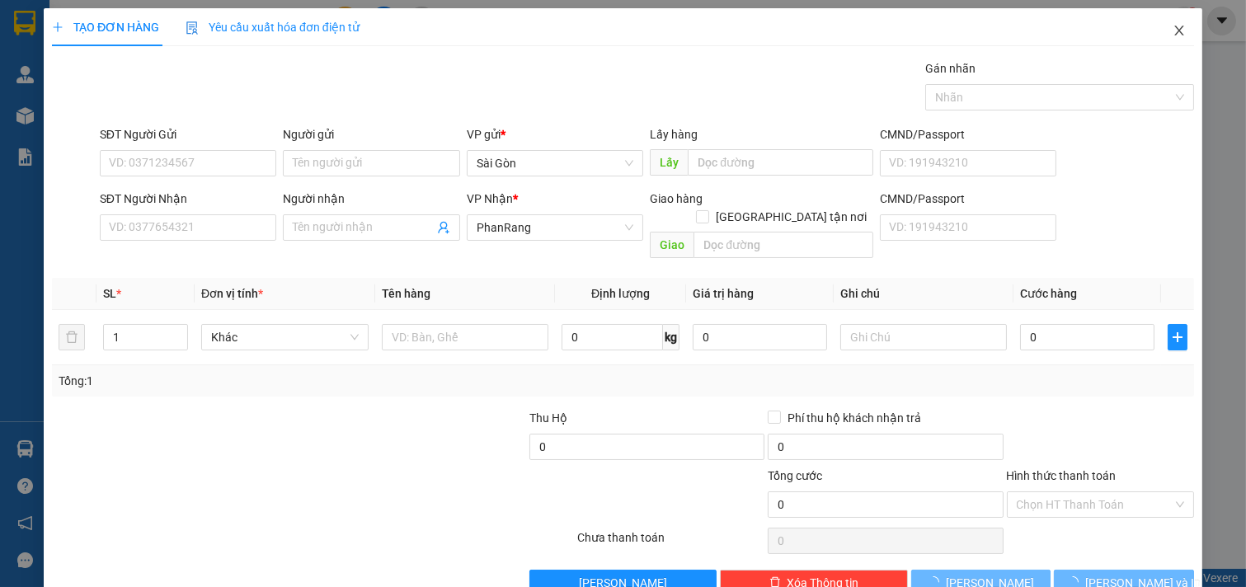
click at [1173, 31] on icon "close" at bounding box center [1179, 30] width 13 height 13
click at [320, 409] on div at bounding box center [408, 438] width 238 height 58
click at [1173, 26] on icon "close" at bounding box center [1179, 30] width 13 height 13
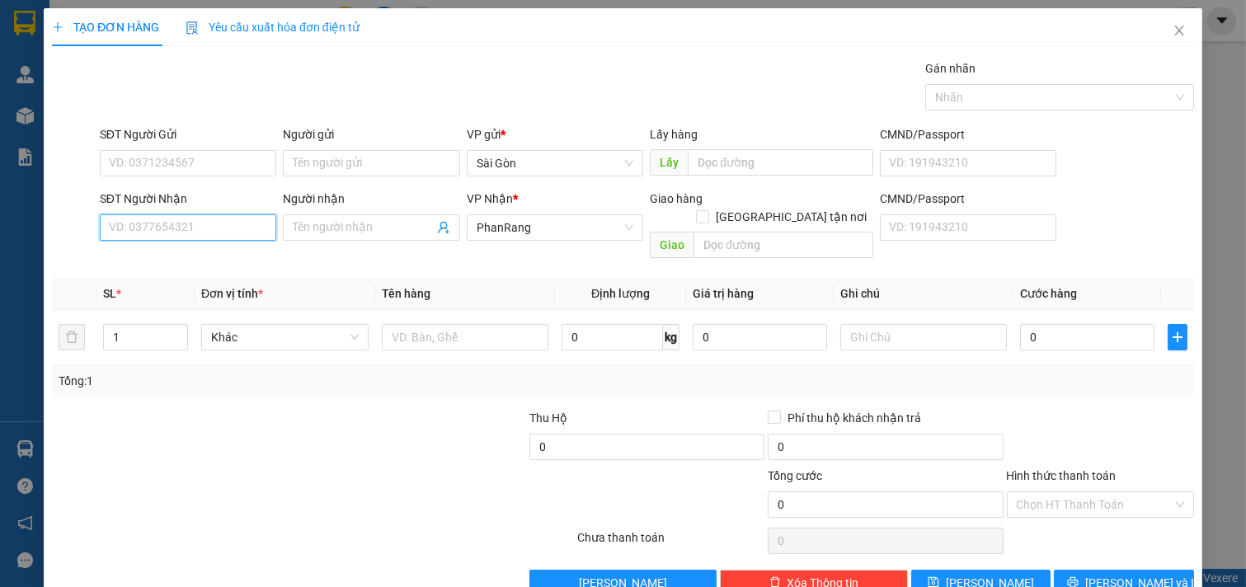
click at [178, 233] on input "SĐT Người Nhận" at bounding box center [188, 227] width 177 height 26
click at [235, 233] on input "0878662686" at bounding box center [188, 227] width 177 height 26
type input "0878662686"
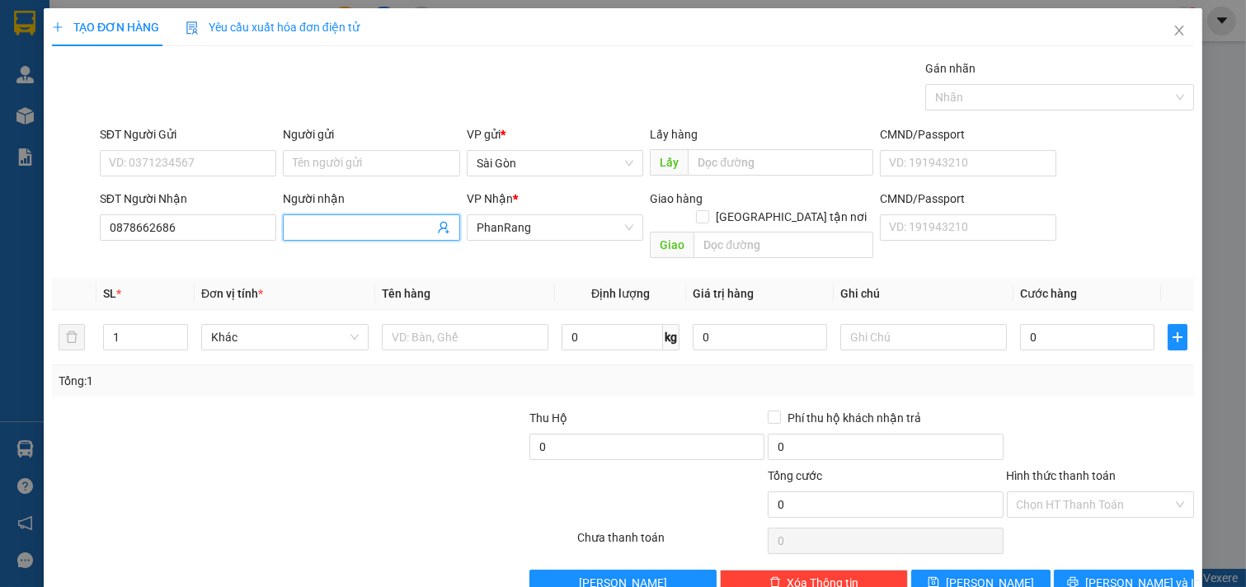
click at [322, 228] on input "Người nhận" at bounding box center [363, 228] width 141 height 18
type input "c"
type input "C"
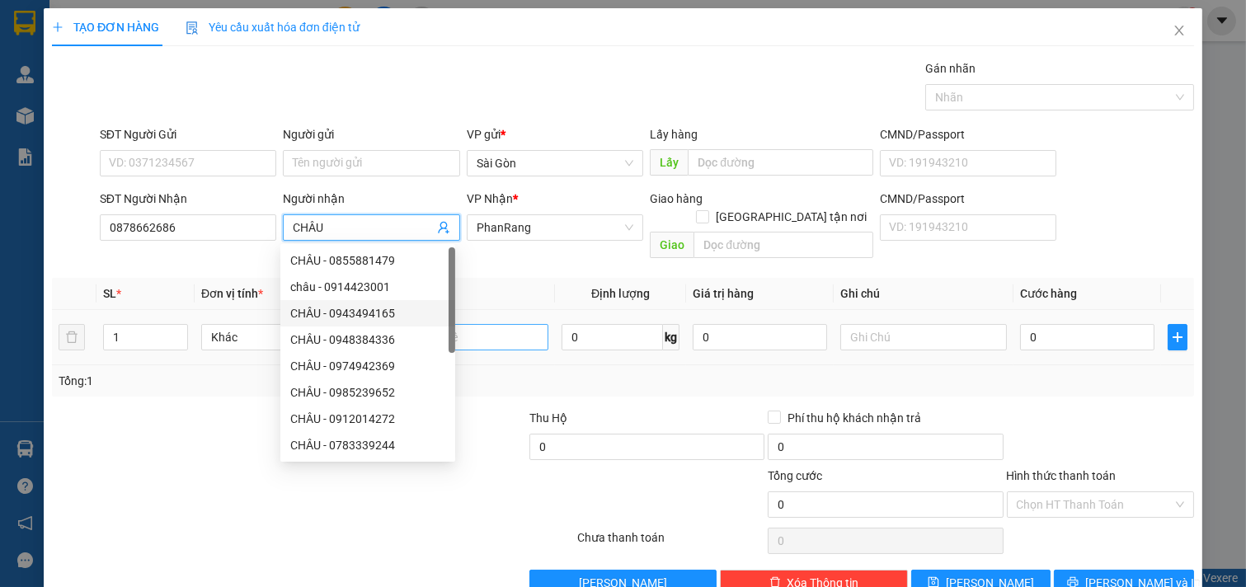
type input "CHÂU"
click at [507, 324] on input "text" at bounding box center [465, 337] width 167 height 26
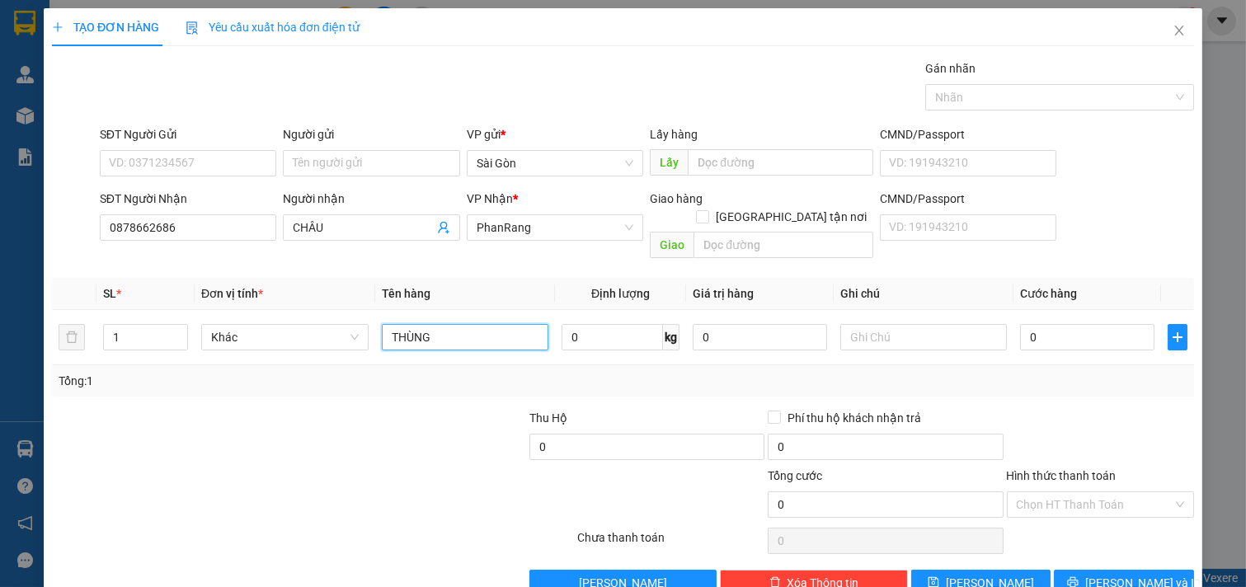
scroll to position [22, 0]
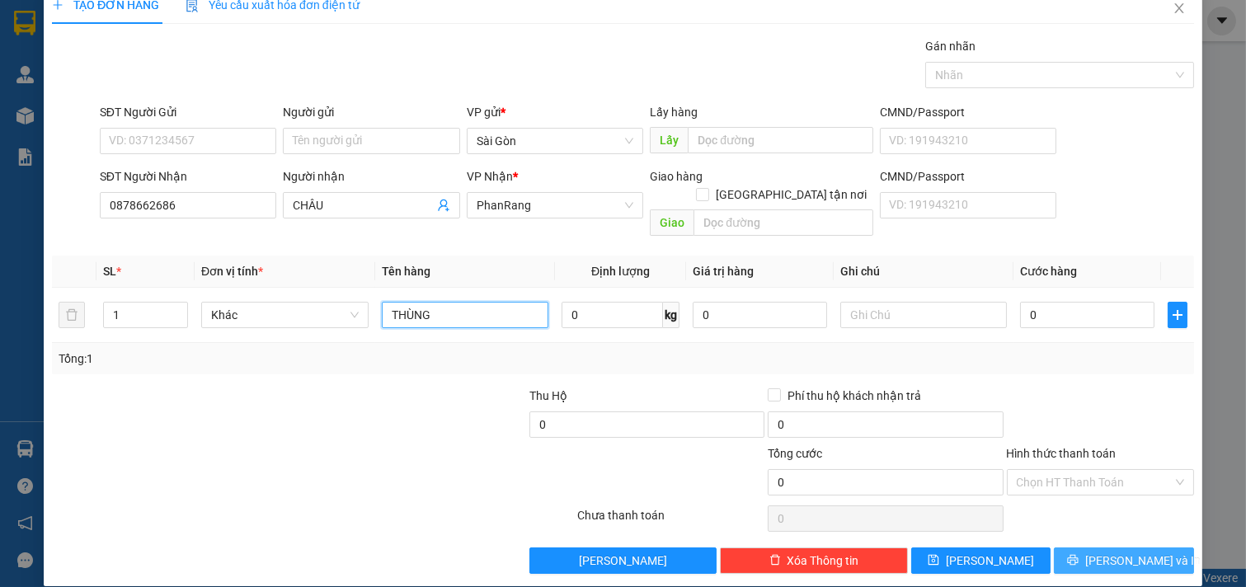
type input "THÙNG"
click at [1122, 548] on button "[PERSON_NAME] và In" at bounding box center [1124, 561] width 140 height 26
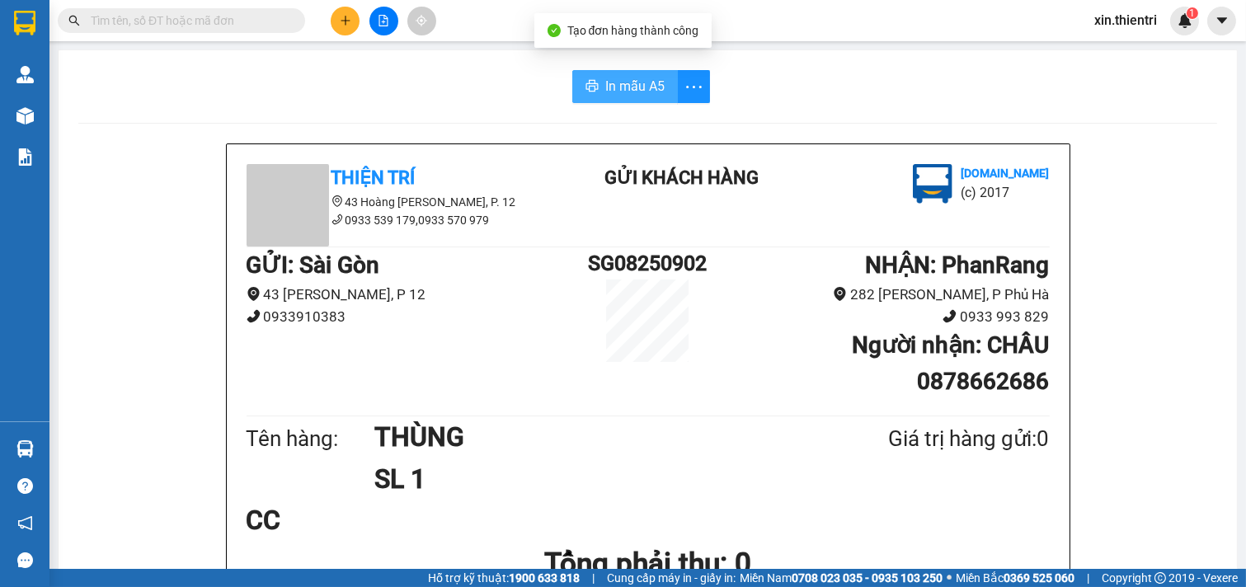
click at [610, 95] on span "In mẫu A5" at bounding box center [634, 86] width 59 height 21
click at [358, 7] on div at bounding box center [384, 21] width 124 height 29
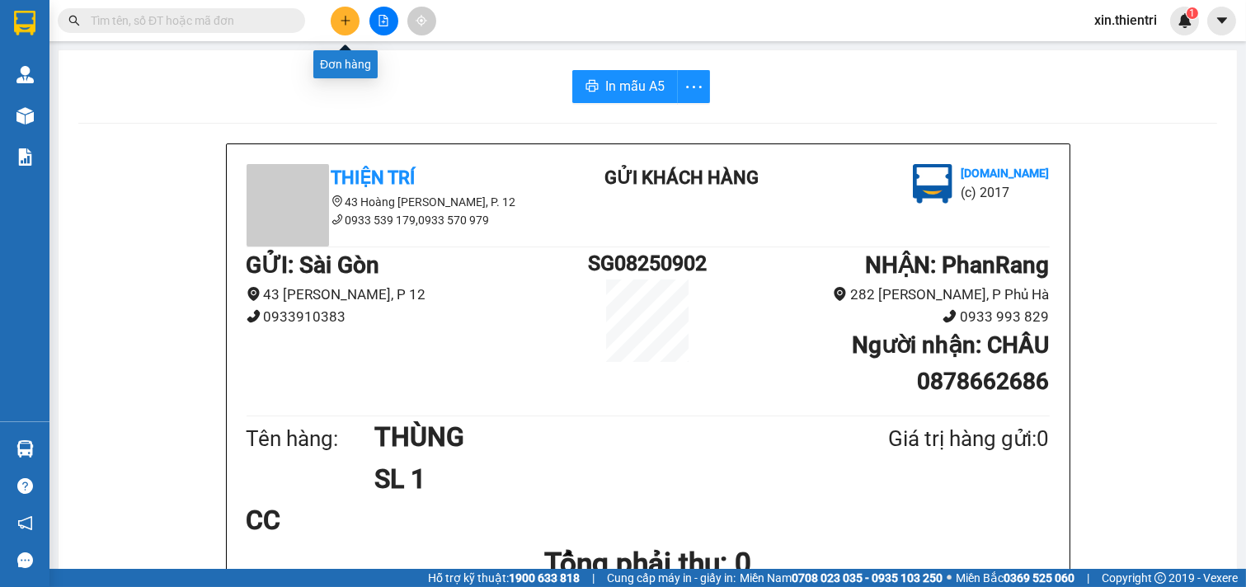
click at [350, 11] on button at bounding box center [345, 21] width 29 height 29
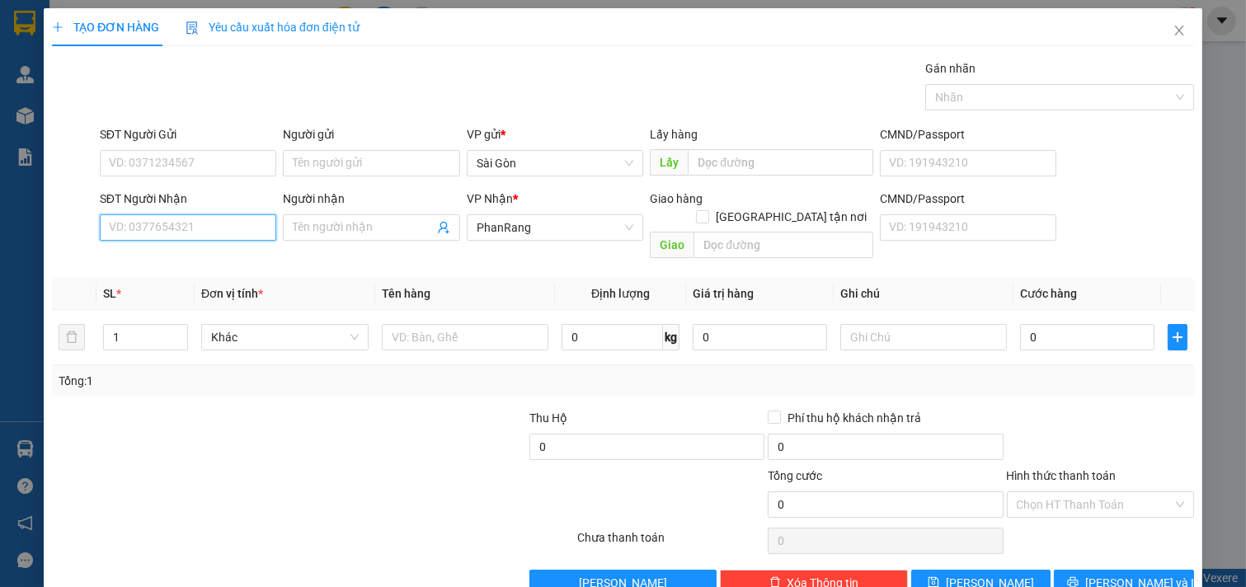
click at [254, 233] on input "SĐT Người Nhận" at bounding box center [188, 227] width 177 height 26
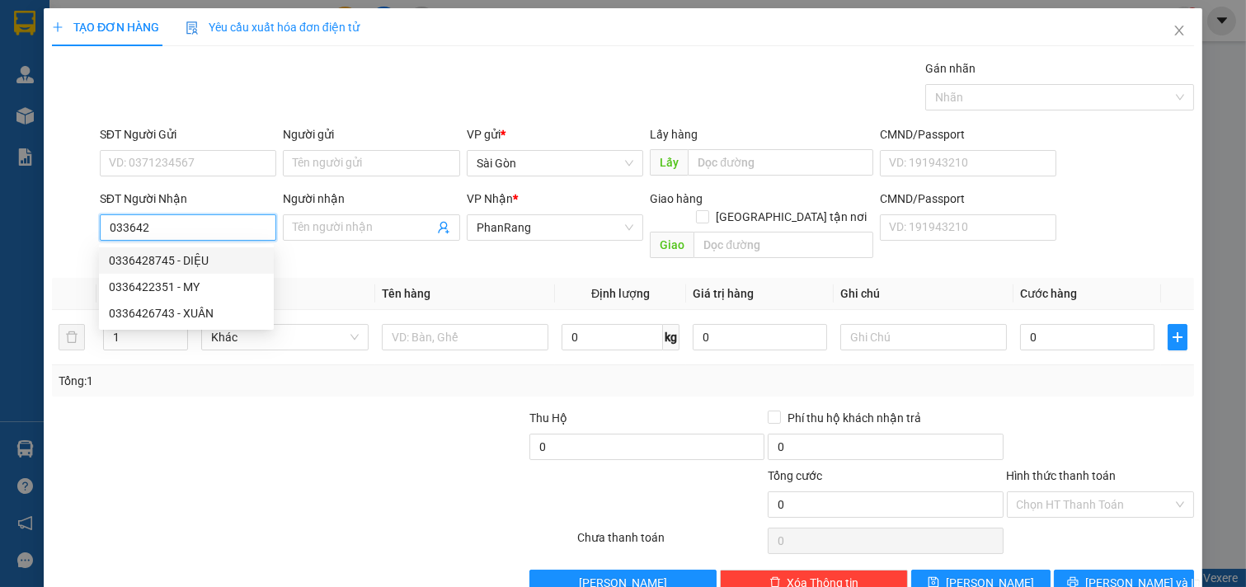
click at [211, 260] on div "0336428745 - DIỆU" at bounding box center [186, 261] width 155 height 18
type input "0336428745"
type input "DIỆU"
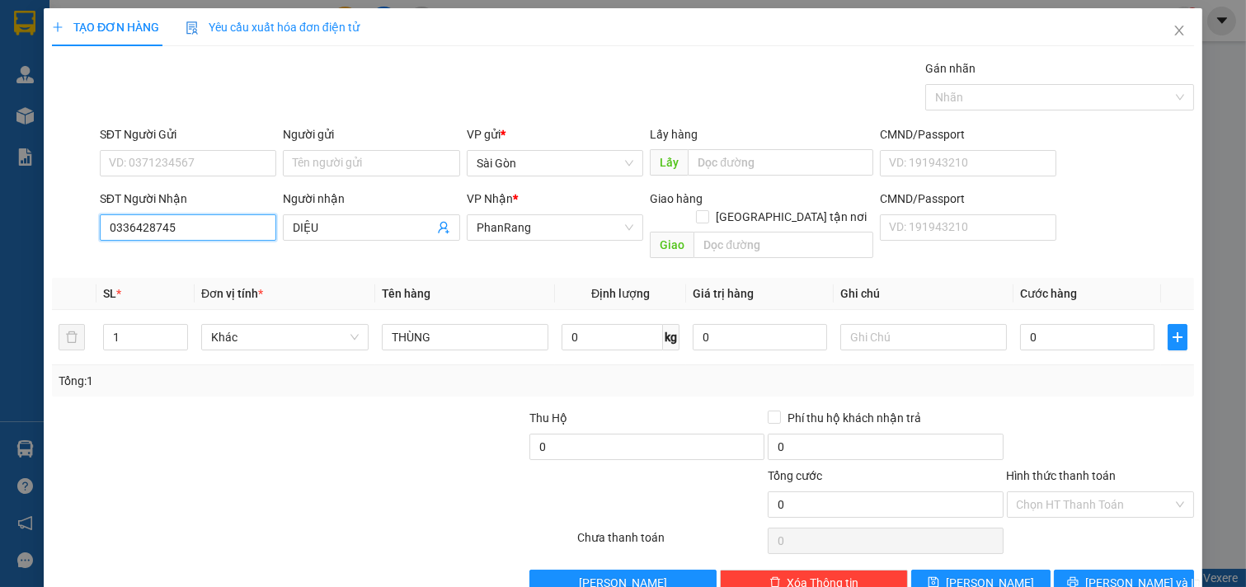
scroll to position [22, 0]
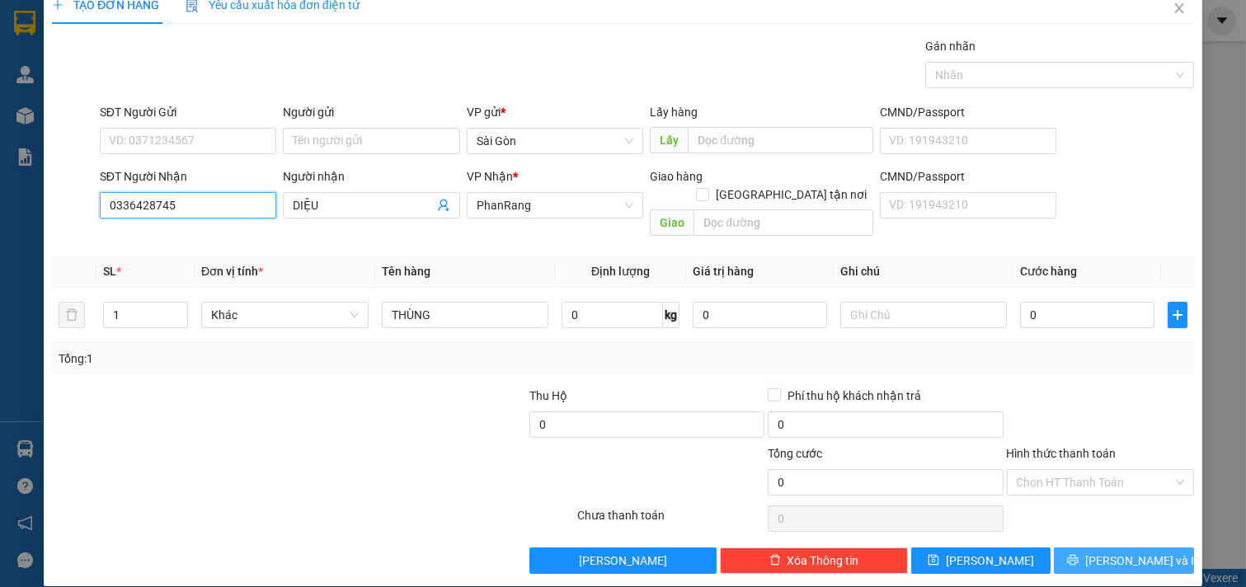
type input "0336428745"
click at [1112, 552] on span "[PERSON_NAME] và In" at bounding box center [1142, 561] width 115 height 18
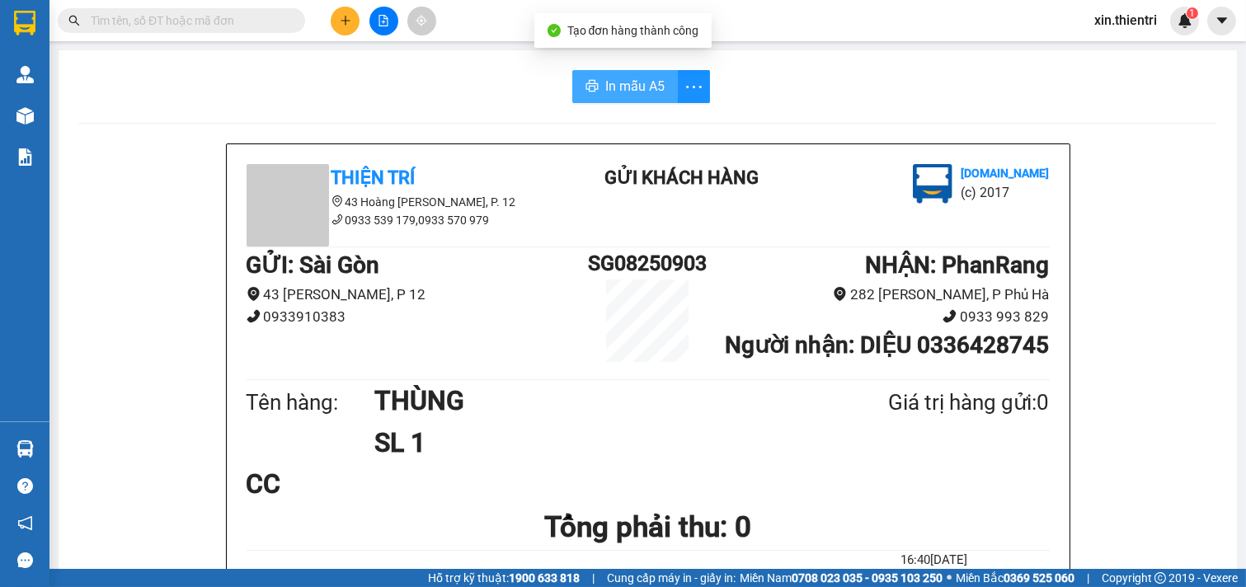
click at [622, 81] on span "In mẫu A5" at bounding box center [634, 86] width 59 height 21
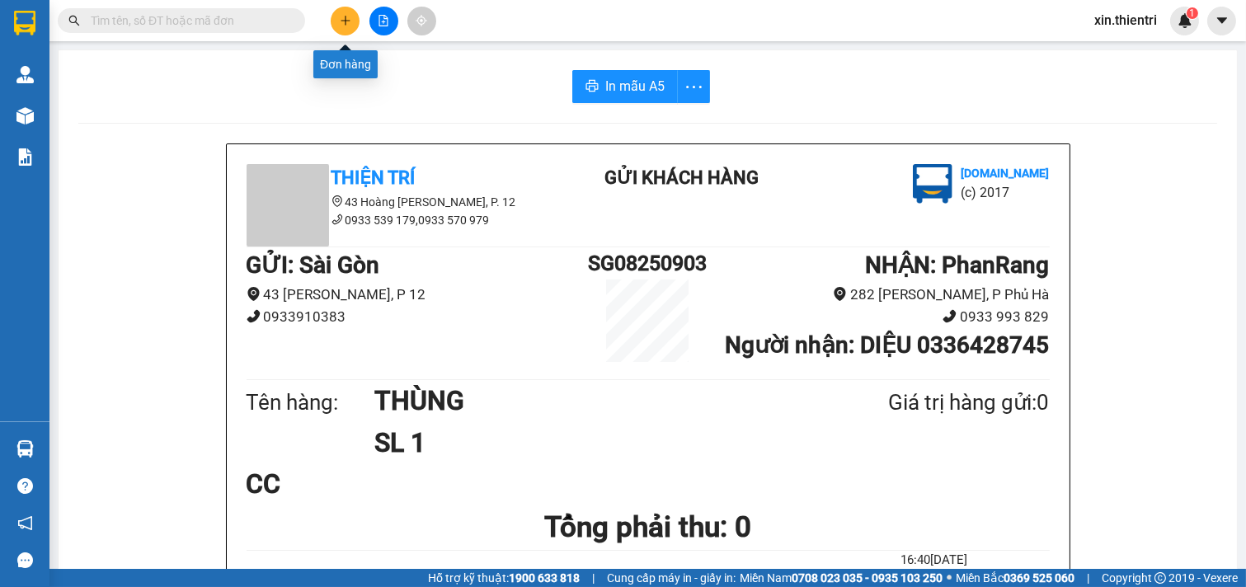
click at [345, 23] on icon "plus" at bounding box center [345, 20] width 1 height 9
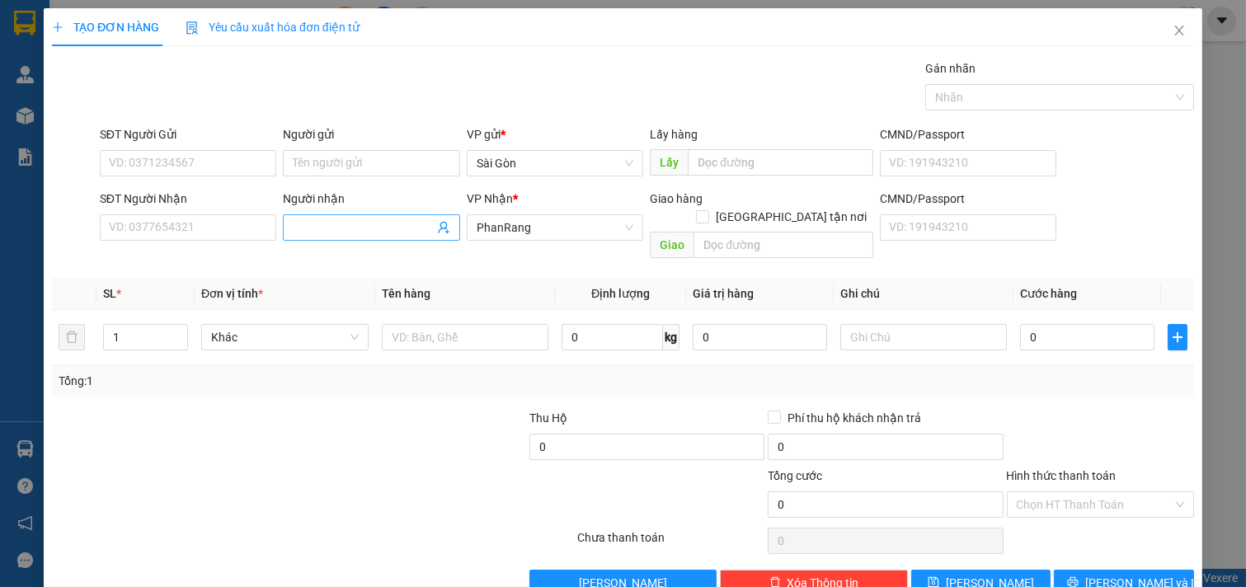
click at [378, 235] on input "Người nhận" at bounding box center [363, 228] width 141 height 18
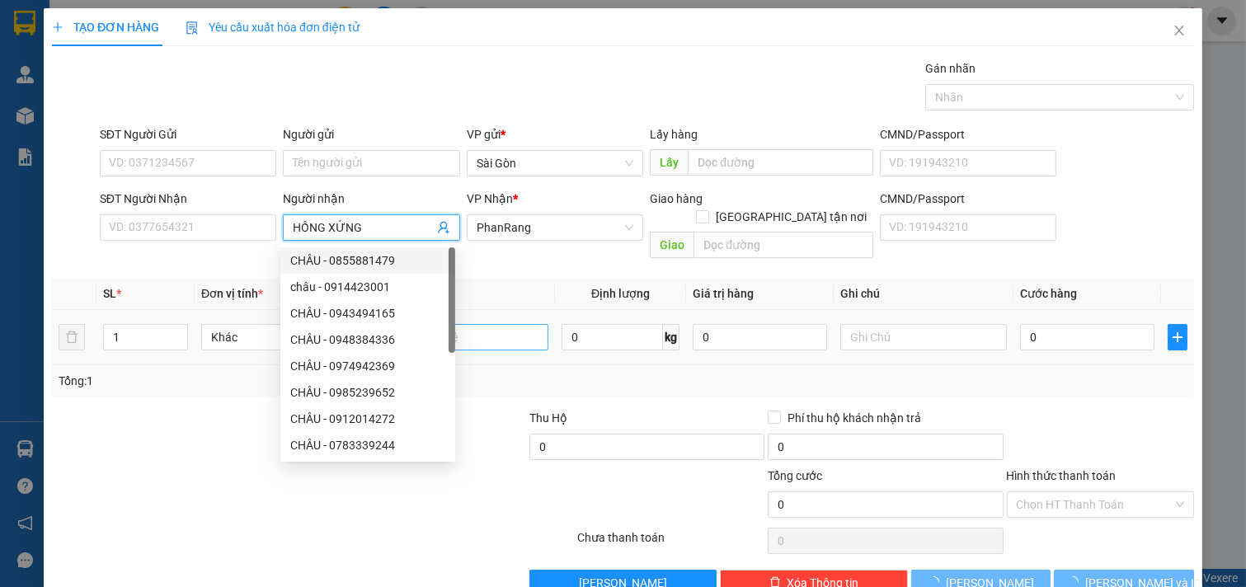
type input "HỒNG XỨNG"
click at [480, 324] on input "text" at bounding box center [465, 337] width 167 height 26
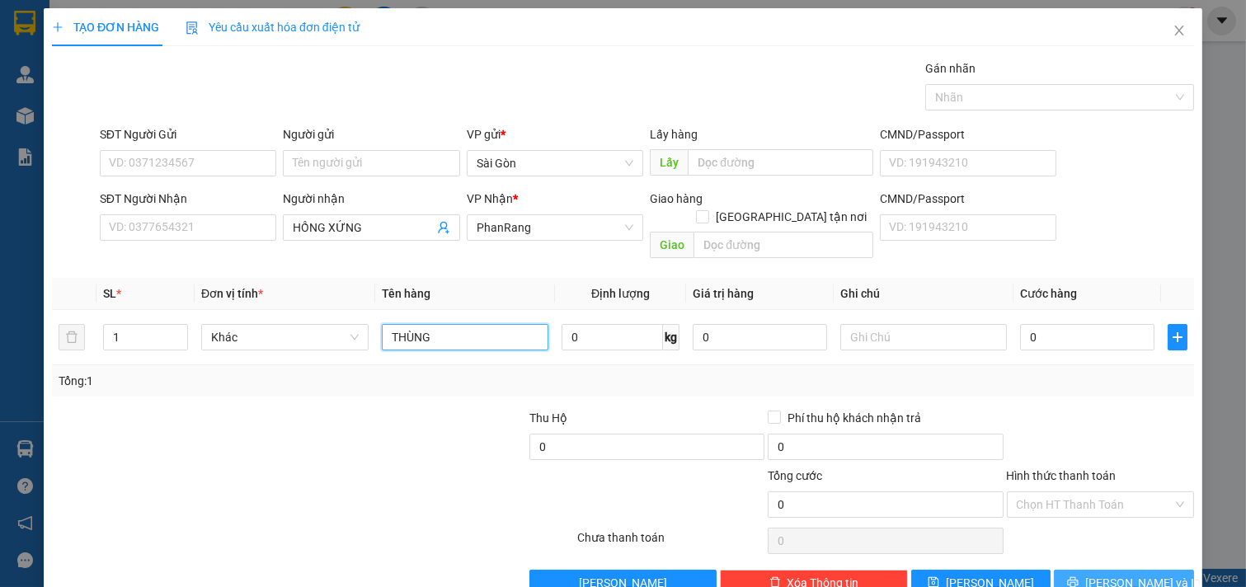
type input "THÙNG"
click at [1095, 570] on button "[PERSON_NAME] và In" at bounding box center [1124, 583] width 140 height 26
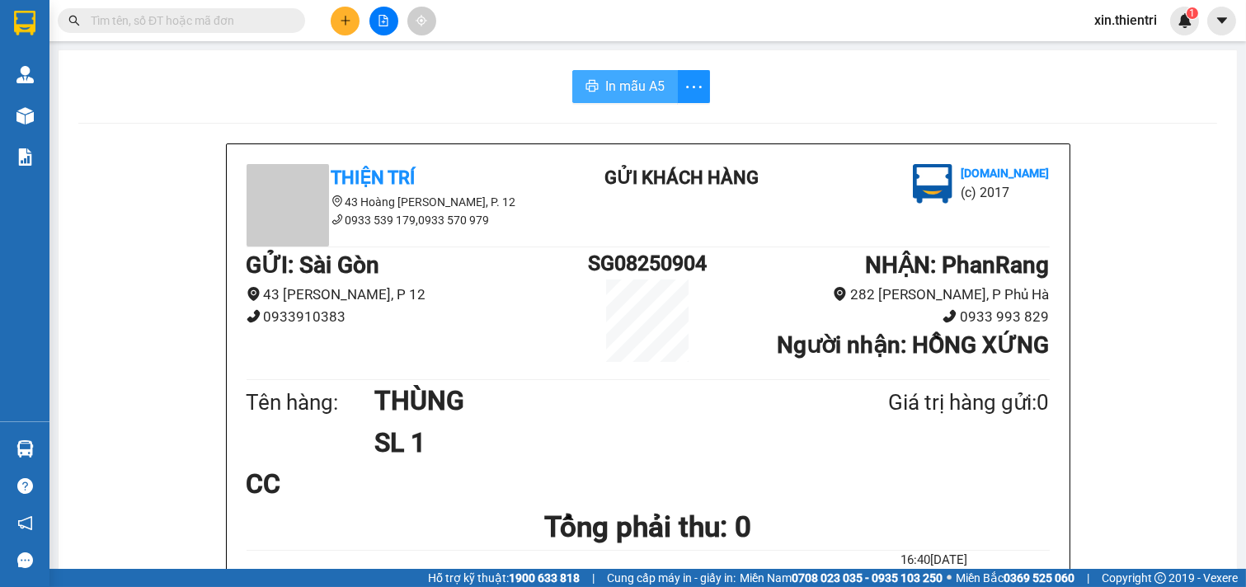
click at [597, 87] on button "In mẫu A5" at bounding box center [625, 86] width 106 height 33
click at [614, 83] on span "In mẫu A5" at bounding box center [634, 86] width 59 height 21
click at [347, 22] on icon "plus" at bounding box center [346, 21] width 12 height 12
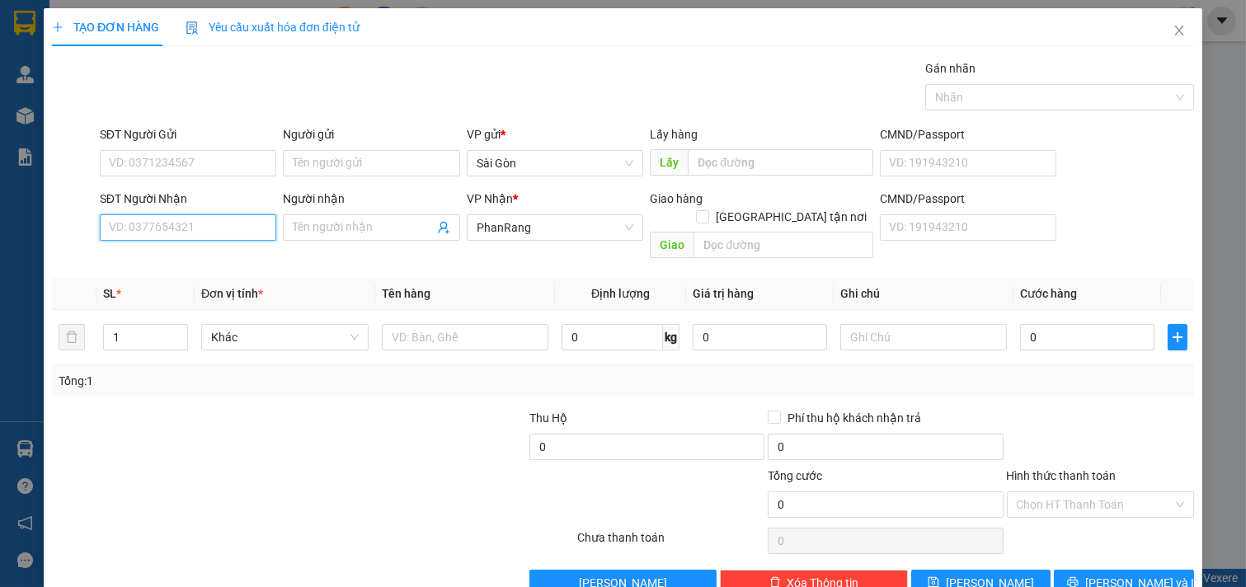
click at [228, 227] on input "SĐT Người Nhận" at bounding box center [188, 227] width 177 height 26
type input "0393853636"
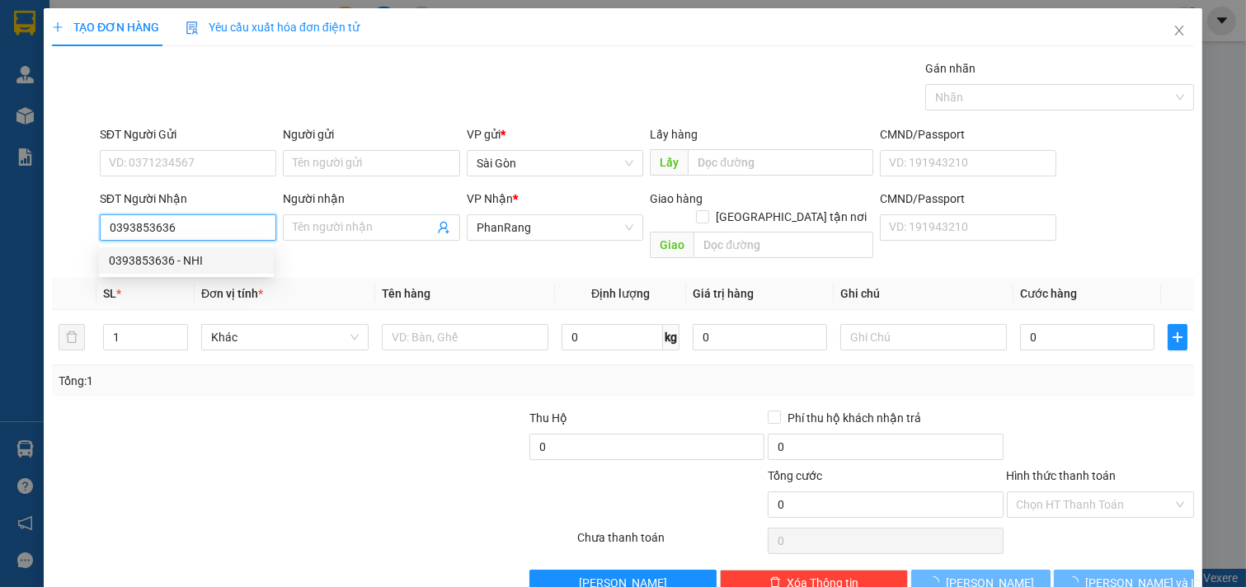
click at [240, 269] on div "0393853636 - NHI" at bounding box center [186, 261] width 155 height 18
type input "NHI"
type input "GIAO TẬN NƠI"
type input "200.000"
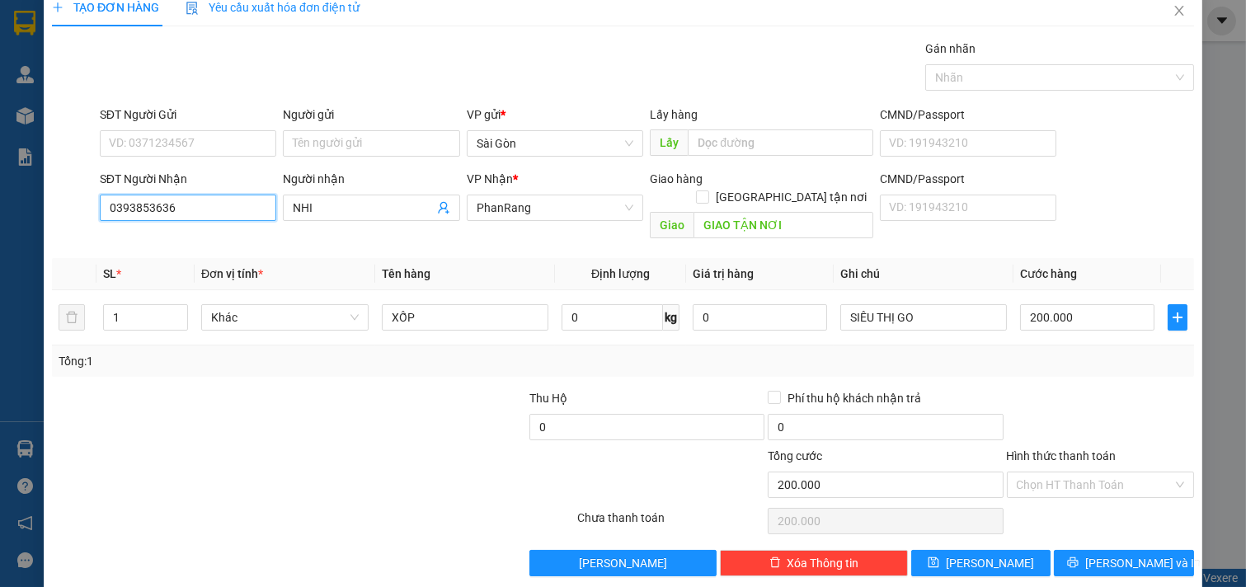
scroll to position [22, 0]
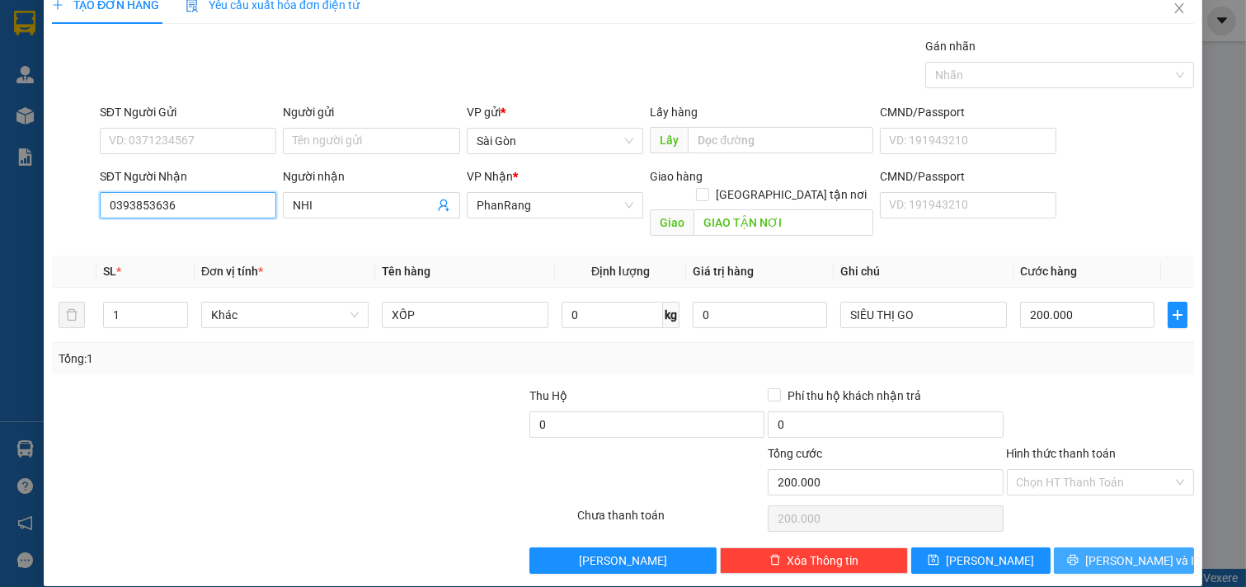
type input "0393853636"
drag, startPoint x: 1072, startPoint y: 539, endPoint x: 1054, endPoint y: 538, distance: 18.2
click at [1067, 548] on button "[PERSON_NAME] và In" at bounding box center [1124, 561] width 140 height 26
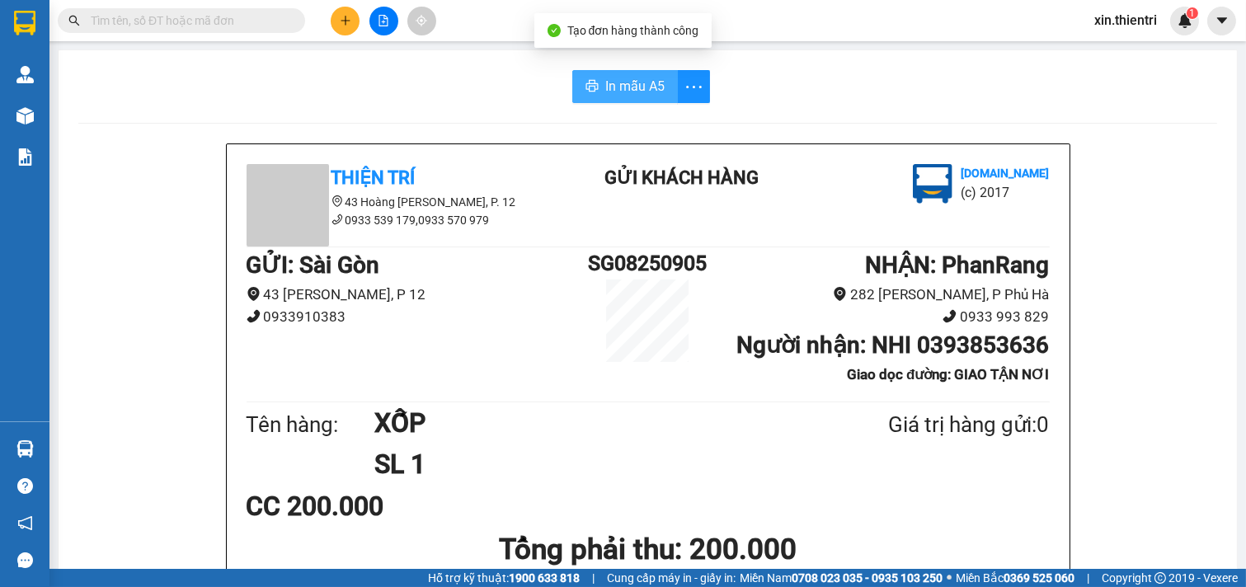
click at [620, 83] on span "In mẫu A5" at bounding box center [634, 86] width 59 height 21
click at [343, 26] on icon "plus" at bounding box center [346, 21] width 12 height 12
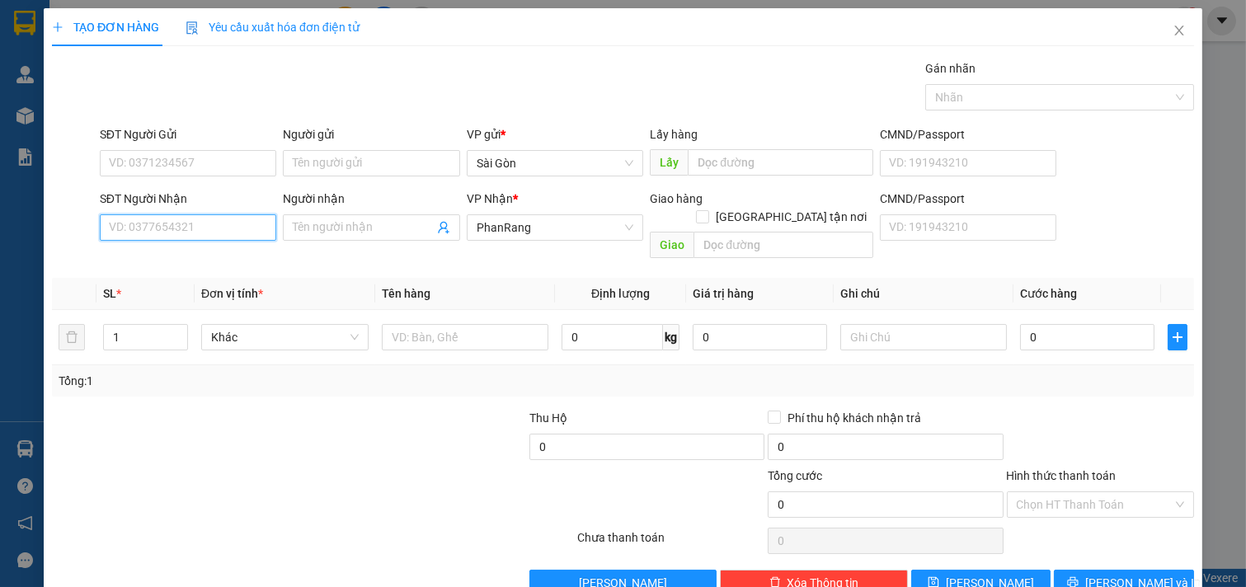
click at [234, 228] on input "SĐT Người Nhận" at bounding box center [188, 227] width 177 height 26
click at [119, 260] on div "0702666679 - LẬP" at bounding box center [186, 261] width 155 height 18
type input "0702666679"
type input "LẬP"
type input "NINH SƠN"
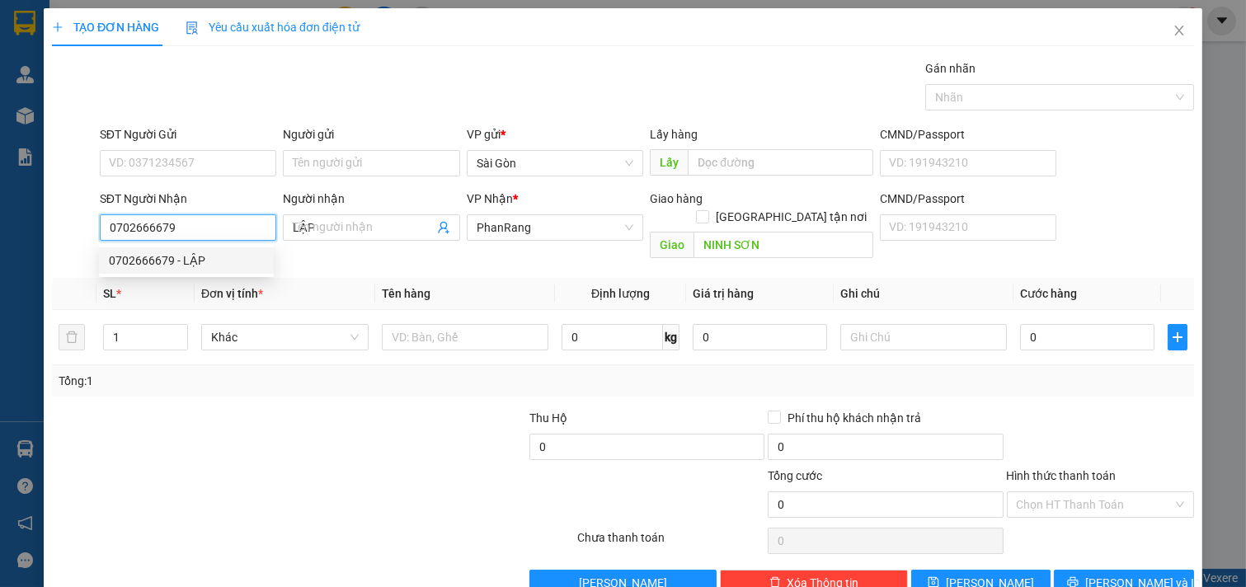
type input "50.000"
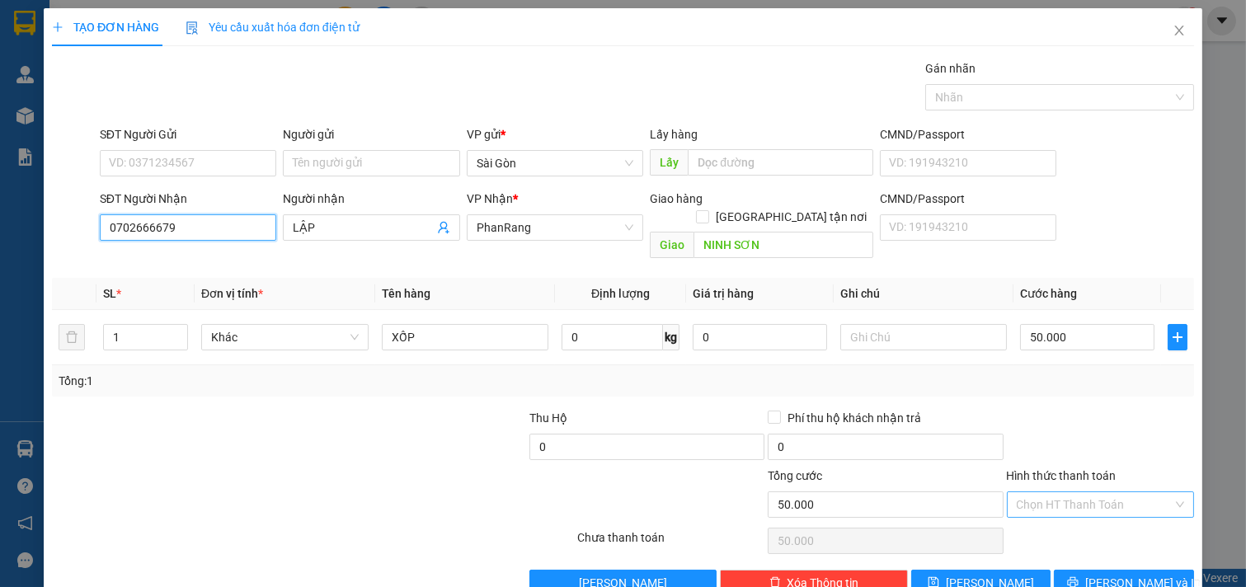
type input "0702666679"
drag, startPoint x: 1062, startPoint y: 495, endPoint x: 1093, endPoint y: 538, distance: 53.1
click at [1065, 500] on div "Hình thức thanh toán Chọn HT Thanh Toán" at bounding box center [1101, 496] width 188 height 58
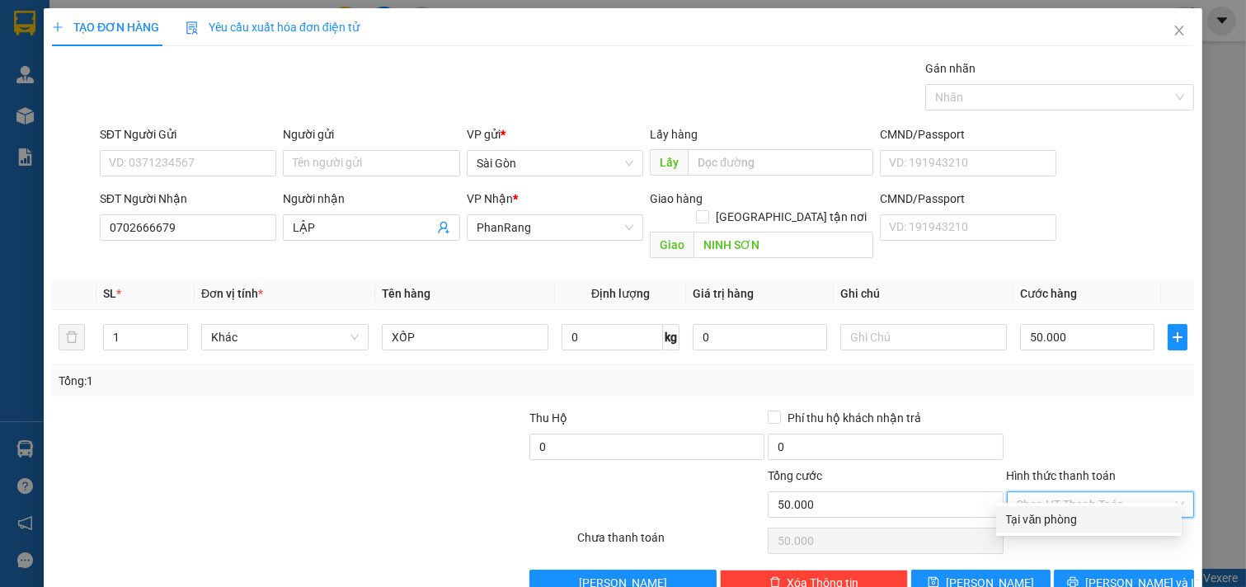
click at [1081, 521] on div "Tại văn phòng" at bounding box center [1089, 519] width 166 height 18
type input "0"
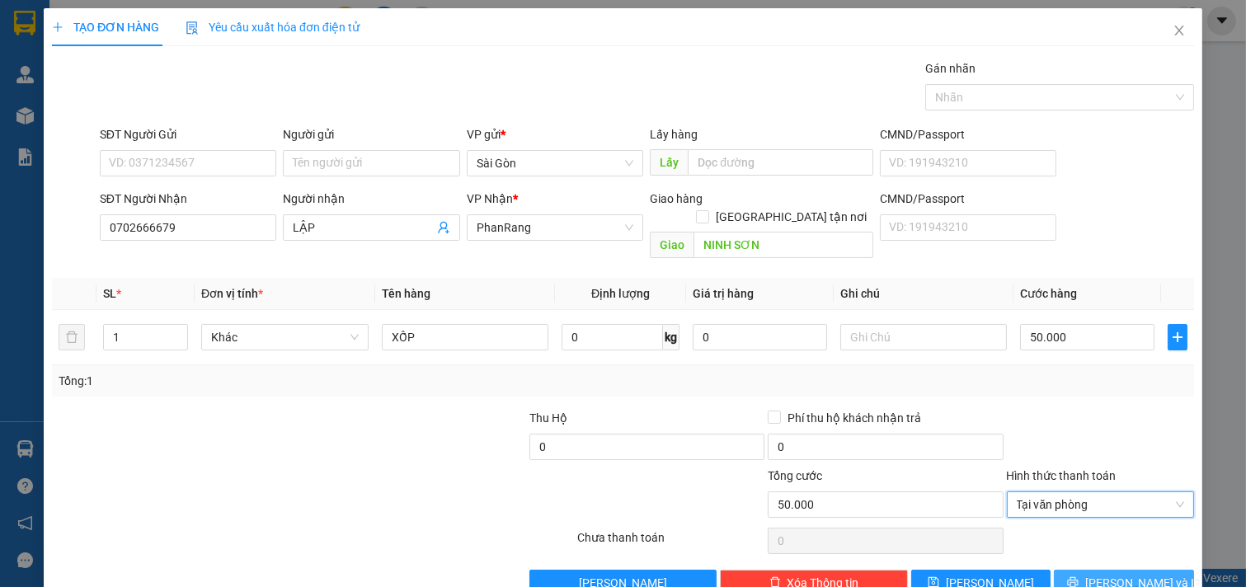
click at [1126, 574] on span "[PERSON_NAME] và In" at bounding box center [1142, 583] width 115 height 18
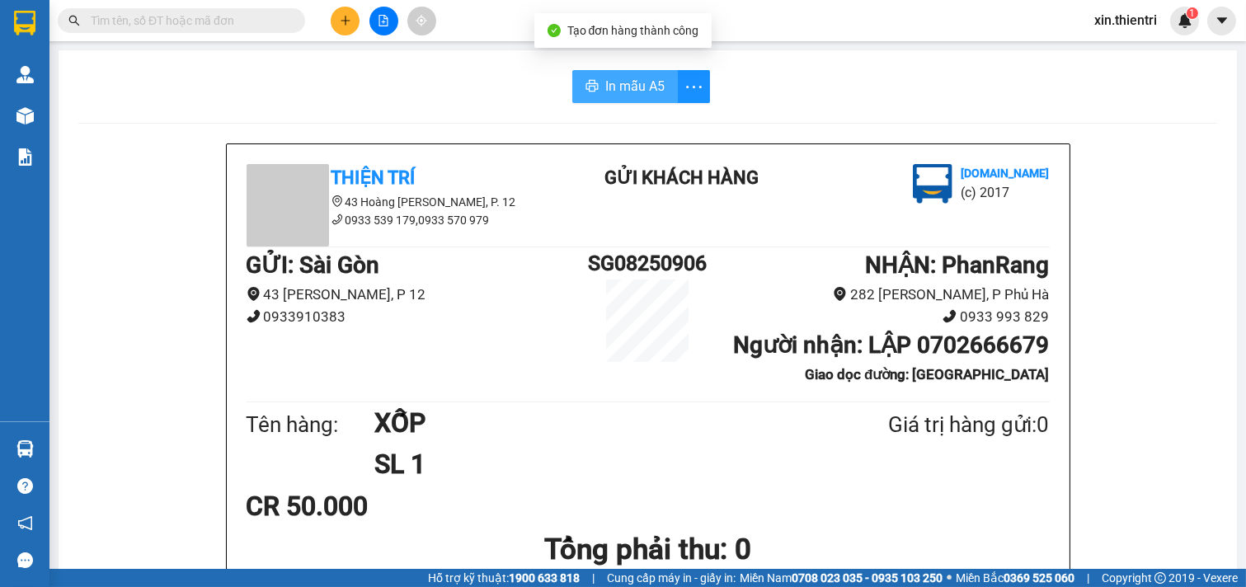
click at [614, 78] on span "In mẫu A5" at bounding box center [634, 86] width 59 height 21
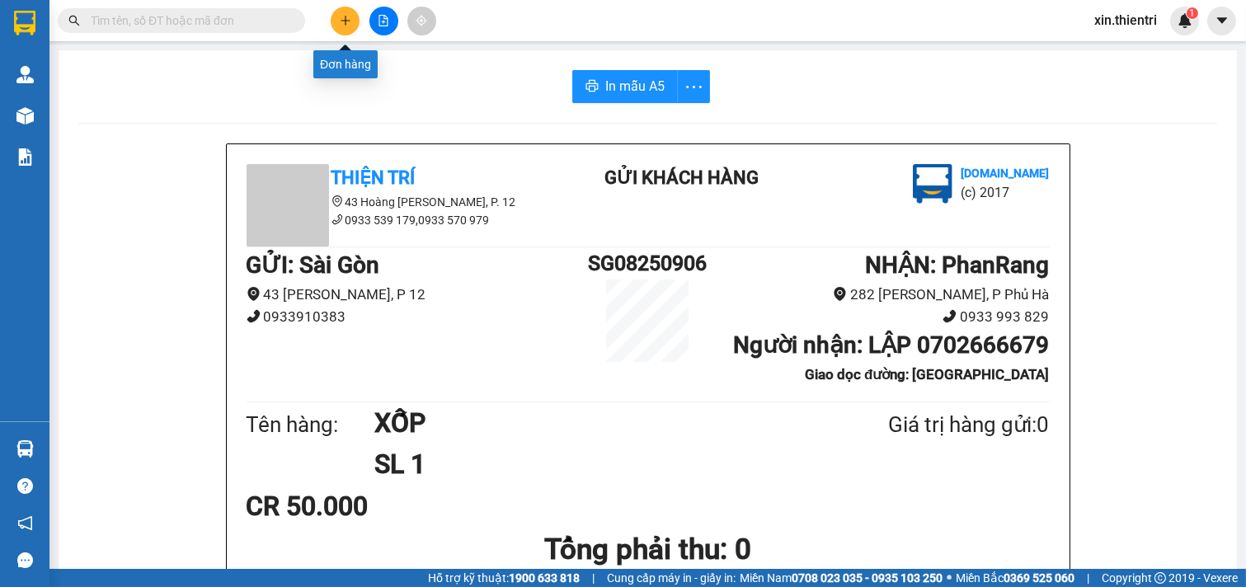
click at [345, 27] on button at bounding box center [345, 21] width 29 height 29
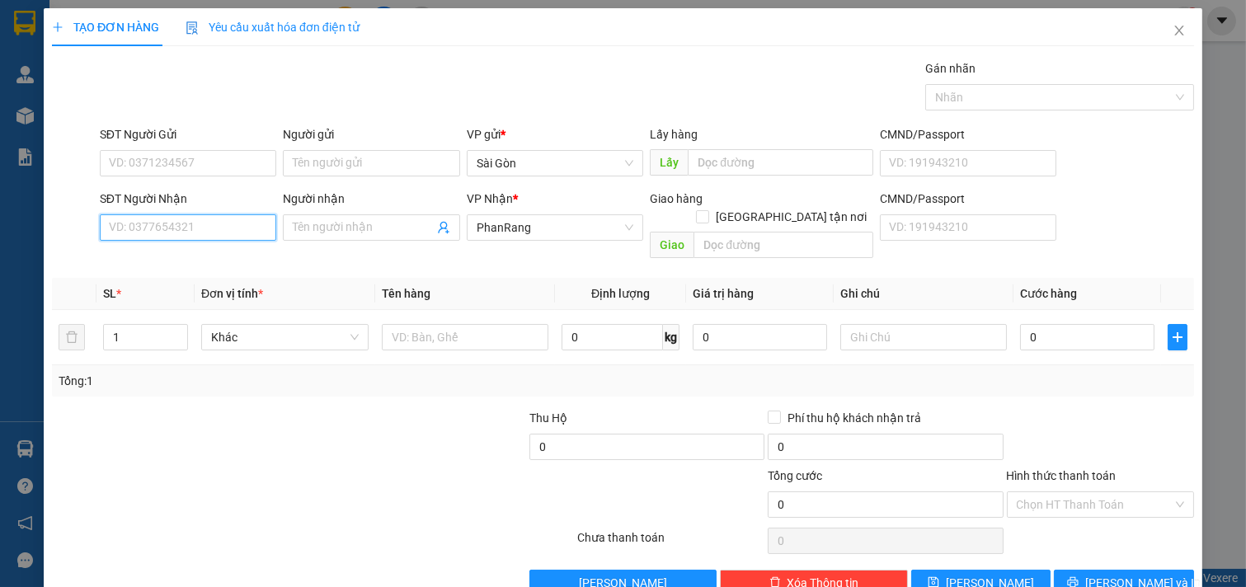
click at [194, 228] on input "SĐT Người Nhận" at bounding box center [188, 227] width 177 height 26
click at [188, 247] on div "0911888779 - TƯỜNG" at bounding box center [186, 260] width 175 height 26
type input "0911888779"
type input "TƯỜNG"
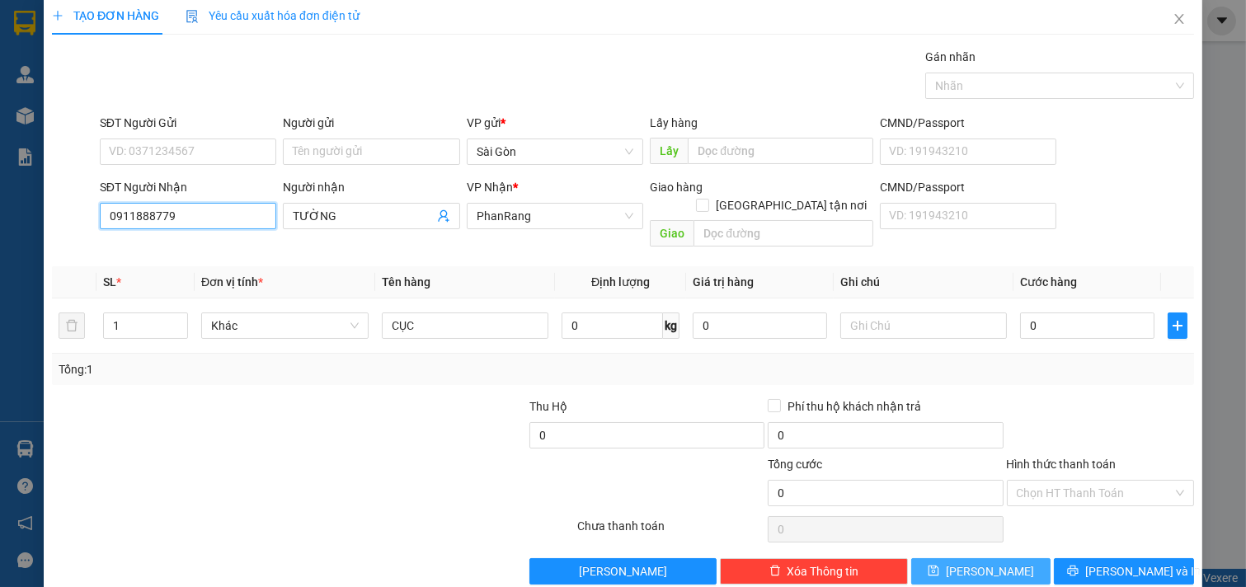
scroll to position [22, 0]
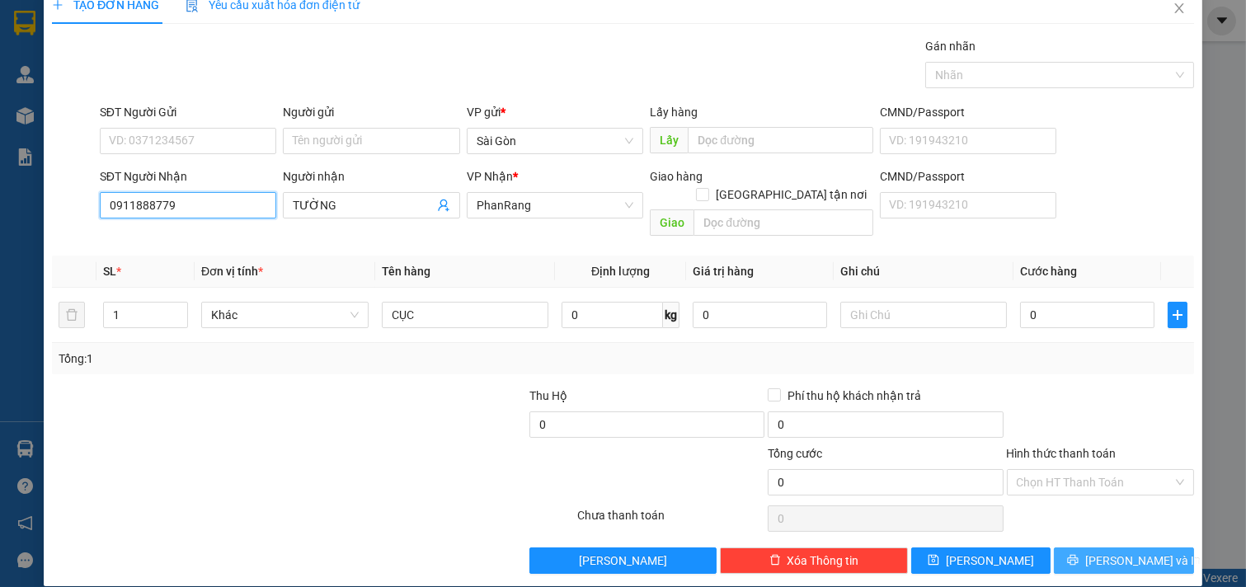
type input "0911888779"
click at [1097, 548] on button "[PERSON_NAME] và In" at bounding box center [1124, 561] width 140 height 26
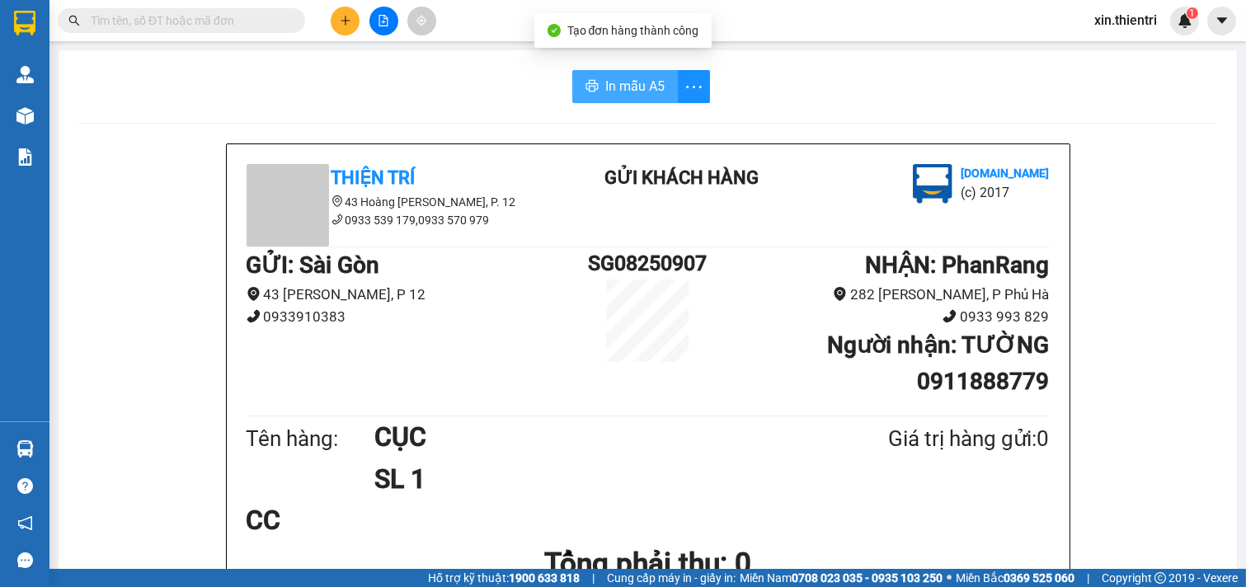
click at [605, 83] on span "In mẫu A5" at bounding box center [634, 86] width 59 height 21
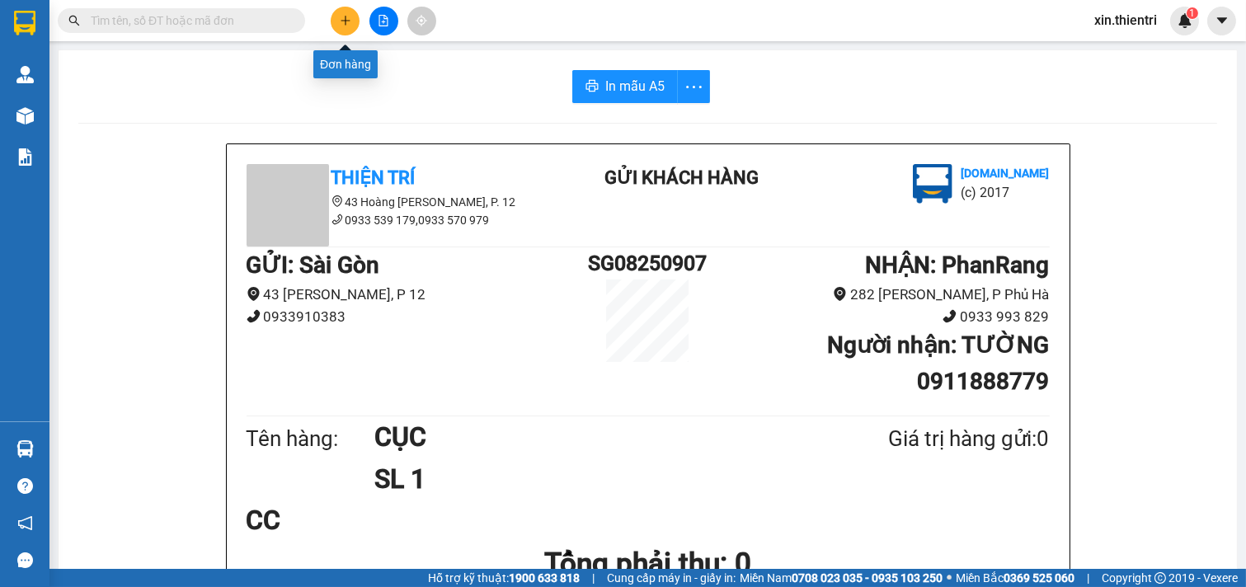
click at [349, 12] on button at bounding box center [345, 21] width 29 height 29
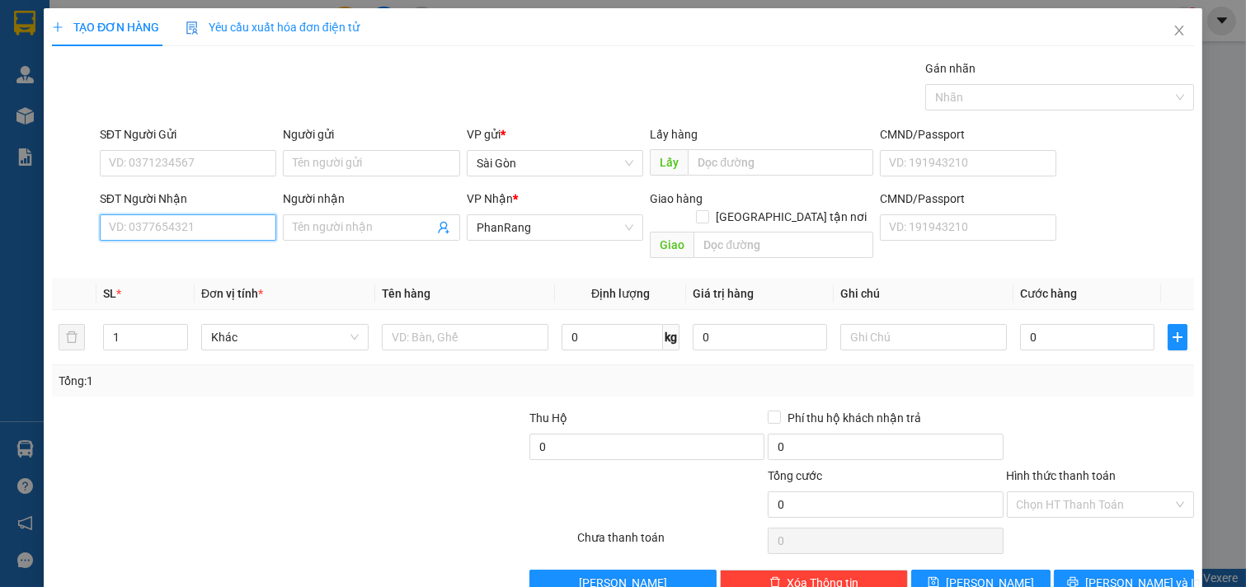
click at [220, 236] on input "SĐT Người Nhận" at bounding box center [188, 227] width 177 height 26
type input "0774635245"
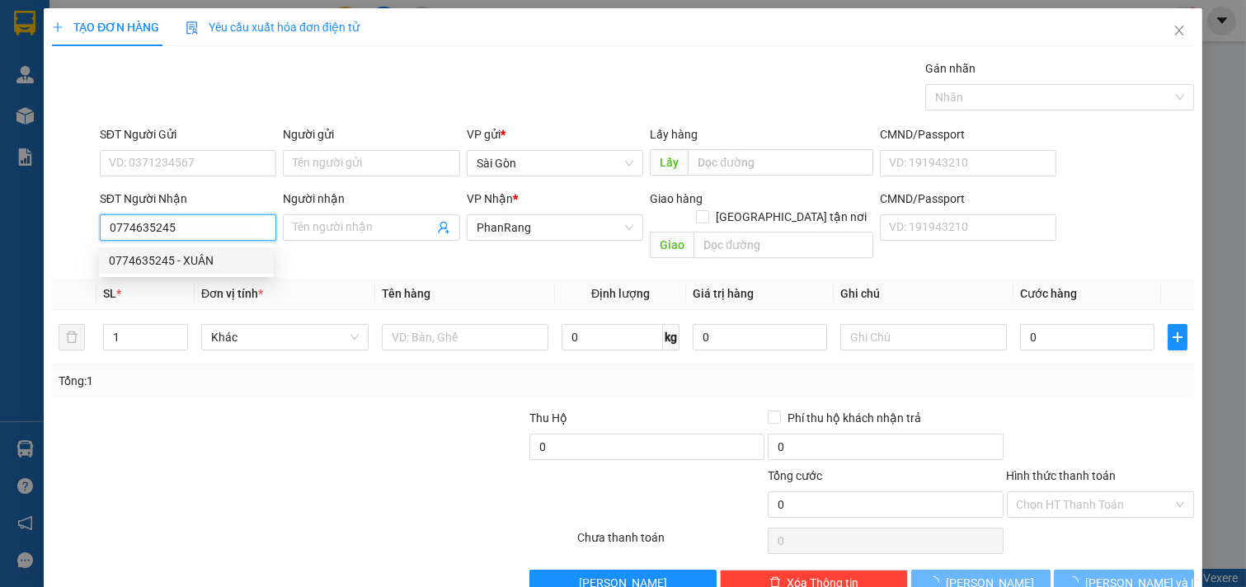
drag, startPoint x: 176, startPoint y: 264, endPoint x: 171, endPoint y: 253, distance: 12.2
click at [176, 265] on div "0774635245 - XUÂN" at bounding box center [186, 261] width 155 height 18
type input "XUÂN"
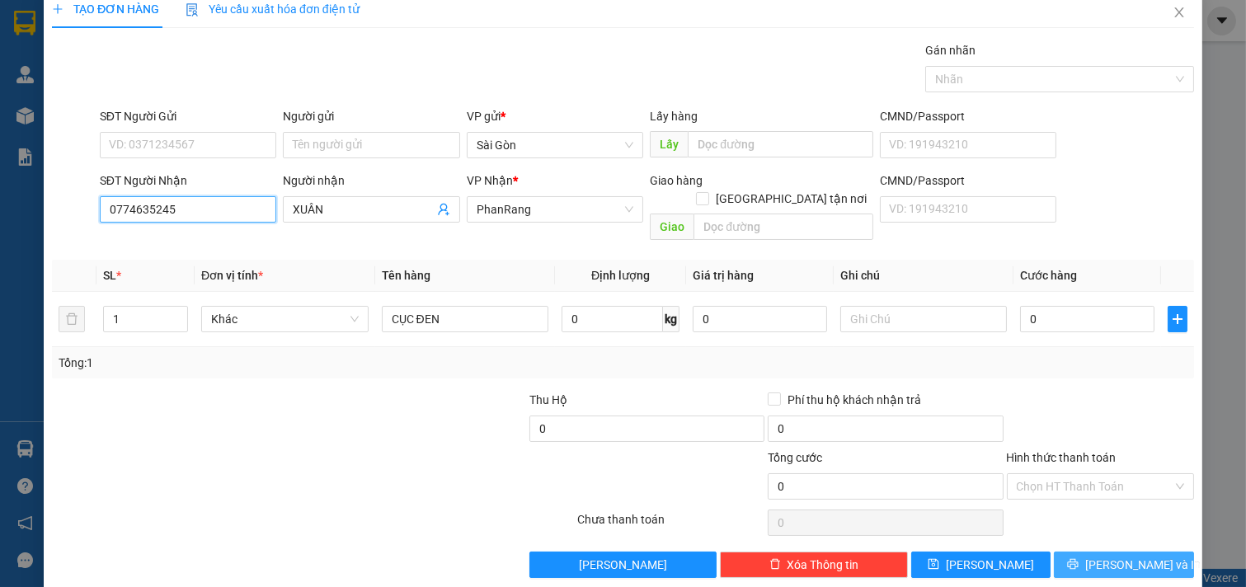
scroll to position [22, 0]
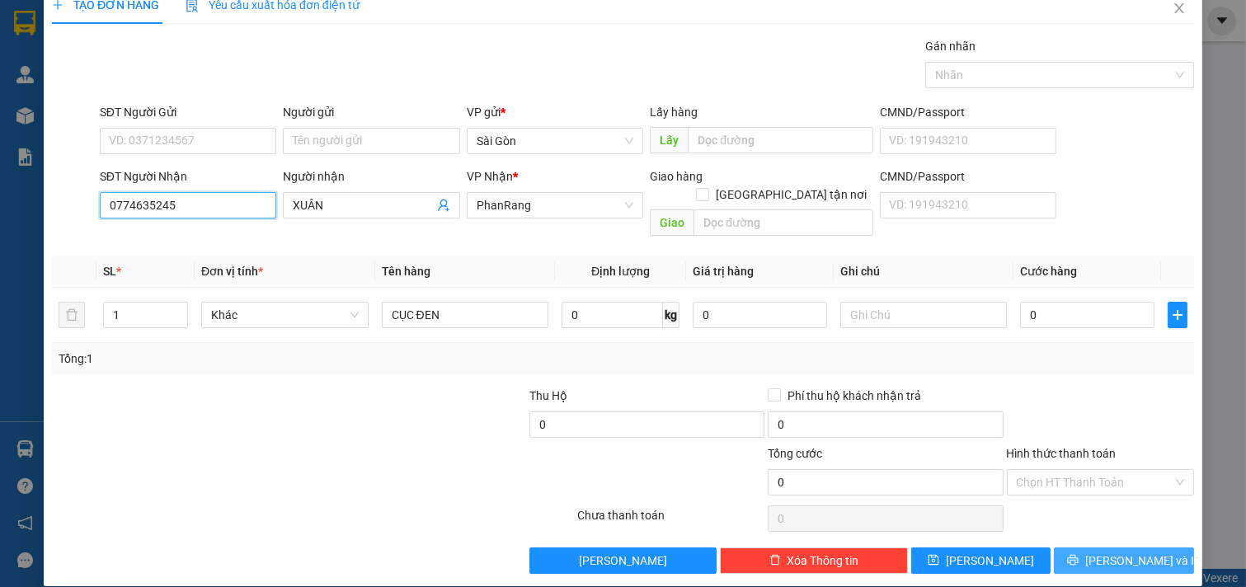
type input "0774635245"
click at [1098, 552] on span "[PERSON_NAME] và In" at bounding box center [1142, 561] width 115 height 18
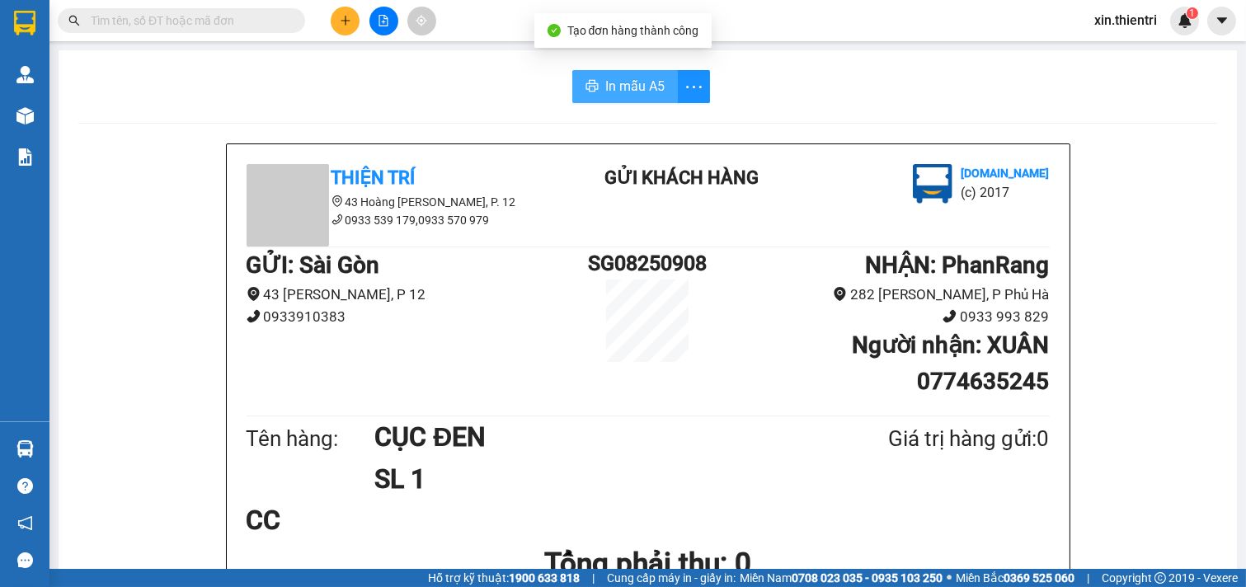
click at [623, 91] on span "In mẫu A5" at bounding box center [634, 86] width 59 height 21
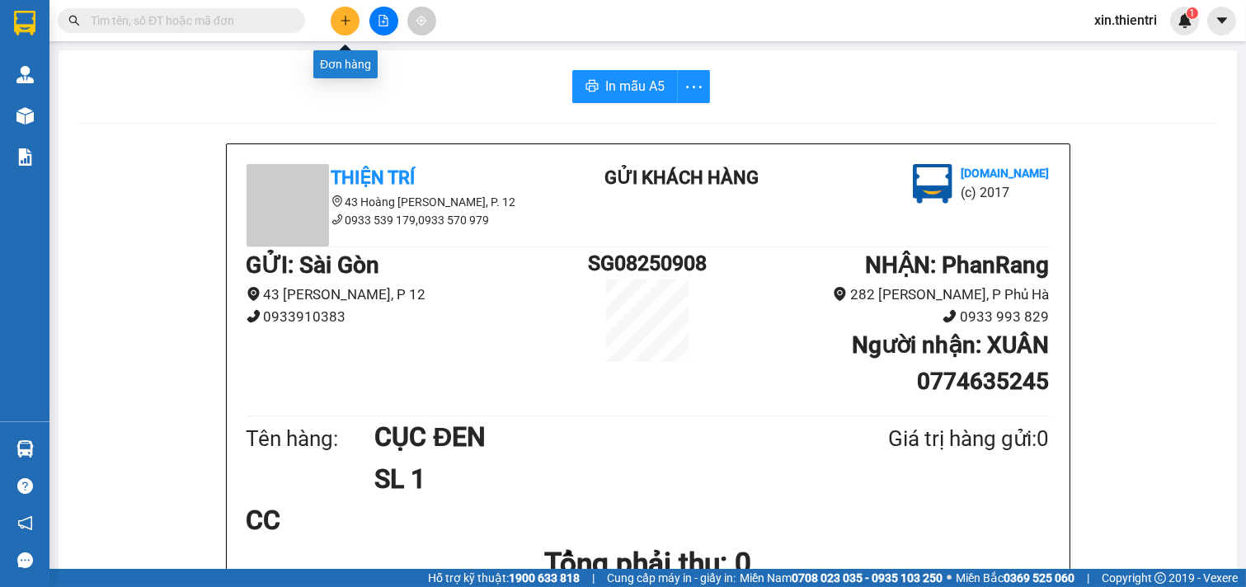
click at [336, 25] on button at bounding box center [345, 21] width 29 height 29
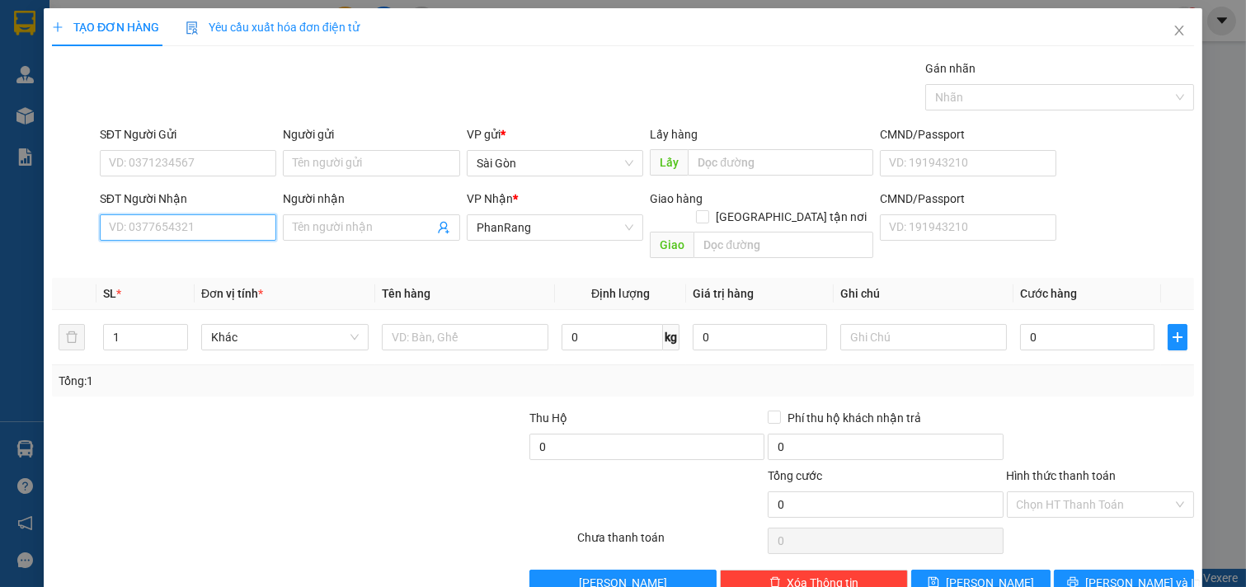
click at [229, 228] on input "SĐT Người Nhận" at bounding box center [188, 227] width 177 height 26
type input "0919697288"
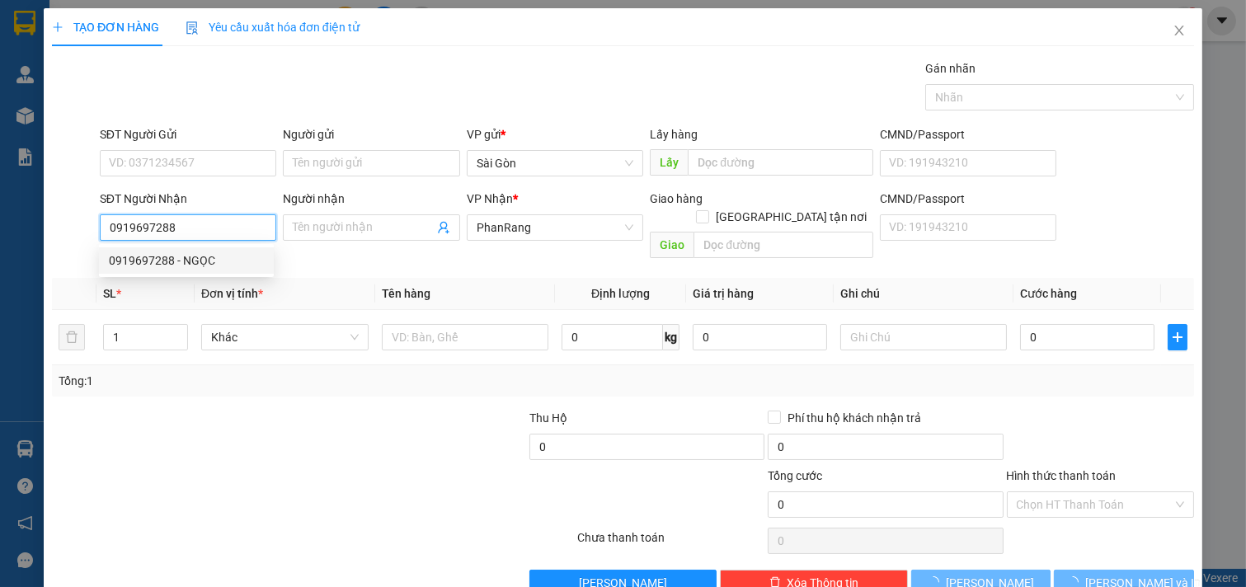
click at [212, 261] on div "0919697288 - NGỌC" at bounding box center [186, 261] width 155 height 18
type input "NGỌC"
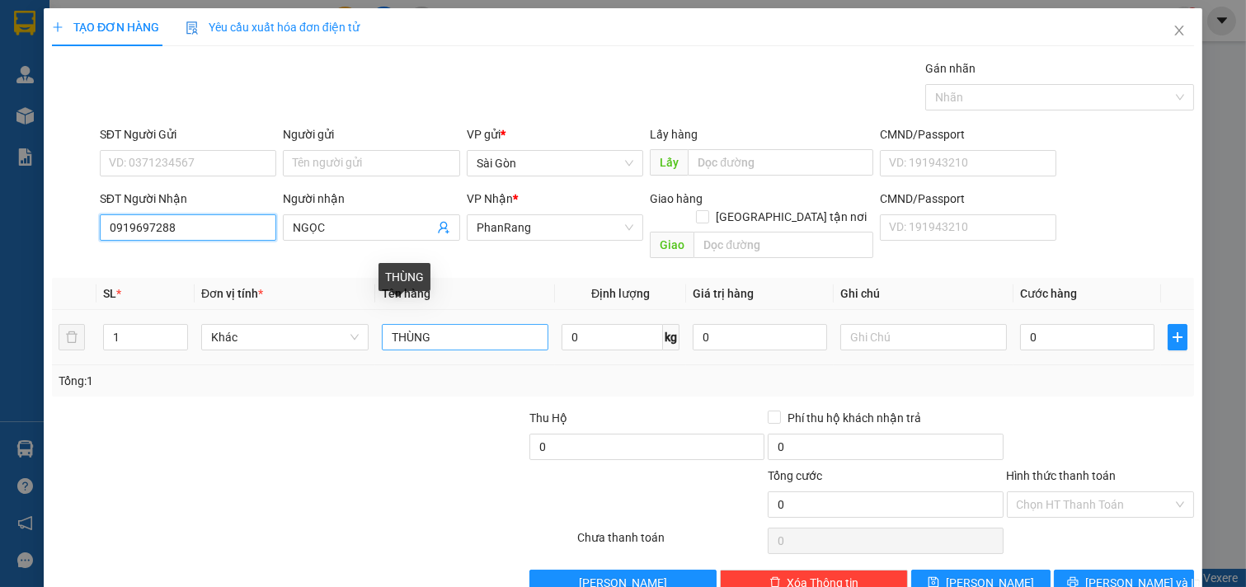
type input "0919697288"
click at [481, 326] on input "THÙNG" at bounding box center [465, 337] width 167 height 26
type input "T"
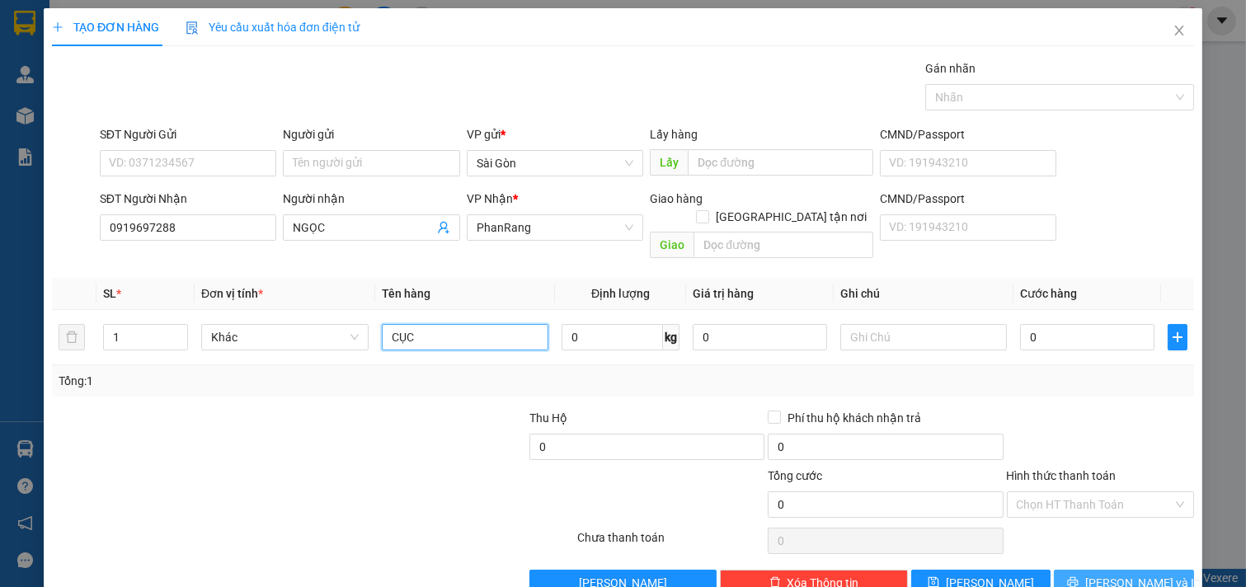
type input "CỤC"
click at [1097, 570] on button "[PERSON_NAME] và In" at bounding box center [1124, 583] width 140 height 26
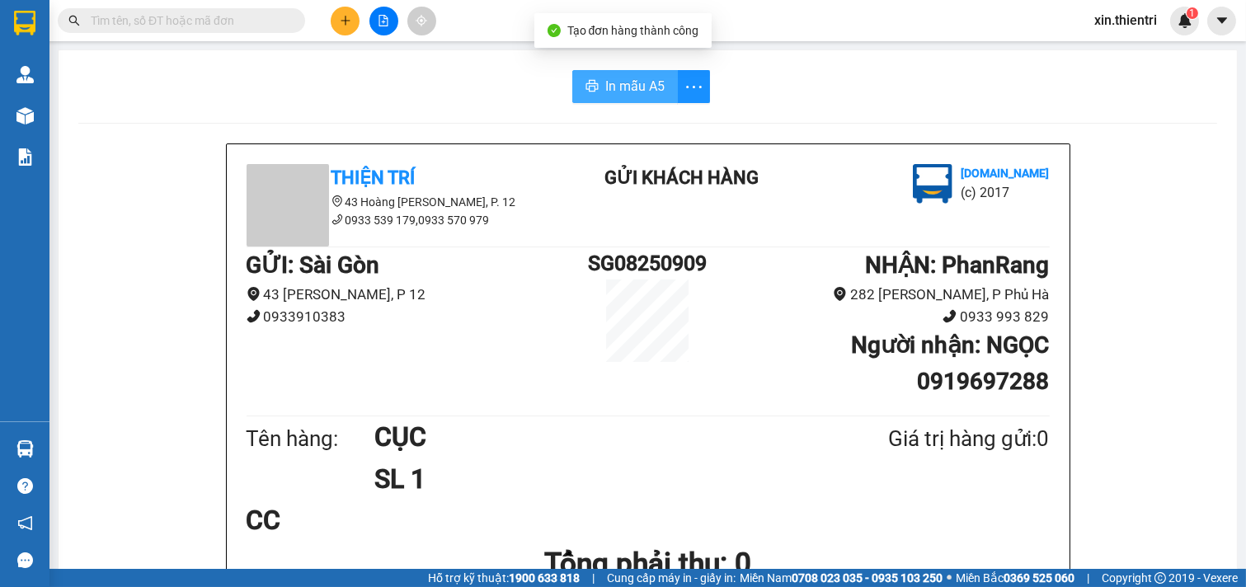
click at [605, 87] on span "In mẫu A5" at bounding box center [634, 86] width 59 height 21
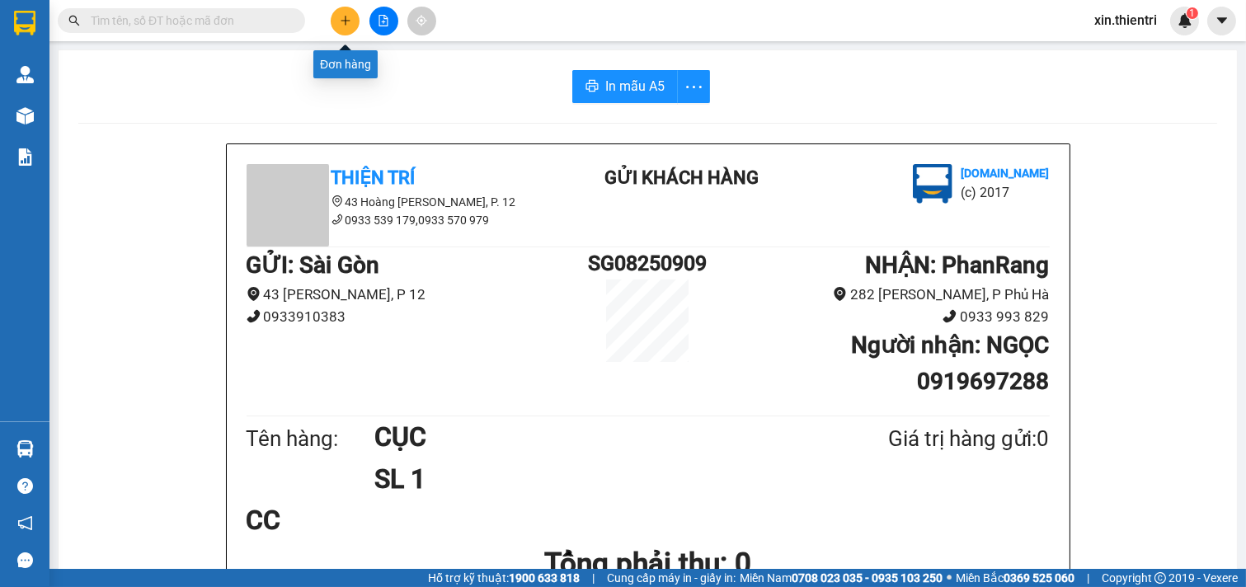
click at [342, 30] on button at bounding box center [345, 21] width 29 height 29
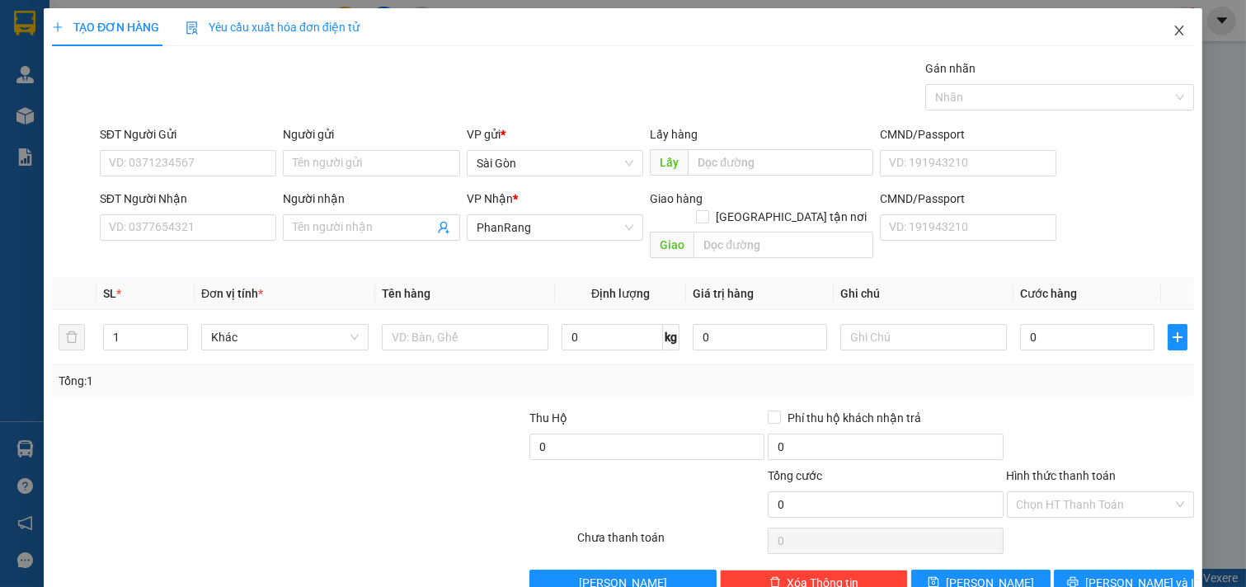
click at [1173, 29] on span "Close" at bounding box center [1179, 31] width 46 height 46
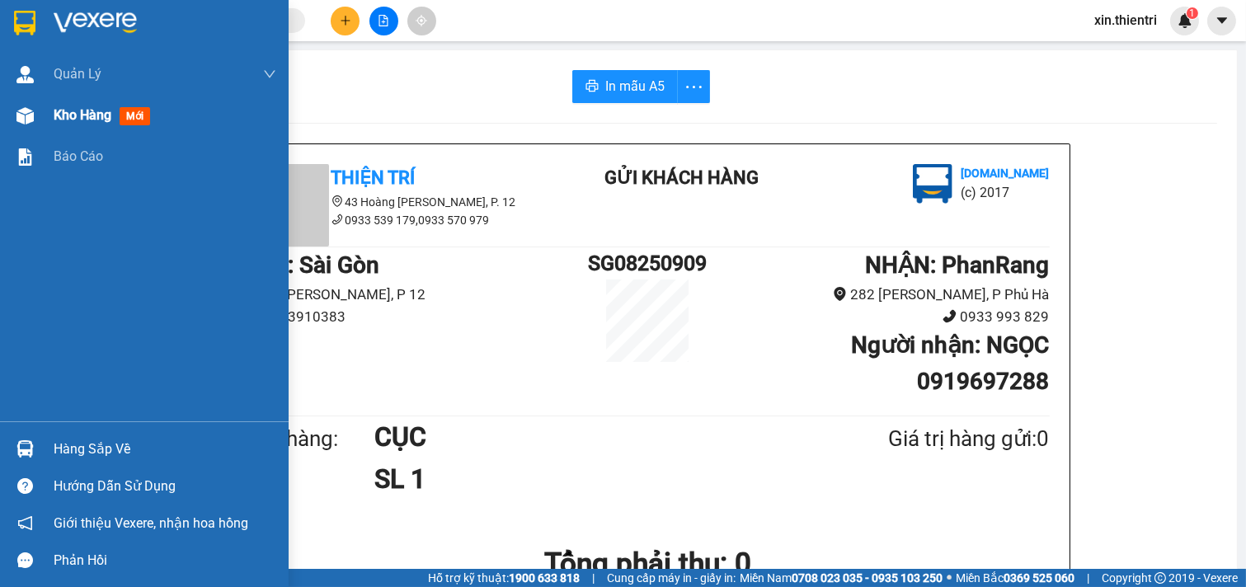
click at [60, 123] on span "Kho hàng" at bounding box center [83, 115] width 58 height 16
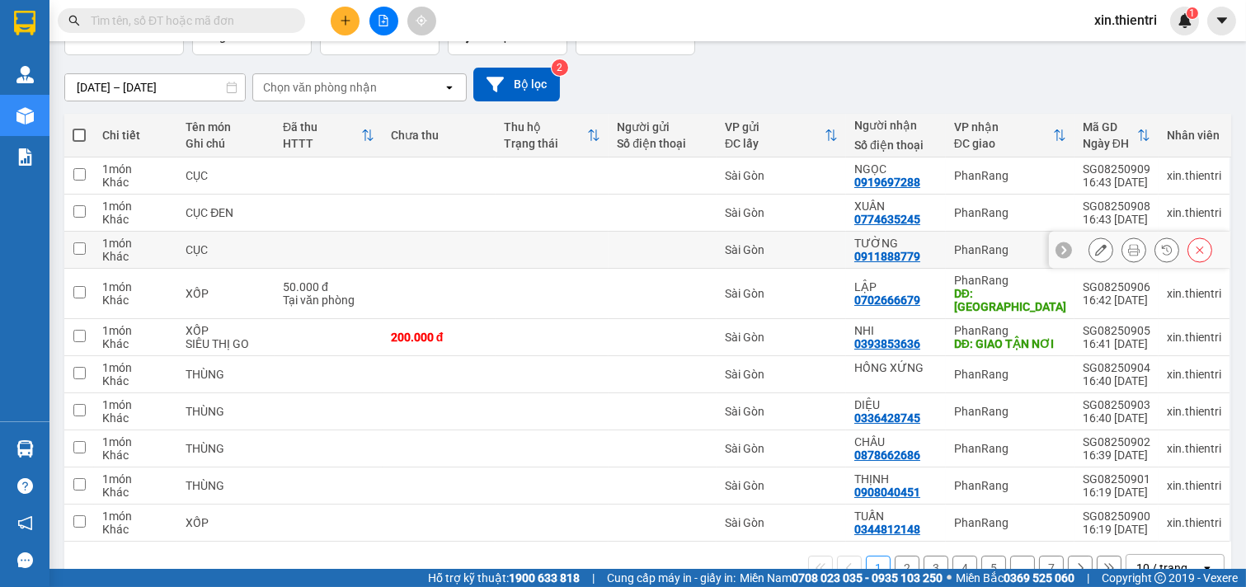
scroll to position [147, 0]
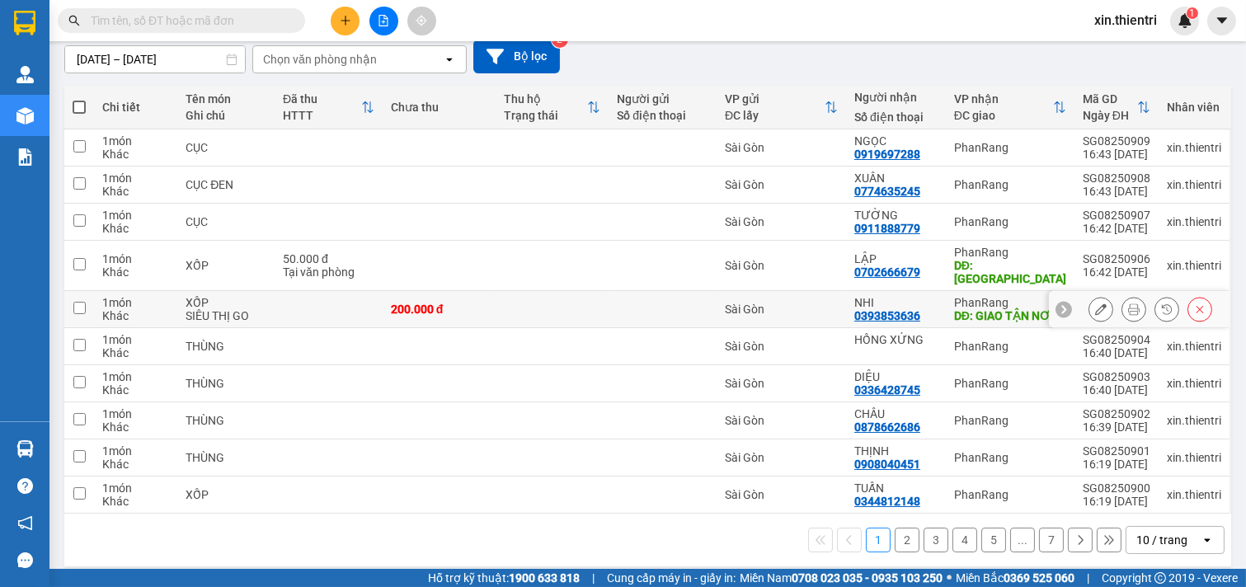
click at [1095, 303] on icon at bounding box center [1101, 309] width 12 height 12
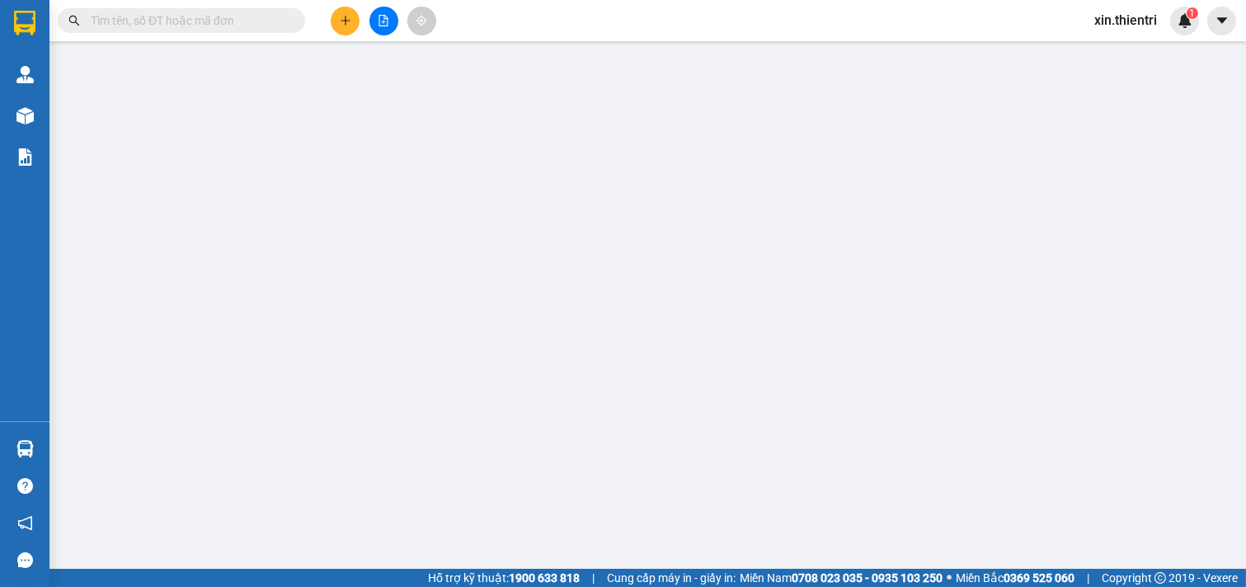
type input "0393853636"
type input "GIAO TẬN NƠI"
type input "200.000"
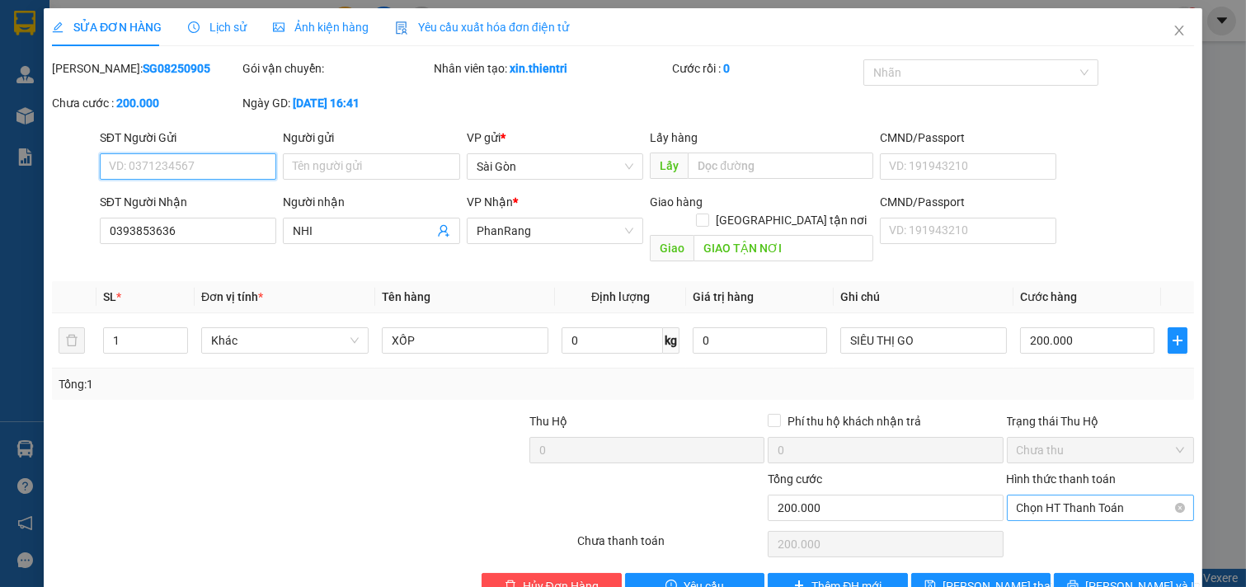
click at [1110, 496] on span "Chọn HT Thanh Toán" at bounding box center [1101, 508] width 168 height 25
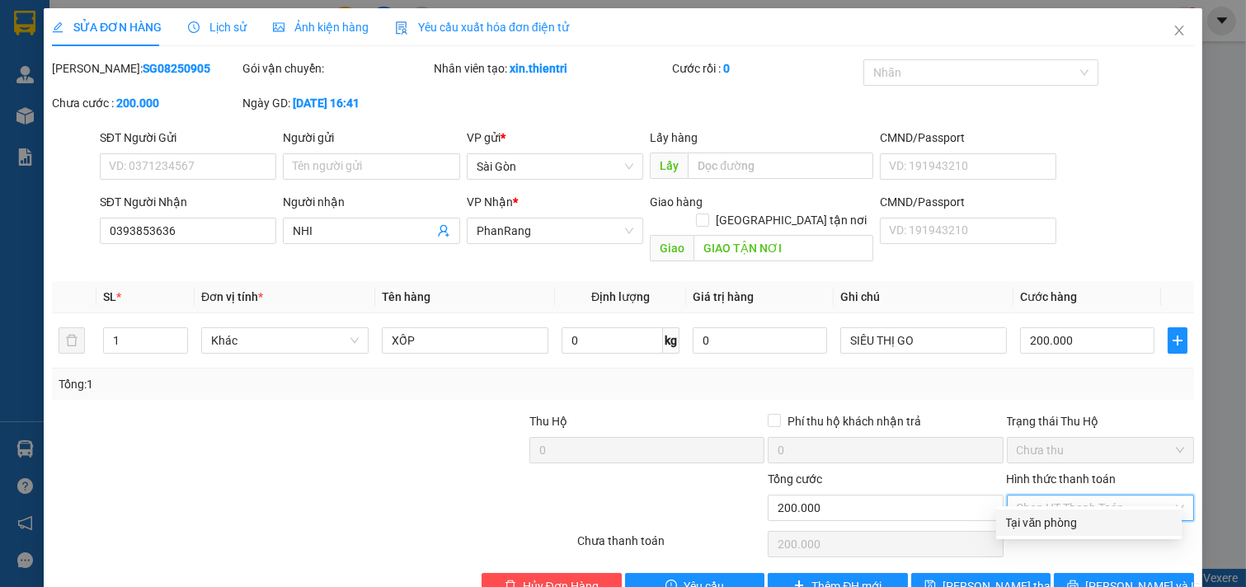
click at [1079, 522] on div "Tại văn phòng" at bounding box center [1089, 523] width 166 height 18
type input "0"
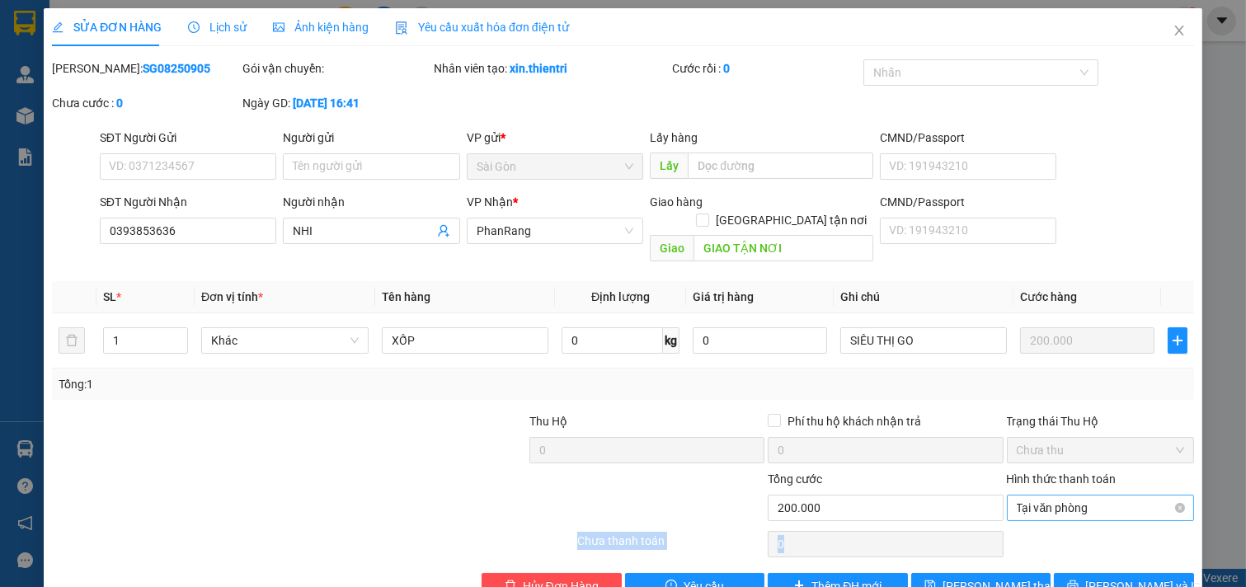
drag, startPoint x: 1078, startPoint y: 517, endPoint x: 1043, endPoint y: 482, distance: 49.0
click at [1067, 498] on div "Total Paid Fee 0 Total UnPaid Fee 200.000 Cash Collection Total Fee Mã ĐH: SG08…" at bounding box center [623, 329] width 1142 height 540
click at [1084, 496] on span "Tại văn phòng" at bounding box center [1101, 508] width 168 height 25
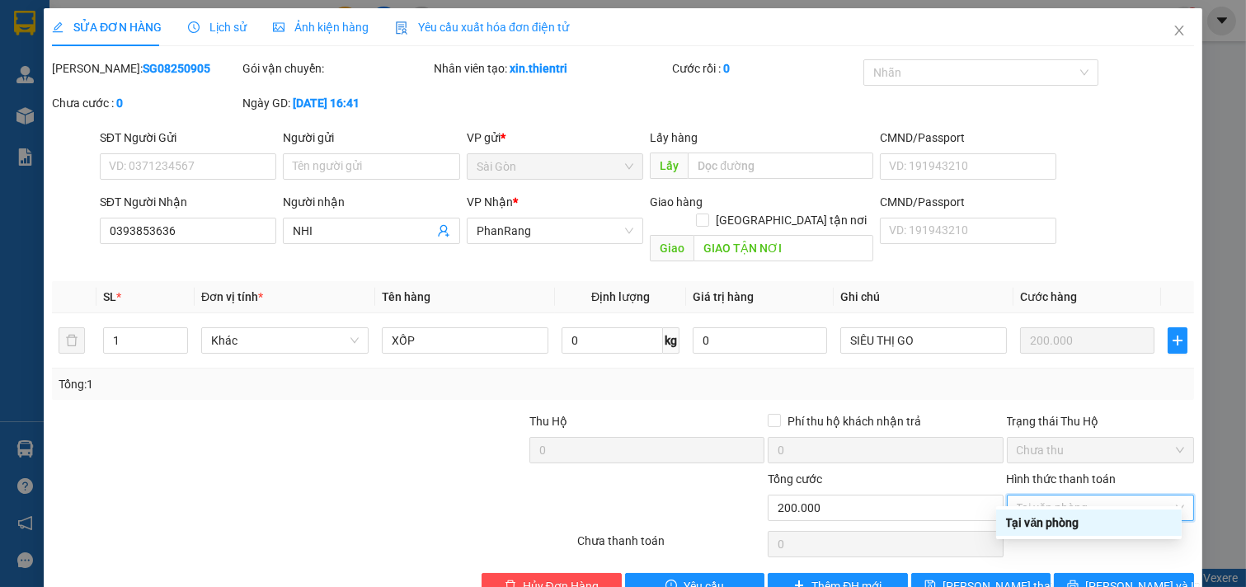
drag, startPoint x: 1058, startPoint y: 521, endPoint x: 1067, endPoint y: 515, distance: 10.8
click at [1067, 515] on div "Tại văn phòng" at bounding box center [1089, 523] width 166 height 18
drag, startPoint x: 1125, startPoint y: 546, endPoint x: 1122, endPoint y: 558, distance: 12.6
click at [1123, 553] on div "Total Paid Fee 0 Total UnPaid Fee 200.000 Cash Collection Total Fee Mã ĐH: SG08…" at bounding box center [623, 329] width 1142 height 540
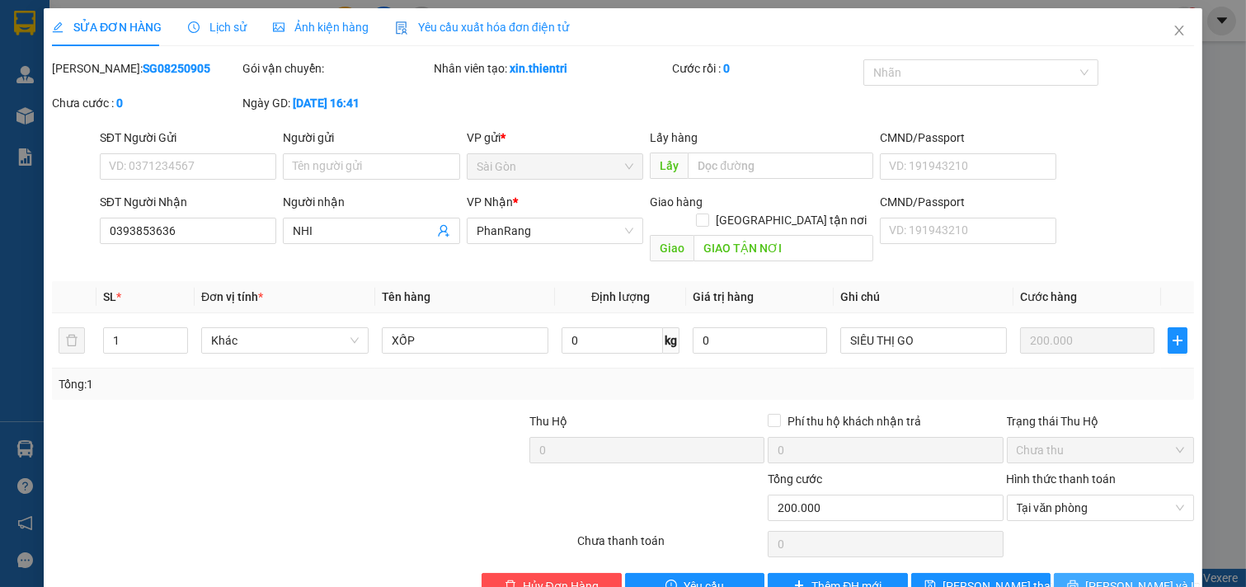
click at [1122, 577] on span "[PERSON_NAME] và In" at bounding box center [1142, 586] width 115 height 18
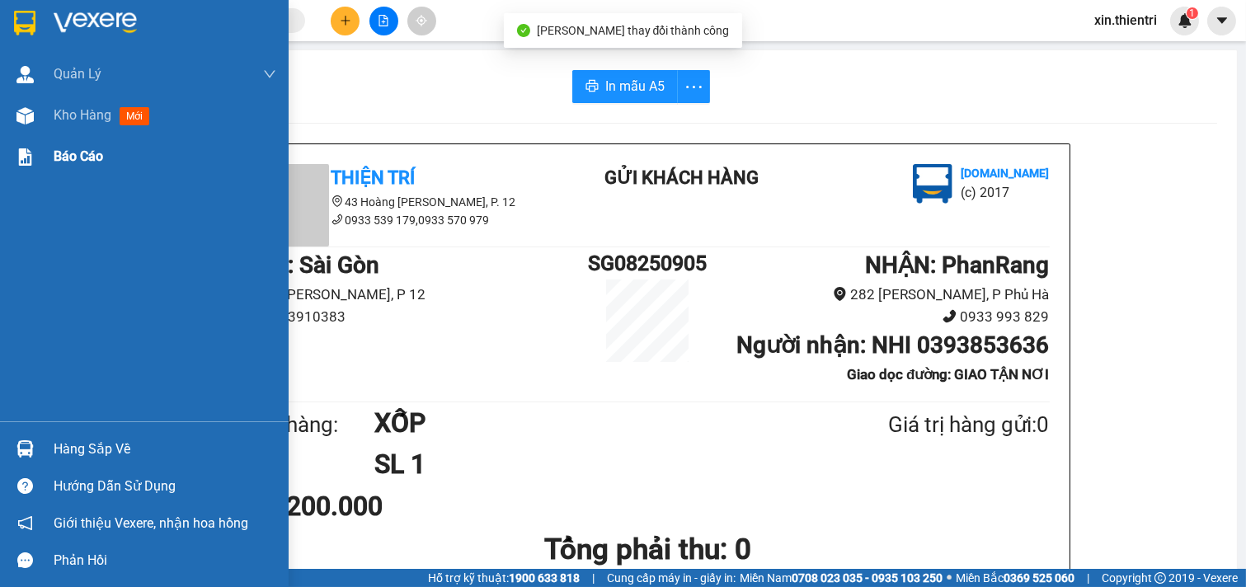
click at [145, 136] on div "Báo cáo" at bounding box center [165, 156] width 223 height 41
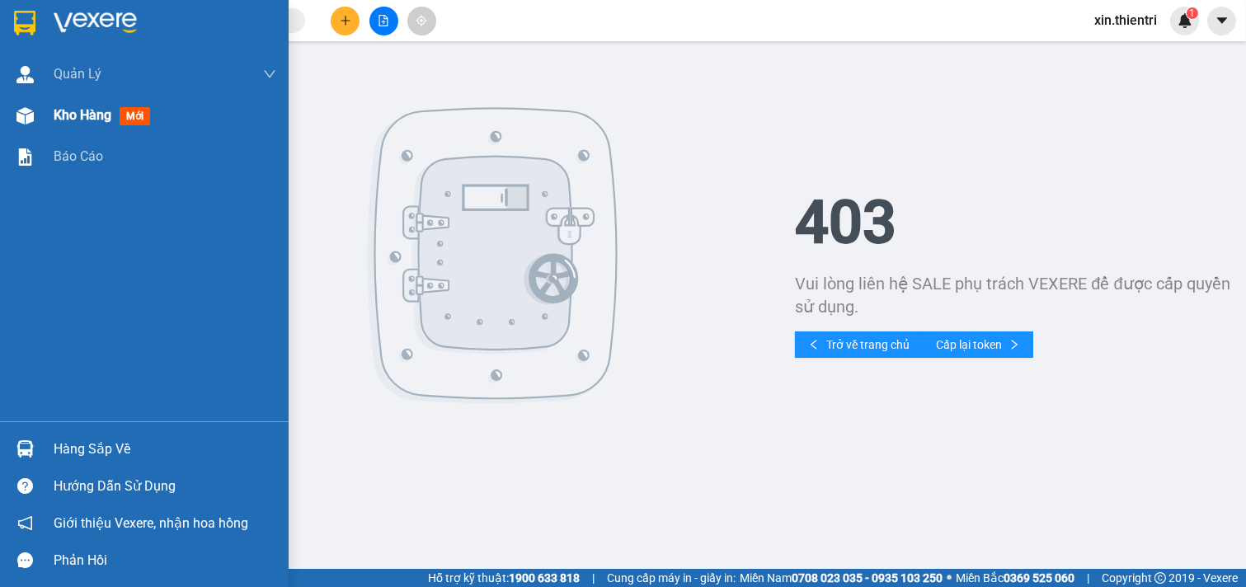
click at [157, 125] on div "Kho hàng mới" at bounding box center [105, 115] width 103 height 21
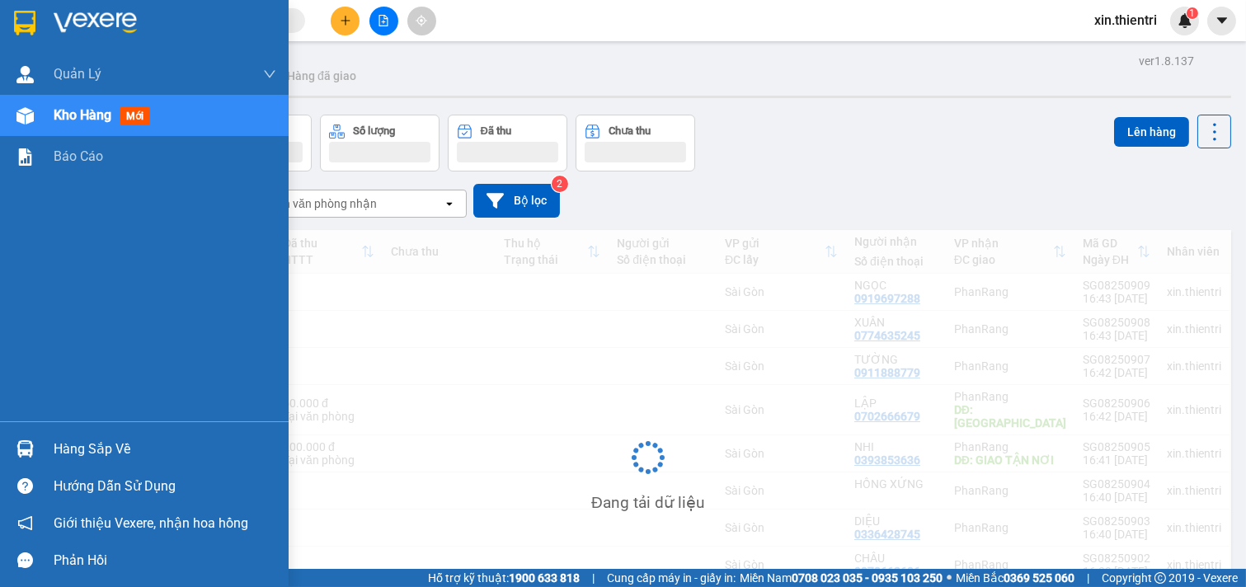
click at [159, 125] on div "Kho hàng mới" at bounding box center [165, 115] width 223 height 41
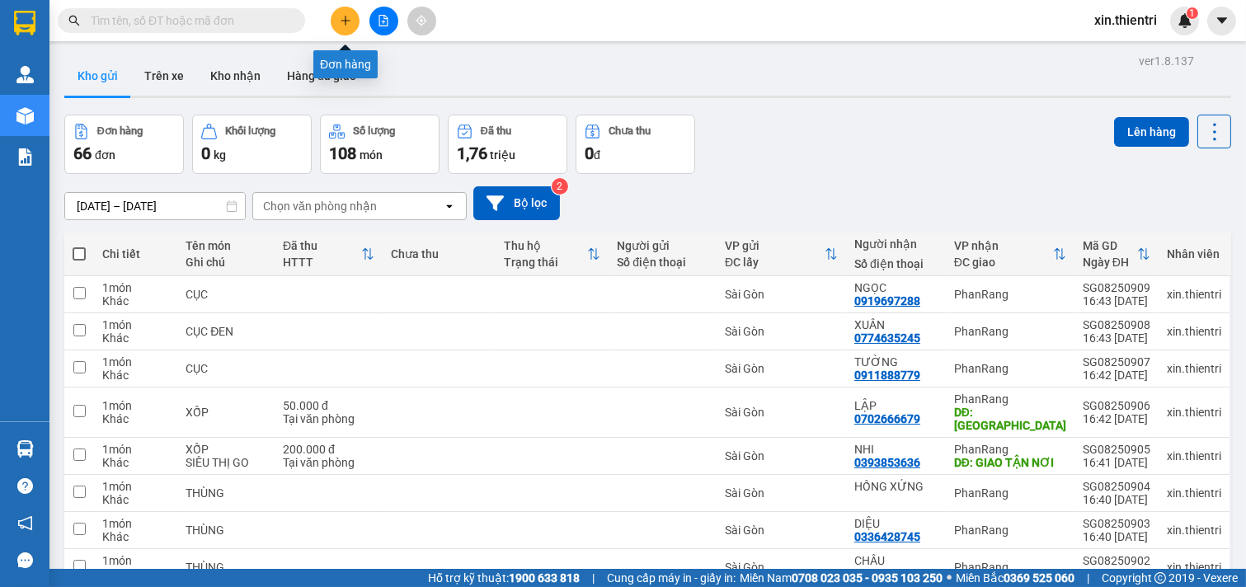
click at [338, 25] on button at bounding box center [345, 21] width 29 height 29
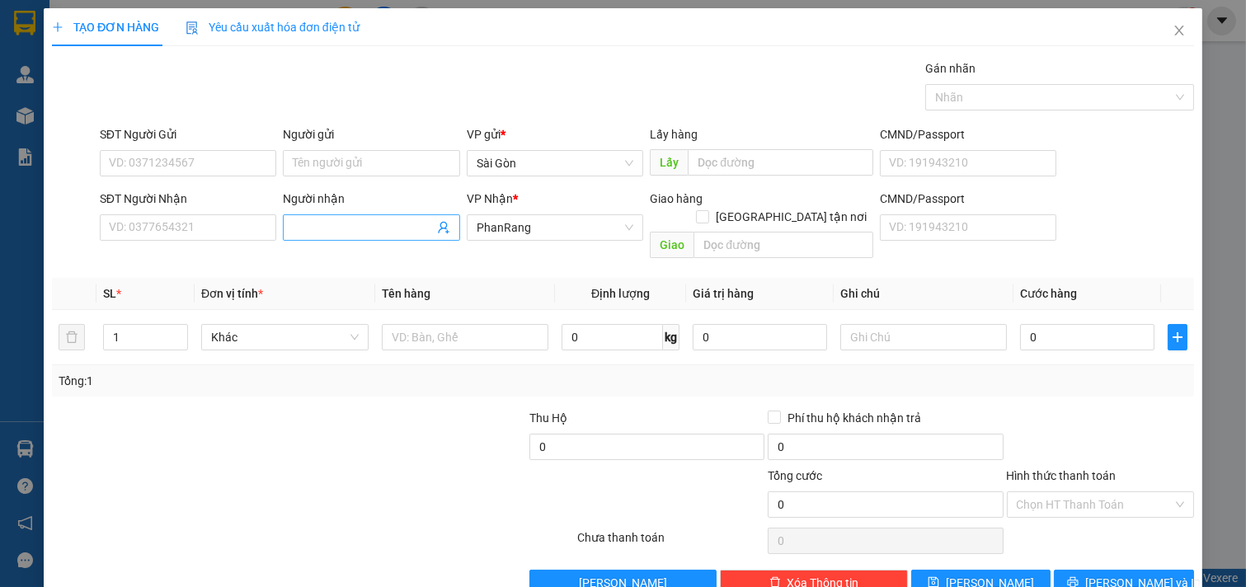
click at [324, 233] on input "Người nhận" at bounding box center [363, 228] width 141 height 18
type input "I"
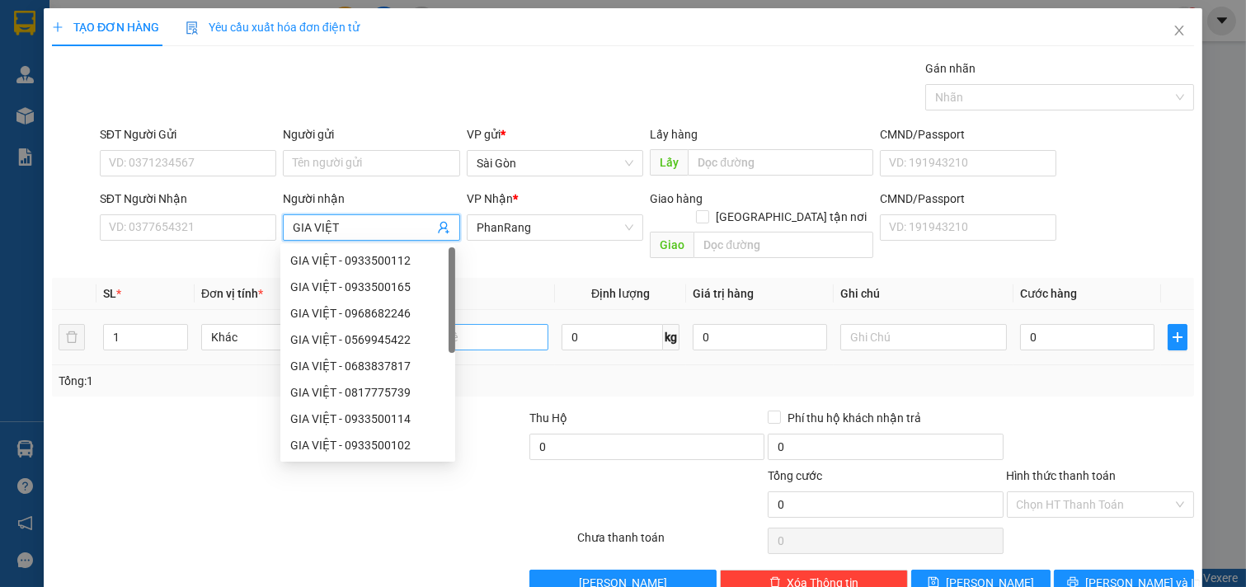
type input "GIA VIỆT"
click at [474, 325] on input "text" at bounding box center [465, 337] width 167 height 26
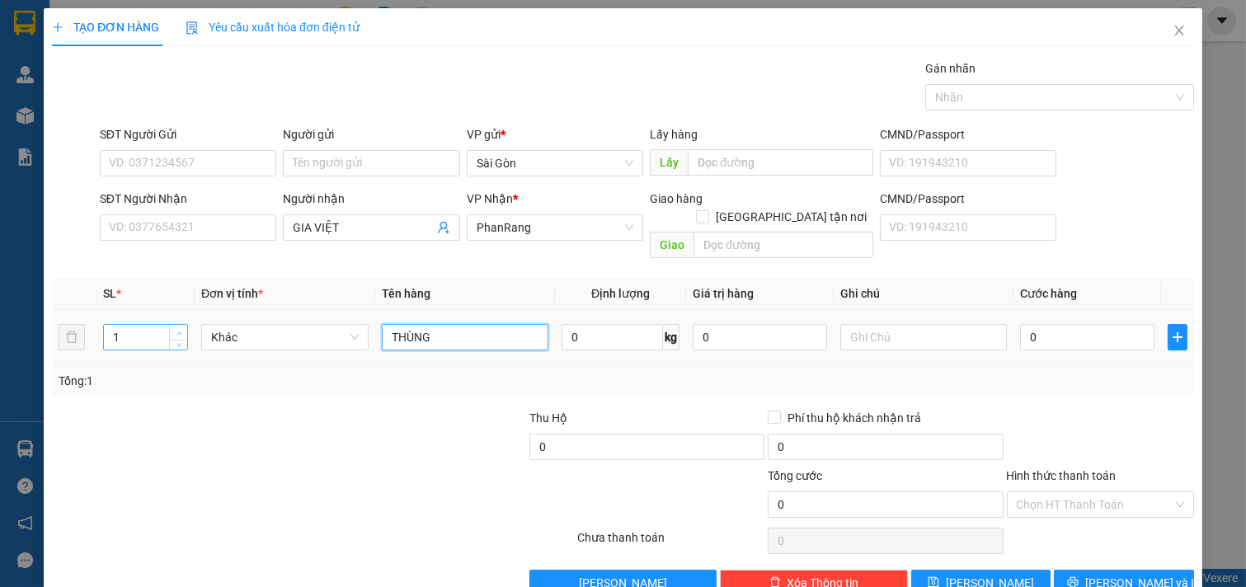
type input "THÙNG"
type input "2"
click at [177, 328] on span "up" at bounding box center [179, 333] width 10 height 10
click at [1107, 574] on span "[PERSON_NAME] và In" at bounding box center [1142, 583] width 115 height 18
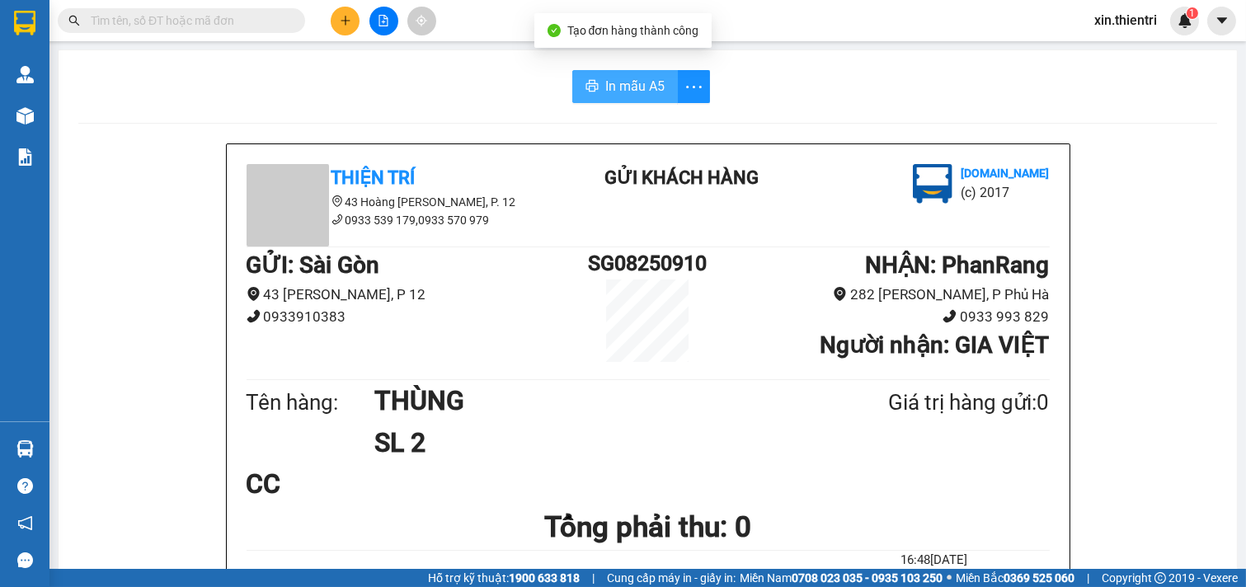
click at [620, 92] on span "In mẫu A5" at bounding box center [634, 86] width 59 height 21
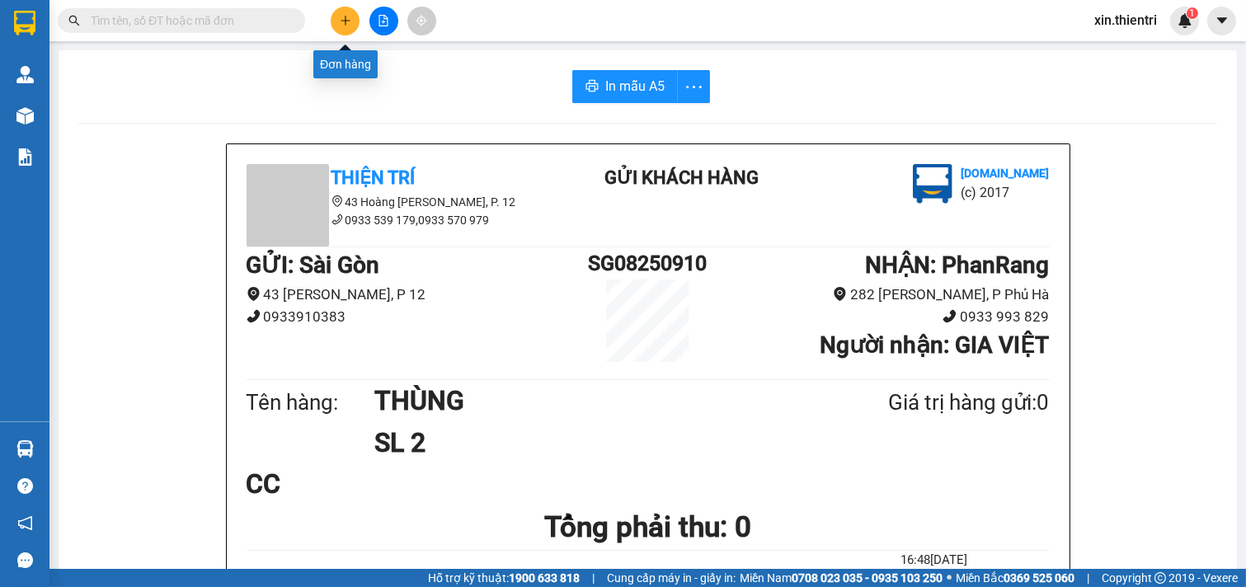
click at [346, 21] on icon "plus" at bounding box center [345, 20] width 9 height 1
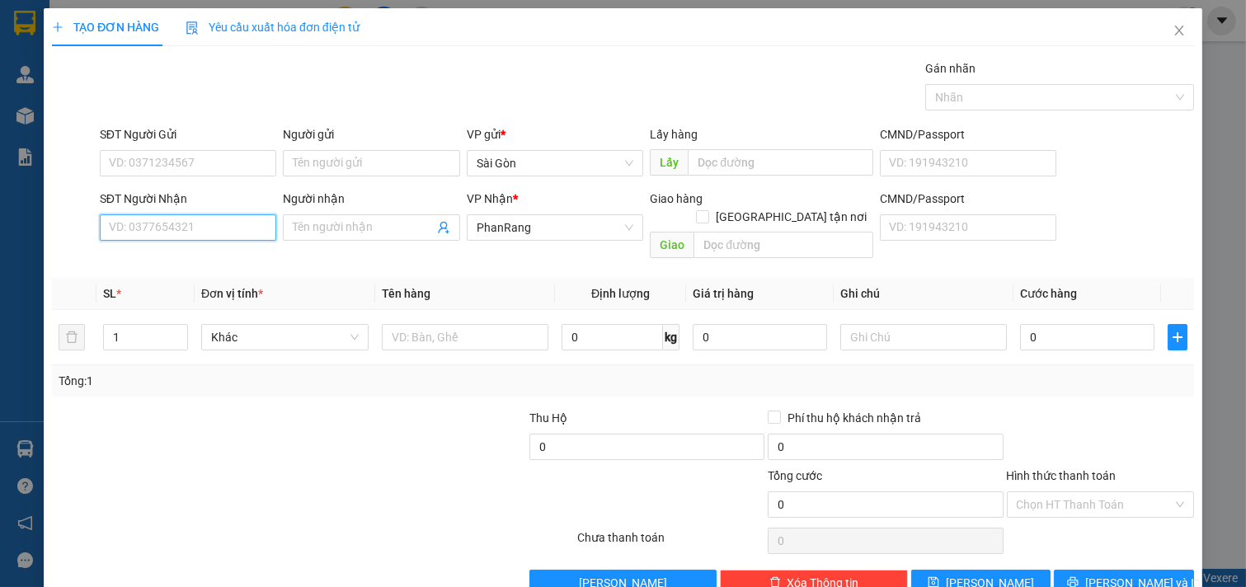
click at [226, 223] on input "SĐT Người Nhận" at bounding box center [188, 227] width 177 height 26
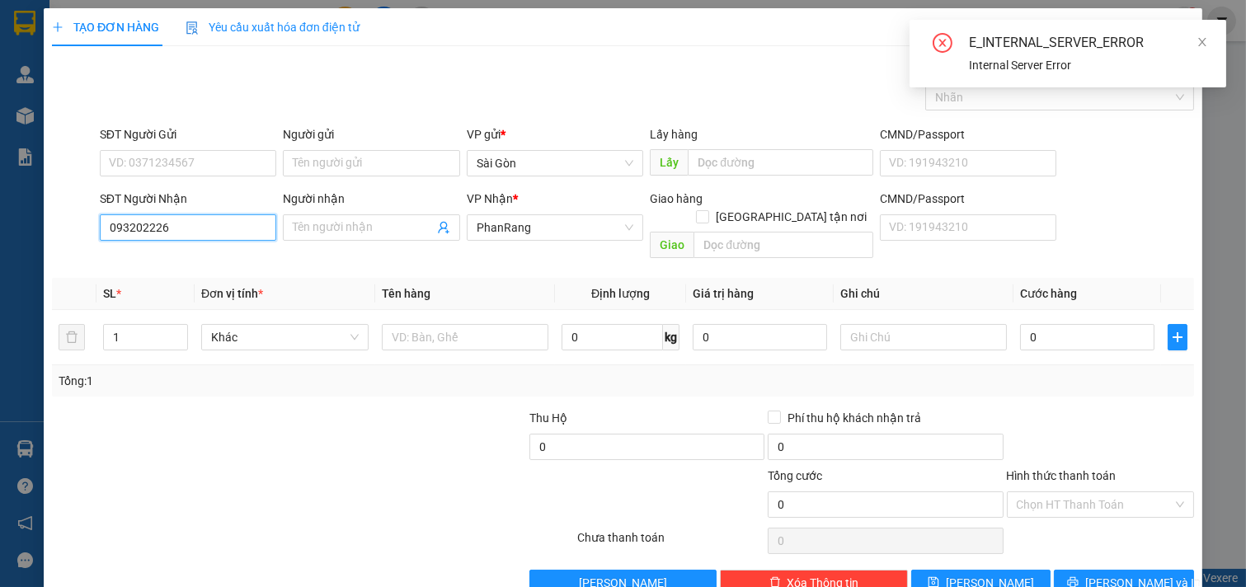
click at [187, 229] on input "093202226" at bounding box center [188, 227] width 177 height 26
click at [196, 224] on input "093202226" at bounding box center [188, 227] width 177 height 26
type input "093202226"
click at [355, 228] on input "Người nhận" at bounding box center [363, 228] width 141 height 18
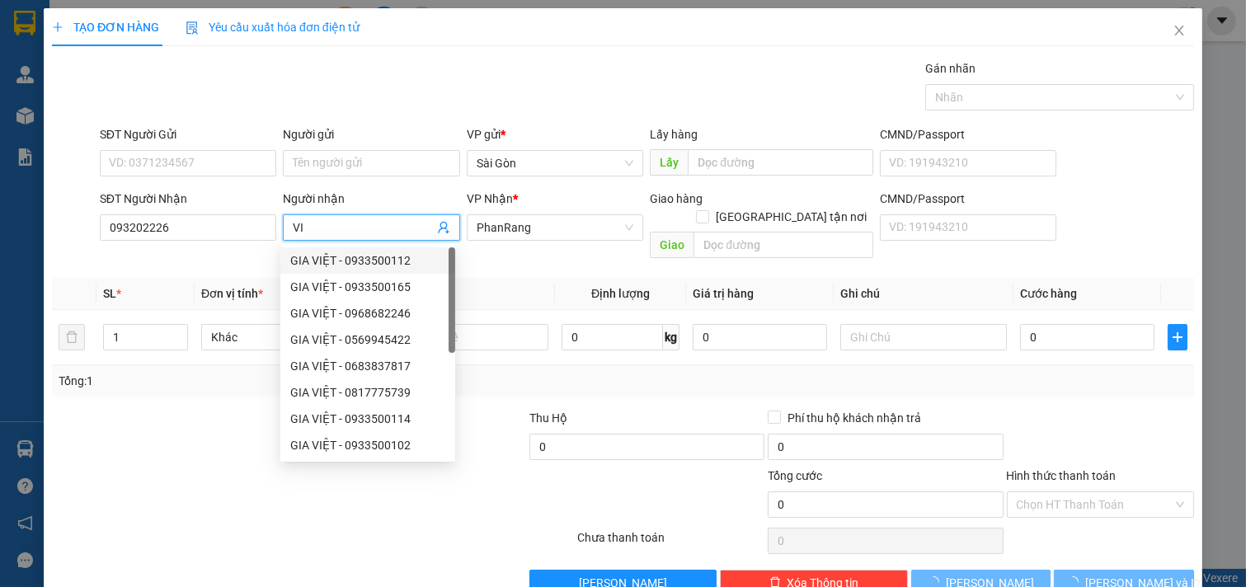
click at [201, 409] on div at bounding box center [169, 438] width 238 height 58
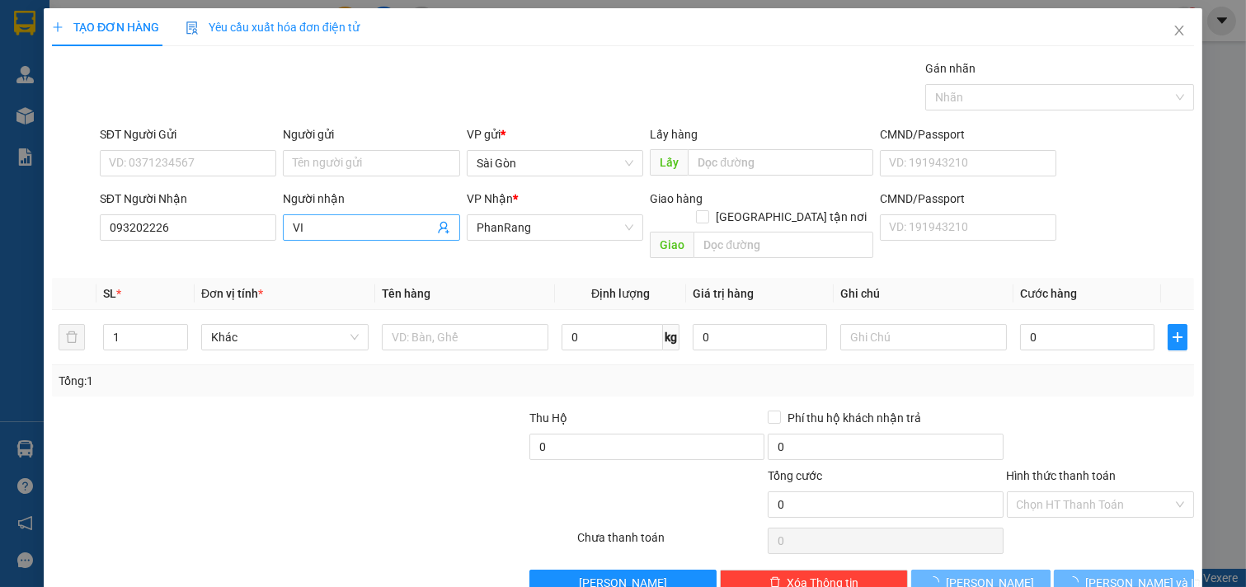
click at [338, 225] on input "VI" at bounding box center [363, 228] width 141 height 18
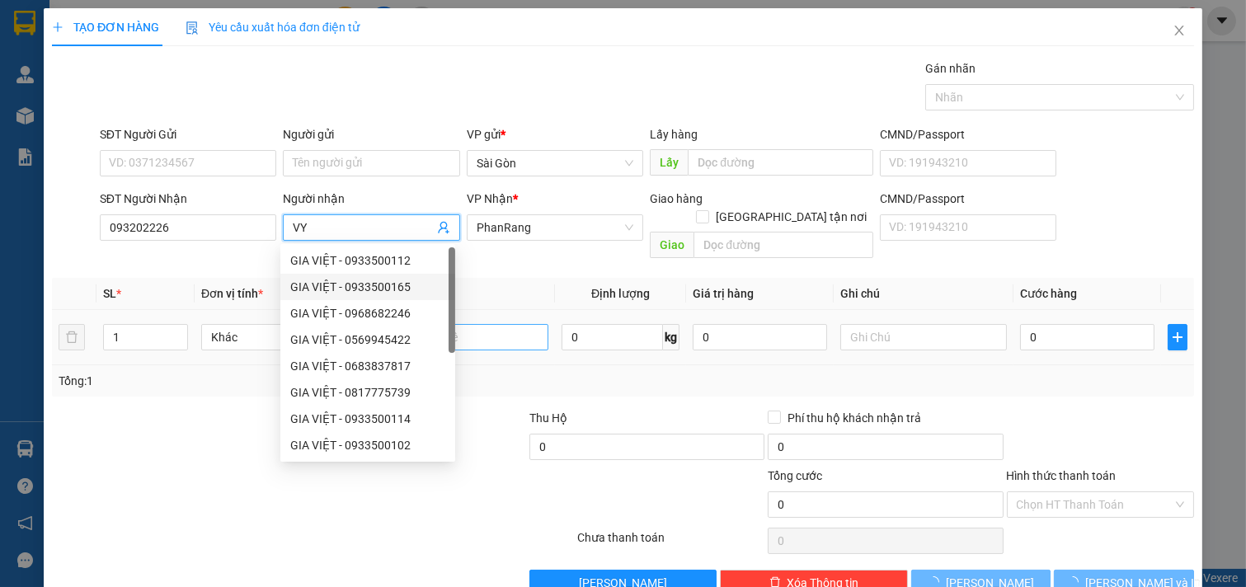
type input "VY"
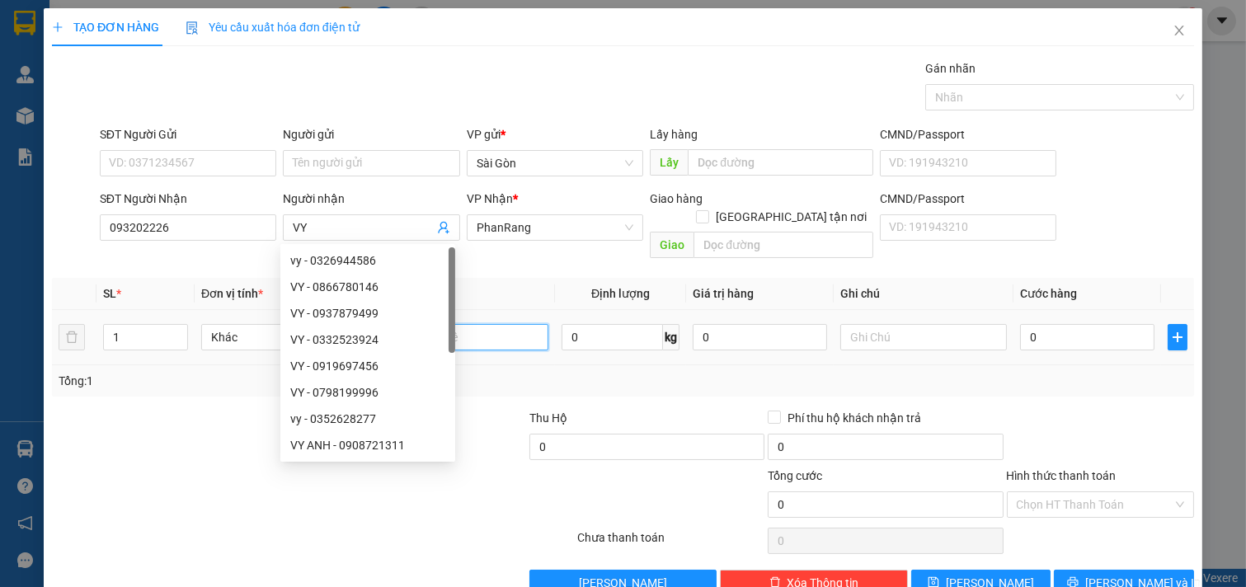
click at [518, 327] on input "text" at bounding box center [465, 337] width 167 height 26
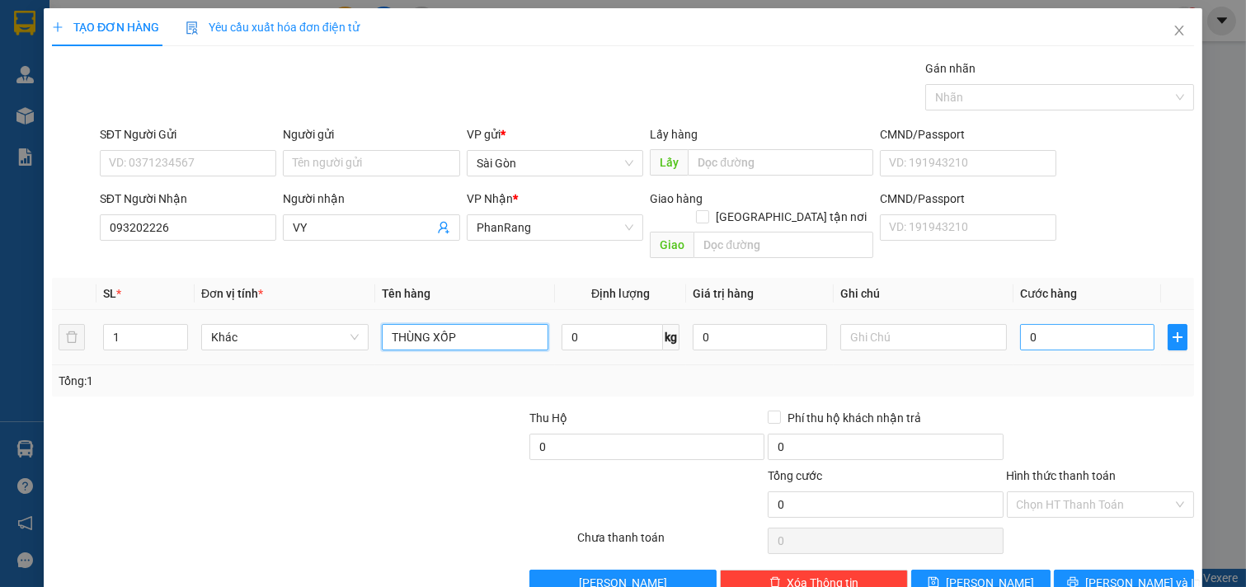
type input "THÙNG XỐP"
click at [1054, 324] on input "0" at bounding box center [1087, 337] width 134 height 26
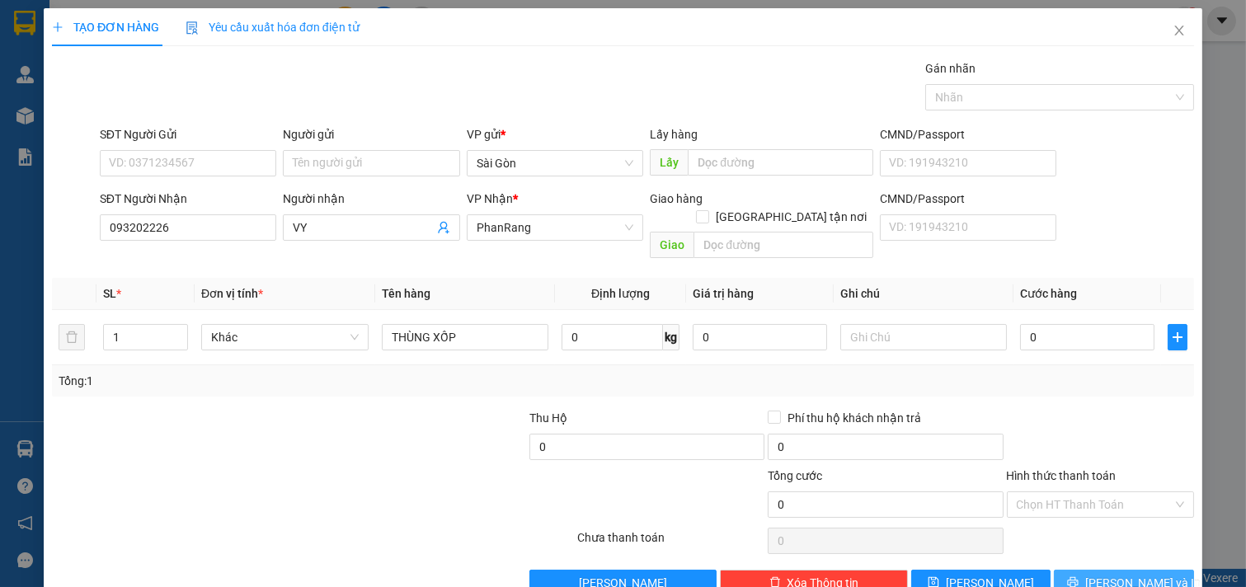
click at [1079, 576] on icon "printer" at bounding box center [1073, 582] width 12 height 12
click at [205, 233] on input "093202226" at bounding box center [188, 227] width 177 height 26
type input "0"
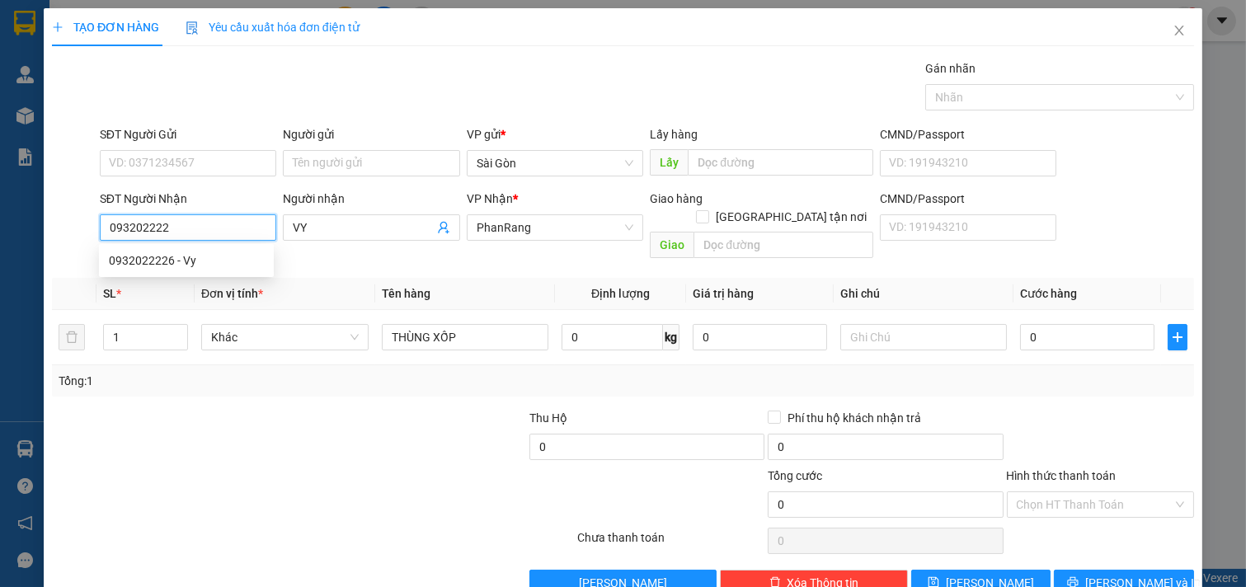
type input "0932022226"
click at [242, 261] on div "0932022226 - Vy" at bounding box center [186, 261] width 155 height 18
type input "Vy"
type input "0932022226"
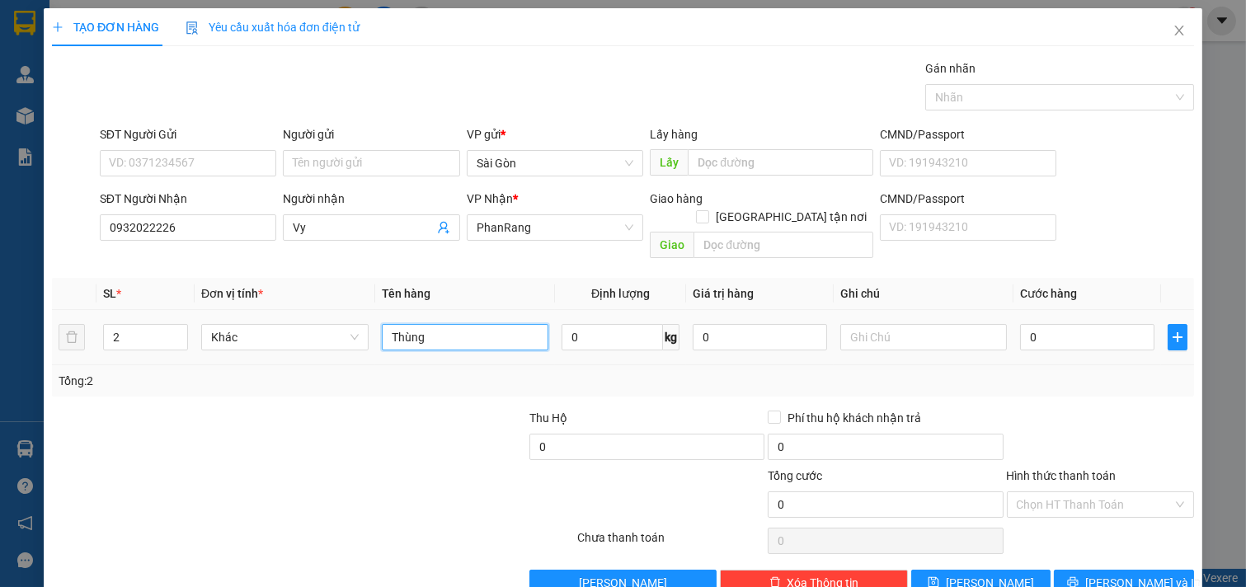
click at [437, 324] on input "Thùng" at bounding box center [465, 337] width 167 height 26
type input "T"
type input "THÙNG XỐP"
drag, startPoint x: 325, startPoint y: 237, endPoint x: 335, endPoint y: 233, distance: 10.7
click at [335, 233] on span "Vy" at bounding box center [371, 227] width 177 height 26
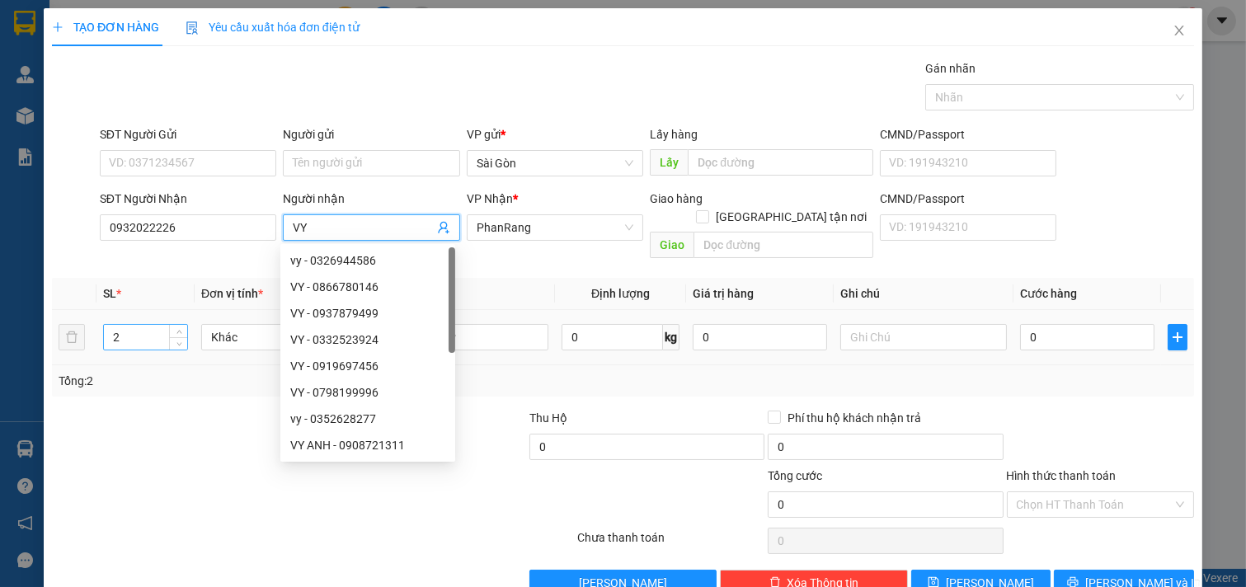
type input "VY"
click at [149, 325] on input "2" at bounding box center [145, 337] width 83 height 25
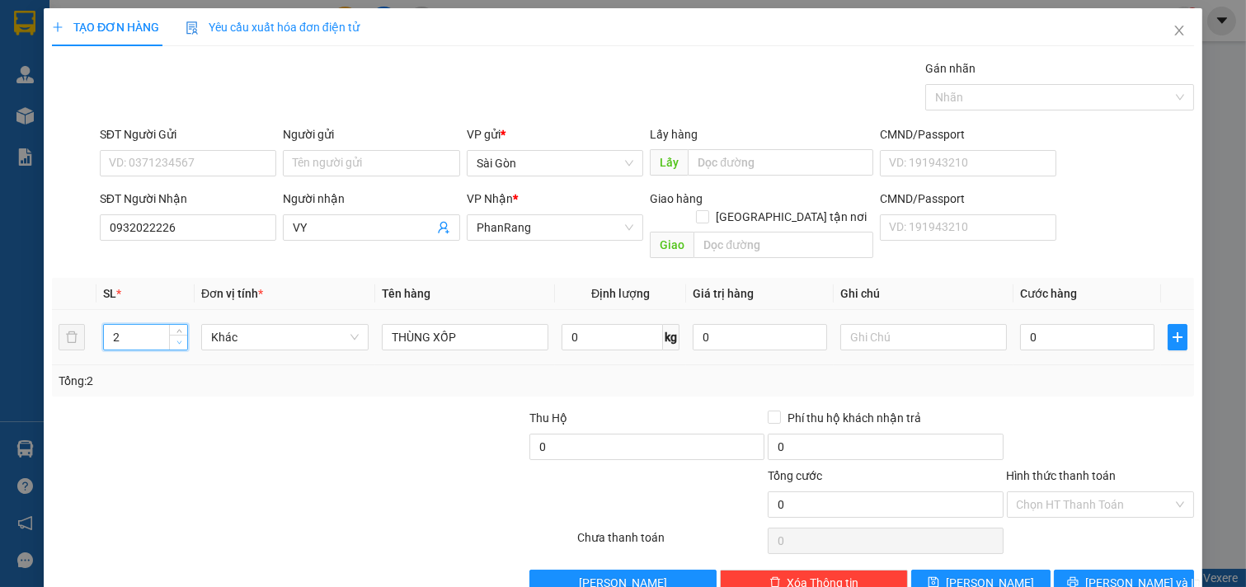
type input "1"
click at [176, 335] on span "Decrease Value" at bounding box center [178, 342] width 18 height 15
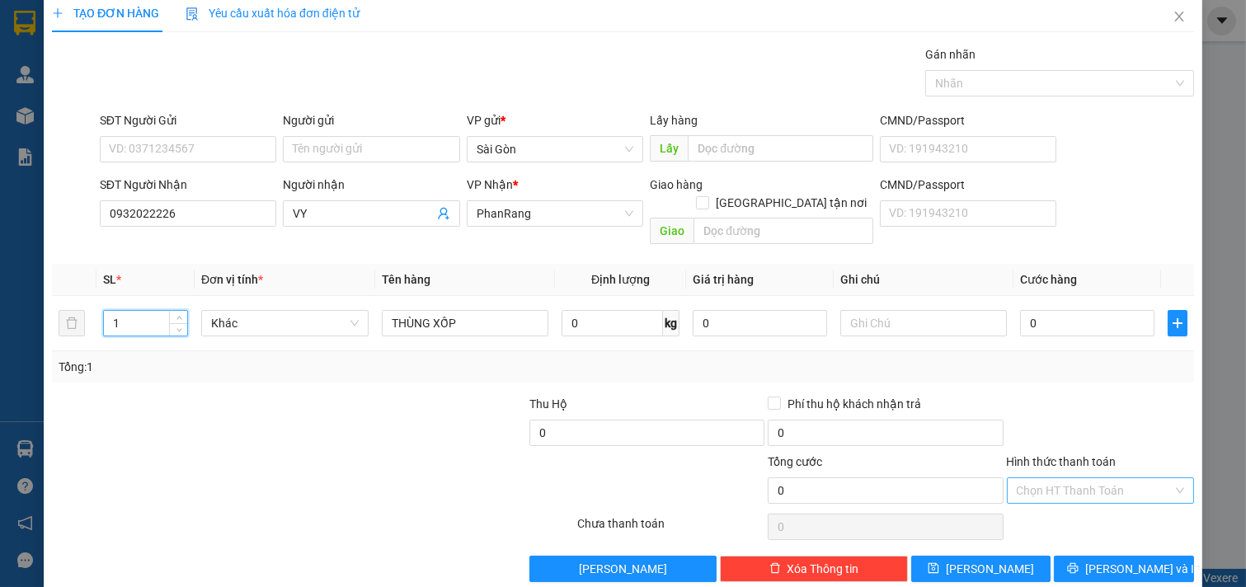
scroll to position [22, 0]
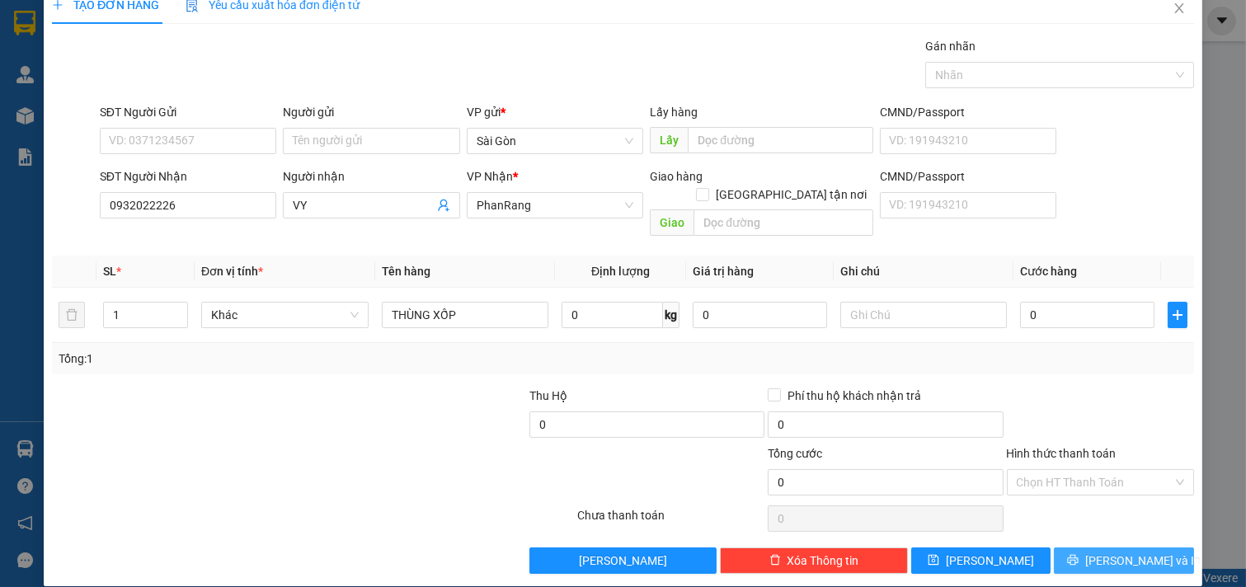
click at [1067, 548] on button "[PERSON_NAME] và In" at bounding box center [1124, 561] width 140 height 26
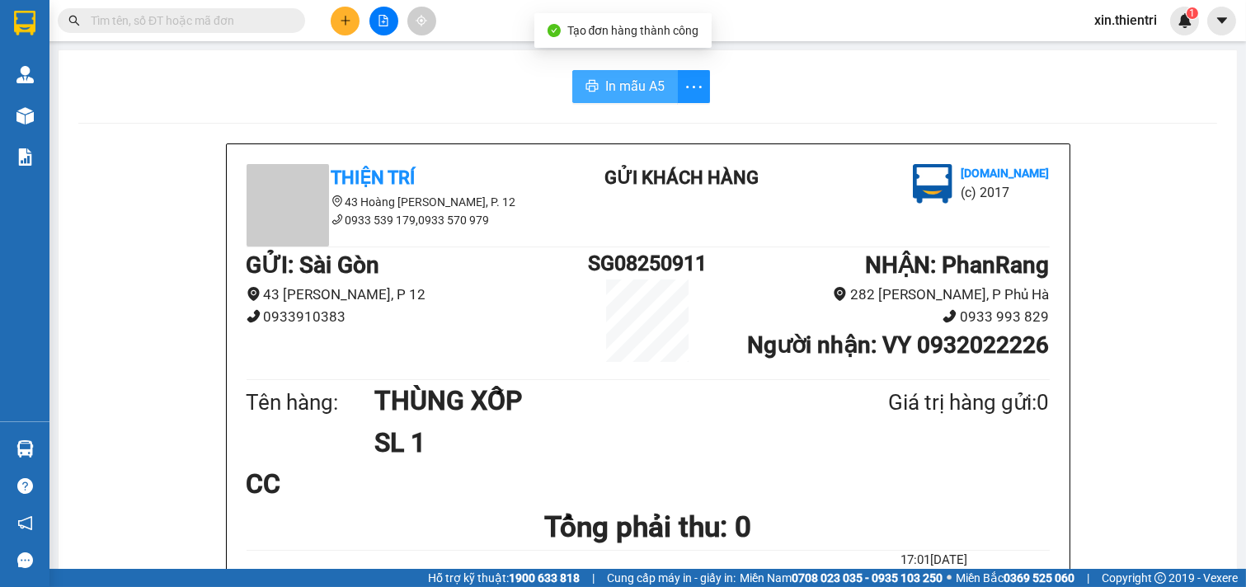
drag, startPoint x: 595, startPoint y: 60, endPoint x: 621, endPoint y: 79, distance: 32.5
click at [637, 88] on span "In mẫu A5" at bounding box center [634, 86] width 59 height 21
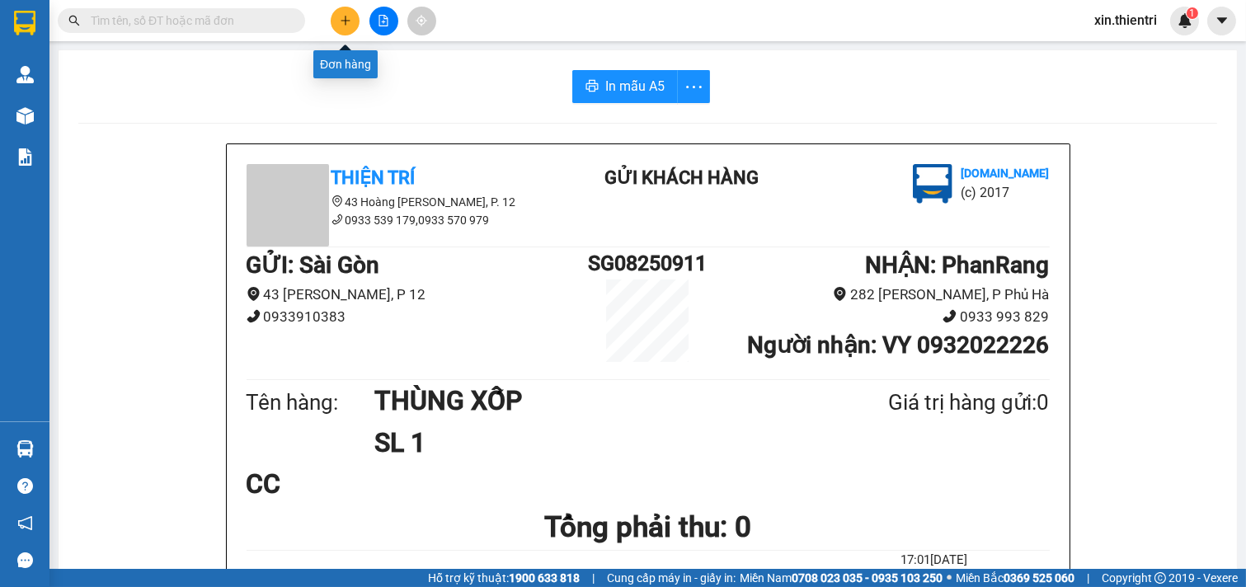
click at [349, 31] on button at bounding box center [345, 21] width 29 height 29
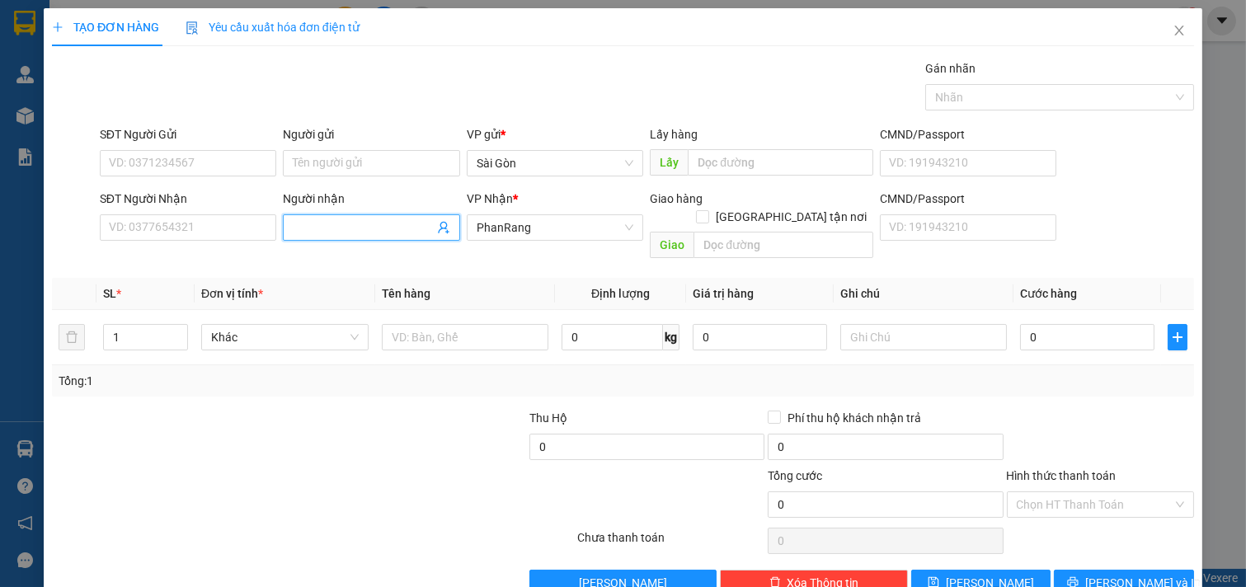
click at [312, 224] on input "Người nhận" at bounding box center [363, 228] width 141 height 18
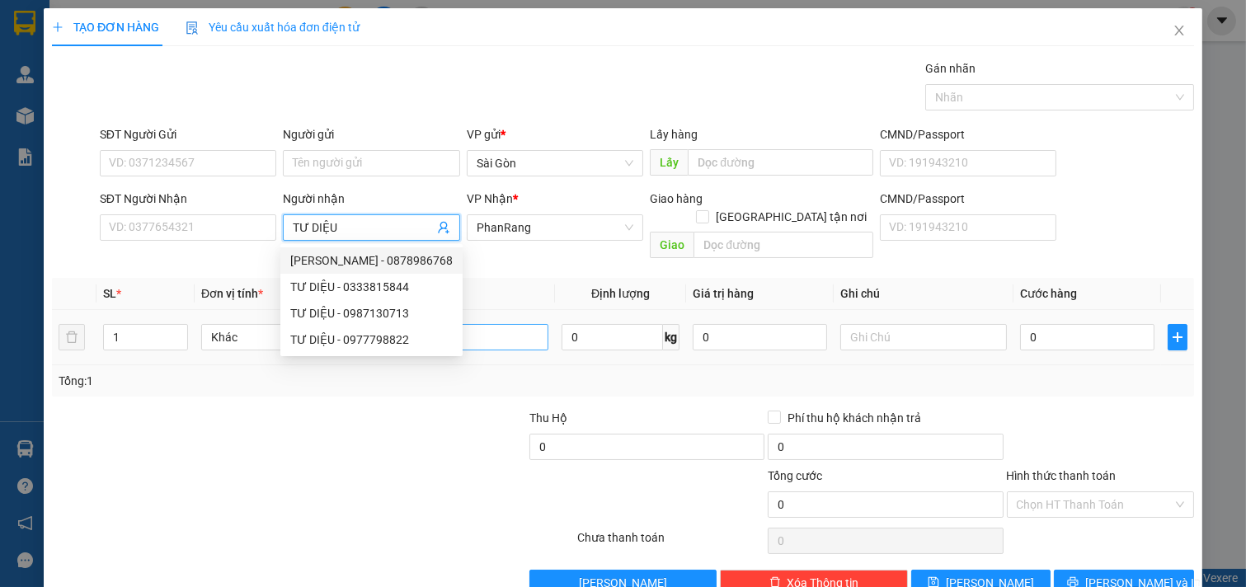
type input "TƯ DIỆU"
click at [480, 324] on input "text" at bounding box center [465, 337] width 167 height 26
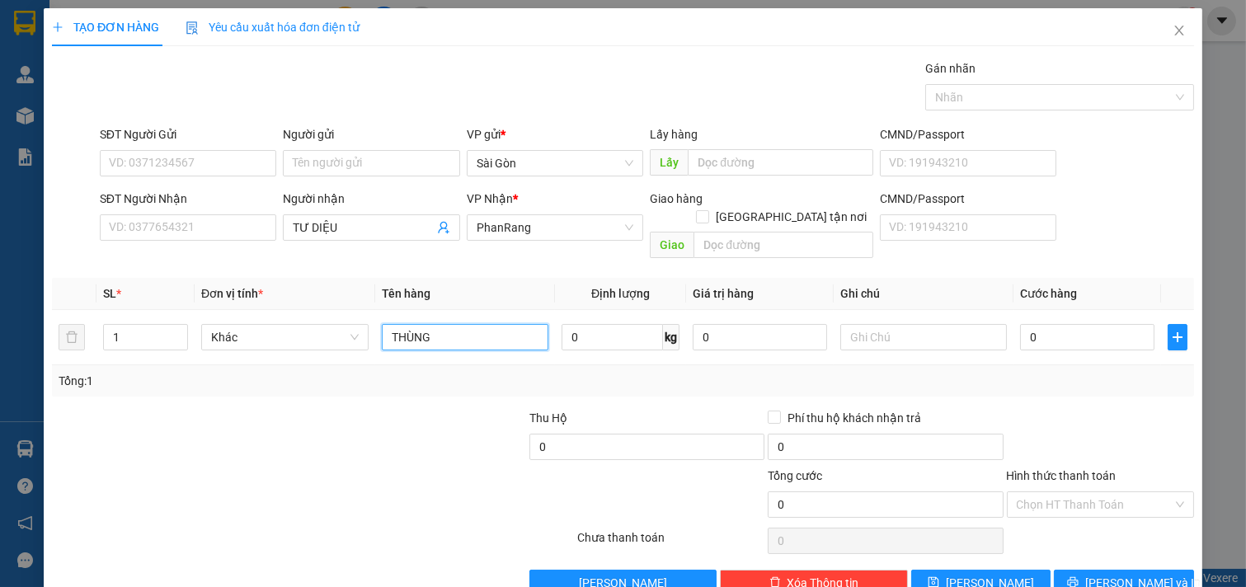
scroll to position [22, 0]
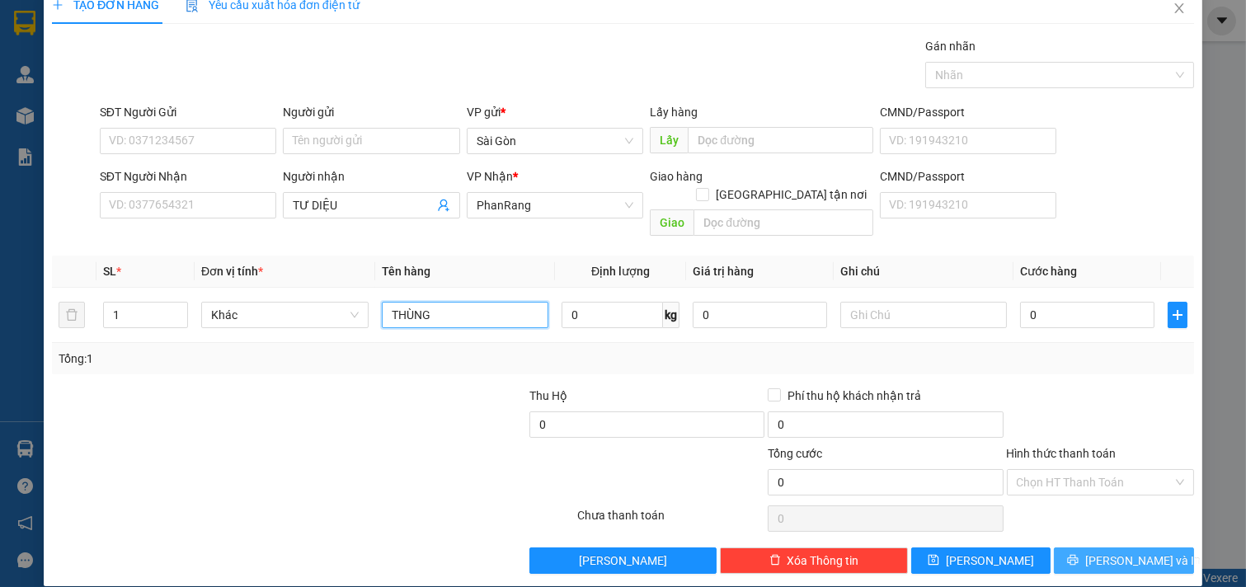
type input "THÙNG"
drag, startPoint x: 1165, startPoint y: 530, endPoint x: 1146, endPoint y: 534, distance: 19.3
click at [1164, 548] on button "[PERSON_NAME] và In" at bounding box center [1124, 561] width 140 height 26
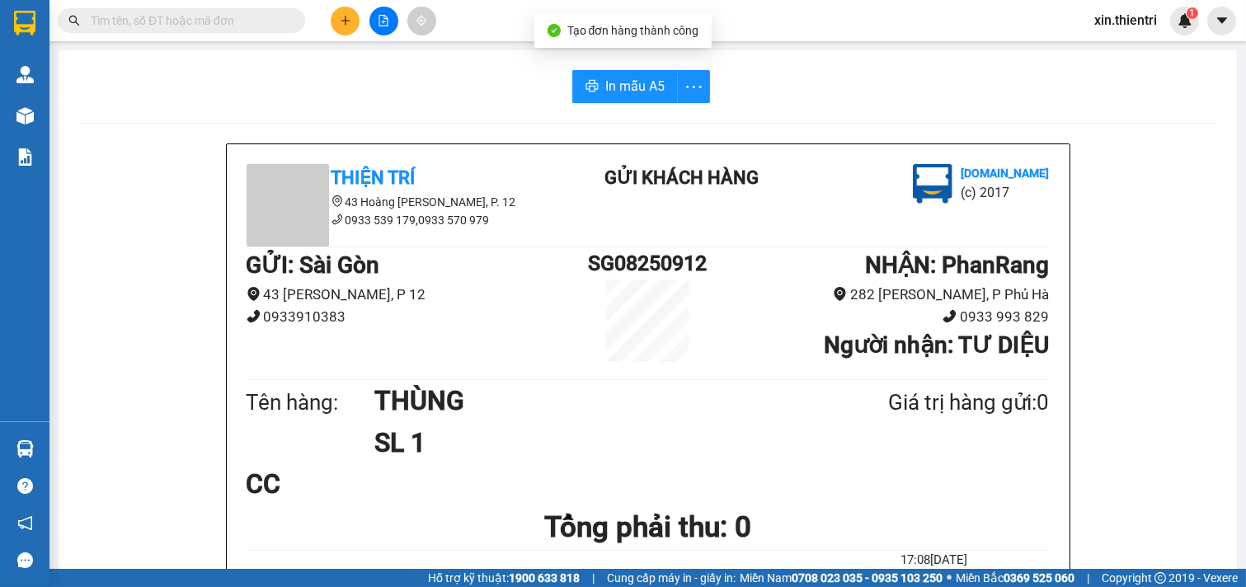
click at [622, 96] on button "In mẫu A5" at bounding box center [625, 86] width 106 height 33
drag, startPoint x: 632, startPoint y: 101, endPoint x: 641, endPoint y: 102, distance: 9.2
click at [632, 101] on button "In mẫu A5" at bounding box center [625, 86] width 106 height 33
click at [332, 16] on button at bounding box center [345, 21] width 29 height 29
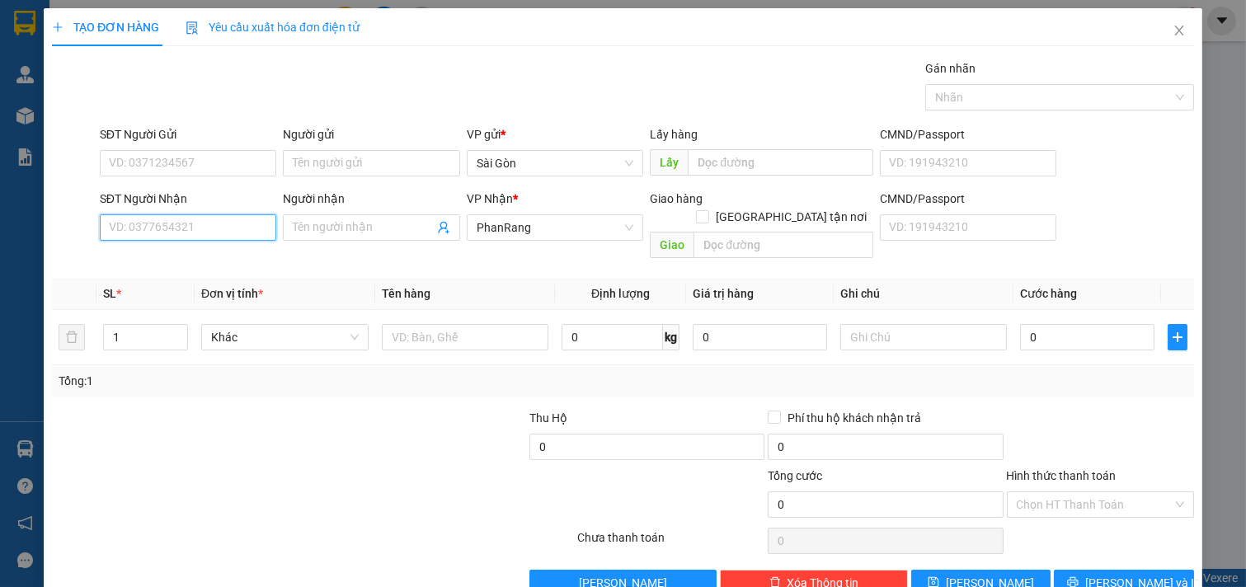
click at [202, 231] on input "SĐT Người Nhận" at bounding box center [188, 227] width 177 height 26
click at [207, 251] on div "0918209819 - AN [GEOGRAPHIC_DATA]" at bounding box center [210, 260] width 223 height 26
type input "0918209819"
type input "AN THIÊN PHÚ"
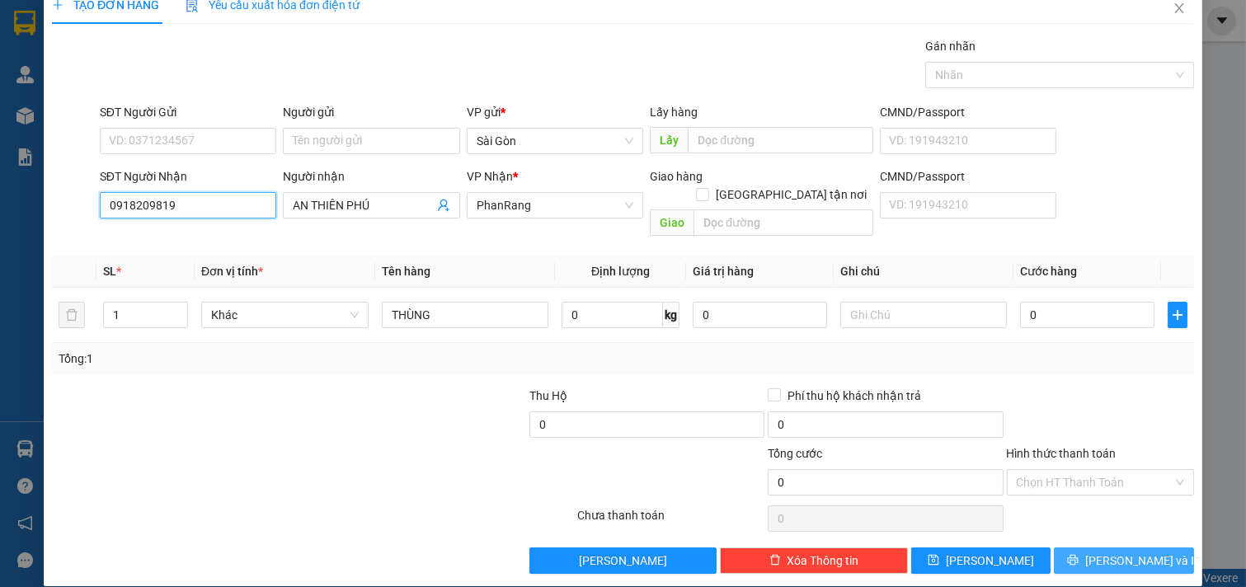
type input "0918209819"
click at [1103, 552] on span "[PERSON_NAME] và In" at bounding box center [1142, 561] width 115 height 18
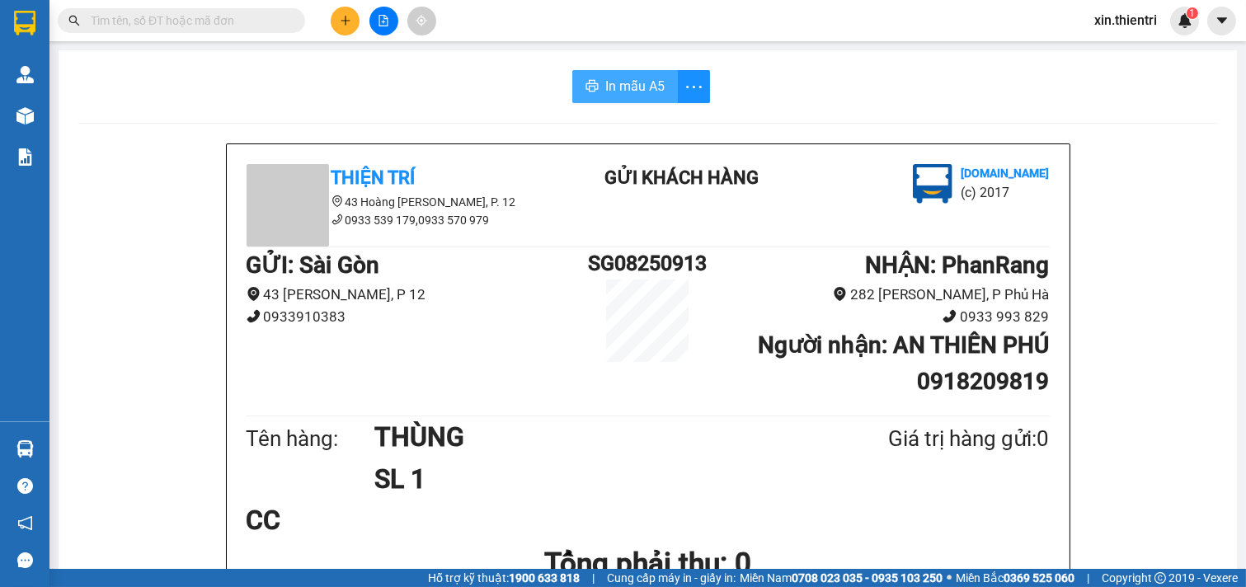
click at [591, 88] on button "In mẫu A5" at bounding box center [625, 86] width 106 height 33
click at [338, 26] on button at bounding box center [345, 21] width 29 height 29
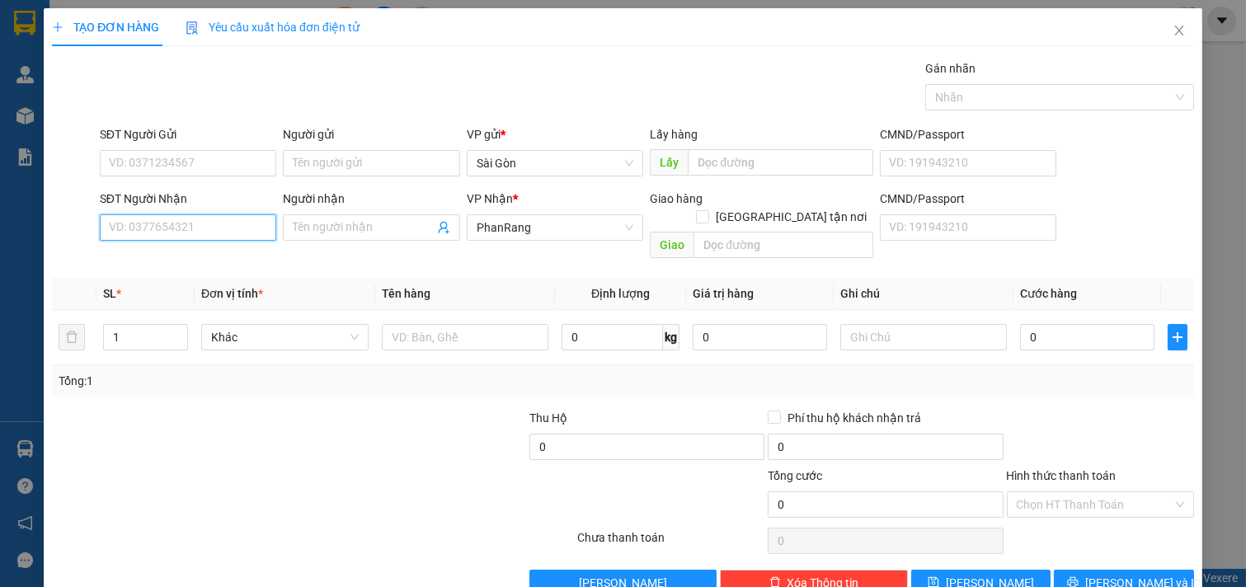
click at [250, 235] on input "SĐT Người Nhận" at bounding box center [188, 227] width 177 height 26
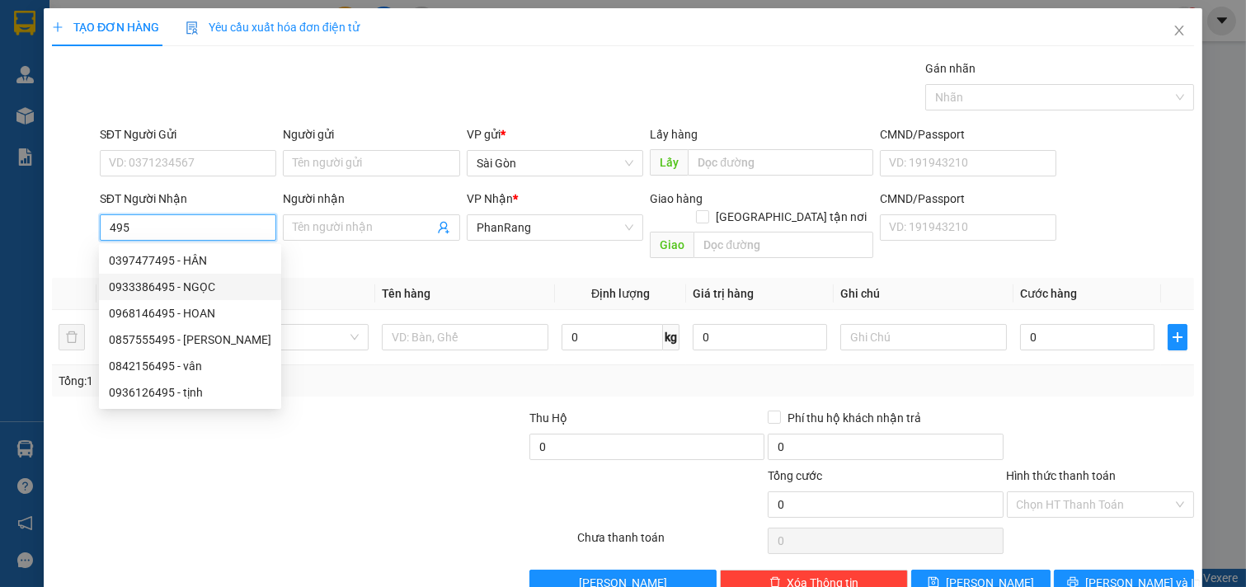
click at [242, 291] on div "0933386495 - NGỌC" at bounding box center [190, 287] width 162 height 18
type input "0933386495"
type input "NGỌC"
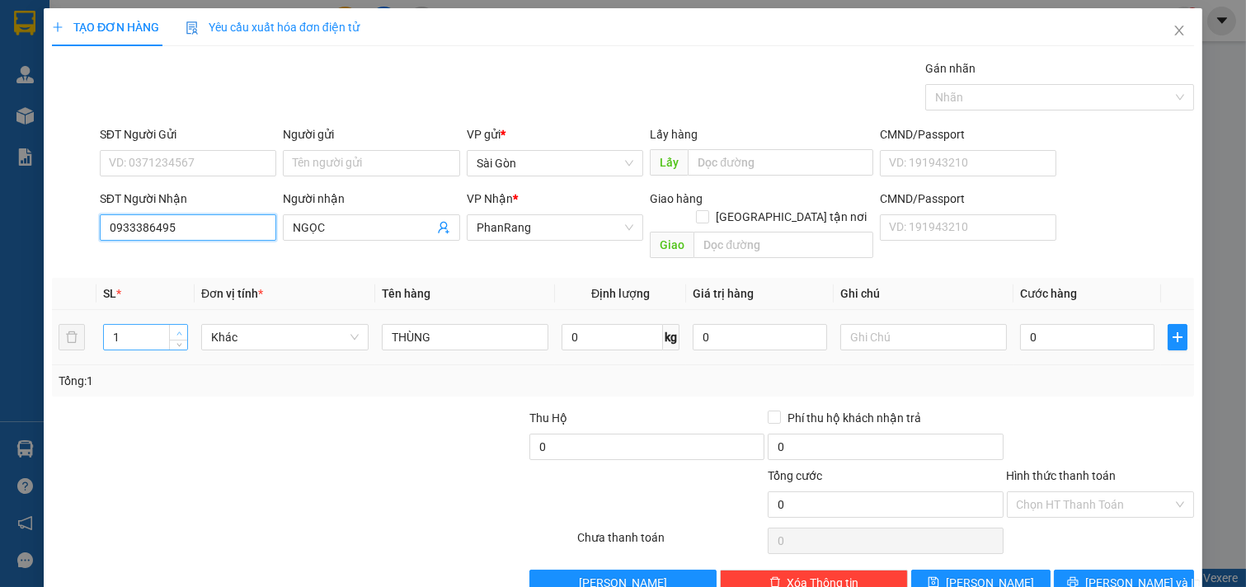
type input "0933386495"
type input "2"
click at [176, 328] on span "up" at bounding box center [179, 333] width 10 height 10
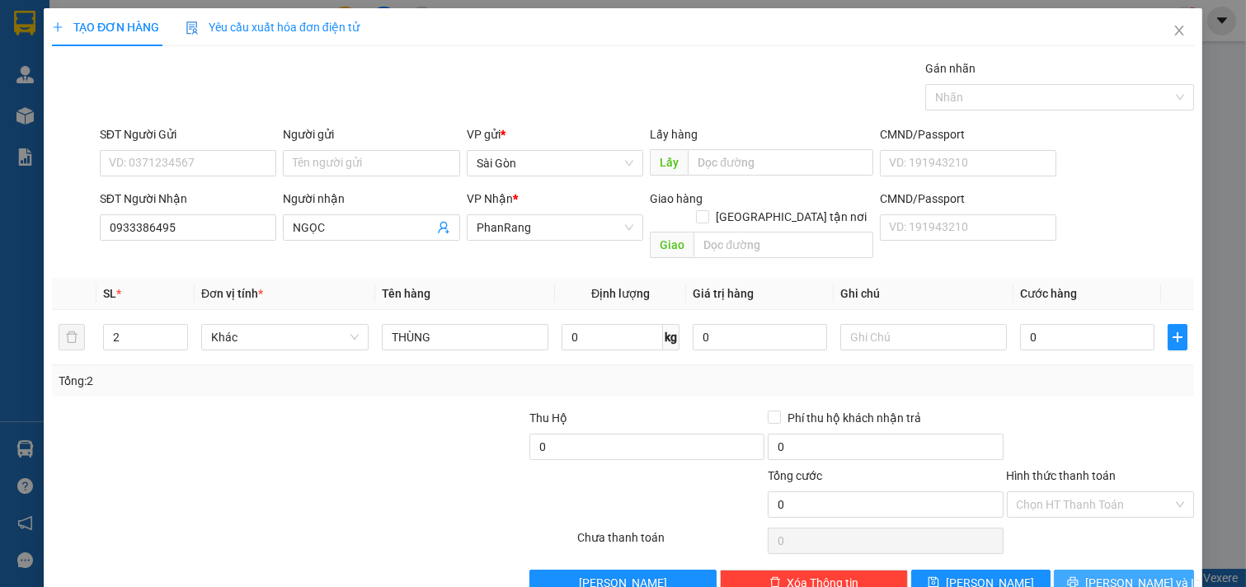
click at [1115, 574] on span "[PERSON_NAME] và In" at bounding box center [1142, 583] width 115 height 18
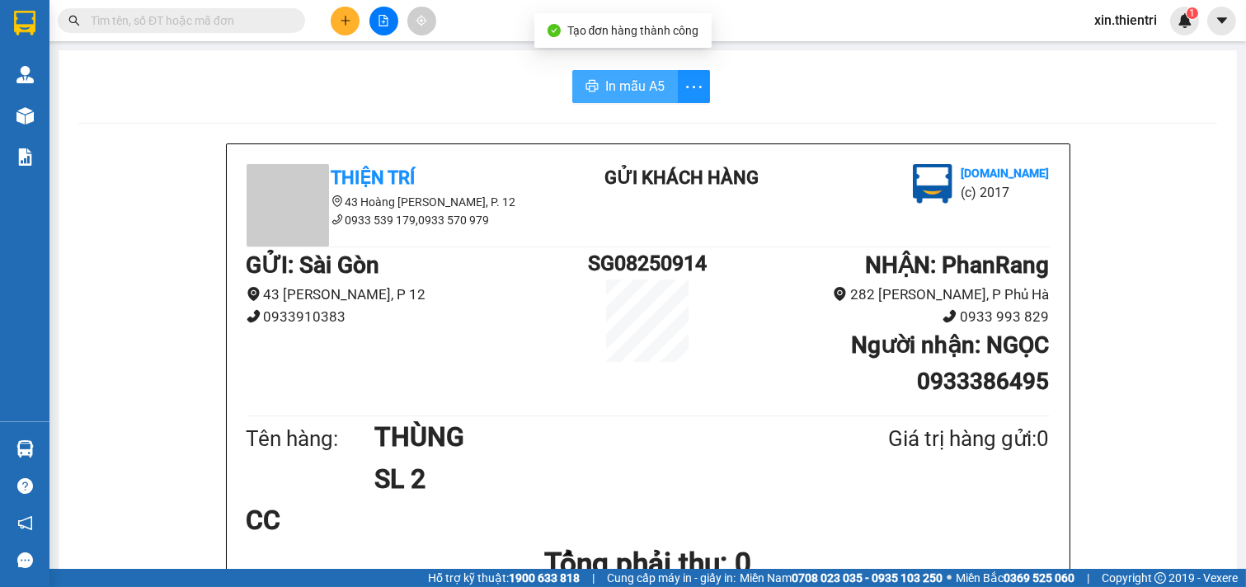
click at [619, 81] on span "In mẫu A5" at bounding box center [634, 86] width 59 height 21
click at [641, 88] on span "In mẫu A5" at bounding box center [638, 86] width 59 height 21
click at [346, 17] on icon "plus" at bounding box center [346, 21] width 12 height 12
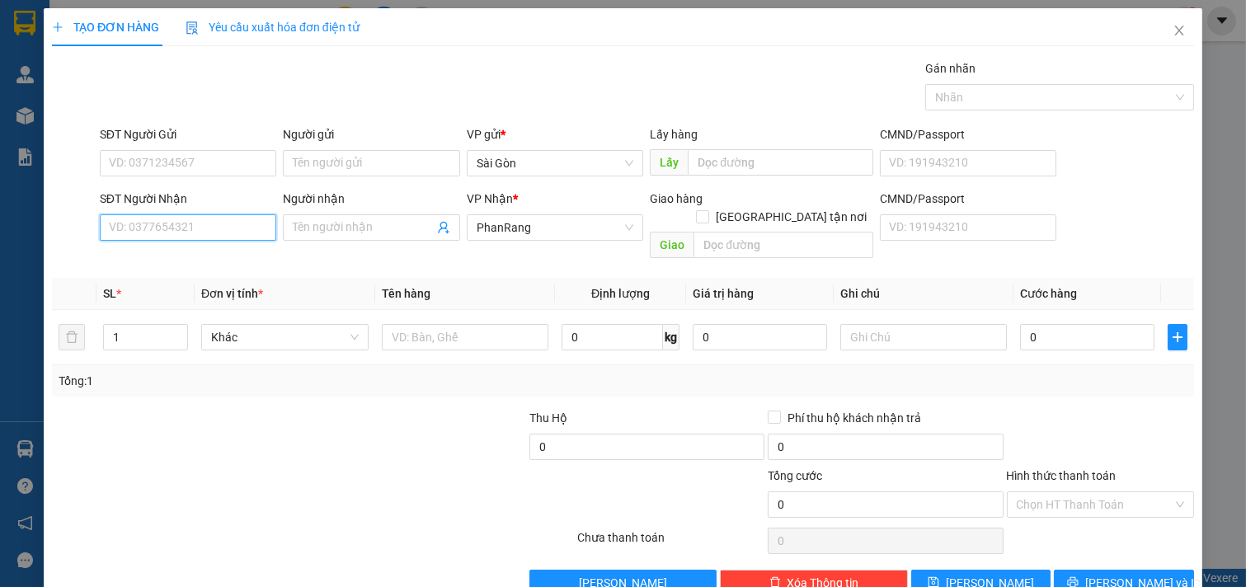
click at [240, 235] on input "SĐT Người Nhận" at bounding box center [188, 227] width 177 height 26
click at [206, 252] on div "0917711534 - HÙNG YẾN" at bounding box center [186, 261] width 155 height 18
type input "0917711534"
type input "HÙNG YẾN"
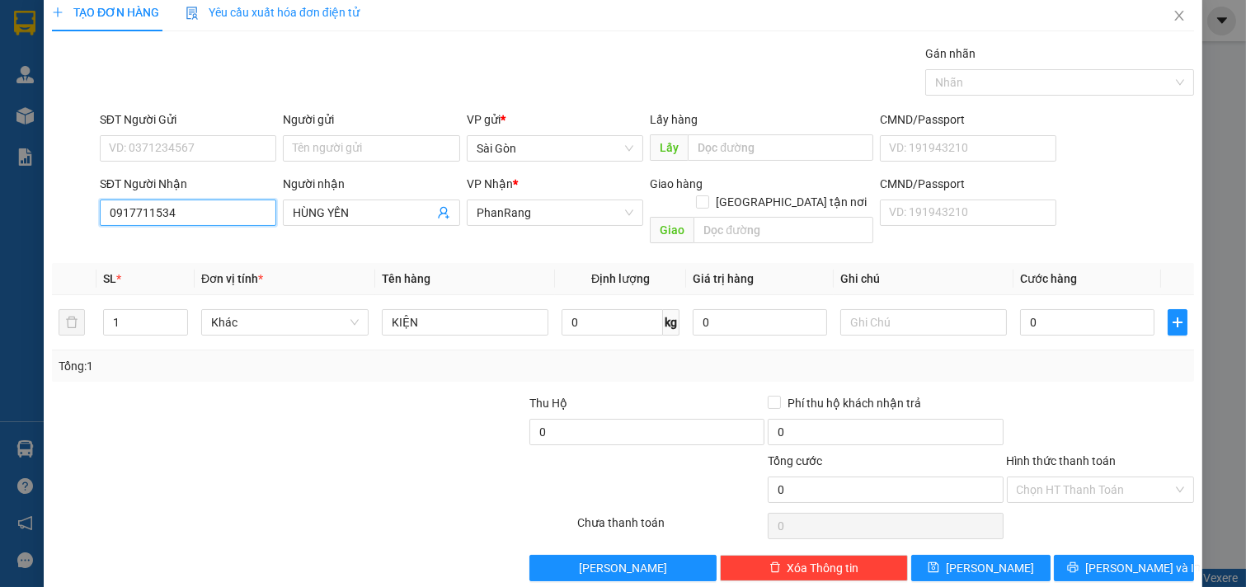
scroll to position [22, 0]
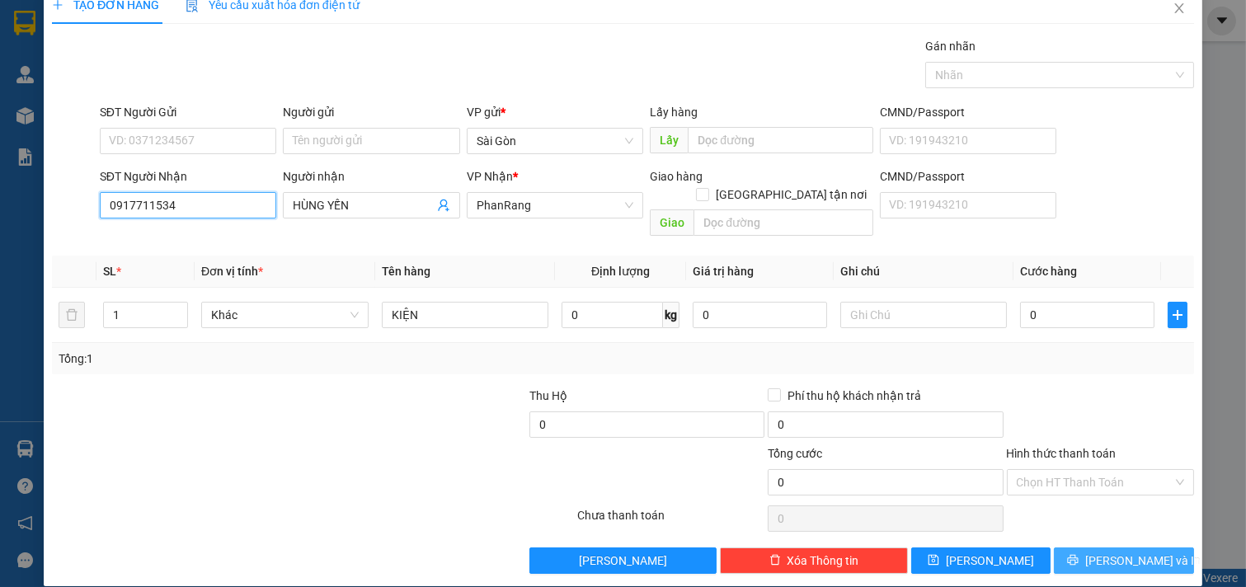
type input "0917711534"
click at [1098, 552] on span "[PERSON_NAME] và In" at bounding box center [1142, 561] width 115 height 18
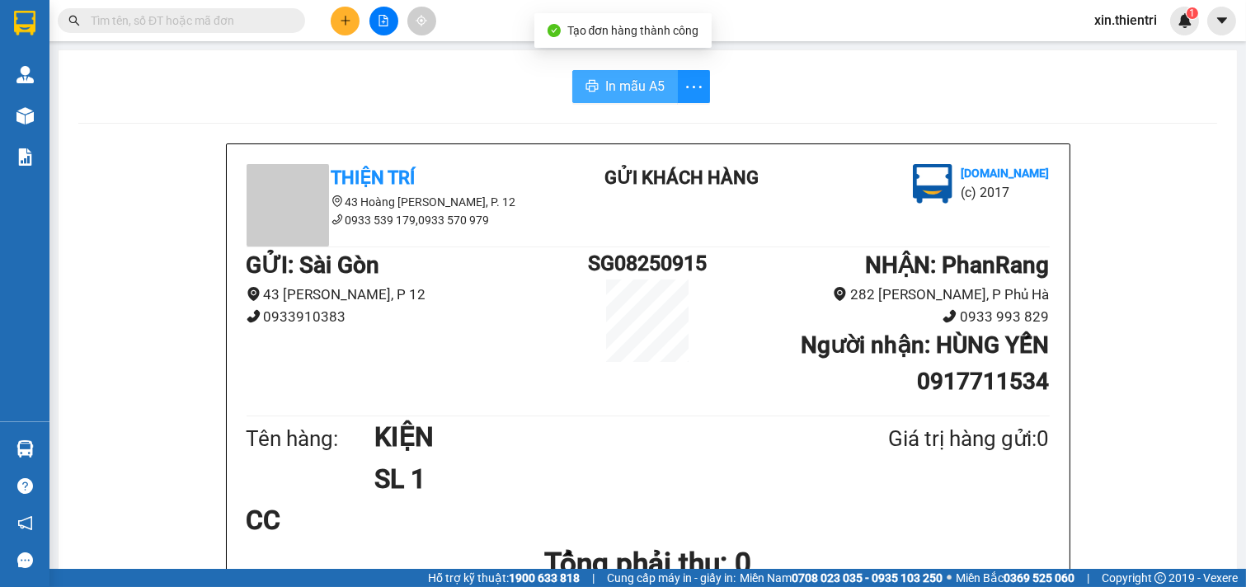
click at [621, 70] on button "In mẫu A5" at bounding box center [625, 86] width 106 height 33
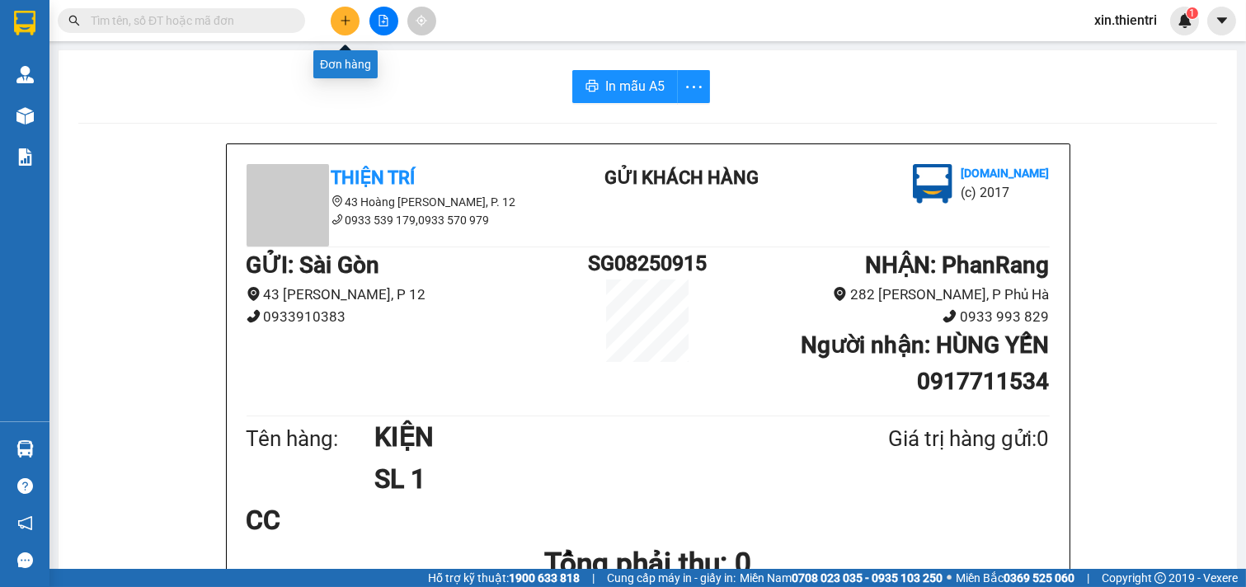
click at [348, 17] on icon "plus" at bounding box center [346, 21] width 12 height 12
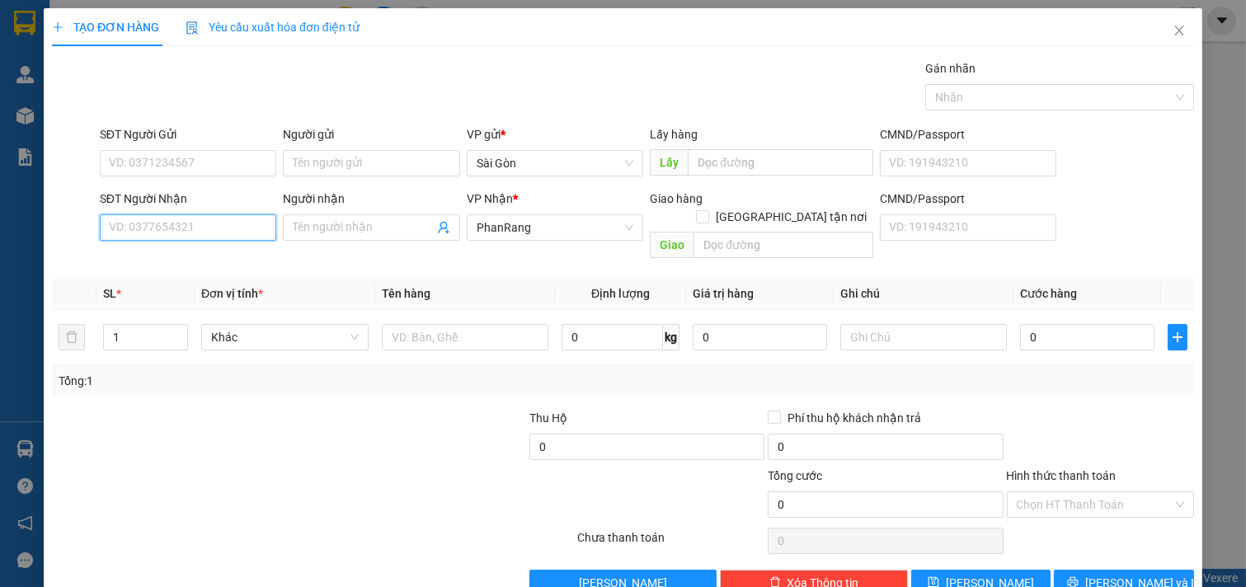
click at [227, 233] on input "SĐT Người Nhận" at bounding box center [188, 227] width 177 height 26
click at [231, 233] on input "SĐT Người Nhận" at bounding box center [188, 227] width 177 height 26
click at [227, 261] on div "0932181107 - PHƯƠNG" at bounding box center [186, 261] width 155 height 18
type input "0932181107"
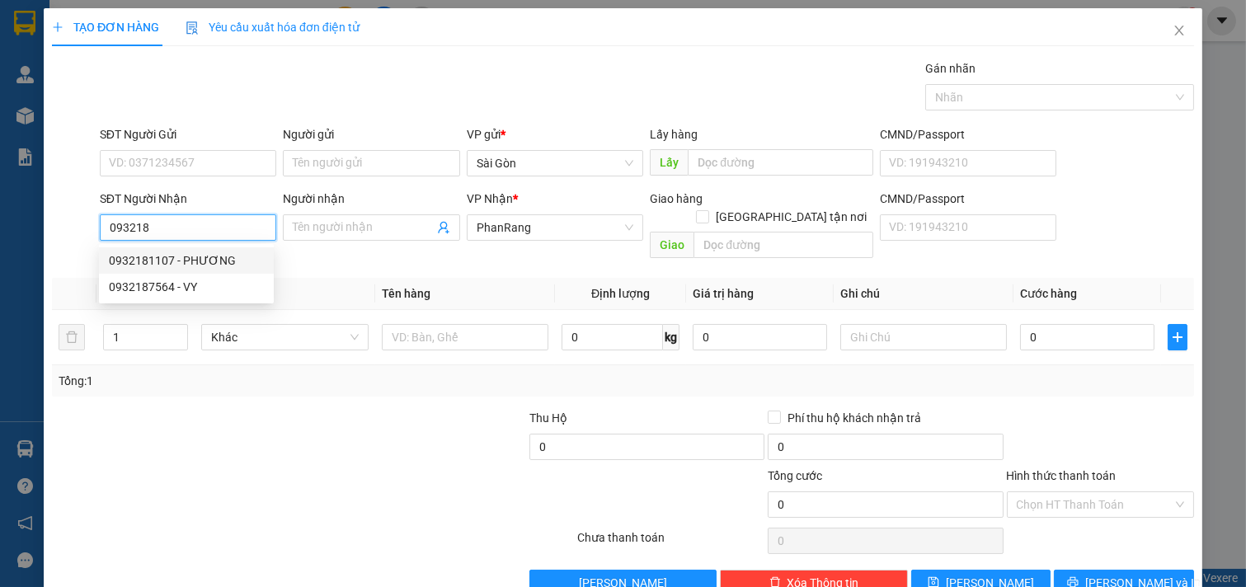
type input "PHƯƠNG"
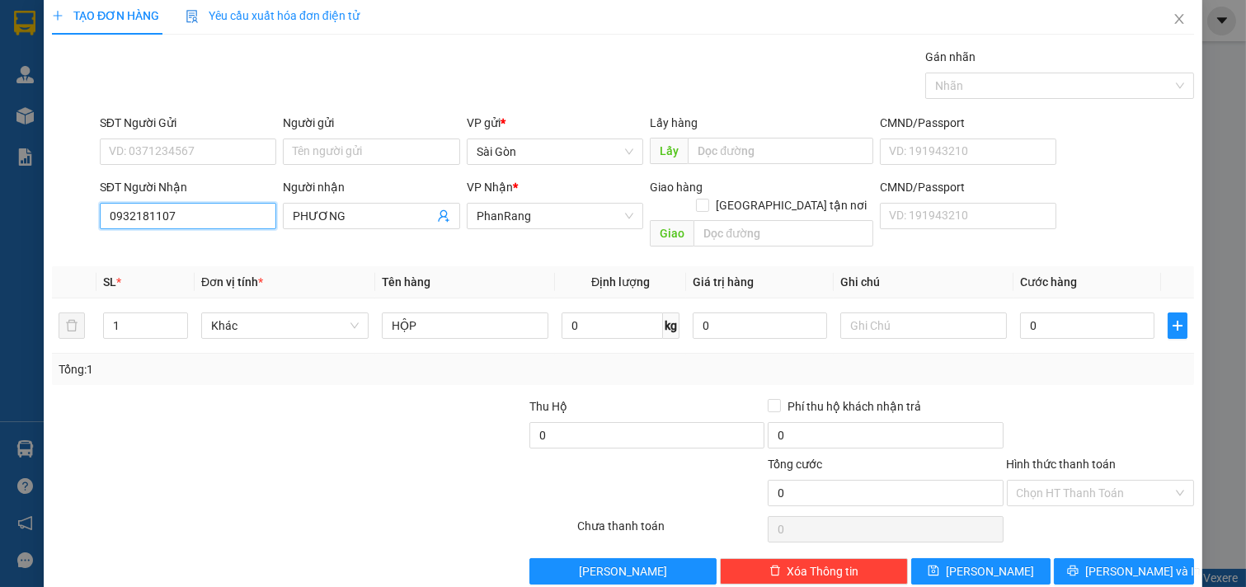
scroll to position [22, 0]
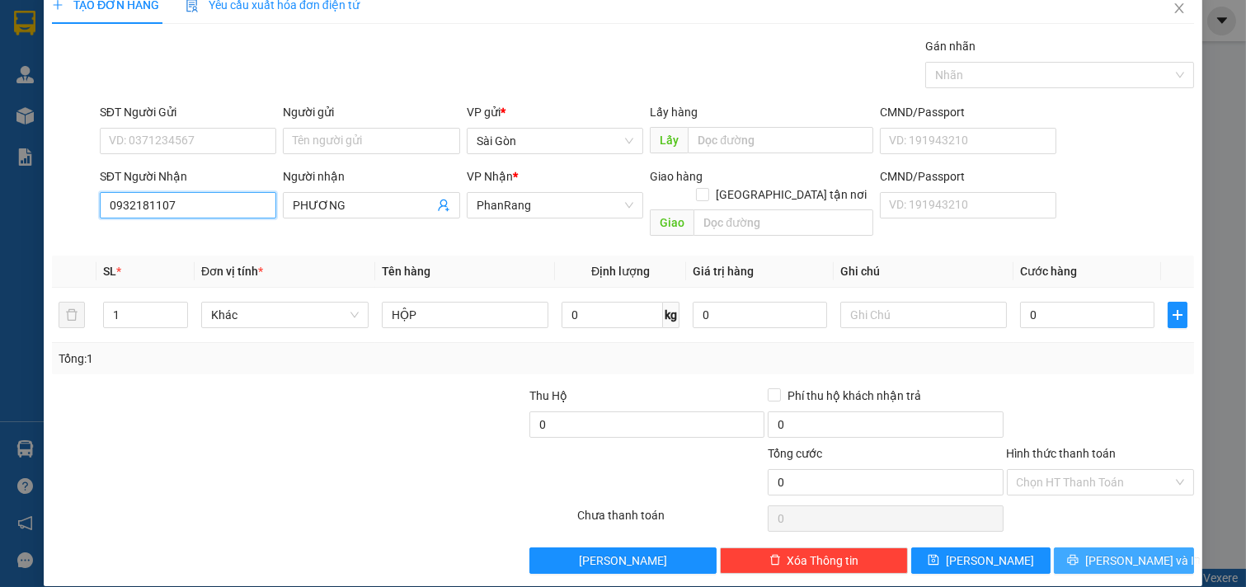
type input "0932181107"
drag, startPoint x: 1091, startPoint y: 540, endPoint x: 1033, endPoint y: 558, distance: 60.5
click at [1087, 548] on button "[PERSON_NAME] và In" at bounding box center [1124, 561] width 140 height 26
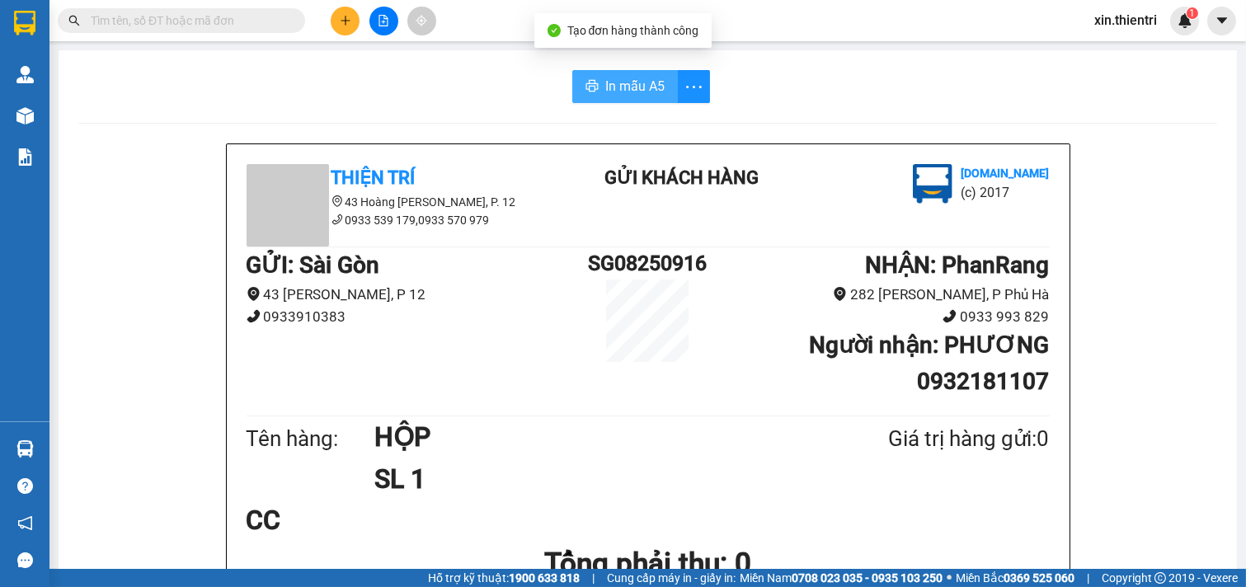
click at [611, 81] on span "In mẫu A5" at bounding box center [634, 86] width 59 height 21
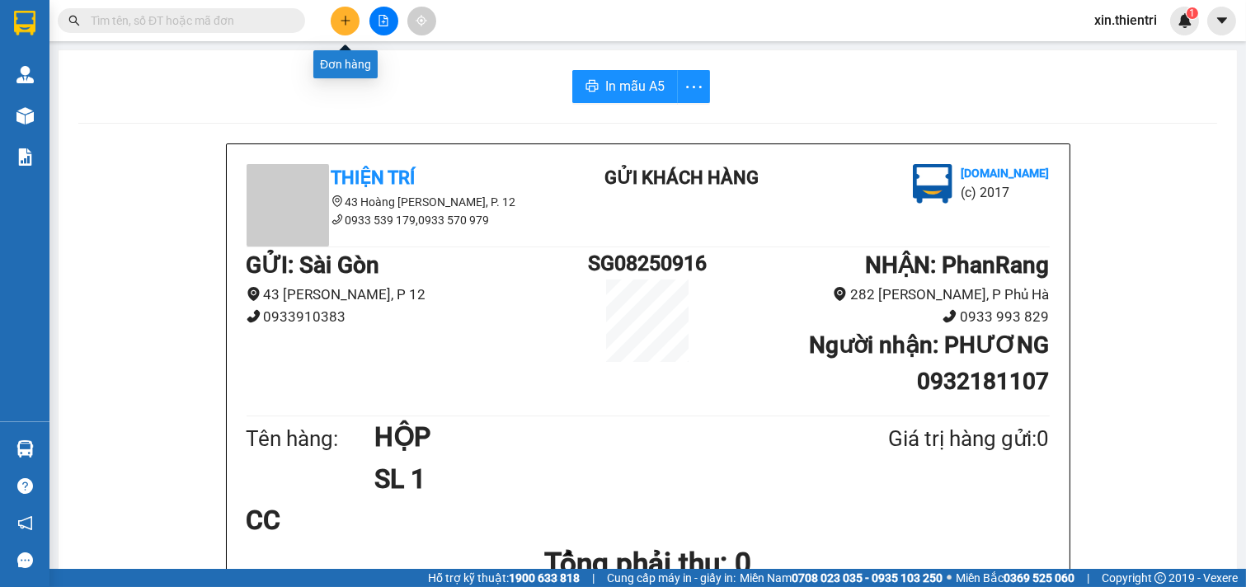
click at [341, 26] on button at bounding box center [345, 21] width 29 height 29
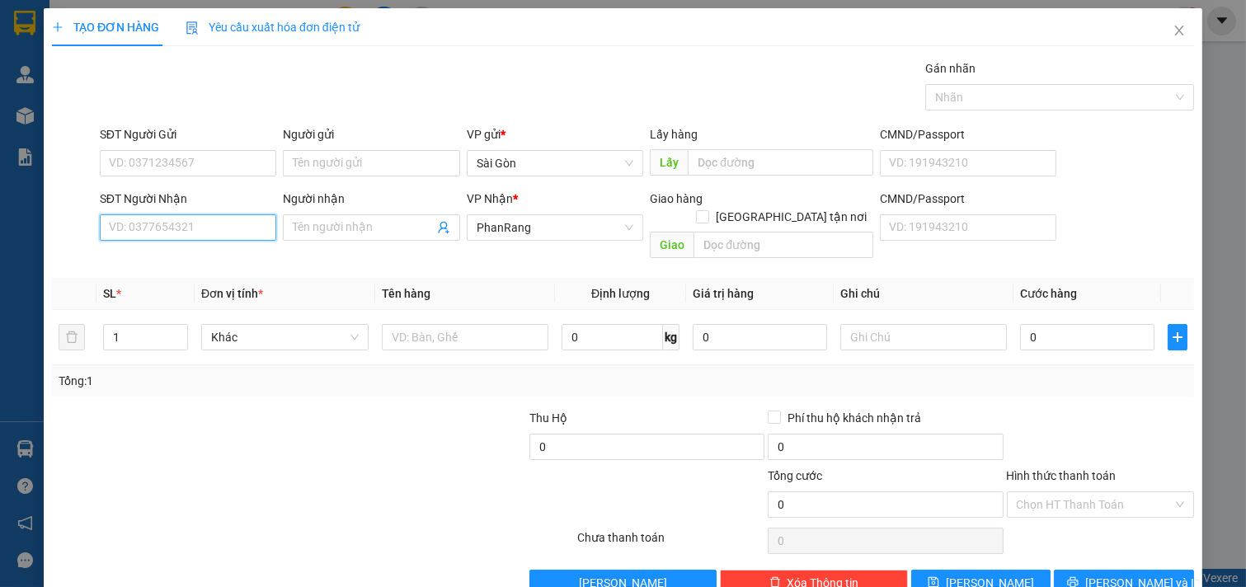
click at [242, 231] on input "SĐT Người Nhận" at bounding box center [188, 227] width 177 height 26
click at [183, 252] on div "0909773835 - THỂ" at bounding box center [186, 261] width 155 height 18
type input "0909773835"
type input "THỂ"
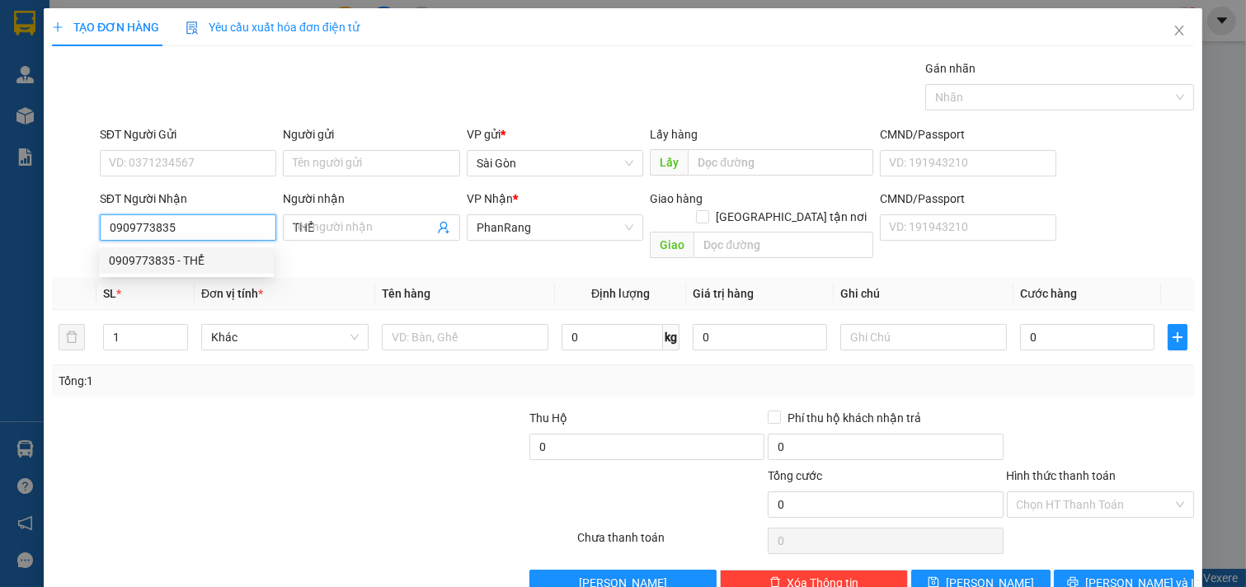
type input "50.000"
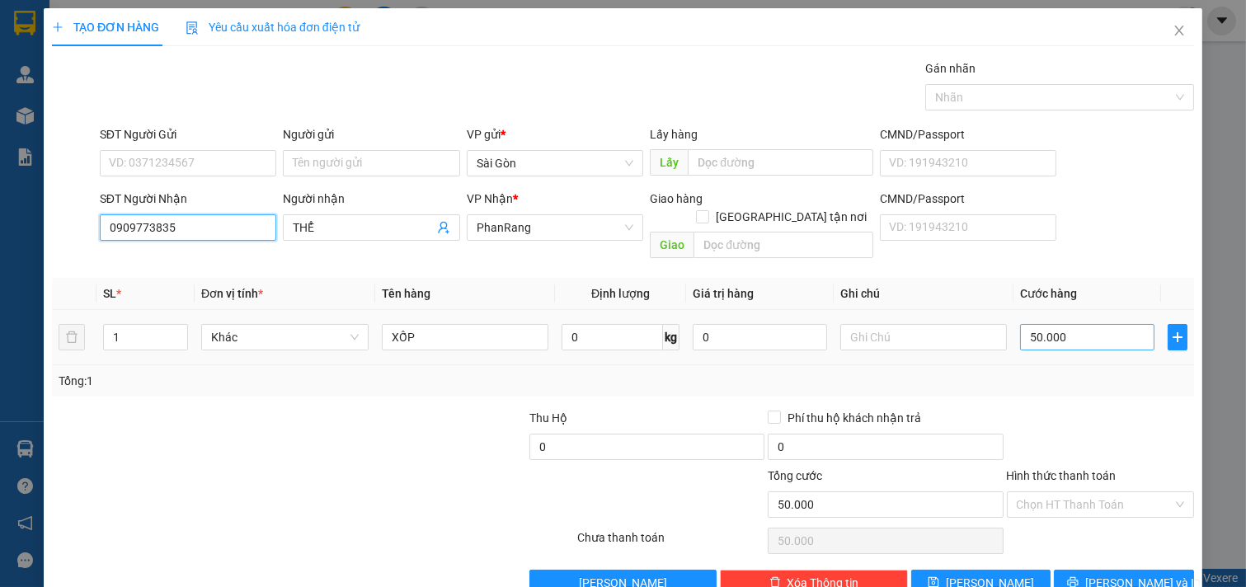
type input "0909773835"
click at [1081, 324] on input "50.000" at bounding box center [1087, 337] width 134 height 26
type input "8"
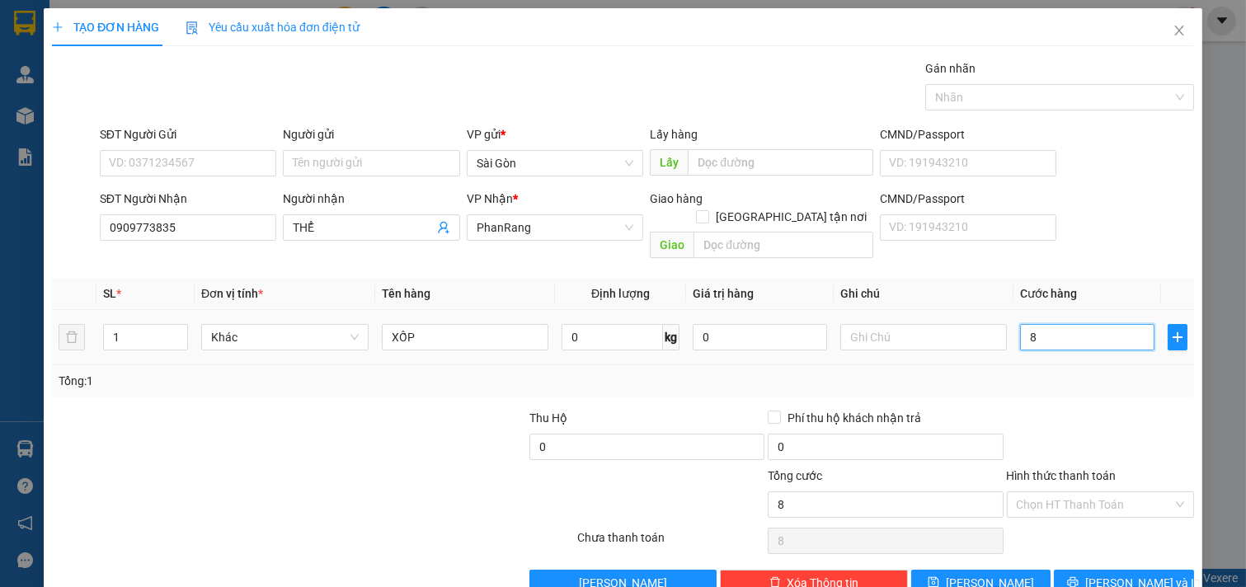
type input "80"
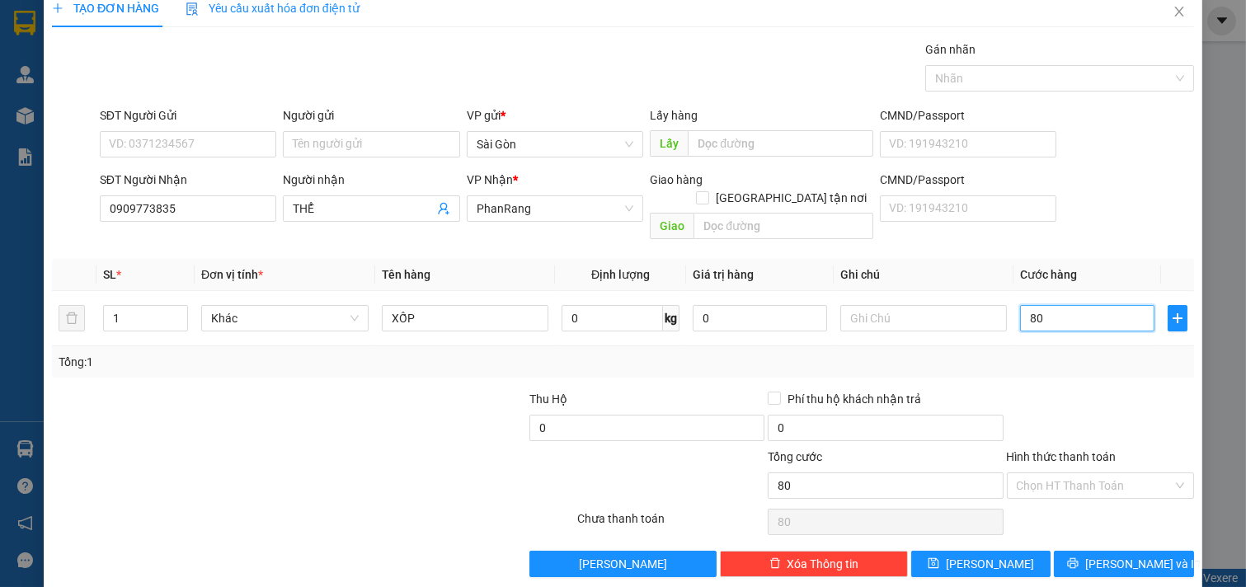
scroll to position [22, 0]
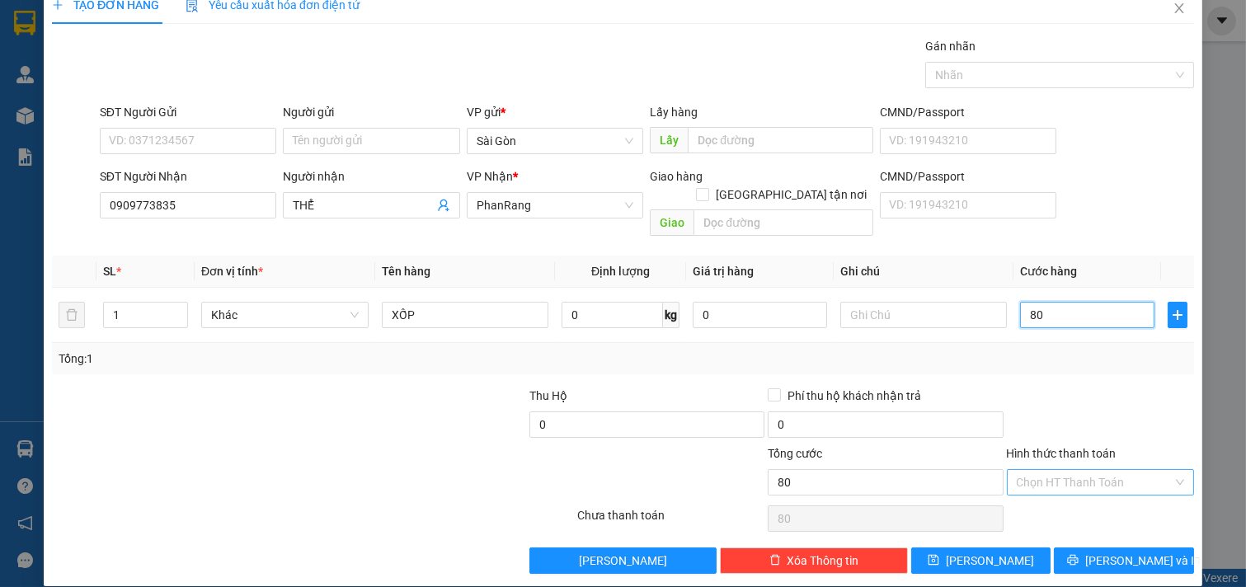
type input "80"
type input "80.000"
click at [1094, 470] on input "Hình thức thanh toán" at bounding box center [1095, 482] width 157 height 25
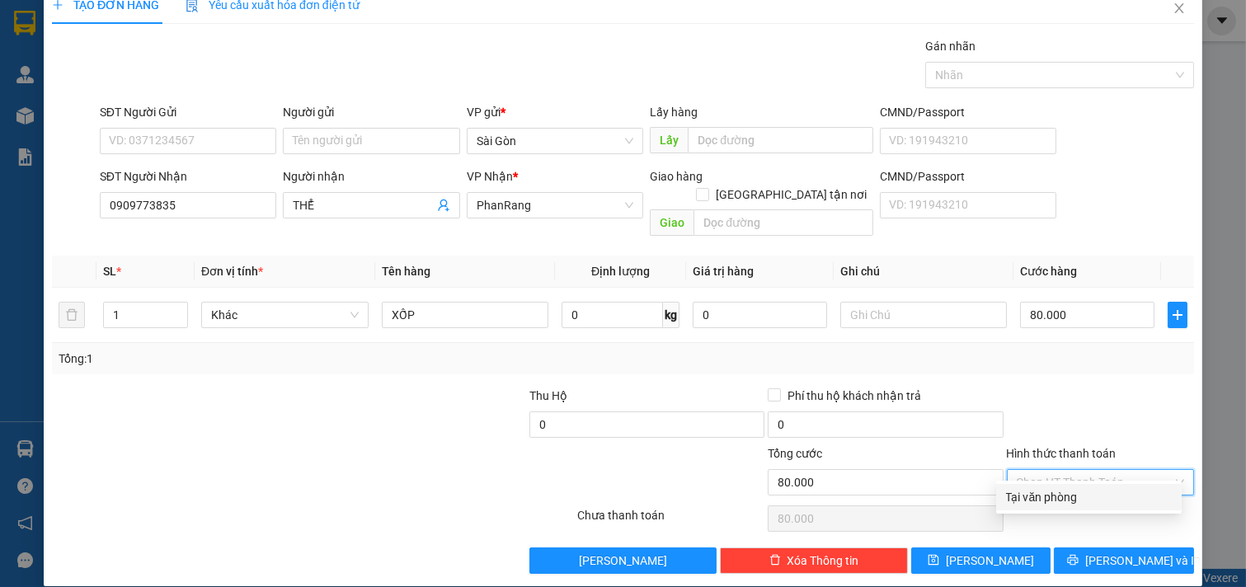
click at [1084, 503] on div "Tại văn phòng" at bounding box center [1089, 497] width 166 height 18
type input "0"
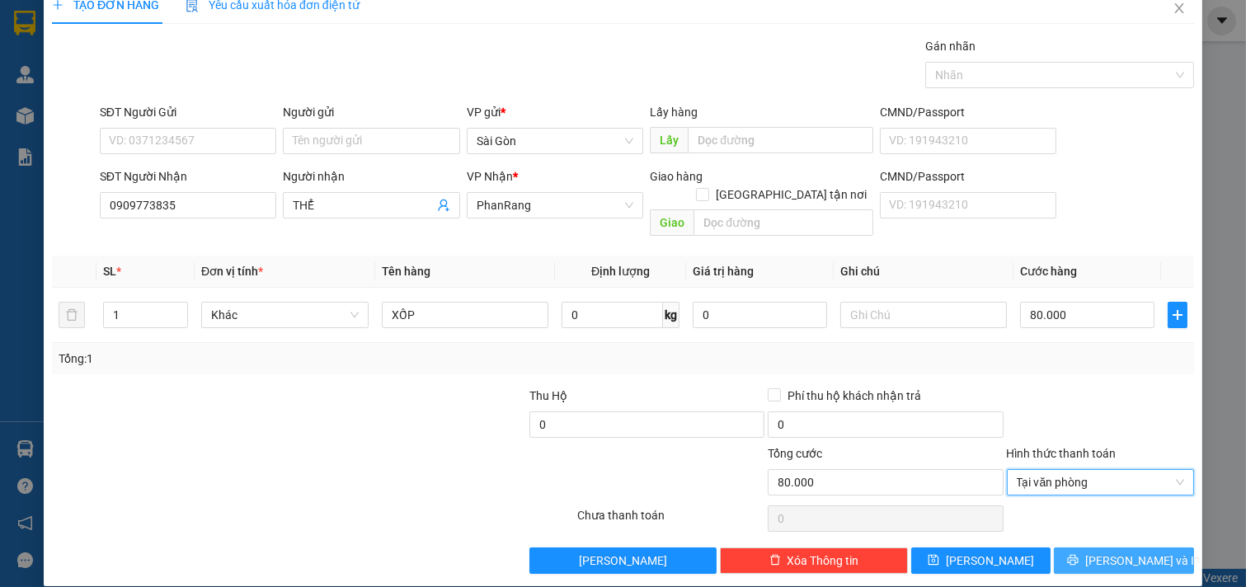
click at [1158, 551] on button "[PERSON_NAME] và In" at bounding box center [1124, 561] width 140 height 26
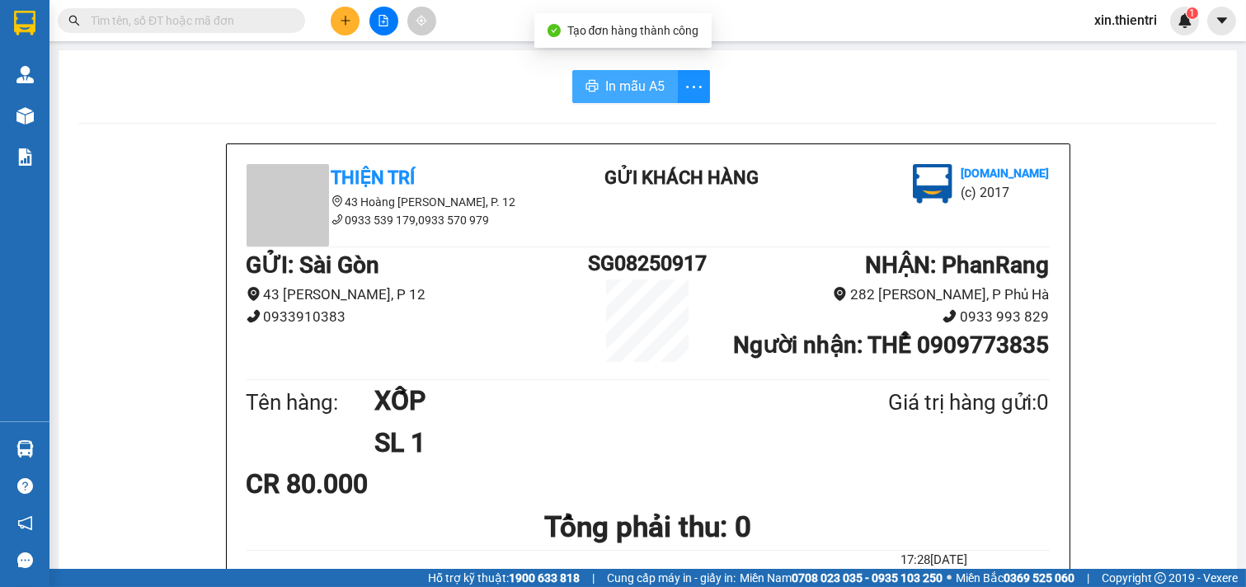
click at [637, 95] on button "In mẫu A5" at bounding box center [625, 86] width 106 height 33
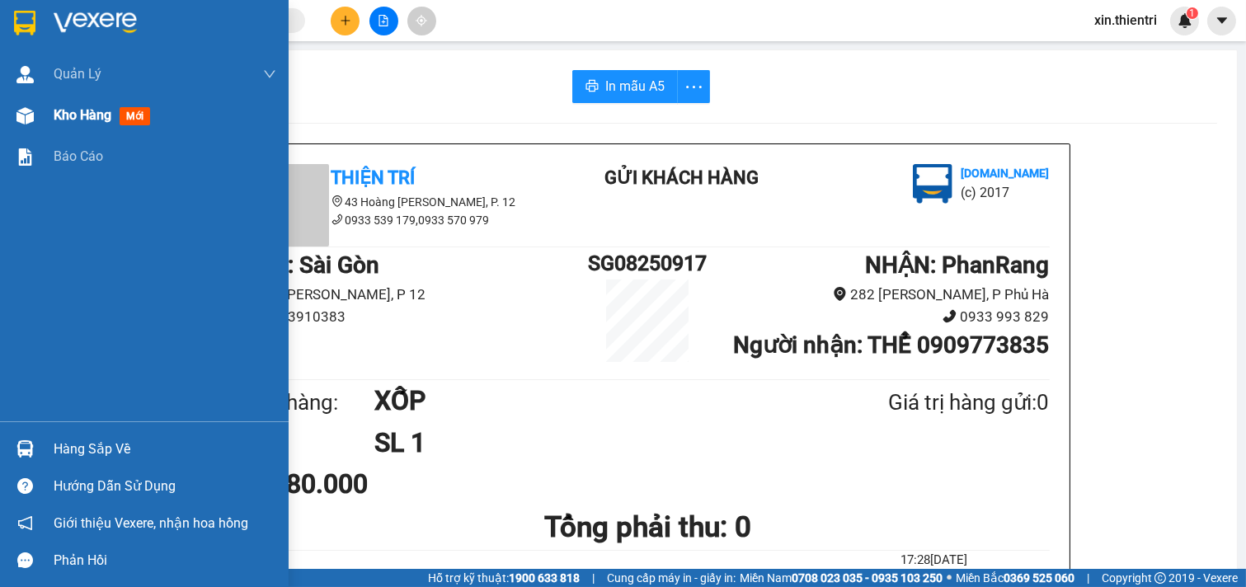
click at [60, 105] on div "Kho hàng mới" at bounding box center [105, 115] width 103 height 21
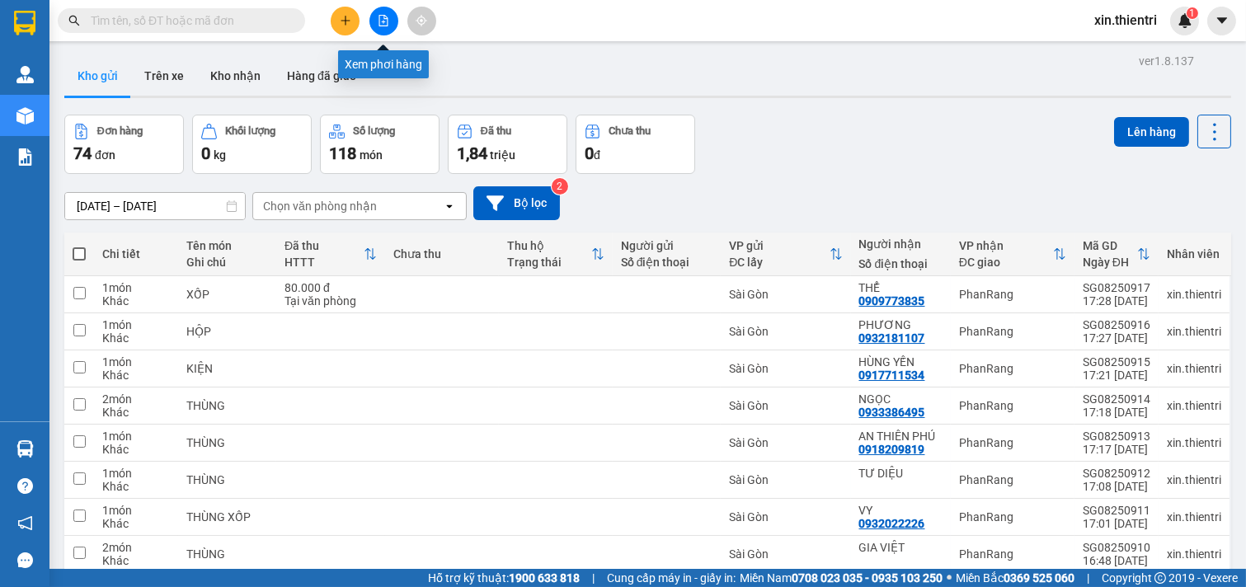
click at [381, 8] on button at bounding box center [383, 21] width 29 height 29
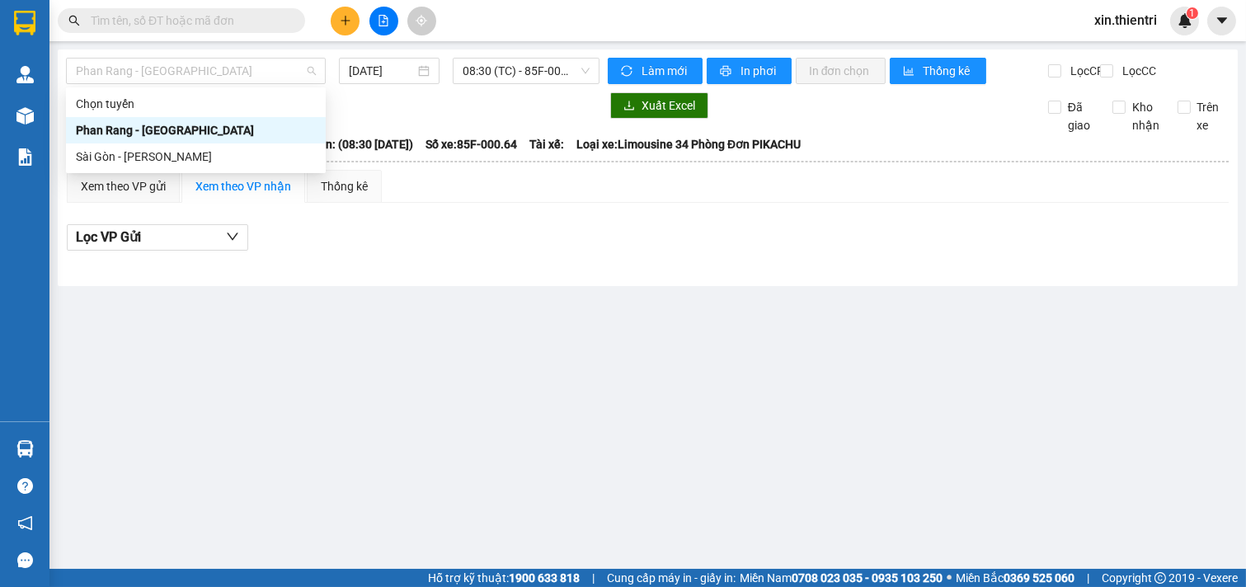
drag, startPoint x: 201, startPoint y: 73, endPoint x: 154, endPoint y: 175, distance: 112.5
click at [157, 174] on div "Phan Rang - Sài Gòn 11/08/2025 08:30 (TC) - 85F-000.64 Làm mới In phơi In đơn c…" at bounding box center [648, 167] width 1180 height 237
drag, startPoint x: 174, startPoint y: 159, endPoint x: 270, endPoint y: 143, distance: 97.7
click at [181, 158] on div "Sài Gòn - Phan Rang" at bounding box center [196, 157] width 240 height 18
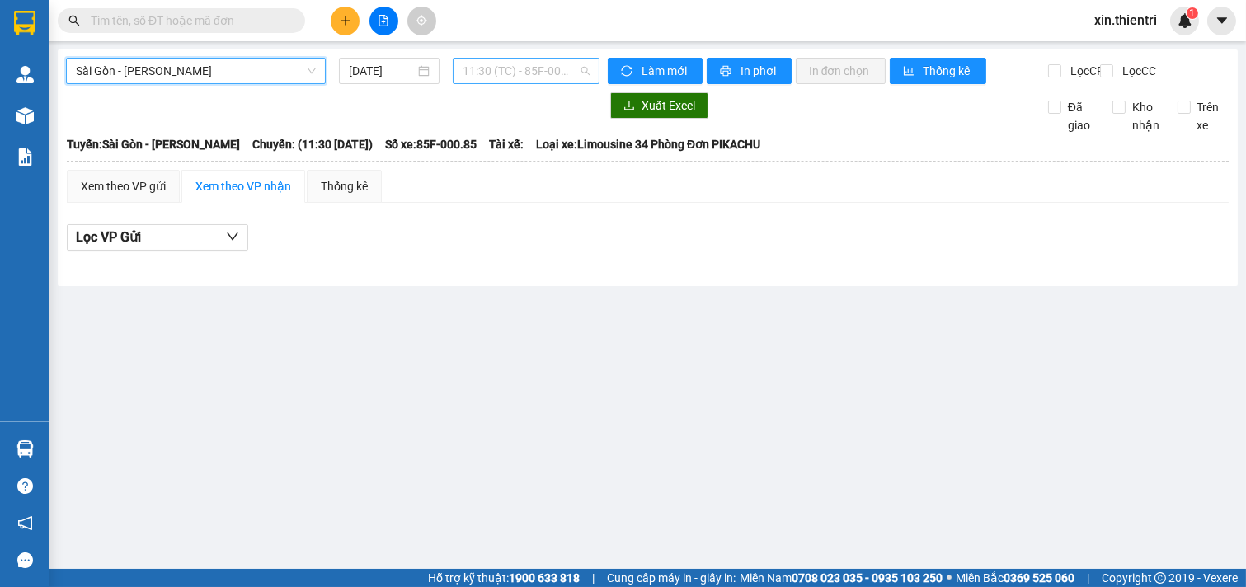
drag, startPoint x: 496, startPoint y: 77, endPoint x: 463, endPoint y: 79, distance: 33.9
click at [482, 84] on div "Sài Gòn - Phan Rang Sài Gòn - Phan Rang 11/08/2025 11:30 (TC) - 85F-000.85" at bounding box center [333, 71] width 534 height 26
click at [359, 71] on input "11/08/2025" at bounding box center [382, 71] width 66 height 18
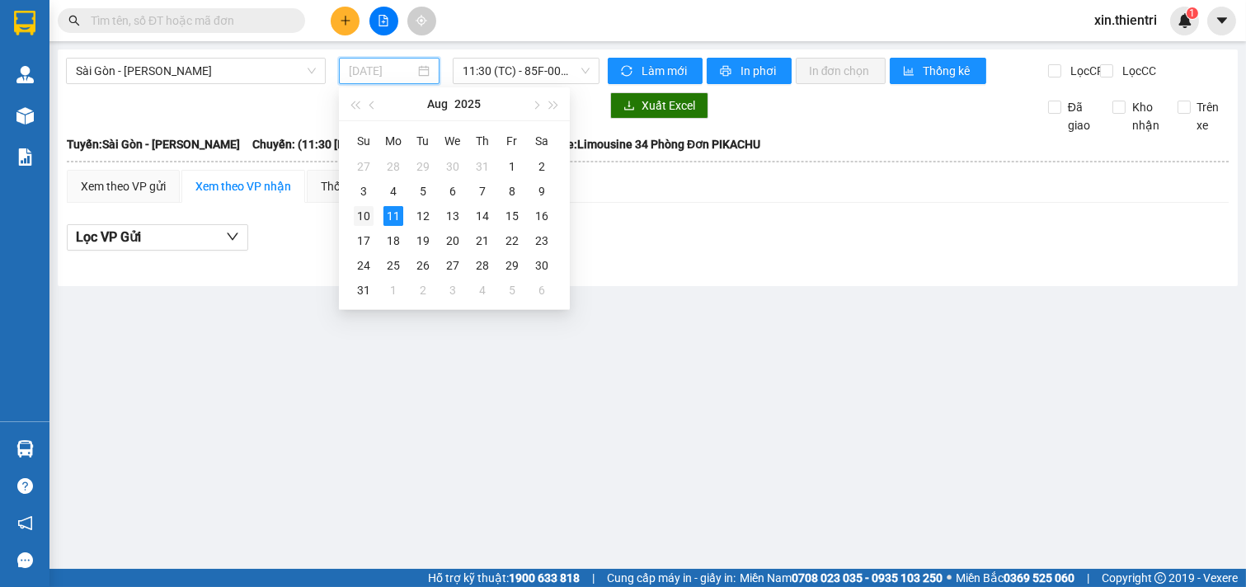
click at [369, 209] on div "10" at bounding box center [364, 216] width 20 height 20
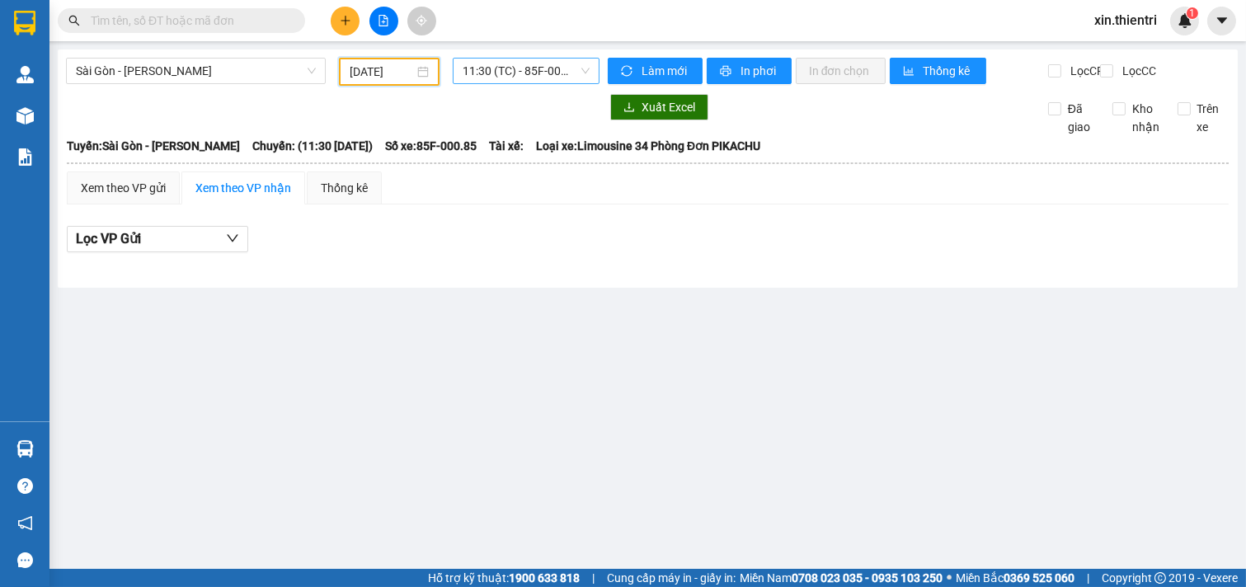
click at [547, 69] on span "11:30 (TC) - 85F-000.85" at bounding box center [526, 71] width 126 height 25
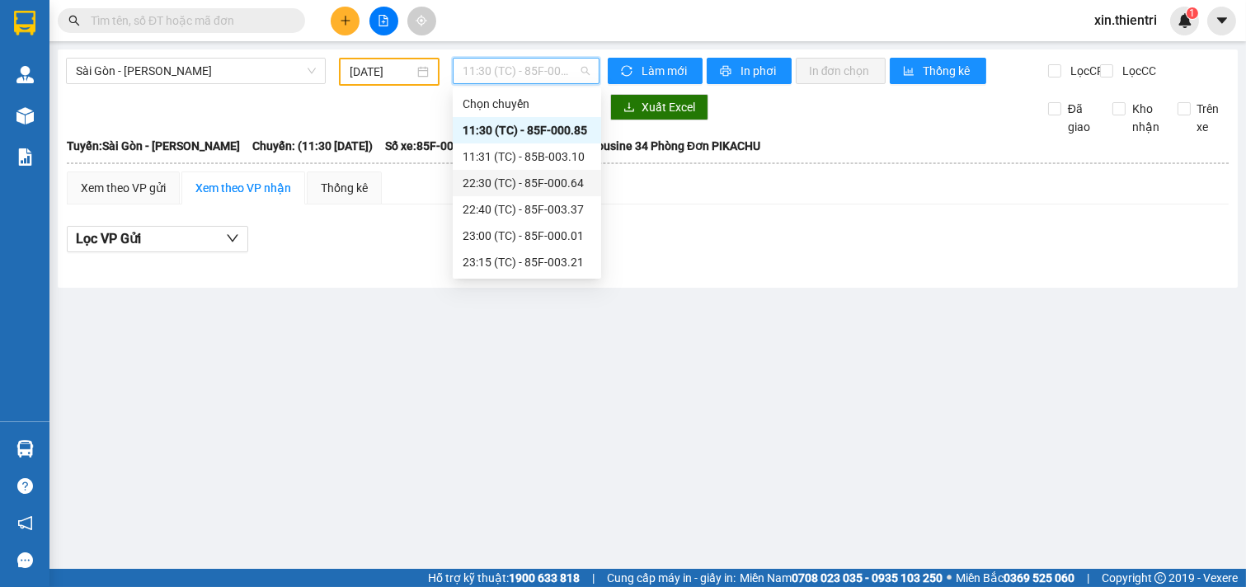
click at [532, 187] on div "22:30 (TC) - 85F-000.64" at bounding box center [527, 183] width 129 height 18
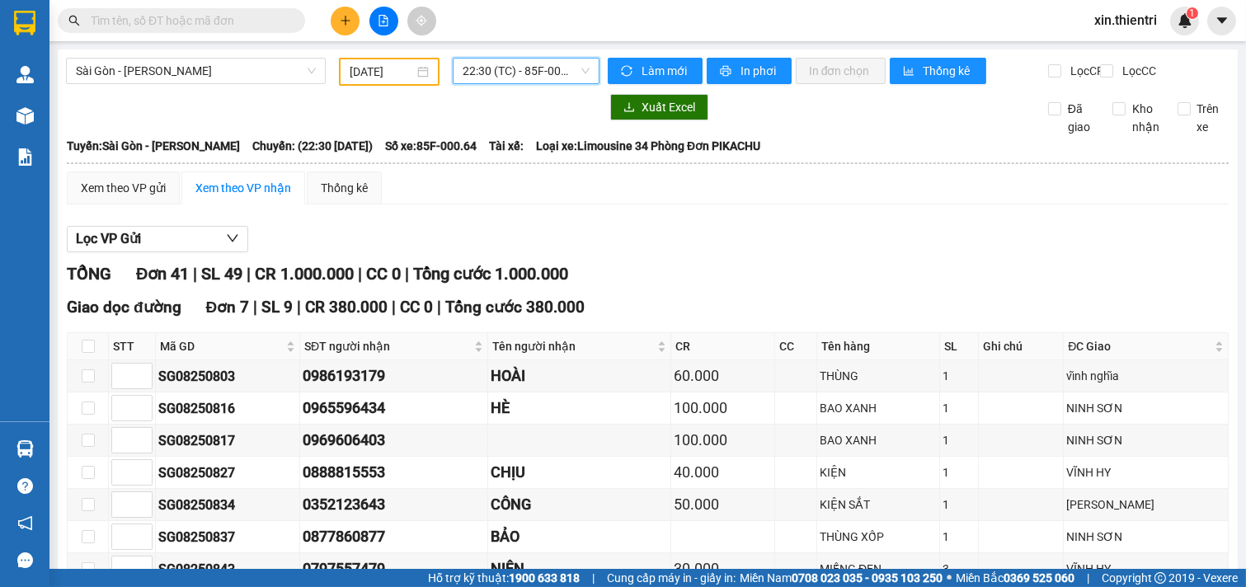
click at [530, 71] on span "22:30 (TC) - 85F-000.64" at bounding box center [526, 71] width 126 height 25
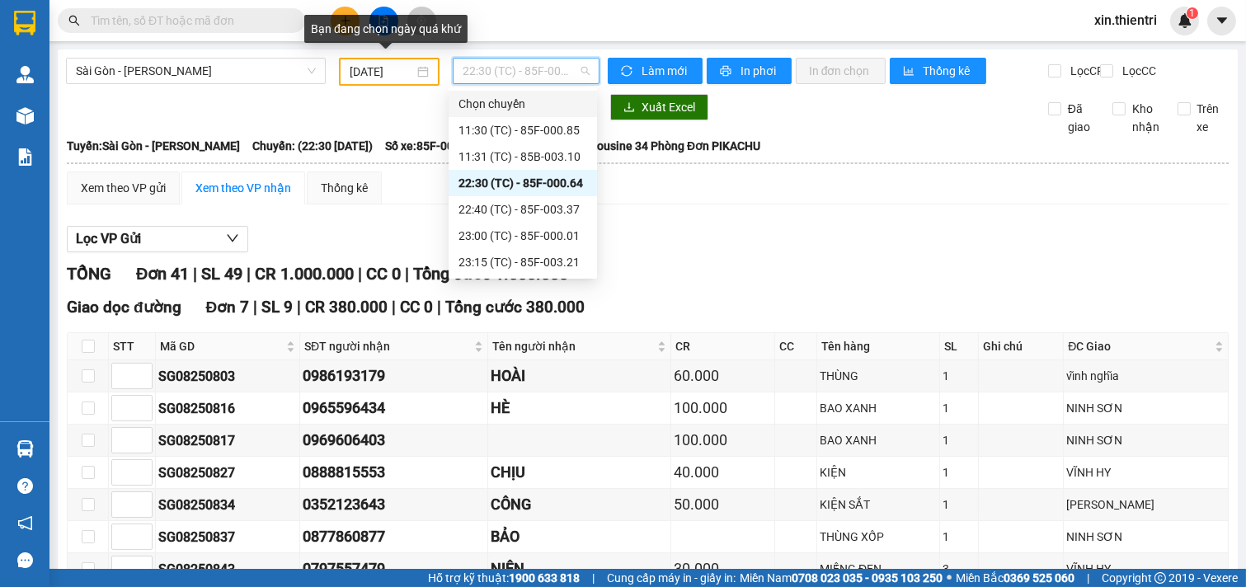
click at [381, 66] on input "10/08/2025" at bounding box center [382, 72] width 64 height 18
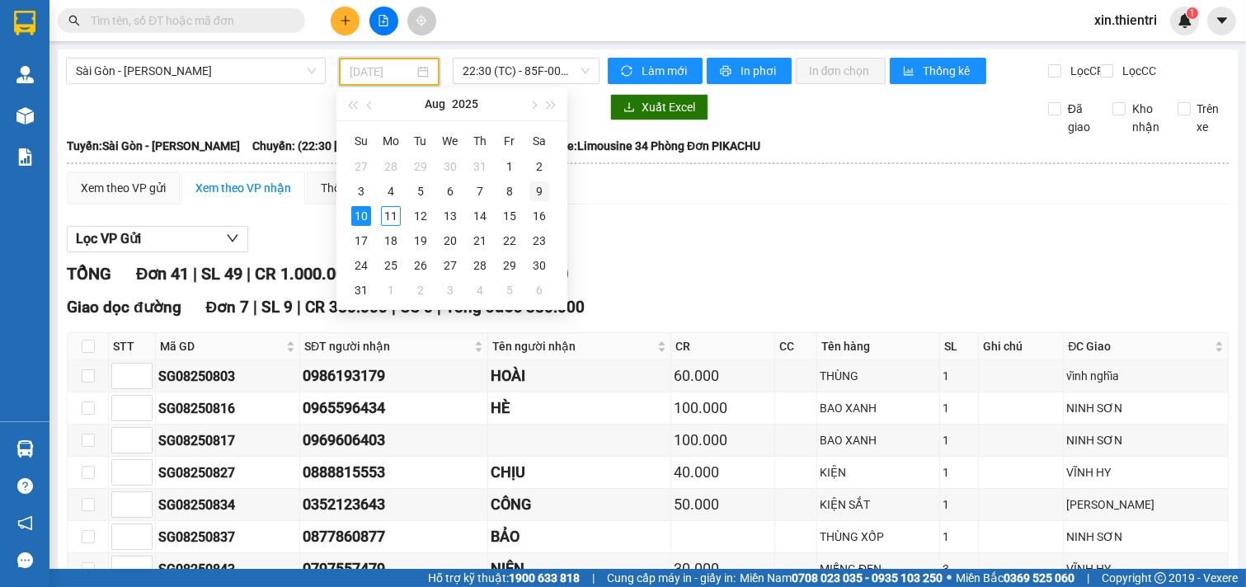
click at [534, 187] on div "9" at bounding box center [539, 191] width 20 height 20
type input "09/08/2025"
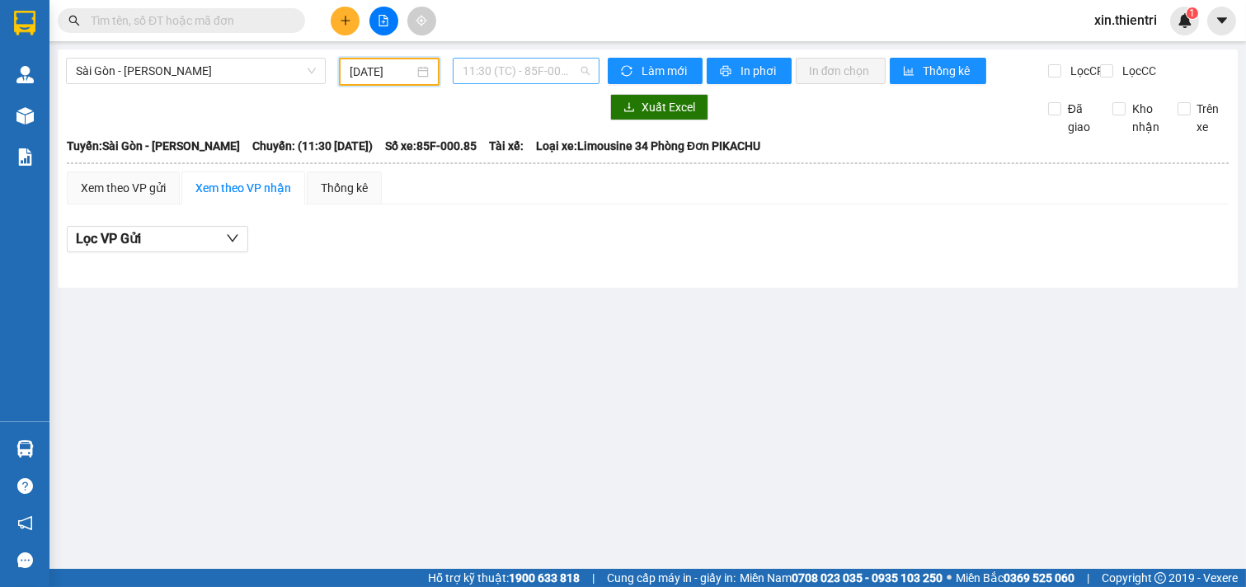
click at [542, 66] on span "11:30 (TC) - 85F-000.85" at bounding box center [526, 71] width 126 height 25
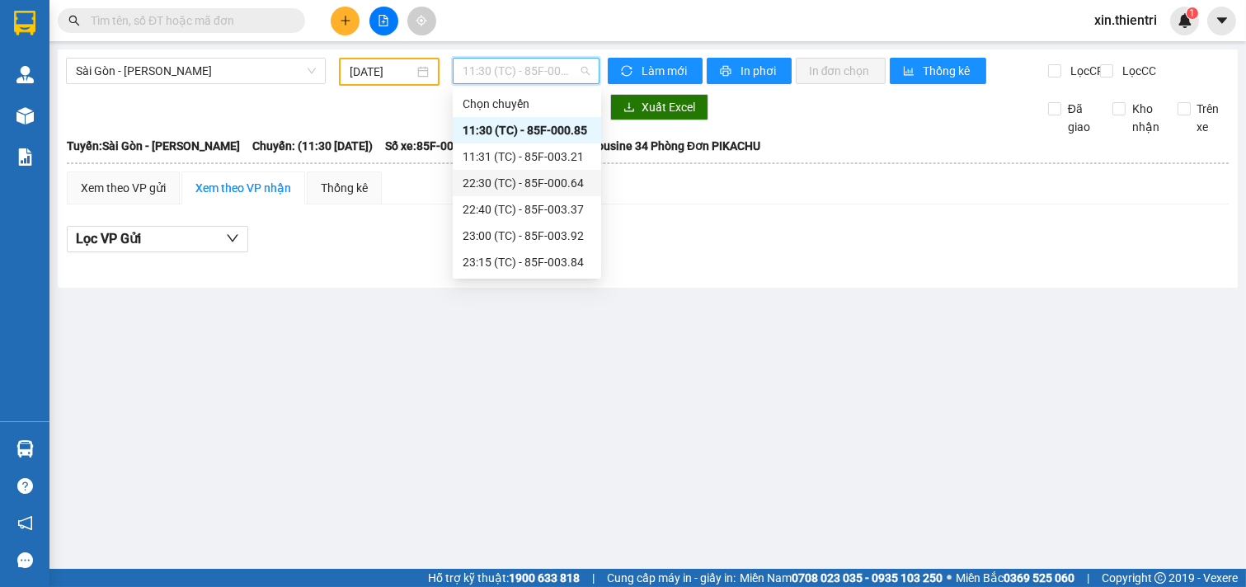
click at [553, 182] on div "22:30 (TC) - 85F-000.64" at bounding box center [527, 183] width 129 height 18
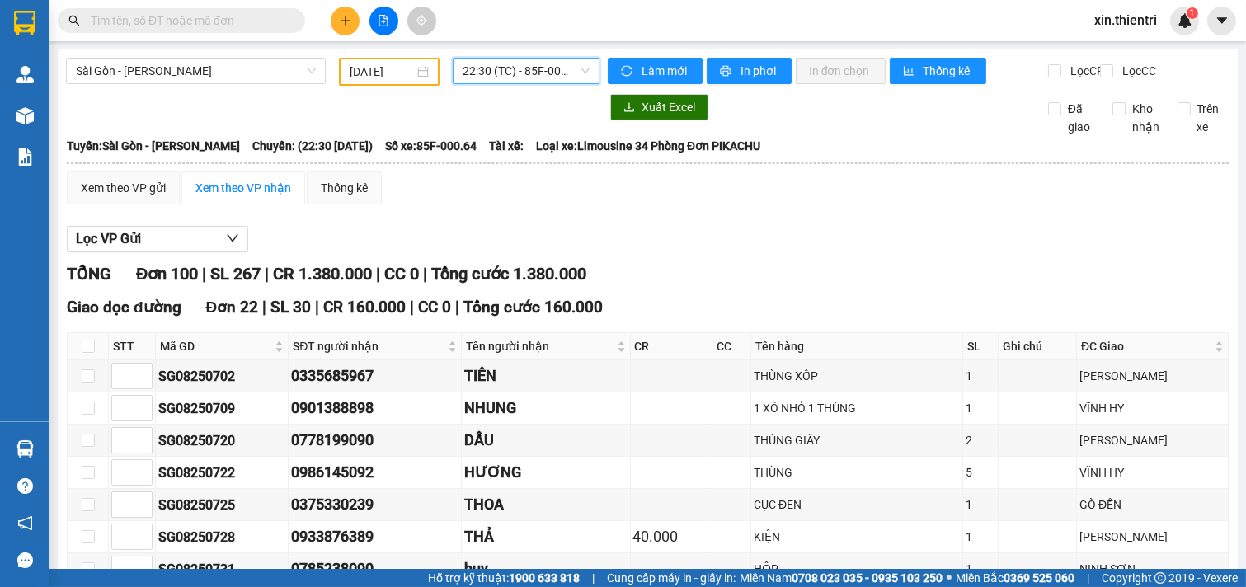
click at [781, 275] on div "TỔNG Đơn 100 | SL 267 | CR 1.380.000 | CC 0 | Tổng cước 1.380.000" at bounding box center [648, 274] width 1162 height 26
click at [776, 275] on div "TỔNG Đơn 100 | SL 267 | CR 1.380.000 | CC 0 | Tổng cước 1.380.000" at bounding box center [648, 274] width 1162 height 26
click at [769, 278] on div "TỔNG Đơn 100 | SL 267 | CR 1.380.000 | CC 0 | Tổng cước 1.380.000" at bounding box center [648, 274] width 1162 height 26
drag, startPoint x: 745, startPoint y: 290, endPoint x: 691, endPoint y: 280, distance: 54.5
click at [691, 280] on div "TỔNG Đơn 100 | SL 267 | CR 1.380.000 | CC 0 | Tổng cước 1.380.000" at bounding box center [648, 274] width 1162 height 26
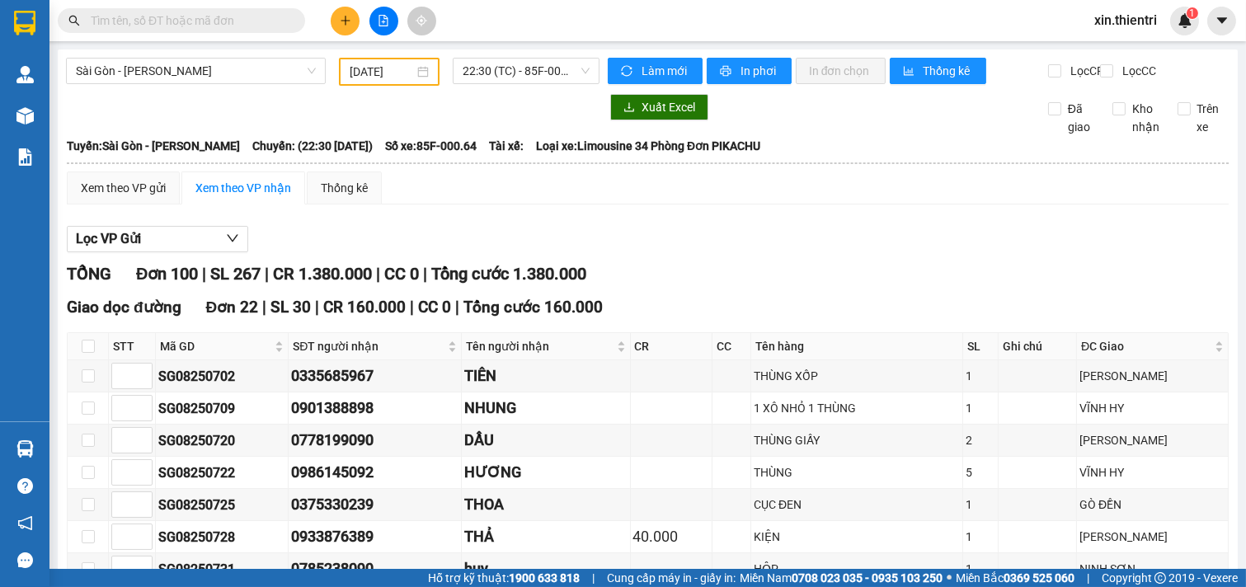
click at [691, 280] on div "TỔNG Đơn 100 | SL 267 | CR 1.380.000 | CC 0 | Tổng cước 1.380.000" at bounding box center [648, 274] width 1162 height 26
click at [688, 281] on div "TỔNG Đơn 100 | SL 267 | CR 1.380.000 | CC 0 | Tổng cước 1.380.000" at bounding box center [648, 274] width 1162 height 26
drag, startPoint x: 632, startPoint y: 174, endPoint x: 635, endPoint y: 154, distance: 20.1
click at [632, 164] on hr at bounding box center [648, 163] width 1162 height 2
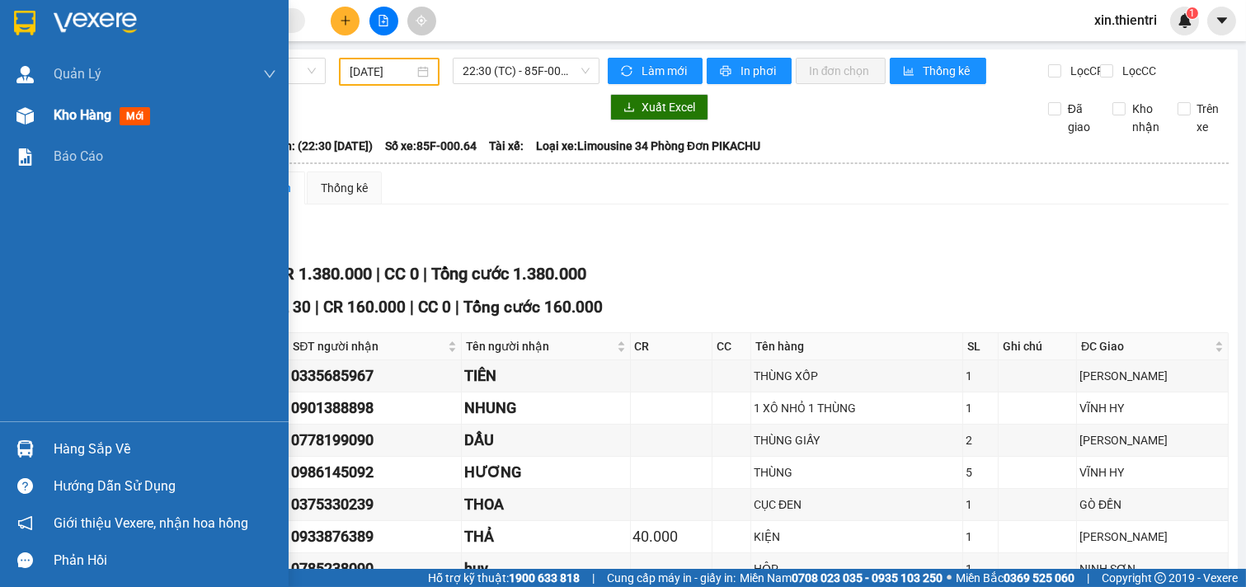
click at [84, 125] on div "Kho hàng mới" at bounding box center [105, 115] width 103 height 21
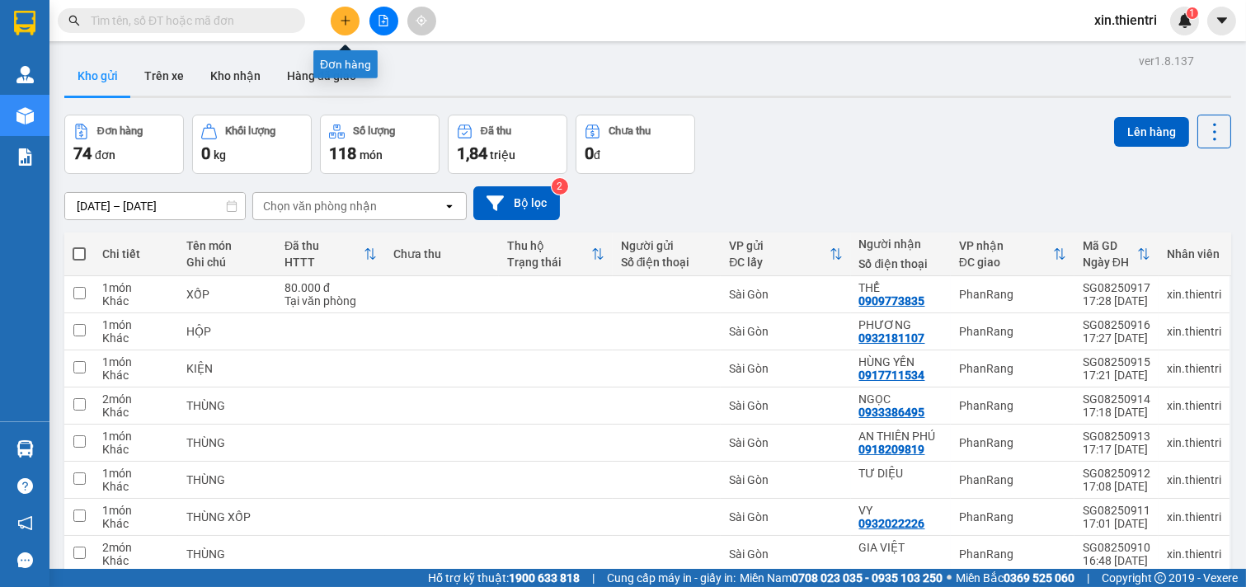
click at [350, 11] on button at bounding box center [345, 21] width 29 height 29
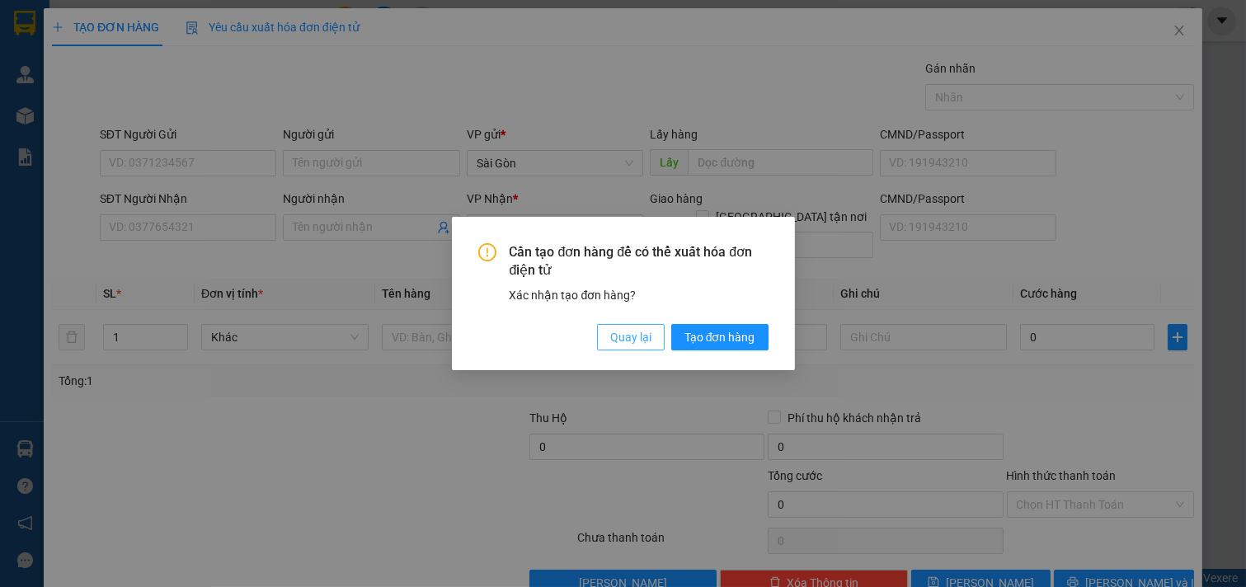
click at [618, 331] on span "Quay lại" at bounding box center [630, 337] width 41 height 18
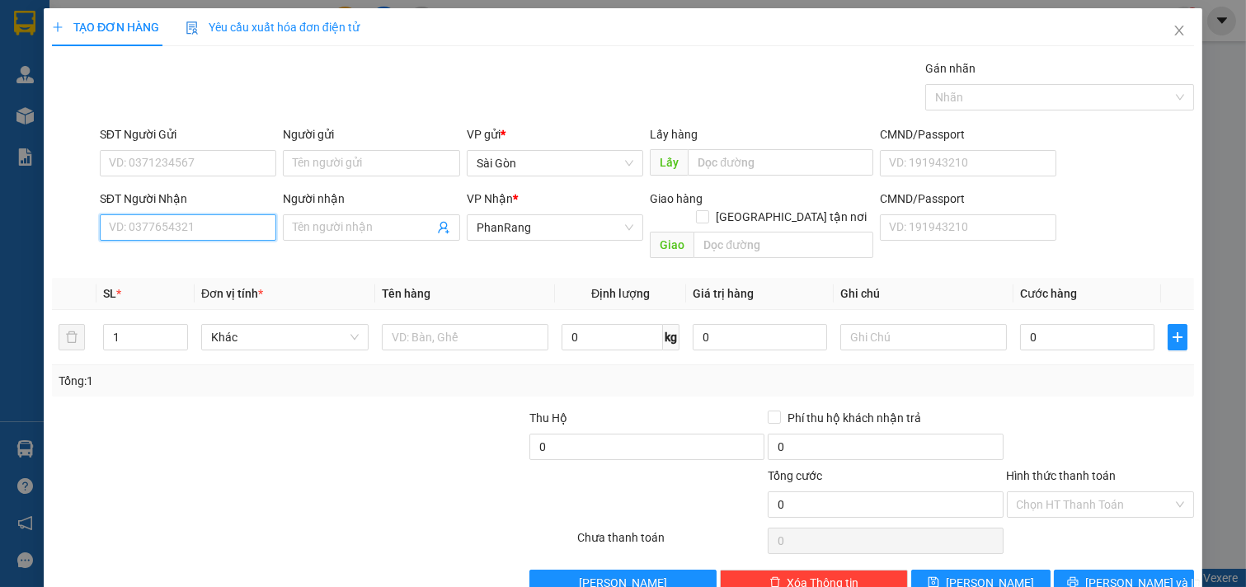
drag, startPoint x: 147, startPoint y: 233, endPoint x: 165, endPoint y: 233, distance: 18.2
click at [157, 235] on input "SĐT Người Nhận" at bounding box center [188, 227] width 177 height 26
drag, startPoint x: 168, startPoint y: 259, endPoint x: 161, endPoint y: 267, distance: 11.1
click at [169, 264] on div "0868960331 - BÍCH NGA" at bounding box center [186, 261] width 155 height 18
type input "0868960331"
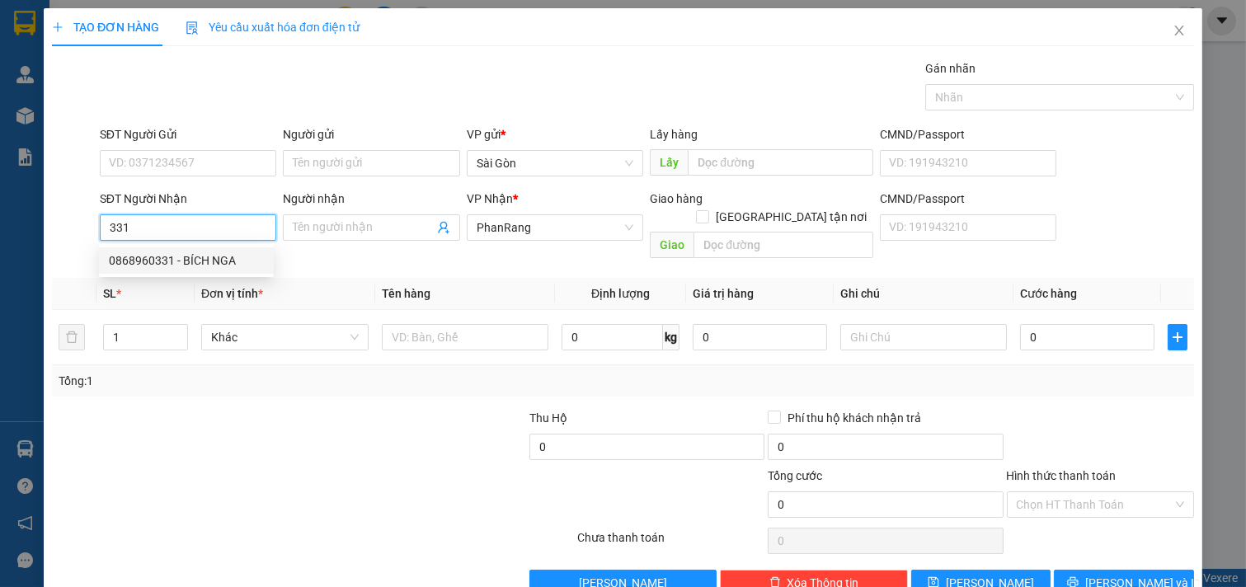
type input "BÍCH NGA"
type input "20.000"
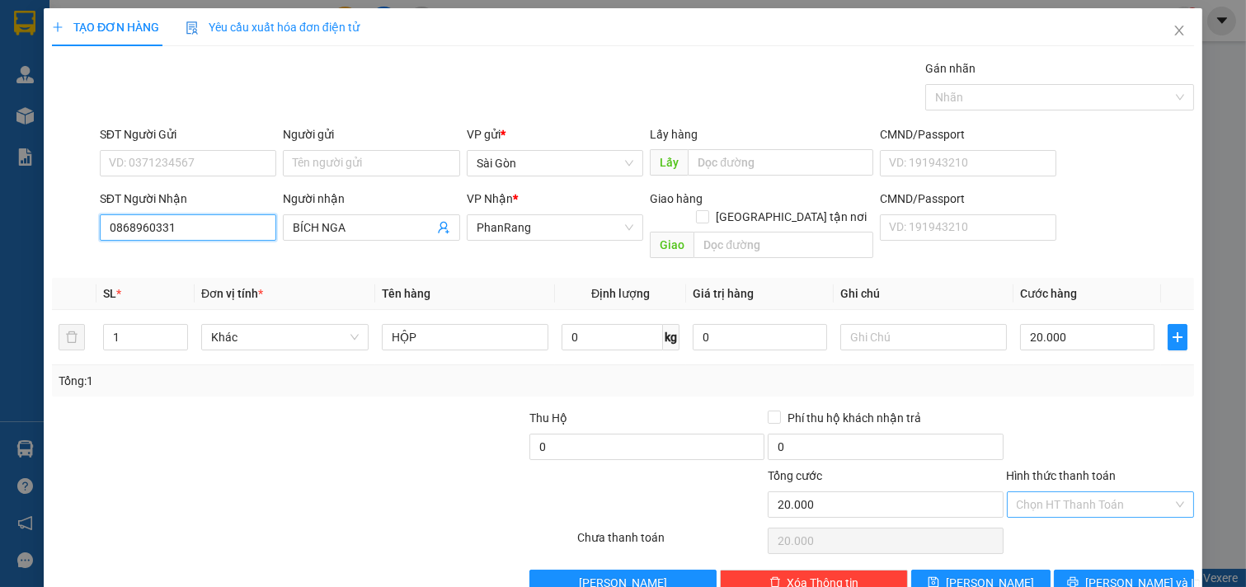
type input "0868960331"
drag, startPoint x: 1089, startPoint y: 485, endPoint x: 1083, endPoint y: 459, distance: 26.4
click at [1089, 492] on input "Hình thức thanh toán" at bounding box center [1095, 504] width 157 height 25
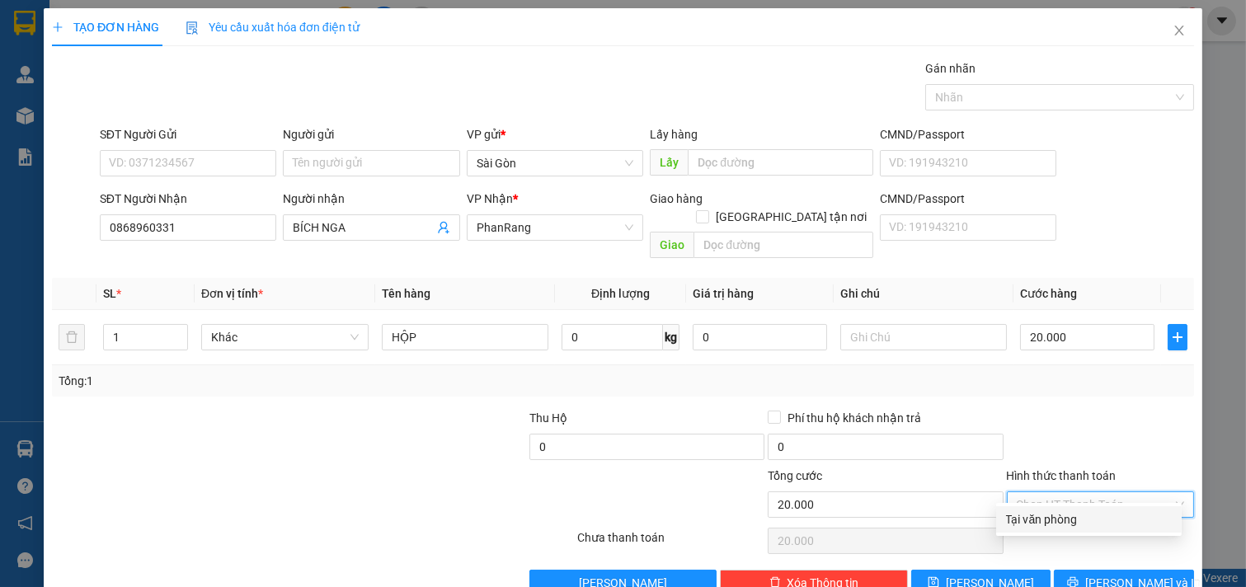
click at [1053, 522] on div "Tại văn phòng" at bounding box center [1089, 519] width 166 height 18
type input "0"
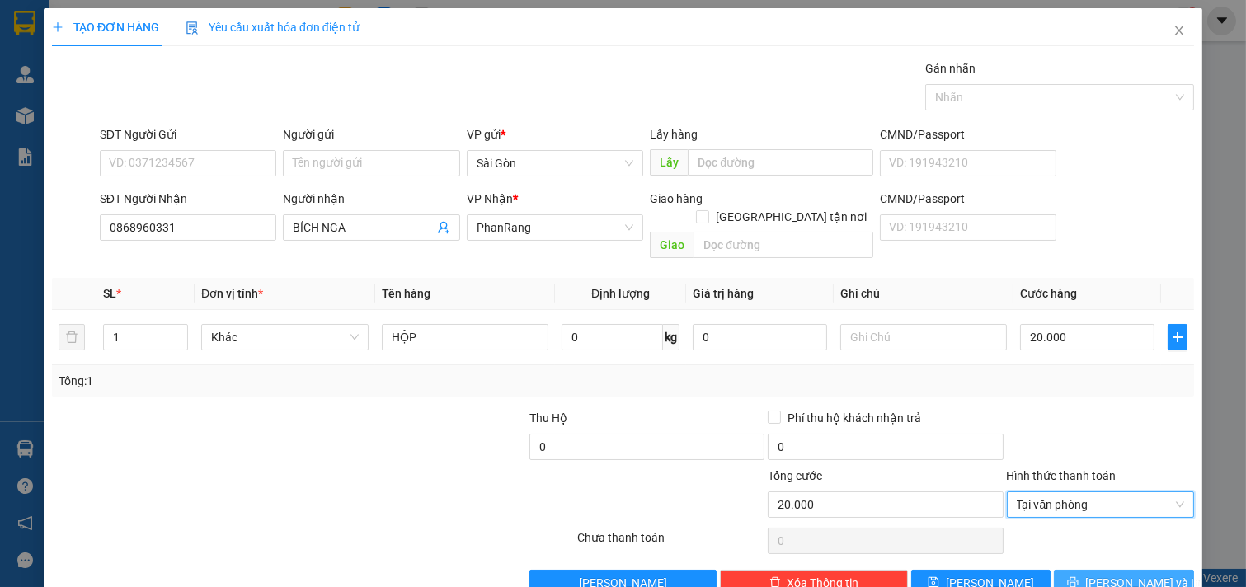
click at [1079, 576] on icon "printer" at bounding box center [1073, 582] width 12 height 12
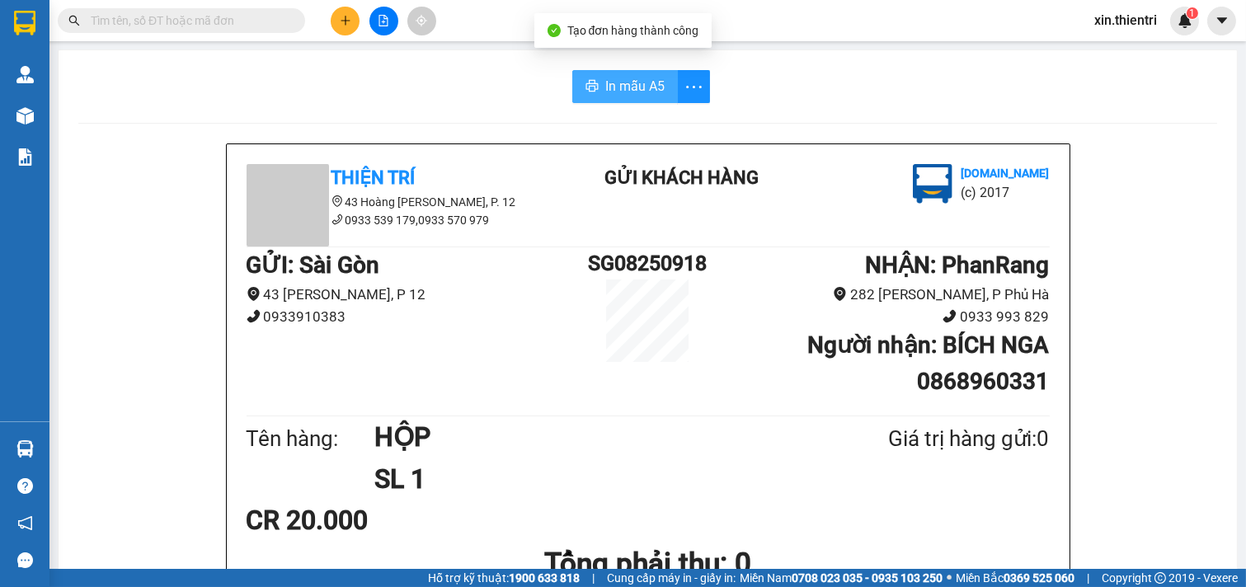
click at [633, 96] on button "In mẫu A5" at bounding box center [625, 86] width 106 height 33
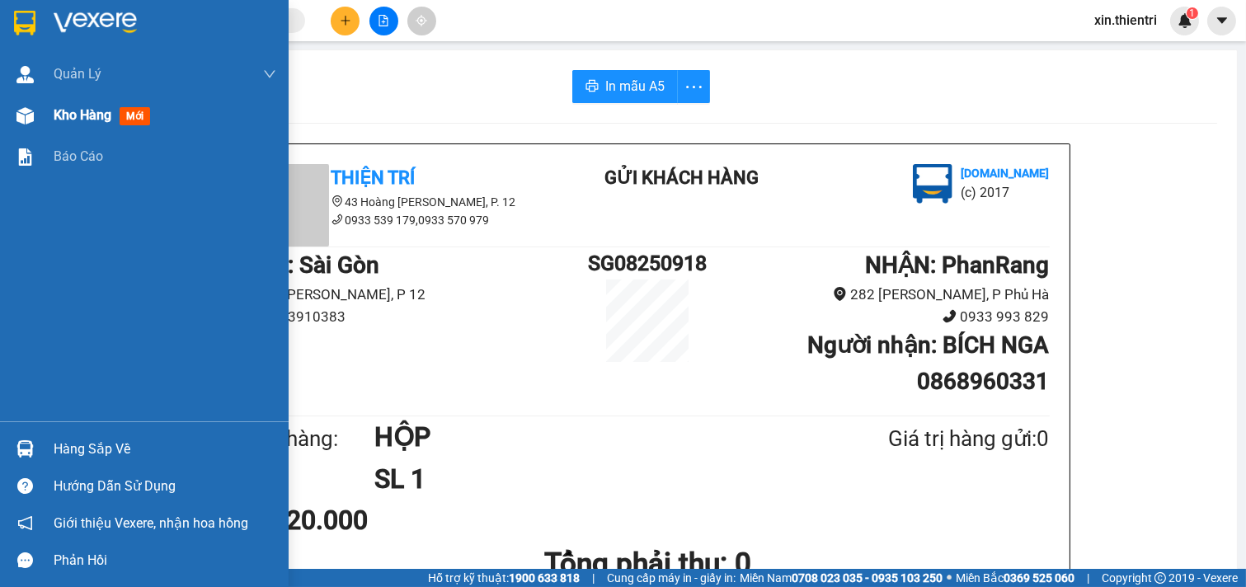
drag, startPoint x: 176, startPoint y: 115, endPoint x: 187, endPoint y: 118, distance: 11.0
click at [177, 115] on div "Kho hàng mới" at bounding box center [165, 115] width 223 height 41
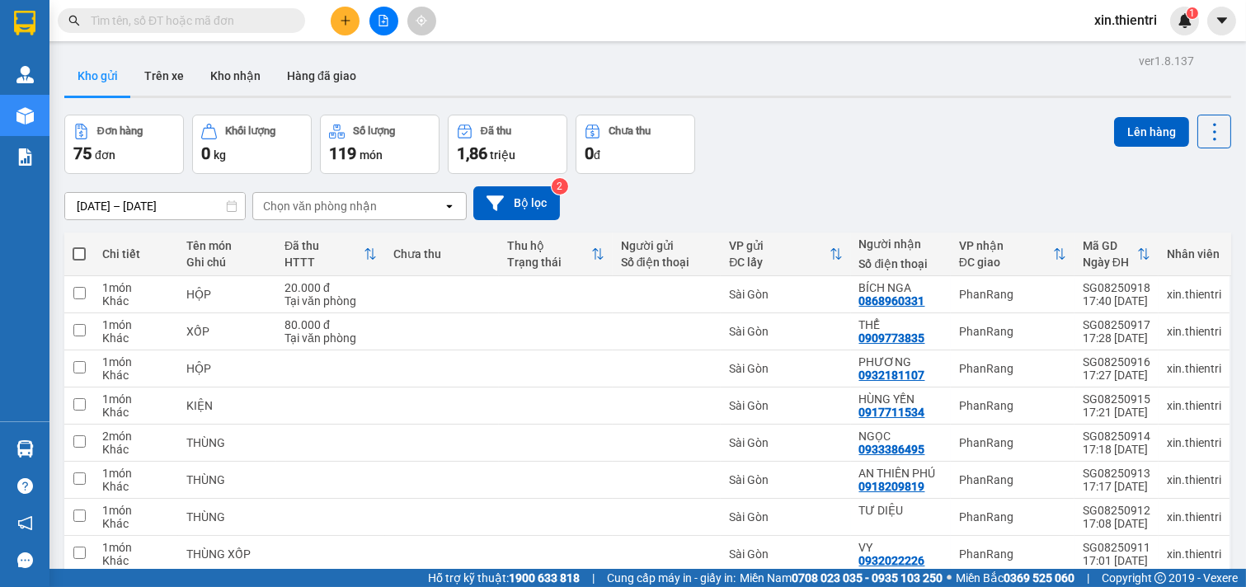
click at [336, 7] on div at bounding box center [384, 21] width 124 height 29
click at [341, 15] on icon "plus" at bounding box center [346, 21] width 12 height 12
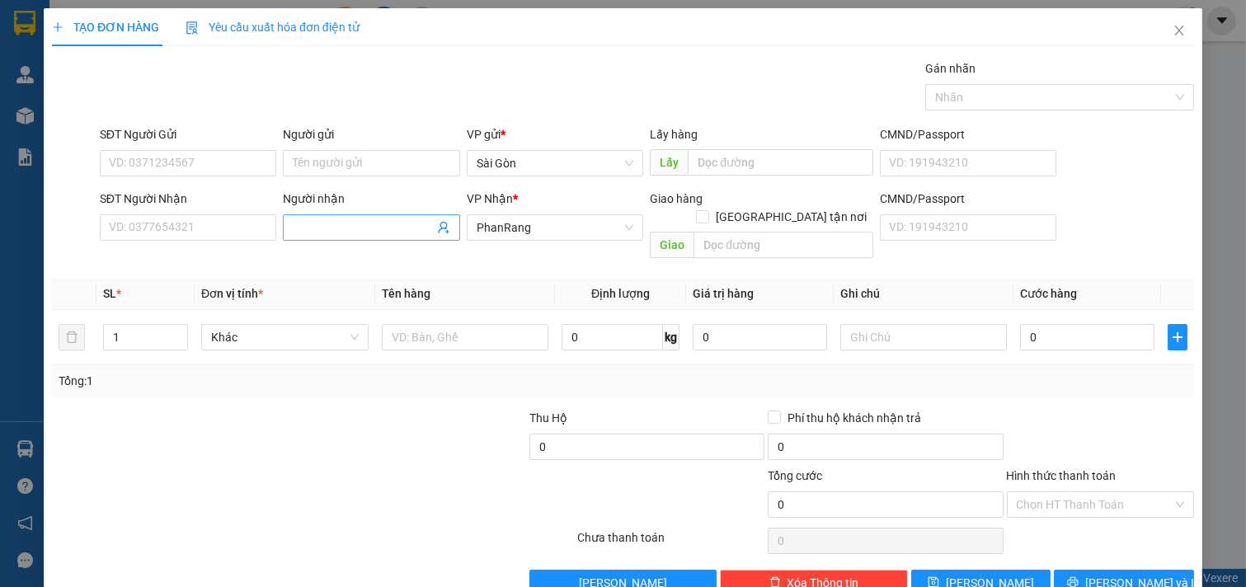
click at [322, 226] on input "Người nhận" at bounding box center [363, 228] width 141 height 18
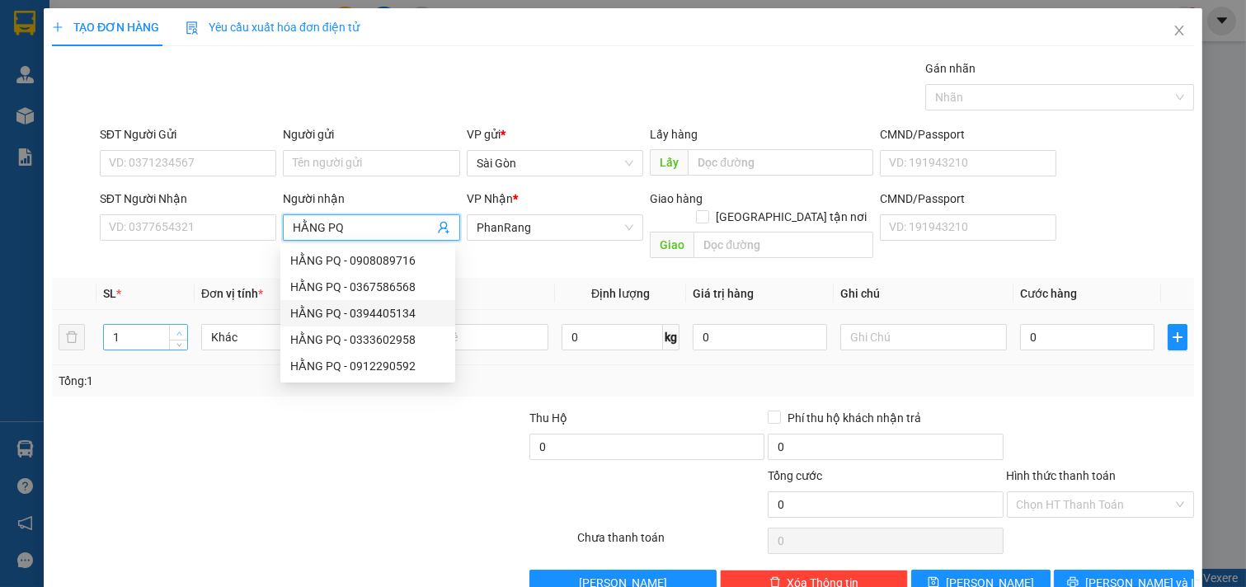
type input "HẰNG PQ"
click at [177, 331] on icon "up" at bounding box center [179, 334] width 6 height 6
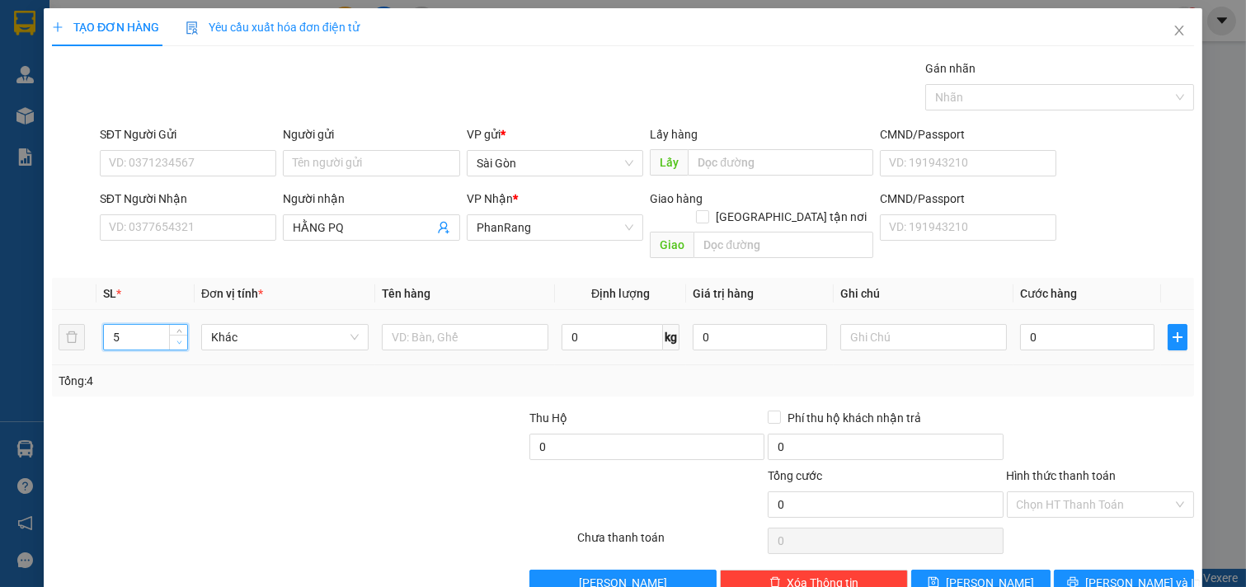
type input "4"
click at [179, 340] on icon "down" at bounding box center [179, 343] width 6 height 6
click at [467, 324] on input "text" at bounding box center [465, 337] width 167 height 26
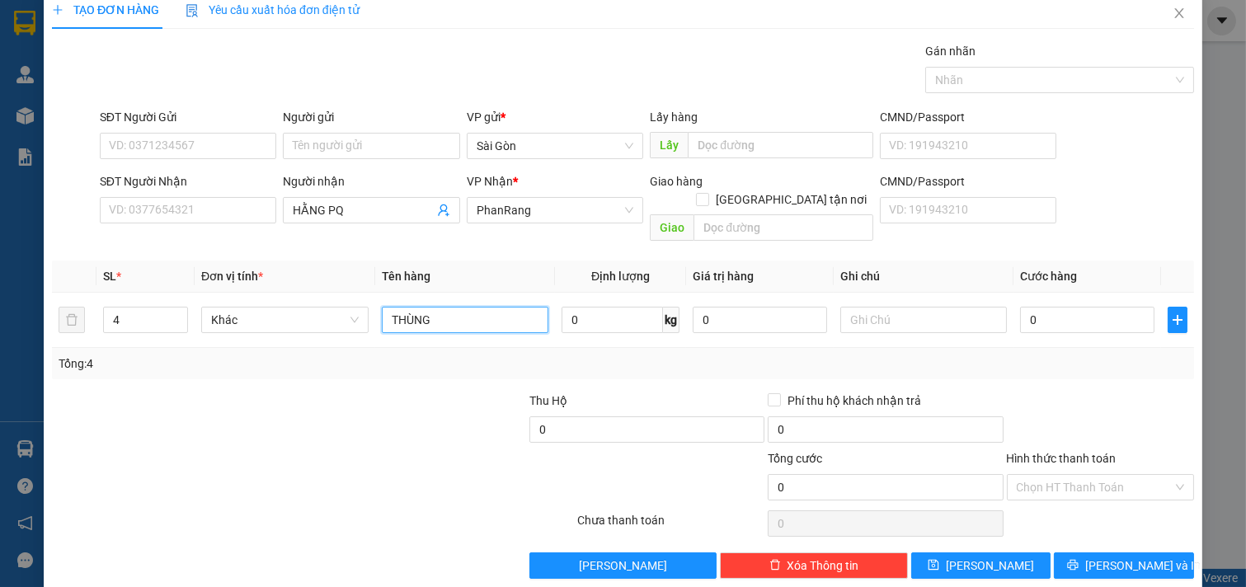
scroll to position [22, 0]
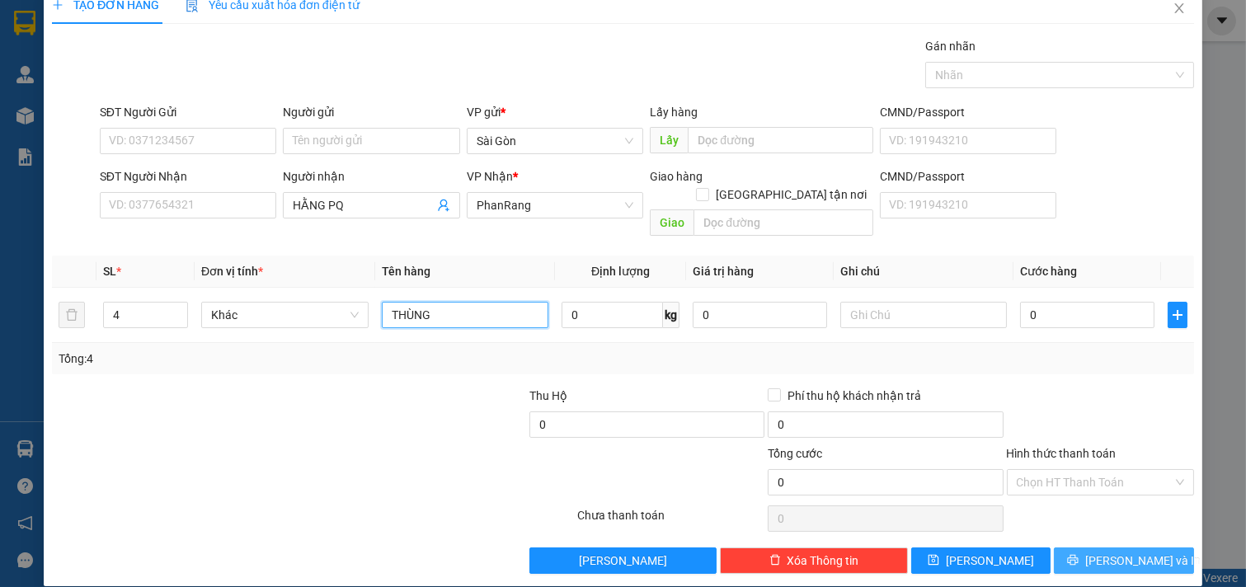
type input "THÙNG"
click at [1127, 552] on span "[PERSON_NAME] và In" at bounding box center [1142, 561] width 115 height 18
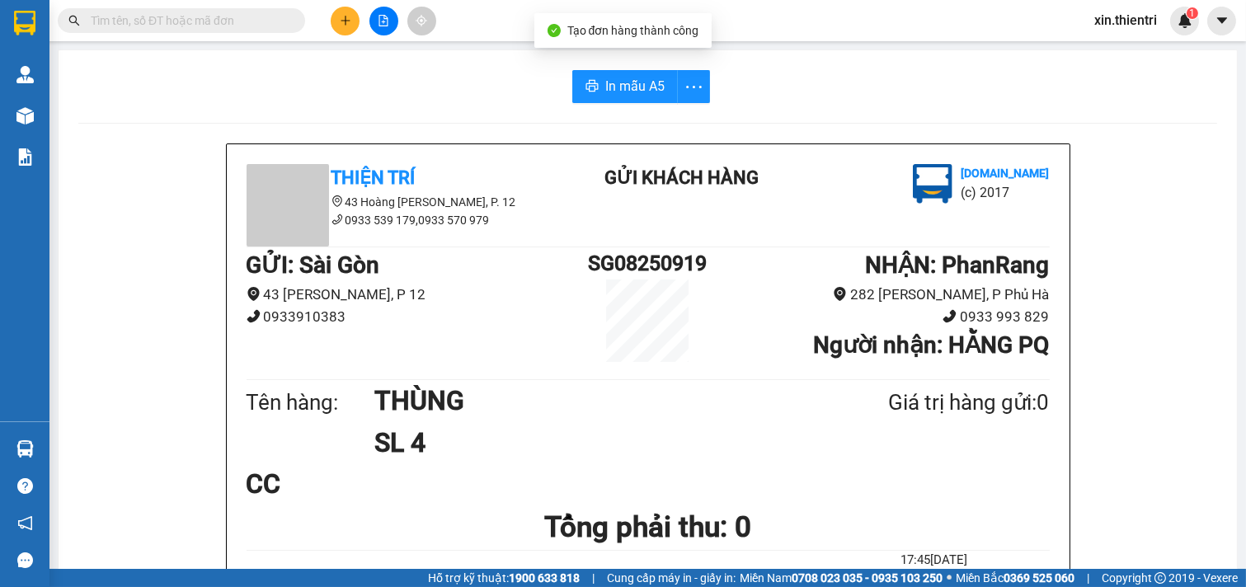
drag, startPoint x: 629, startPoint y: 60, endPoint x: 632, endPoint y: 134, distance: 74.3
click at [639, 96] on span "In mẫu A5" at bounding box center [634, 86] width 59 height 21
click at [351, 30] on button at bounding box center [345, 21] width 29 height 29
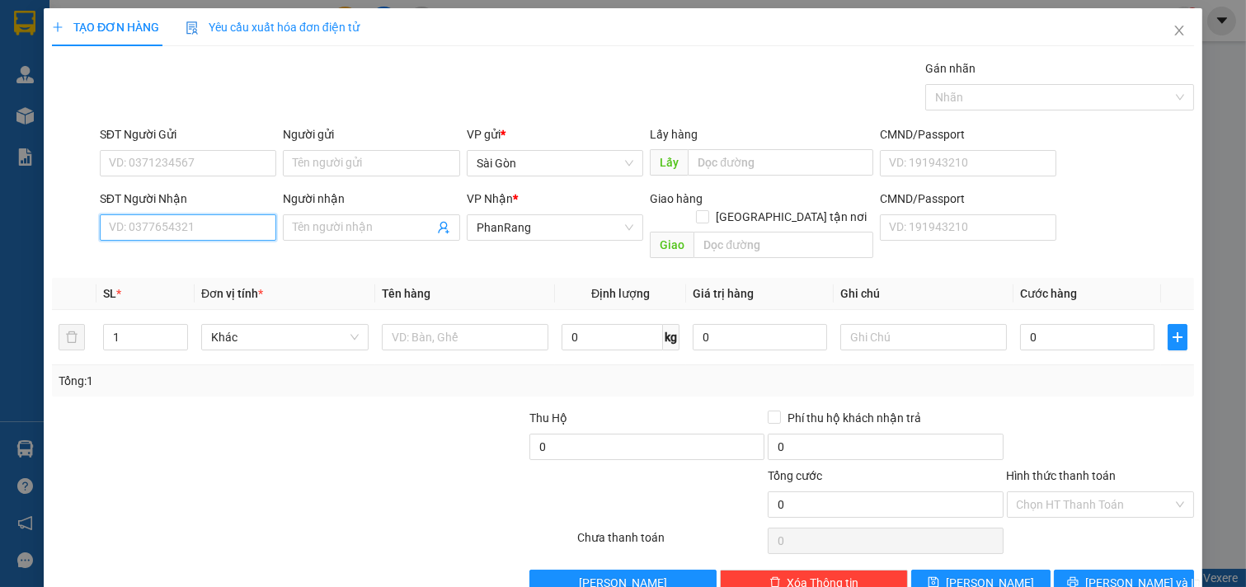
click at [233, 231] on input "SĐT Người Nhận" at bounding box center [188, 227] width 177 height 26
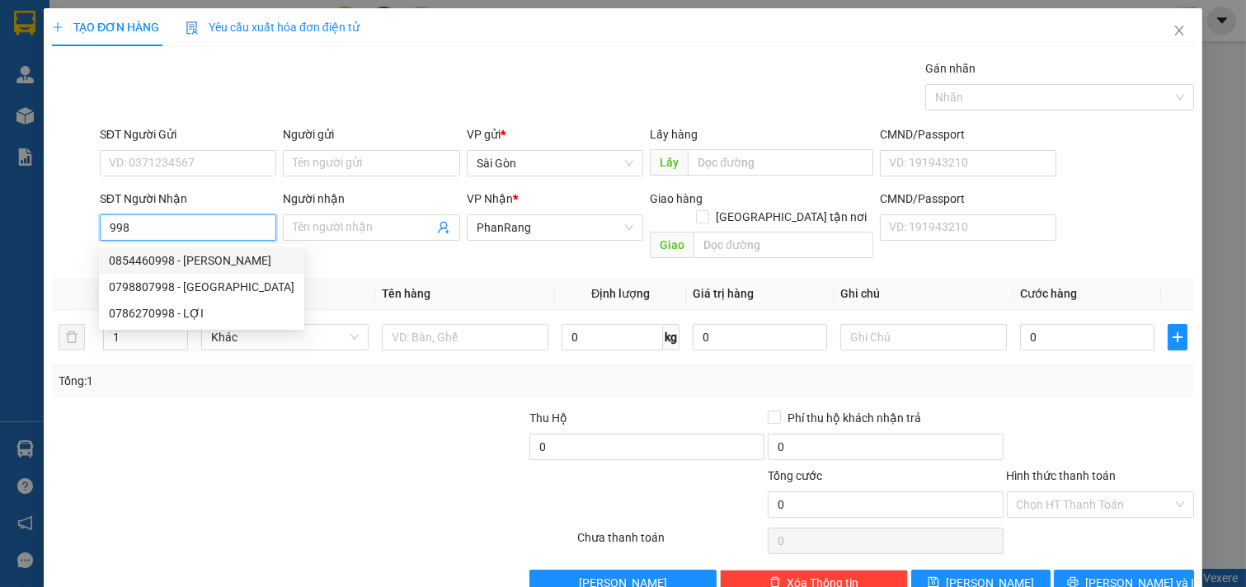
click at [237, 253] on div "0854460998 - PHƯƠNG TRẦN" at bounding box center [202, 261] width 186 height 18
type input "0854460998"
type input "PHƯƠNG TRẦN"
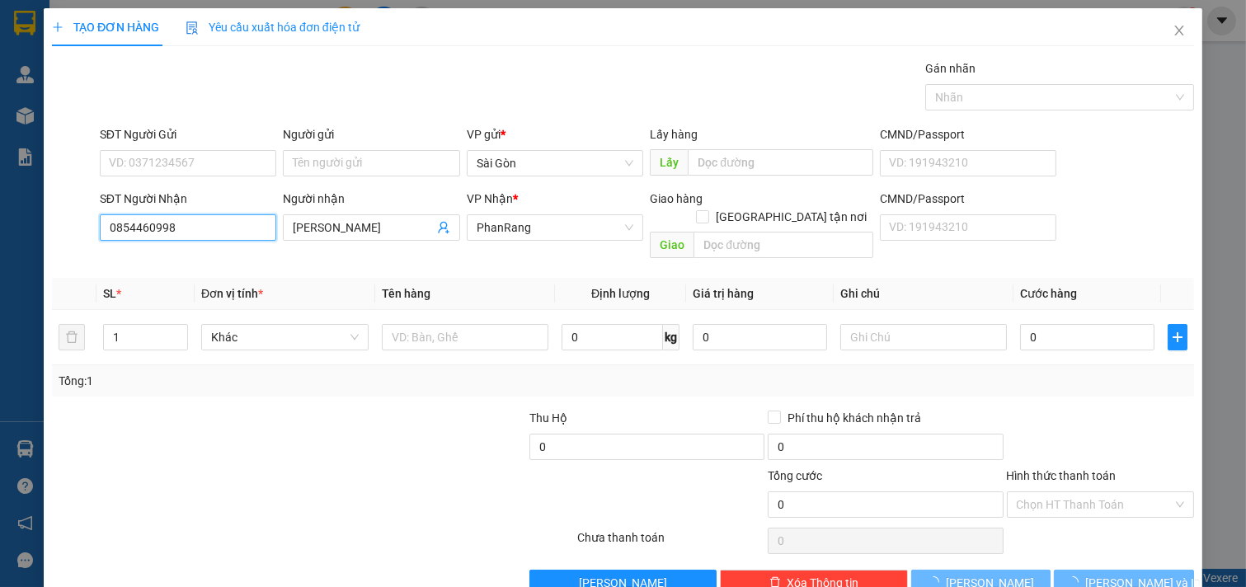
type input "70.000"
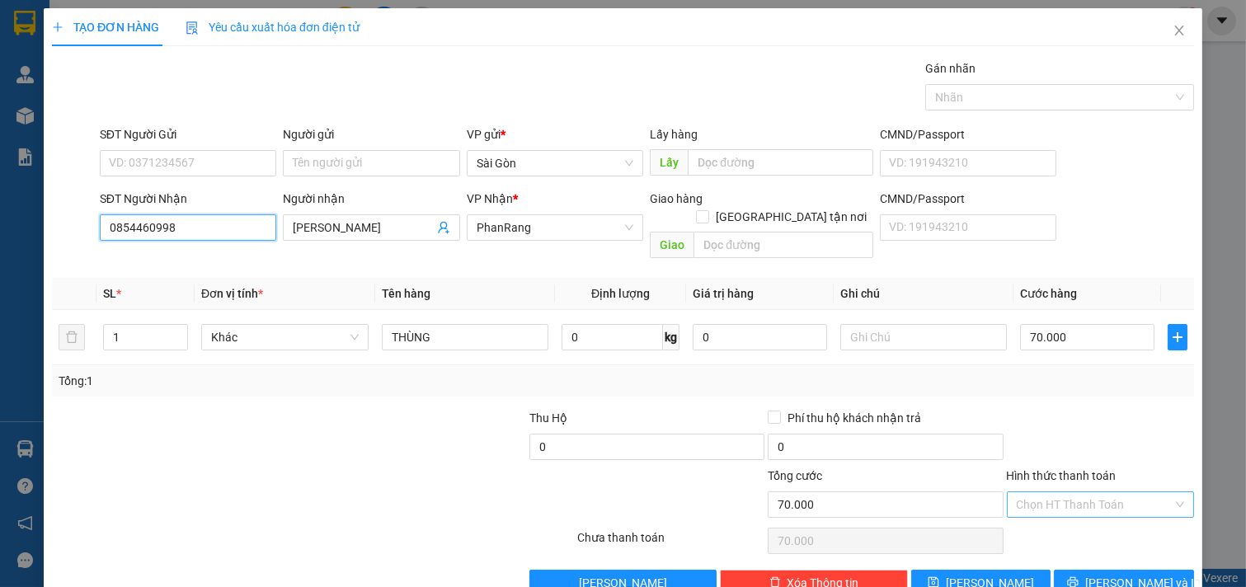
type input "0854460998"
drag, startPoint x: 1035, startPoint y: 481, endPoint x: 1035, endPoint y: 497, distance: 16.5
click at [1036, 492] on input "Hình thức thanh toán" at bounding box center [1095, 504] width 157 height 25
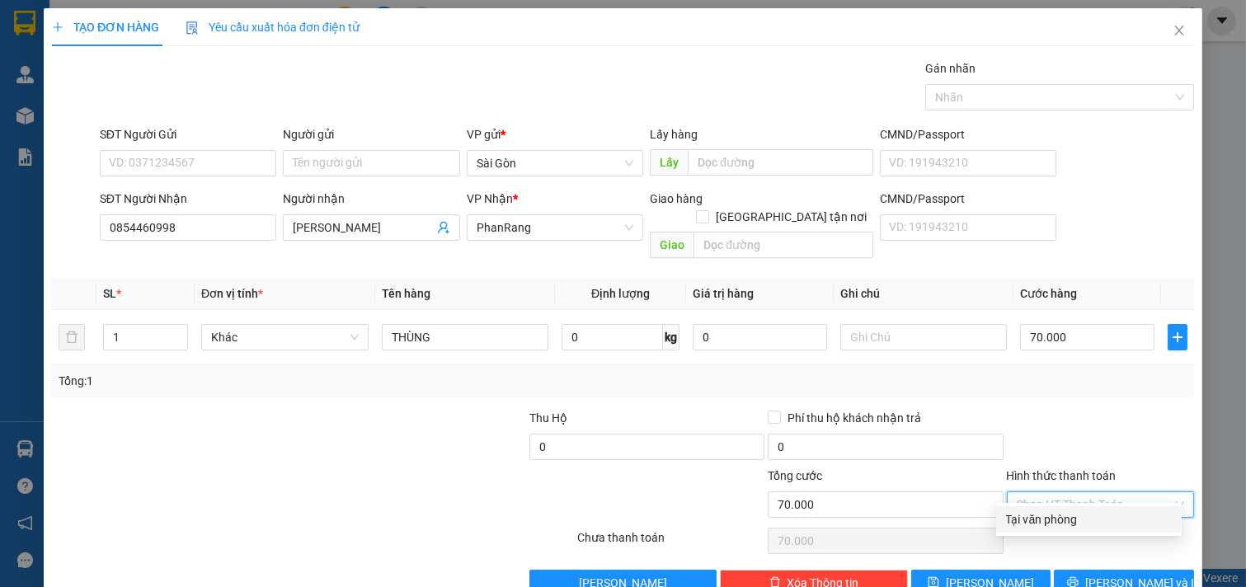
click at [1036, 515] on div "Tại văn phòng" at bounding box center [1089, 519] width 166 height 18
type input "0"
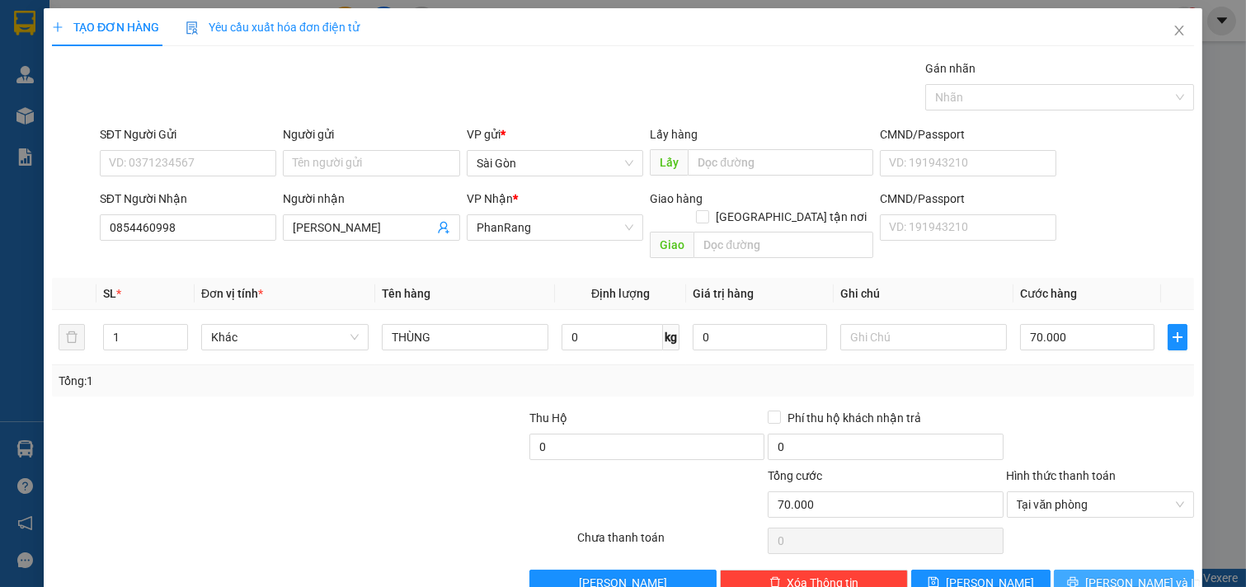
drag, startPoint x: 1084, startPoint y: 565, endPoint x: 1080, endPoint y: 575, distance: 10.7
click at [1079, 576] on icon "printer" at bounding box center [1073, 582] width 12 height 12
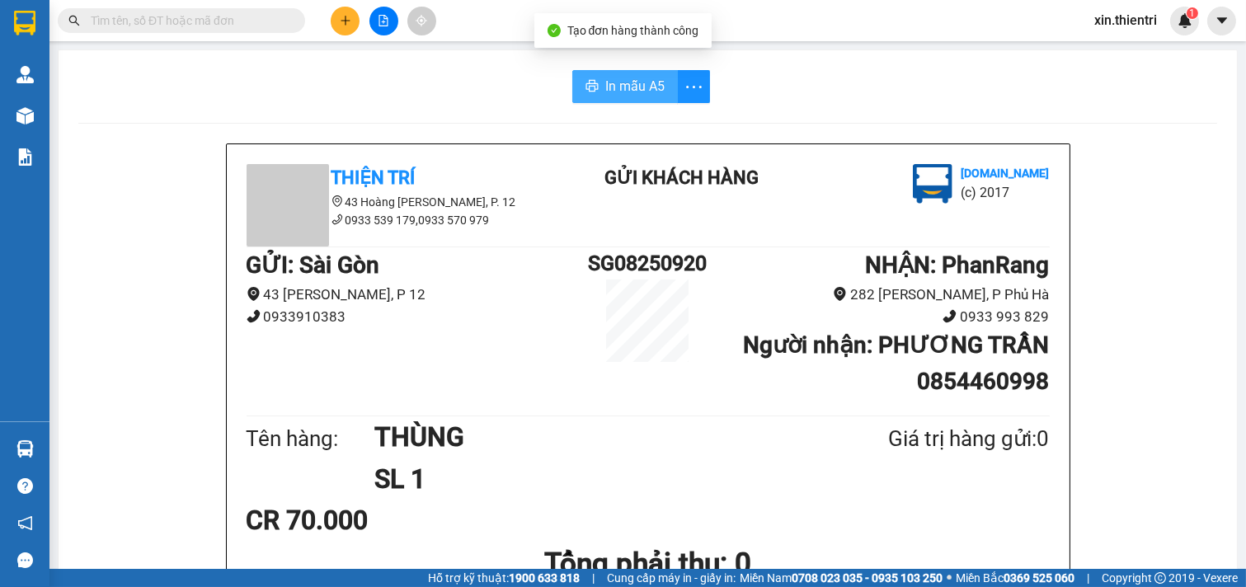
click at [637, 95] on span "In mẫu A5" at bounding box center [634, 86] width 59 height 21
drag, startPoint x: 897, startPoint y: 400, endPoint x: 961, endPoint y: 516, distance: 132.5
click at [351, 20] on button at bounding box center [345, 21] width 29 height 29
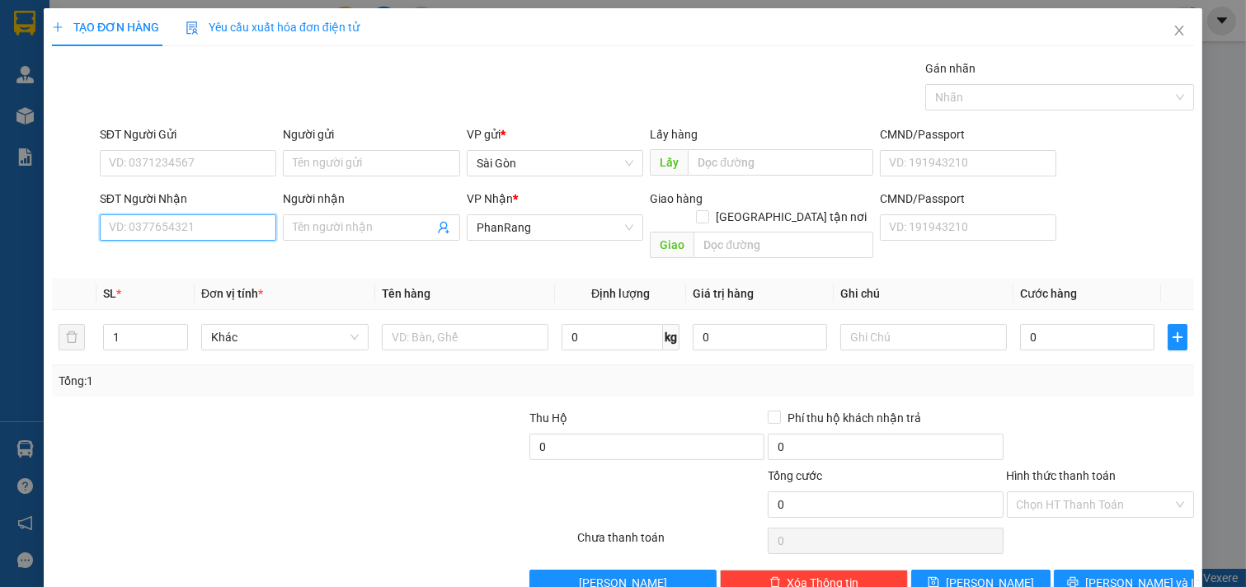
click at [228, 219] on input "SĐT Người Nhận" at bounding box center [188, 227] width 177 height 26
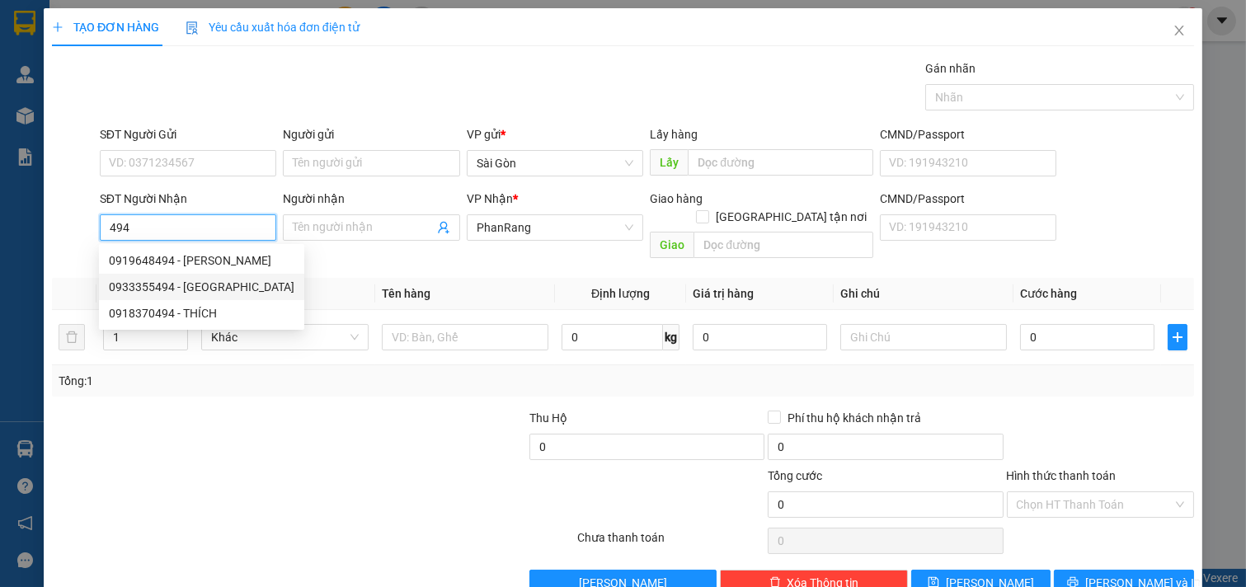
click at [236, 290] on div "0933355494 - [GEOGRAPHIC_DATA]" at bounding box center [202, 287] width 186 height 18
type input "0933355494"
type input "[GEOGRAPHIC_DATA]"
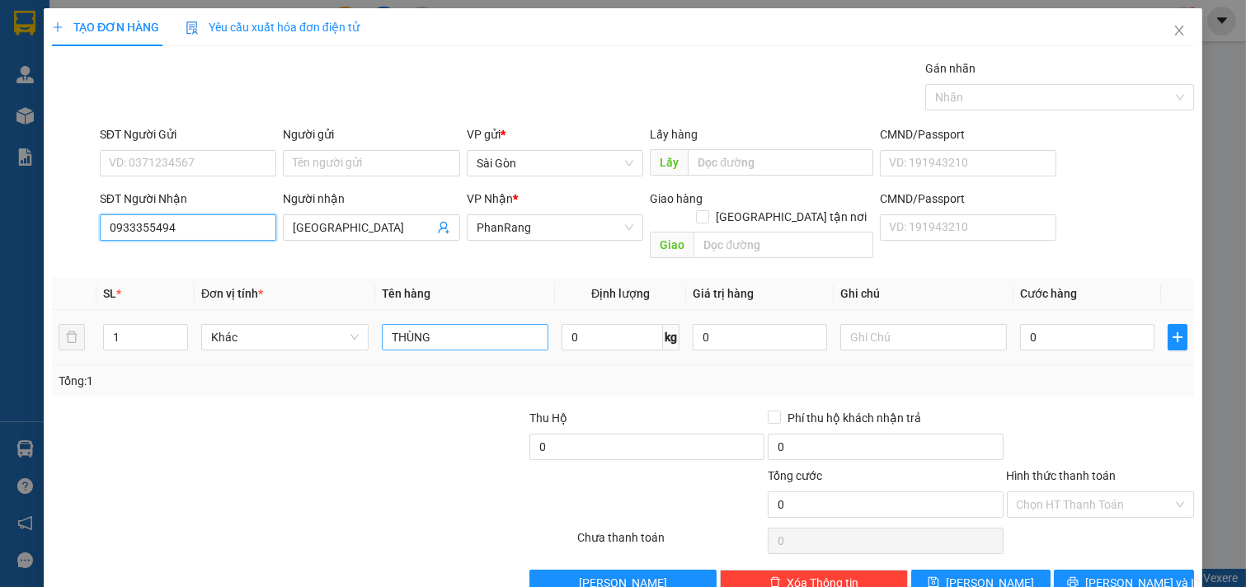
type input "0933355494"
click at [431, 324] on input "THÙNG" at bounding box center [465, 337] width 167 height 26
type input "T"
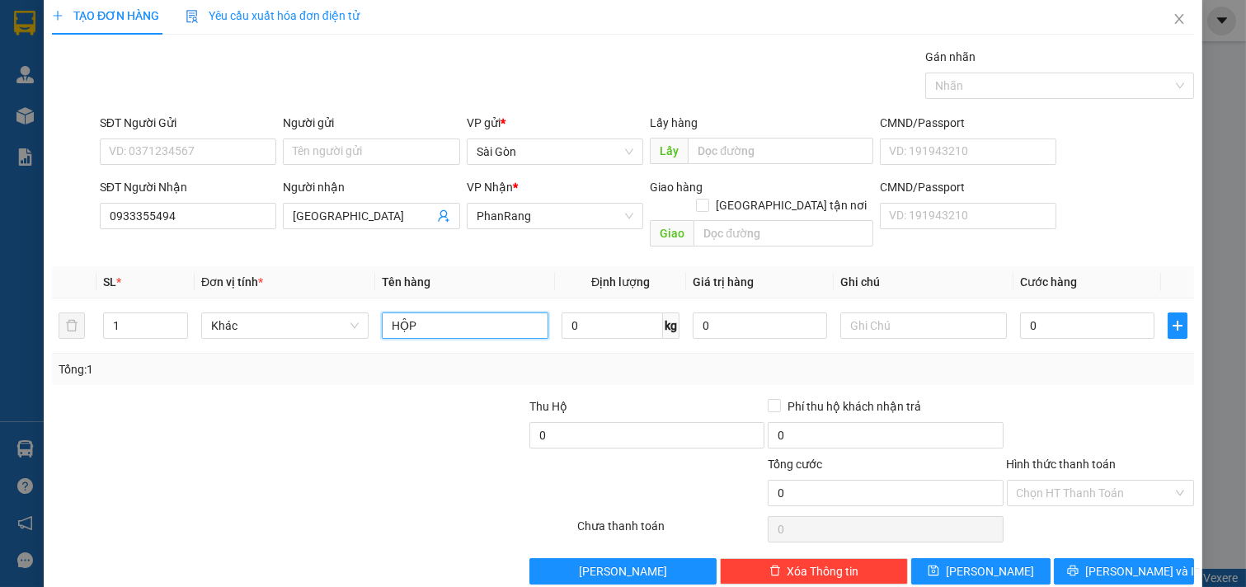
scroll to position [22, 0]
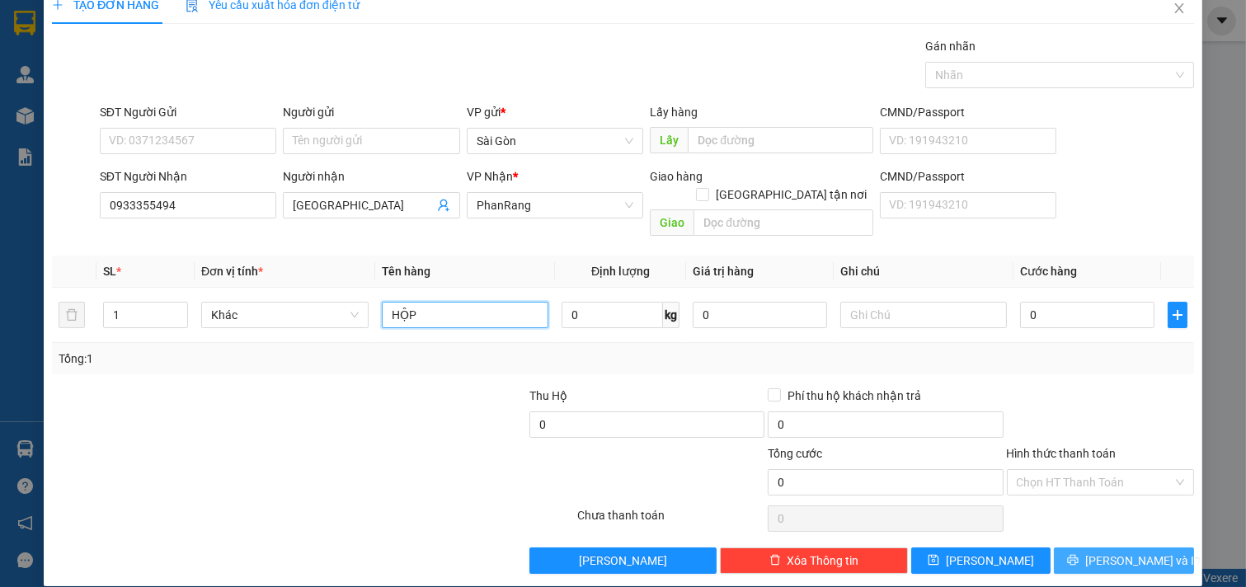
type input "HỘP"
drag, startPoint x: 1122, startPoint y: 540, endPoint x: 1114, endPoint y: 505, distance: 36.4
click at [1131, 552] on span "[PERSON_NAME] và In" at bounding box center [1142, 561] width 115 height 18
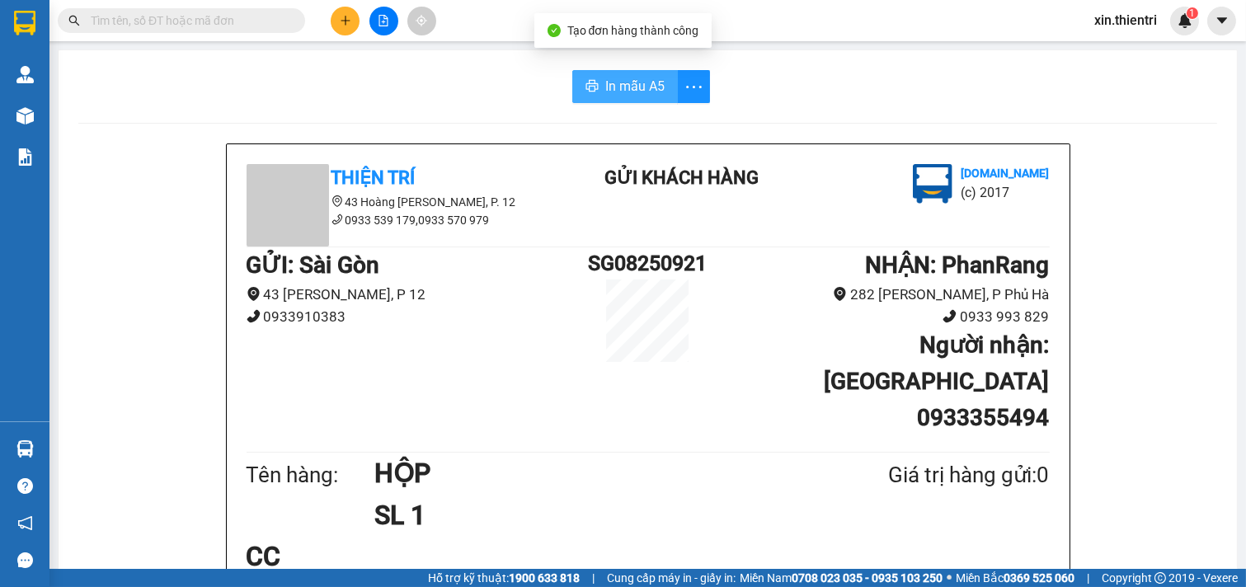
click at [589, 91] on icon "printer" at bounding box center [592, 86] width 12 height 12
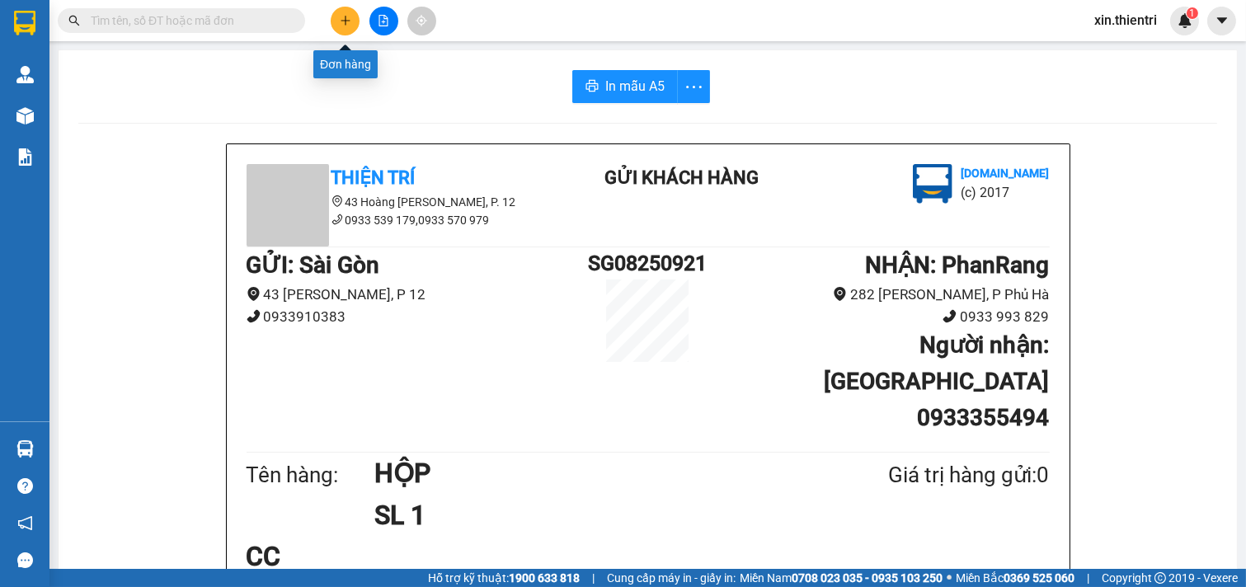
click at [340, 18] on icon "plus" at bounding box center [346, 21] width 12 height 12
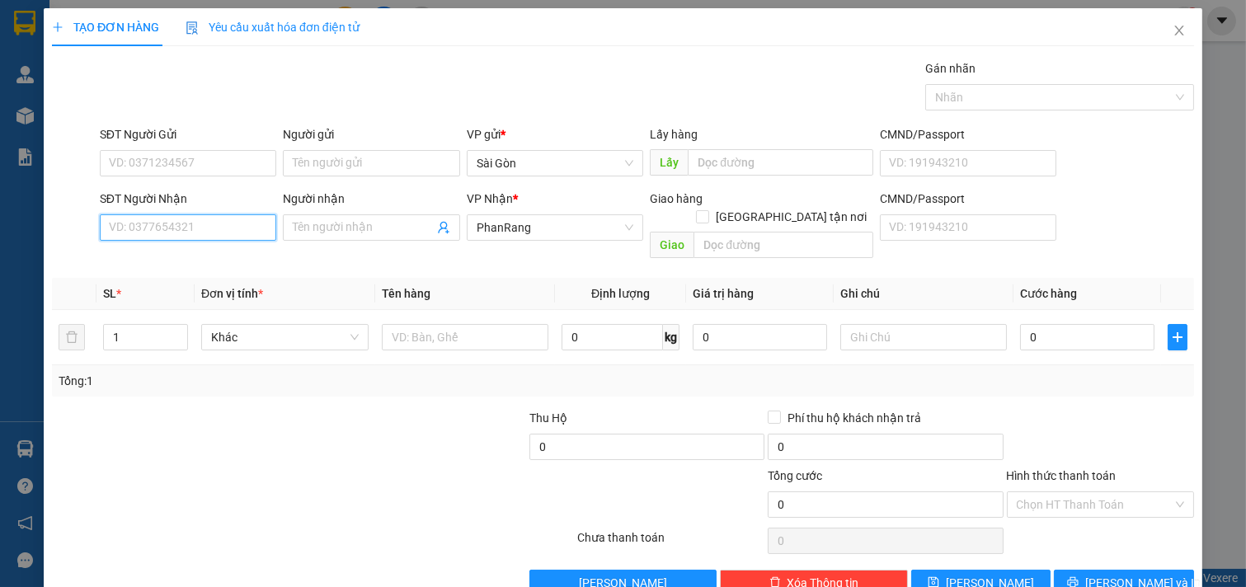
click at [198, 240] on input "SĐT Người Nhận" at bounding box center [188, 227] width 177 height 26
click at [260, 256] on div "0972927251 - DUNG" at bounding box center [190, 261] width 162 height 18
type input "0972927251"
type input "DUNG"
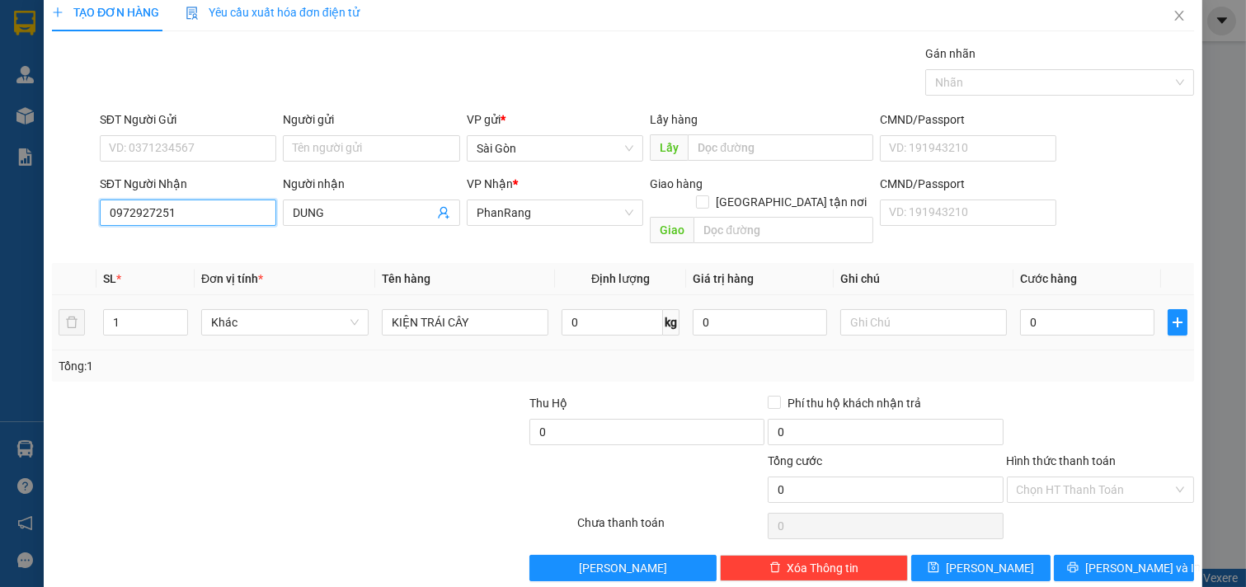
scroll to position [22, 0]
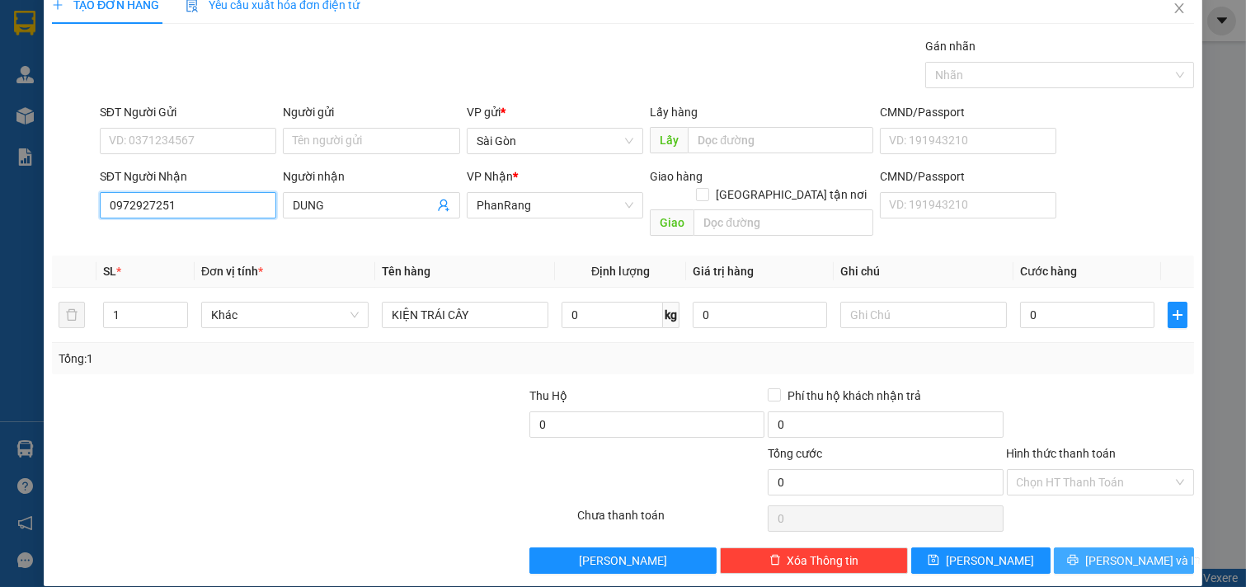
type input "0972927251"
click at [1089, 548] on button "[PERSON_NAME] và In" at bounding box center [1124, 561] width 140 height 26
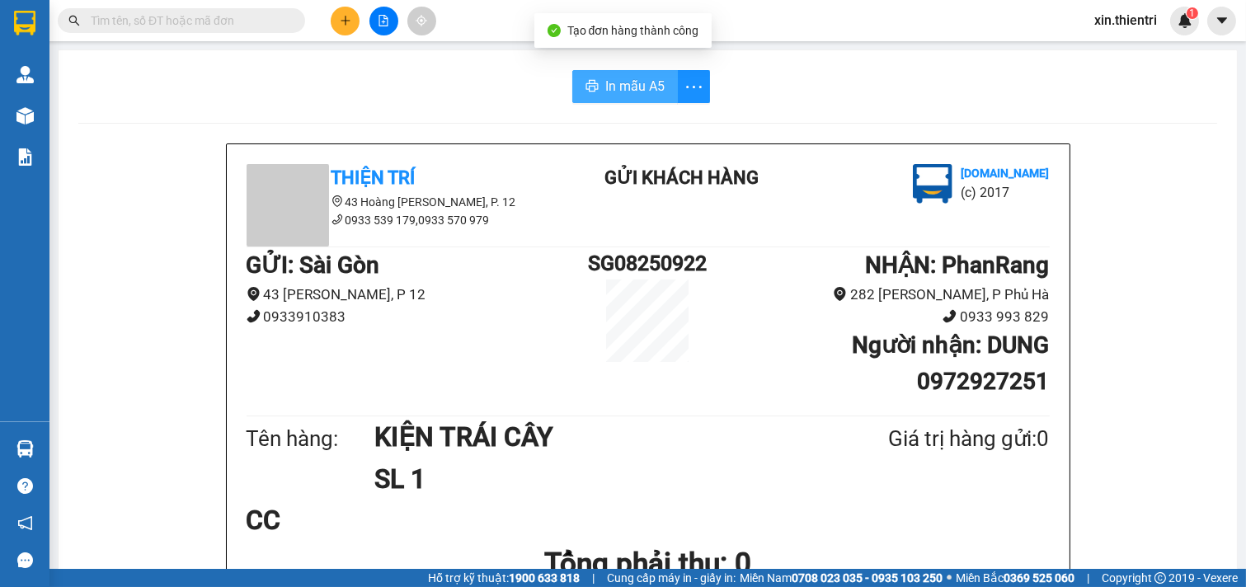
click at [646, 96] on span "In mẫu A5" at bounding box center [634, 86] width 59 height 21
click at [351, 16] on button at bounding box center [345, 21] width 29 height 29
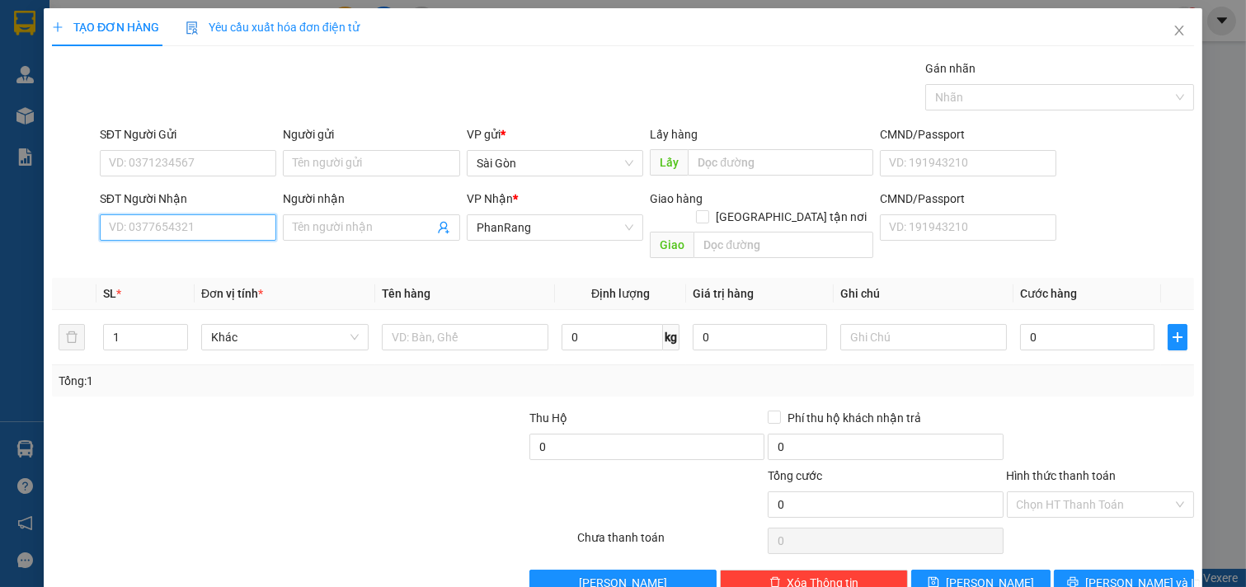
click at [247, 219] on input "SĐT Người Nhận" at bounding box center [188, 227] width 177 height 26
click at [207, 257] on div "0972927251 - DUNG" at bounding box center [190, 261] width 162 height 18
type input "0972927251"
type input "DUNG"
type input "0972927251"
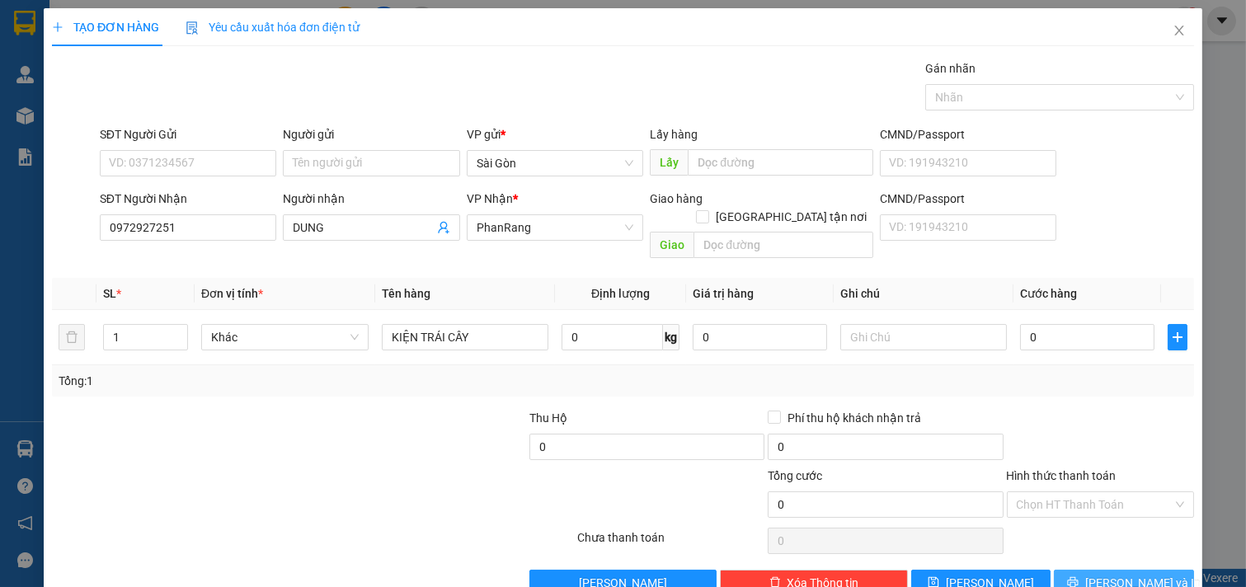
click at [1079, 576] on icon "printer" at bounding box center [1073, 582] width 12 height 12
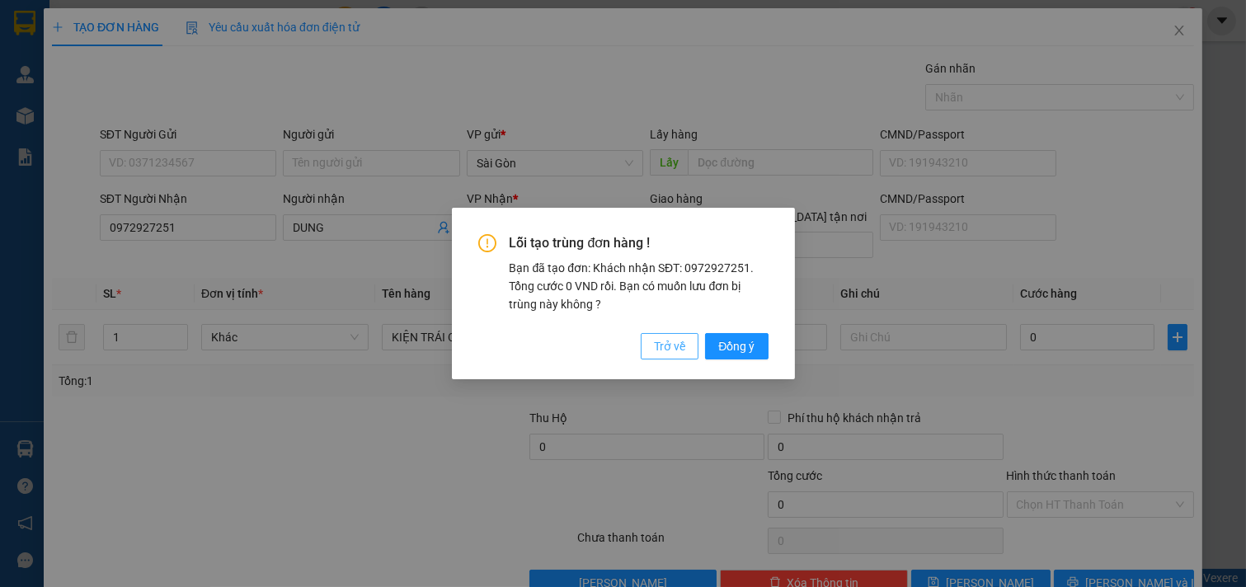
click at [678, 346] on span "Trở về" at bounding box center [669, 346] width 31 height 18
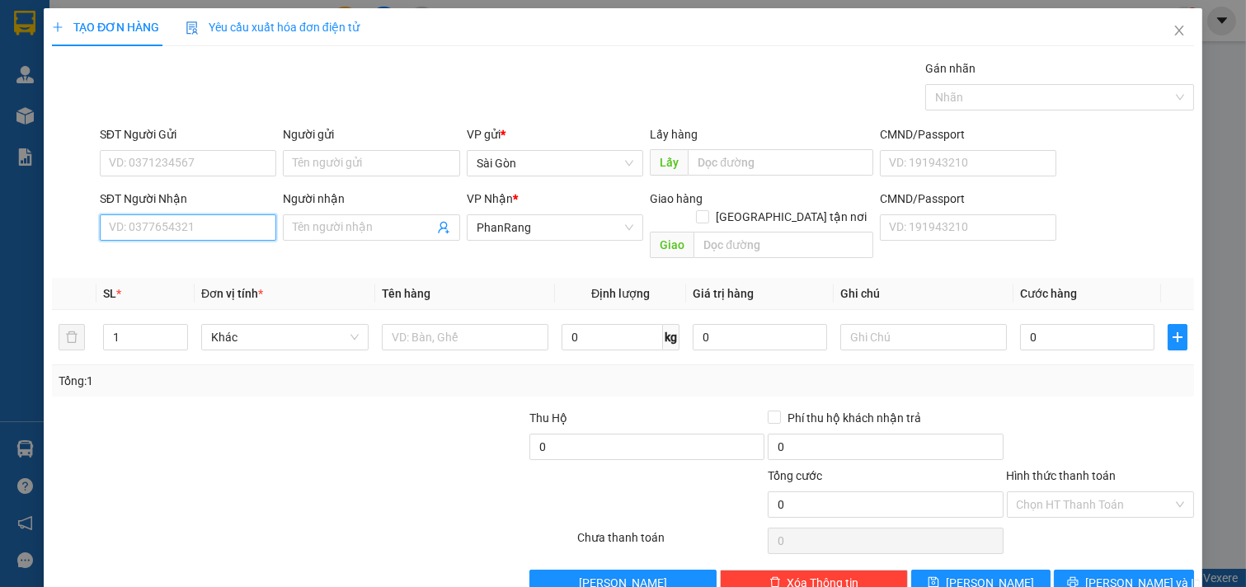
click at [229, 216] on input "SĐT Người Nhận" at bounding box center [188, 227] width 177 height 26
click at [227, 252] on div "0972927251 - DUNG" at bounding box center [190, 261] width 162 height 18
type input "0972927251"
type input "DUNG"
type input "0972927251"
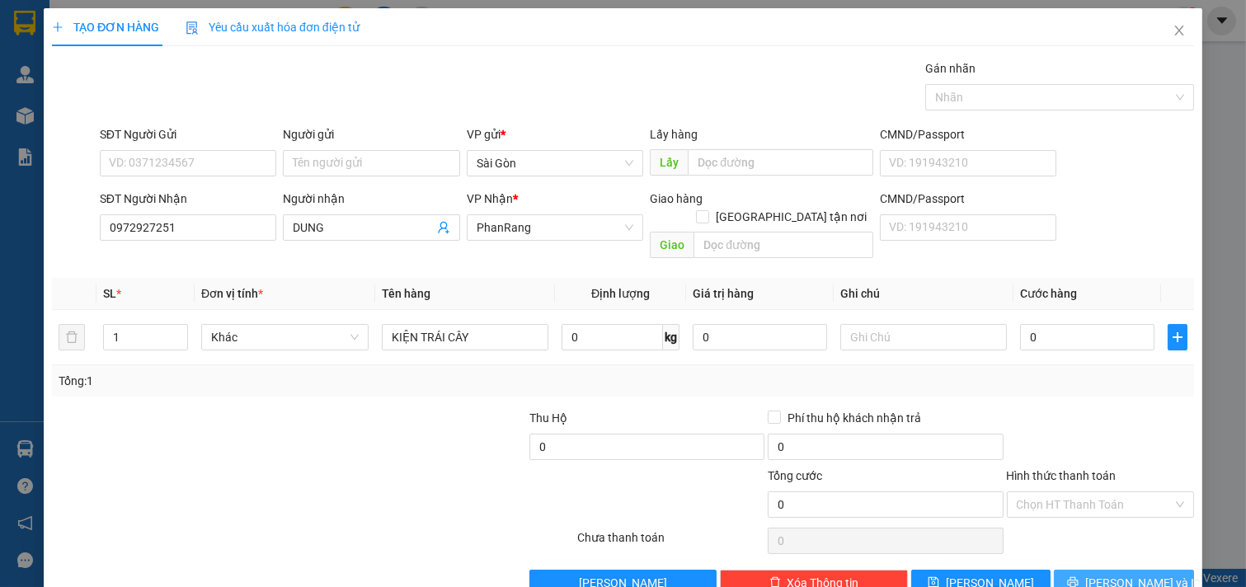
click at [1075, 570] on button "[PERSON_NAME] và In" at bounding box center [1124, 583] width 140 height 26
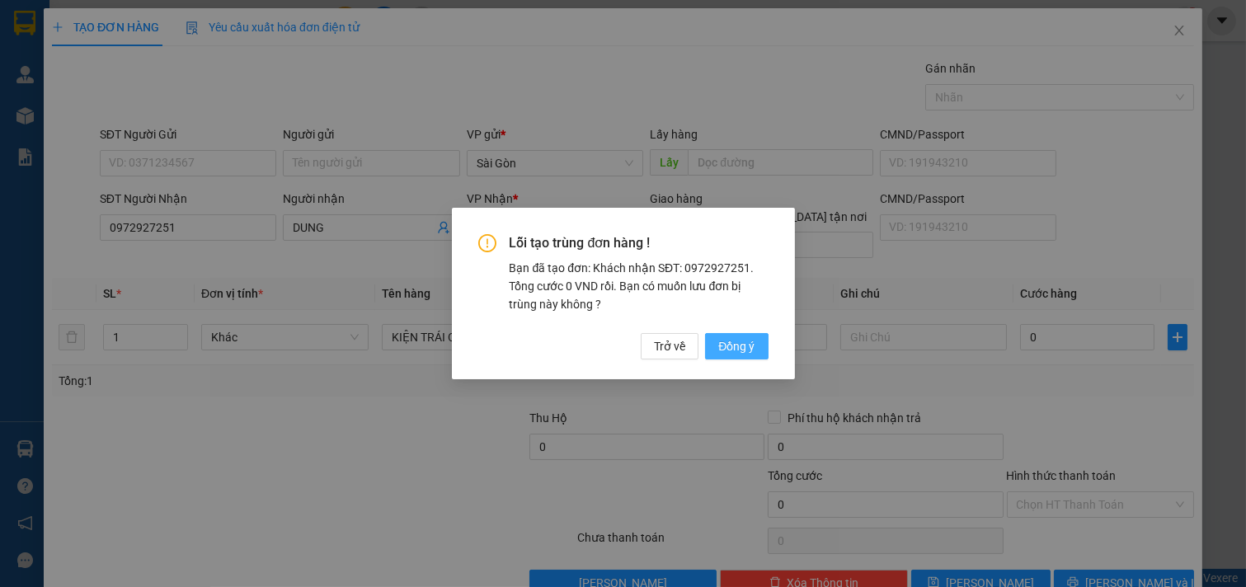
click at [740, 347] on span "Đồng ý" at bounding box center [736, 346] width 36 height 18
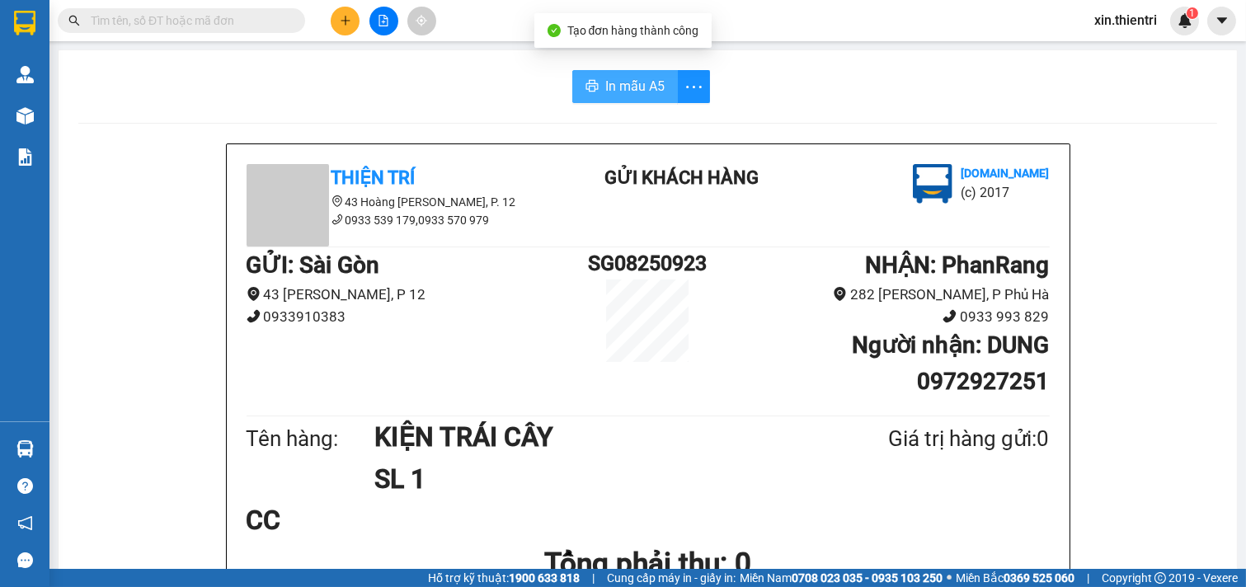
click at [592, 84] on button "In mẫu A5" at bounding box center [625, 86] width 106 height 33
click at [351, 26] on button at bounding box center [345, 21] width 29 height 29
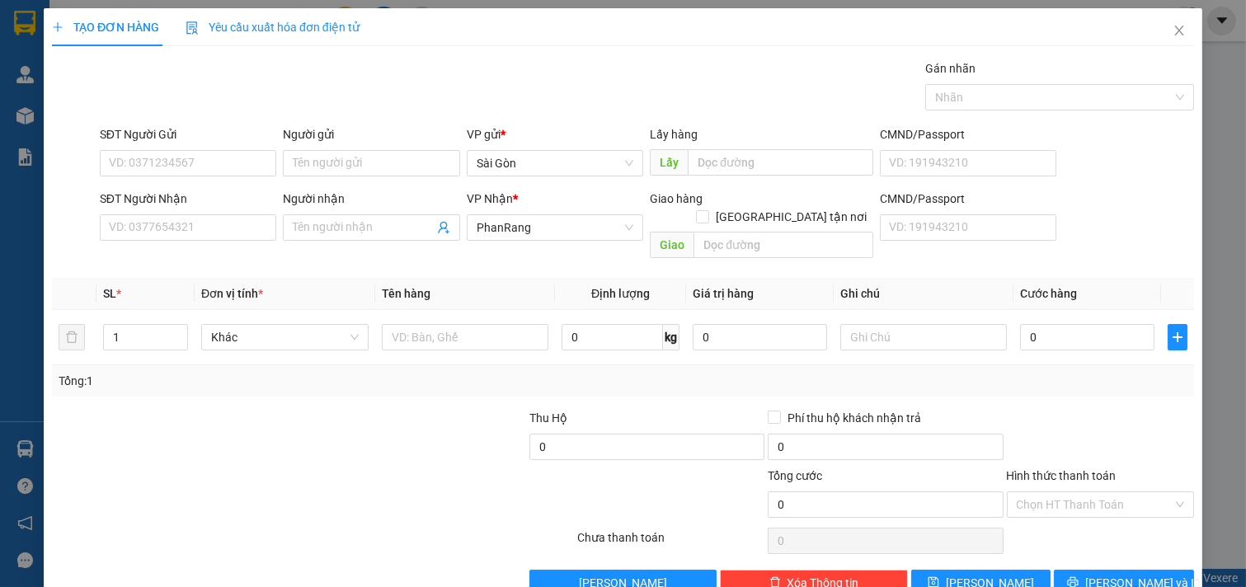
click at [244, 244] on div "SĐT Người Nhận VD: 0377654321" at bounding box center [188, 219] width 177 height 58
click at [242, 237] on input "SĐT Người Nhận" at bounding box center [188, 227] width 177 height 26
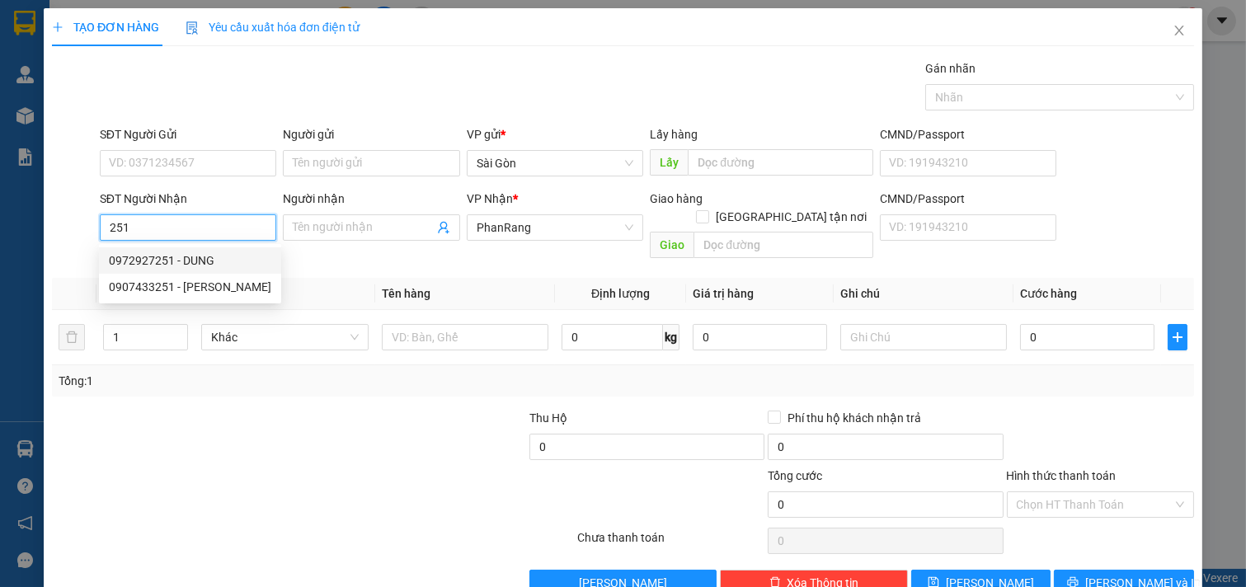
click at [179, 253] on div "0972927251 - DUNG" at bounding box center [190, 261] width 162 height 18
type input "0972927251"
type input "DUNG"
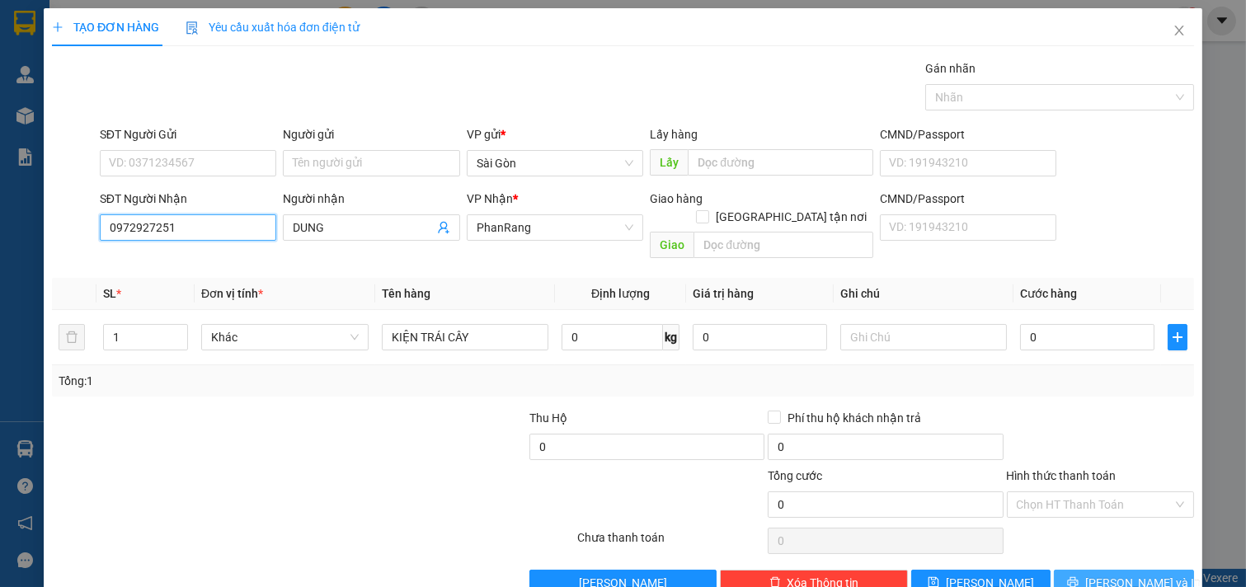
type input "0972927251"
click at [1089, 570] on button "[PERSON_NAME] và In" at bounding box center [1124, 583] width 140 height 26
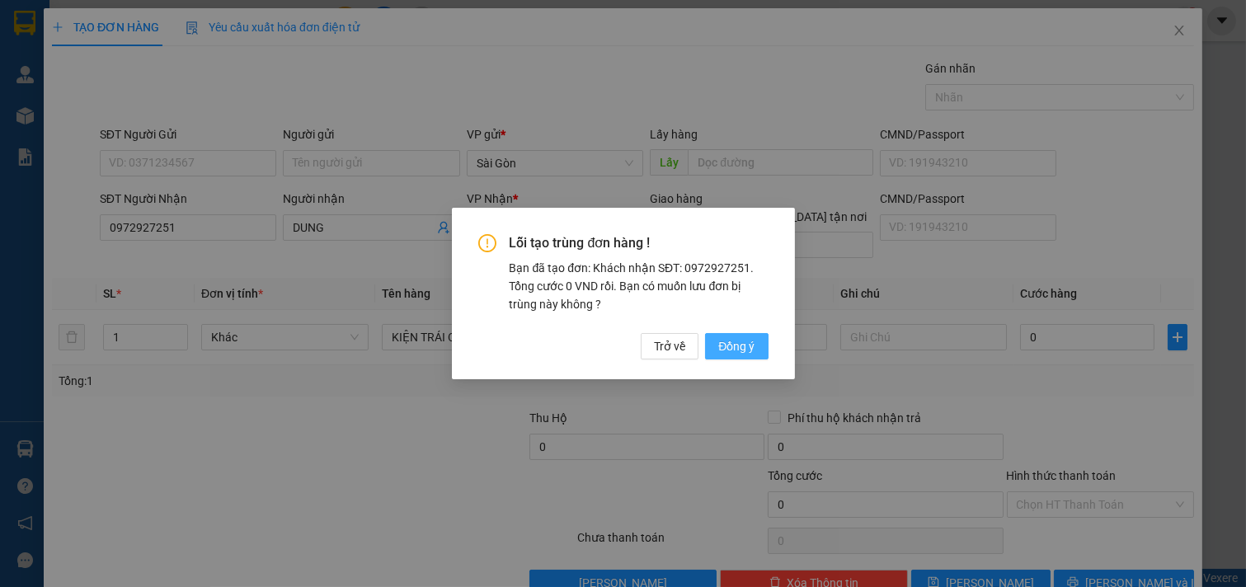
drag, startPoint x: 743, startPoint y: 353, endPoint x: 753, endPoint y: 355, distance: 10.2
click at [745, 355] on span "Đồng ý" at bounding box center [736, 346] width 36 height 18
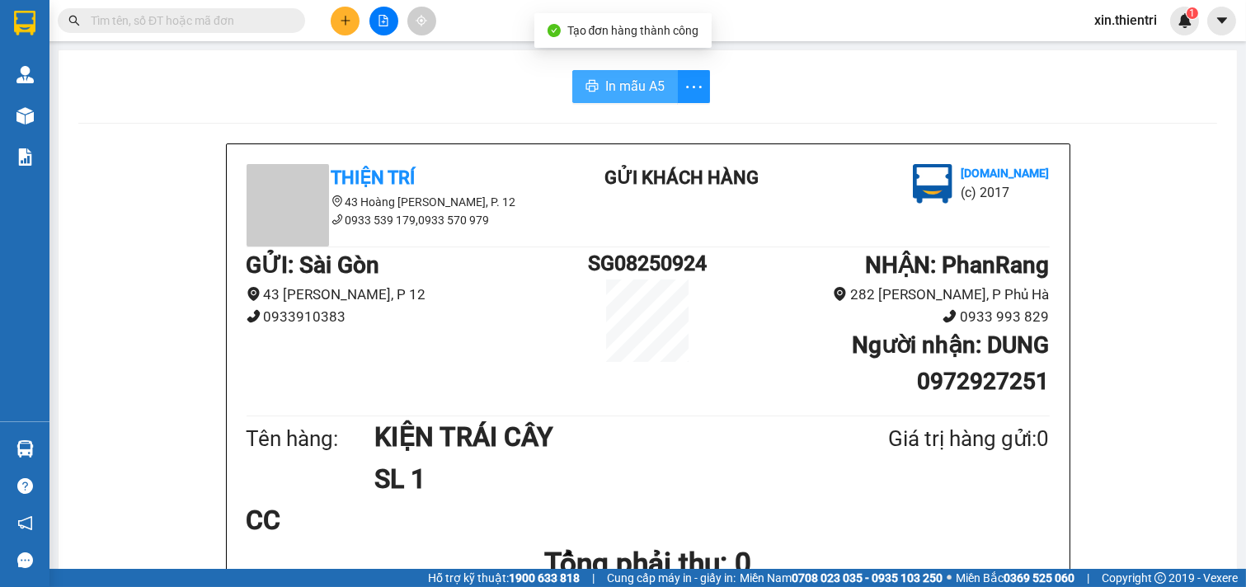
click at [605, 94] on span "In mẫu A5" at bounding box center [634, 86] width 59 height 21
click at [350, 30] on button at bounding box center [345, 21] width 29 height 29
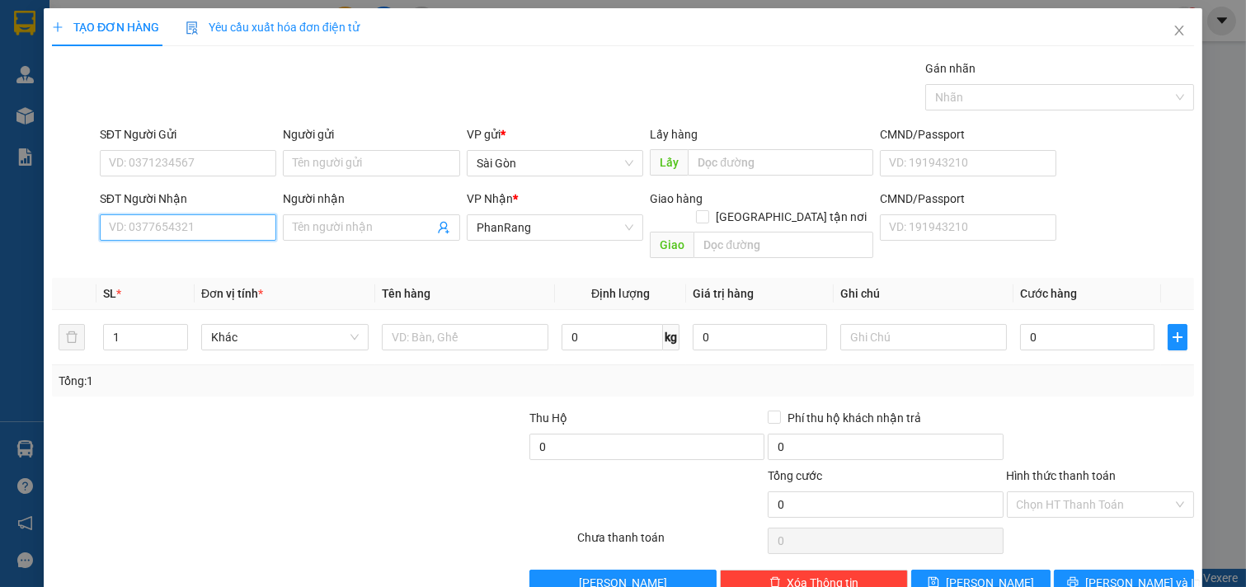
click at [217, 235] on input "SĐT Người Nhận" at bounding box center [188, 227] width 177 height 26
click at [383, 233] on input "Người nhận" at bounding box center [363, 228] width 141 height 18
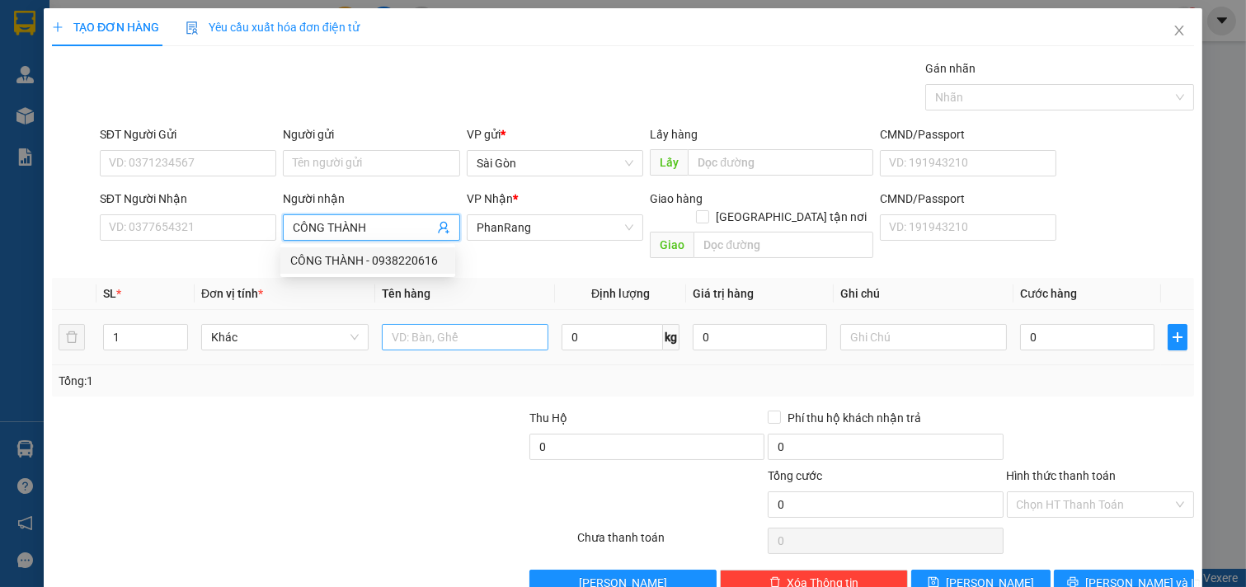
type input "CÔNG THÀNH"
click at [409, 324] on input "text" at bounding box center [465, 337] width 167 height 26
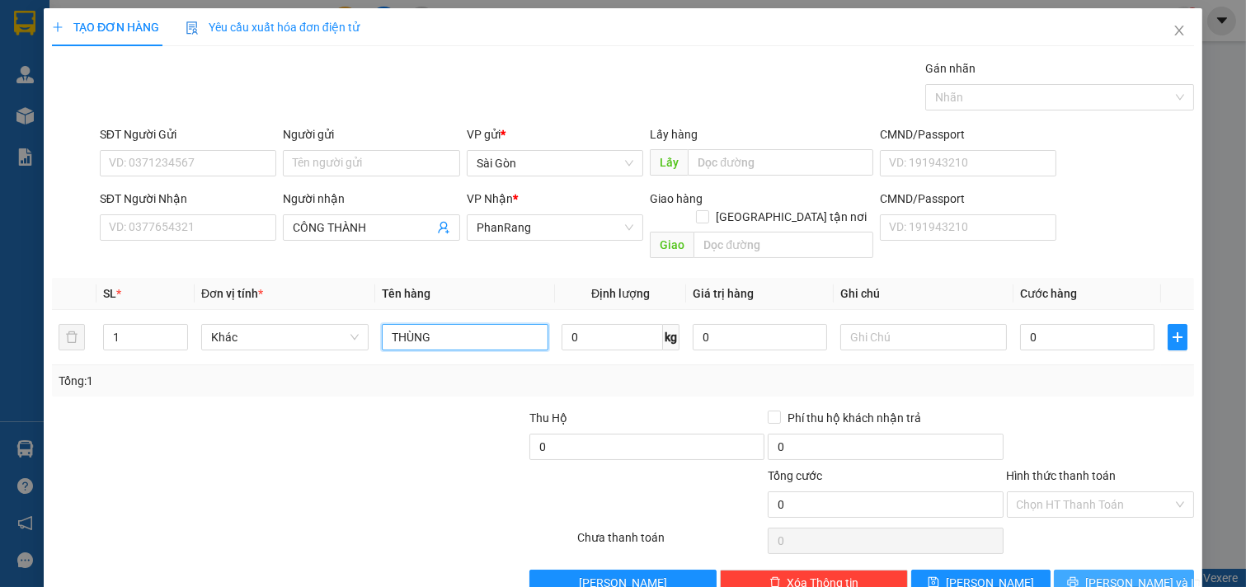
type input "THÙNG"
click at [1155, 570] on button "[PERSON_NAME] và In" at bounding box center [1124, 583] width 140 height 26
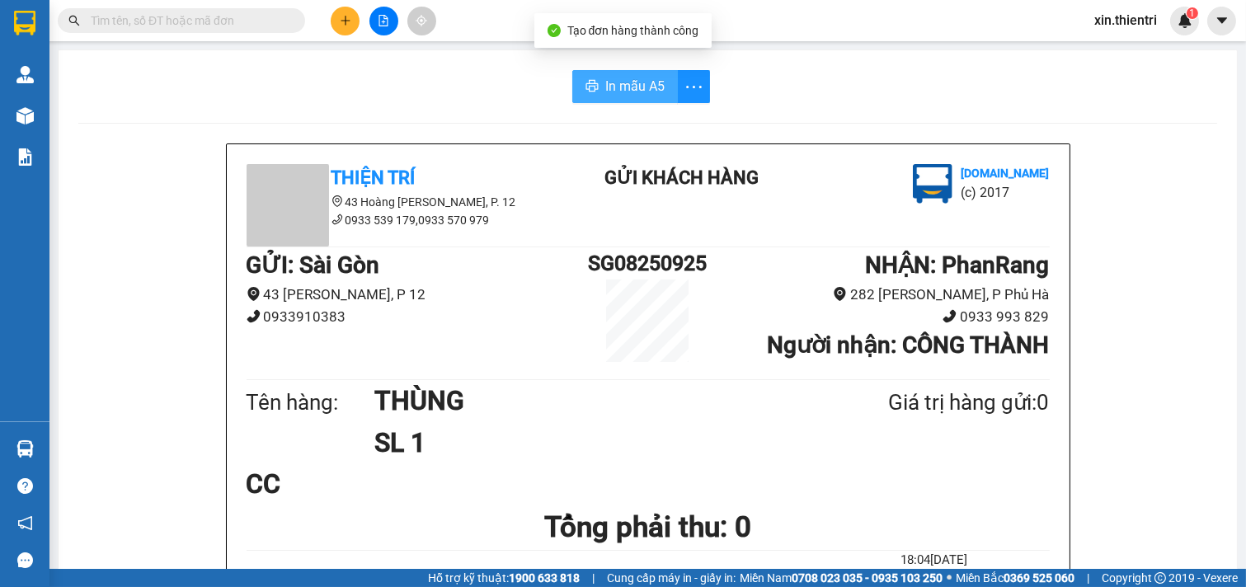
click at [631, 100] on button "In mẫu A5" at bounding box center [625, 86] width 106 height 33
click at [336, 22] on button at bounding box center [345, 21] width 29 height 29
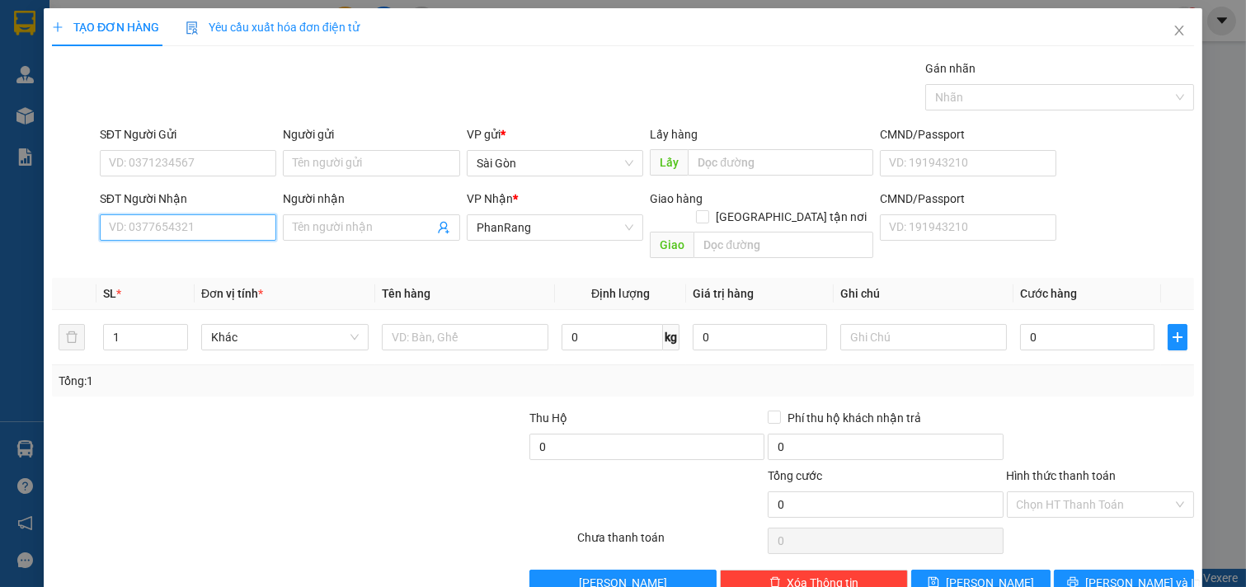
click at [227, 240] on input "SĐT Người Nhận" at bounding box center [188, 227] width 177 height 26
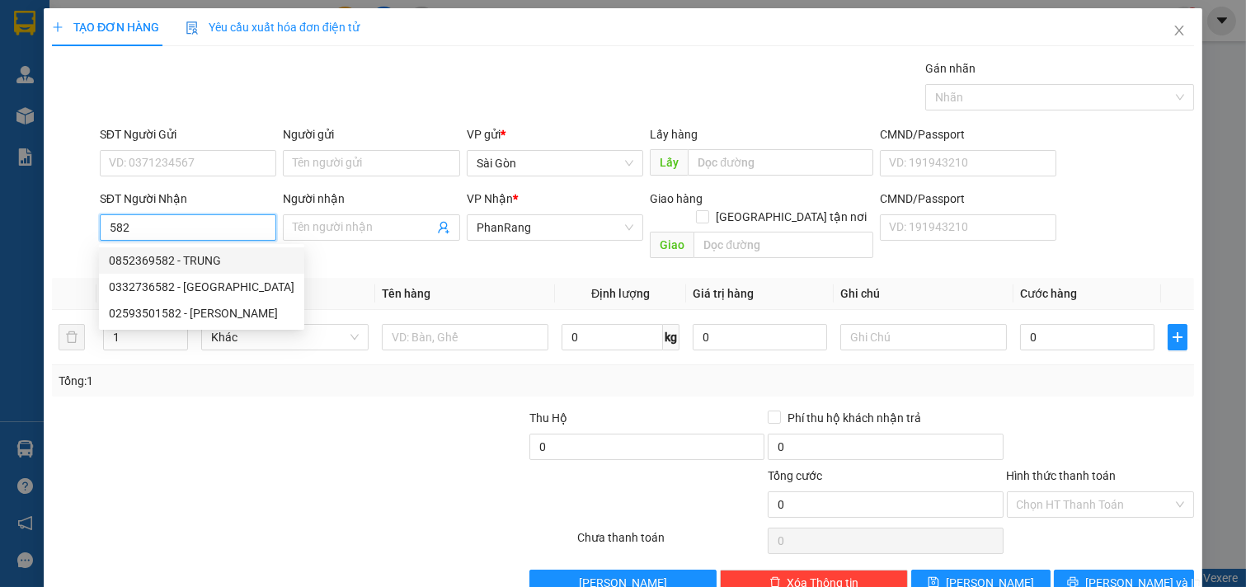
click at [218, 234] on input "582" at bounding box center [188, 227] width 177 height 26
type input "5"
click at [212, 256] on div "0916415758 - ÚT" at bounding box center [186, 261] width 155 height 18
type input "0916415758"
type input "ÚT"
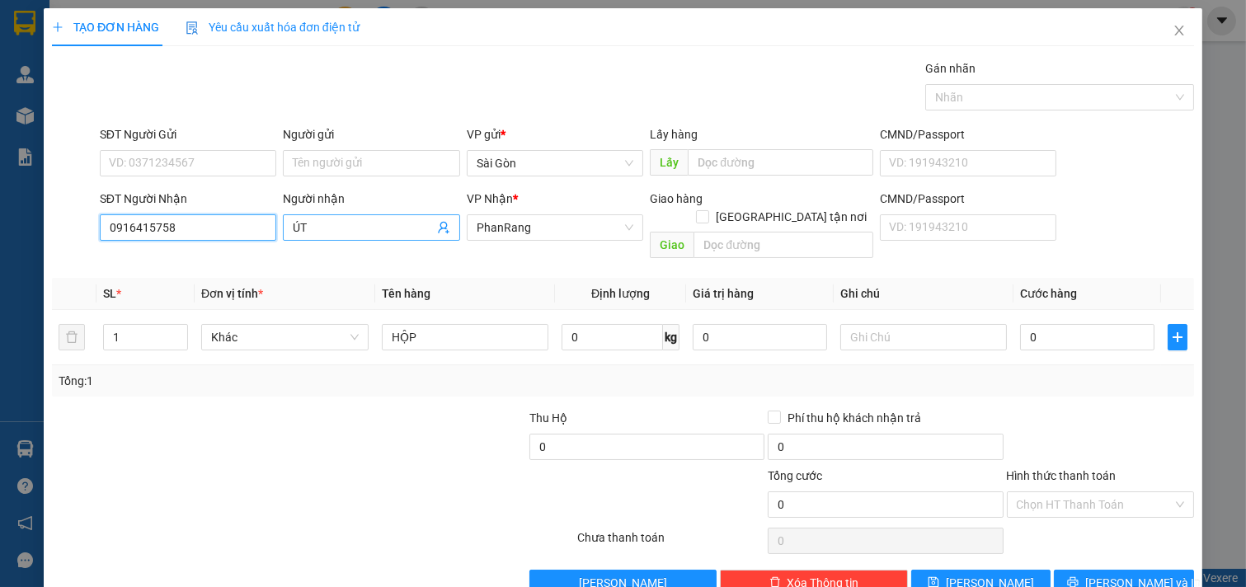
type input "0916415758"
click at [307, 216] on div "Người nhận ÚT" at bounding box center [371, 219] width 177 height 58
click at [313, 232] on input "ÚT" at bounding box center [363, 228] width 141 height 18
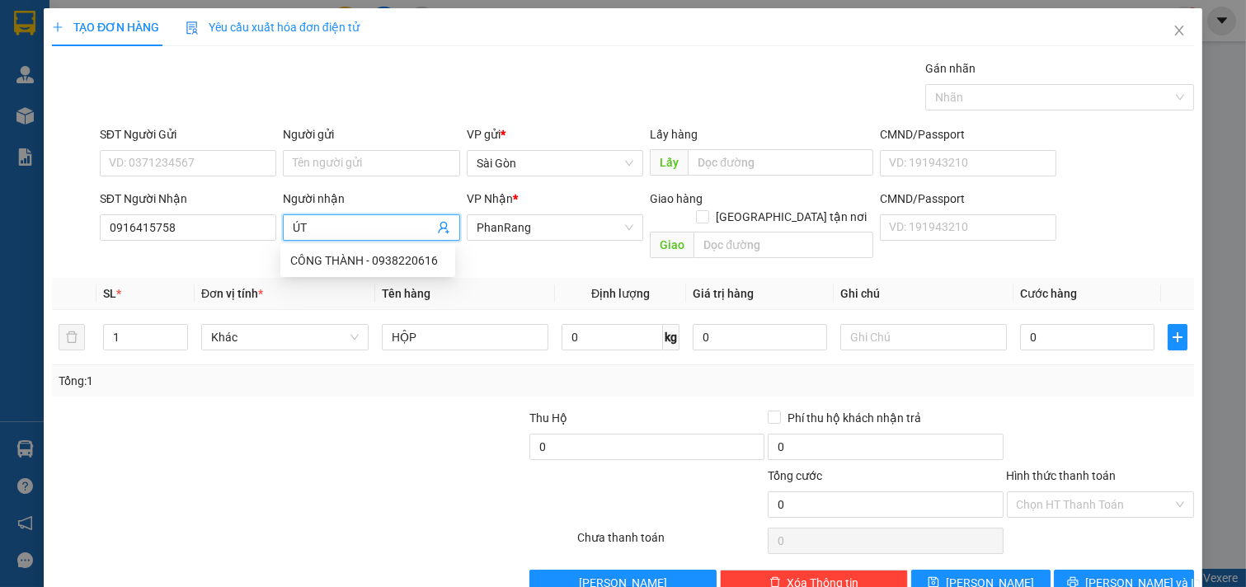
type input "Ú"
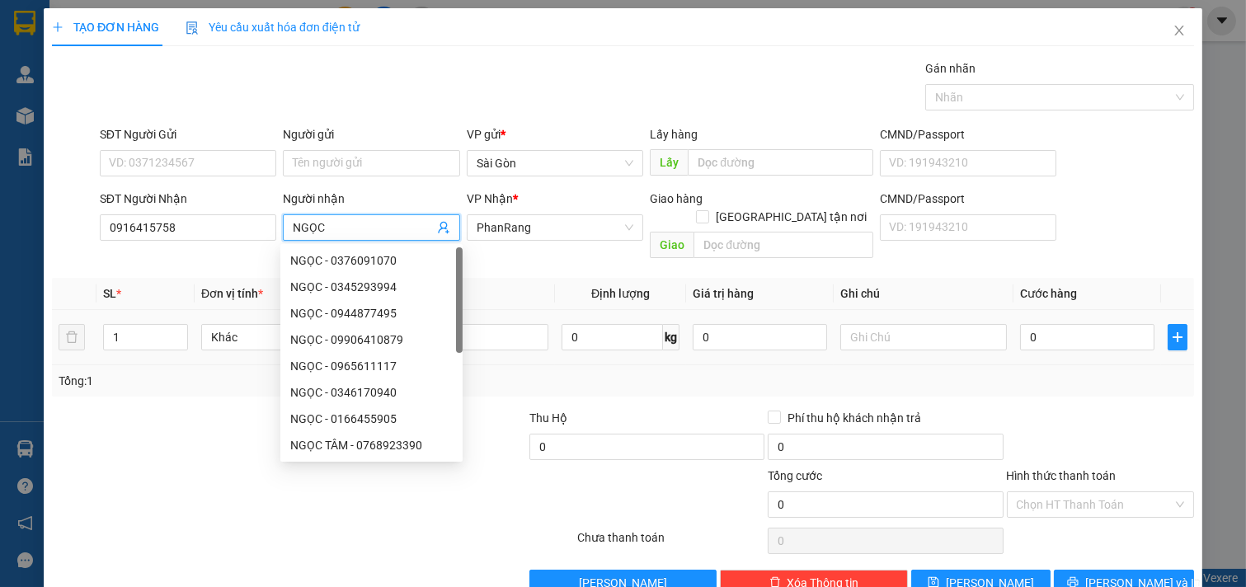
scroll to position [22, 0]
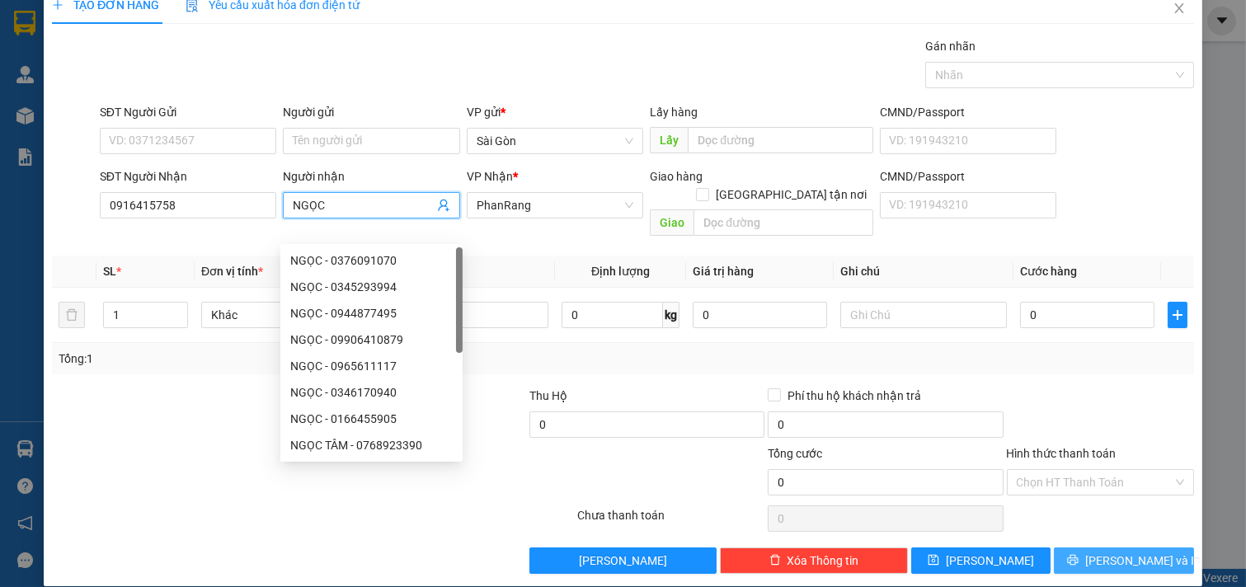
type input "NGỌC"
click at [1130, 552] on span "[PERSON_NAME] và In" at bounding box center [1142, 561] width 115 height 18
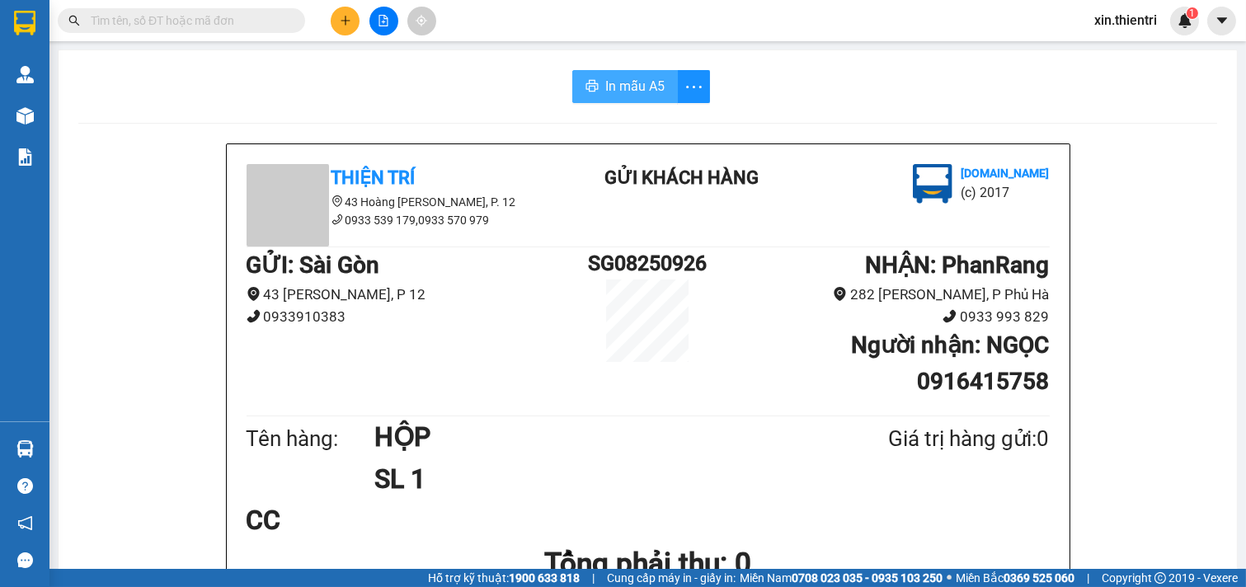
click at [645, 88] on span "In mẫu A5" at bounding box center [634, 86] width 59 height 21
click at [333, 25] on button at bounding box center [345, 21] width 29 height 29
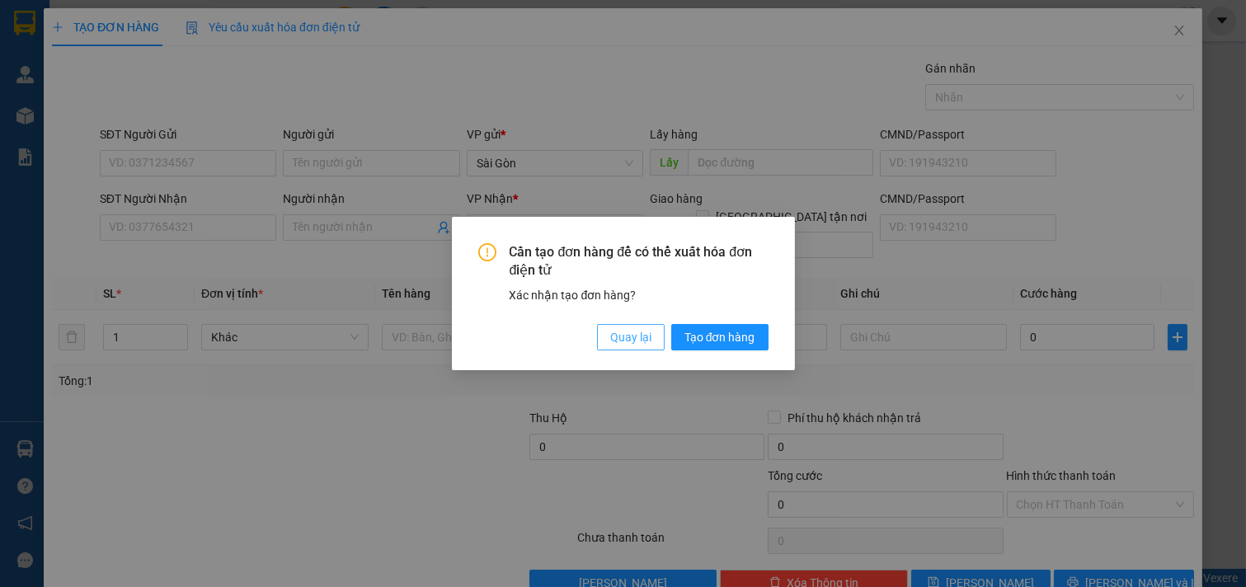
click at [641, 341] on span "Quay lại" at bounding box center [630, 337] width 41 height 18
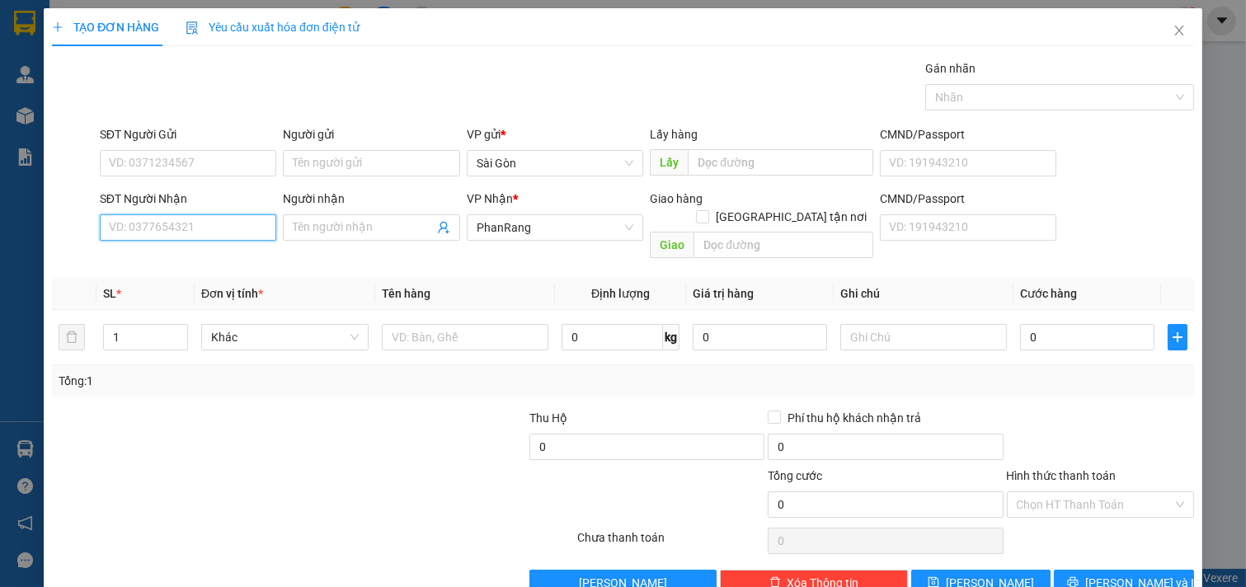
click at [210, 227] on input "SĐT Người Nhận" at bounding box center [188, 227] width 177 height 26
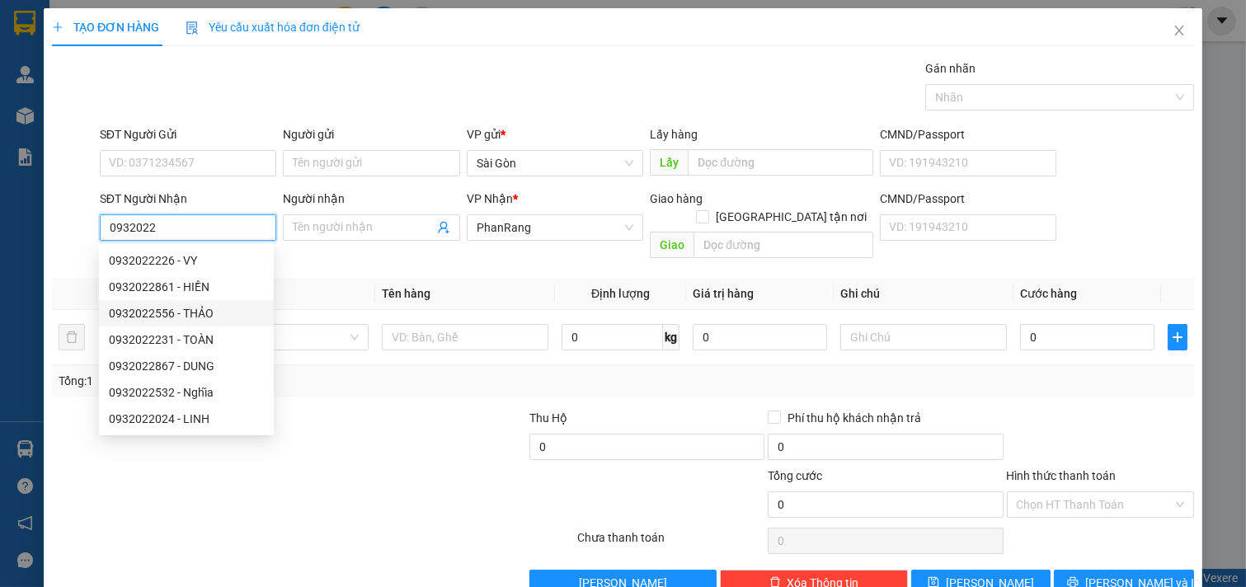
click at [221, 315] on div "0932022556 - THẢO" at bounding box center [186, 313] width 155 height 18
type input "0932022556"
type input "THẢO"
type input "40.000"
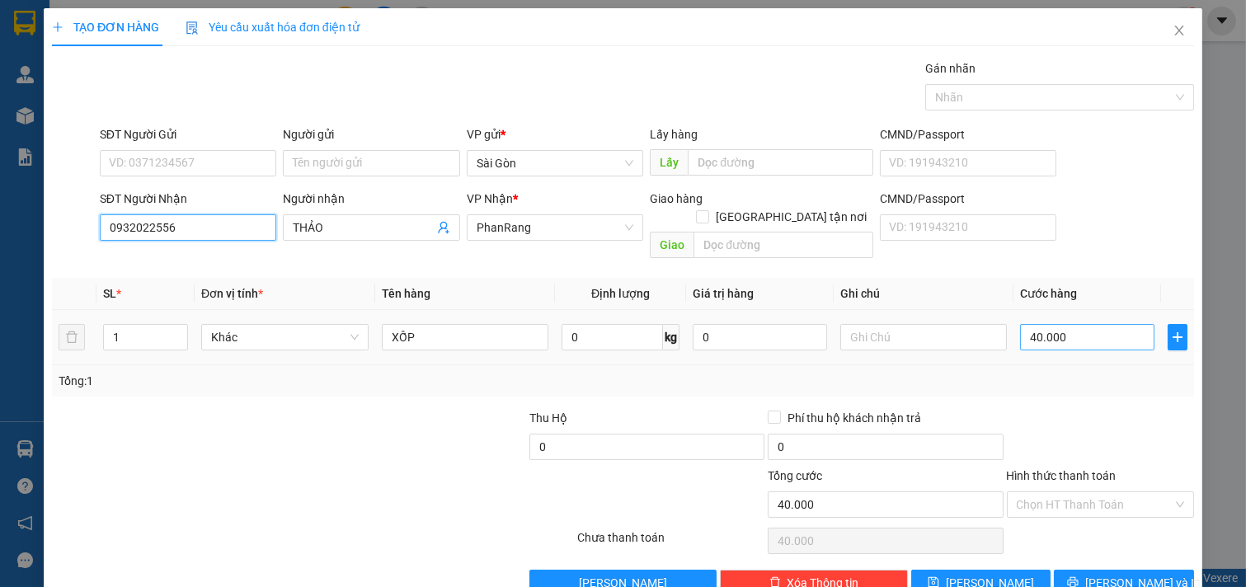
type input "0932022556"
click at [1091, 324] on input "40.000" at bounding box center [1087, 337] width 134 height 26
type input "0"
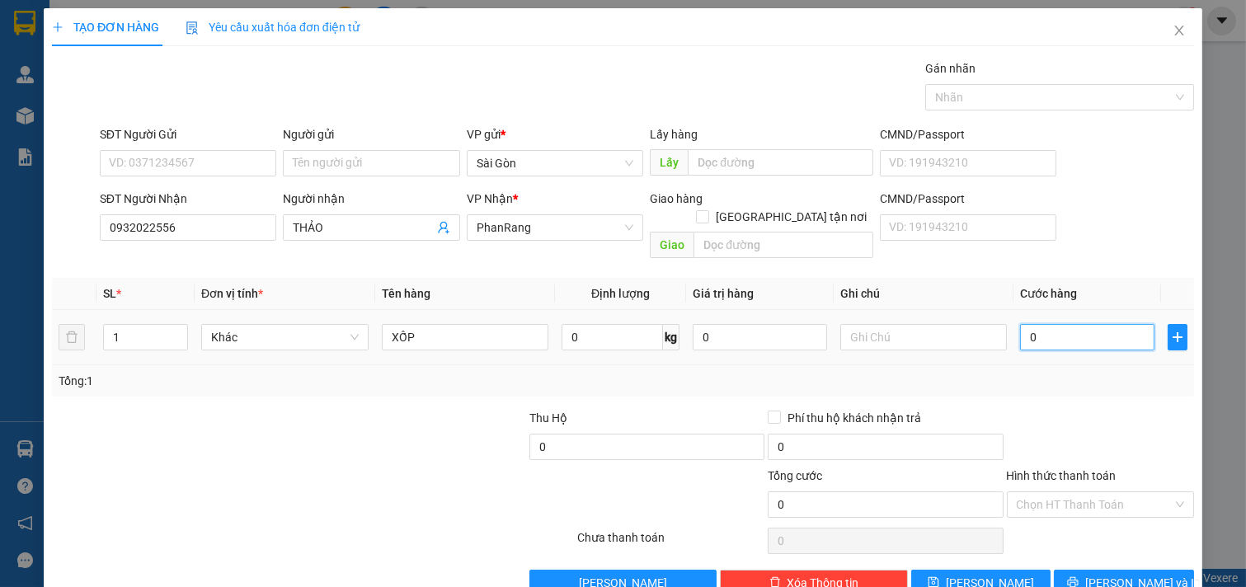
click at [1056, 327] on input "0" at bounding box center [1087, 337] width 134 height 26
click at [1052, 326] on input "0" at bounding box center [1087, 337] width 134 height 26
type input "4"
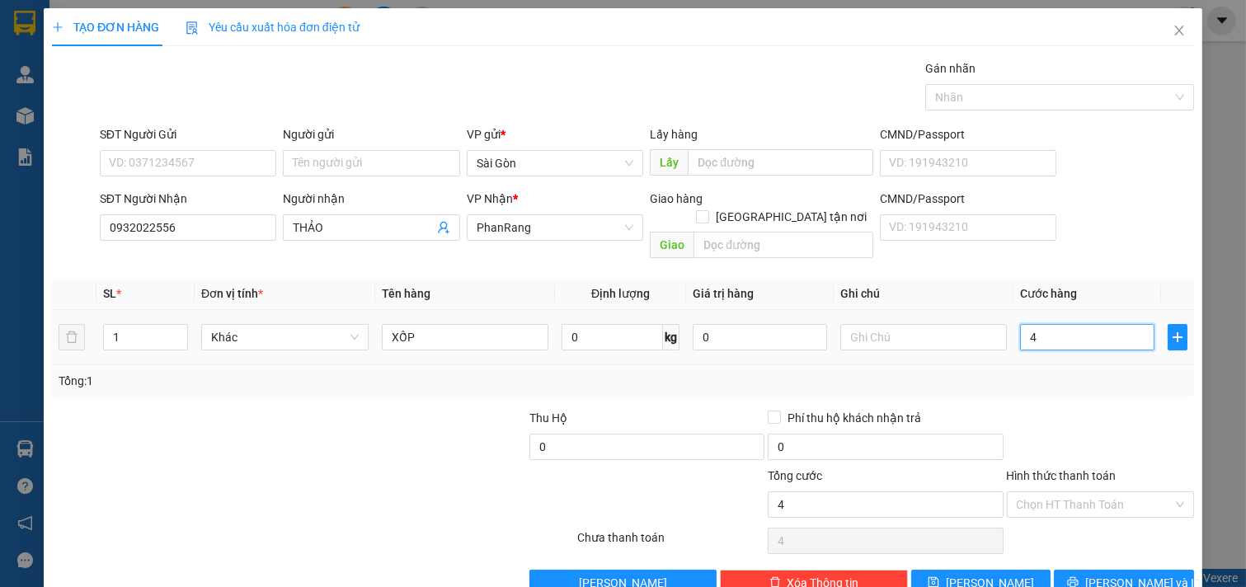
type input "40"
click at [1107, 324] on input "40" at bounding box center [1087, 337] width 134 height 26
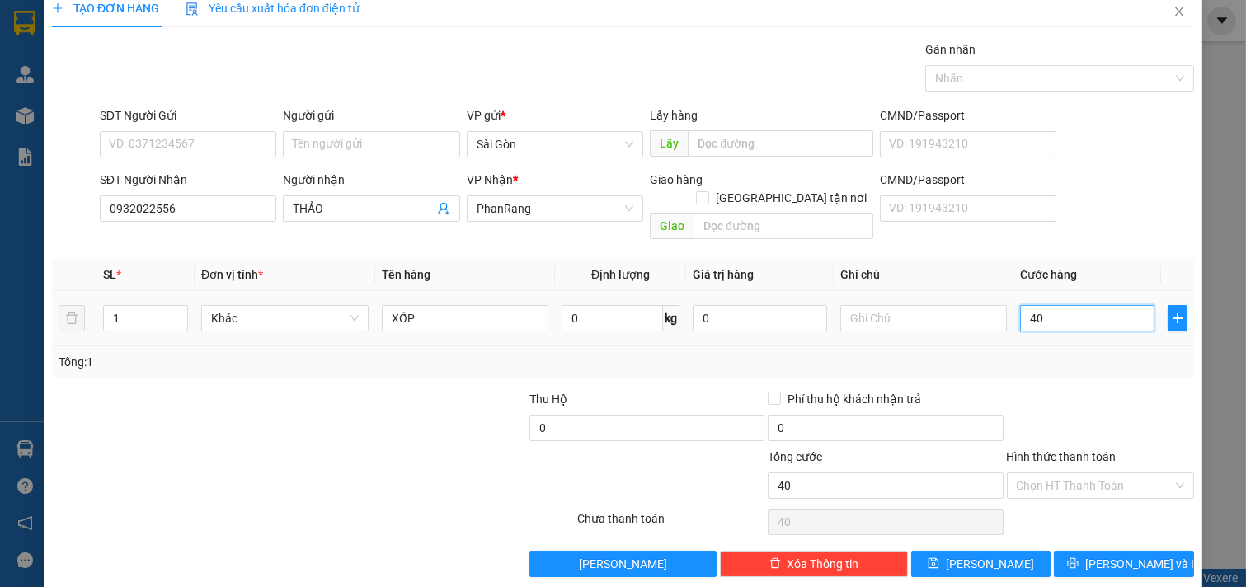
scroll to position [22, 0]
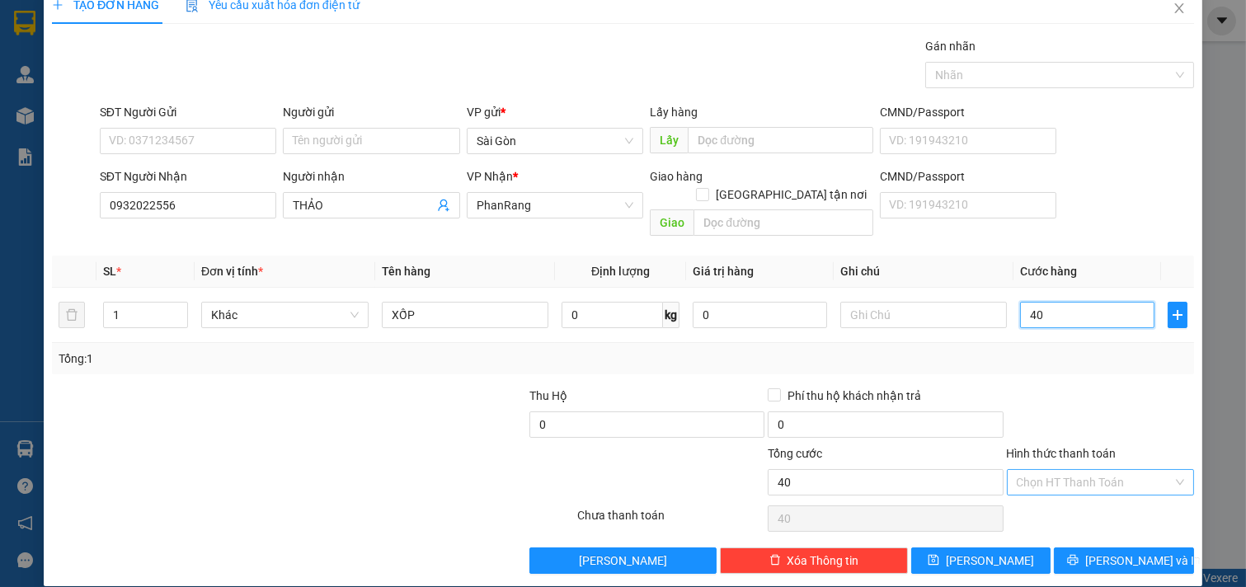
type input "40"
type input "40.000"
click at [1113, 470] on input "Hình thức thanh toán" at bounding box center [1095, 482] width 157 height 25
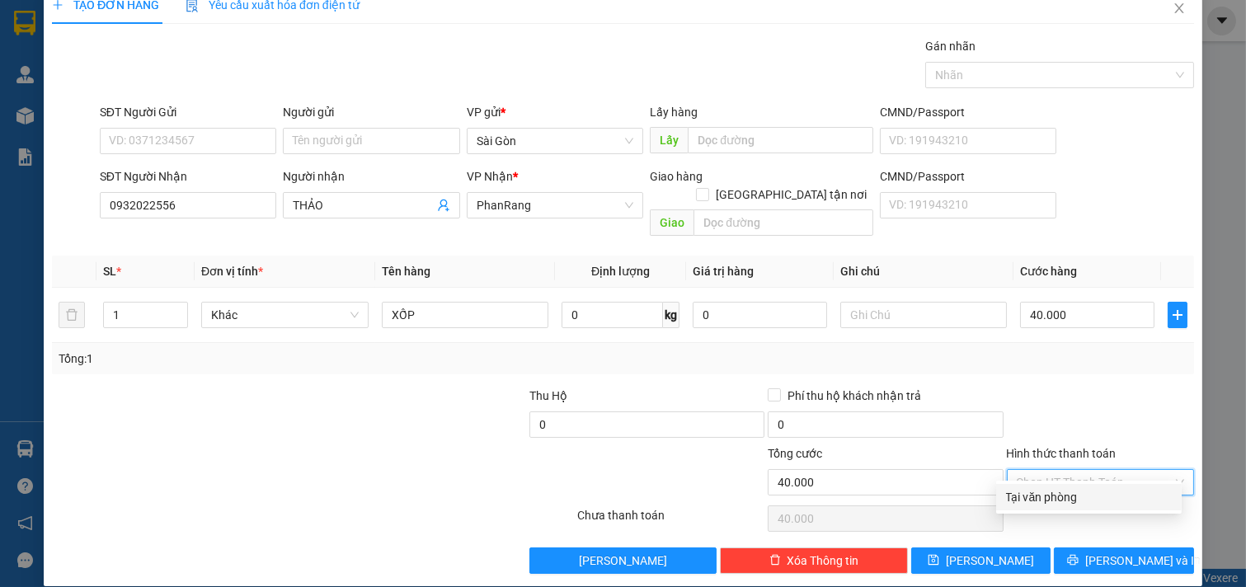
click at [1086, 491] on div "Tại văn phòng" at bounding box center [1089, 497] width 166 height 18
type input "0"
click at [1092, 470] on span "Tại văn phòng" at bounding box center [1101, 482] width 168 height 25
click at [1093, 561] on div "TẠO ĐƠN HÀNG Yêu cầu xuất hóa đơn điện tử Transit Pickup Surcharge Ids Transit …" at bounding box center [623, 286] width 1159 height 600
click at [1107, 552] on span "[PERSON_NAME] và In" at bounding box center [1142, 561] width 115 height 18
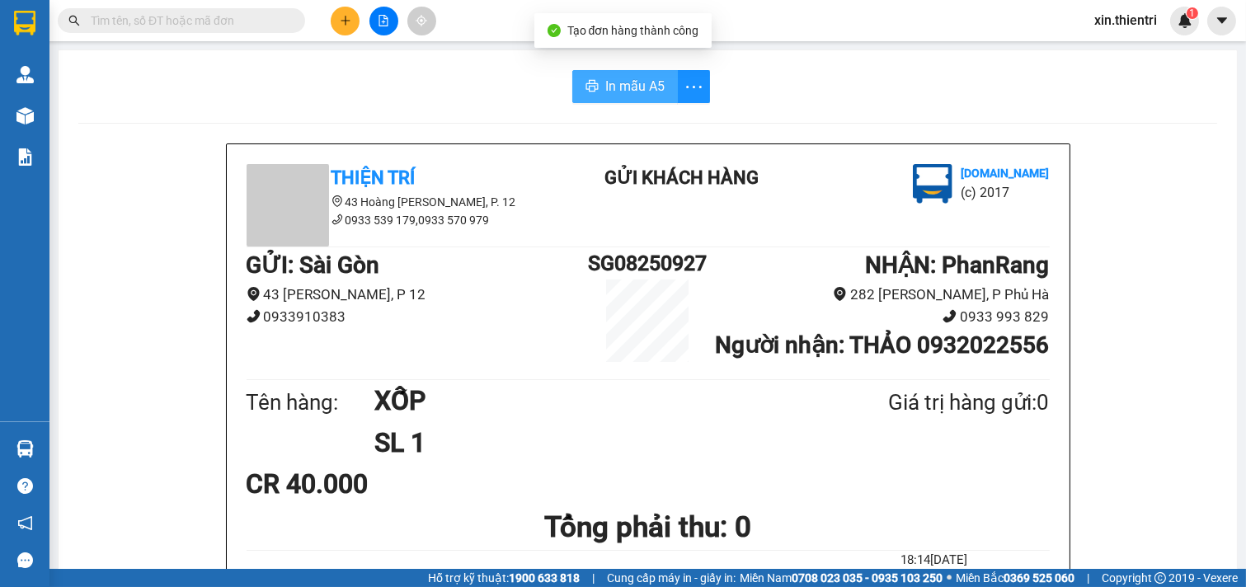
click at [635, 101] on button "In mẫu A5" at bounding box center [625, 86] width 106 height 33
drag, startPoint x: 661, startPoint y: 134, endPoint x: 347, endPoint y: 20, distance: 334.4
click at [347, 20] on icon "plus" at bounding box center [345, 20] width 9 height 1
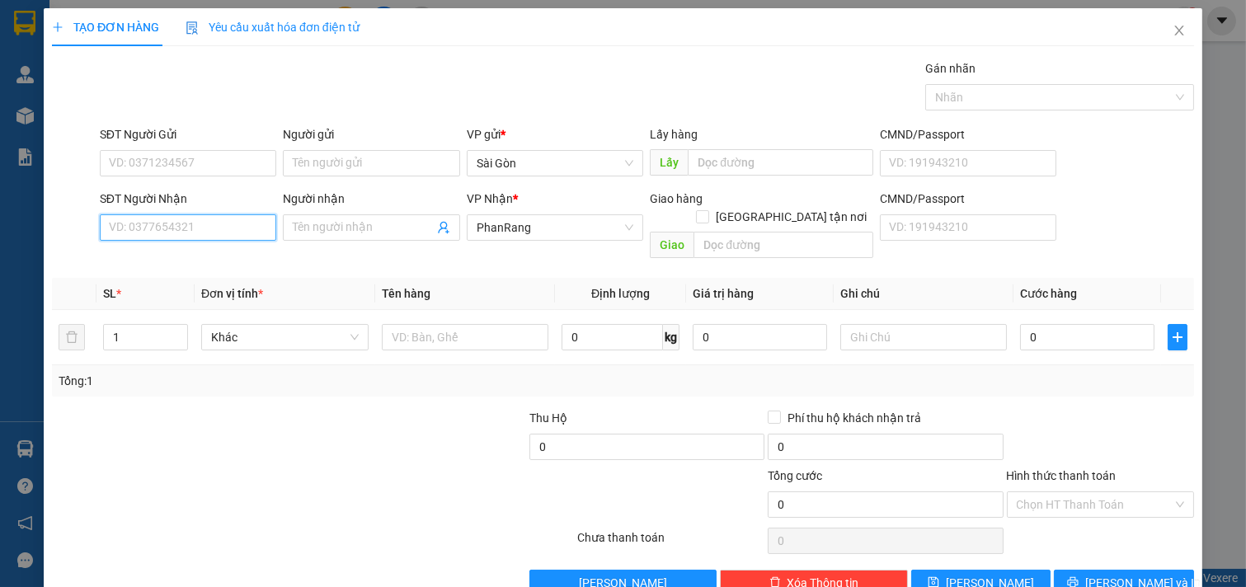
click at [228, 232] on input "SĐT Người Nhận" at bounding box center [188, 227] width 177 height 26
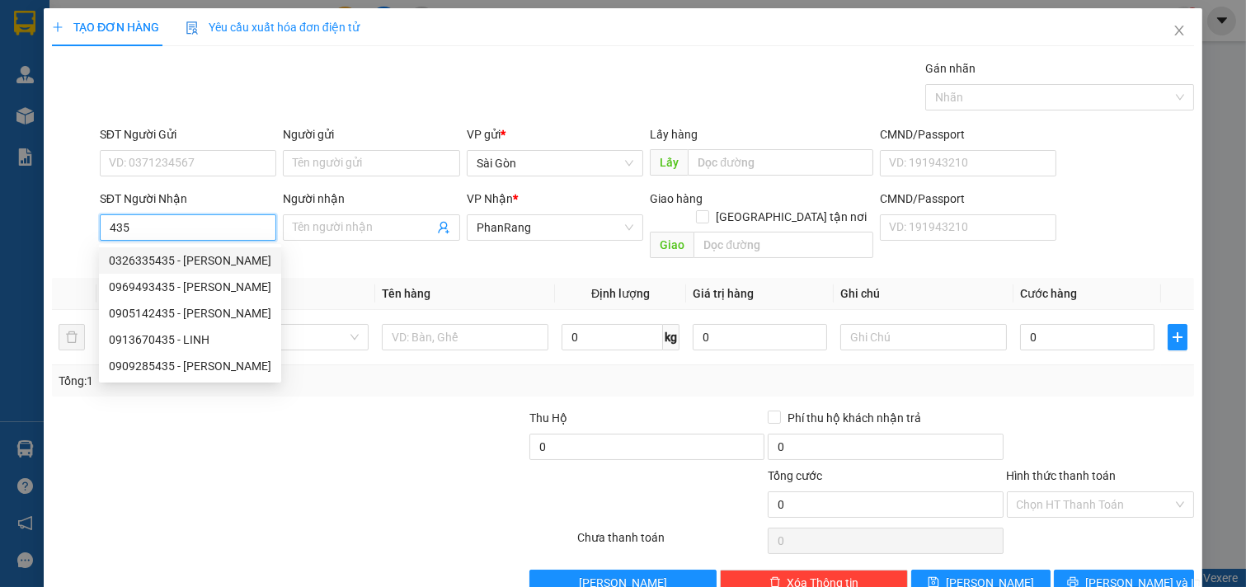
click at [232, 262] on div "0326335435 - đức phong" at bounding box center [190, 261] width 162 height 18
type input "0326335435"
type input "đức phong"
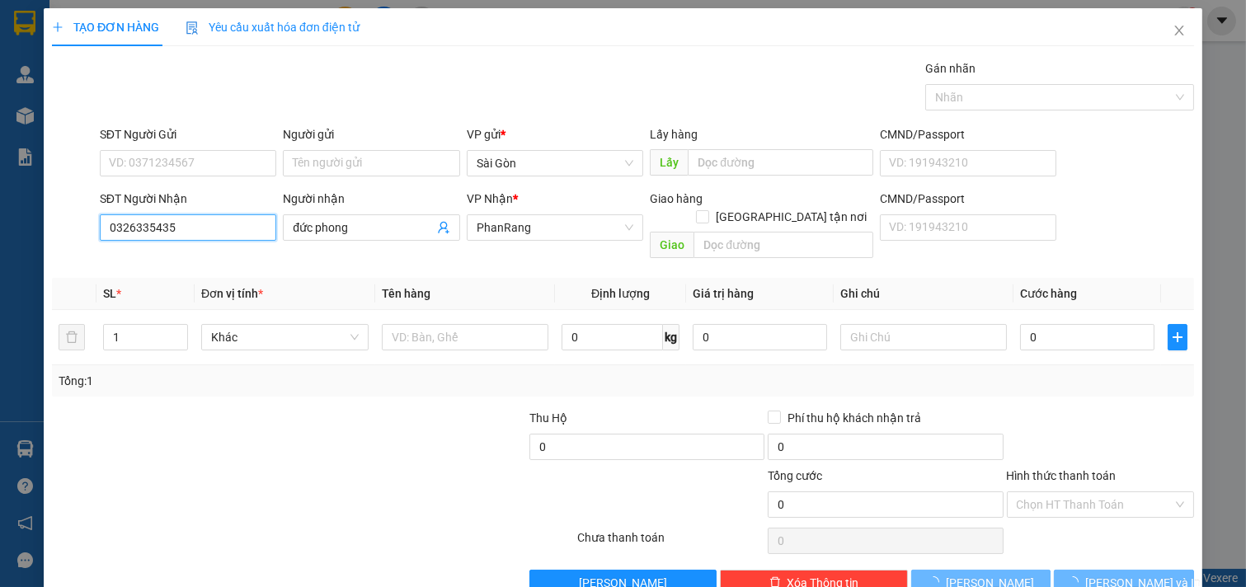
type input "40.000"
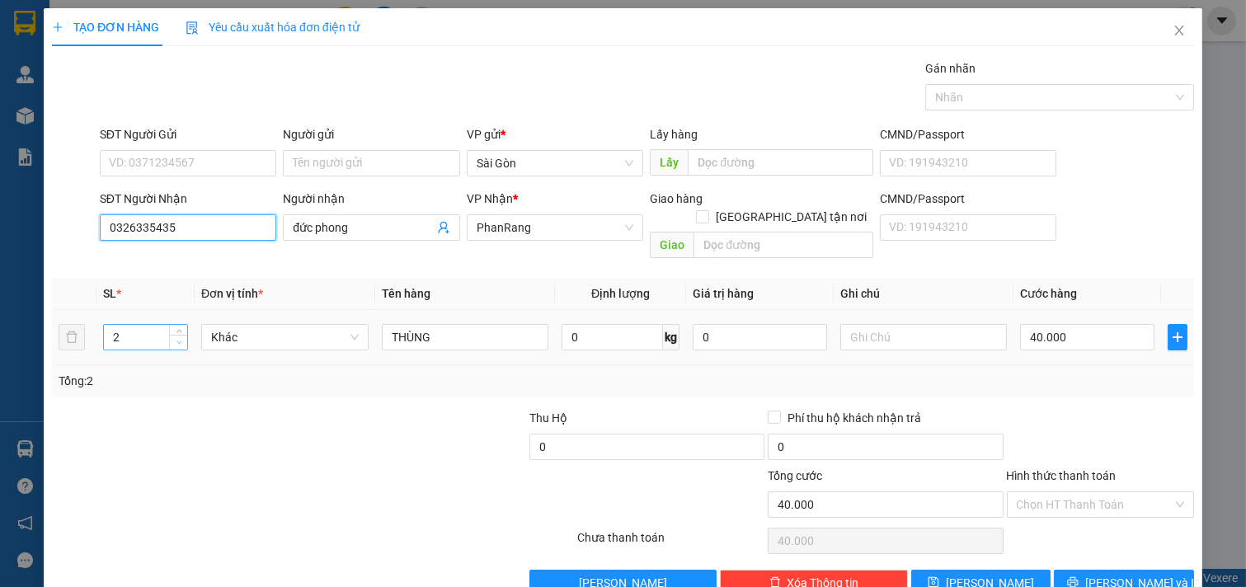
type input "0326335435"
type input "1"
click at [177, 340] on icon "down" at bounding box center [179, 343] width 6 height 6
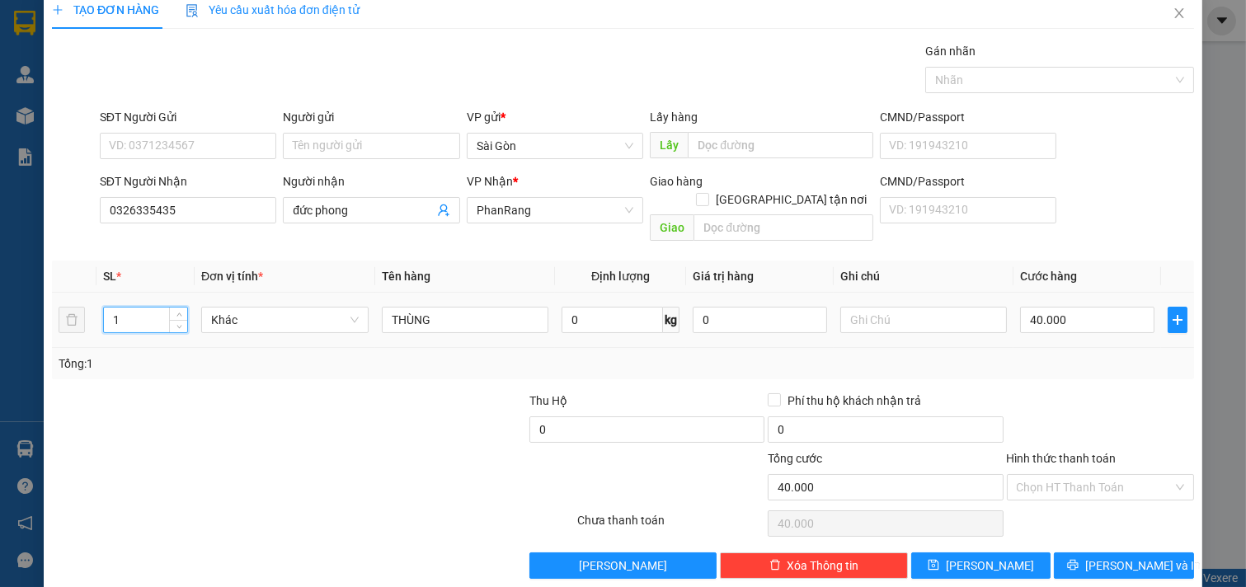
scroll to position [22, 0]
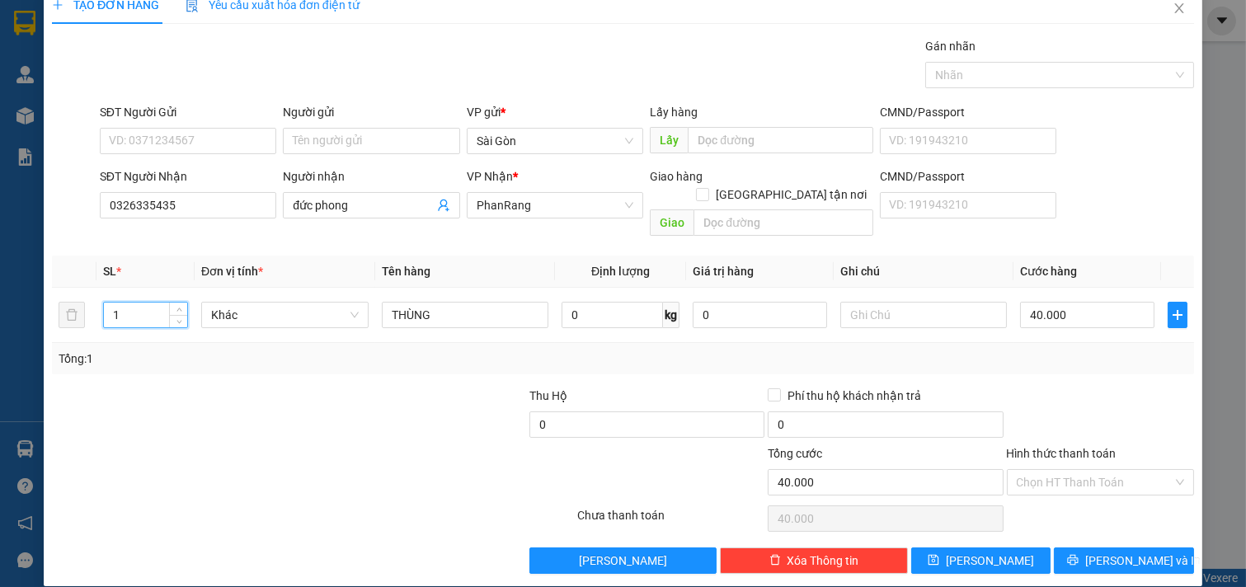
drag, startPoint x: 1072, startPoint y: 438, endPoint x: 1072, endPoint y: 448, distance: 9.9
click at [1072, 447] on label "Hình thức thanh toán" at bounding box center [1062, 453] width 110 height 13
click at [1072, 470] on input "Hình thức thanh toán" at bounding box center [1095, 482] width 157 height 25
click at [1070, 470] on input "Hình thức thanh toán" at bounding box center [1095, 482] width 157 height 25
click at [1080, 500] on div "Tại văn phòng" at bounding box center [1089, 497] width 166 height 18
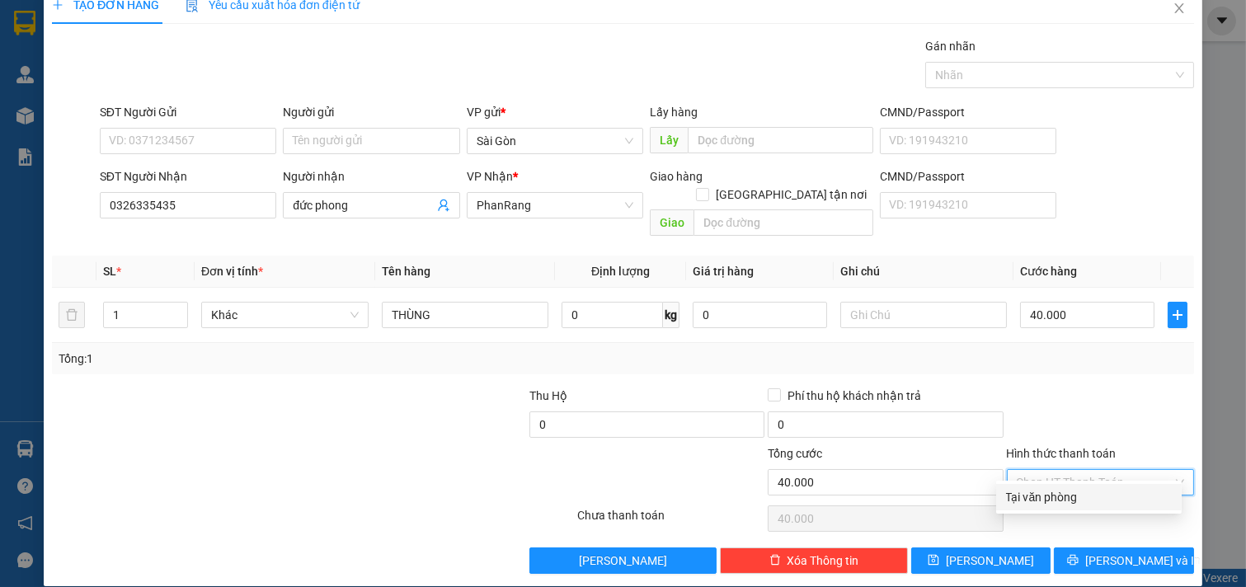
type input "0"
drag, startPoint x: 1114, startPoint y: 536, endPoint x: 1112, endPoint y: 525, distance: 11.0
click at [1113, 552] on span "[PERSON_NAME] và In" at bounding box center [1142, 561] width 115 height 18
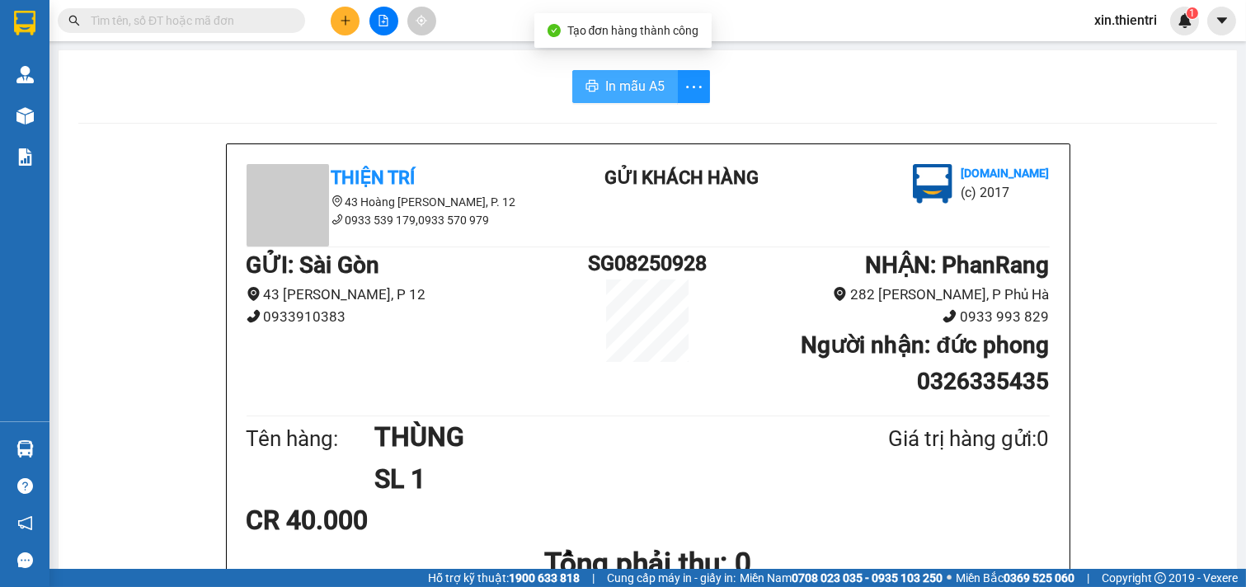
click at [590, 77] on button "In mẫu A5" at bounding box center [625, 86] width 106 height 33
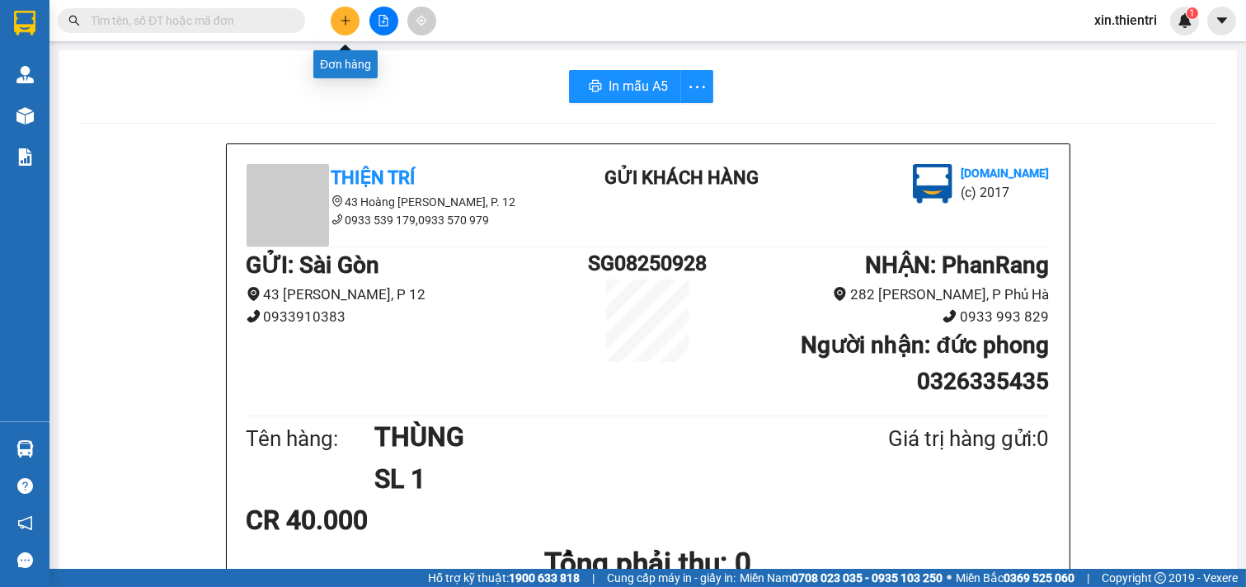
click at [343, 16] on icon "plus" at bounding box center [346, 21] width 12 height 12
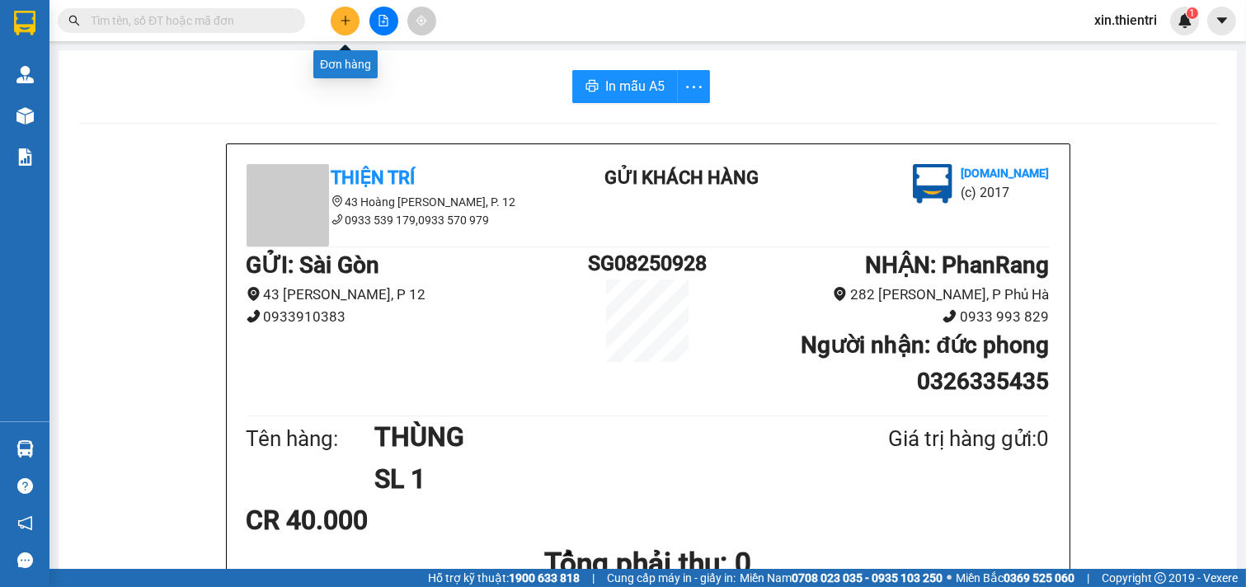
click at [350, 17] on icon "plus" at bounding box center [346, 21] width 12 height 12
click at [344, 19] on icon "plus" at bounding box center [346, 21] width 12 height 12
click at [347, 11] on button at bounding box center [345, 21] width 29 height 29
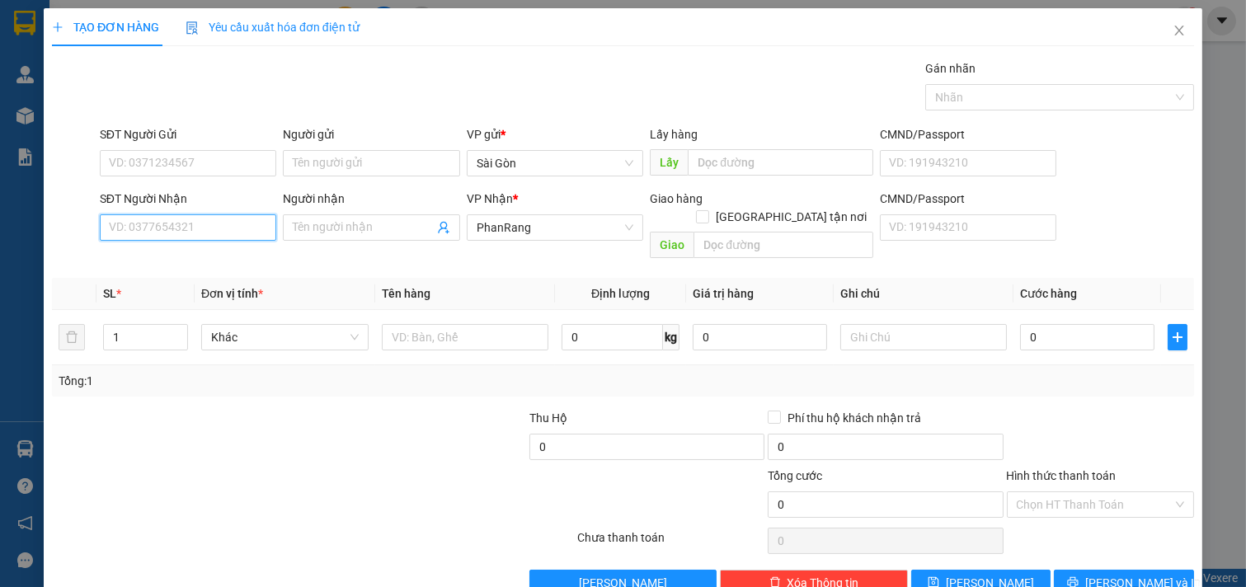
drag, startPoint x: 147, startPoint y: 228, endPoint x: 137, endPoint y: 235, distance: 12.4
click at [139, 233] on input "SĐT Người Nhận" at bounding box center [188, 227] width 177 height 26
drag, startPoint x: 195, startPoint y: 266, endPoint x: 228, endPoint y: 259, distance: 34.4
click at [205, 266] on div "0911888779 - TƯỜNG" at bounding box center [186, 261] width 155 height 18
type input "0911888779"
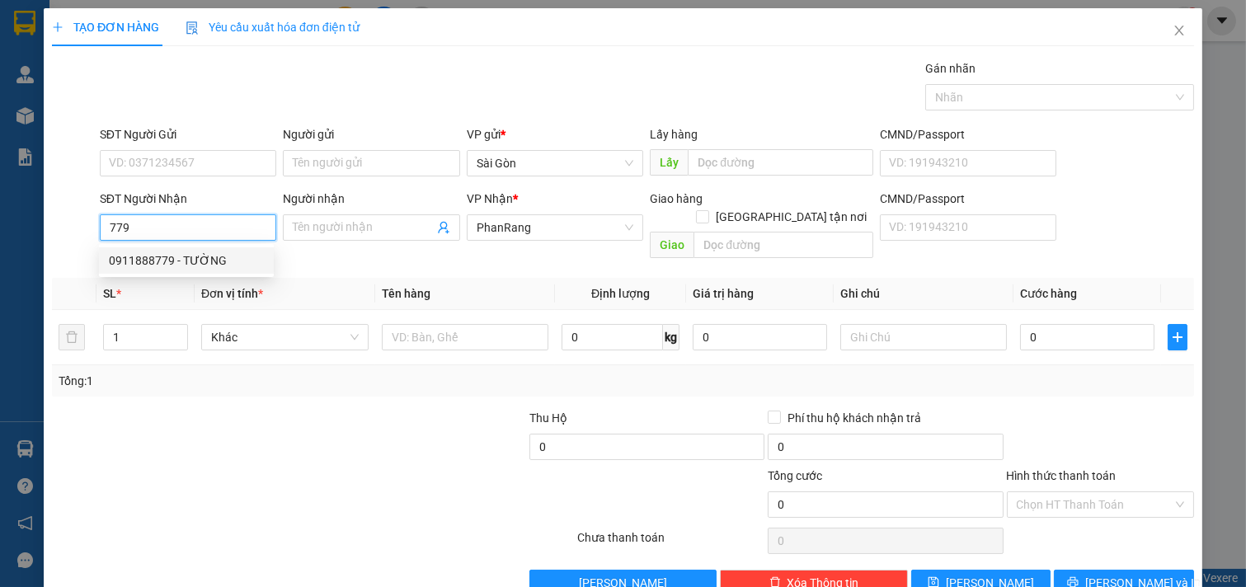
type input "TƯỜNG"
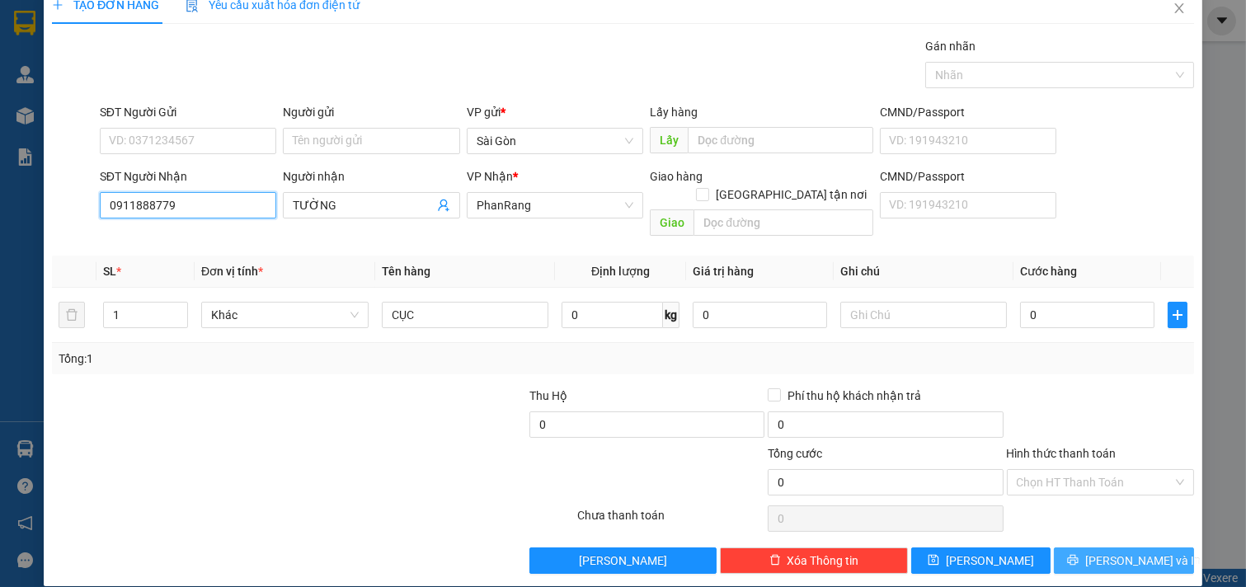
type input "0911888779"
click at [1093, 548] on button "[PERSON_NAME] và In" at bounding box center [1124, 561] width 140 height 26
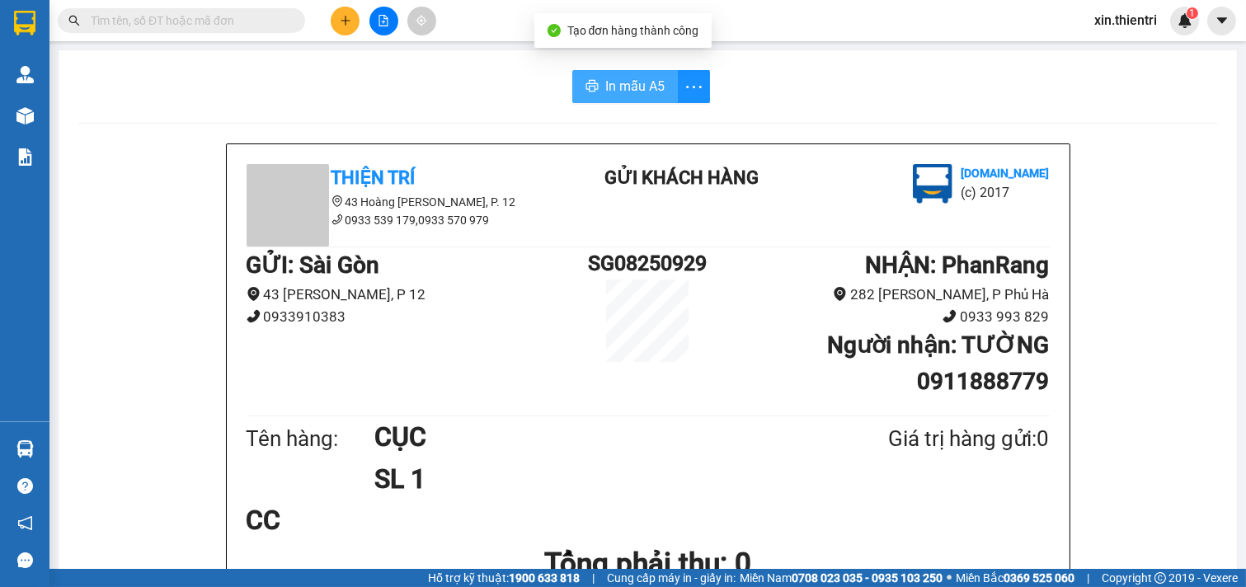
click at [613, 87] on span "In mẫu A5" at bounding box center [634, 86] width 59 height 21
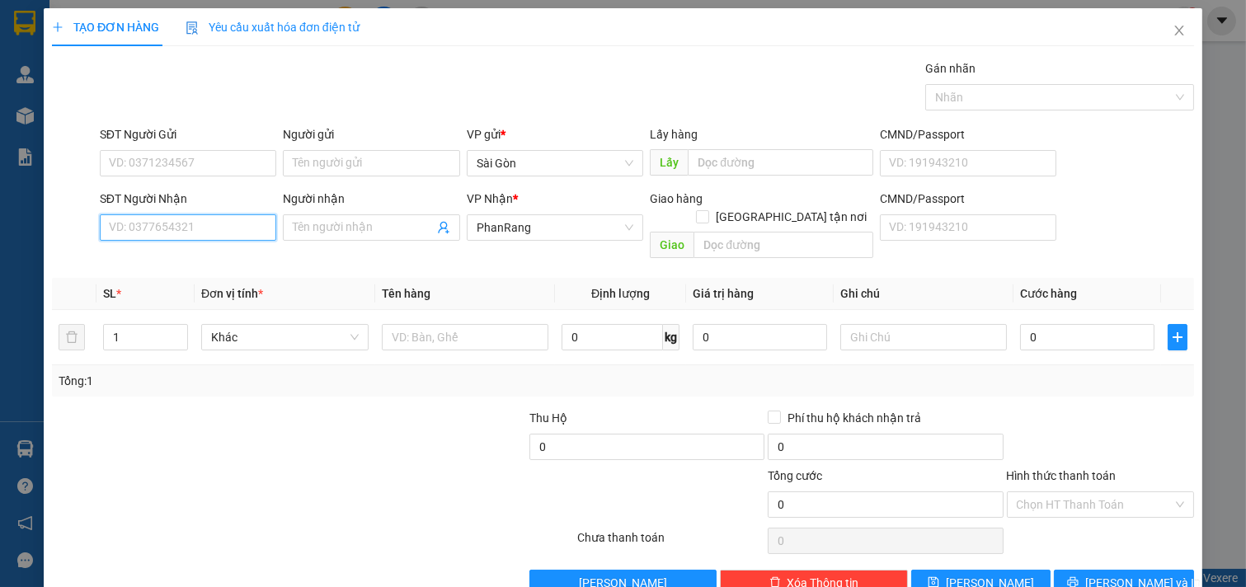
click at [191, 237] on input "SĐT Người Nhận" at bounding box center [188, 227] width 177 height 26
drag, startPoint x: 231, startPoint y: 261, endPoint x: 236, endPoint y: 284, distance: 23.6
click at [236, 283] on body "Kết quả tìm kiếm ( 0 ) Bộ lọc No Data xin.thientri 1 Quản Lý Quản lý khách hàng…" at bounding box center [623, 293] width 1246 height 587
drag, startPoint x: 226, startPoint y: 266, endPoint x: 237, endPoint y: 270, distance: 11.2
click at [236, 270] on div "0777224460 - QUÝ" at bounding box center [186, 260] width 175 height 26
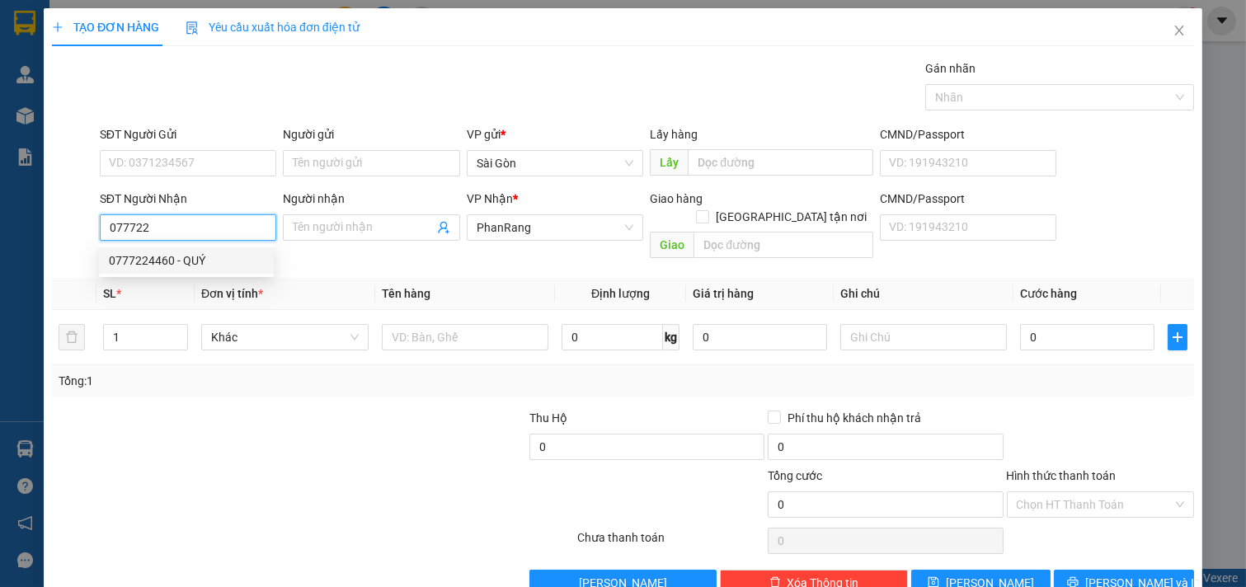
type input "0777224460"
type input "QUÝ"
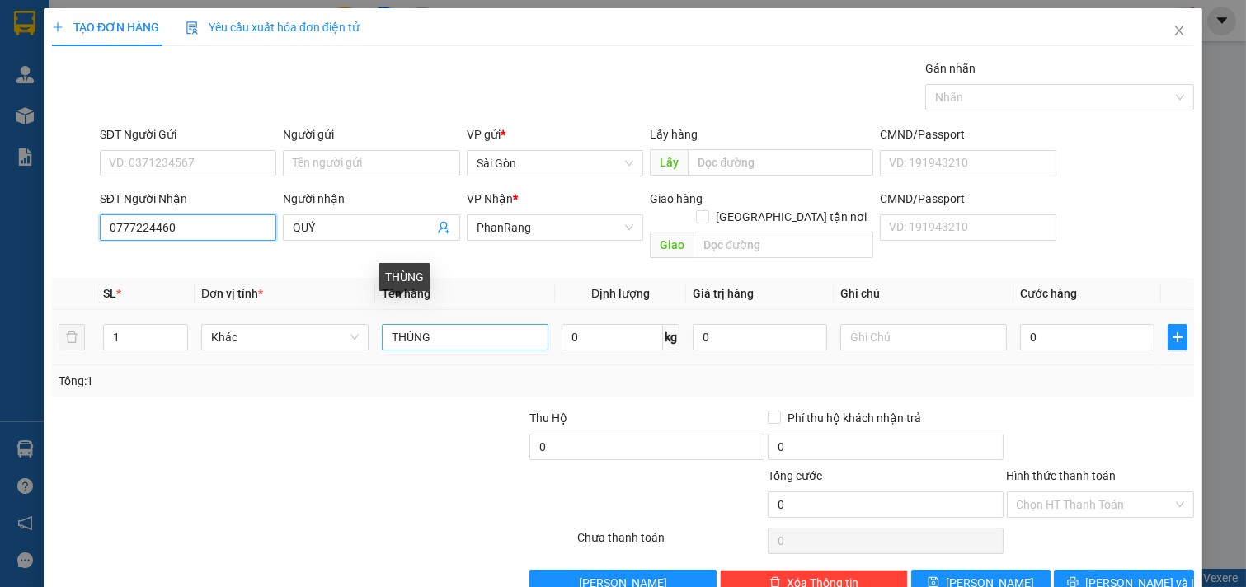
type input "0777224460"
drag, startPoint x: 515, startPoint y: 324, endPoint x: 0, endPoint y: 332, distance: 514.6
click at [0, 335] on div "TẠO ĐƠN HÀNG Yêu cầu xuất hóa đơn điện tử Transit Pickup Surcharge Ids Transit …" at bounding box center [623, 293] width 1246 height 587
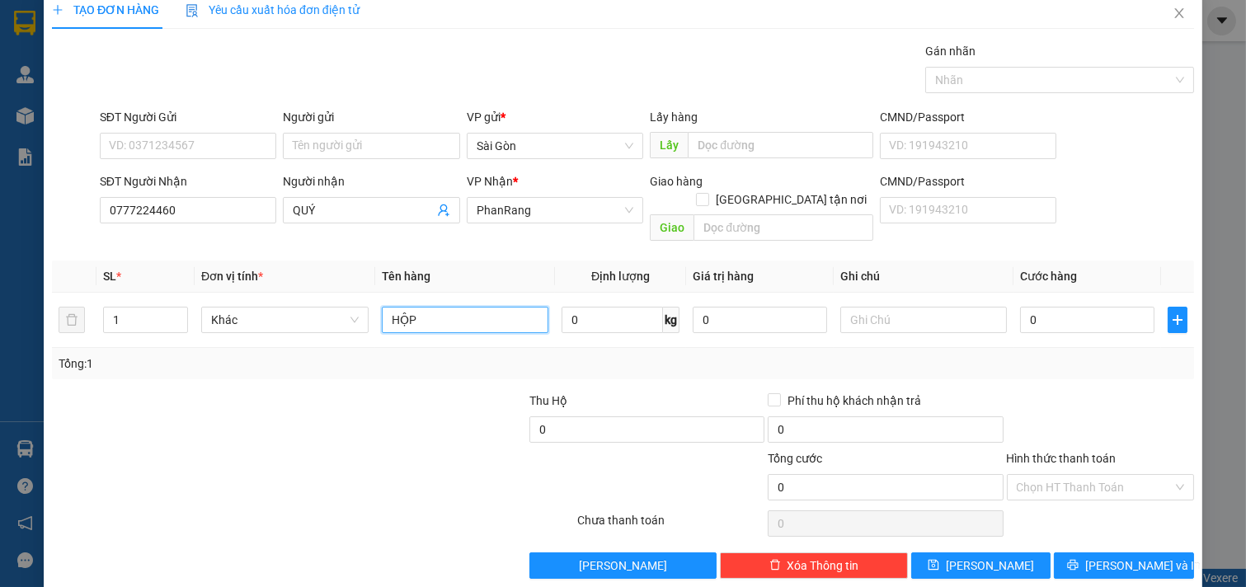
scroll to position [22, 0]
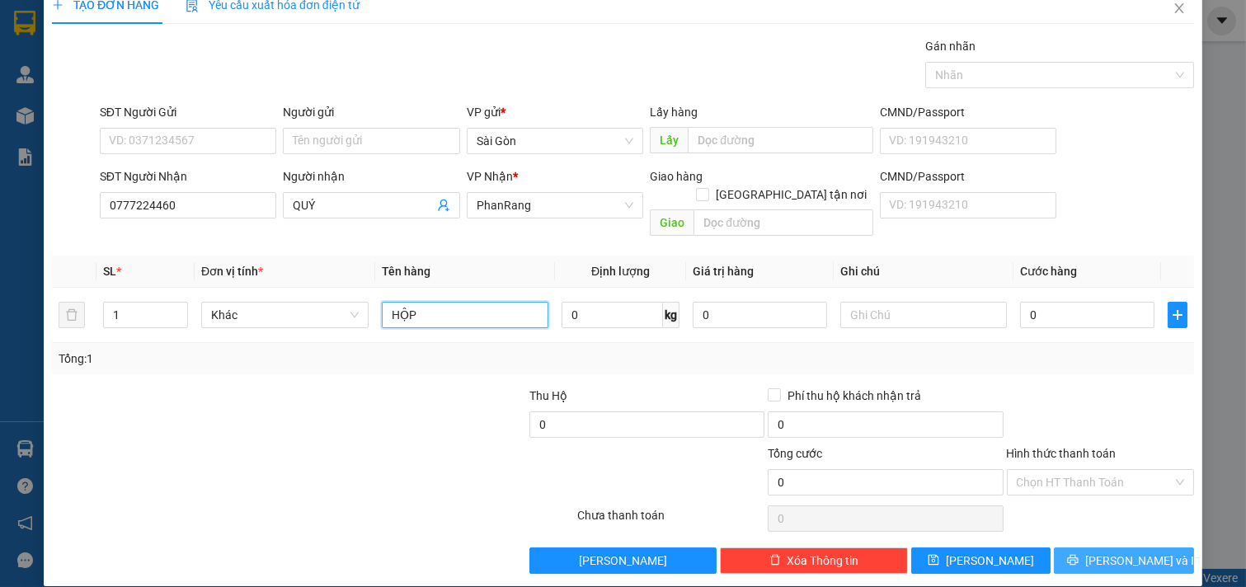
type input "HỘP"
click at [1133, 552] on span "[PERSON_NAME] và In" at bounding box center [1142, 561] width 115 height 18
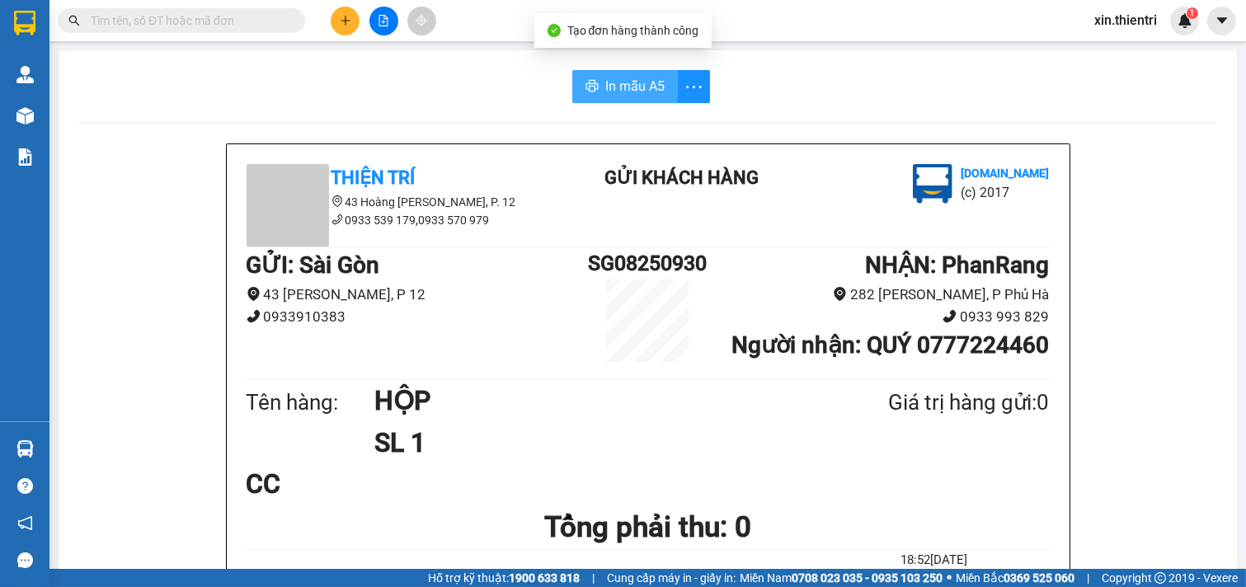
click at [656, 95] on span "In mẫu A5" at bounding box center [634, 86] width 59 height 21
click at [528, 426] on h1 "SL 1" at bounding box center [591, 442] width 434 height 41
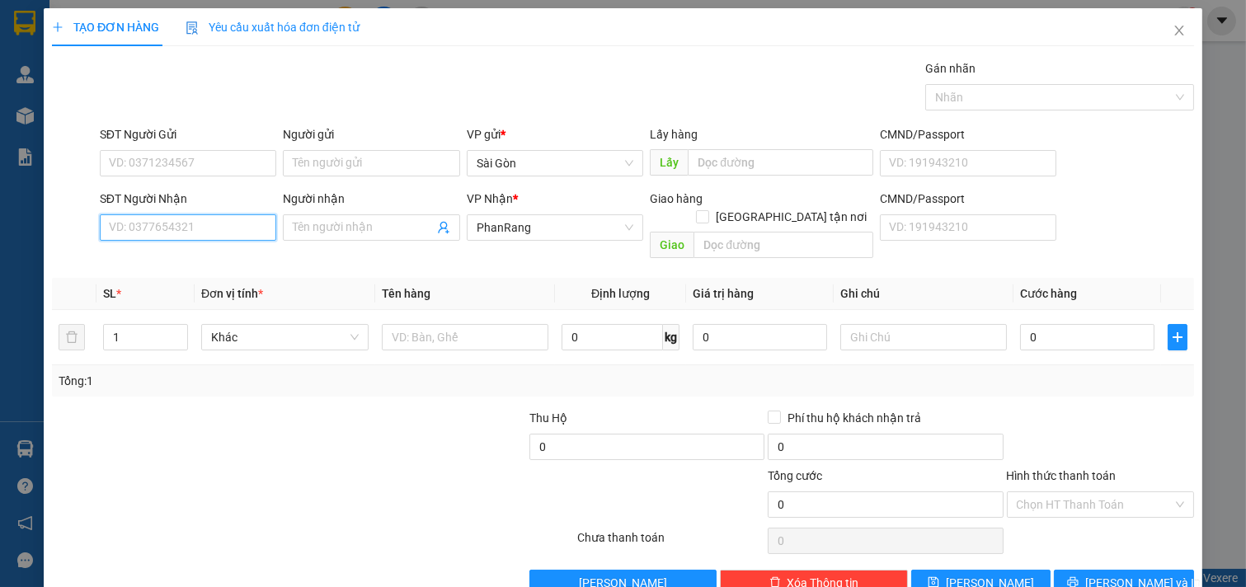
click at [179, 225] on input "SĐT Người Nhận" at bounding box center [188, 227] width 177 height 26
click at [194, 219] on input "SĐT Người Nhận" at bounding box center [188, 227] width 177 height 26
click at [188, 219] on input "SĐT Người Nhận" at bounding box center [188, 227] width 177 height 26
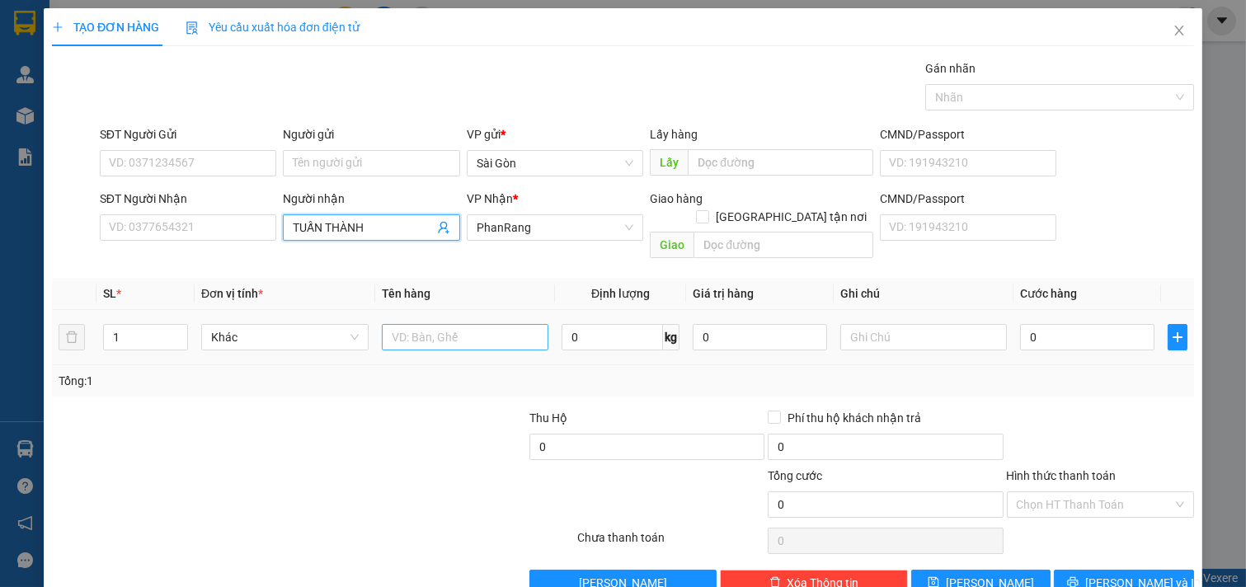
type input "TUẤN THÀNH"
click at [518, 326] on input "text" at bounding box center [465, 337] width 167 height 26
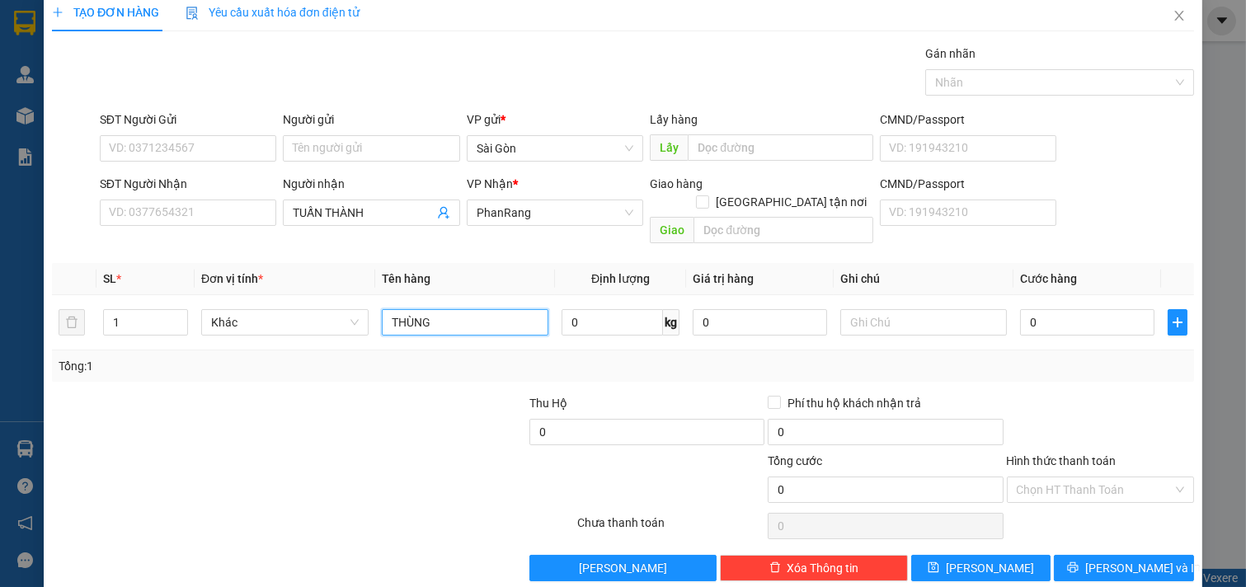
scroll to position [22, 0]
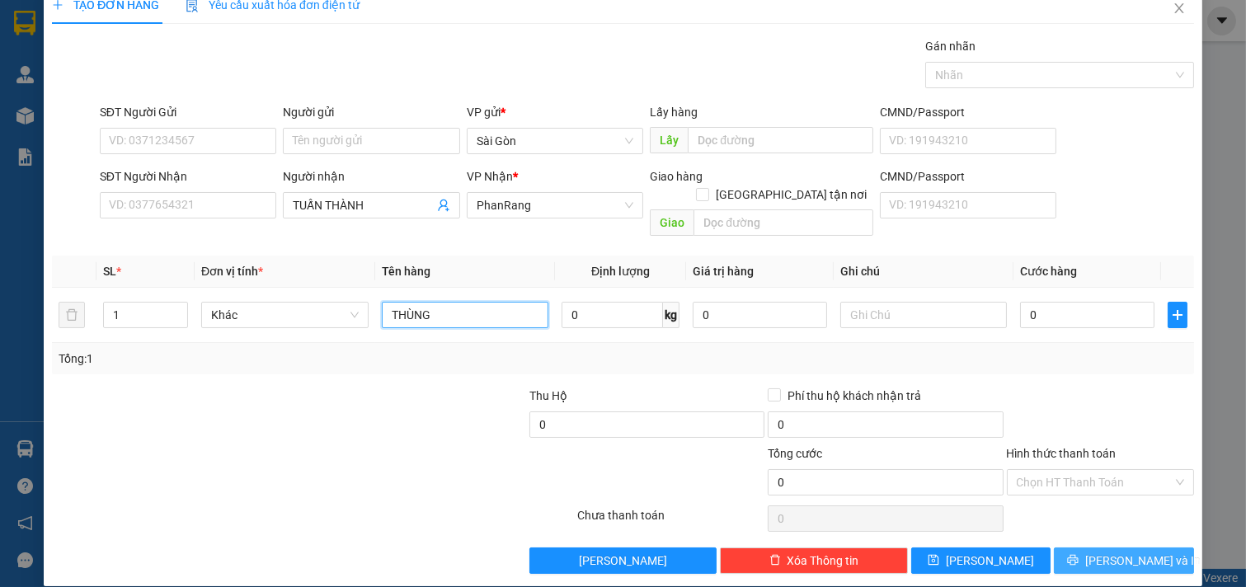
type input "THÙNG"
click at [1116, 552] on span "[PERSON_NAME] và In" at bounding box center [1142, 561] width 115 height 18
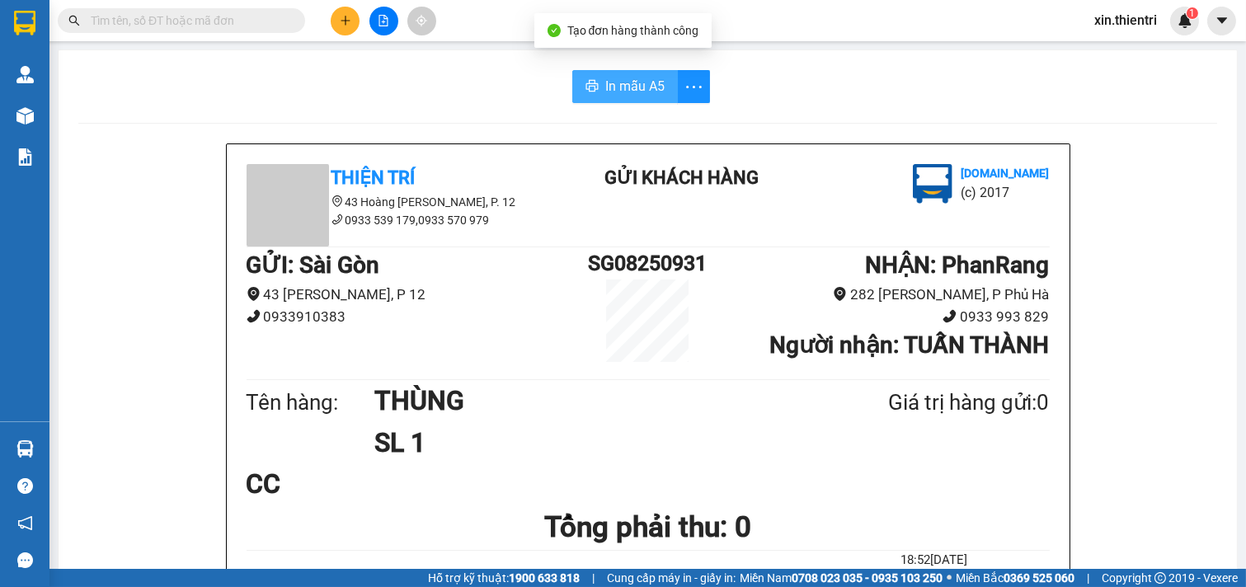
click at [608, 85] on span "In mẫu A5" at bounding box center [634, 86] width 59 height 21
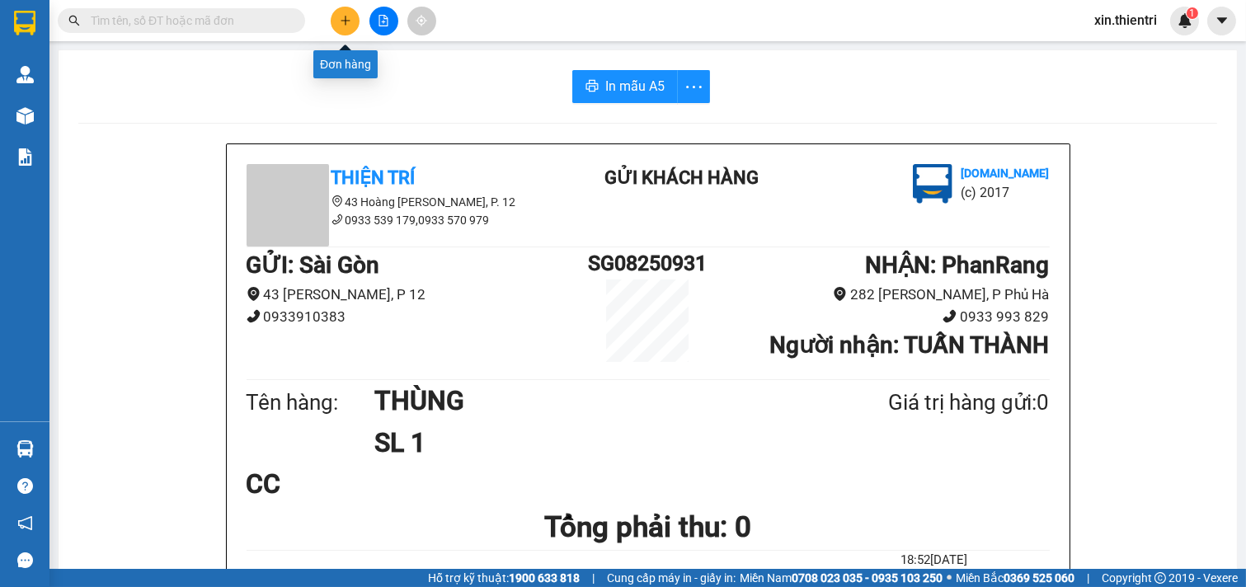
click at [334, 13] on button at bounding box center [345, 21] width 29 height 29
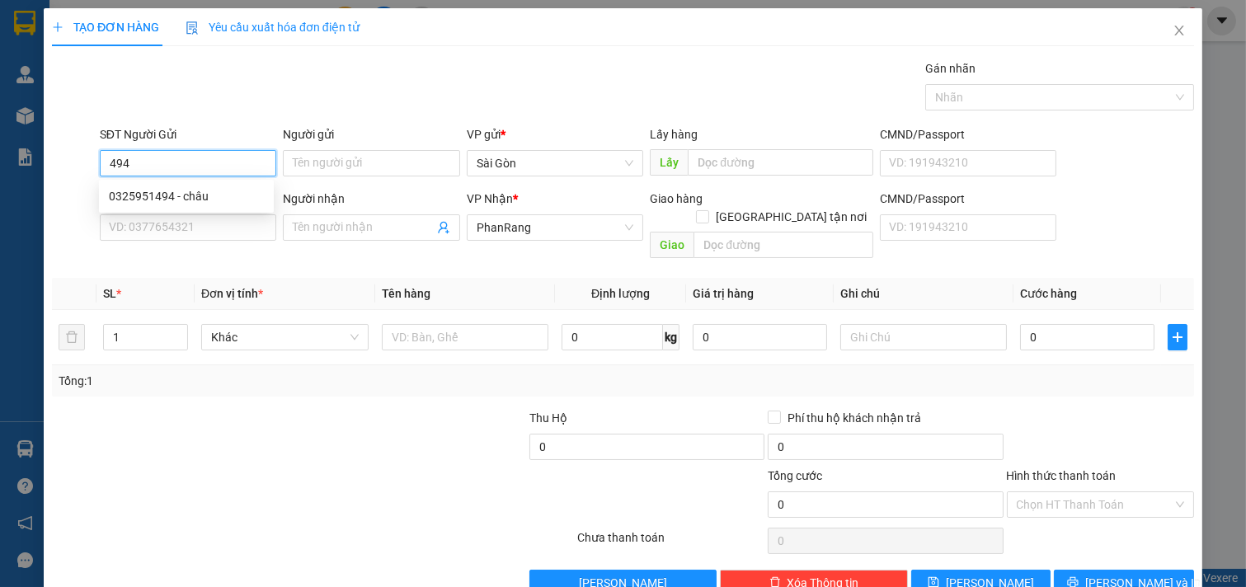
drag, startPoint x: 155, startPoint y: 162, endPoint x: 114, endPoint y: 146, distance: 44.1
click at [61, 154] on div "SĐT Người Gửi 494 Người gửi Tên người gửi VP gửi * [PERSON_NAME] Lấy hàng Lấy C…" at bounding box center [622, 154] width 1145 height 58
type input "494"
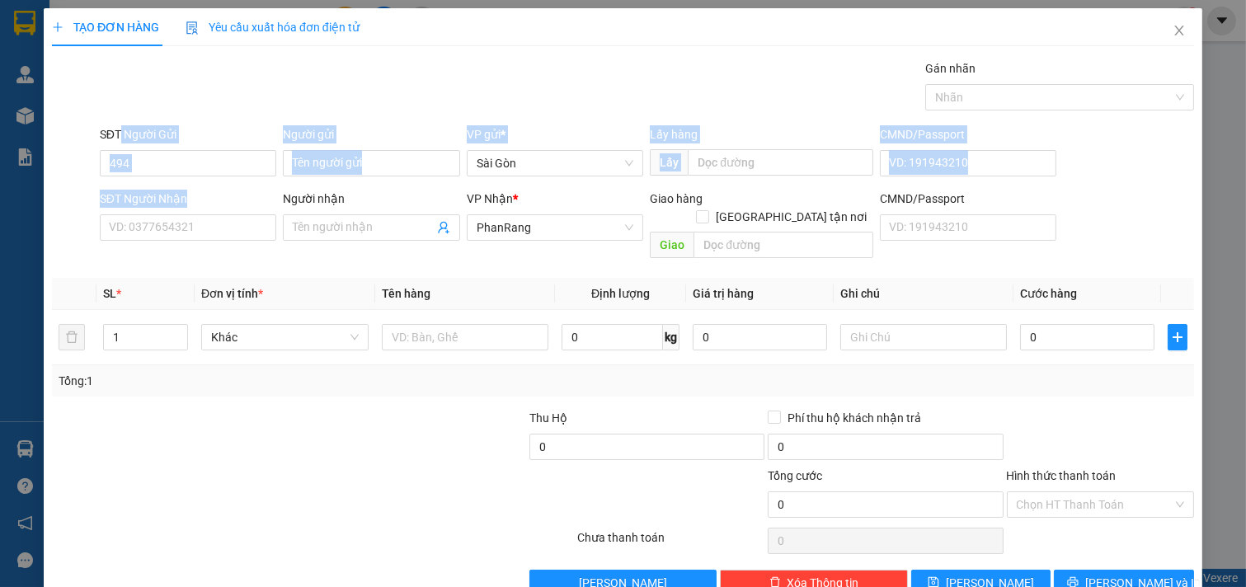
drag, startPoint x: 118, startPoint y: 147, endPoint x: 146, endPoint y: 210, distance: 69.4
click at [151, 227] on form "SĐT Người Gửi 494 Người gửi Tên người gửi VP gửi * [PERSON_NAME] Lấy hàng Lấy C…" at bounding box center [623, 195] width 1142 height 140
click at [134, 167] on input "494" at bounding box center [188, 163] width 177 height 26
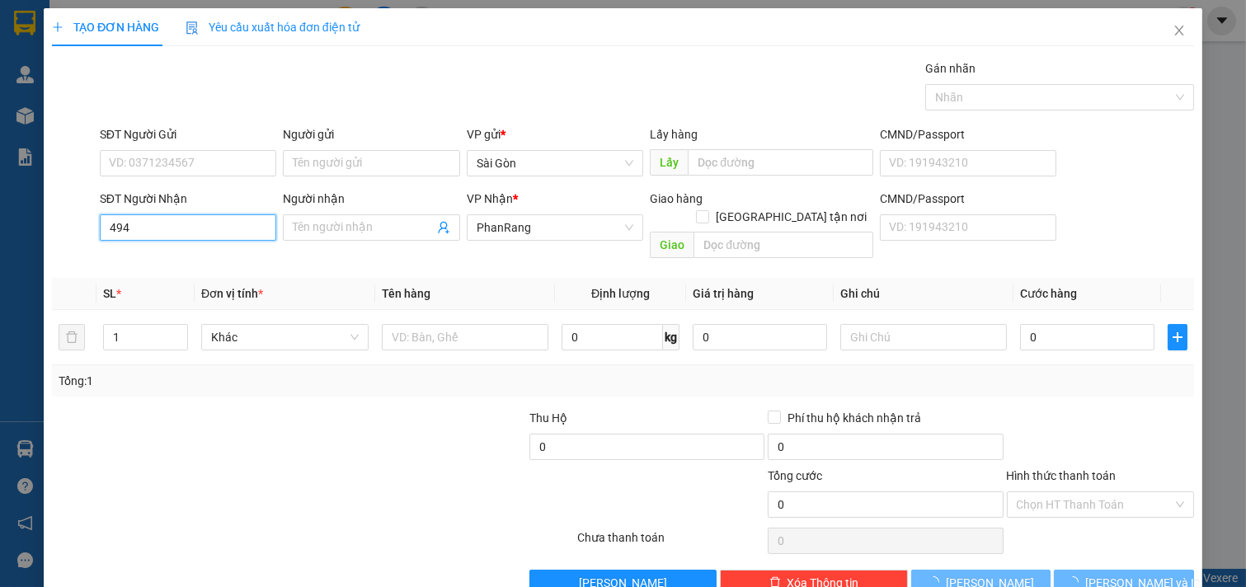
click at [173, 239] on input "494" at bounding box center [188, 227] width 177 height 26
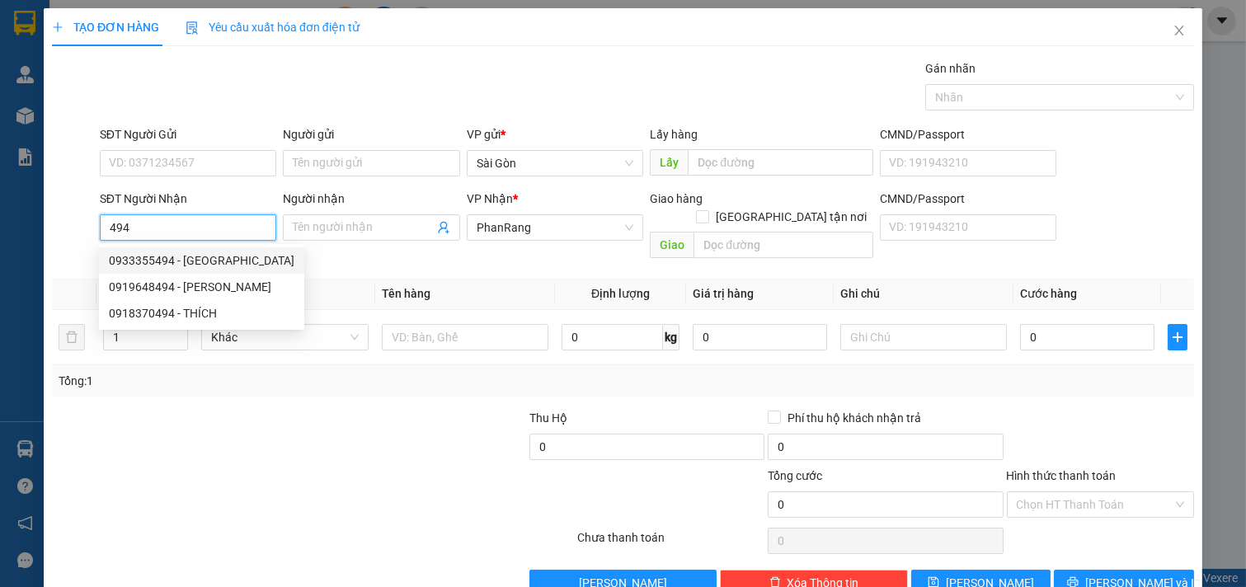
click at [179, 265] on div "0933355494 - [GEOGRAPHIC_DATA]" at bounding box center [202, 261] width 186 height 18
type input "0933355494"
type input "[GEOGRAPHIC_DATA]"
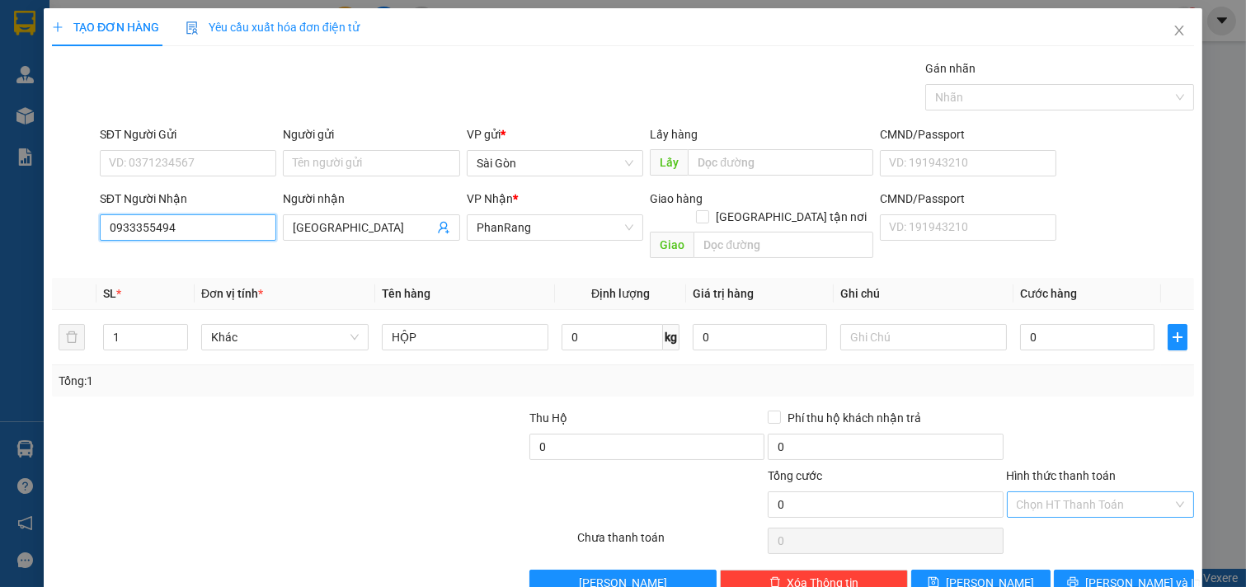
scroll to position [22, 0]
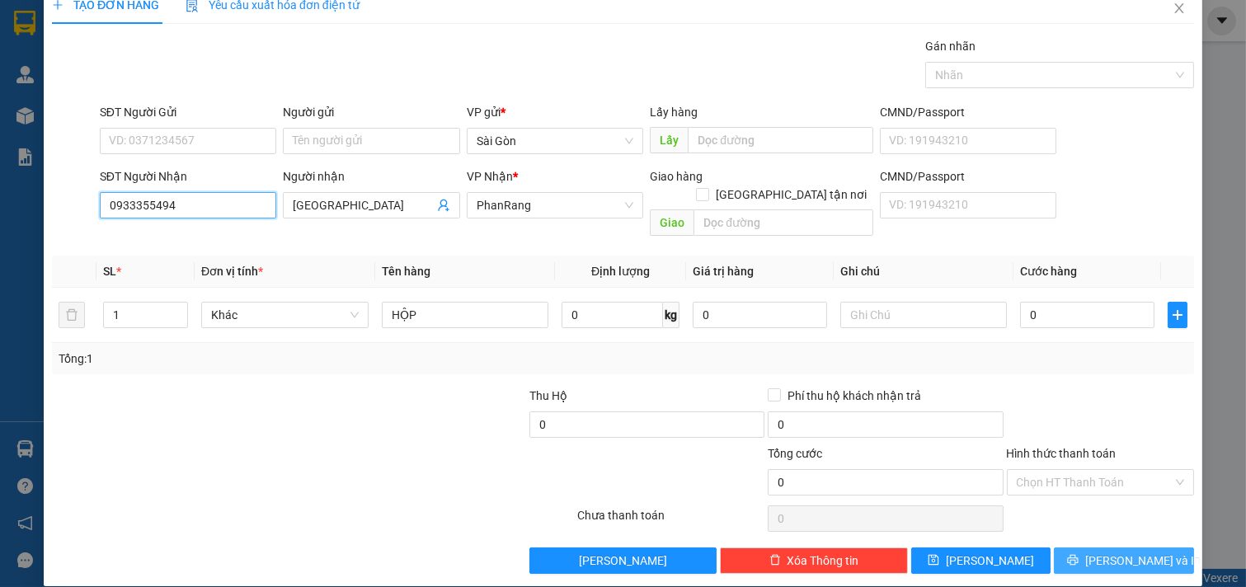
type input "0933355494"
click at [1135, 552] on span "[PERSON_NAME] và In" at bounding box center [1142, 561] width 115 height 18
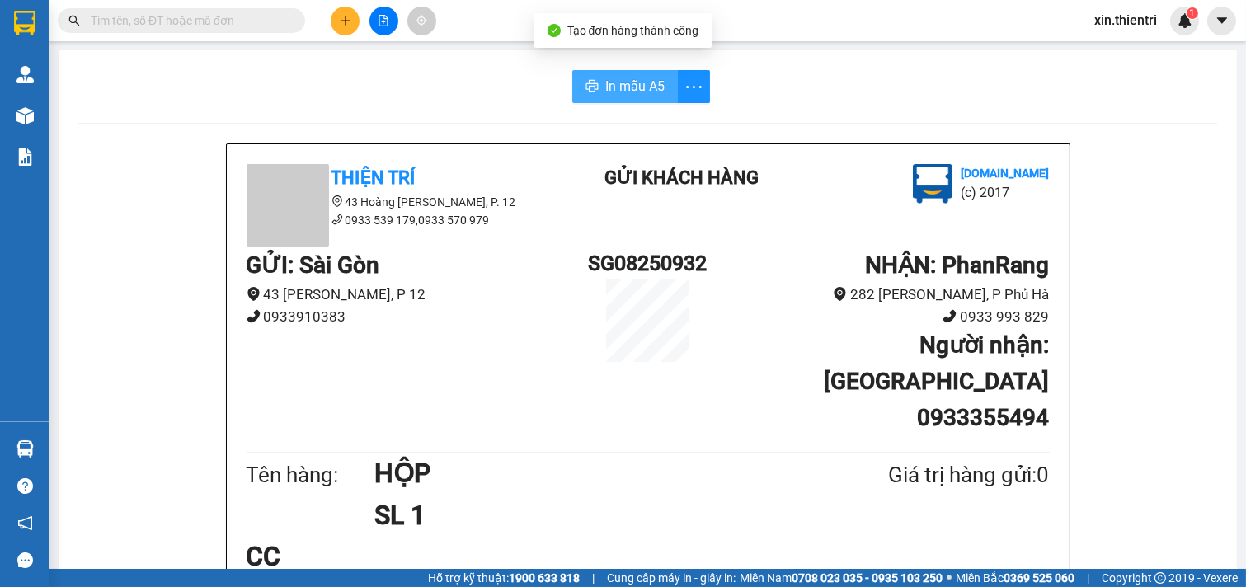
click at [624, 87] on span "In mẫu A5" at bounding box center [634, 86] width 59 height 21
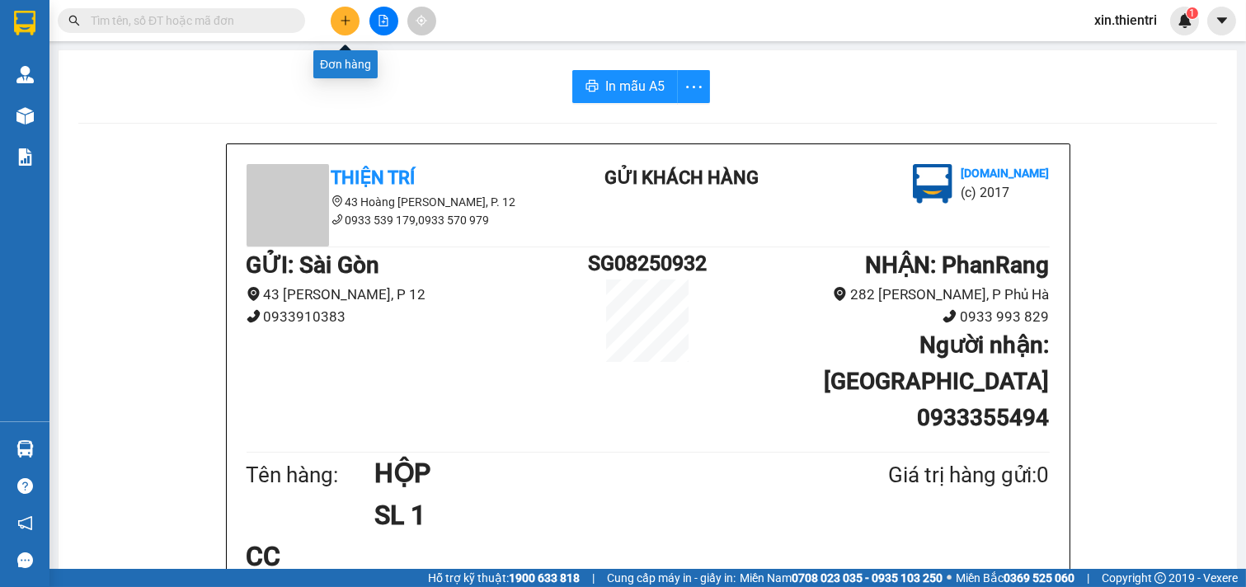
click at [349, 17] on icon "plus" at bounding box center [346, 21] width 12 height 12
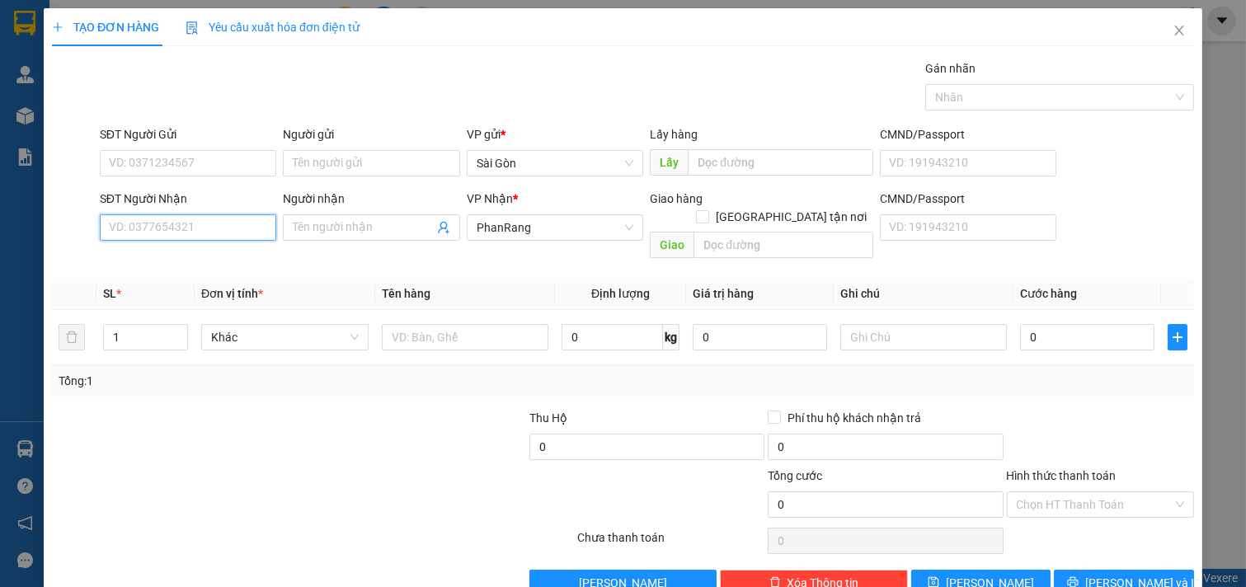
click at [190, 225] on input "SĐT Người Nhận" at bounding box center [188, 227] width 177 height 26
click at [111, 256] on div "0933129775 - THÔNG" at bounding box center [186, 261] width 155 height 18
type input "0933129775"
type input "THÔNG"
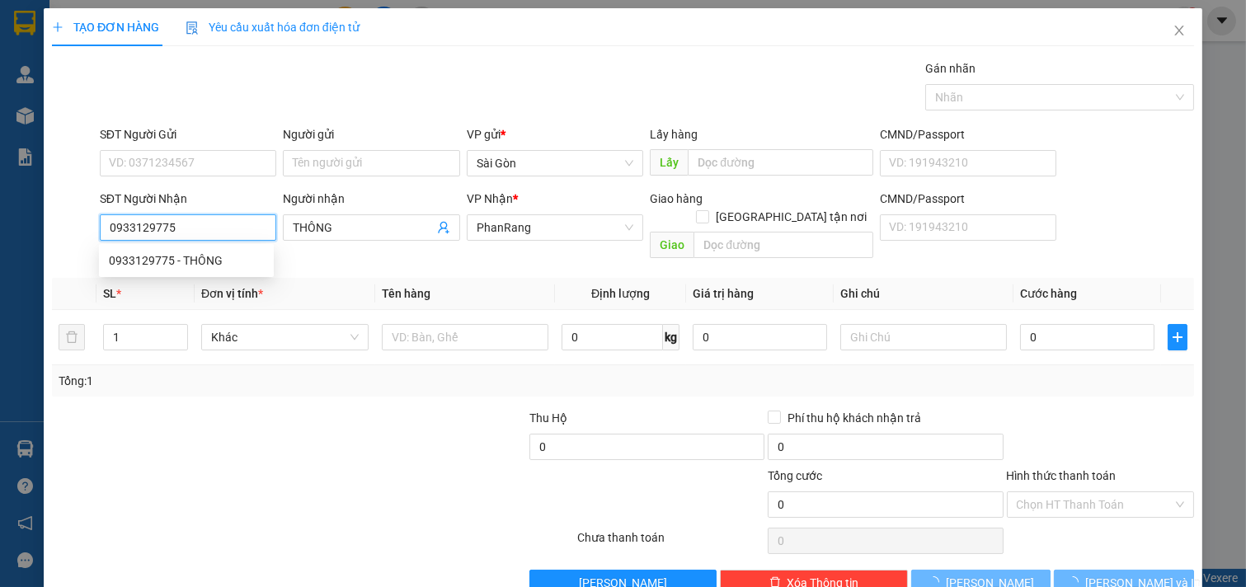
type input "30.000"
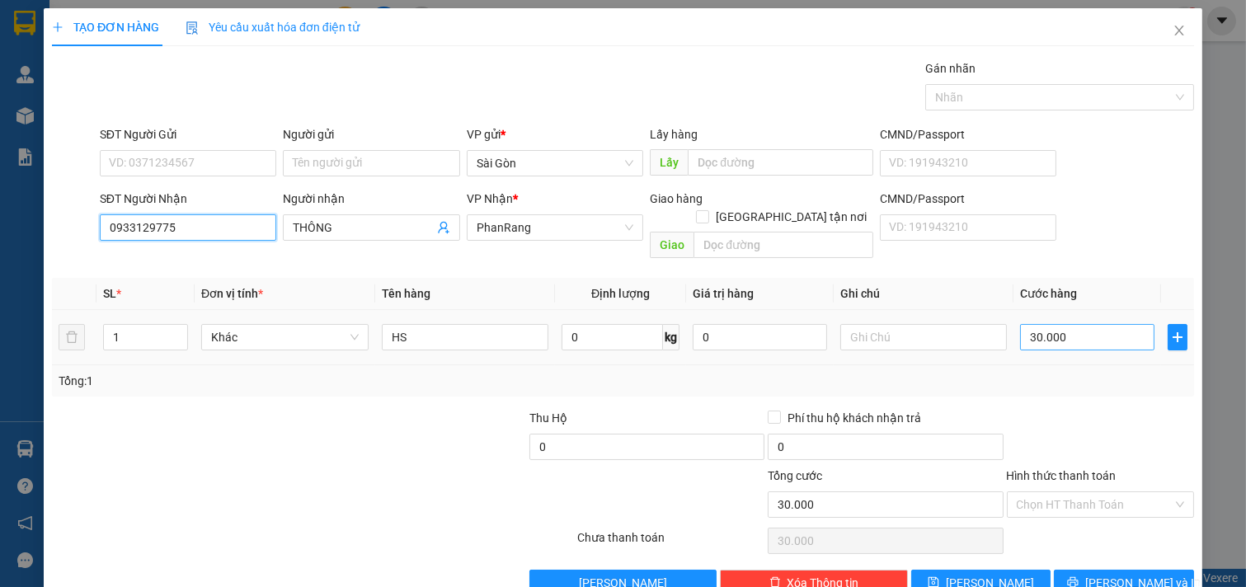
type input "0933129775"
click at [1076, 324] on input "30.000" at bounding box center [1087, 337] width 134 height 26
type input "2"
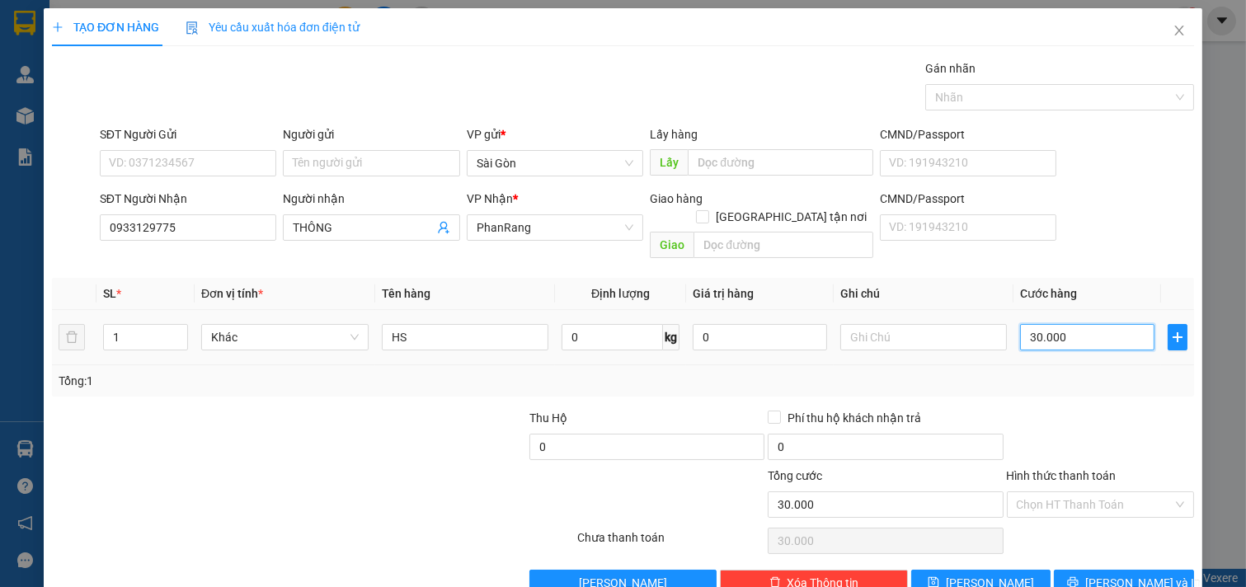
type input "2"
type input "20"
type input "20.000"
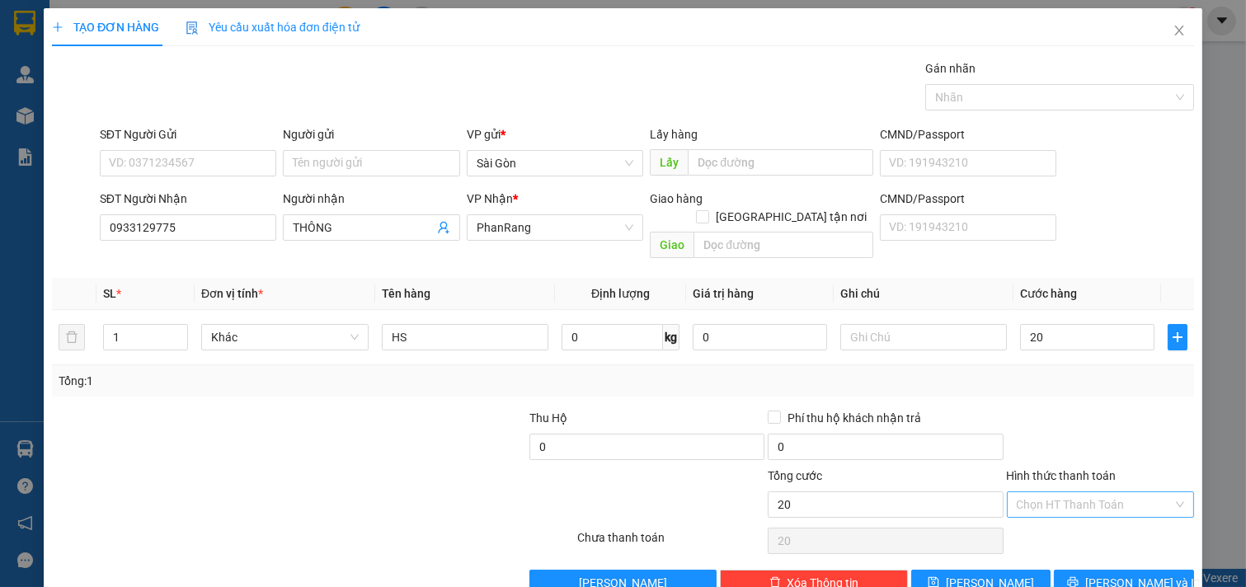
type input "20.000"
click at [1105, 492] on input "Hình thức thanh toán" at bounding box center [1095, 504] width 157 height 25
click at [1080, 513] on div "Tại văn phòng" at bounding box center [1089, 519] width 166 height 18
type input "0"
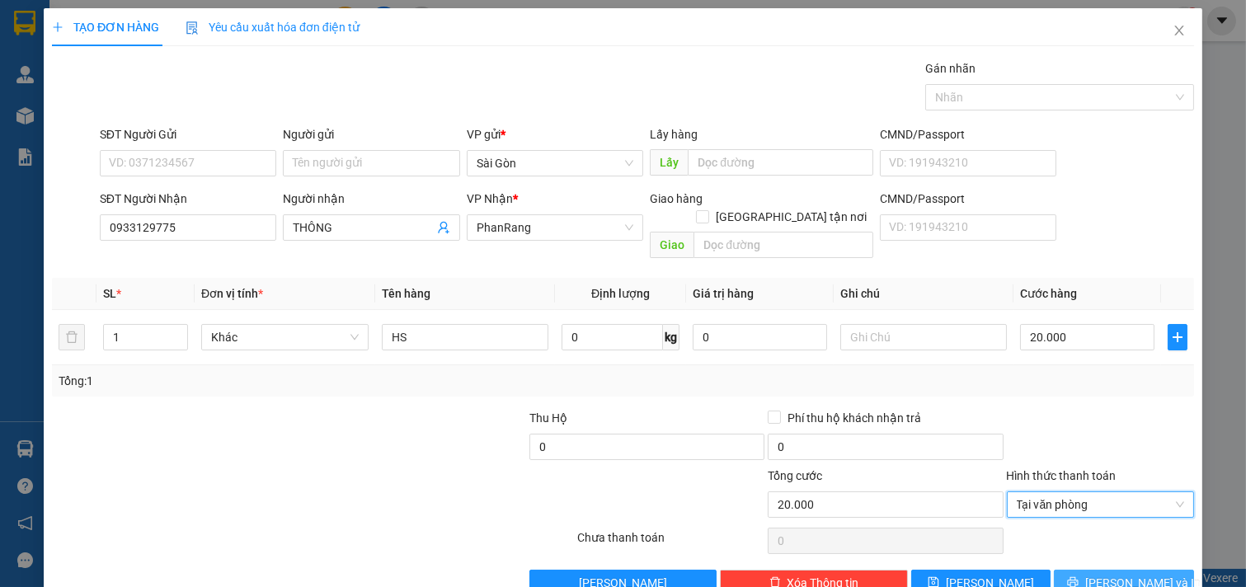
click at [1094, 570] on button "[PERSON_NAME] và In" at bounding box center [1124, 583] width 140 height 26
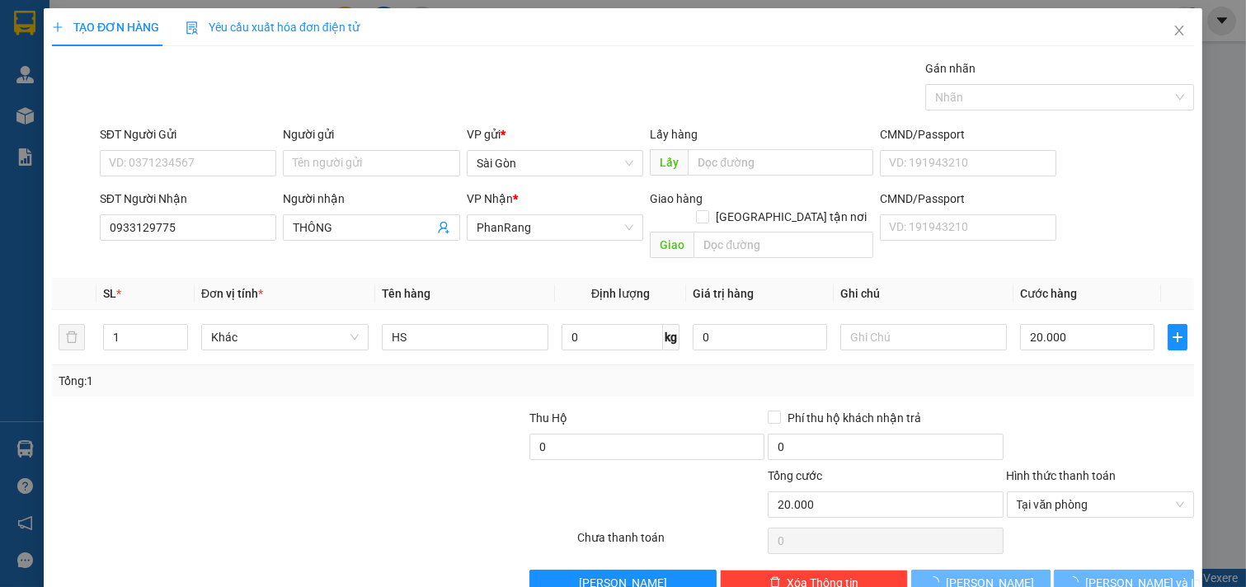
click at [1089, 570] on span "|" at bounding box center [1088, 578] width 2 height 18
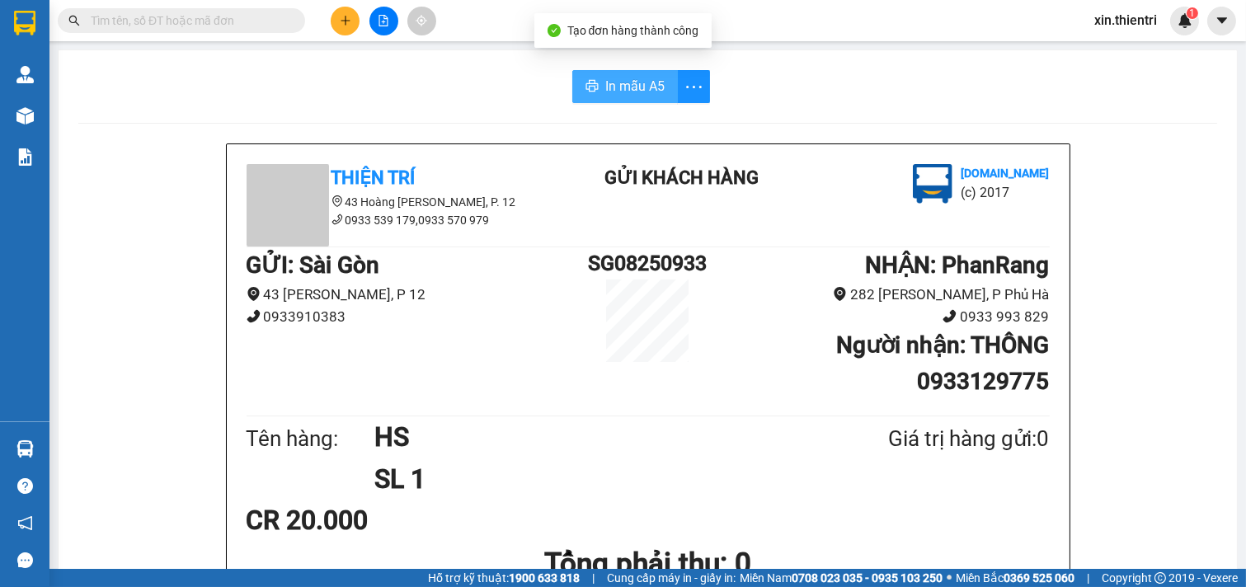
click at [611, 85] on span "In mẫu A5" at bounding box center [634, 86] width 59 height 21
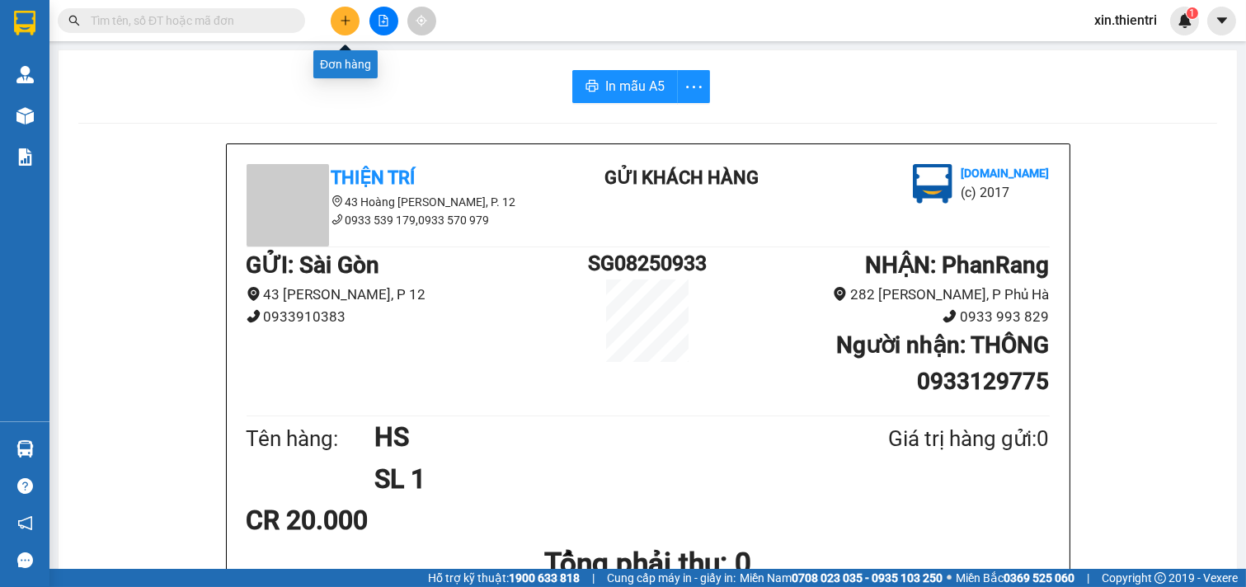
click at [338, 16] on button at bounding box center [345, 21] width 29 height 29
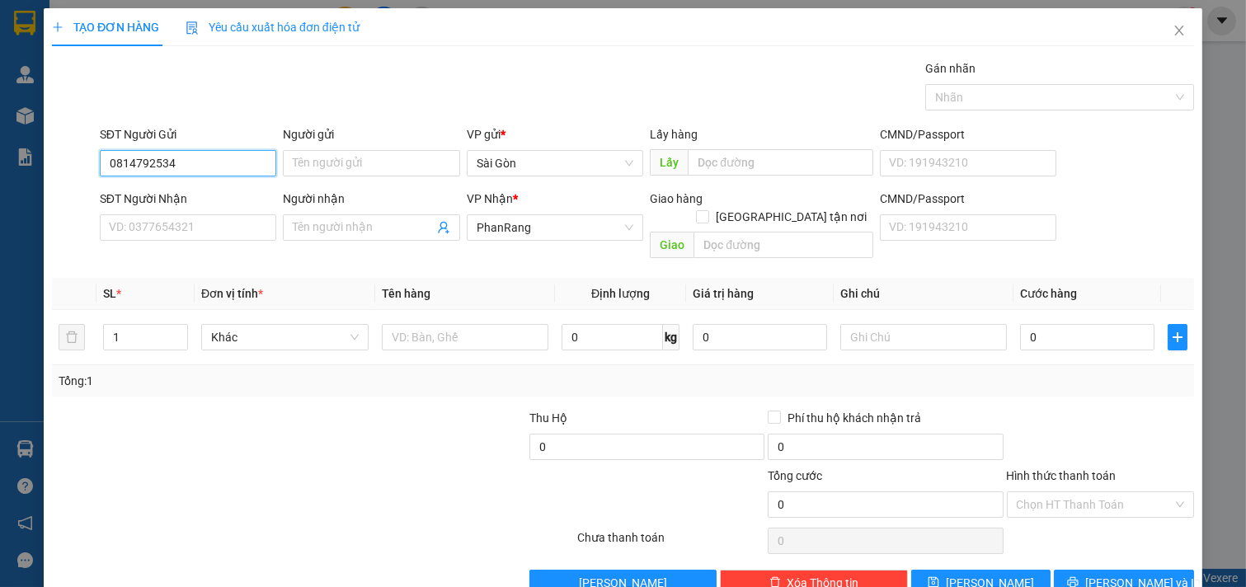
drag, startPoint x: 198, startPoint y: 175, endPoint x: 0, endPoint y: 190, distance: 198.5
click at [0, 172] on div "TẠO ĐƠN HÀNG Yêu cầu xuất hóa đơn điện tử Transit Pickup Surcharge Ids Transit …" at bounding box center [623, 293] width 1246 height 587
type input "0814792534"
click at [176, 224] on input "SĐT Người Nhận" at bounding box center [188, 227] width 177 height 26
paste input "0814792534"
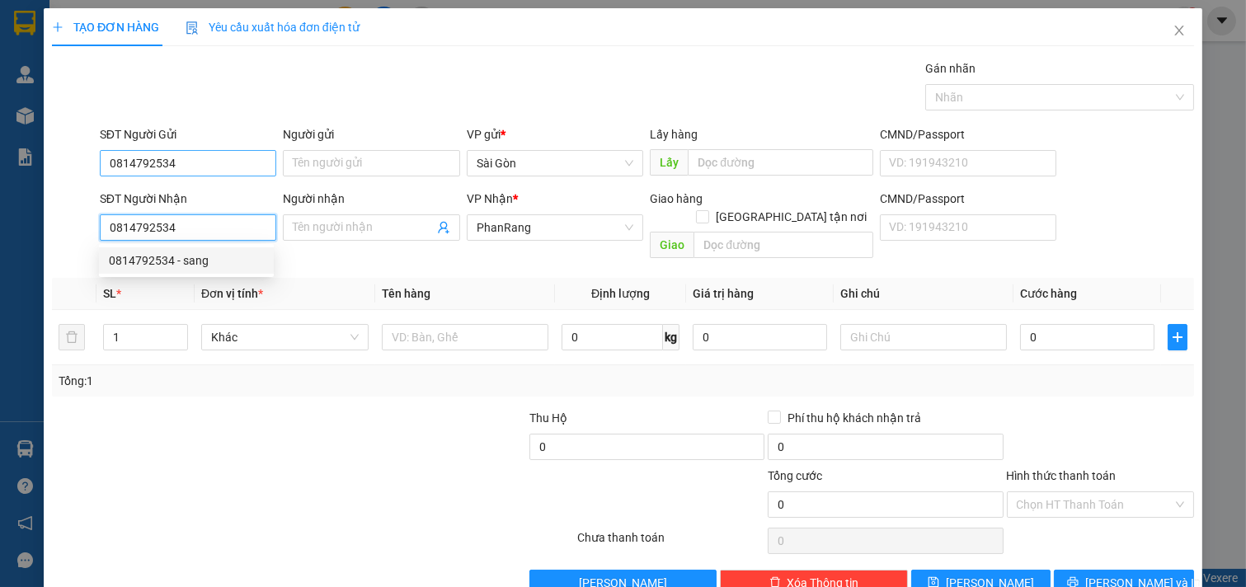
type input "0814792534"
click at [203, 168] on input "0814792534" at bounding box center [188, 163] width 177 height 26
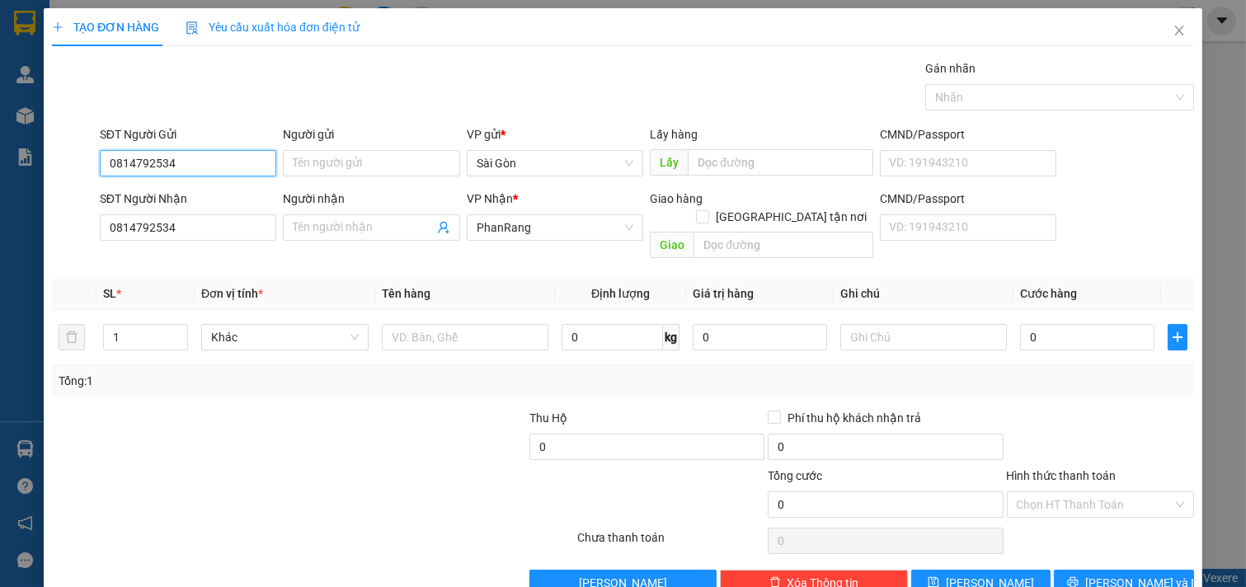
drag, startPoint x: 200, startPoint y: 162, endPoint x: 0, endPoint y: 202, distance: 203.4
click at [0, 198] on div "TẠO ĐƠN HÀNG Yêu cầu xuất hóa đơn điện tử Transit Pickup Surcharge Ids Transit …" at bounding box center [623, 293] width 1246 height 587
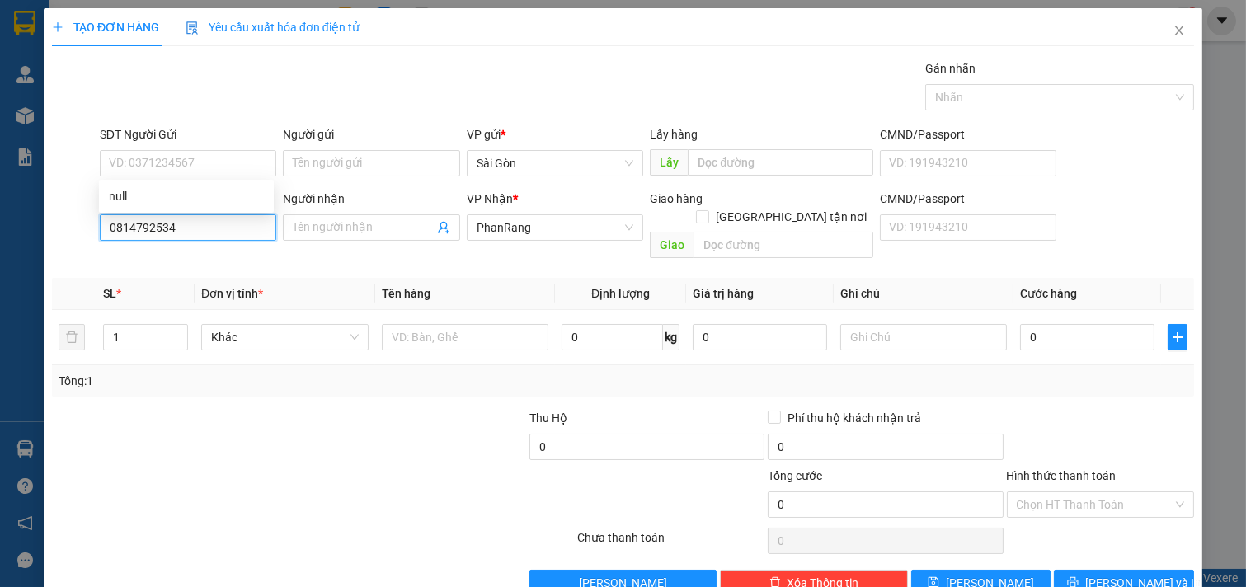
click at [215, 237] on input "0814792534" at bounding box center [188, 227] width 177 height 26
click at [176, 256] on div "0814792534 - sang" at bounding box center [186, 261] width 155 height 18
type input "sang"
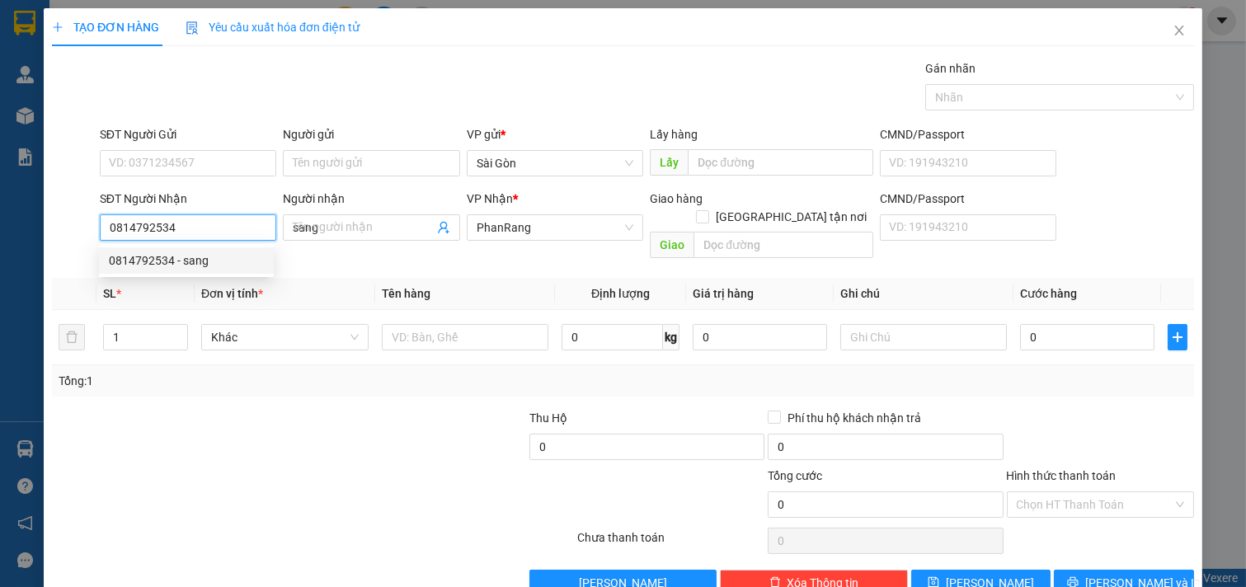
type input "250.000"
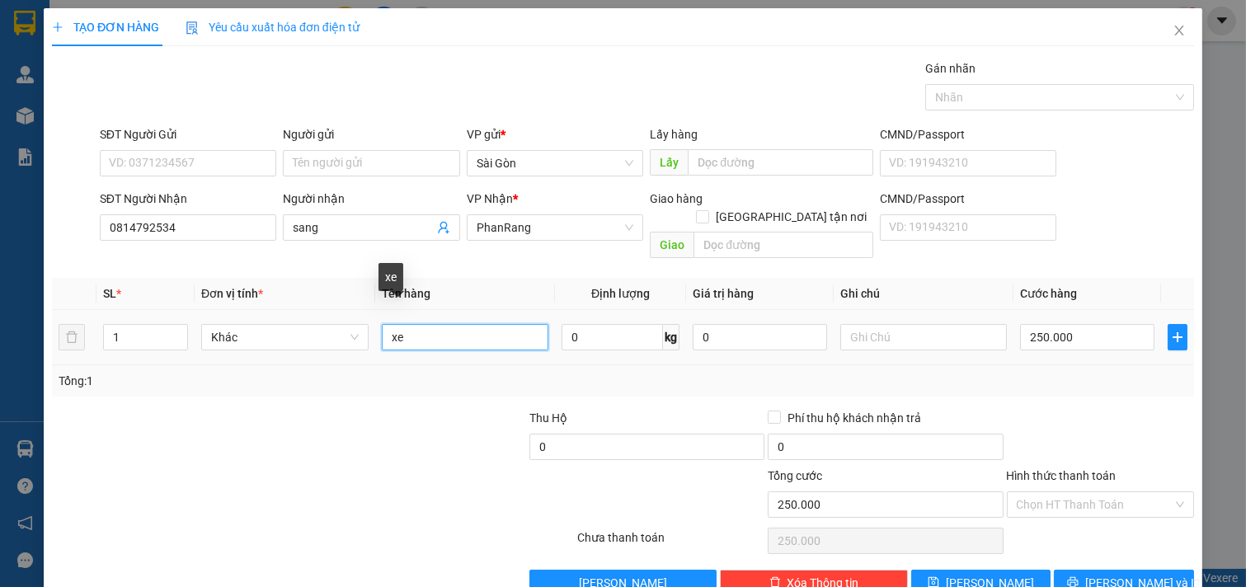
drag, startPoint x: 430, startPoint y: 323, endPoint x: 33, endPoint y: 323, distance: 397.5
click at [33, 323] on div "TẠO ĐƠN HÀNG Yêu cầu xuất hóa đơn điện tử Transit Pickup Surcharge Ids Transit …" at bounding box center [623, 293] width 1246 height 587
type input "XE SỐ 59M2-69408"
click at [1090, 492] on input "Hình thức thanh toán" at bounding box center [1095, 504] width 157 height 25
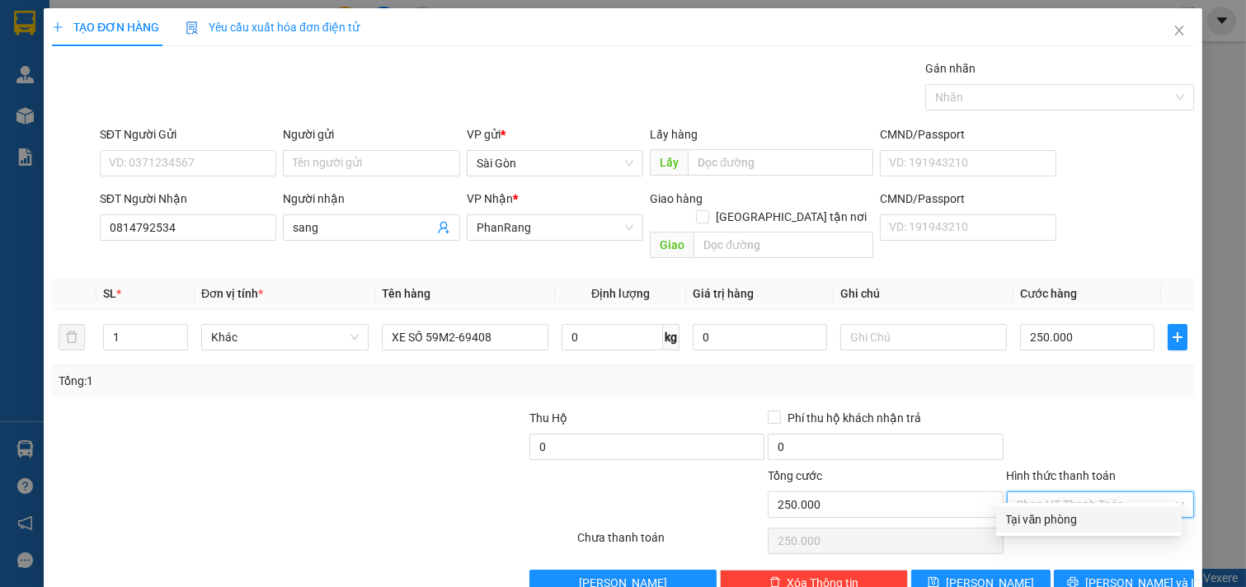
click at [1067, 524] on div "Tại văn phòng" at bounding box center [1089, 519] width 166 height 18
type input "0"
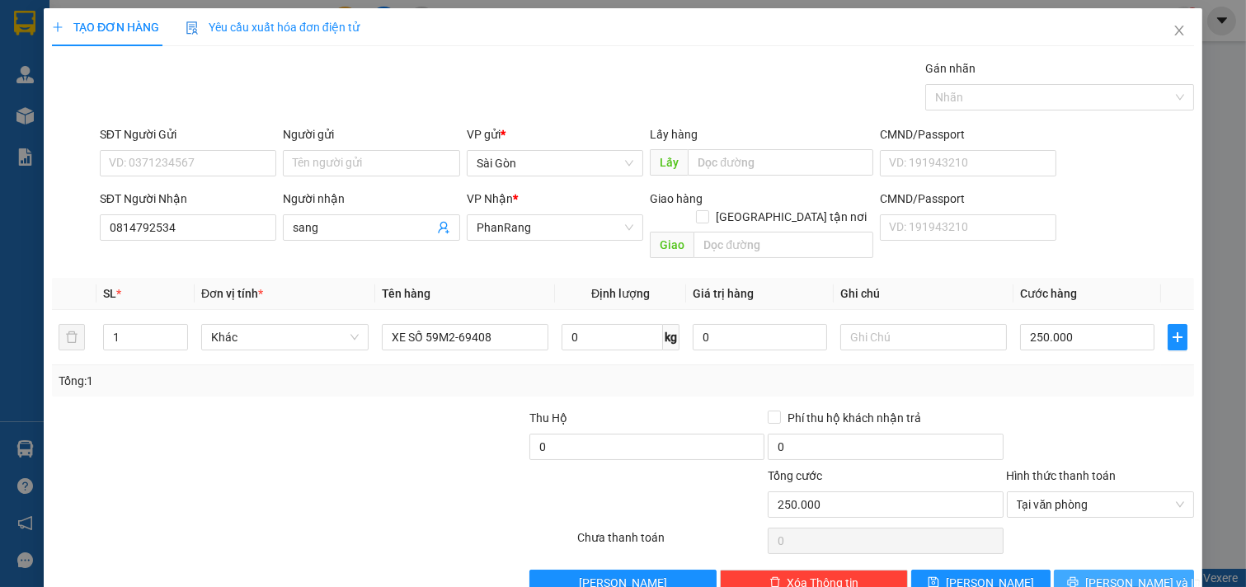
click at [1084, 570] on button "[PERSON_NAME] và In" at bounding box center [1124, 583] width 140 height 26
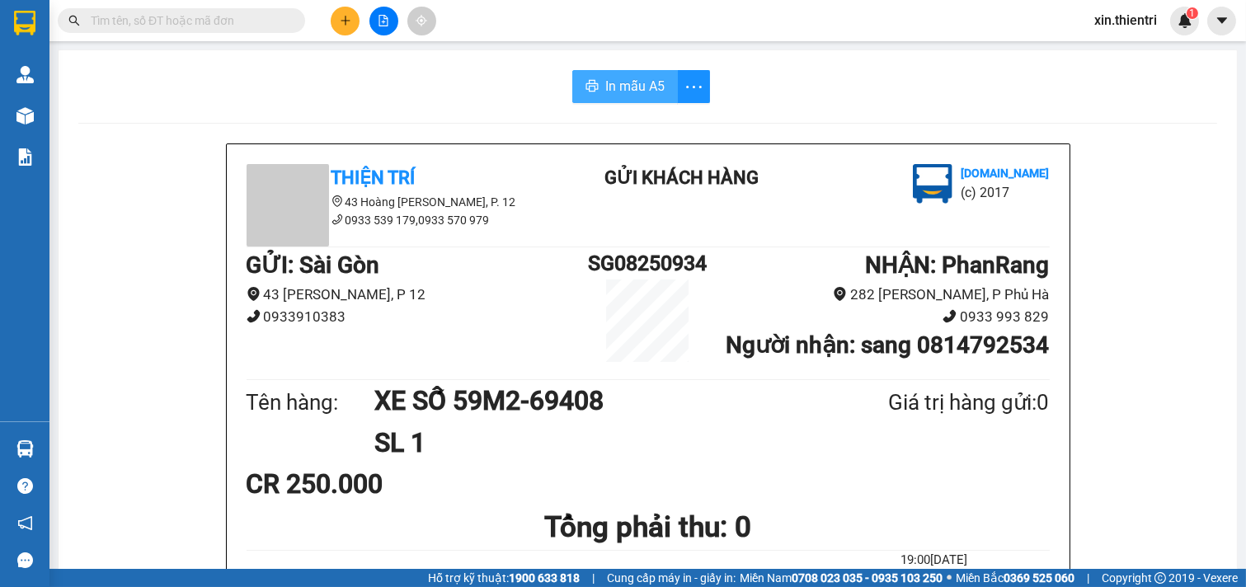
click at [590, 75] on button "In mẫu A5" at bounding box center [625, 86] width 106 height 33
click at [515, 336] on div "GỬI : [PERSON_NAME] 43 [PERSON_NAME], P 12 0933910383" at bounding box center [414, 293] width 335 height 92
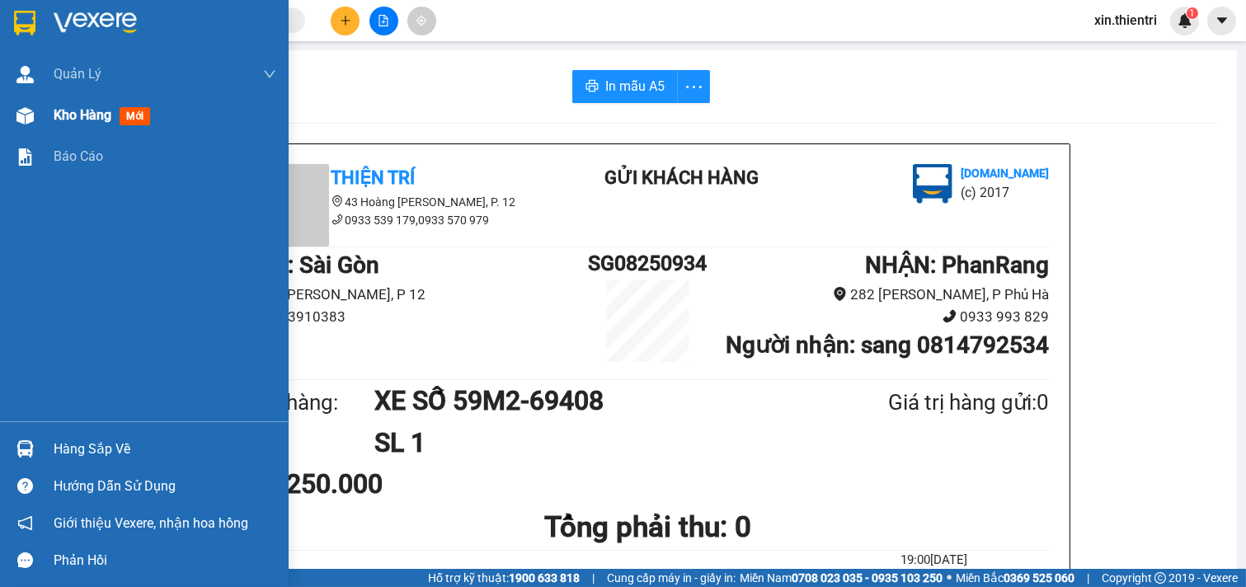
drag, startPoint x: 39, startPoint y: 124, endPoint x: 48, endPoint y: 125, distance: 9.2
click at [41, 125] on div "Kho hàng mới" at bounding box center [144, 115] width 289 height 41
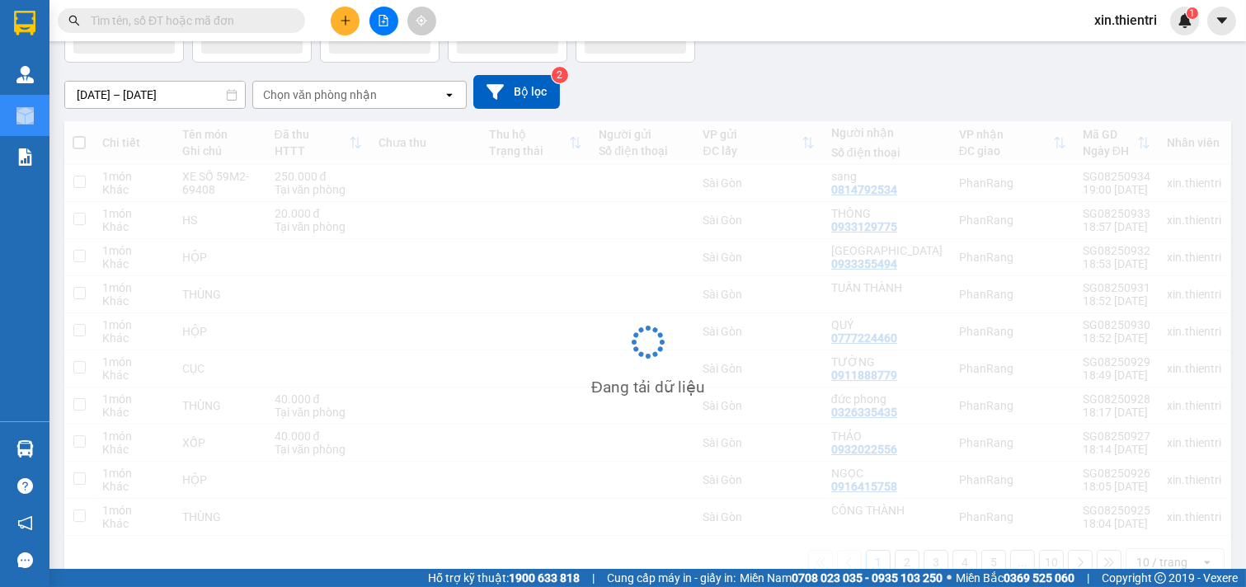
scroll to position [144, 0]
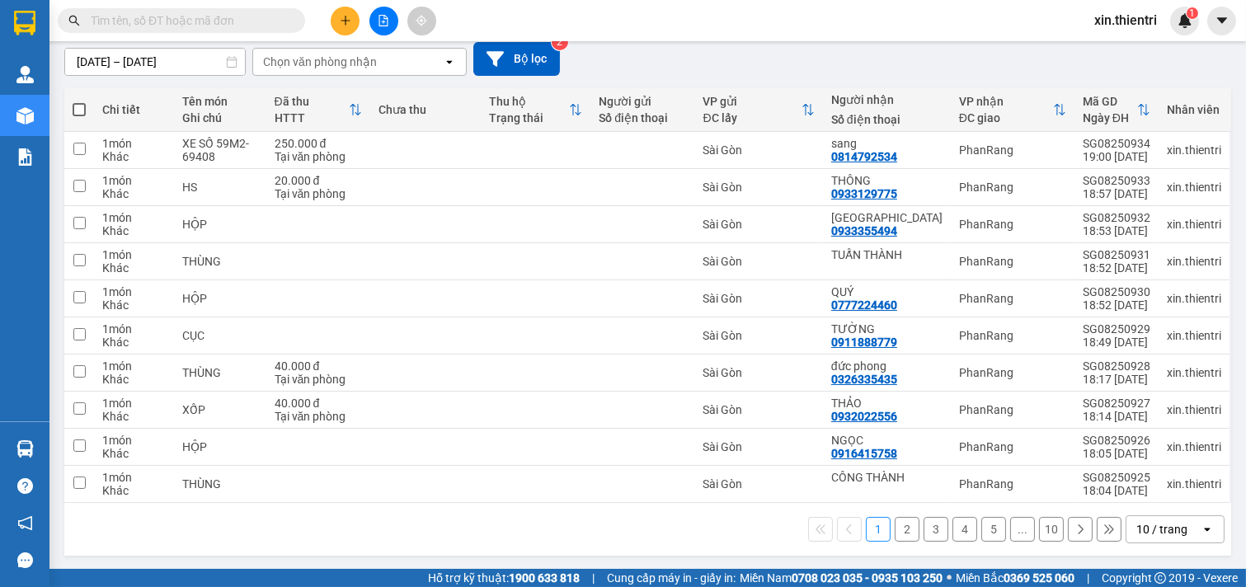
click at [1041, 533] on button "10" at bounding box center [1051, 529] width 25 height 25
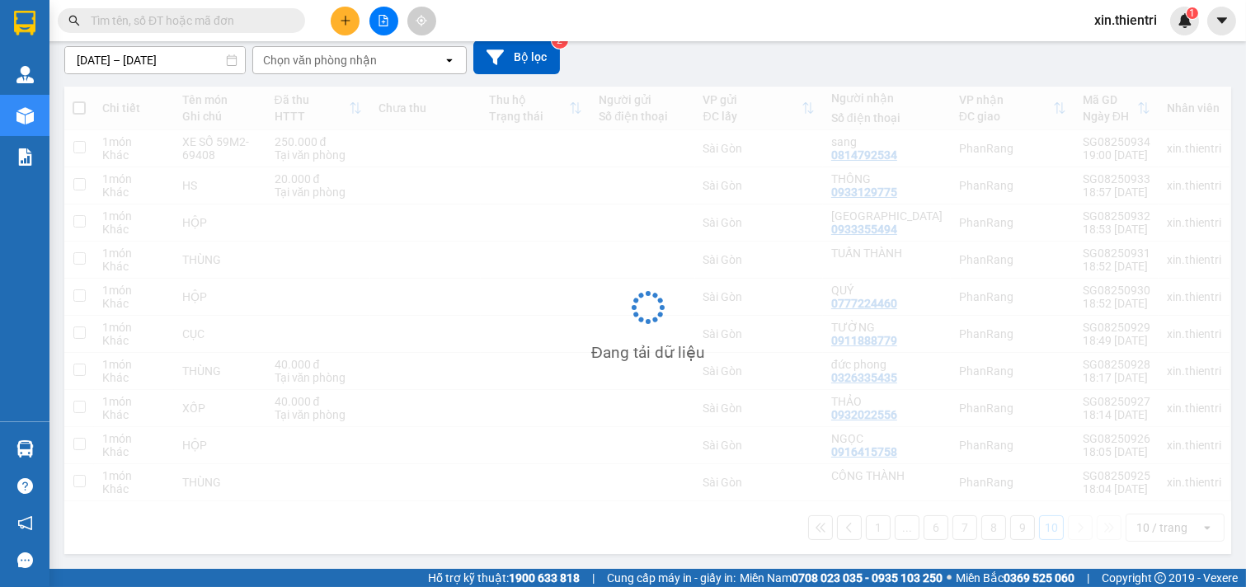
scroll to position [76, 0]
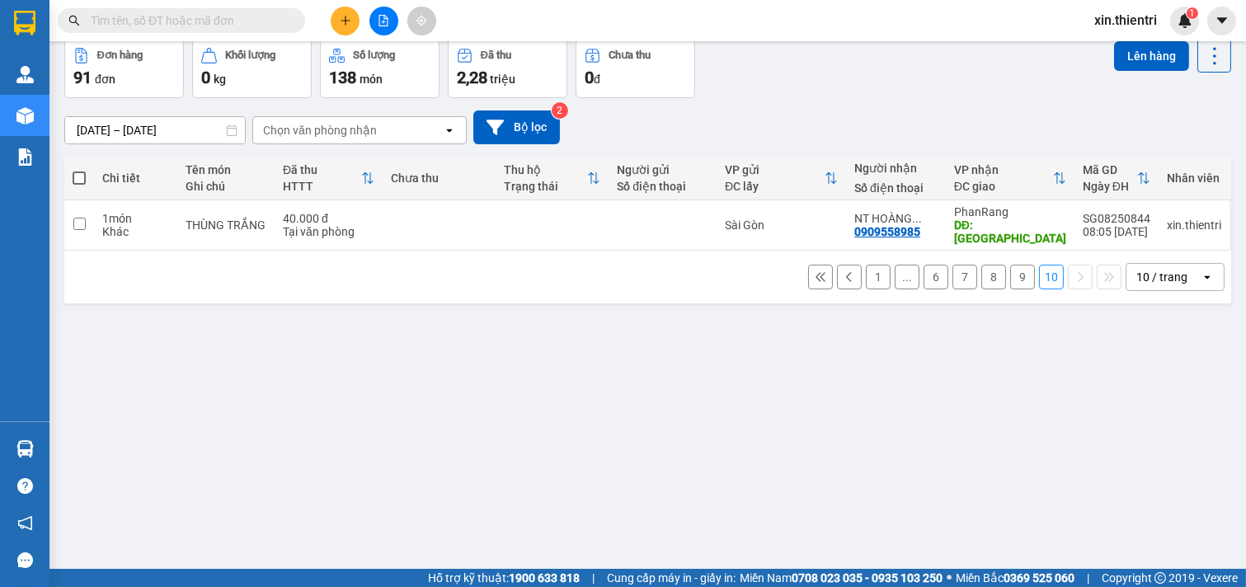
click at [1010, 265] on button "9" at bounding box center [1022, 277] width 25 height 25
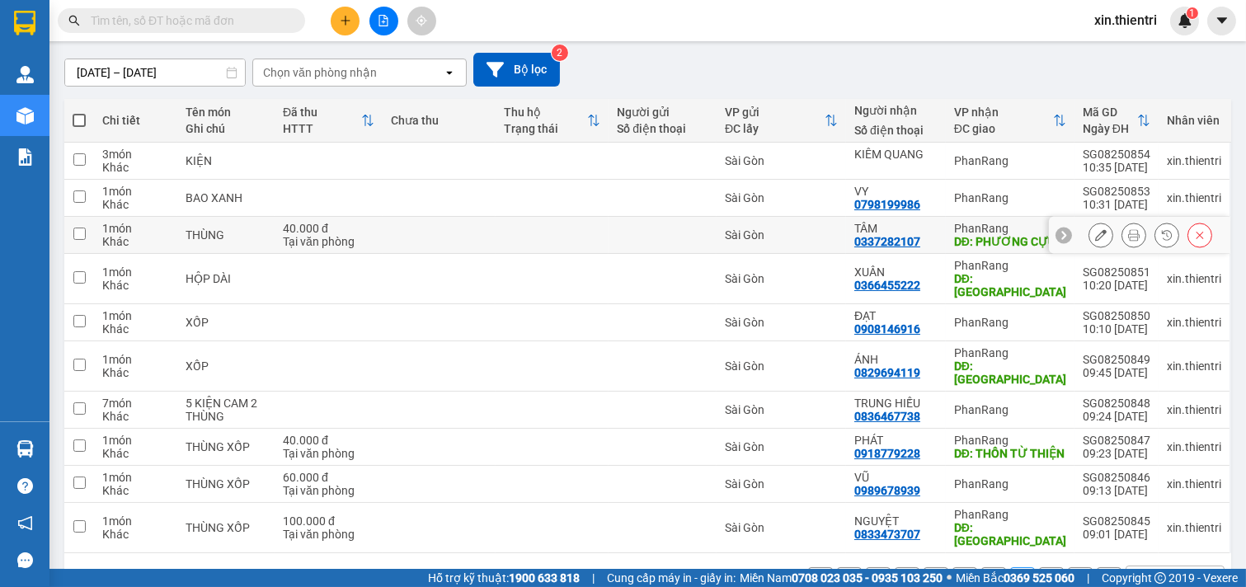
scroll to position [160, 0]
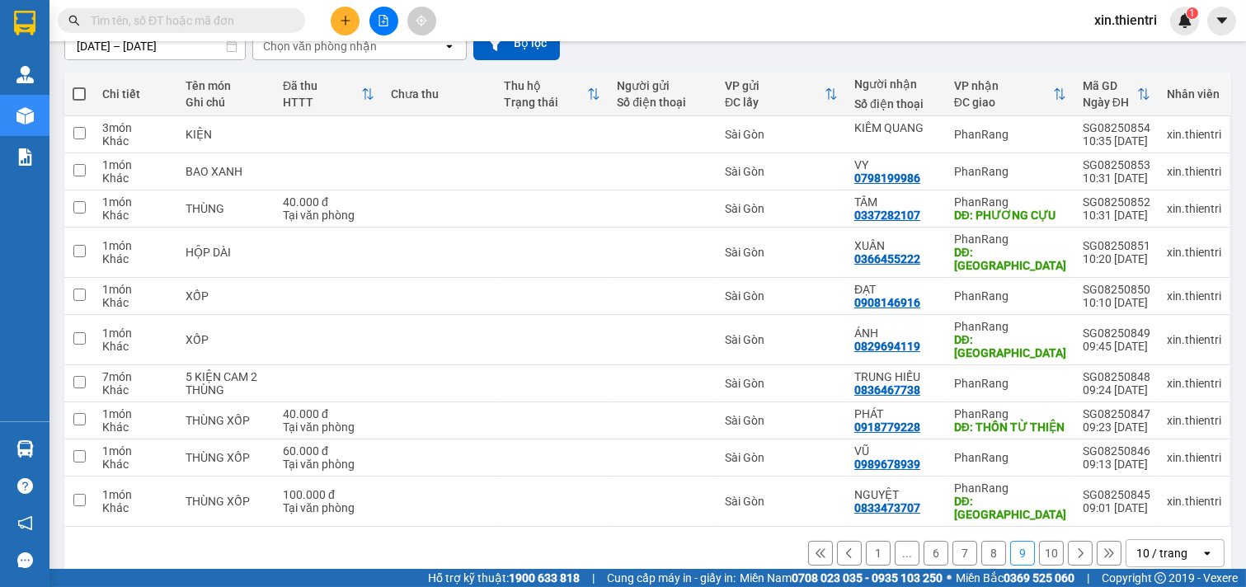
click at [982, 541] on button "8" at bounding box center [993, 553] width 25 height 25
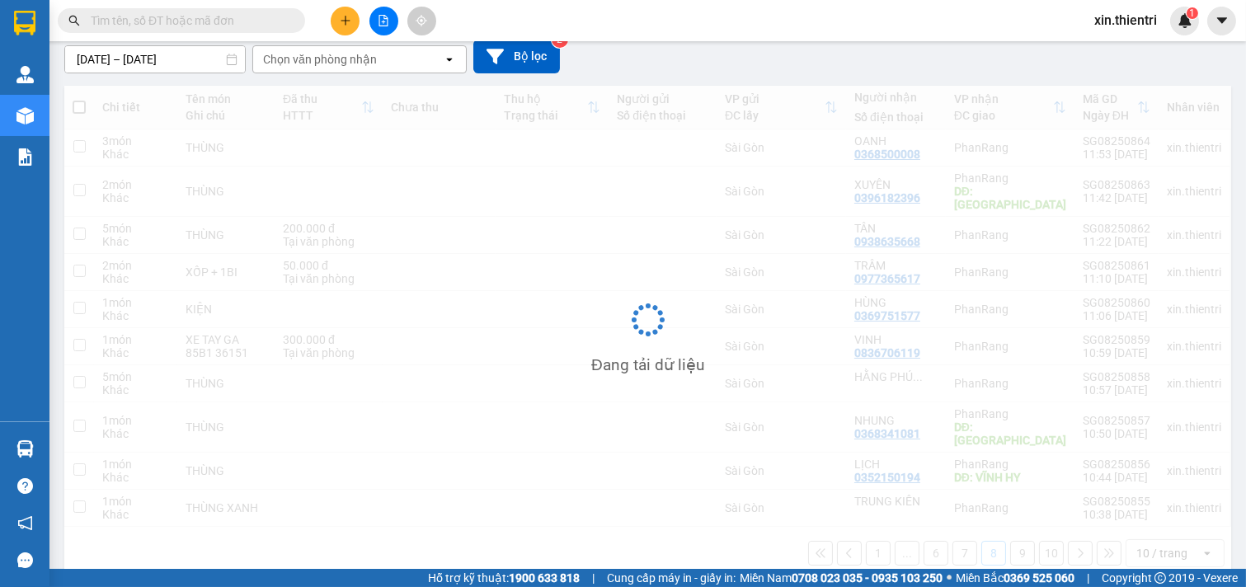
scroll to position [147, 0]
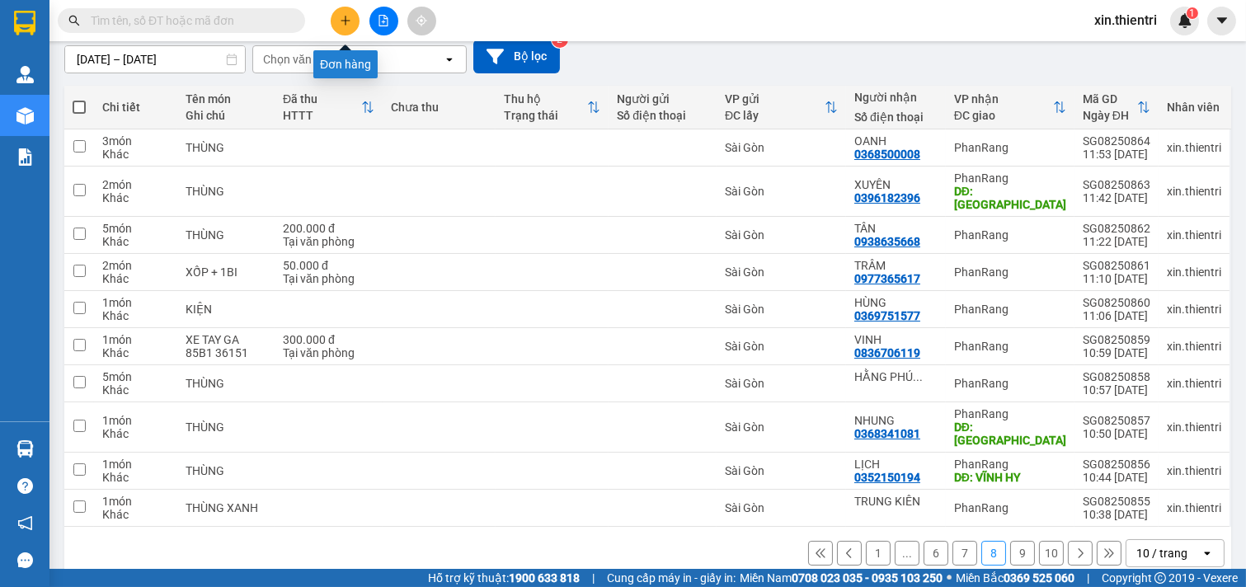
click at [345, 22] on icon "plus" at bounding box center [345, 20] width 1 height 9
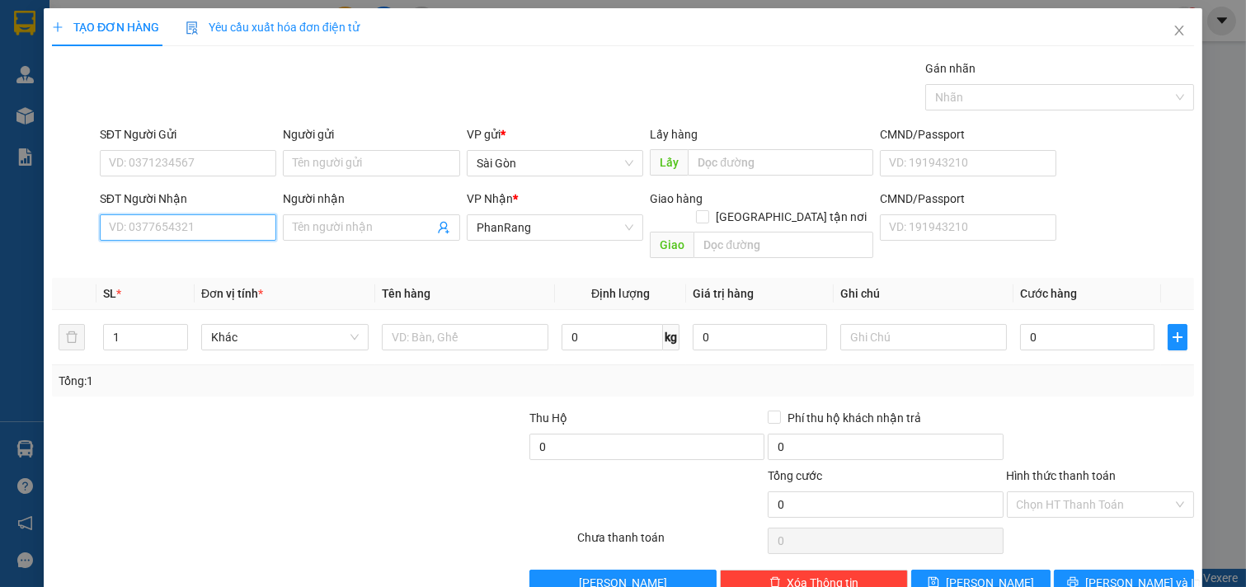
click at [190, 232] on input "SĐT Người Nhận" at bounding box center [188, 227] width 177 height 26
click at [174, 253] on div "0838190882 - LONG" at bounding box center [186, 261] width 155 height 18
type input "0838190882"
type input "LONG"
type input "0838190882"
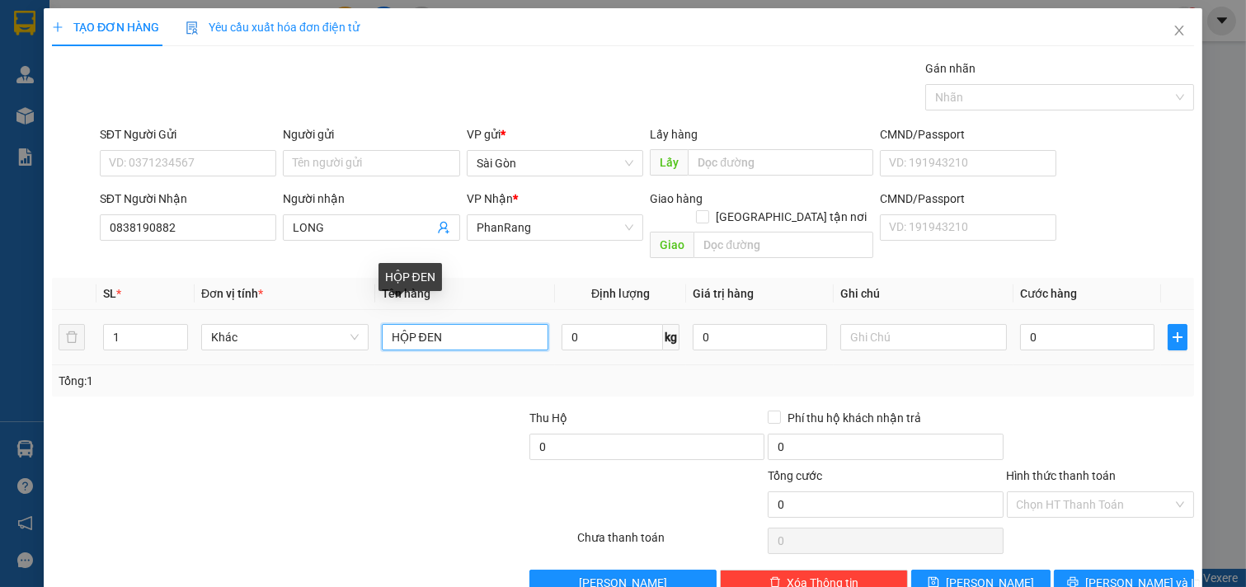
drag, startPoint x: 482, startPoint y: 319, endPoint x: 0, endPoint y: 388, distance: 486.5
click at [0, 371] on div "TẠO ĐƠN HÀNG Yêu cầu xuất hóa đơn điện tử Transit Pickup Surcharge Ids Transit …" at bounding box center [623, 293] width 1246 height 587
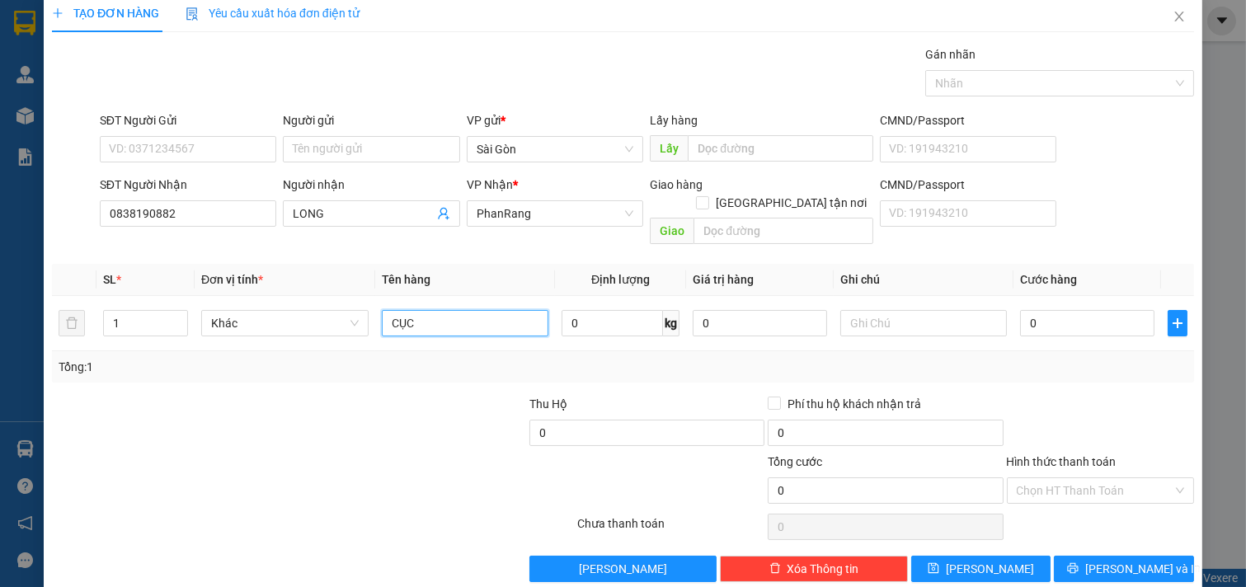
scroll to position [22, 0]
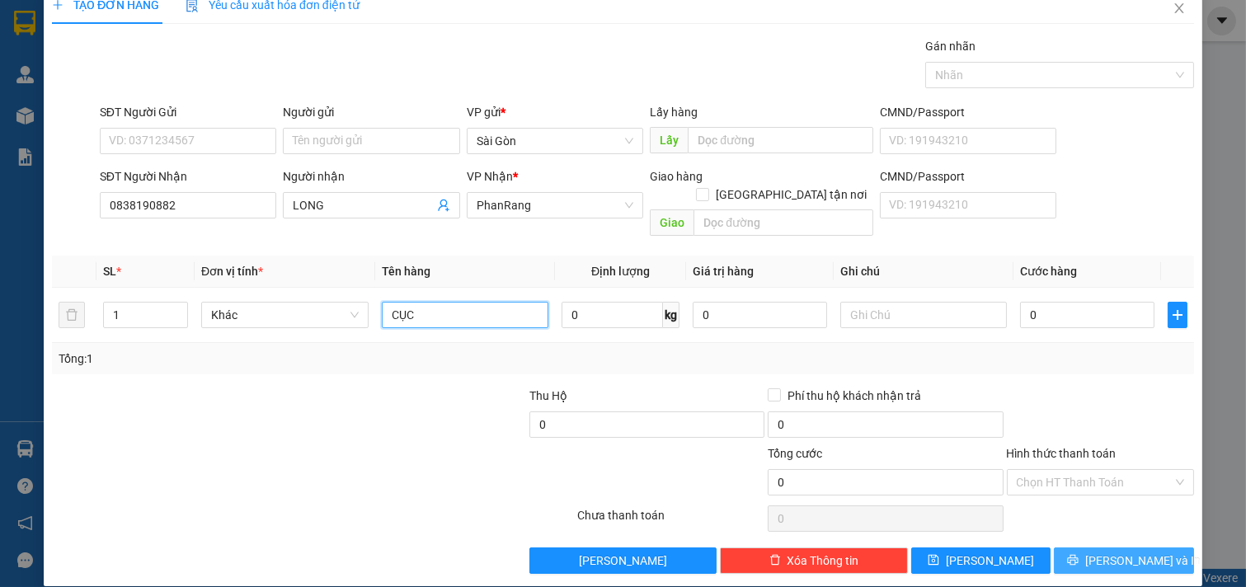
type input "CỤC"
click at [1147, 555] on button "[PERSON_NAME] và In" at bounding box center [1124, 561] width 140 height 26
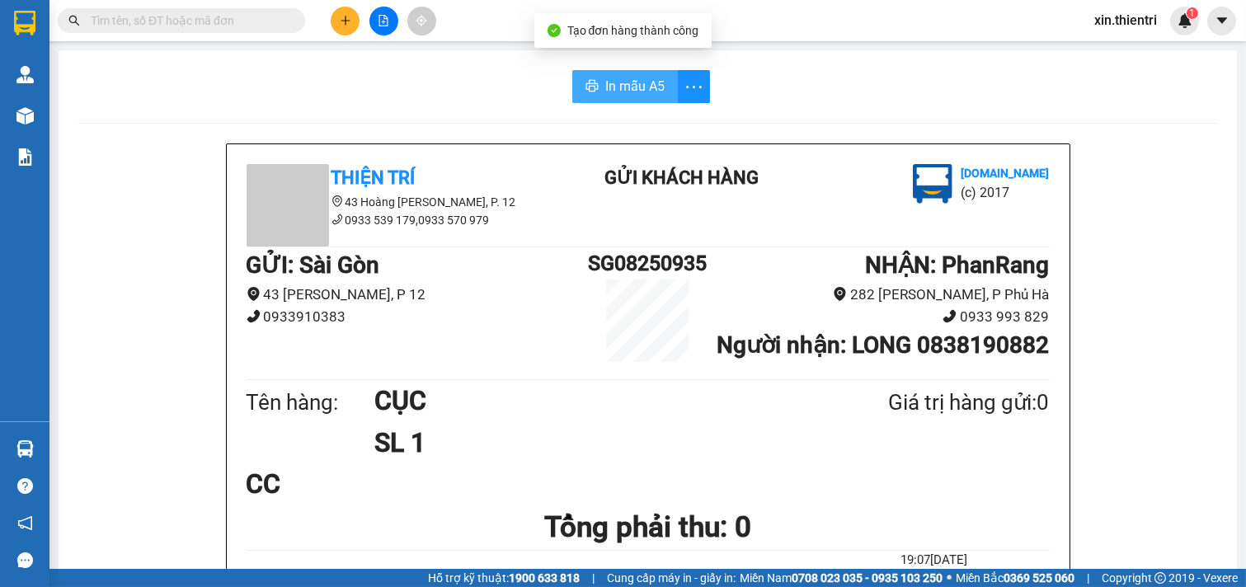
click at [583, 100] on button "In mẫu A5" at bounding box center [625, 86] width 106 height 33
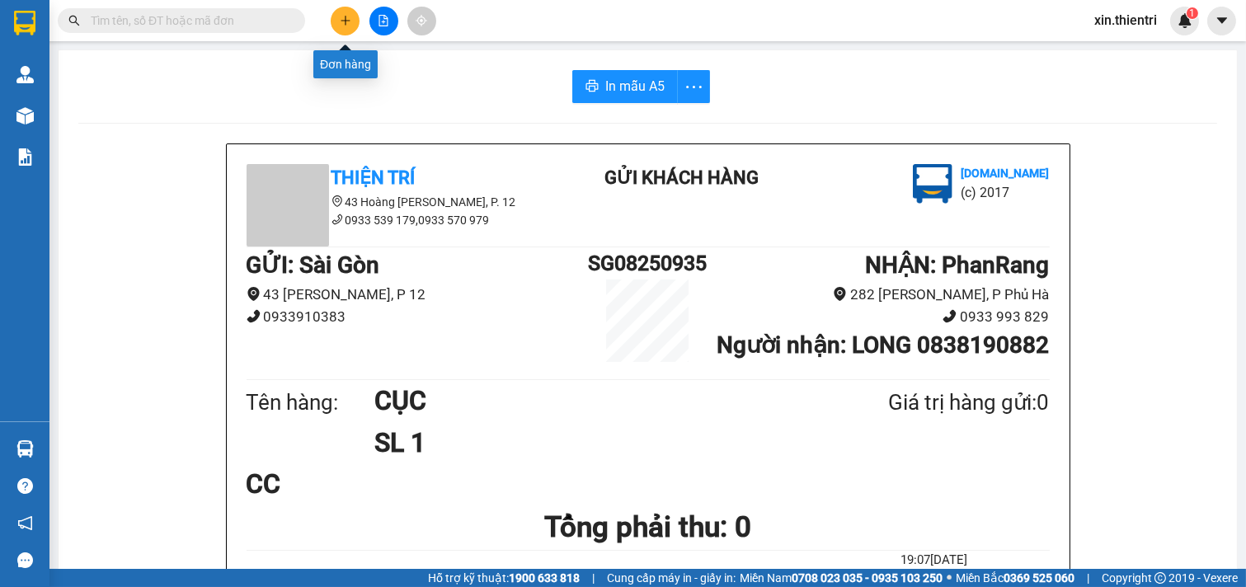
click at [358, 21] on button at bounding box center [345, 21] width 29 height 29
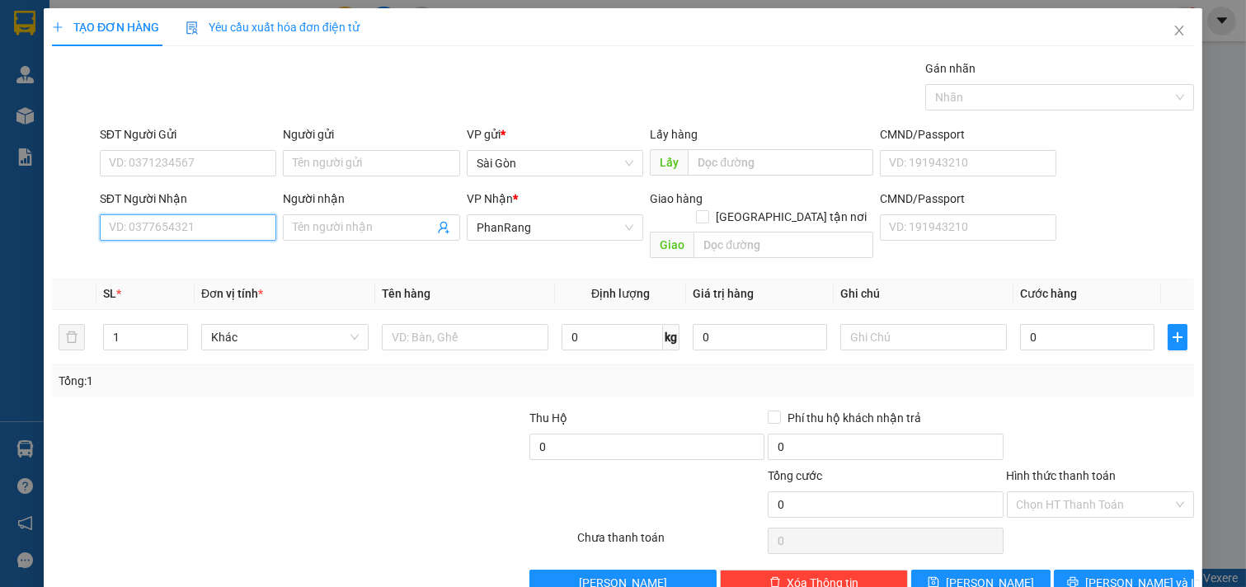
drag, startPoint x: 209, startPoint y: 227, endPoint x: 249, endPoint y: 260, distance: 52.2
click at [209, 227] on input "SĐT Người Nhận" at bounding box center [188, 227] width 177 height 26
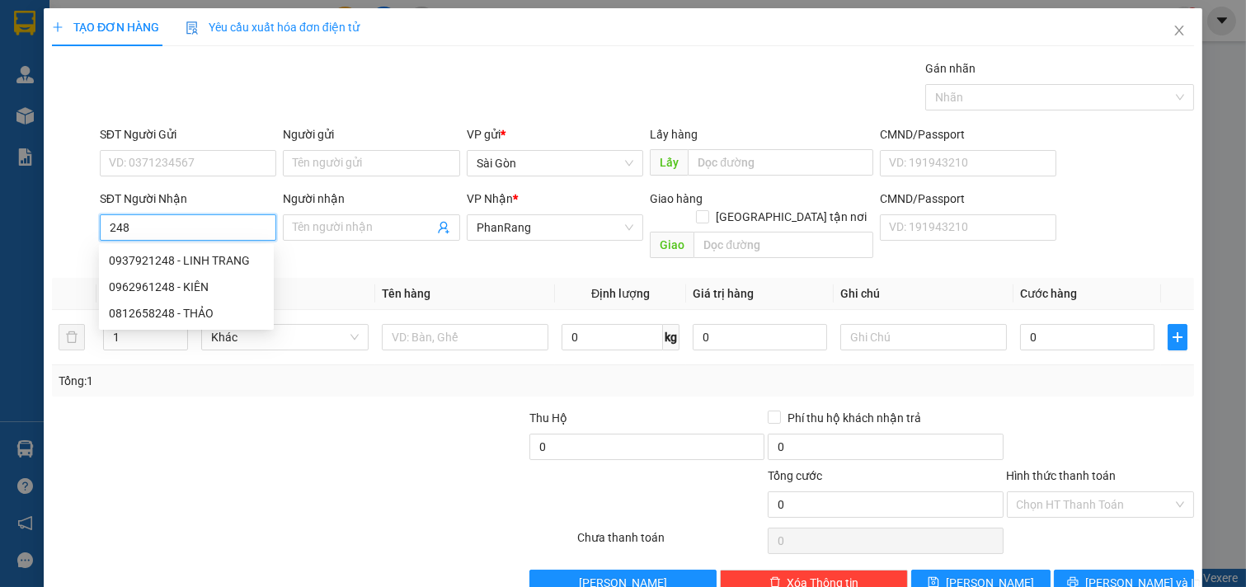
drag, startPoint x: 180, startPoint y: 261, endPoint x: 168, endPoint y: 266, distance: 12.3
click at [180, 261] on div "0937921248 - LINH TRANG" at bounding box center [186, 261] width 155 height 18
type input "0937921248"
type input "LINH TRANG"
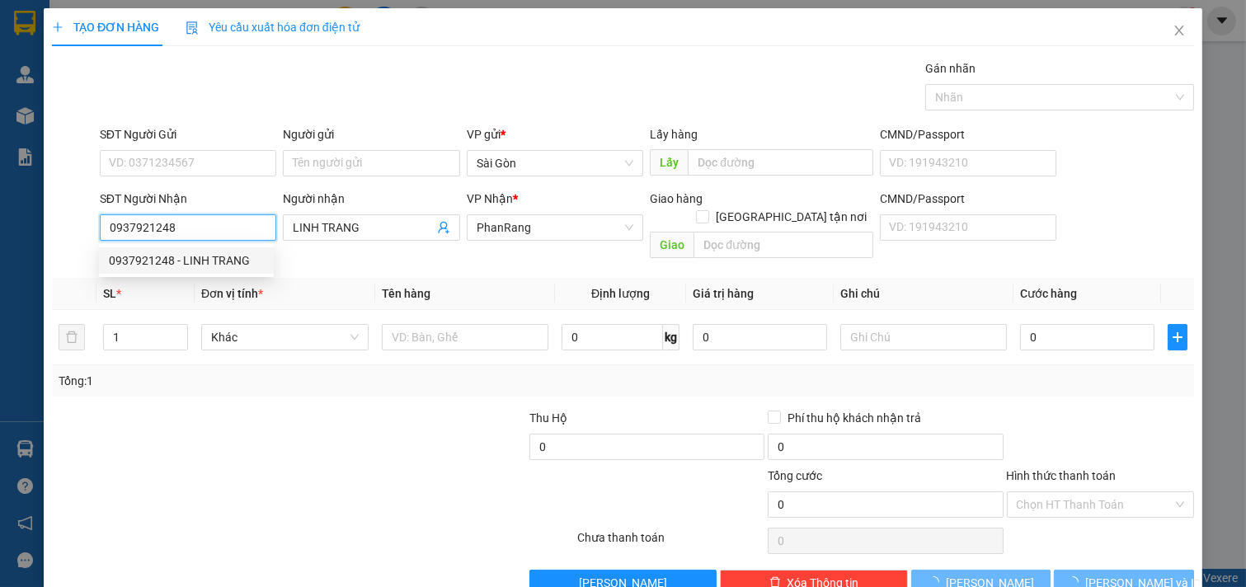
type input "40.000"
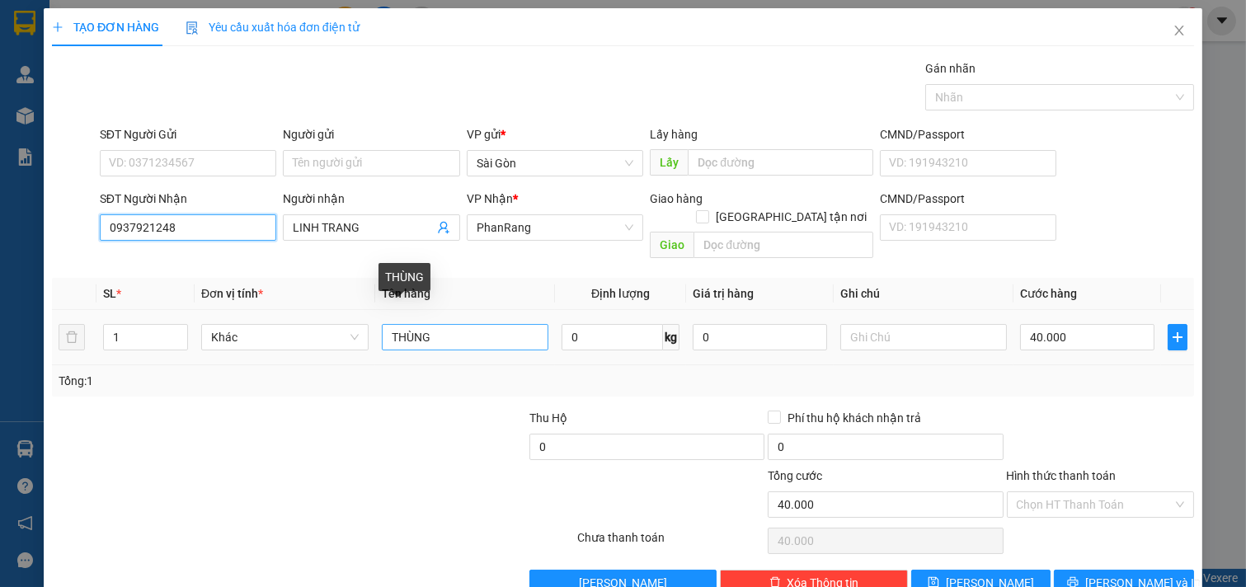
type input "0937921248"
click at [465, 324] on input "THÙNG" at bounding box center [465, 337] width 167 height 26
drag, startPoint x: 465, startPoint y: 318, endPoint x: 100, endPoint y: 331, distance: 365.5
click at [100, 325] on tr "1 Khác THÙNG 0 kg 0 40.000" at bounding box center [623, 337] width 1142 height 55
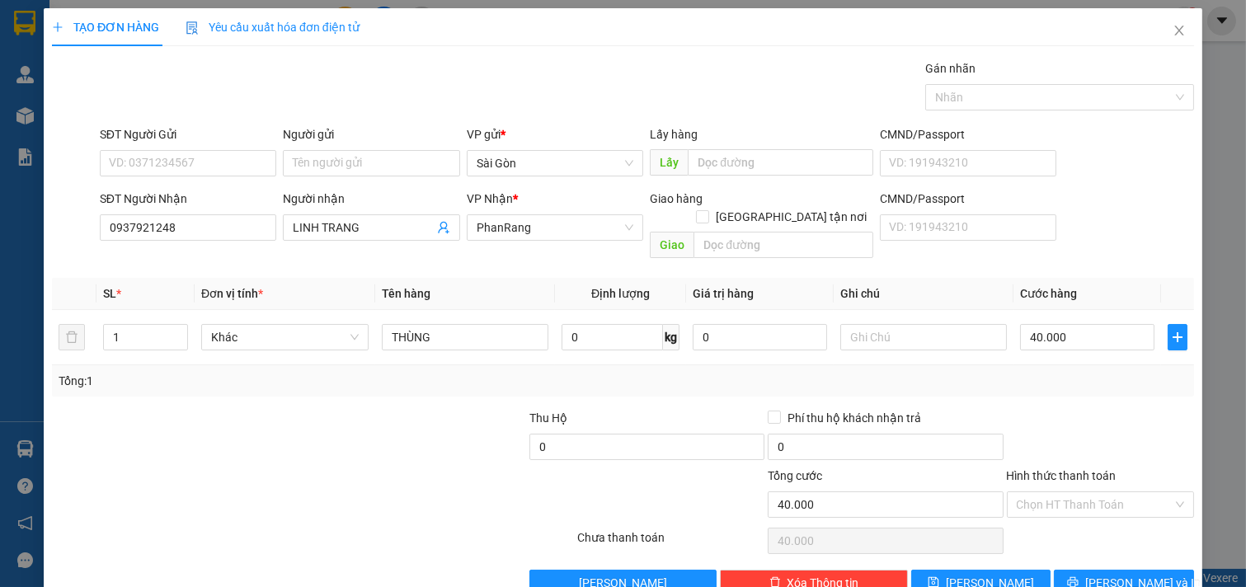
drag, startPoint x: 347, startPoint y: 434, endPoint x: 412, endPoint y: 446, distance: 66.3
click at [359, 439] on div at bounding box center [408, 438] width 238 height 58
drag, startPoint x: 1103, startPoint y: 482, endPoint x: 1105, endPoint y: 491, distance: 9.2
click at [1105, 492] on input "Hình thức thanh toán" at bounding box center [1095, 504] width 157 height 25
drag, startPoint x: 1090, startPoint y: 520, endPoint x: 1079, endPoint y: 538, distance: 21.5
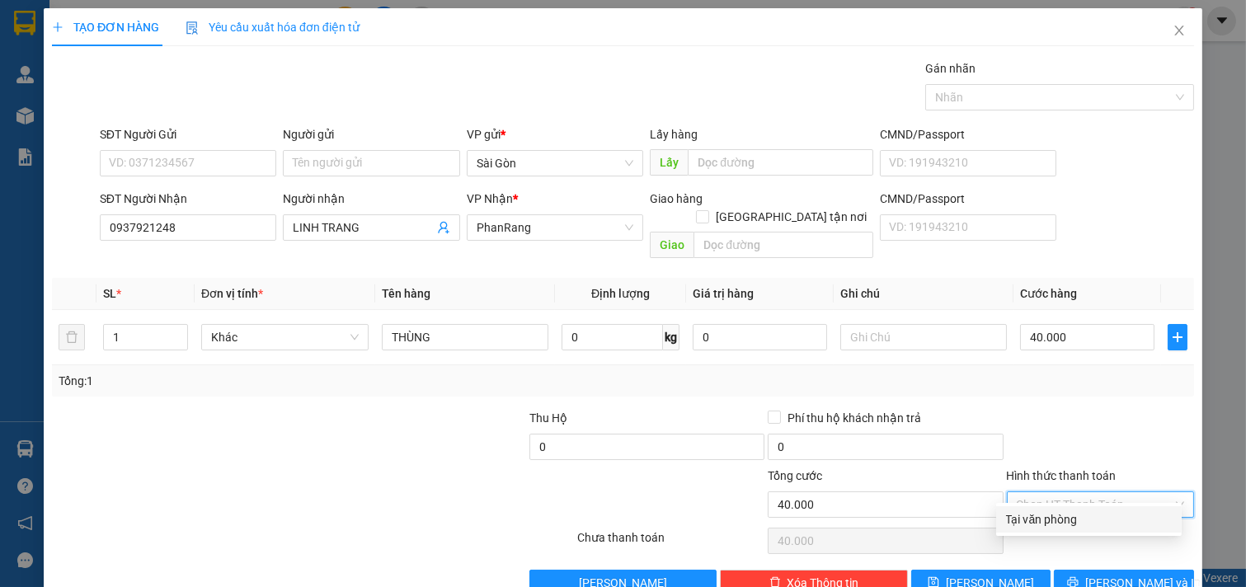
click at [1090, 520] on div "Tại văn phòng" at bounding box center [1089, 519] width 166 height 18
type input "0"
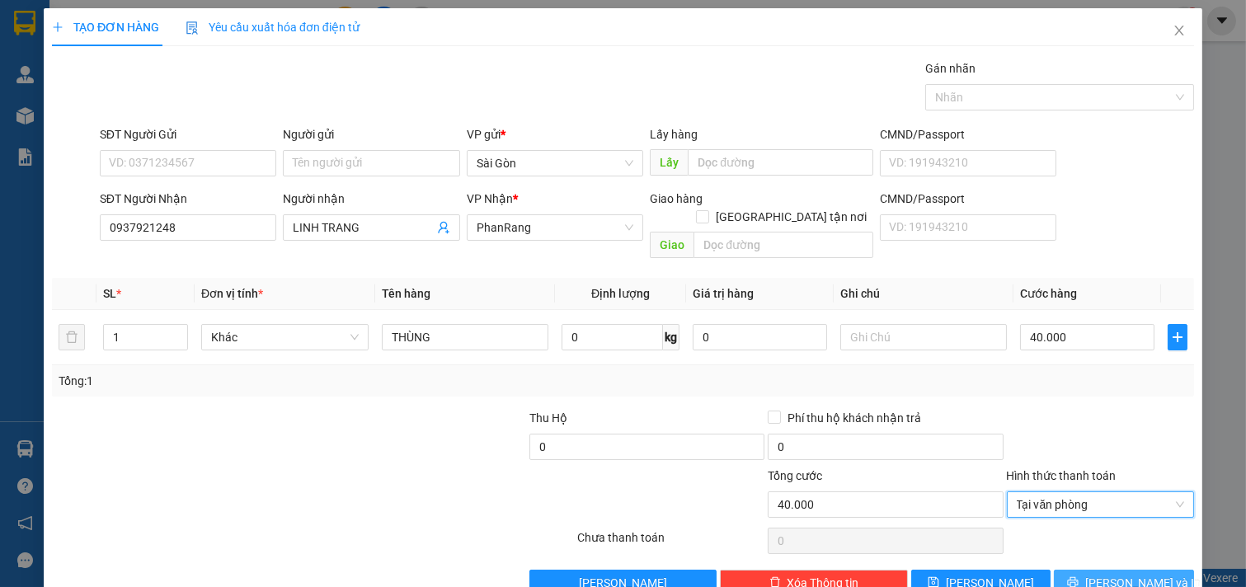
click at [1074, 570] on button "[PERSON_NAME] và In" at bounding box center [1124, 583] width 140 height 26
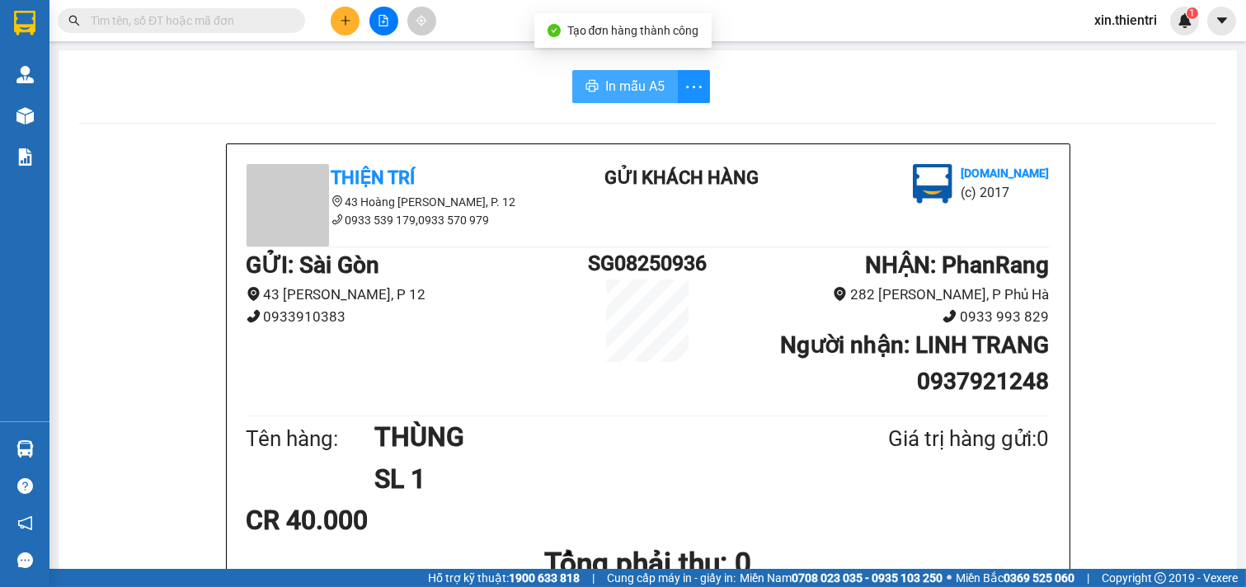
click at [594, 88] on button "In mẫu A5" at bounding box center [625, 86] width 106 height 33
click at [358, 15] on div at bounding box center [384, 21] width 124 height 29
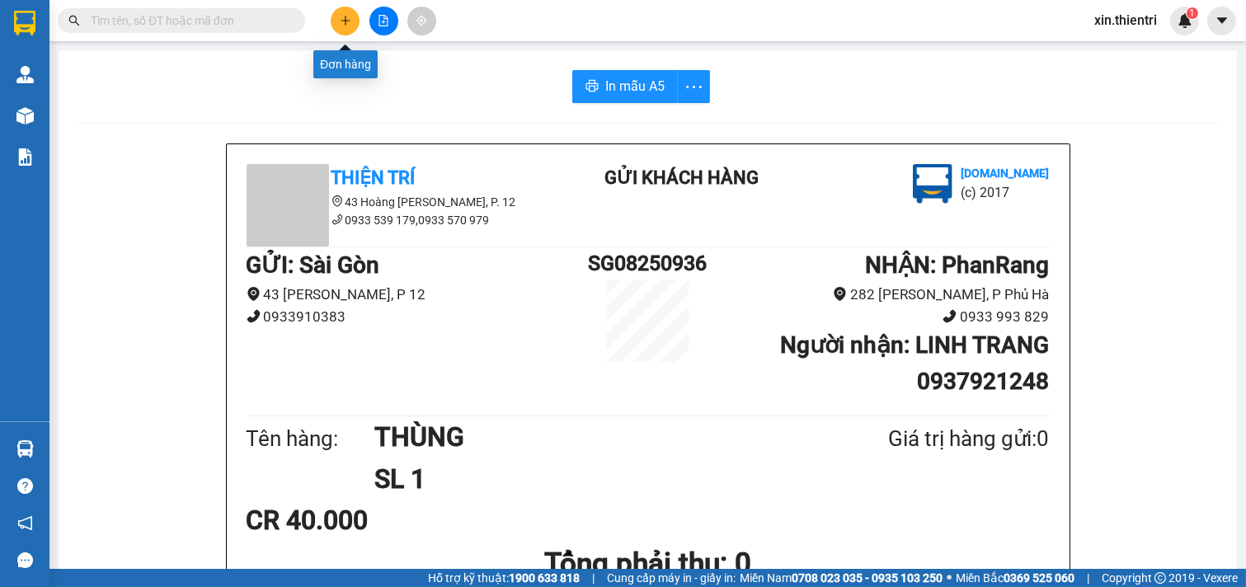
click at [358, 15] on button at bounding box center [345, 21] width 29 height 29
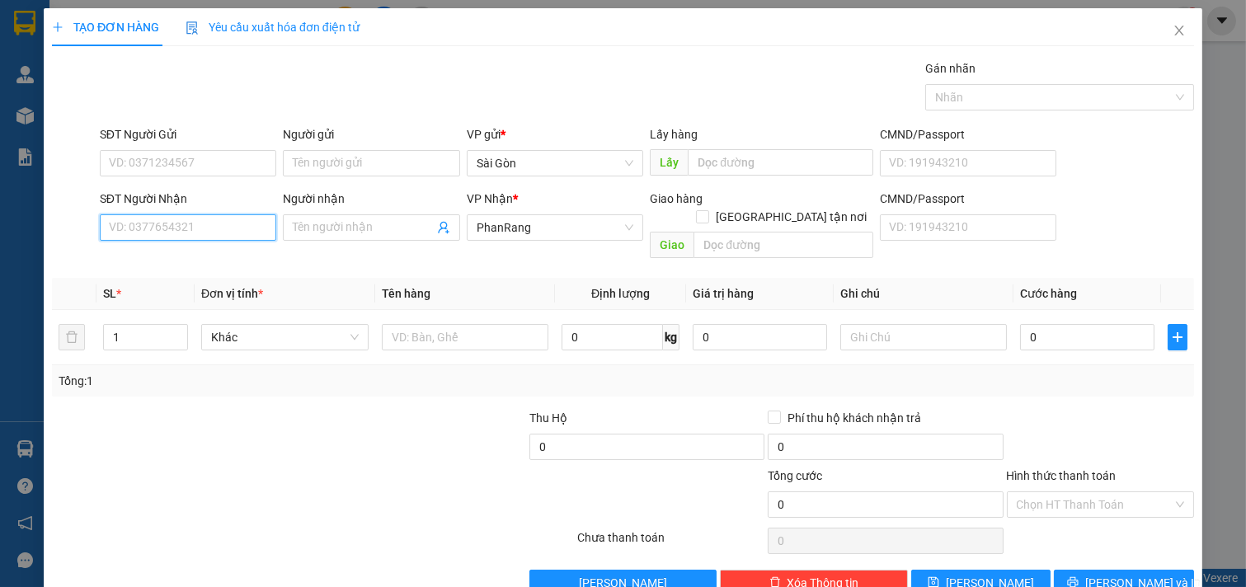
click at [200, 227] on input "SĐT Người Nhận" at bounding box center [188, 227] width 177 height 26
click at [203, 261] on div "0704455667 - HOA" at bounding box center [186, 261] width 155 height 18
type input "0704455667"
type input "HOA"
type input "150.000"
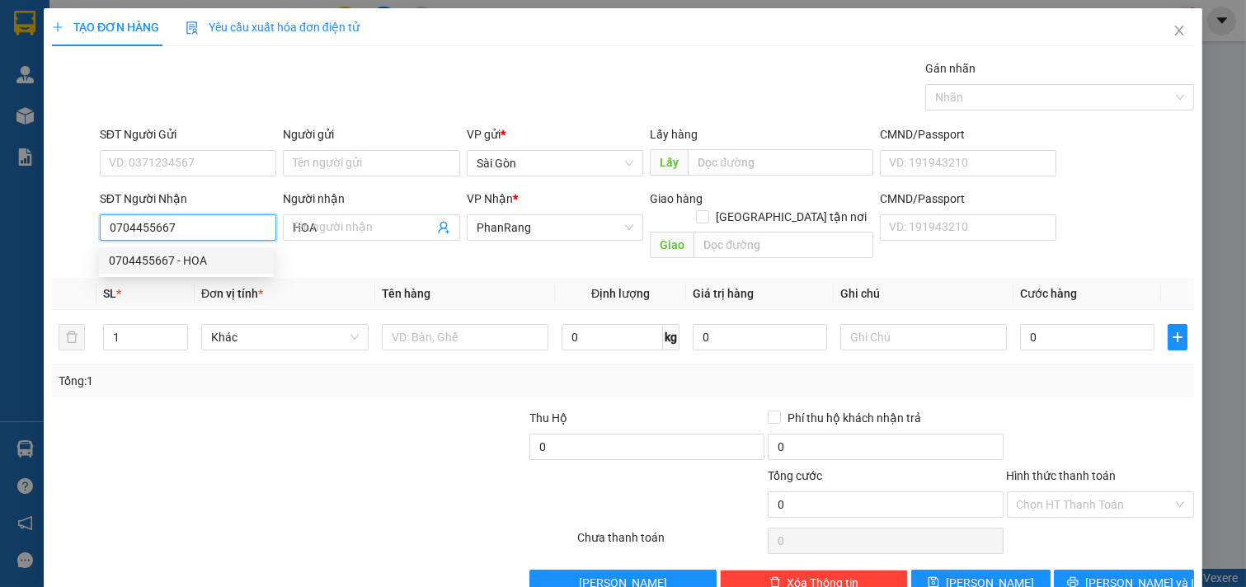
type input "150.000"
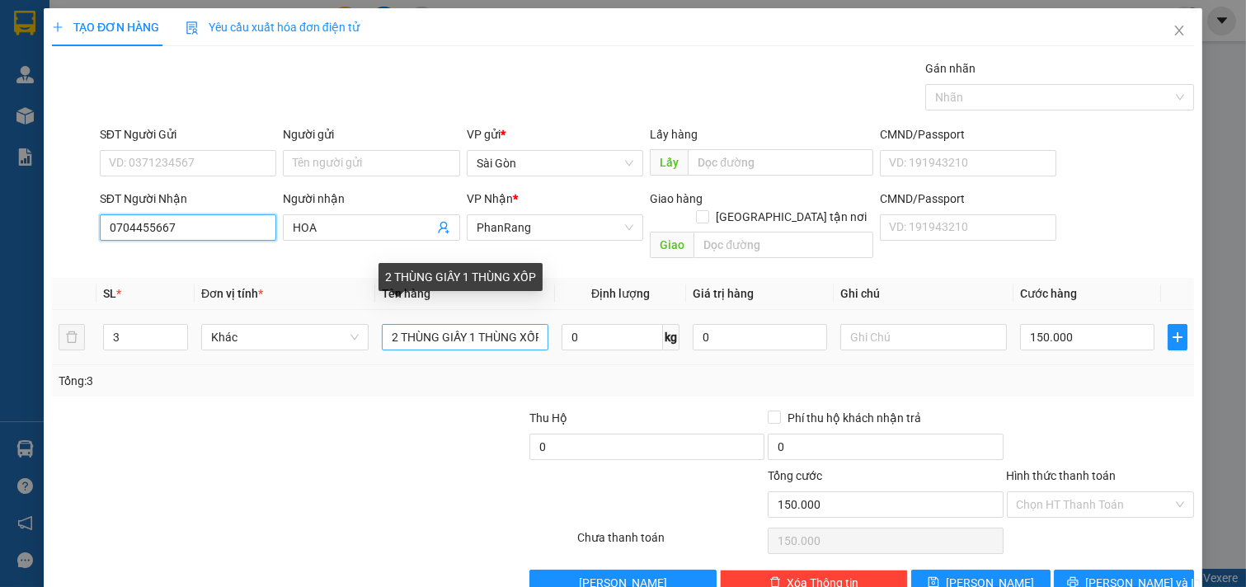
type input "0704455667"
click at [490, 324] on input "2 THÙNG GIẤY 1 THÙNG XỐP" at bounding box center [465, 337] width 167 height 26
click at [491, 324] on input "2 THÙNG GIẤY 1 TÙNG XỐP" at bounding box center [465, 337] width 167 height 26
click at [491, 324] on input "2 THÙNG GIẤY 1NG" at bounding box center [465, 337] width 167 height 26
type input "2 THÙNG GIẤY"
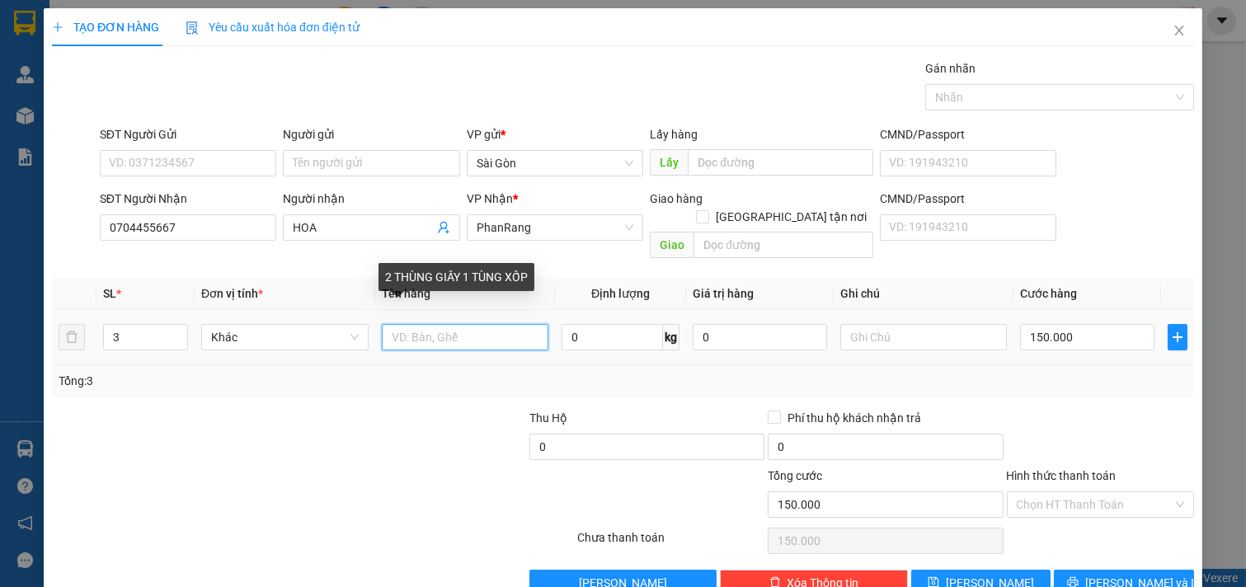
click at [492, 324] on input "text" at bounding box center [465, 337] width 167 height 26
click at [495, 324] on input "text" at bounding box center [465, 337] width 167 height 26
click at [499, 324] on input "text" at bounding box center [465, 337] width 167 height 26
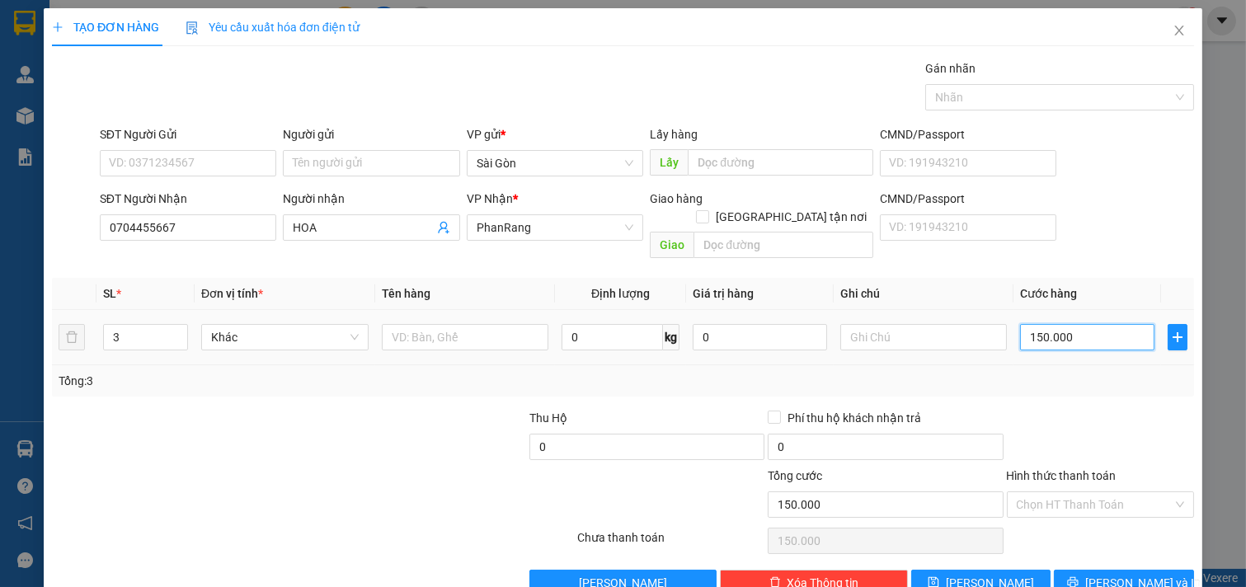
click at [1073, 324] on input "150.000" at bounding box center [1087, 337] width 134 height 26
type input "5"
type input "50"
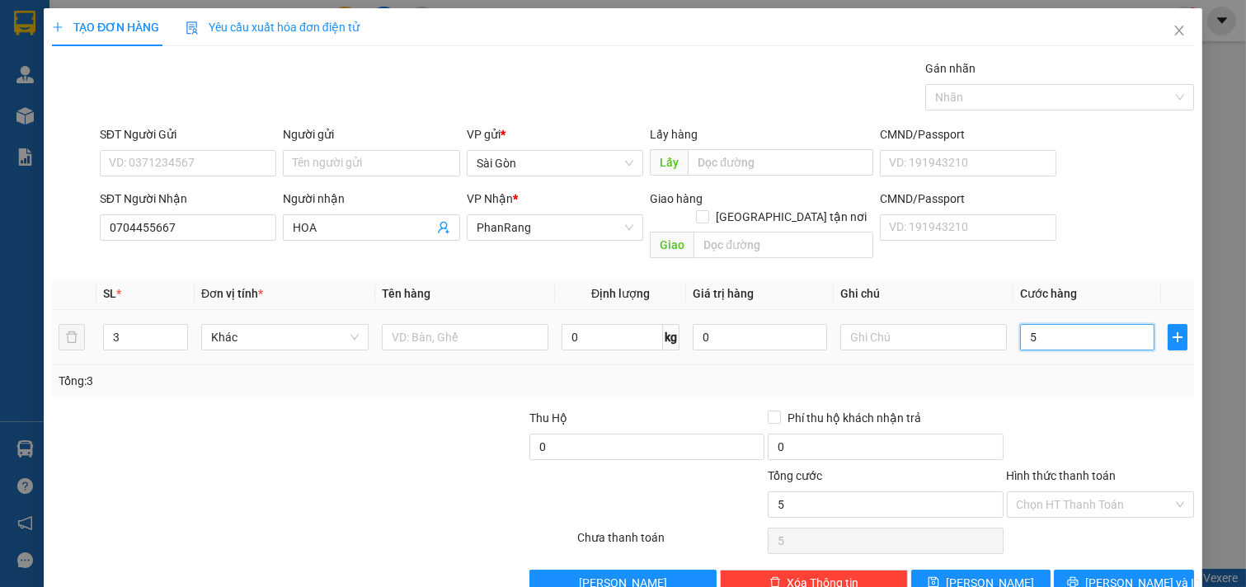
type input "50"
type input "50.000"
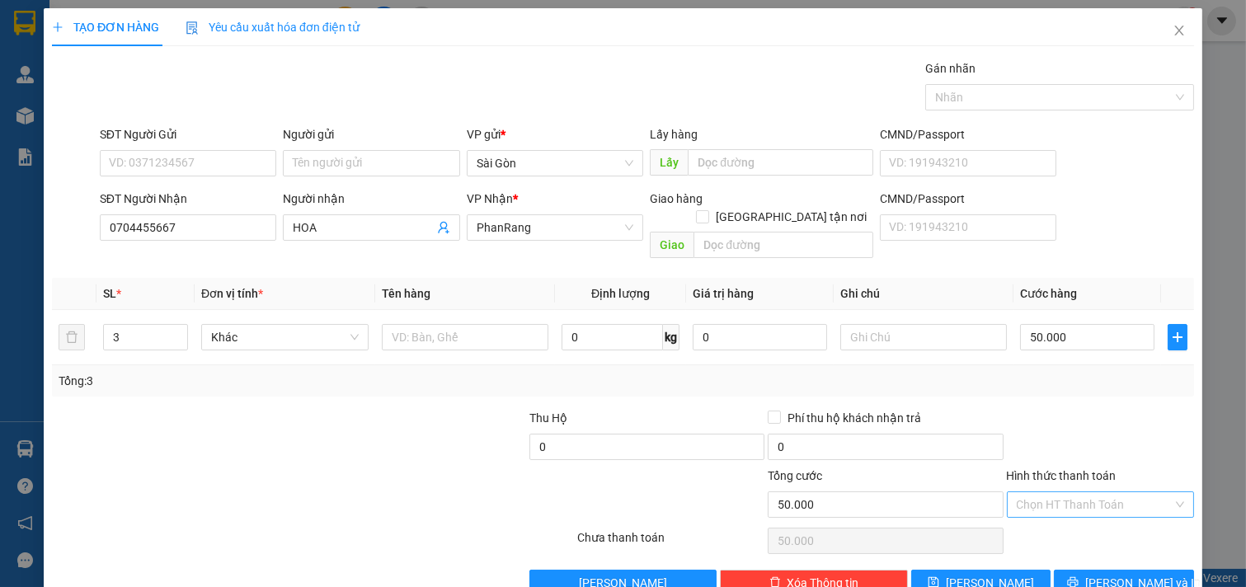
click at [1083, 492] on input "Hình thức thanh toán" at bounding box center [1095, 504] width 157 height 25
click at [1078, 524] on div "Tại văn phòng" at bounding box center [1089, 519] width 166 height 18
type input "0"
click at [1089, 570] on button "[PERSON_NAME] và In" at bounding box center [1124, 583] width 140 height 26
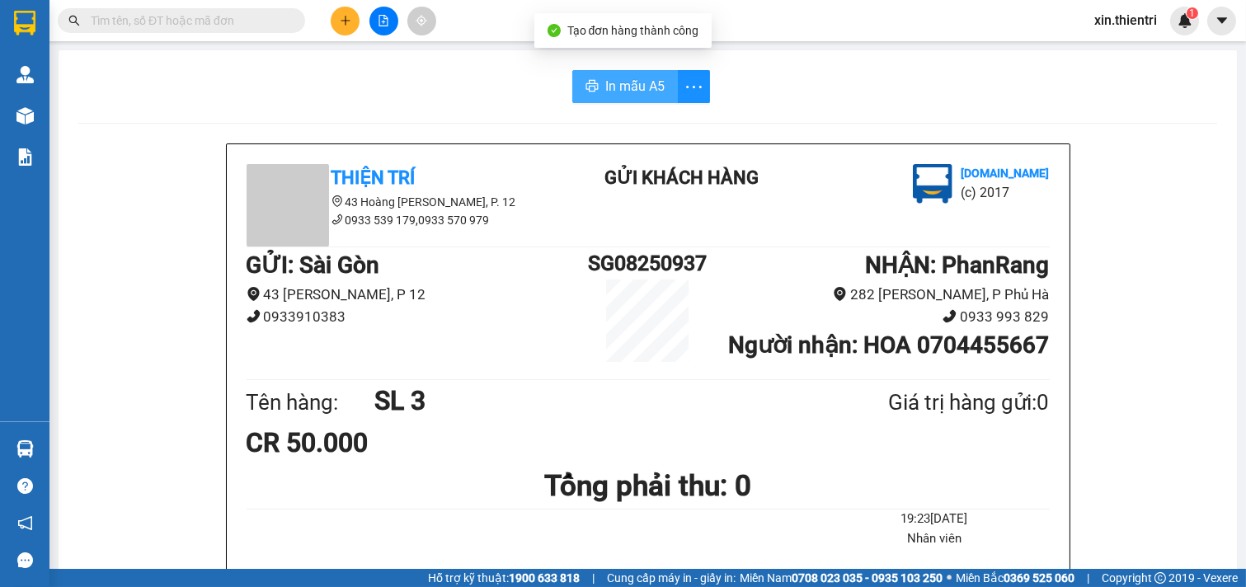
click at [617, 87] on span "In mẫu A5" at bounding box center [634, 86] width 59 height 21
click at [335, 15] on button at bounding box center [345, 21] width 29 height 29
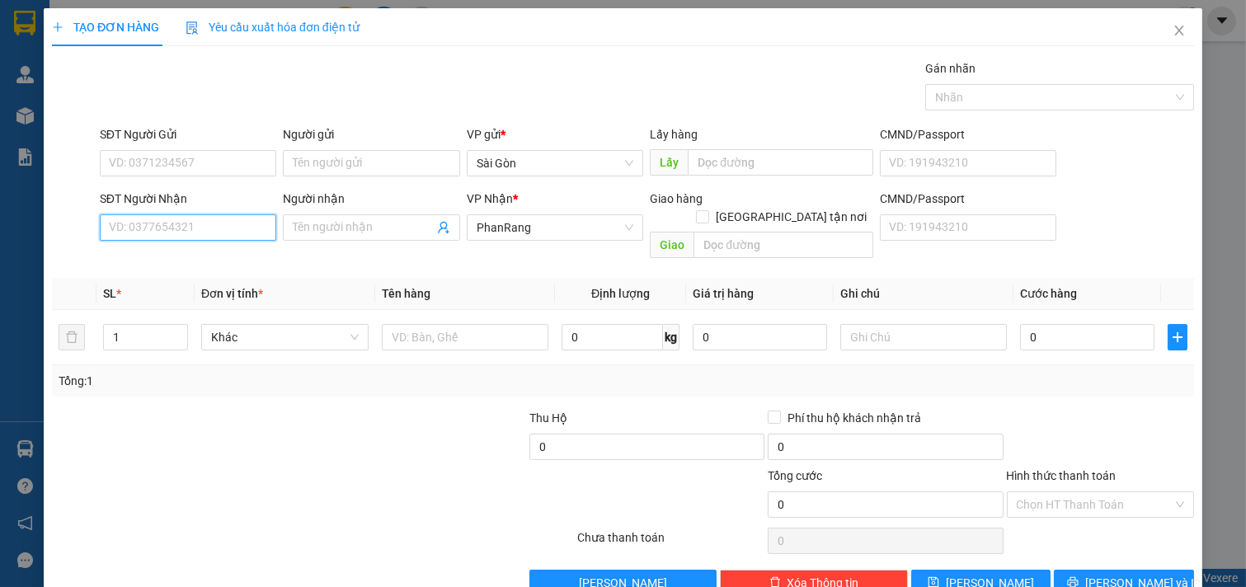
click at [187, 231] on input "SĐT Người Nhận" at bounding box center [188, 227] width 177 height 26
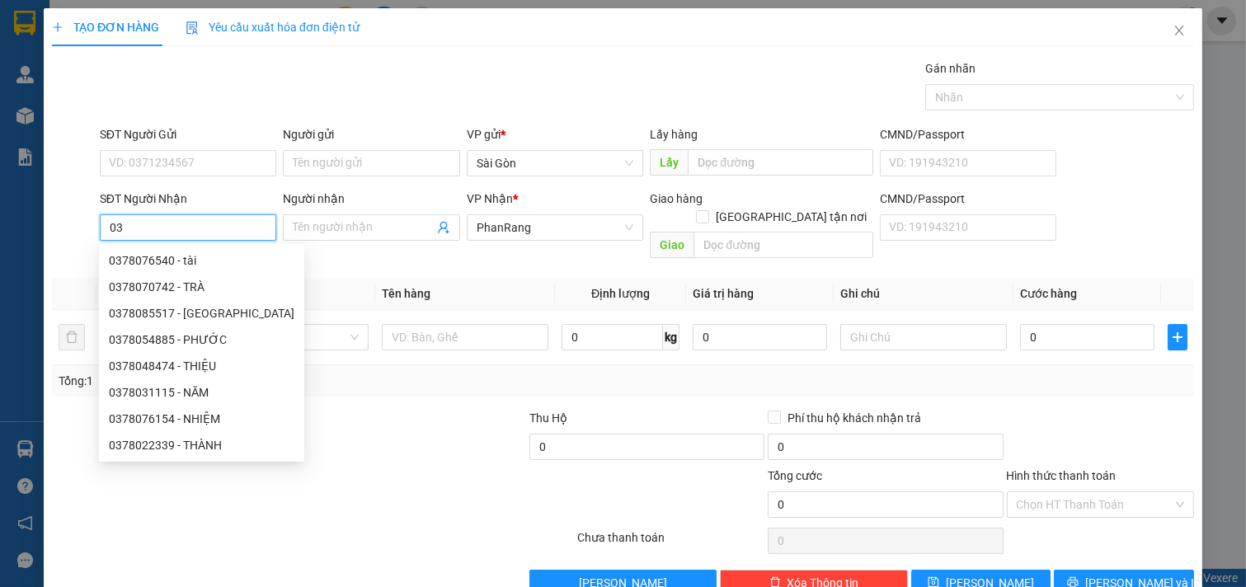
type input "0"
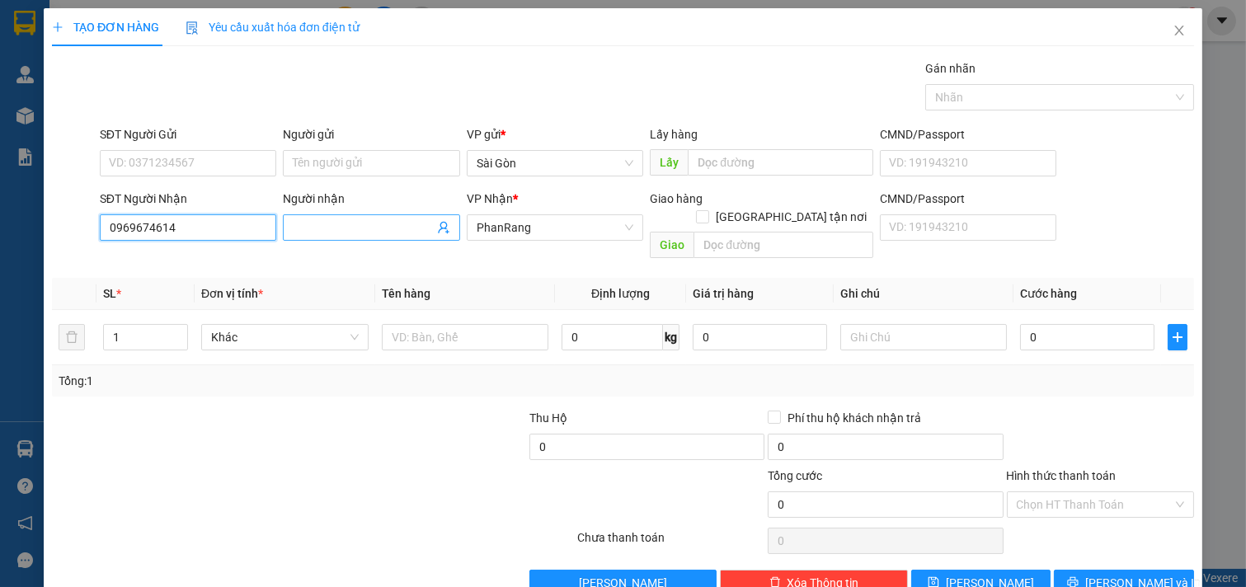
type input "0969674614"
click at [327, 233] on input "Người nhận" at bounding box center [363, 228] width 141 height 18
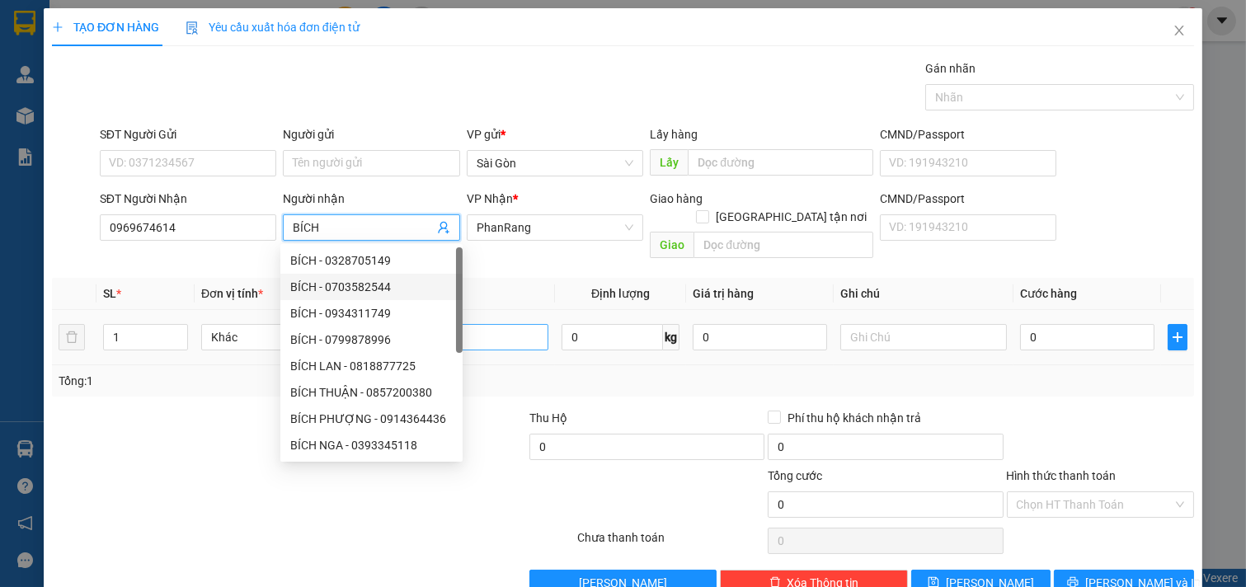
type input "BÍCH"
click at [496, 324] on input "text" at bounding box center [465, 337] width 167 height 26
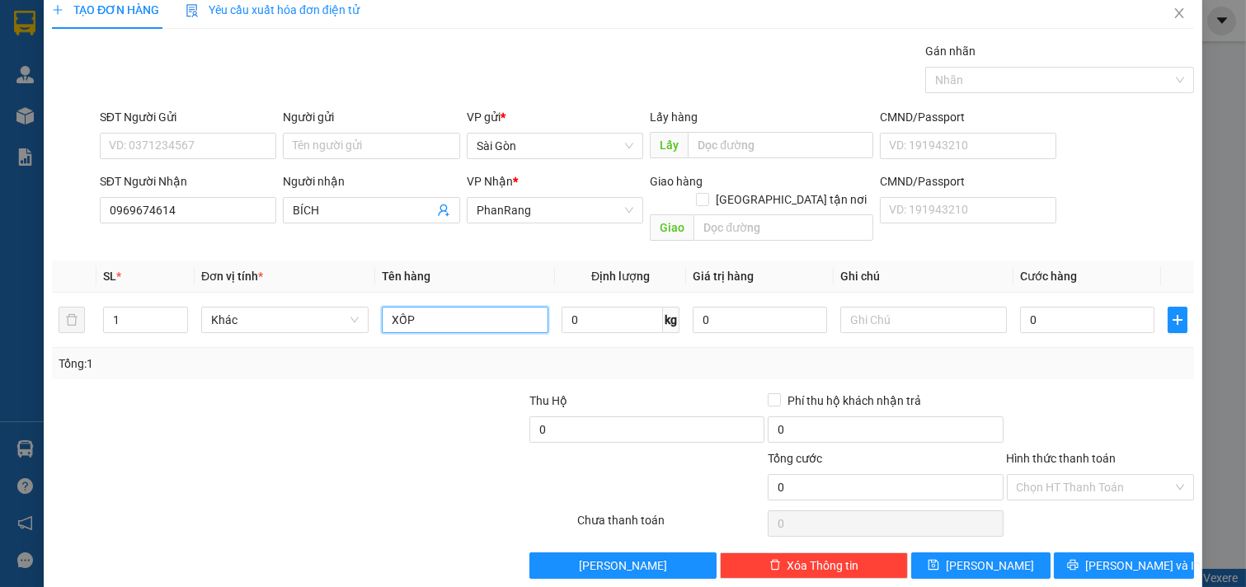
scroll to position [22, 0]
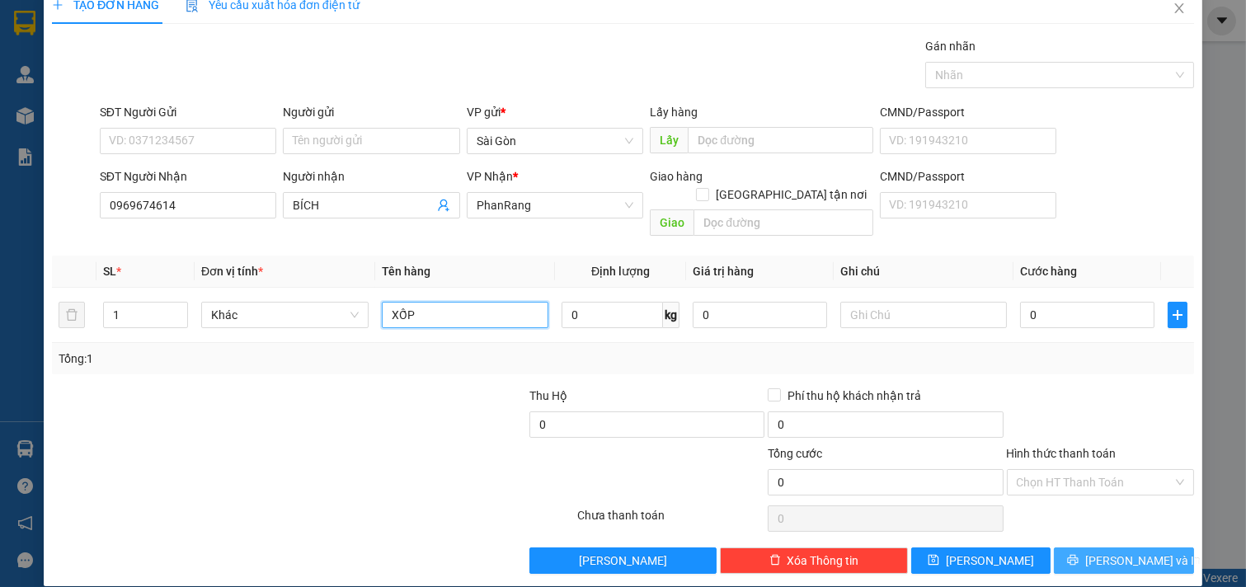
type input "XỐP"
click at [1116, 552] on span "[PERSON_NAME] và In" at bounding box center [1142, 561] width 115 height 18
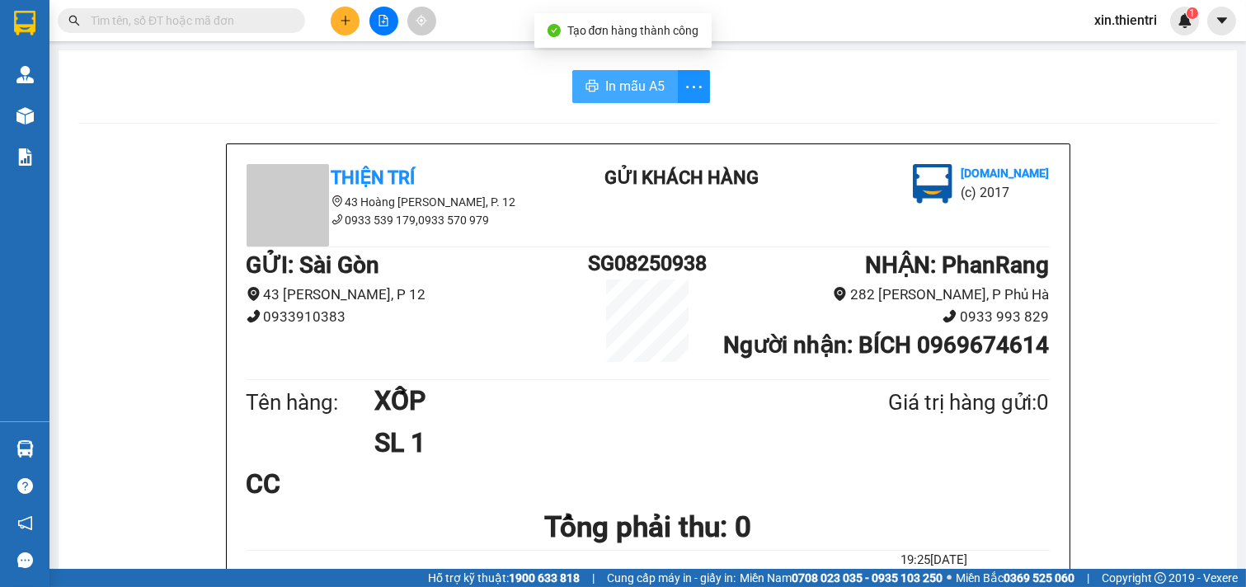
drag, startPoint x: 594, startPoint y: 85, endPoint x: 869, endPoint y: 205, distance: 300.3
click at [595, 85] on button "In mẫu A5" at bounding box center [625, 86] width 106 height 33
click at [349, 21] on icon "plus" at bounding box center [345, 20] width 9 height 1
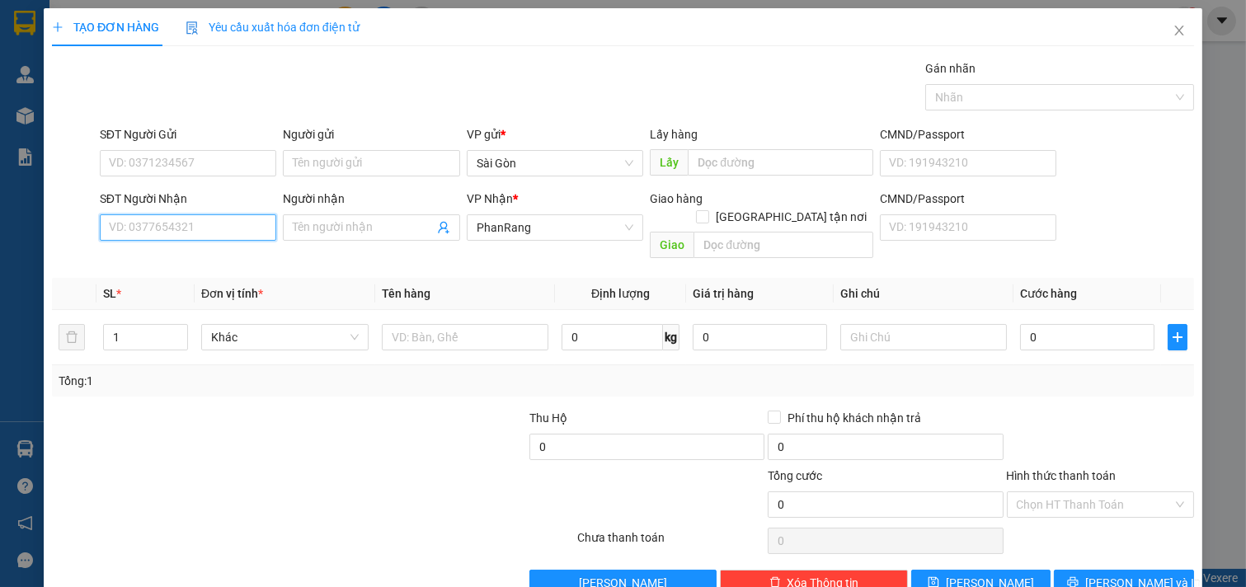
click at [193, 223] on input "SĐT Người Nhận" at bounding box center [188, 227] width 177 height 26
click at [165, 266] on div "0792640538 - DUNG" at bounding box center [186, 261] width 155 height 18
type input "0792640538"
type input "DUNG"
type input "[PERSON_NAME]"
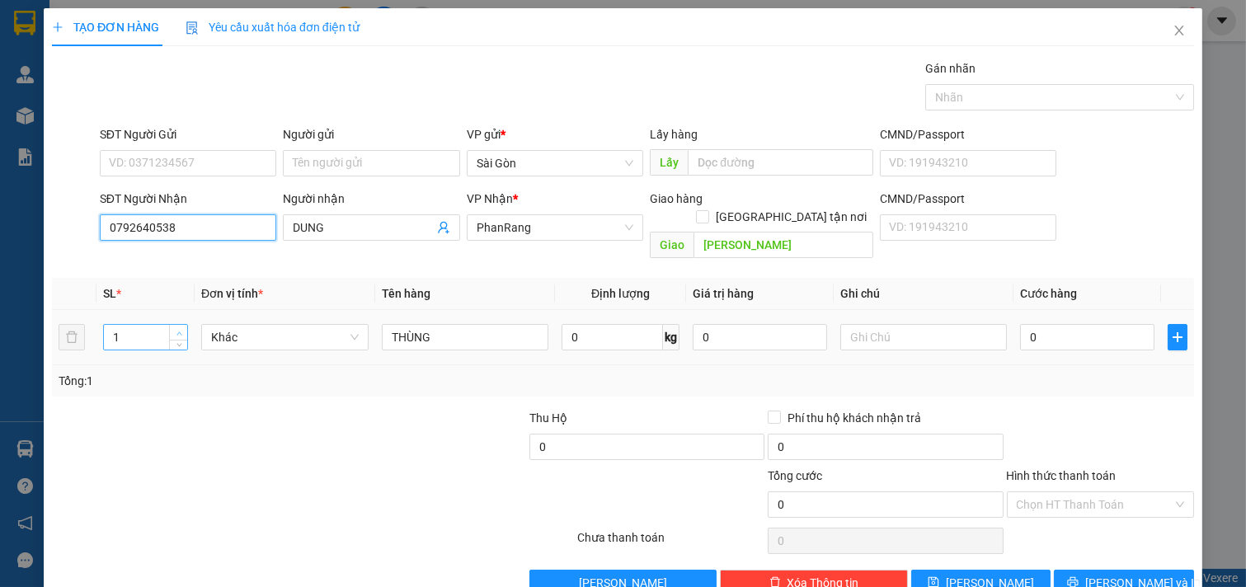
type input "0792640538"
type input "2"
click at [176, 328] on span "up" at bounding box center [179, 333] width 10 height 10
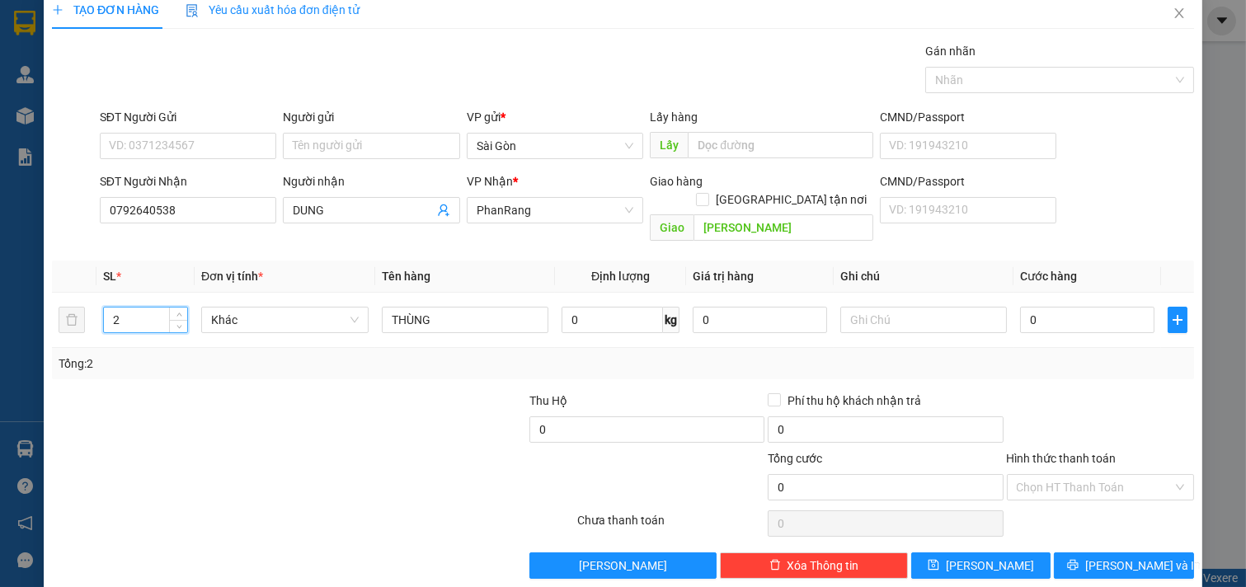
scroll to position [22, 0]
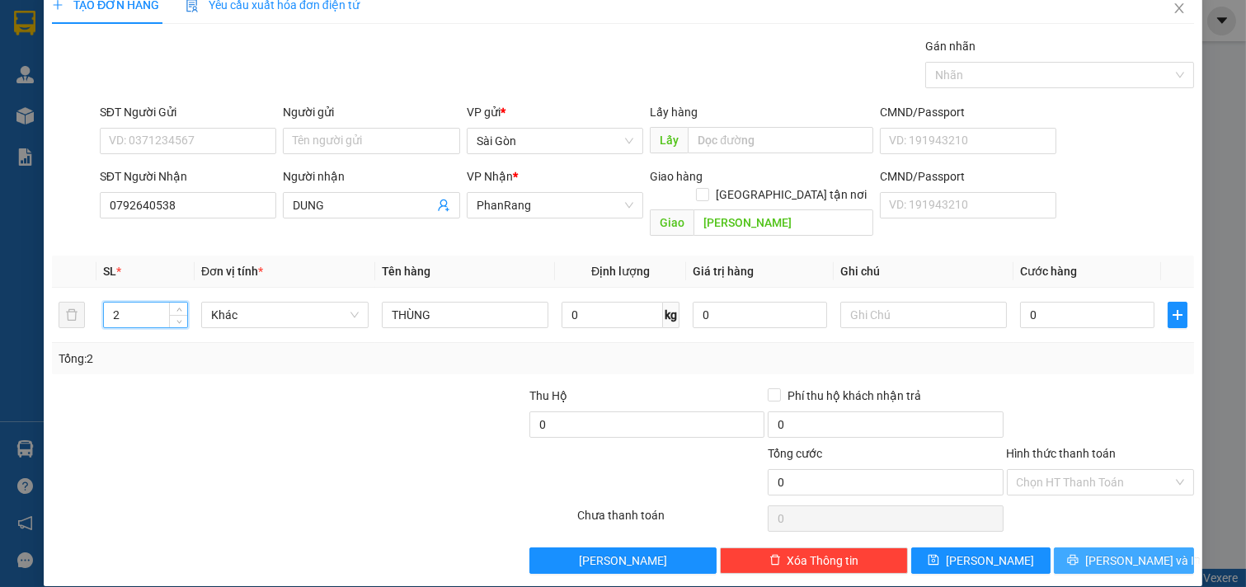
click at [1131, 552] on span "[PERSON_NAME] và In" at bounding box center [1142, 561] width 115 height 18
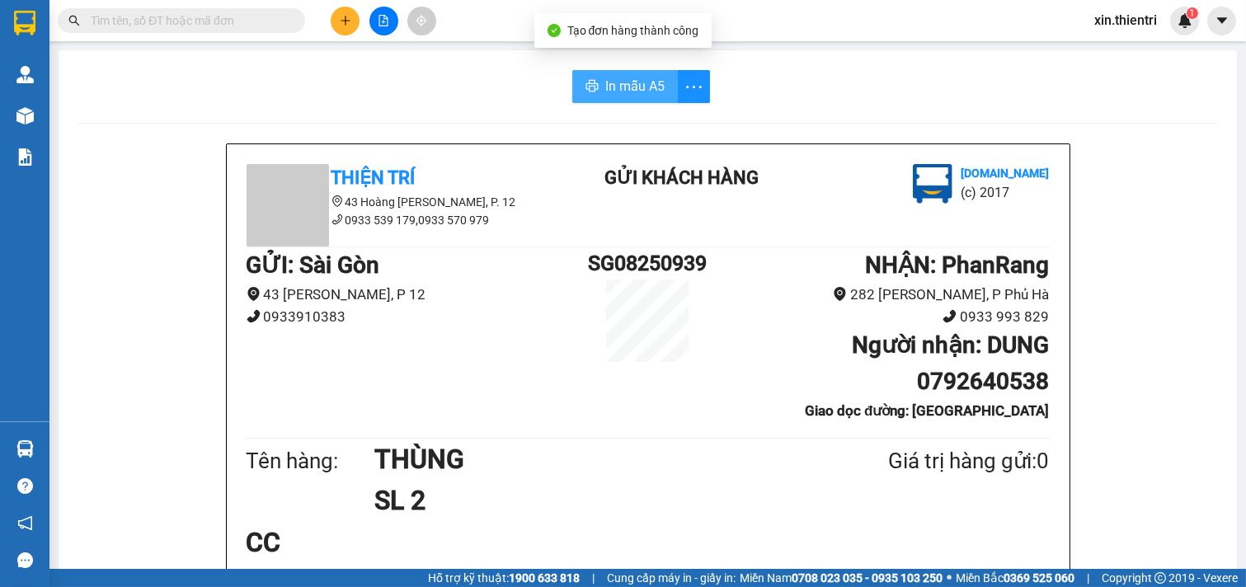
click at [612, 84] on span "In mẫu A5" at bounding box center [634, 86] width 59 height 21
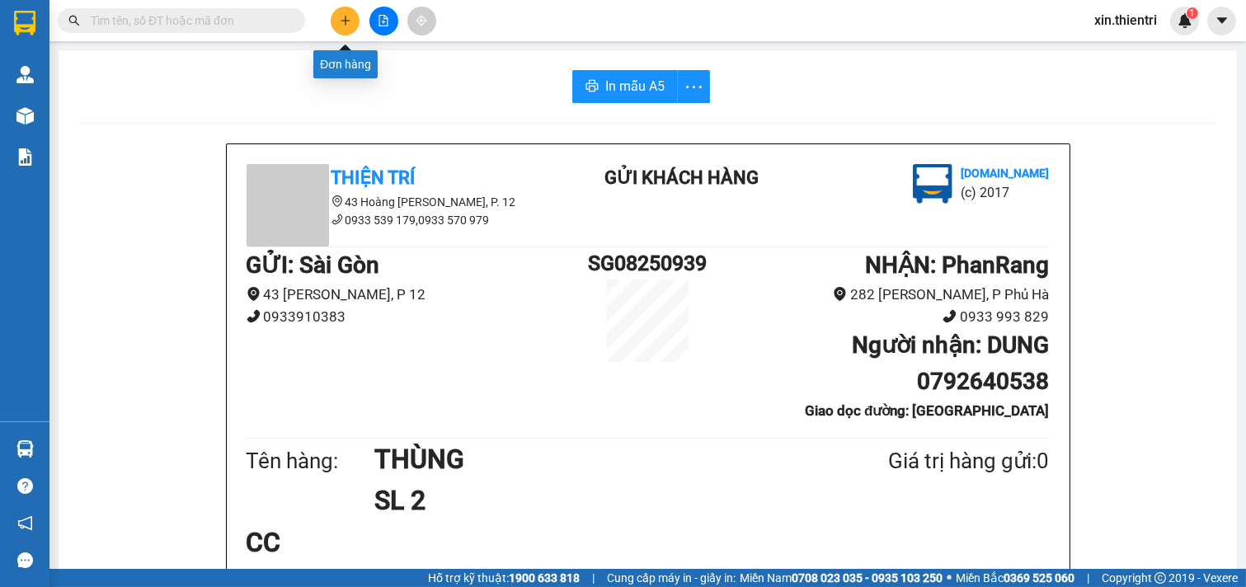
click at [335, 14] on button at bounding box center [345, 21] width 29 height 29
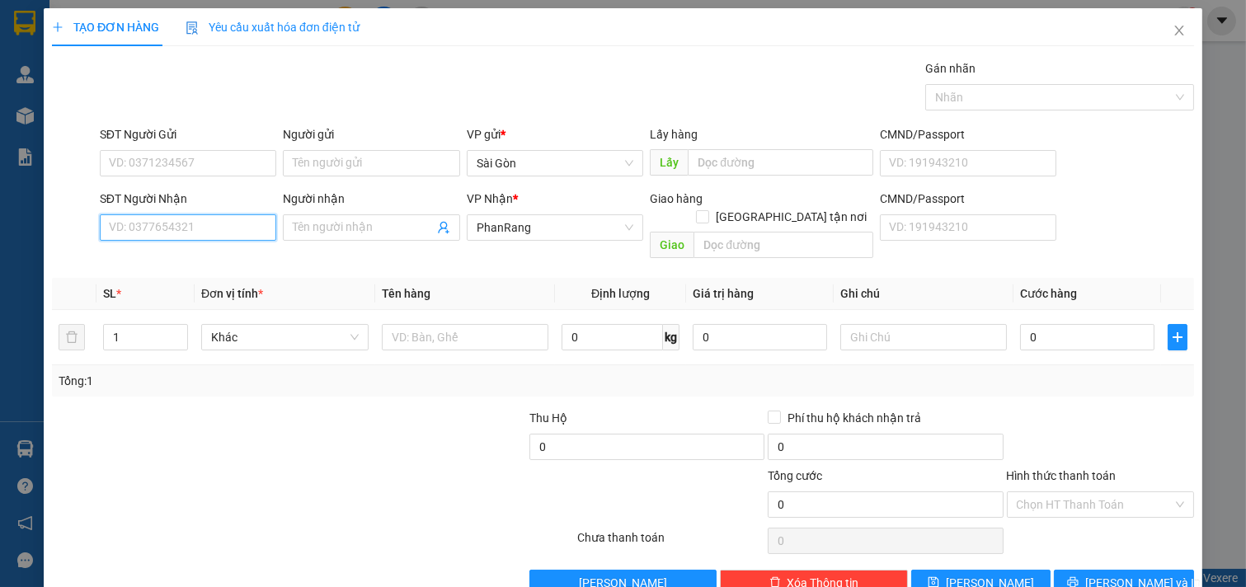
click at [174, 243] on div "SĐT Người Nhận VD: 0377654321" at bounding box center [188, 219] width 177 height 58
click at [327, 237] on span at bounding box center [371, 227] width 177 height 26
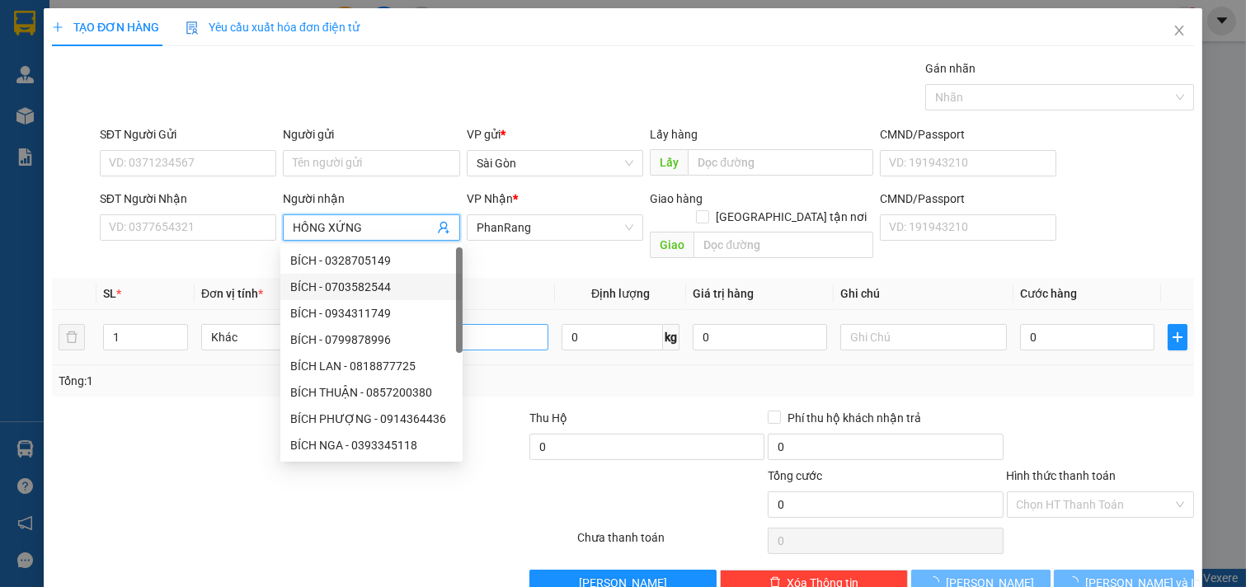
type input "HỒNG XỨNG"
click at [487, 324] on input "text" at bounding box center [465, 337] width 167 height 26
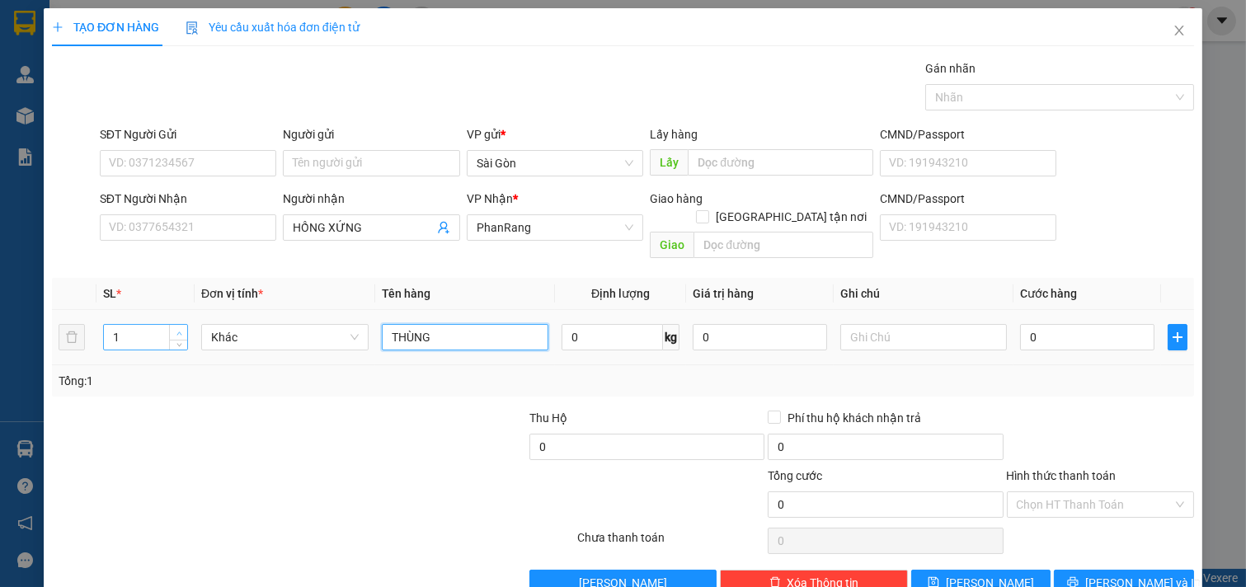
type input "THÙNG"
click at [176, 331] on icon "up" at bounding box center [179, 334] width 6 height 6
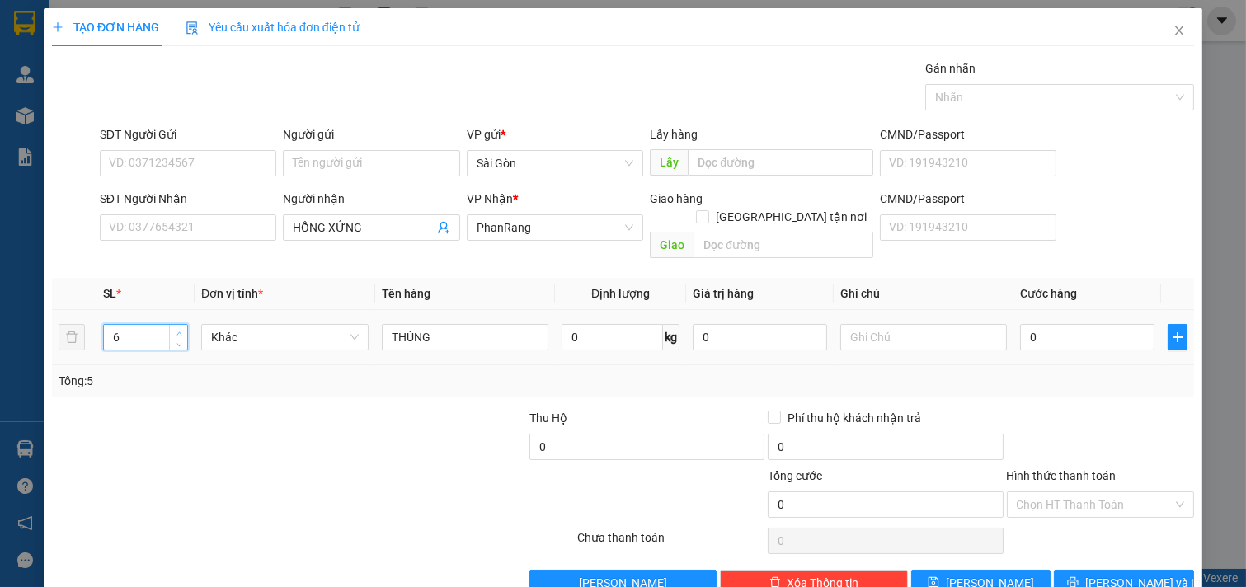
click at [176, 331] on icon "up" at bounding box center [179, 334] width 6 height 6
type input "10"
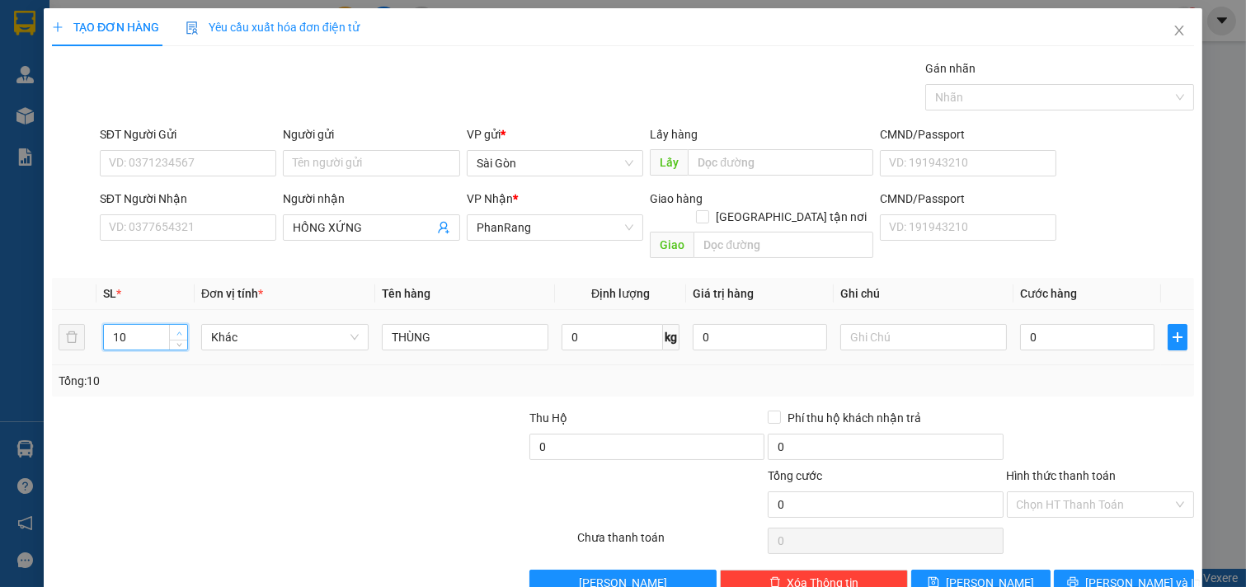
click at [176, 331] on icon "up" at bounding box center [179, 334] width 6 height 6
click at [1135, 574] on span "[PERSON_NAME] và In" at bounding box center [1142, 583] width 115 height 18
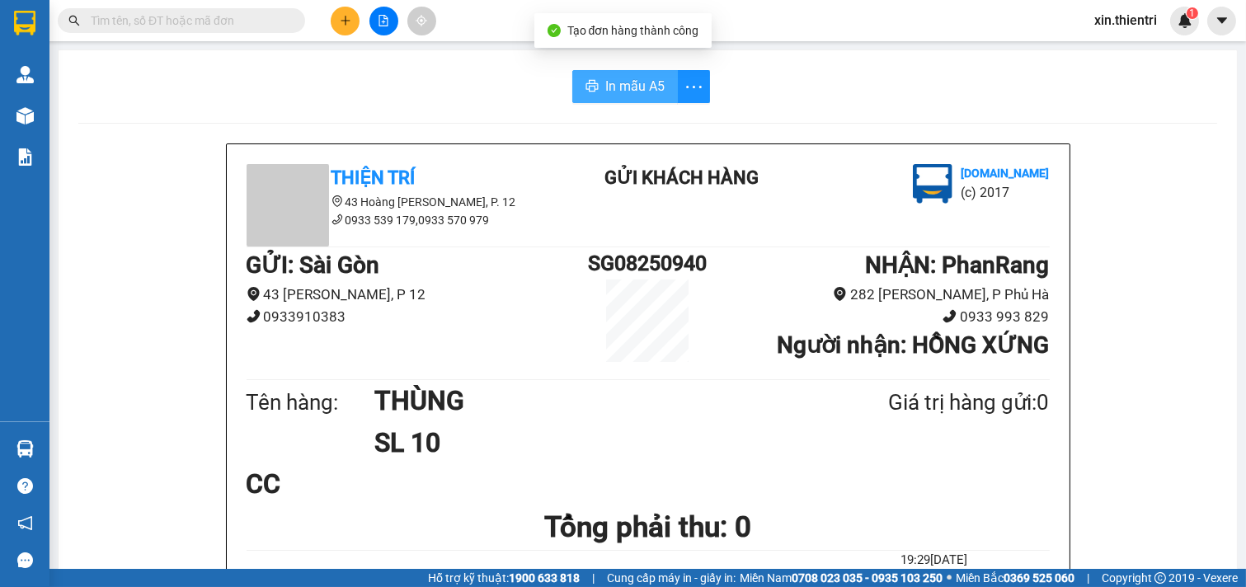
click at [606, 93] on span "In mẫu A5" at bounding box center [634, 86] width 59 height 21
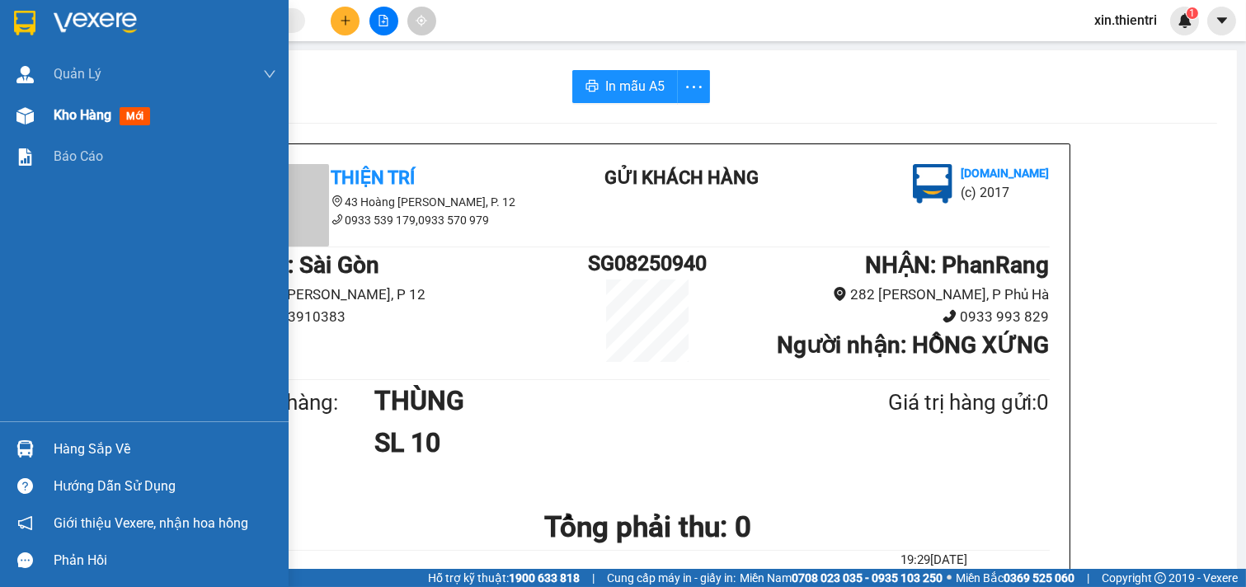
click at [79, 122] on span "Kho hàng" at bounding box center [83, 115] width 58 height 16
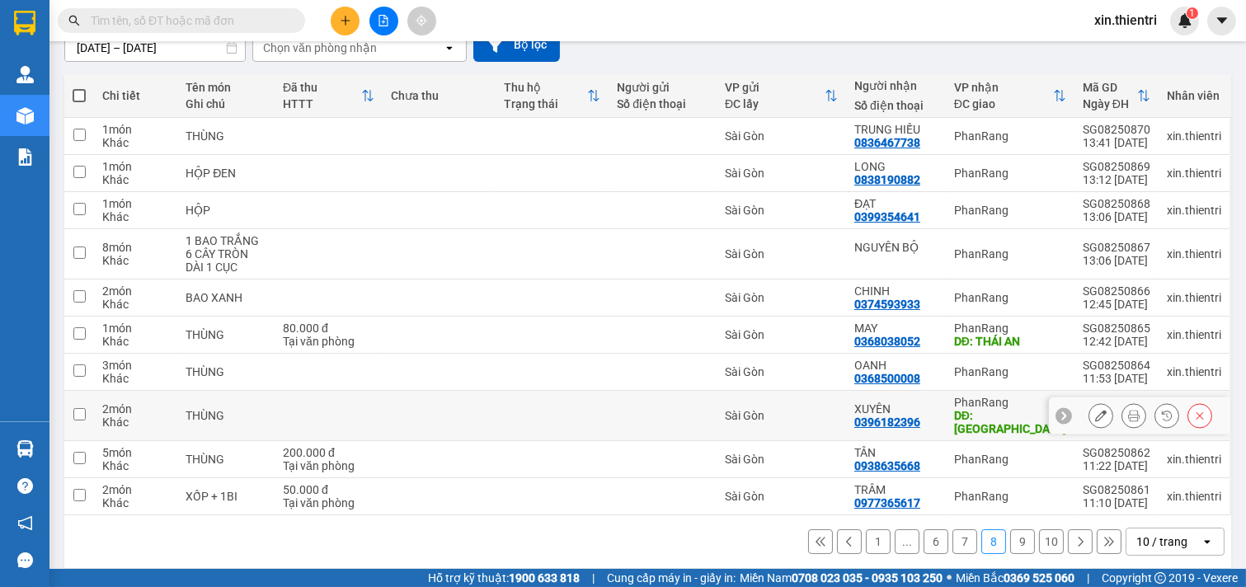
scroll to position [160, 0]
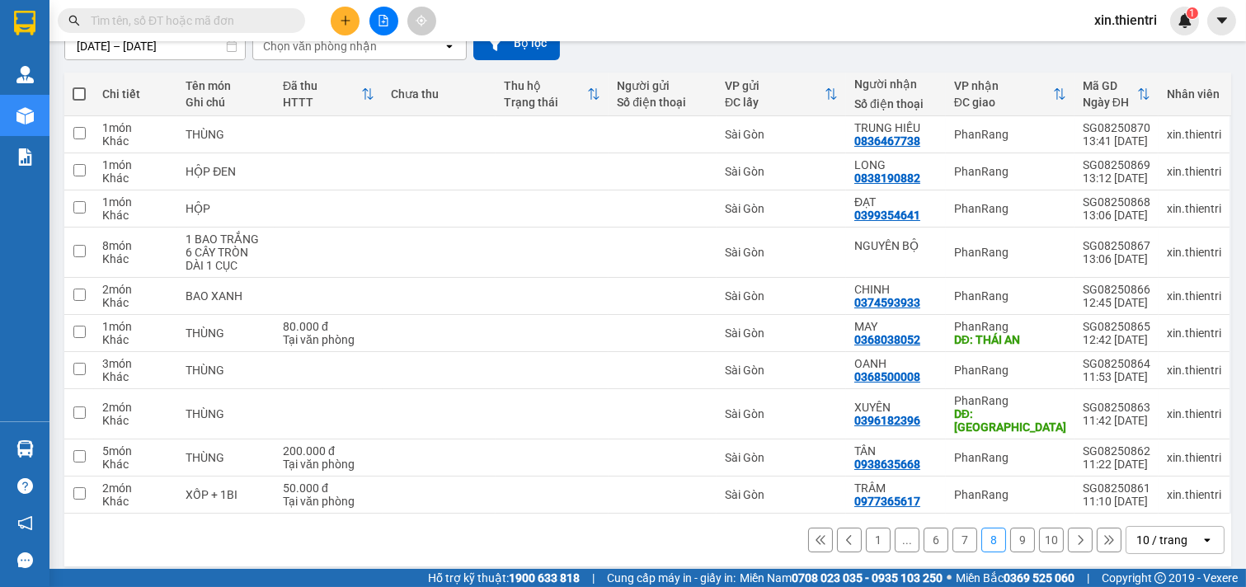
click at [866, 528] on button "1" at bounding box center [878, 540] width 25 height 25
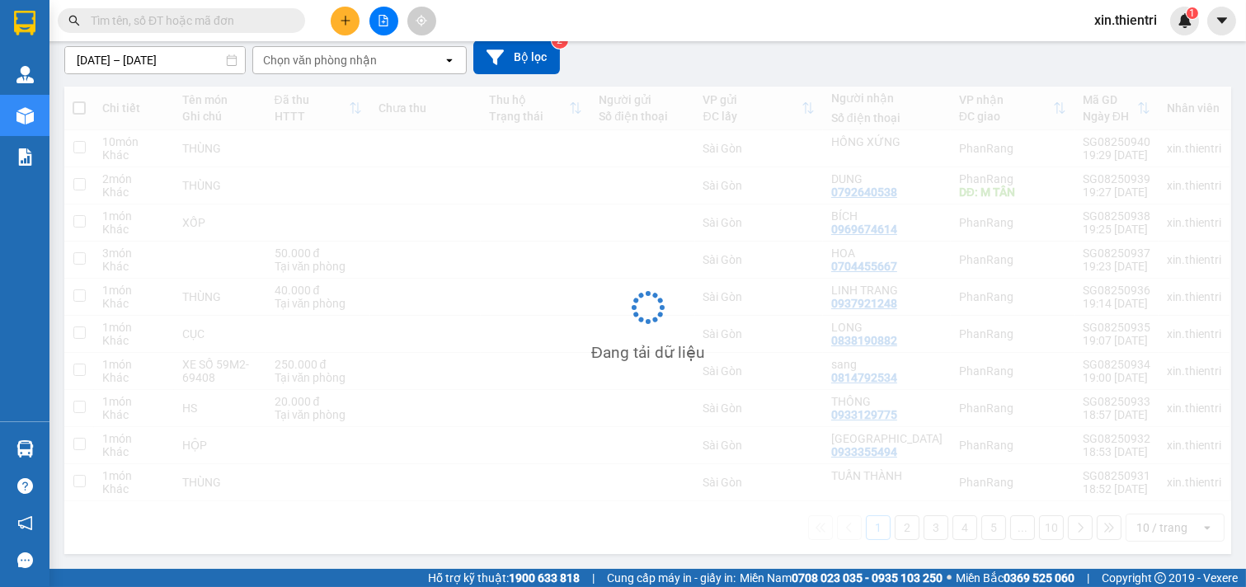
scroll to position [147, 0]
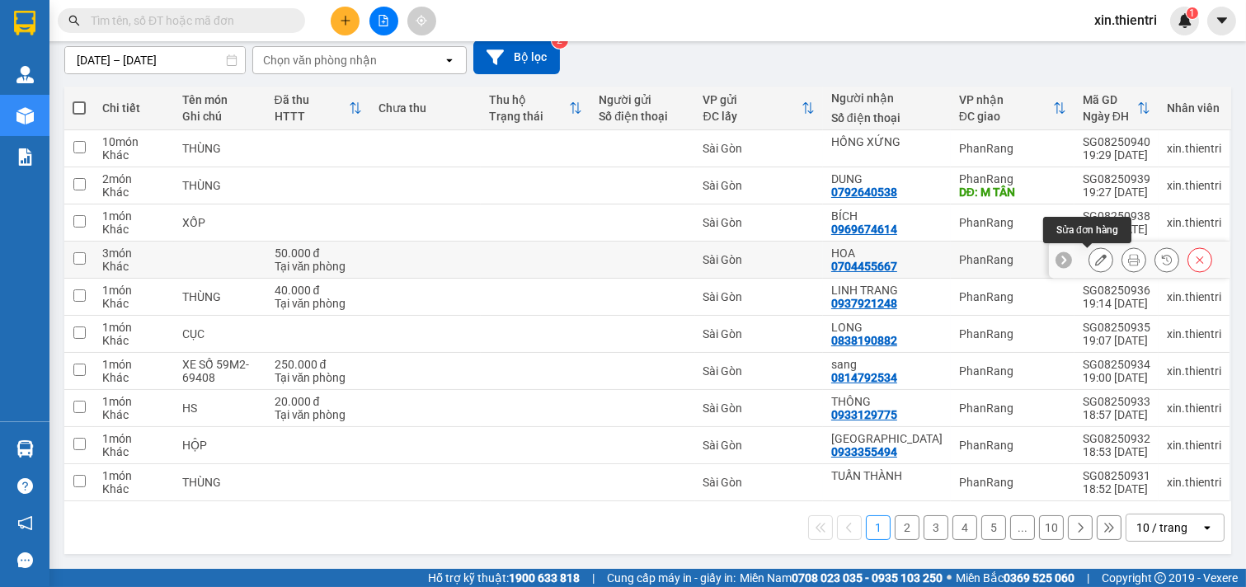
click at [1089, 266] on button at bounding box center [1100, 260] width 23 height 29
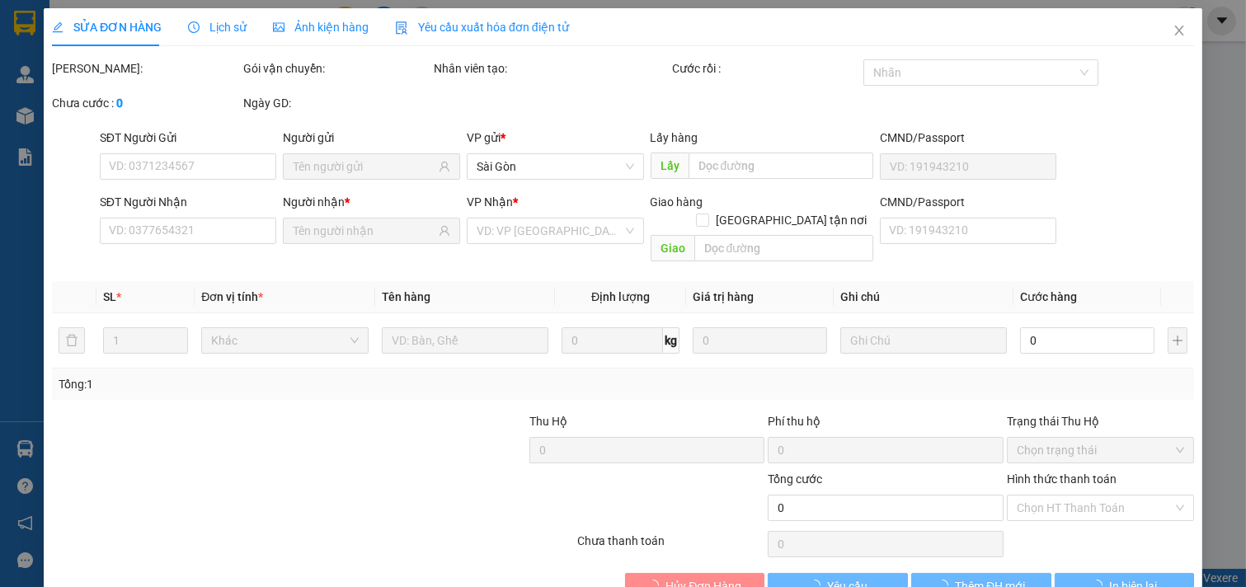
type input "0704455667"
type input "50.000"
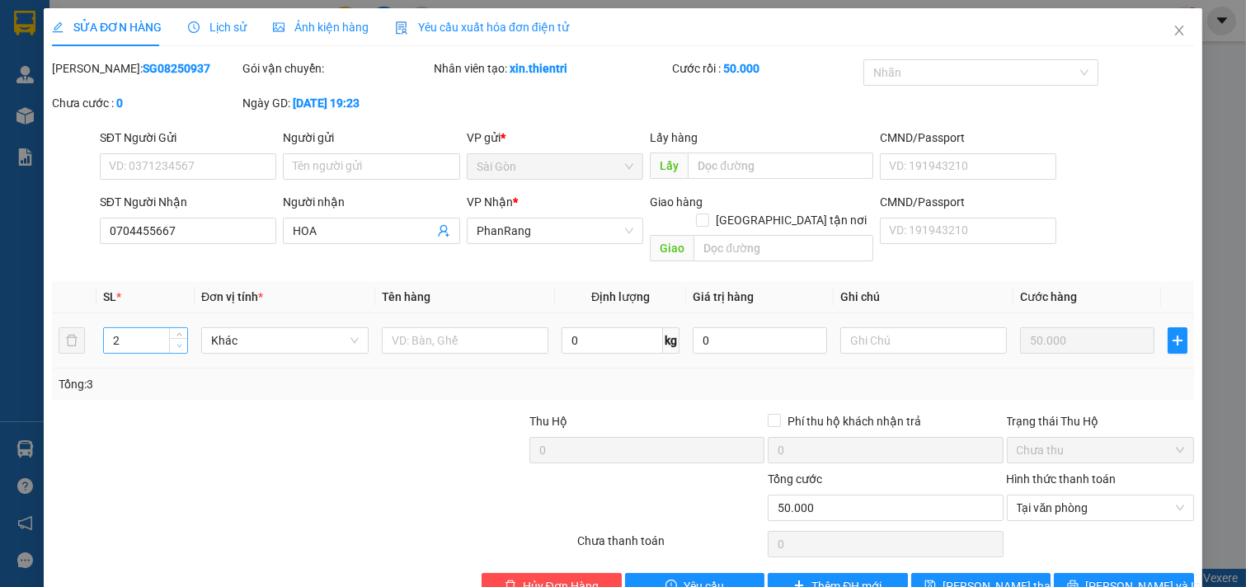
click at [177, 343] on icon "down" at bounding box center [179, 346] width 6 height 6
type input "1"
click at [177, 345] on icon "down" at bounding box center [178, 346] width 5 height 3
click at [1144, 579] on button "[PERSON_NAME] và In" at bounding box center [1124, 586] width 140 height 26
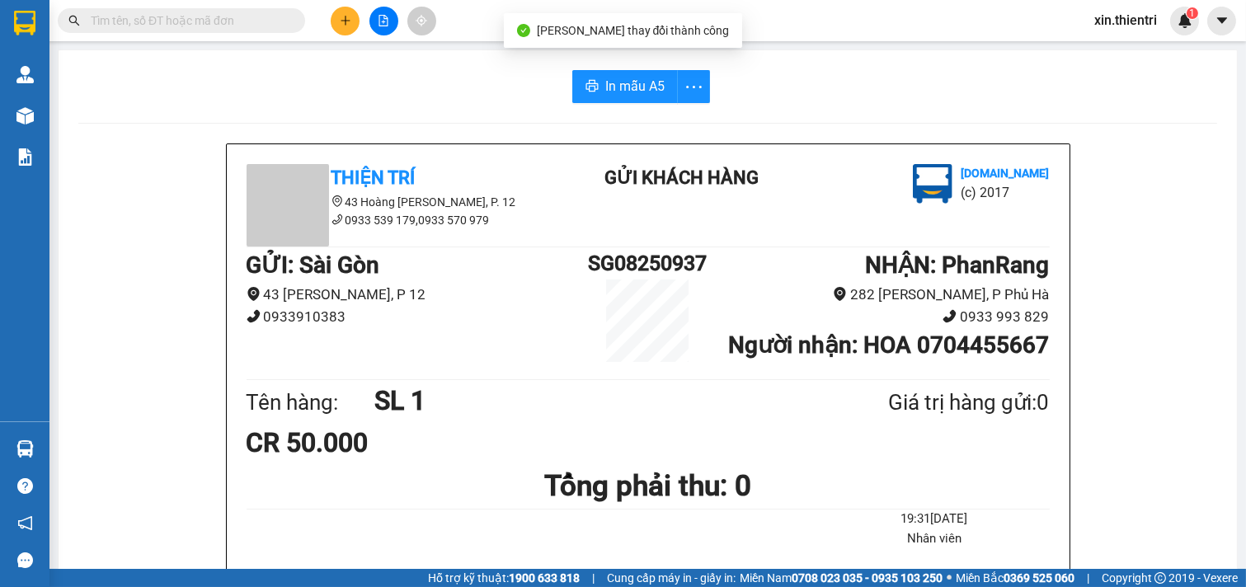
click at [557, 89] on div "In mẫu A5" at bounding box center [647, 86] width 1139 height 33
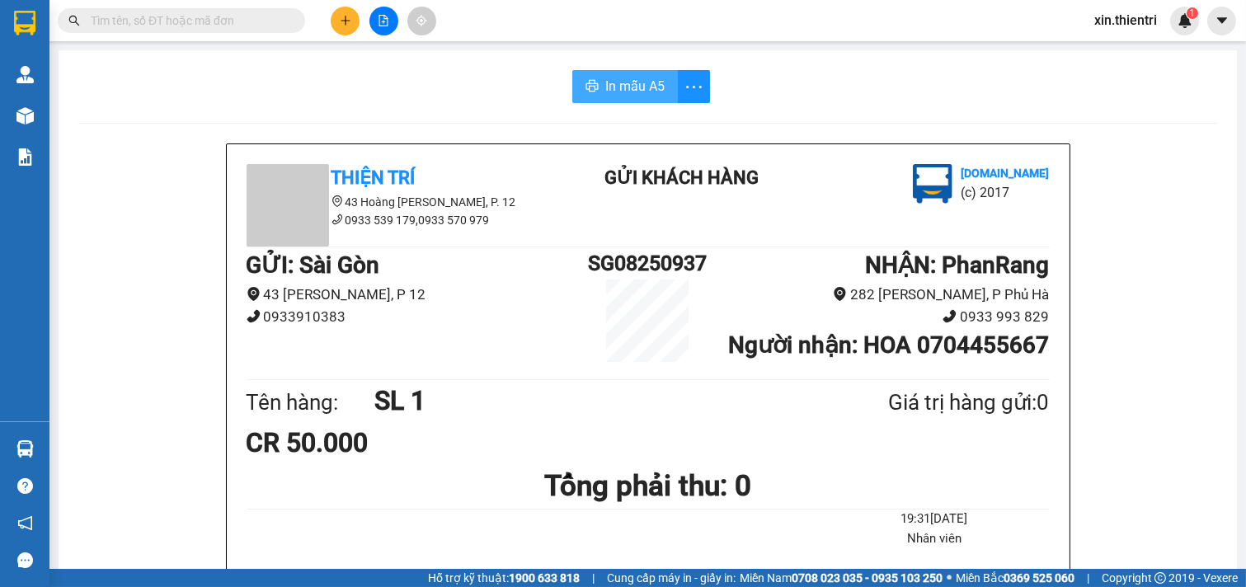
click at [633, 91] on span "In mẫu A5" at bounding box center [634, 86] width 59 height 21
click at [351, 26] on button at bounding box center [345, 21] width 29 height 29
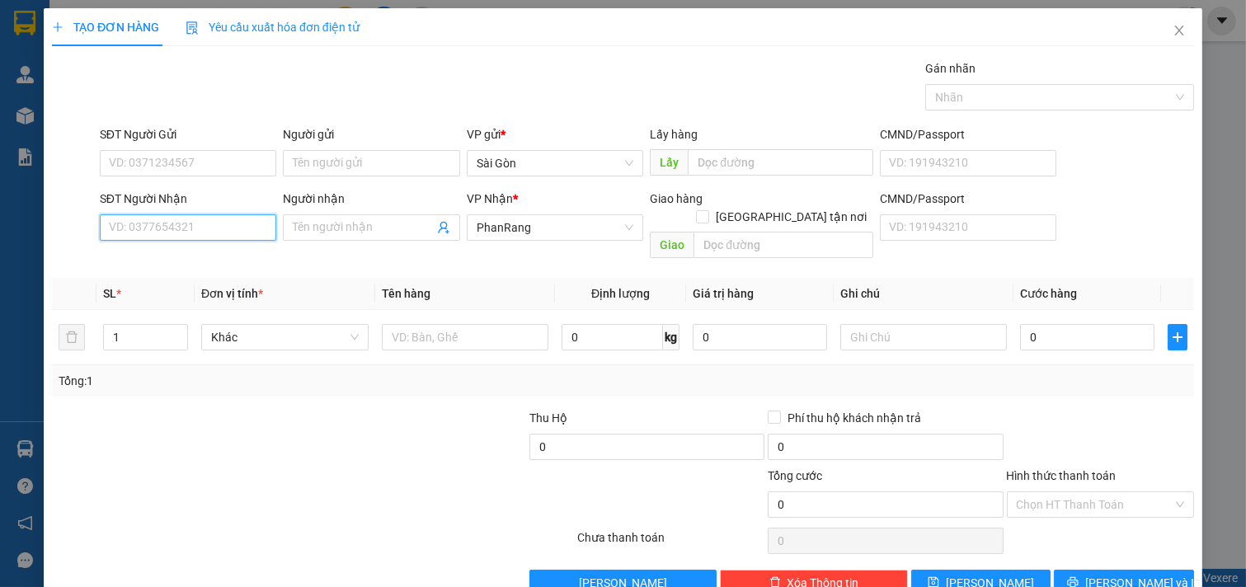
click at [200, 223] on input "SĐT Người Nhận" at bounding box center [188, 227] width 177 height 26
drag, startPoint x: 203, startPoint y: 246, endPoint x: 205, endPoint y: 256, distance: 10.8
click at [203, 248] on div "0942955685 - THẾ" at bounding box center [186, 260] width 175 height 26
type input "0942955685"
type input "THẾ"
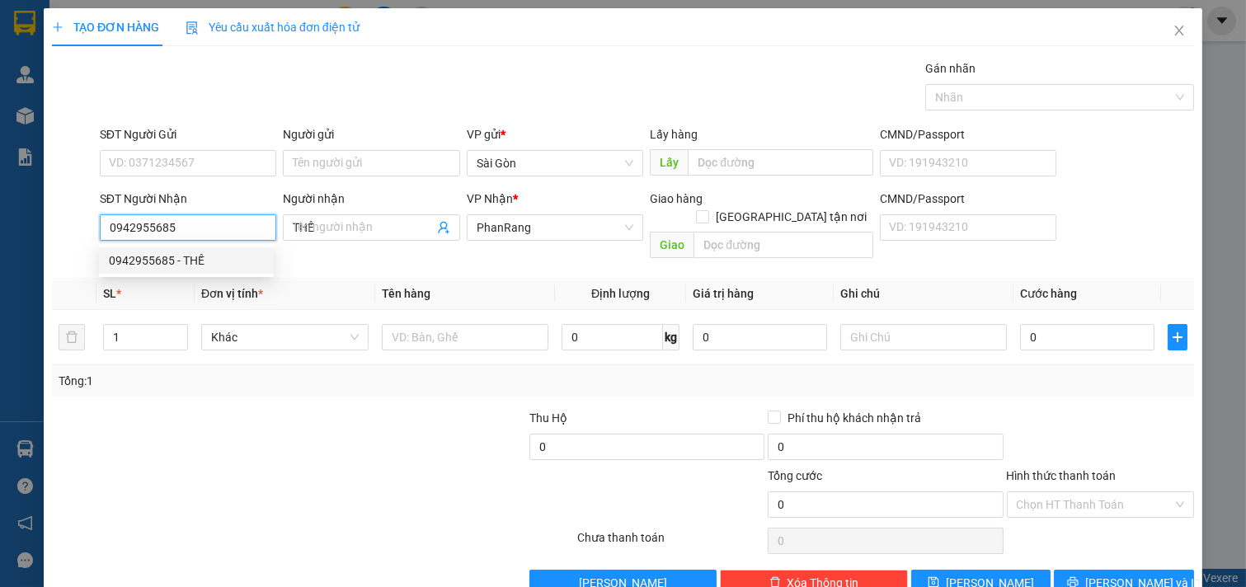
type input "40.000"
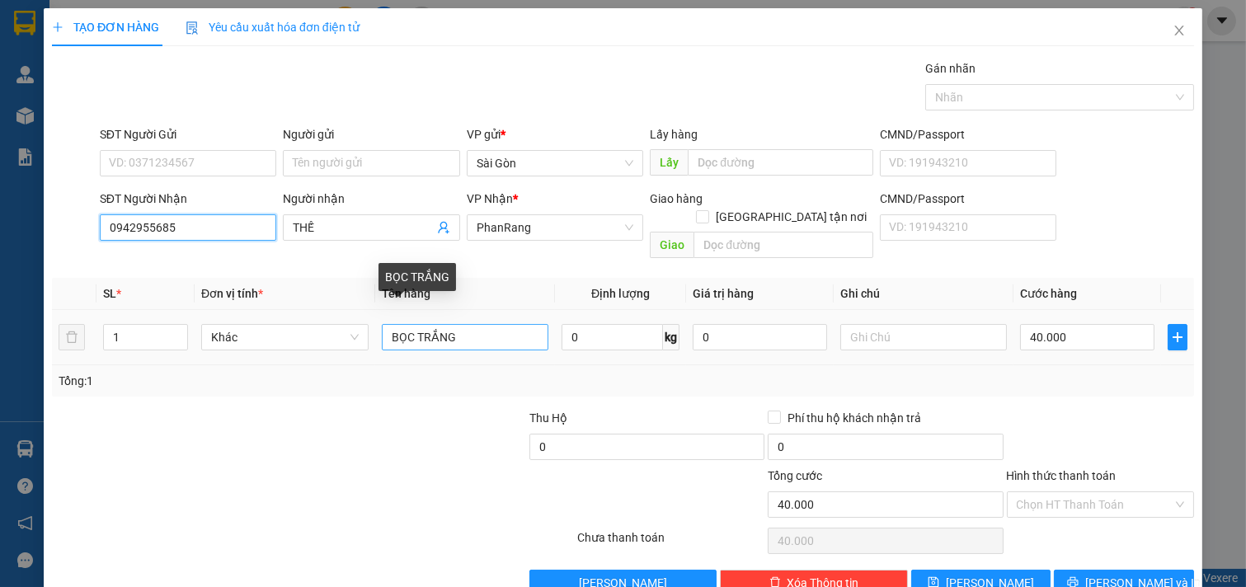
type input "0942955685"
drag, startPoint x: 479, startPoint y: 316, endPoint x: 0, endPoint y: 396, distance: 485.7
click at [0, 393] on div "TẠO ĐƠN HÀNG Yêu cầu xuất hóa đơn điện tử Transit Pickup Surcharge Ids Transit …" at bounding box center [623, 293] width 1246 height 587
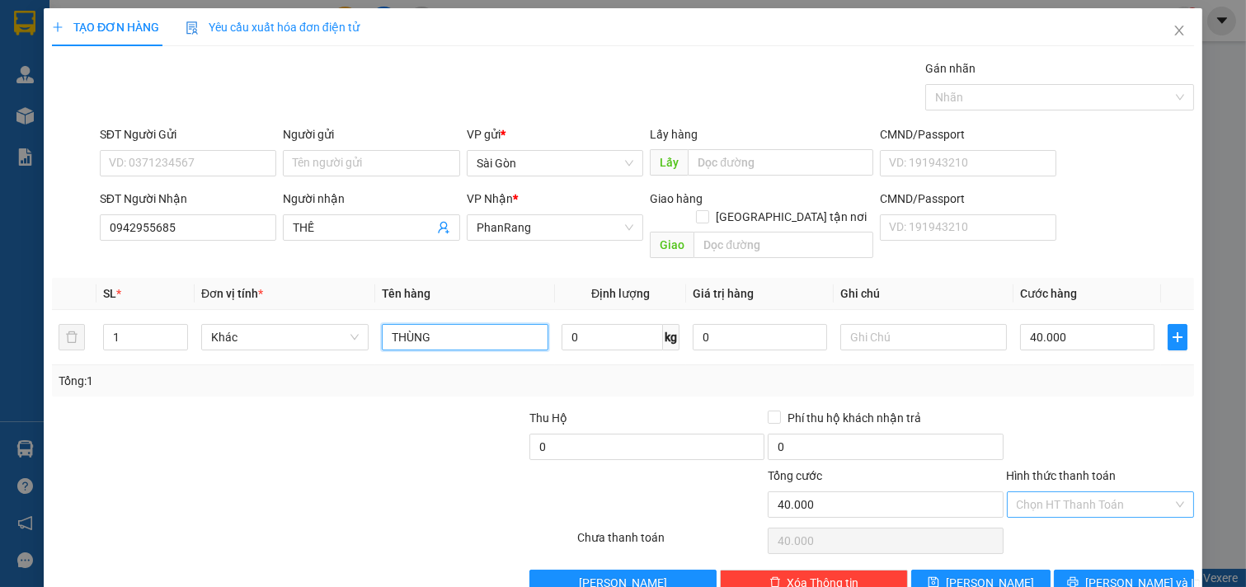
type input "THÙNG"
click at [1093, 492] on input "Hình thức thanh toán" at bounding box center [1095, 504] width 157 height 25
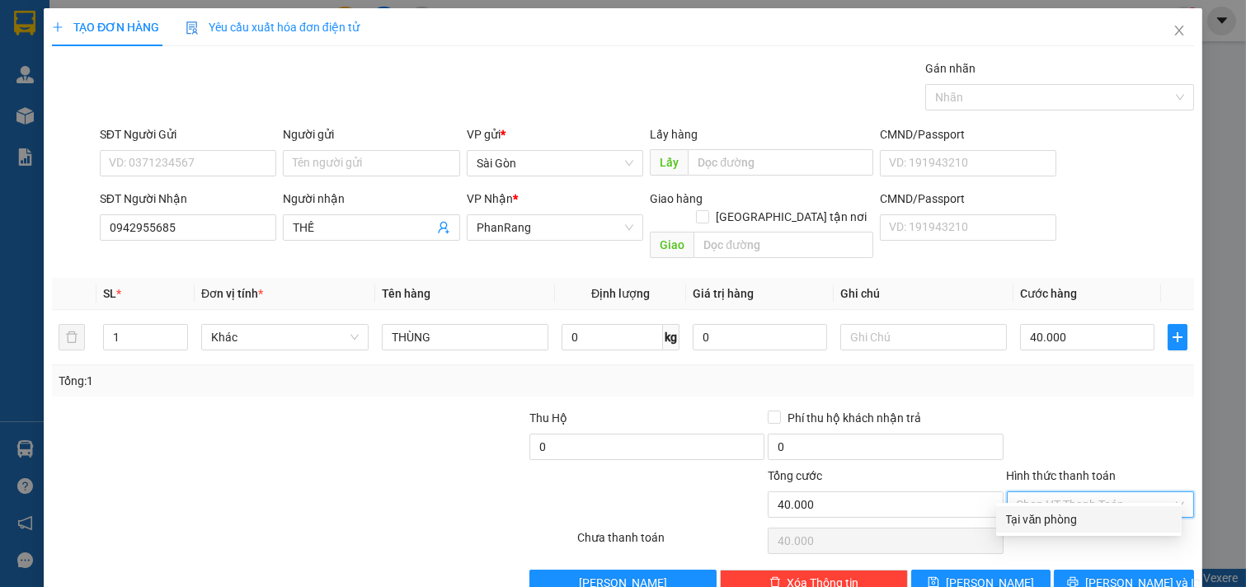
drag, startPoint x: 1069, startPoint y: 510, endPoint x: 1085, endPoint y: 534, distance: 29.7
click at [1070, 510] on div "Tại văn phòng" at bounding box center [1089, 519] width 166 height 18
type input "0"
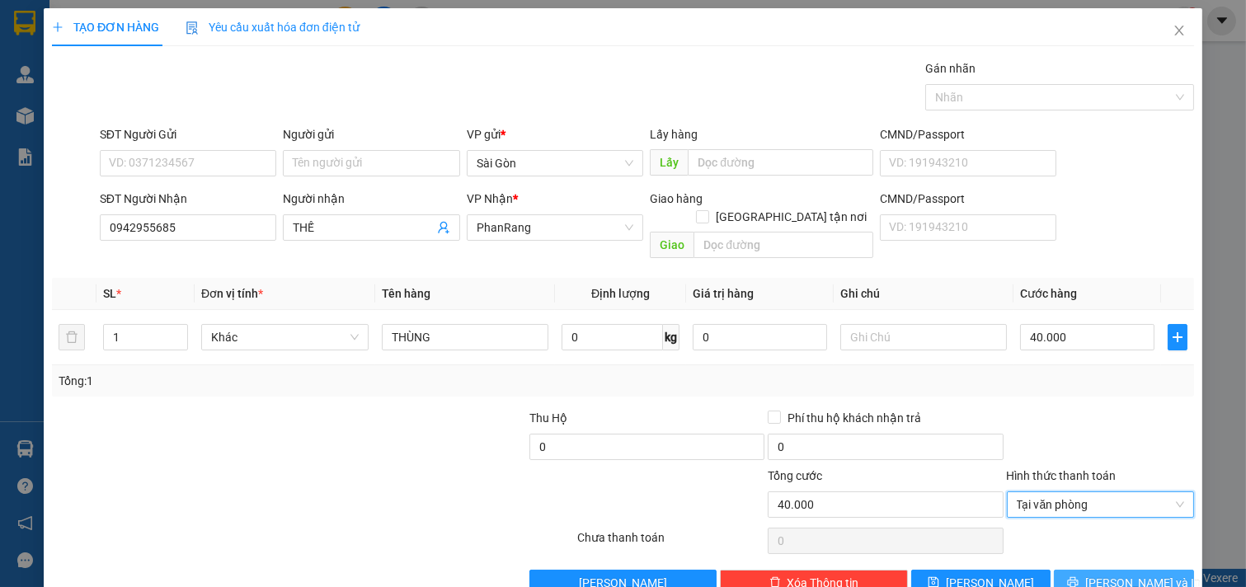
drag, startPoint x: 1100, startPoint y: 573, endPoint x: 1098, endPoint y: 562, distance: 10.8
click at [1100, 574] on span "[PERSON_NAME] và In" at bounding box center [1142, 583] width 115 height 18
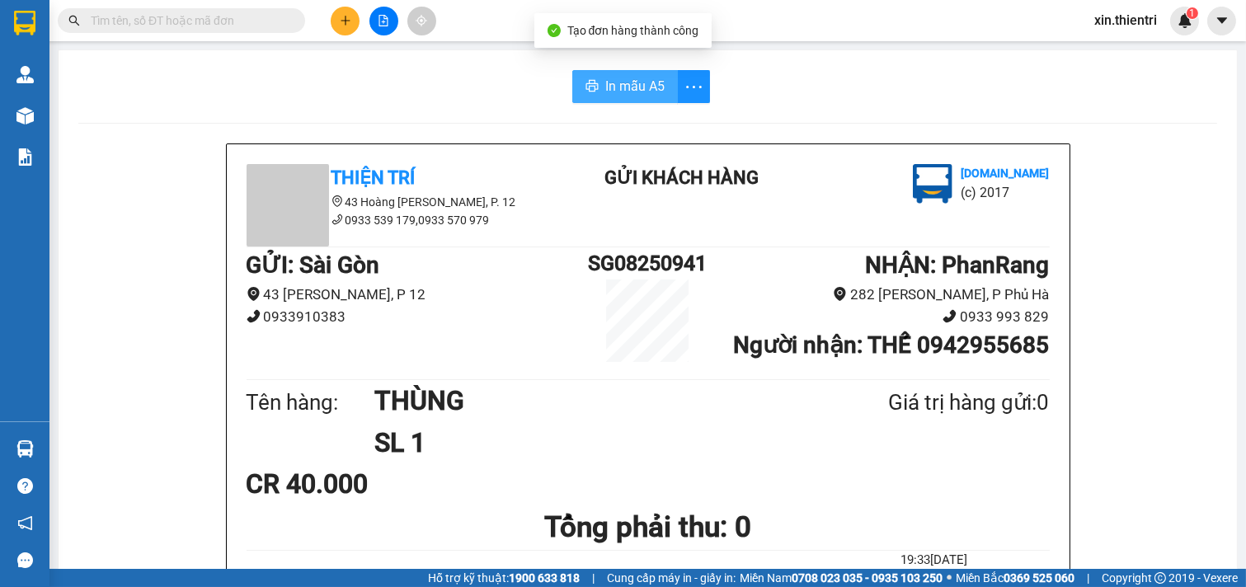
click at [613, 87] on span "In mẫu A5" at bounding box center [634, 86] width 59 height 21
click at [821, 520] on h1 "Tổng phải thu: 0" at bounding box center [648, 527] width 803 height 45
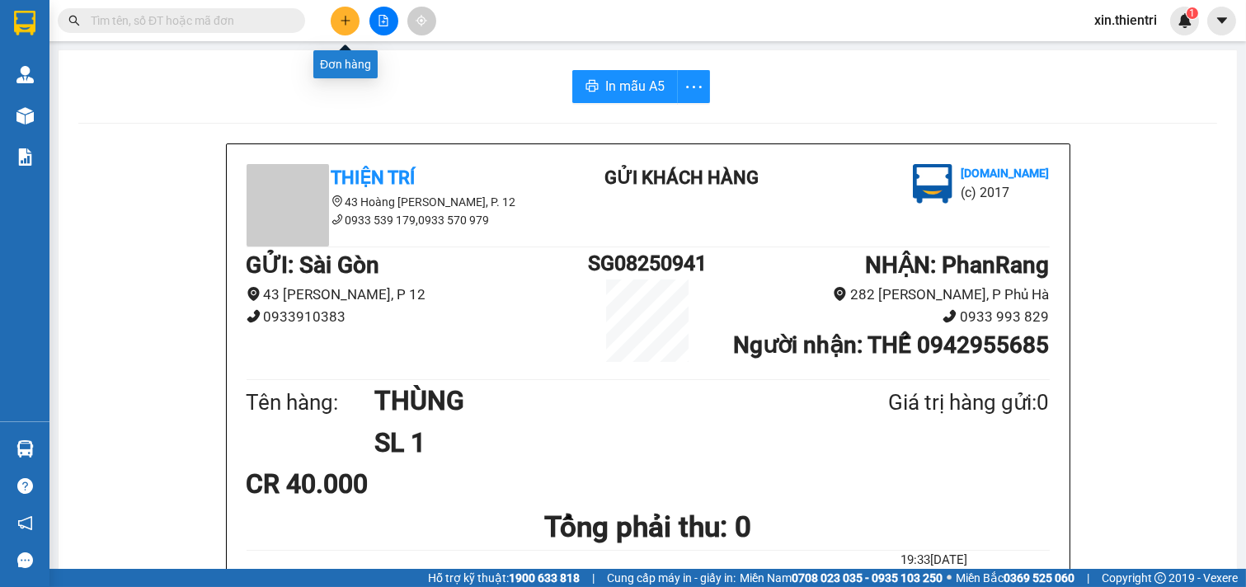
click at [334, 17] on button at bounding box center [345, 21] width 29 height 29
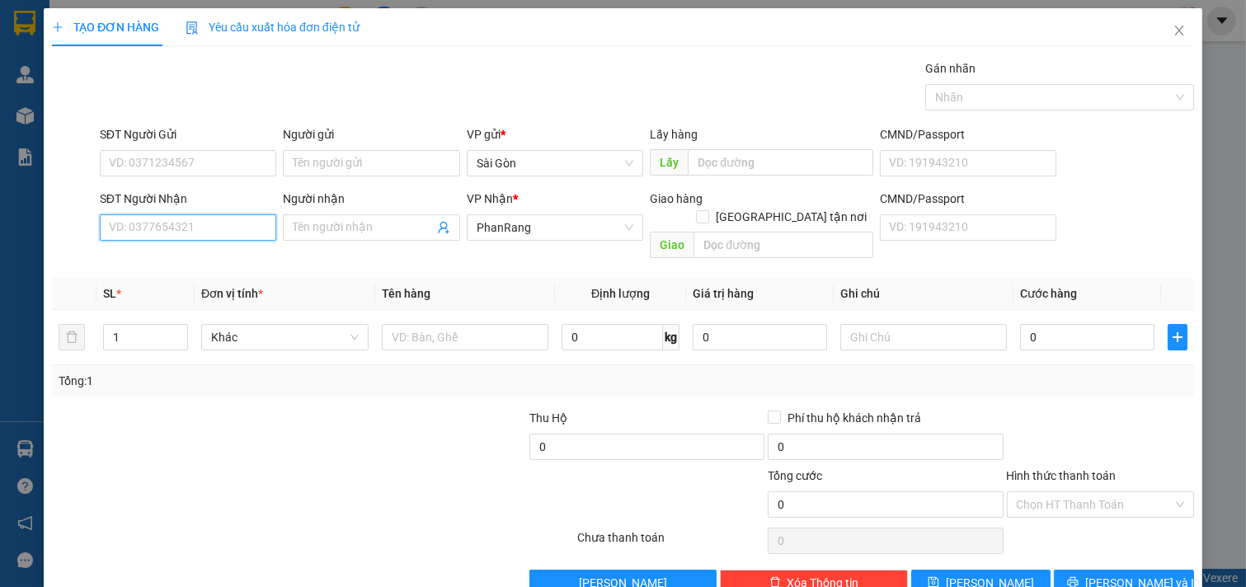
drag, startPoint x: 166, startPoint y: 226, endPoint x: 187, endPoint y: 254, distance: 35.3
click at [167, 228] on input "SĐT Người Nhận" at bounding box center [188, 227] width 177 height 26
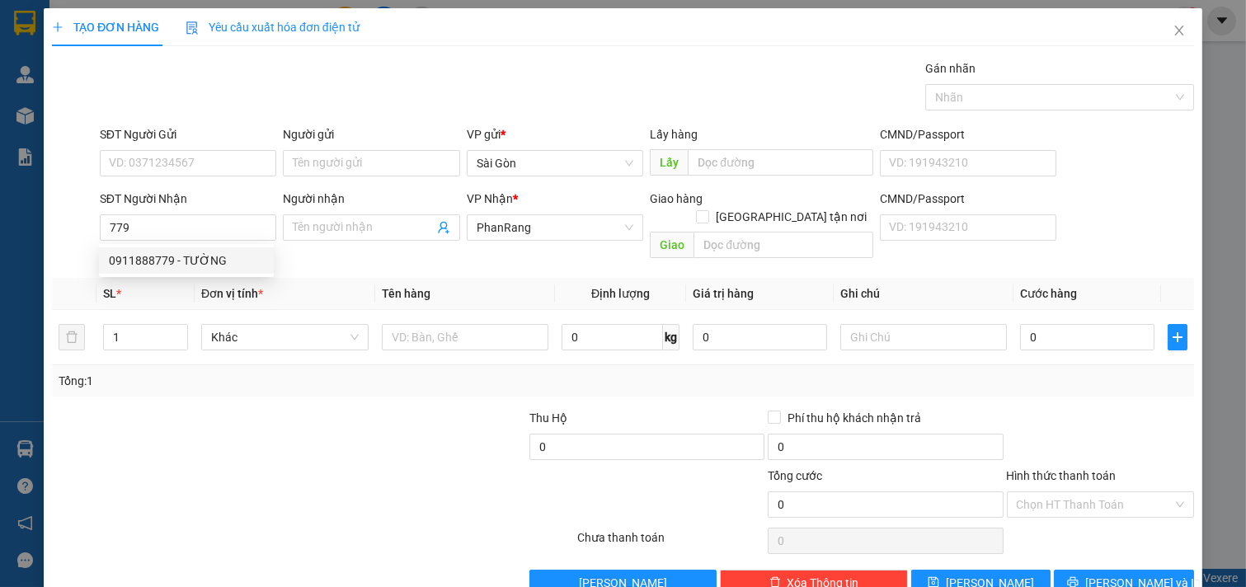
click at [173, 284] on div "SL *" at bounding box center [145, 293] width 85 height 18
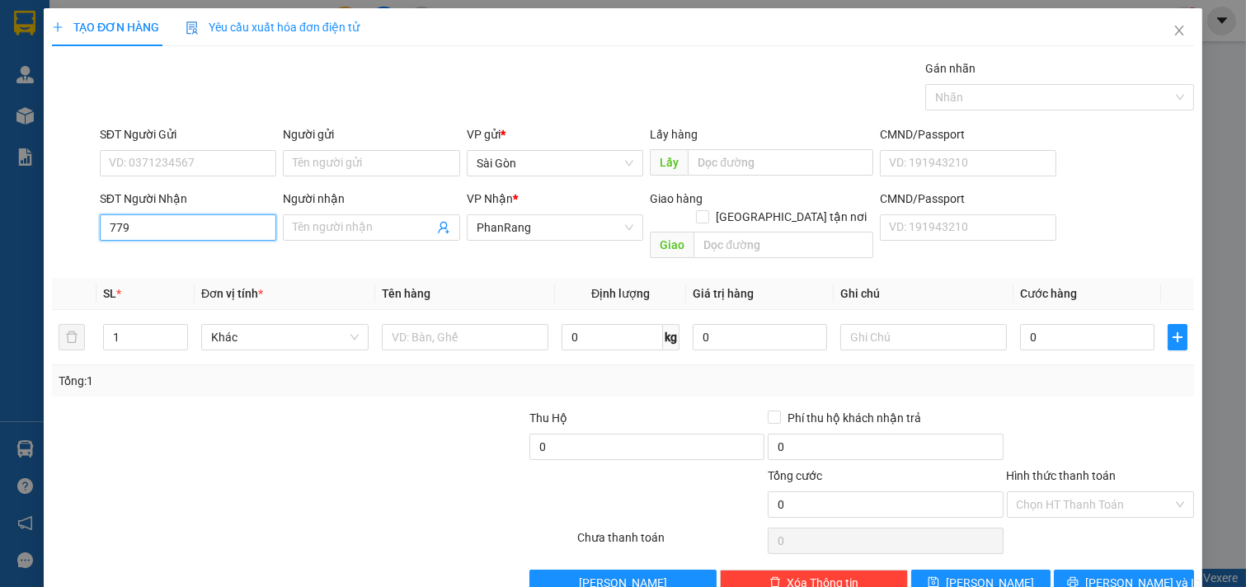
click at [178, 236] on input "779" at bounding box center [188, 227] width 177 height 26
click at [169, 258] on div "0911888779 - TƯỜNG" at bounding box center [186, 261] width 155 height 18
type input "0911888779"
type input "TƯỜNG"
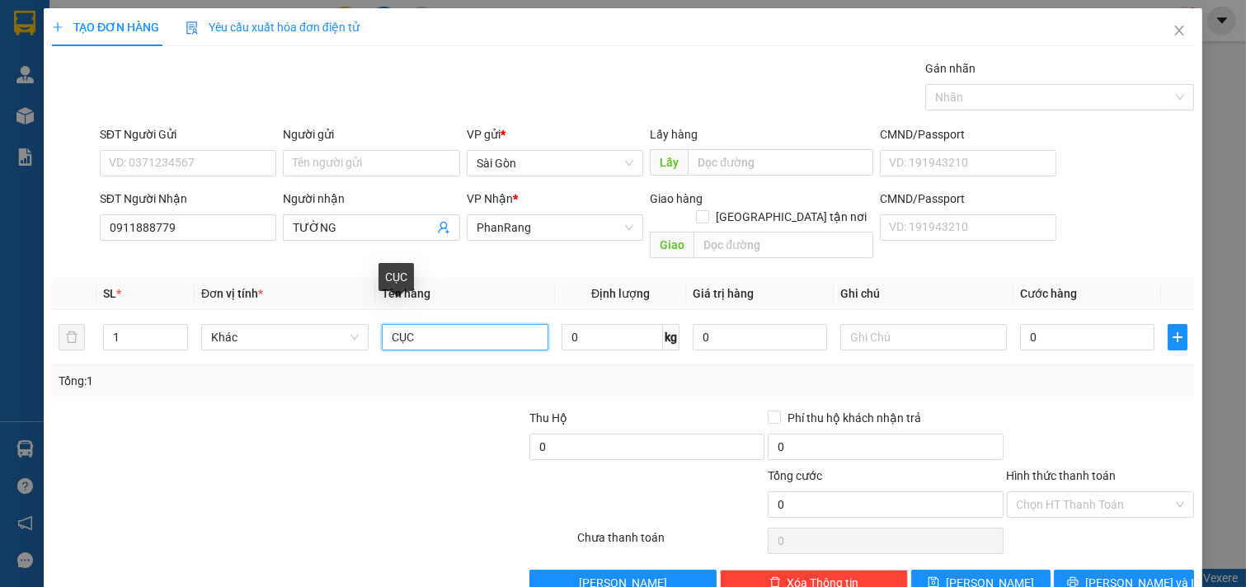
drag, startPoint x: 490, startPoint y: 312, endPoint x: 218, endPoint y: 380, distance: 280.6
click at [205, 383] on div "Transit Pickup Surcharge Ids Transit Deliver Surcharge Ids Transit Deliver Surc…" at bounding box center [623, 327] width 1142 height 537
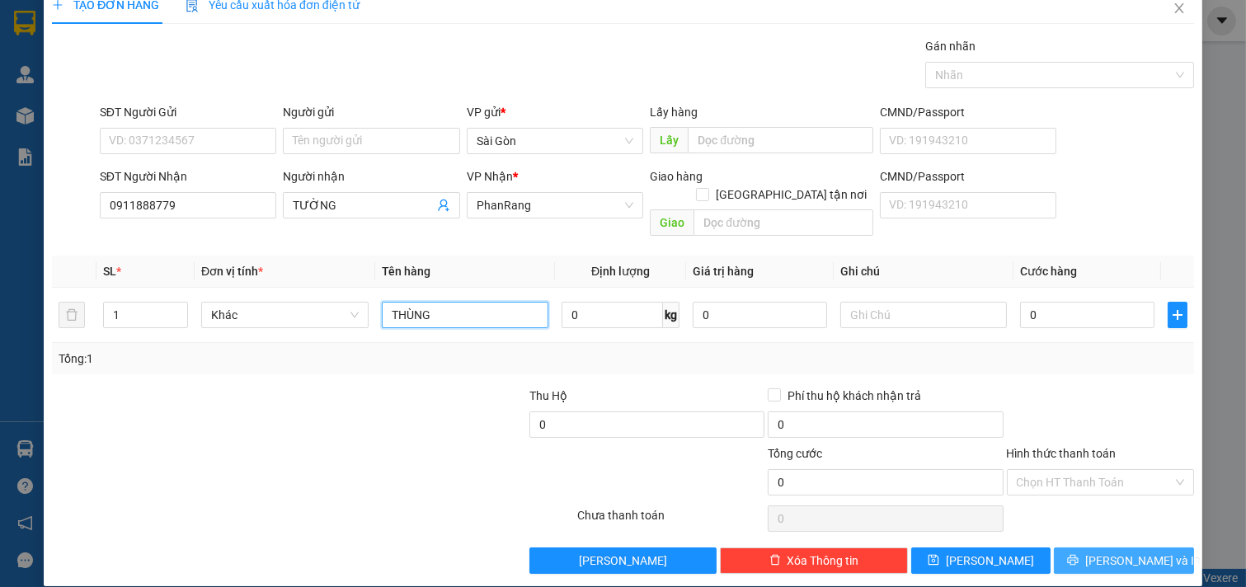
type input "THÙNG"
click at [1079, 554] on icon "printer" at bounding box center [1073, 560] width 12 height 12
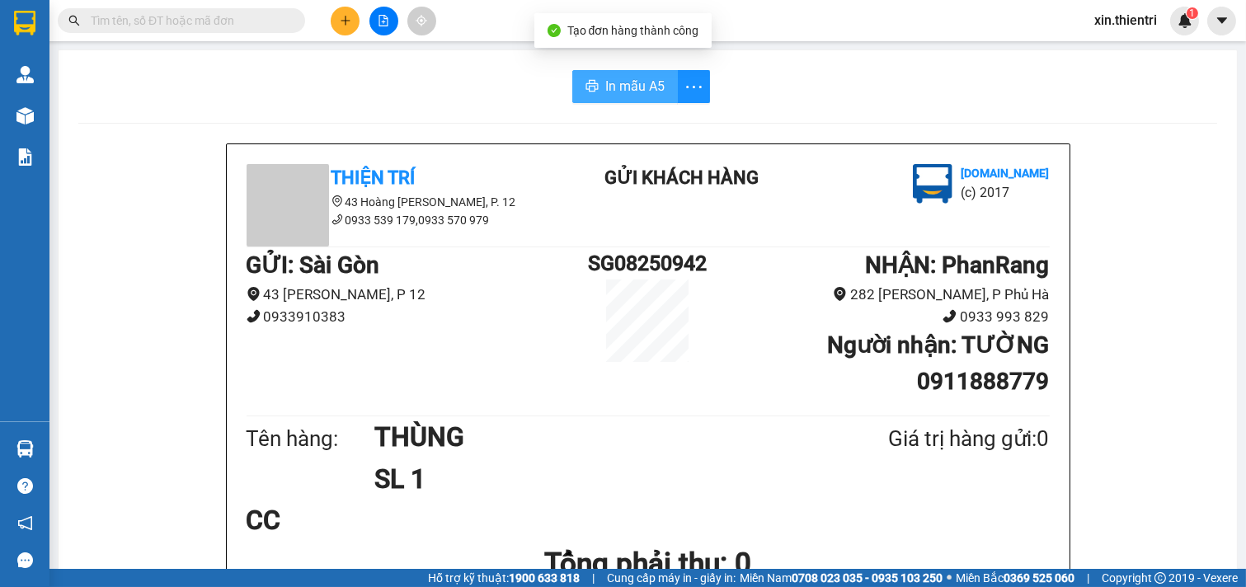
click at [613, 92] on span "In mẫu A5" at bounding box center [634, 86] width 59 height 21
click at [336, 19] on button at bounding box center [345, 21] width 29 height 29
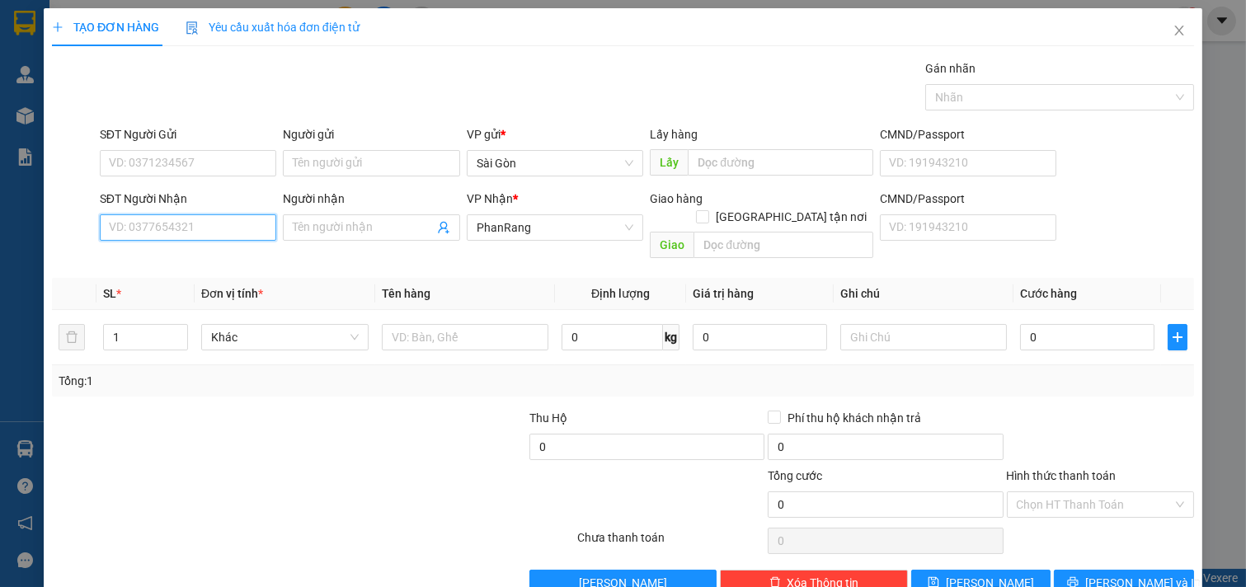
click at [175, 225] on input "SĐT Người Nhận" at bounding box center [188, 227] width 177 height 26
click at [190, 261] on div "0911888779 - TƯỜNG" at bounding box center [186, 261] width 155 height 18
type input "0911888779"
type input "TƯỜNG"
type input "0911888779"
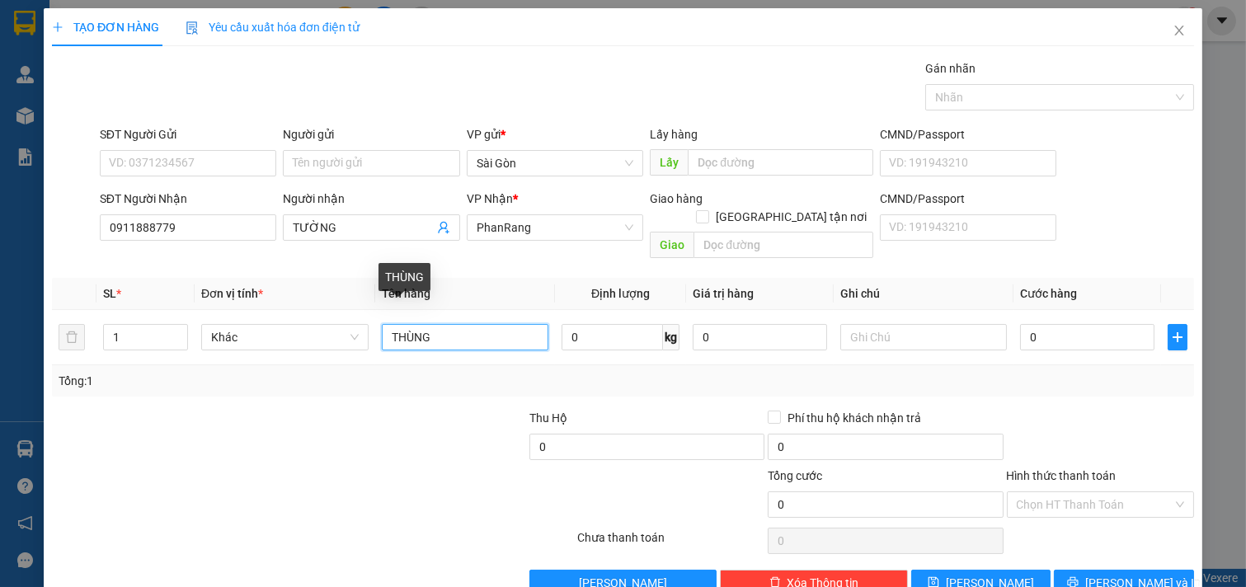
drag, startPoint x: 446, startPoint y: 320, endPoint x: 0, endPoint y: 319, distance: 446.1
click at [0, 319] on div "TẠO ĐƠN HÀNG Yêu cầu xuất hóa đơn điện tử Transit Pickup Surcharge Ids Transit …" at bounding box center [623, 293] width 1246 height 587
type input "HỘP"
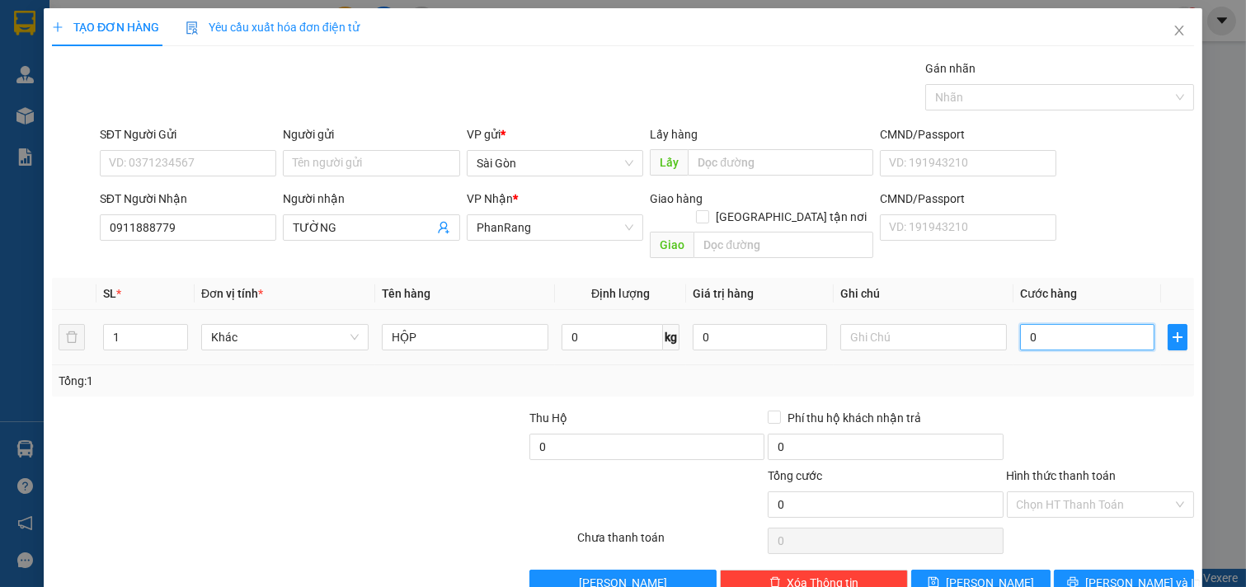
click at [1079, 324] on input "0" at bounding box center [1087, 337] width 134 height 26
type input "2"
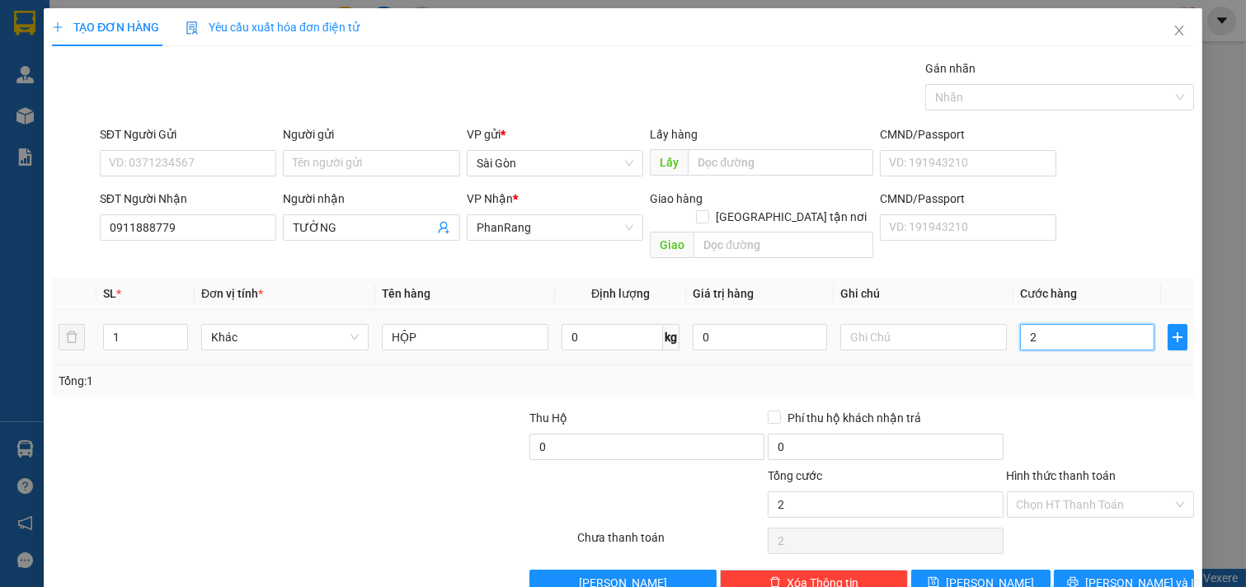
type input "20"
type input "20.000"
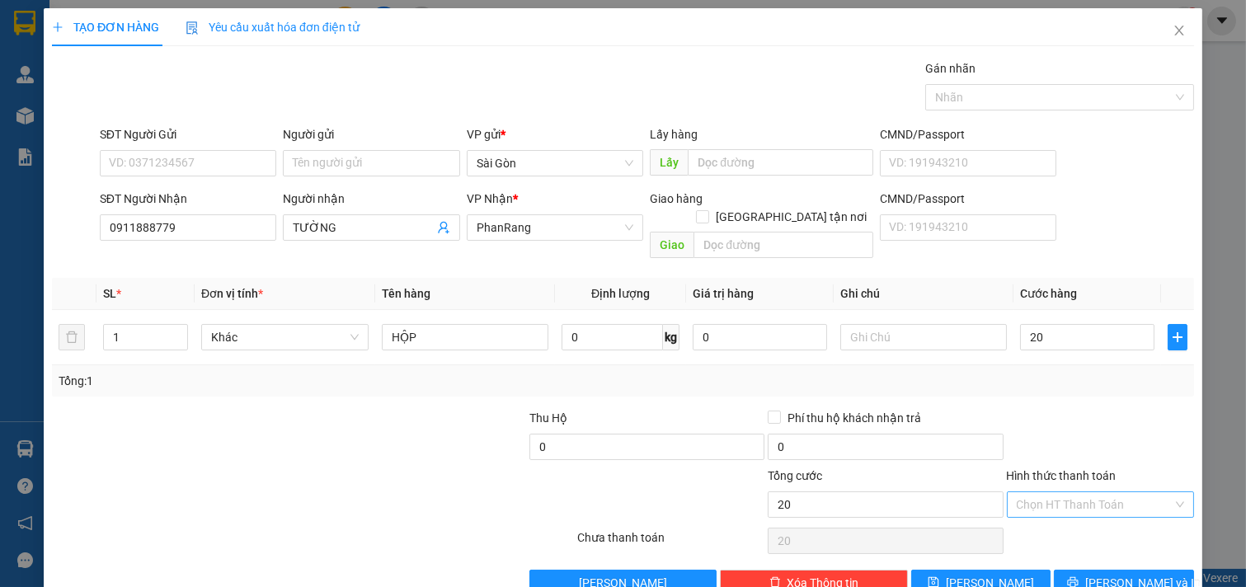
type input "20.000"
click at [1075, 492] on input "Hình thức thanh toán" at bounding box center [1095, 504] width 157 height 25
click at [1039, 513] on div "Tại văn phòng" at bounding box center [1089, 519] width 166 height 18
type input "0"
click at [1070, 570] on button "[PERSON_NAME] và In" at bounding box center [1124, 583] width 140 height 26
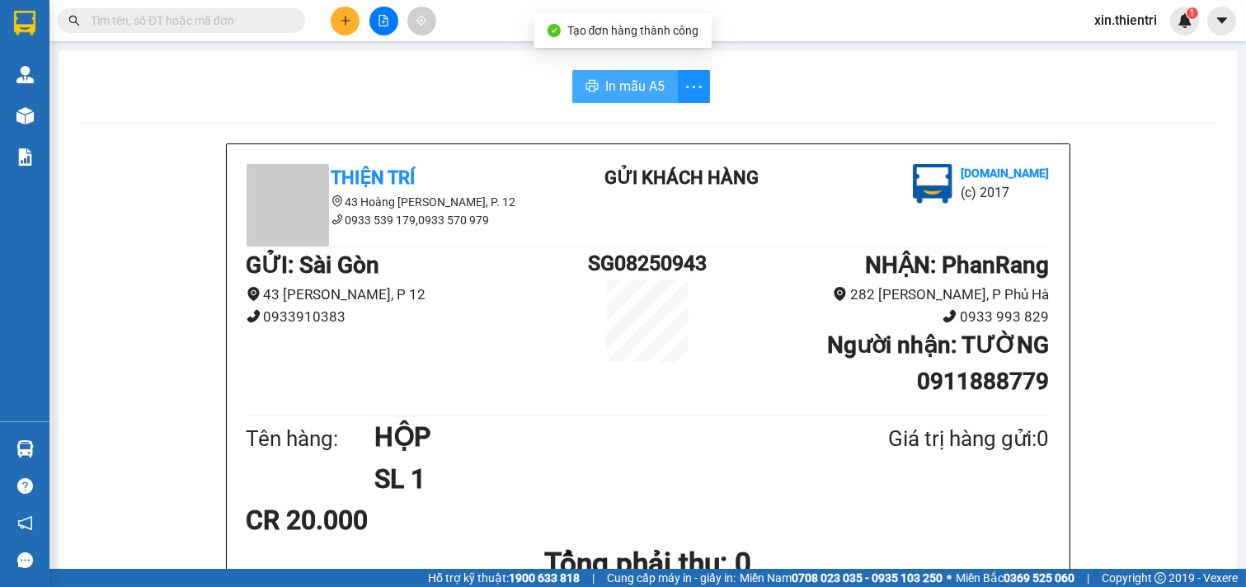
click at [632, 93] on span "In mẫu A5" at bounding box center [634, 86] width 59 height 21
click at [341, 26] on icon "plus" at bounding box center [346, 21] width 12 height 12
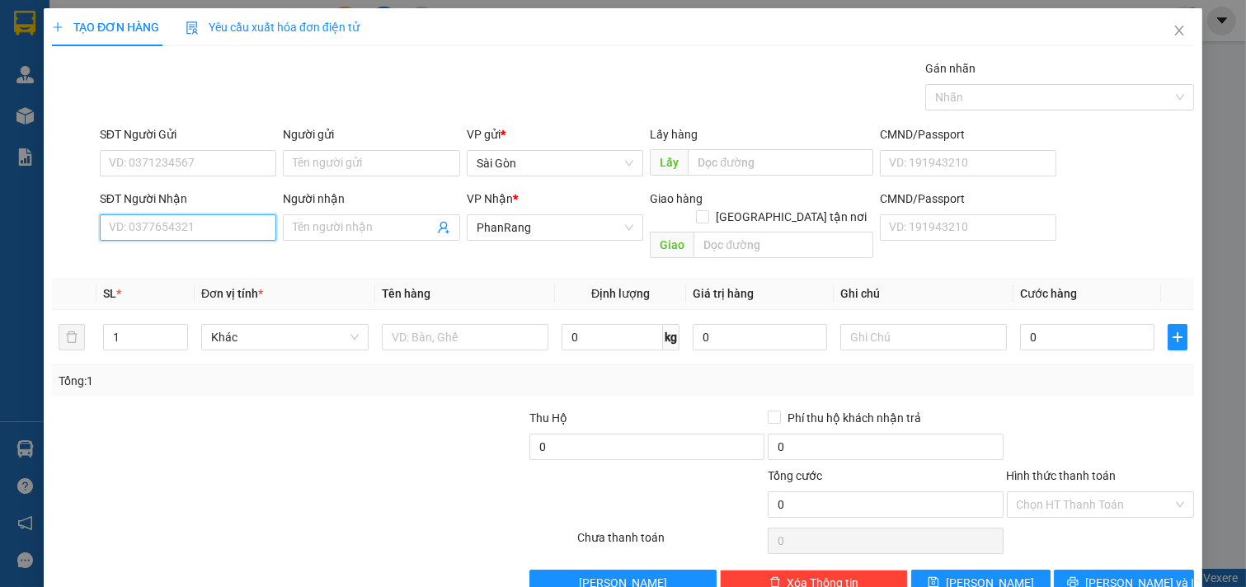
click at [167, 234] on input "SĐT Người Nhận" at bounding box center [188, 227] width 177 height 26
type input "0918707549"
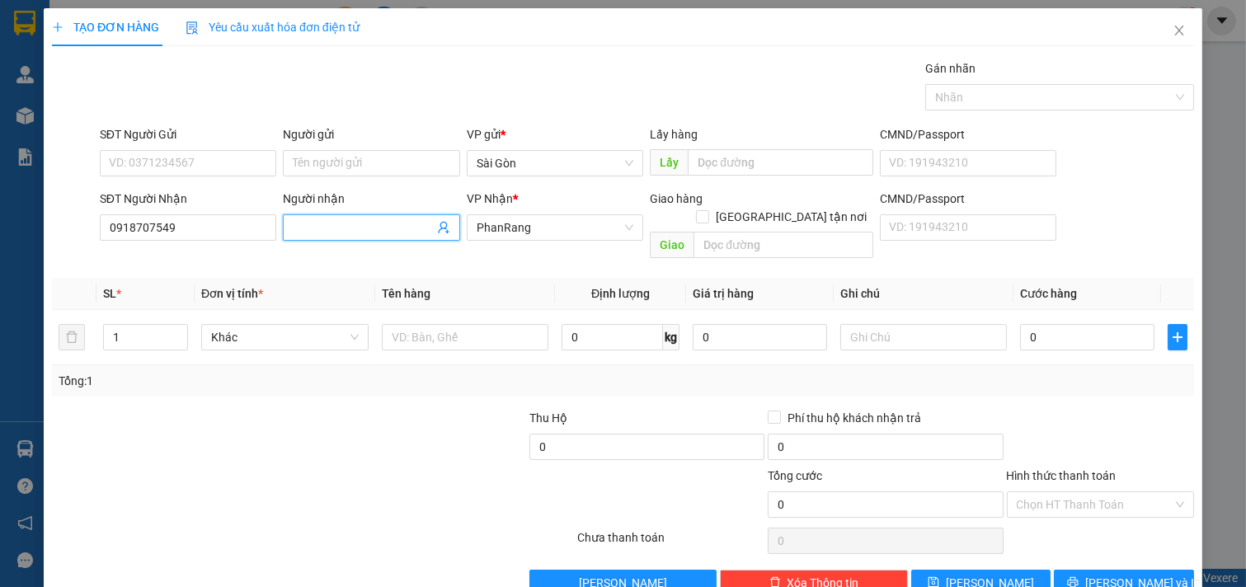
click at [317, 220] on input "Người nhận" at bounding box center [363, 228] width 141 height 18
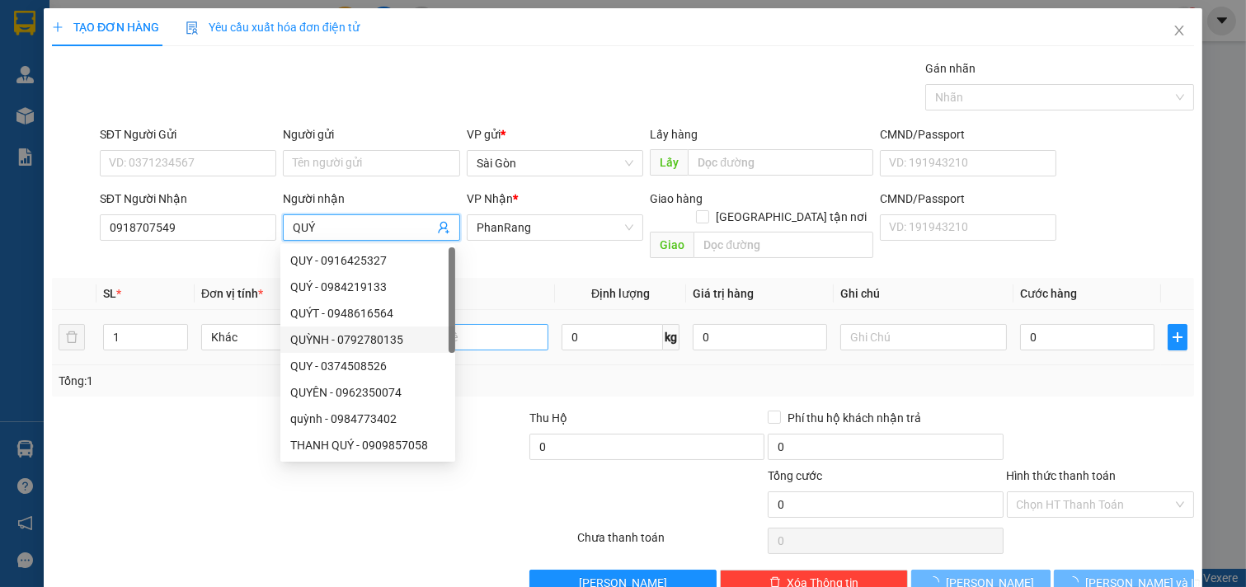
type input "QUÝ"
click at [470, 324] on input "text" at bounding box center [465, 337] width 167 height 26
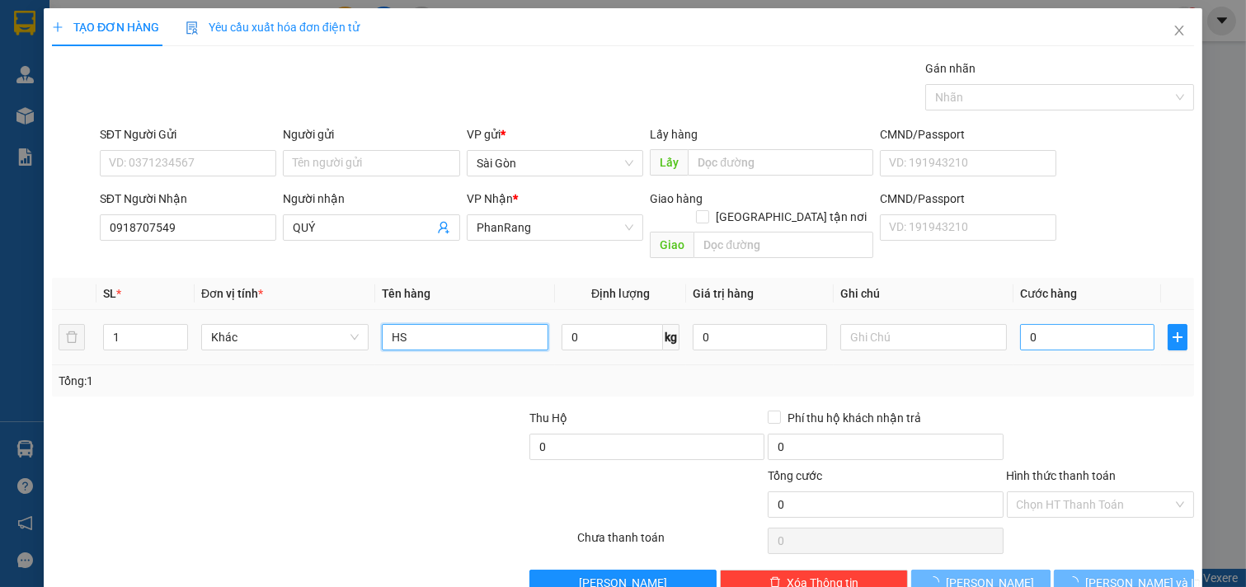
type input "HS"
click at [1046, 324] on input "0" at bounding box center [1087, 337] width 134 height 26
type input "2"
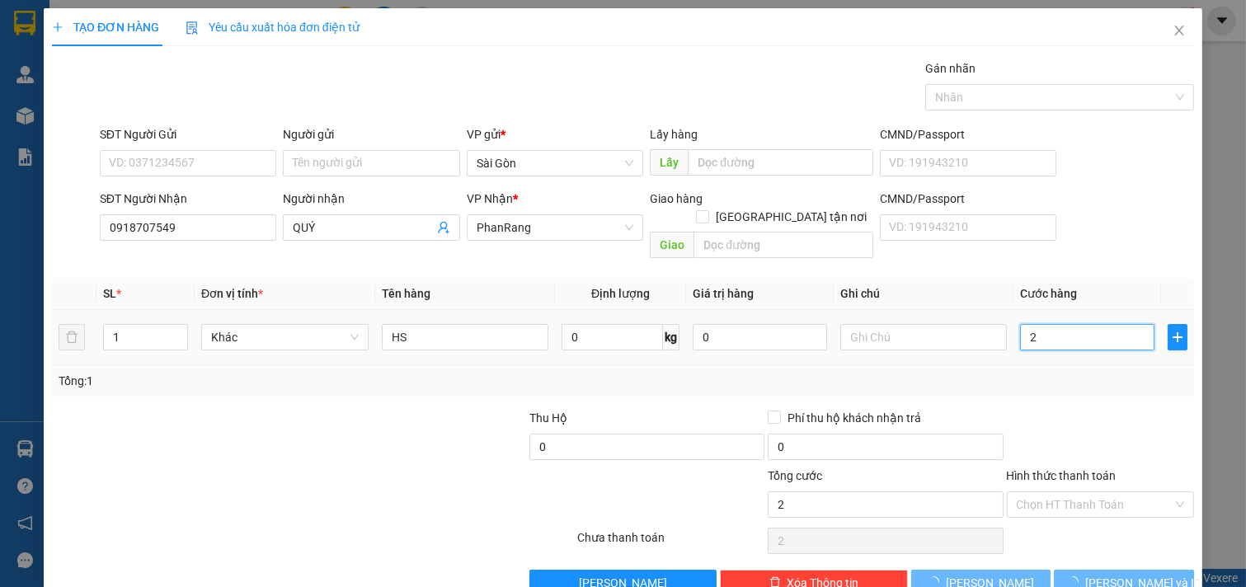
type input "20"
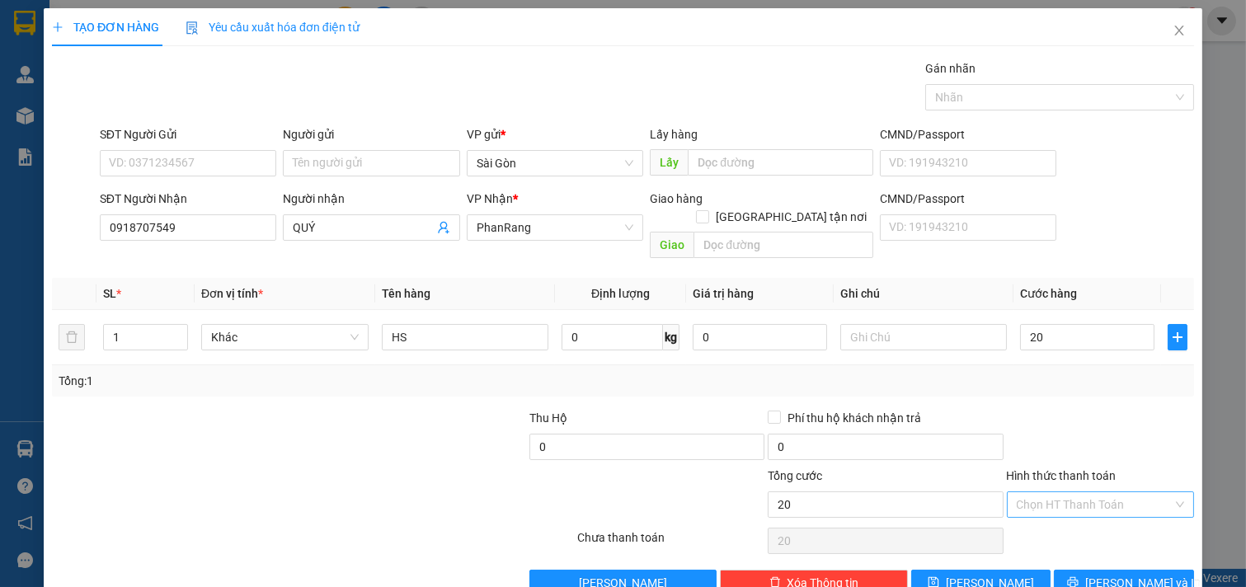
type input "20.000"
drag, startPoint x: 1070, startPoint y: 487, endPoint x: 1062, endPoint y: 522, distance: 36.4
click at [1070, 492] on input "Hình thức thanh toán" at bounding box center [1095, 504] width 157 height 25
click at [1060, 520] on div "Tại văn phòng" at bounding box center [1089, 519] width 166 height 18
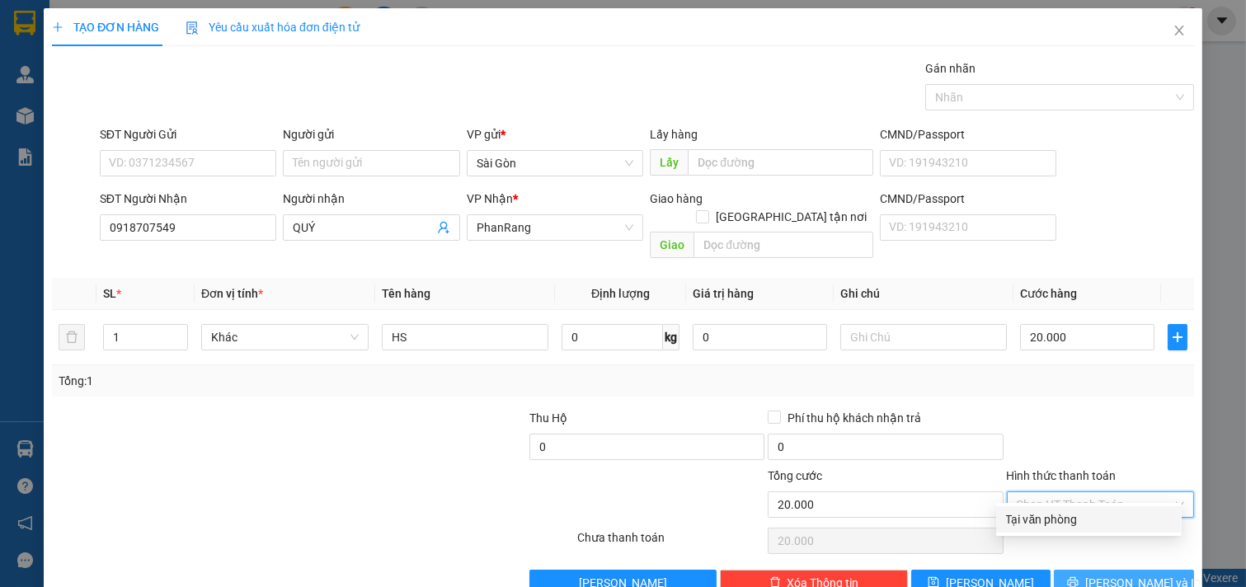
type input "0"
click at [1064, 573] on button "[PERSON_NAME] và In" at bounding box center [1124, 583] width 140 height 26
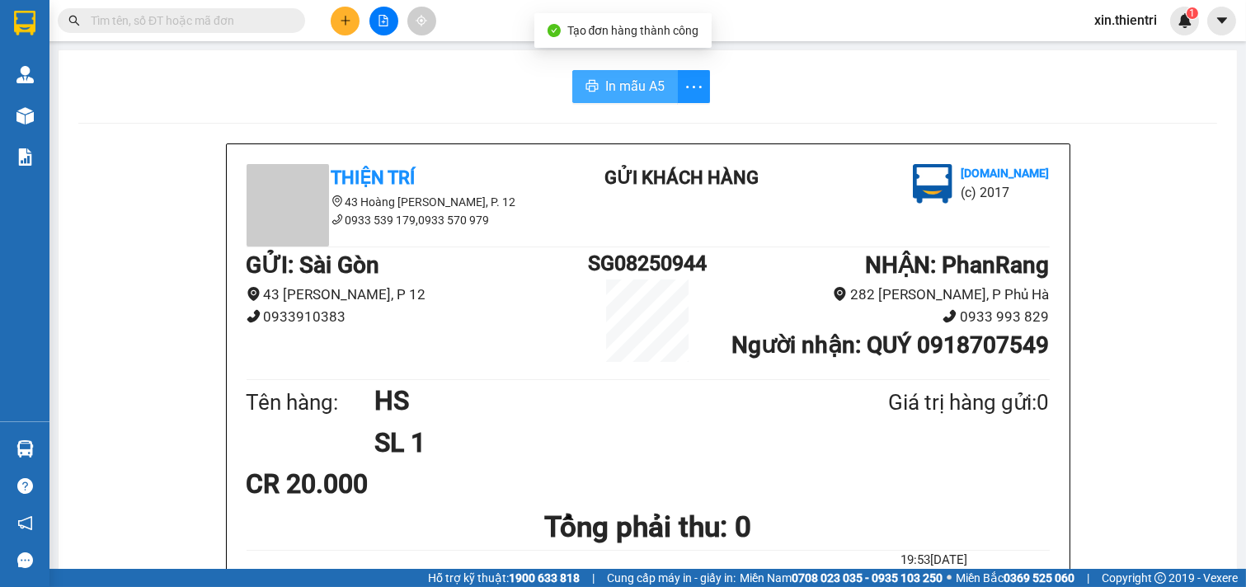
click at [597, 99] on button "In mẫu A5" at bounding box center [625, 86] width 106 height 33
click at [771, 74] on div "In mẫu A5" at bounding box center [647, 86] width 1139 height 33
click at [355, 15] on button at bounding box center [345, 21] width 29 height 29
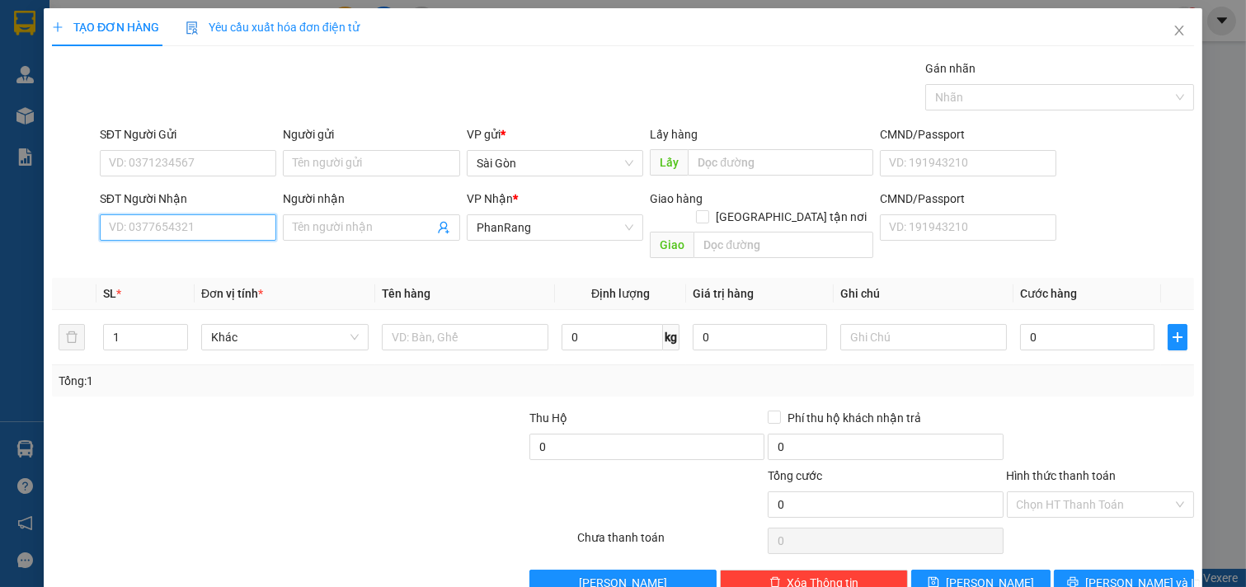
click at [204, 225] on input "SĐT Người Nhận" at bounding box center [188, 227] width 177 height 26
click at [190, 256] on div "0798199986 - VY" at bounding box center [186, 261] width 155 height 18
type input "0798199986"
type input "VY"
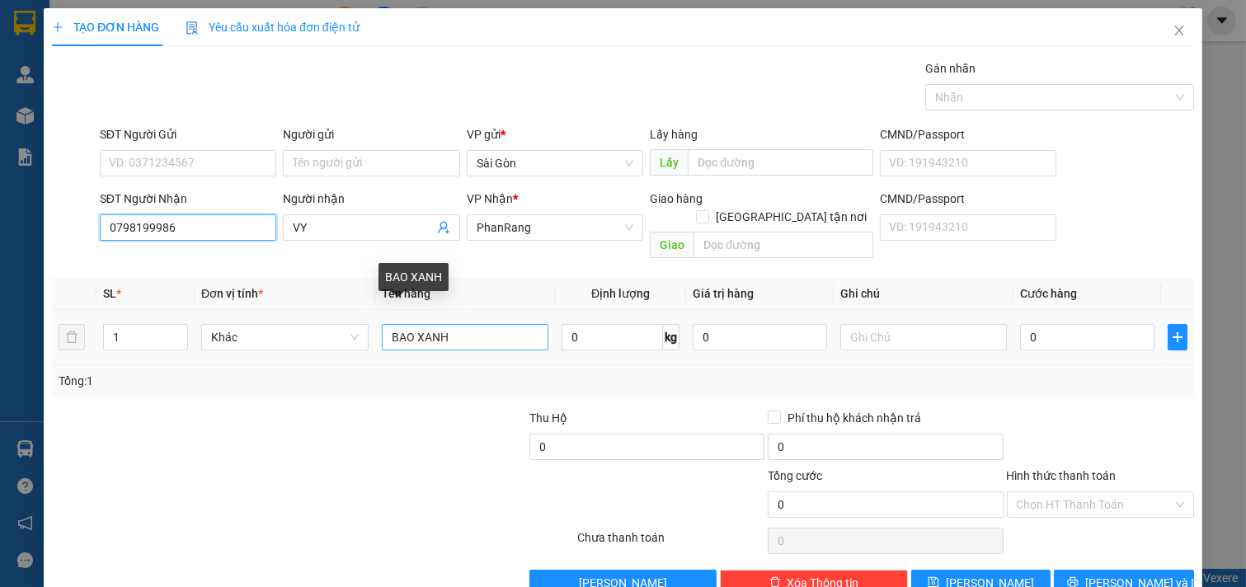
type input "0798199986"
drag, startPoint x: 497, startPoint y: 314, endPoint x: 176, endPoint y: 313, distance: 321.6
click at [176, 313] on tr "1 Khác BAO XANH 0 kg 0 0" at bounding box center [623, 337] width 1142 height 55
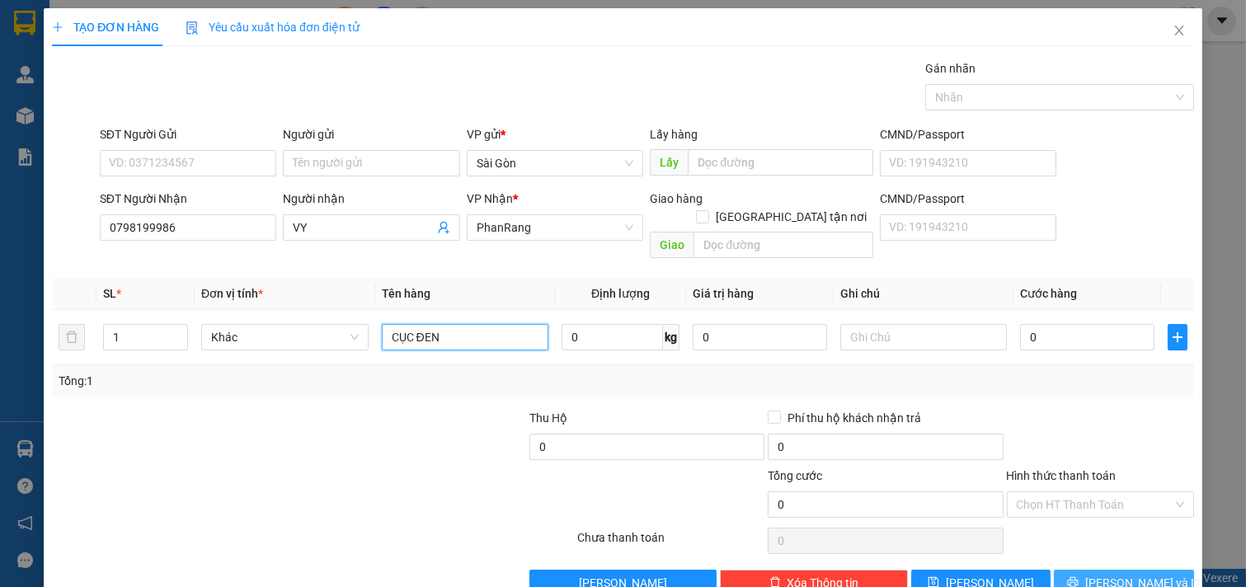
type input "CỤC ĐEN"
click at [1159, 570] on button "[PERSON_NAME] và In" at bounding box center [1124, 583] width 140 height 26
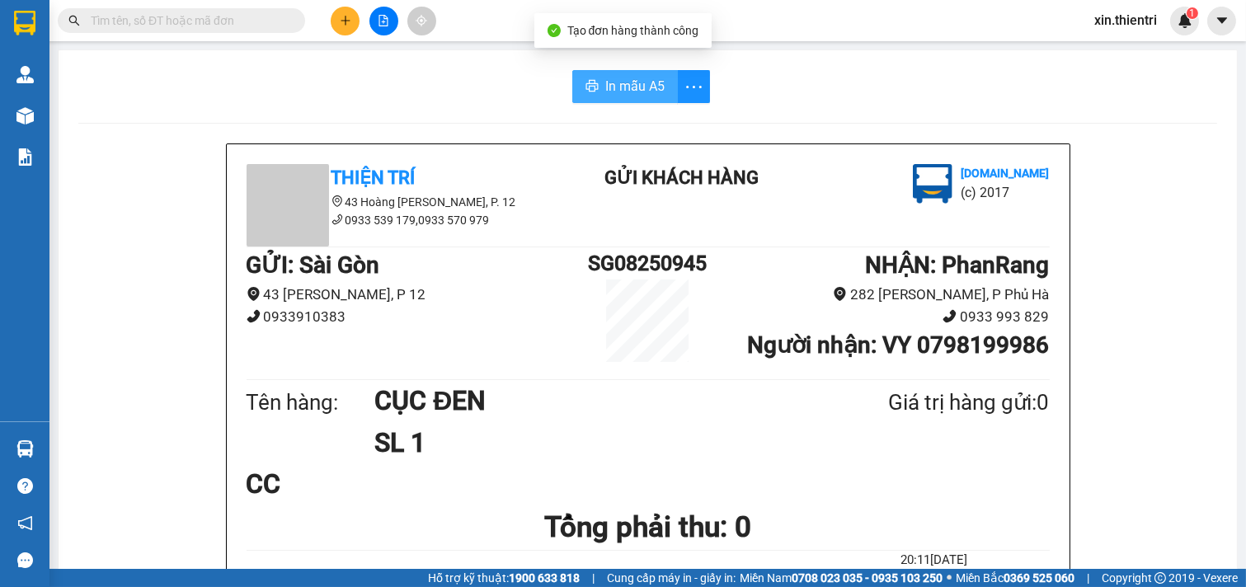
click at [605, 92] on span "In mẫu A5" at bounding box center [634, 86] width 59 height 21
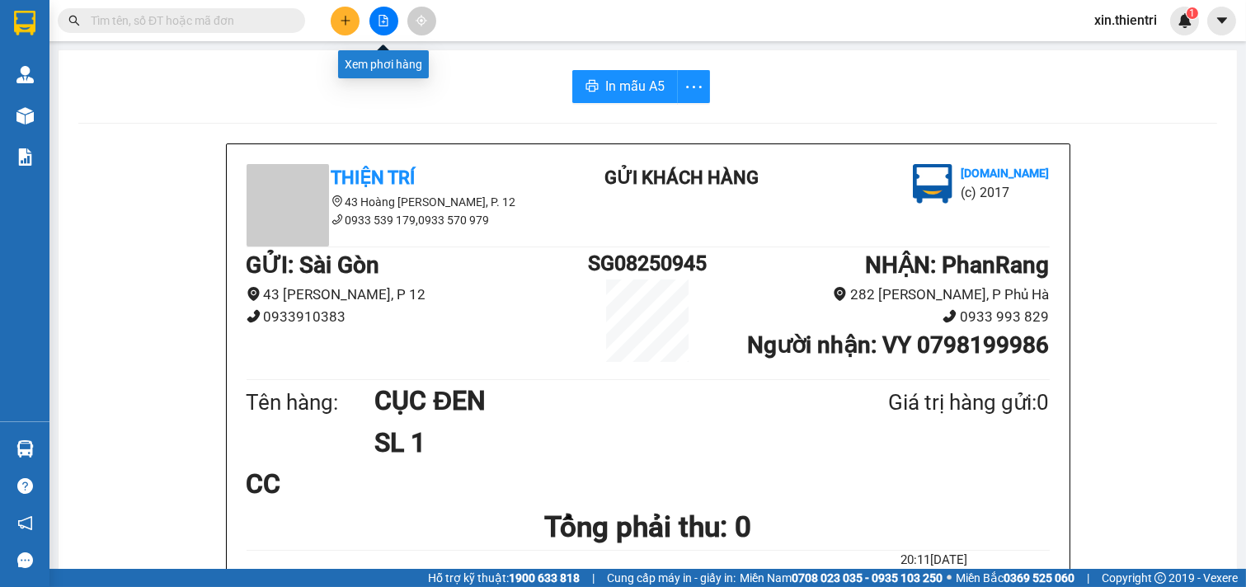
click at [355, 14] on button at bounding box center [345, 21] width 29 height 29
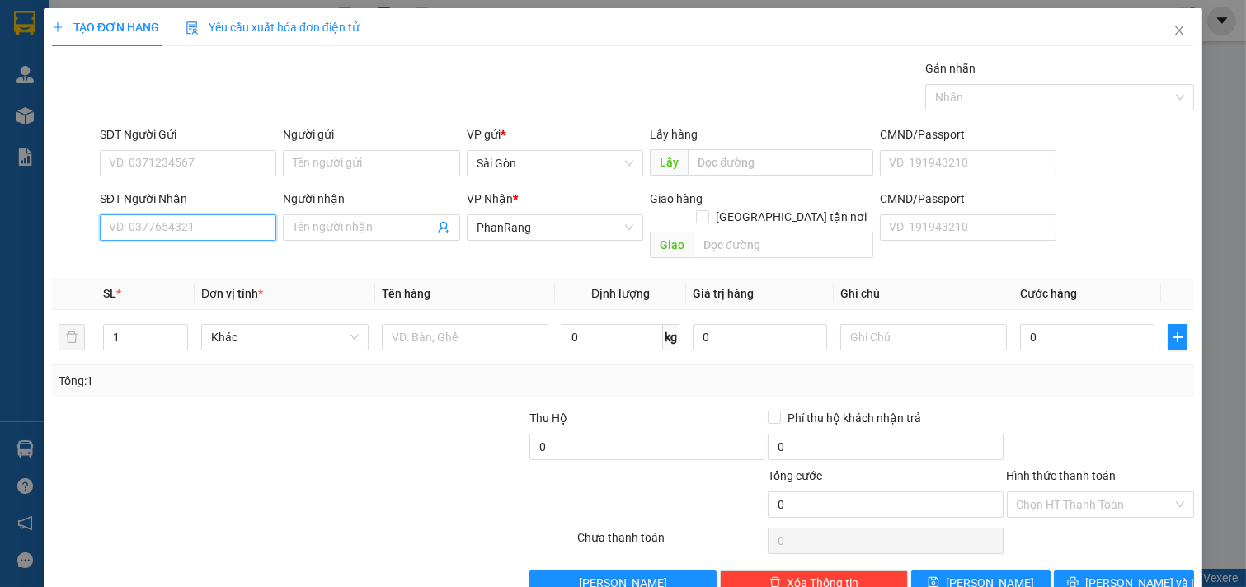
click at [187, 236] on input "SĐT Người Nhận" at bounding box center [188, 227] width 177 height 26
click at [188, 252] on div "0378144174 - CƯƠNG" at bounding box center [186, 261] width 155 height 18
type input "0378144174"
type input "CƯƠNG"
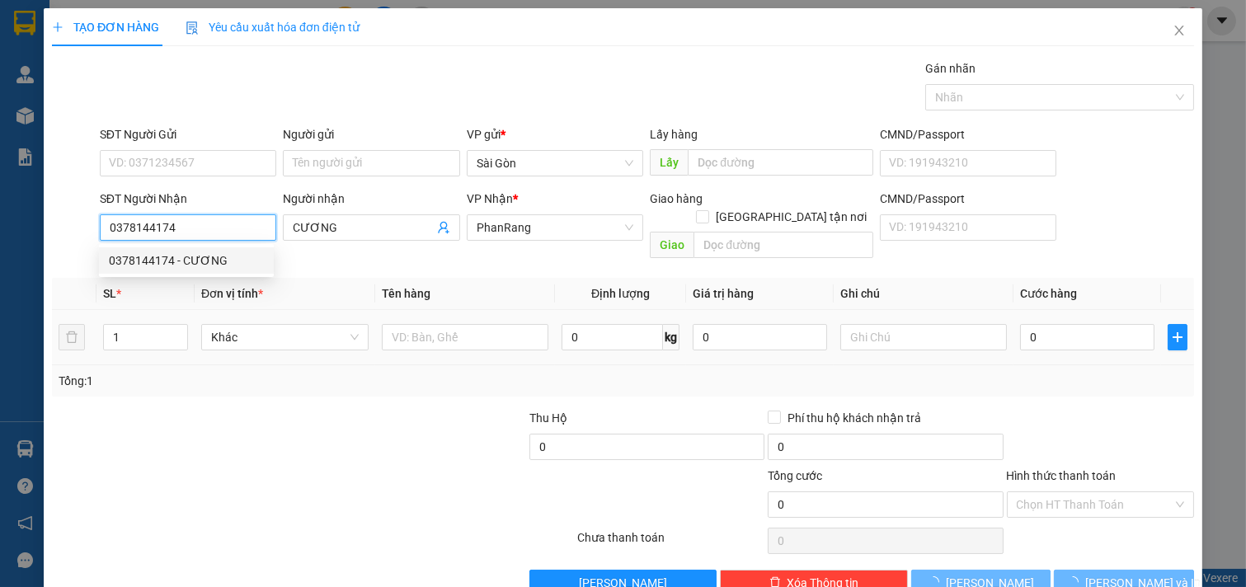
type input "20.000"
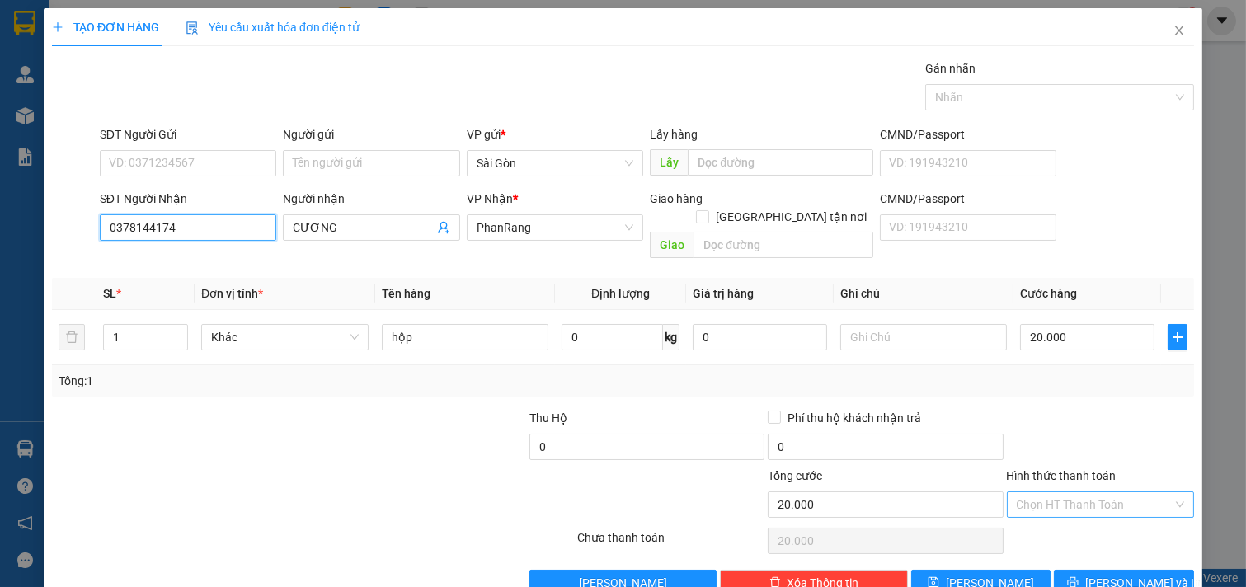
type input "0378144174"
drag, startPoint x: 1098, startPoint y: 482, endPoint x: 1097, endPoint y: 493, distance: 11.7
click at [1098, 492] on input "Hình thức thanh toán" at bounding box center [1095, 504] width 157 height 25
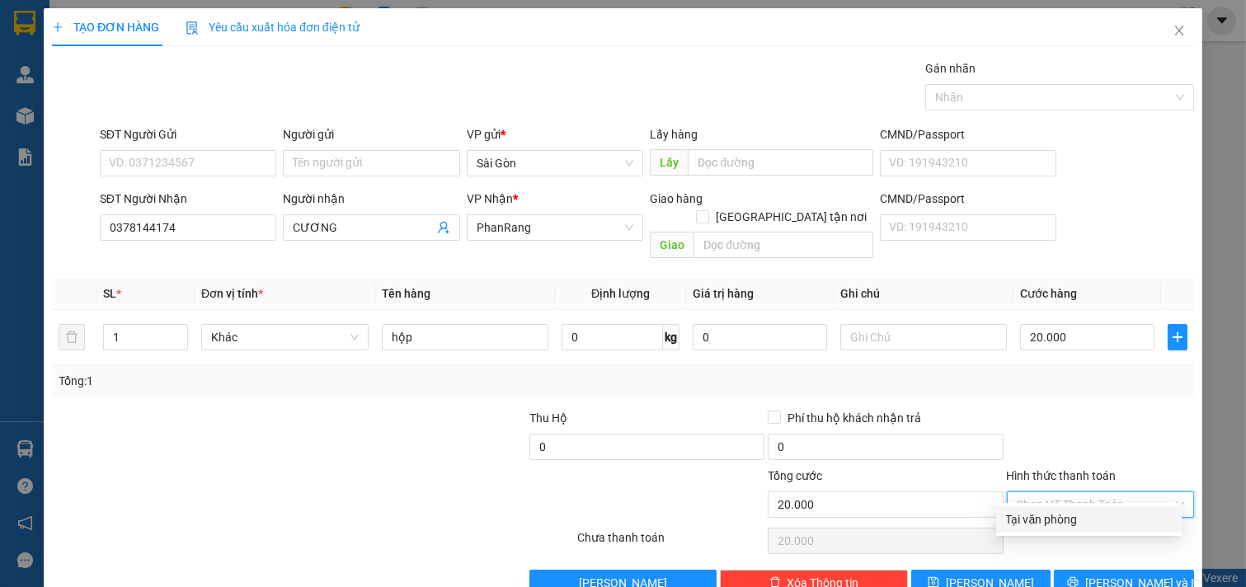
click at [1078, 524] on div "Tại văn phòng" at bounding box center [1089, 519] width 166 height 18
type input "0"
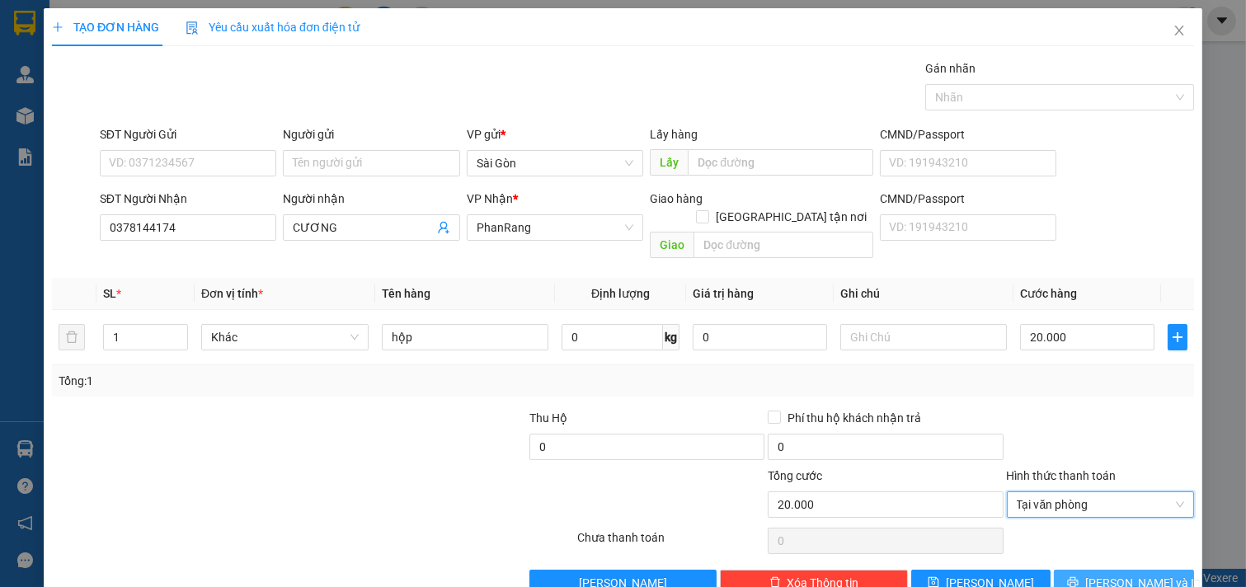
drag, startPoint x: 1085, startPoint y: 571, endPoint x: 1090, endPoint y: 558, distance: 13.3
click at [1079, 576] on icon "printer" at bounding box center [1073, 582] width 12 height 12
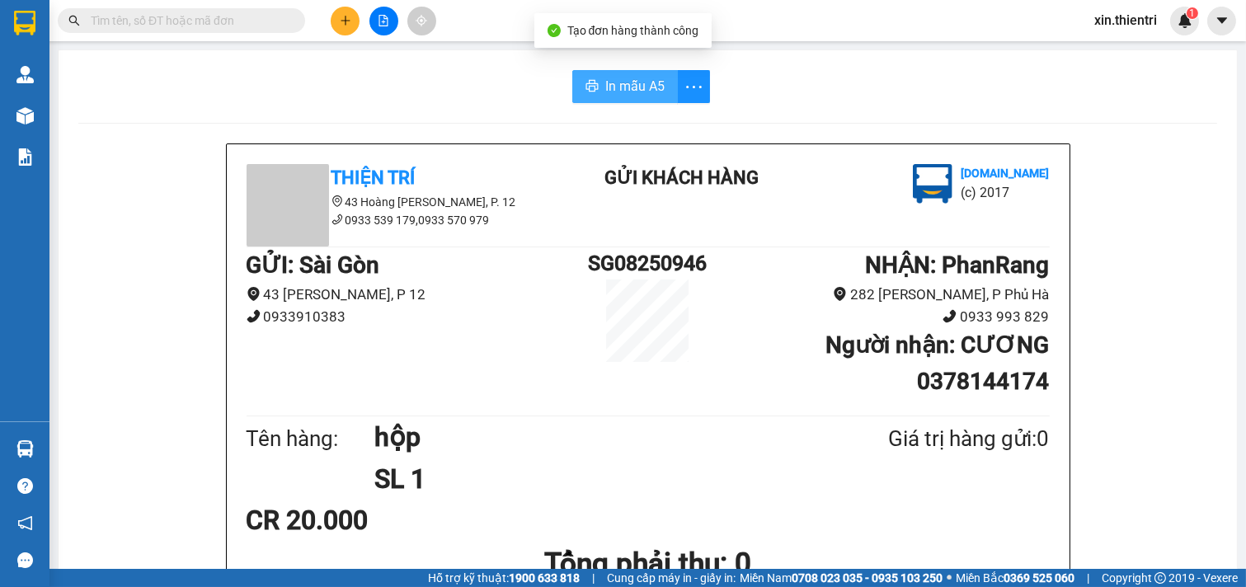
click at [630, 87] on span "In mẫu A5" at bounding box center [634, 86] width 59 height 21
drag, startPoint x: 638, startPoint y: 545, endPoint x: 358, endPoint y: 12, distance: 602.7
click at [358, 12] on div at bounding box center [384, 21] width 124 height 29
click at [351, 13] on button at bounding box center [345, 21] width 29 height 29
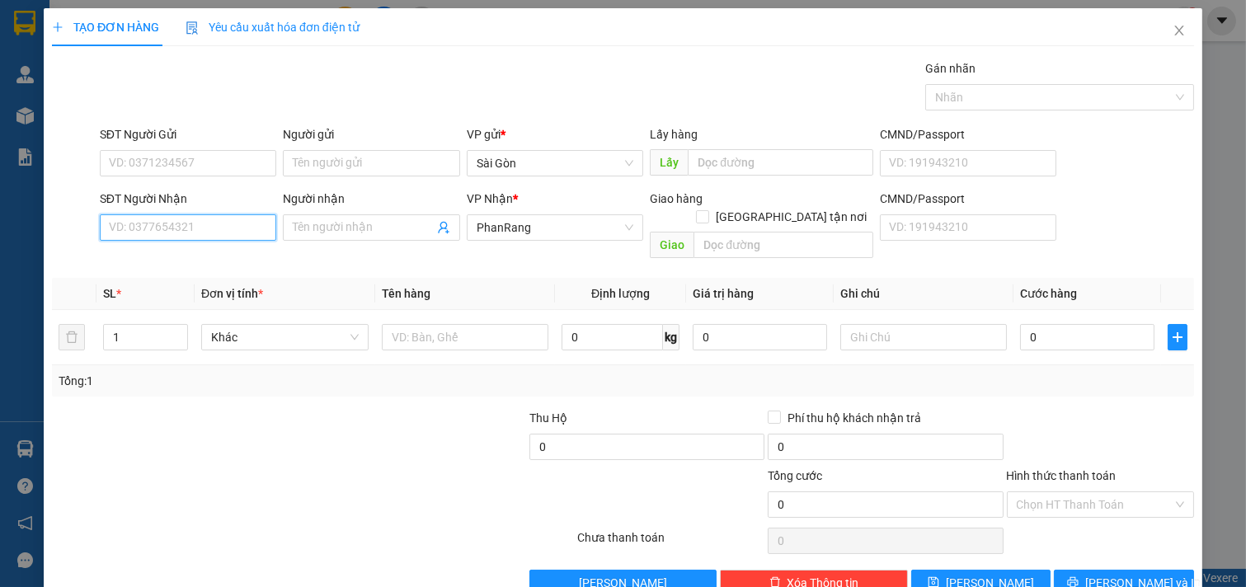
click at [223, 231] on input "SĐT Người Nhận" at bounding box center [188, 227] width 177 height 26
type input "0937509057"
click at [200, 266] on div "0937509057 - ĐÀO" at bounding box center [186, 261] width 155 height 18
type input "ĐÀO"
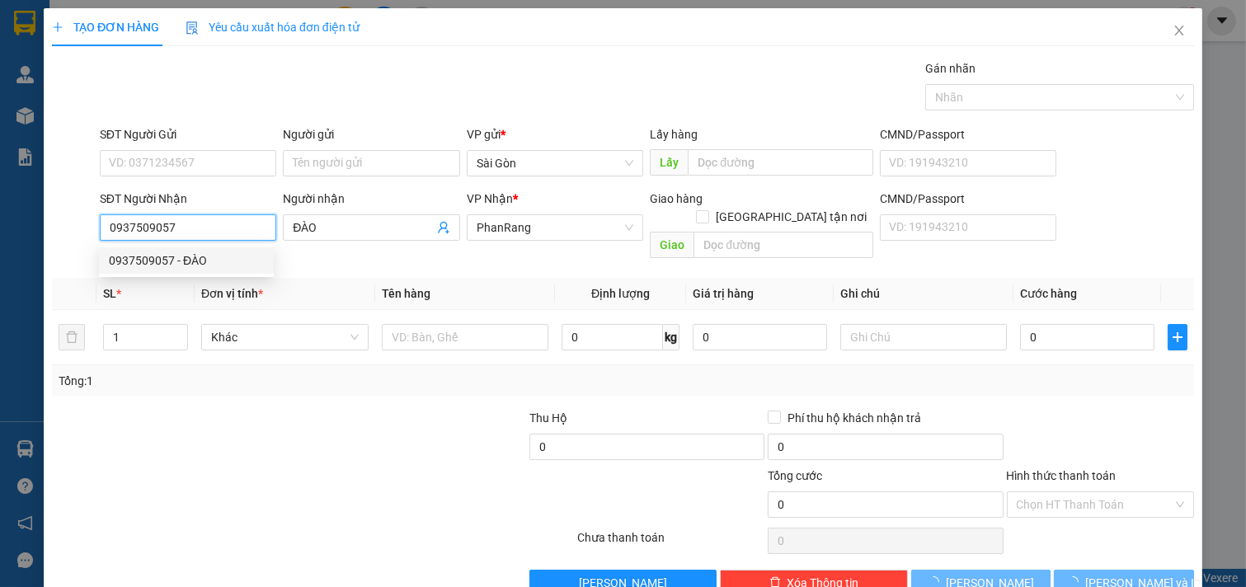
type input "70.000"
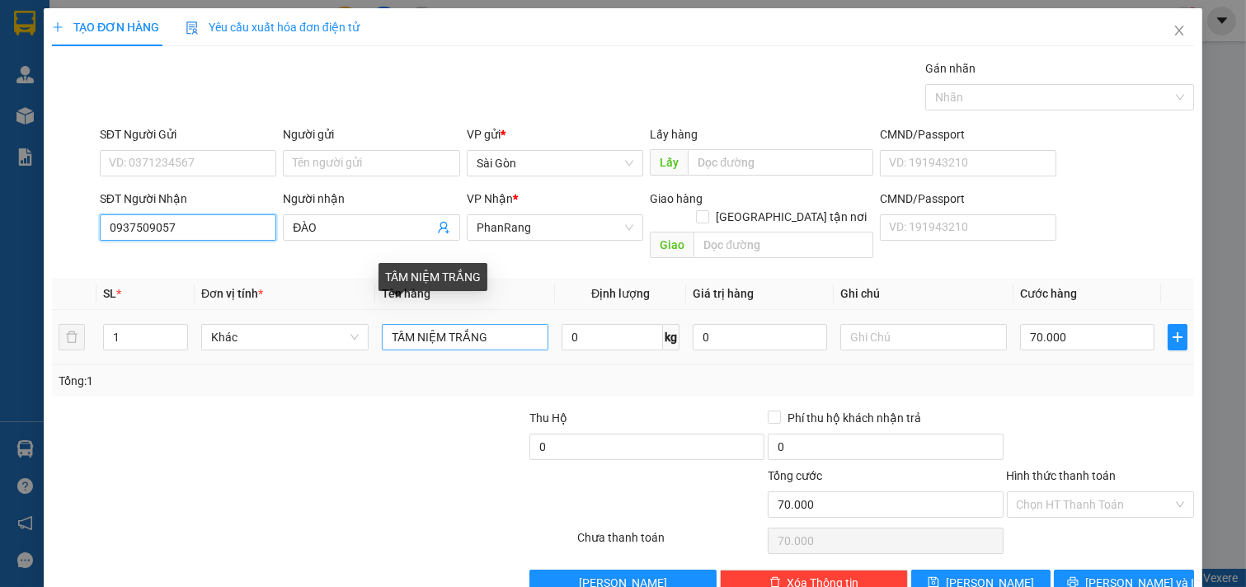
type input "0937509057"
drag, startPoint x: 501, startPoint y: 325, endPoint x: 441, endPoint y: 327, distance: 59.4
click at [443, 325] on input "TẤM NIỆM TRẮNG" at bounding box center [465, 337] width 167 height 26
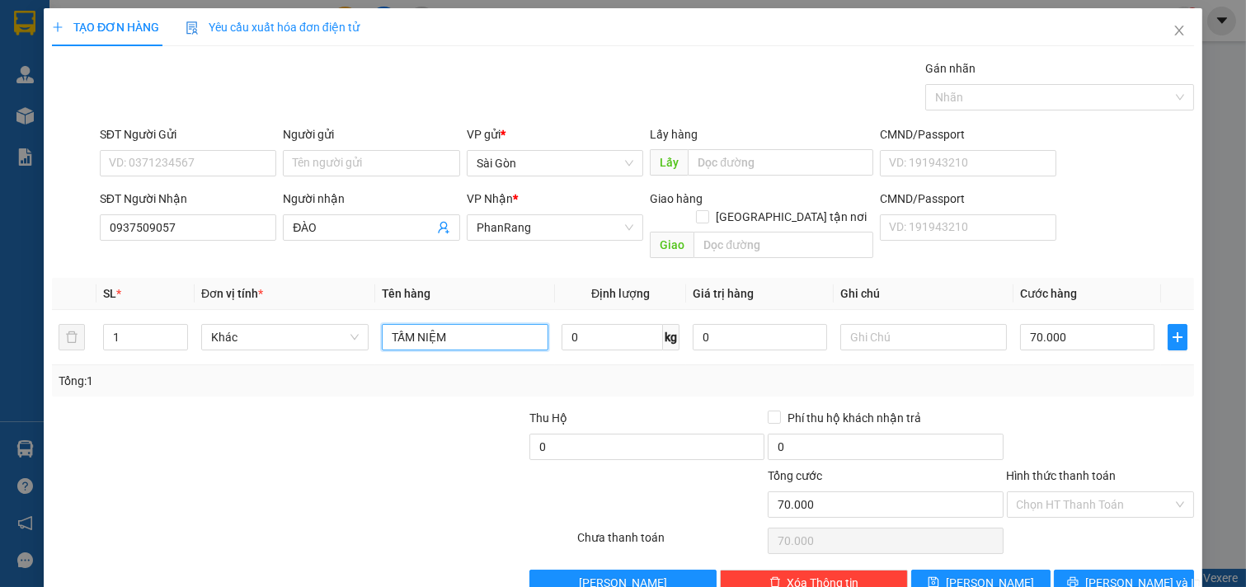
type input "TẤM NIỆM"
click at [1098, 492] on input "Hình thức thanh toán" at bounding box center [1095, 504] width 157 height 25
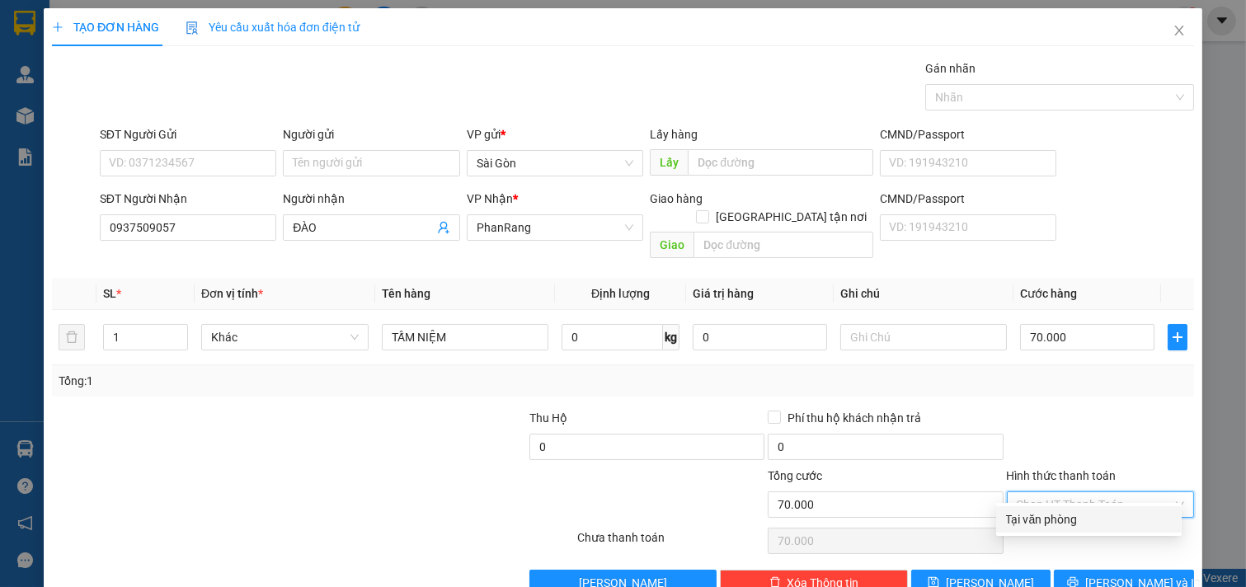
click at [1103, 513] on div "Tại văn phòng" at bounding box center [1089, 519] width 166 height 18
type input "0"
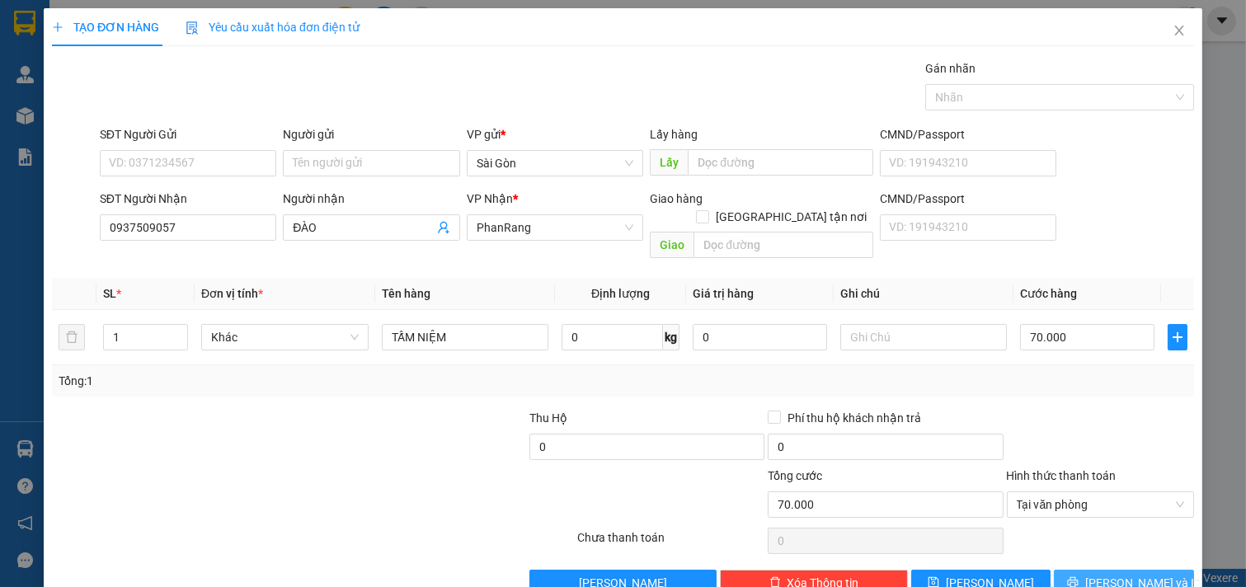
click at [1097, 570] on button "[PERSON_NAME] và In" at bounding box center [1124, 583] width 140 height 26
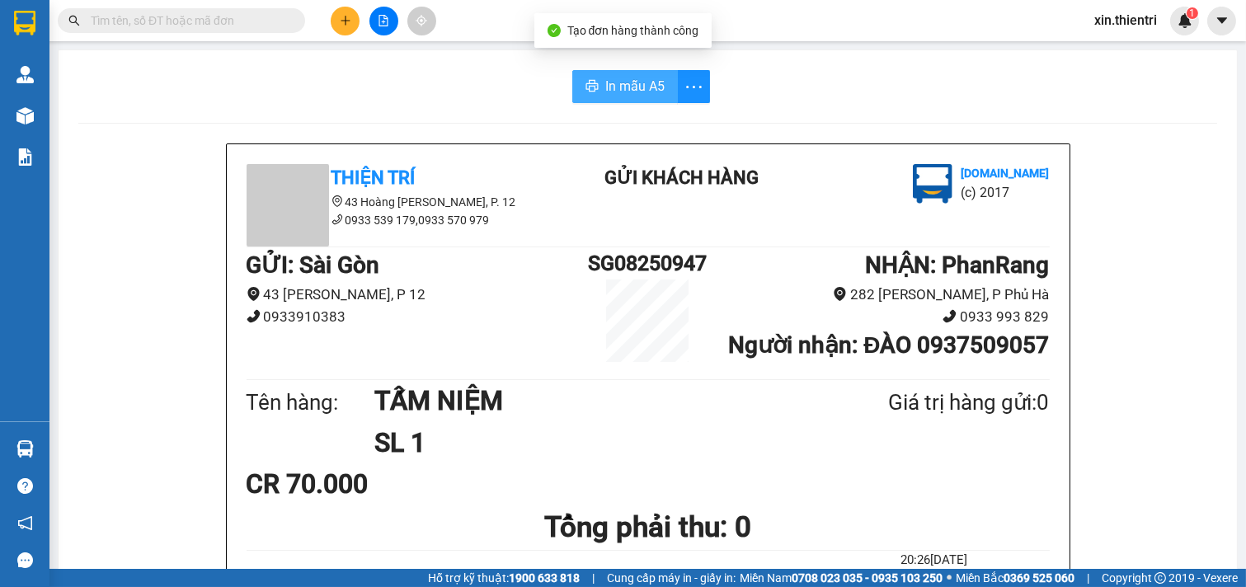
click at [597, 85] on button "In mẫu A5" at bounding box center [625, 86] width 106 height 33
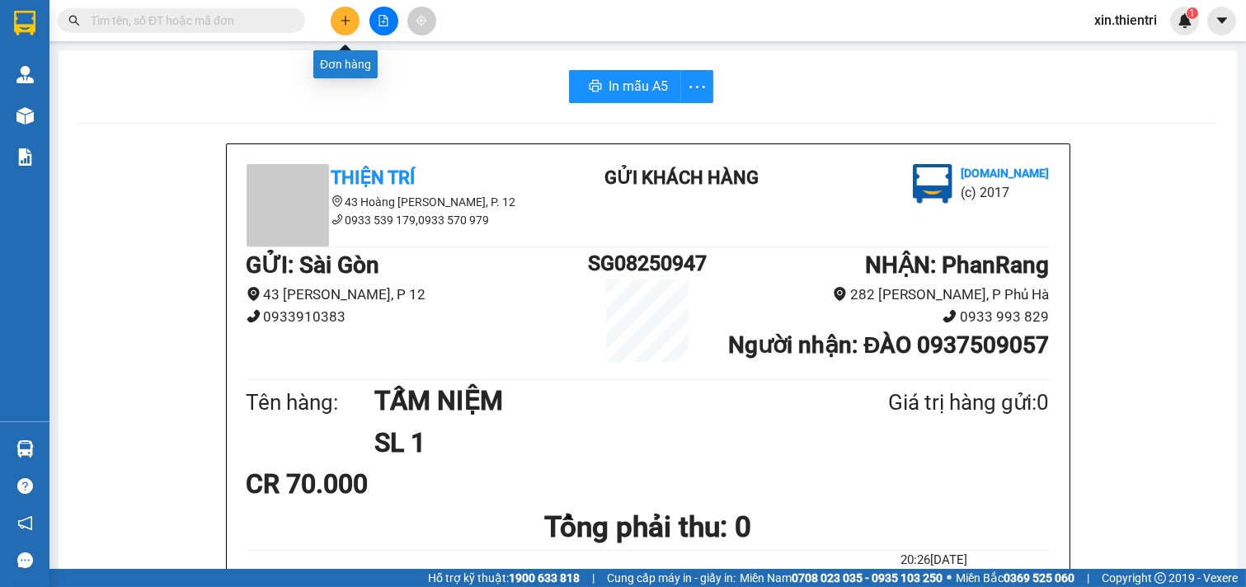
click at [352, 19] on button at bounding box center [345, 21] width 29 height 29
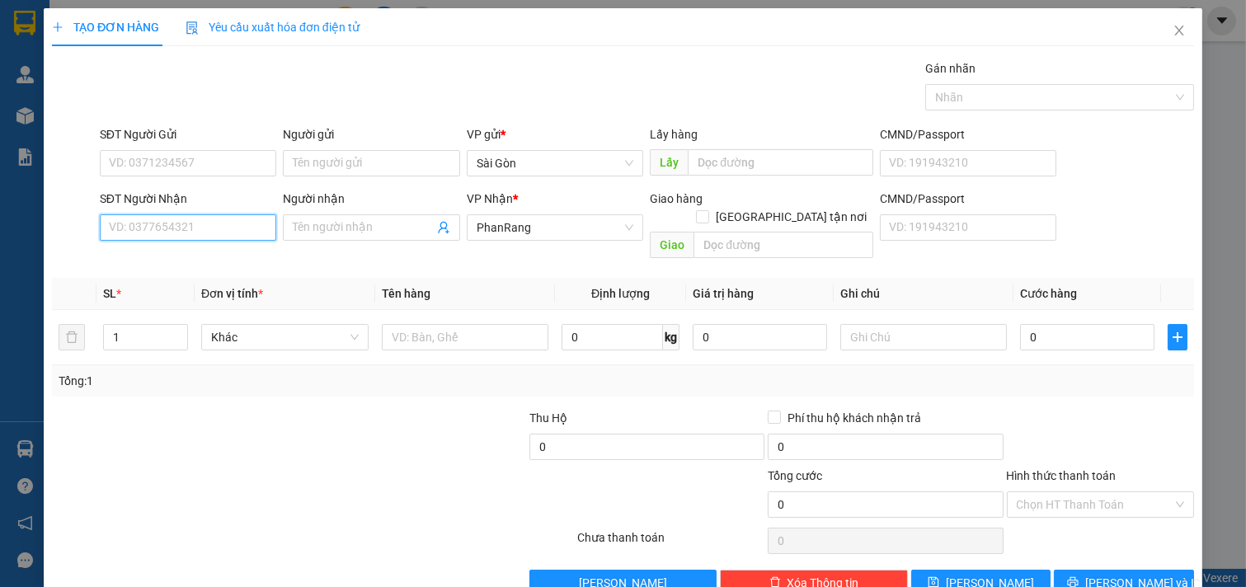
drag, startPoint x: 183, startPoint y: 219, endPoint x: 194, endPoint y: 225, distance: 12.6
click at [185, 220] on input "SĐT Người Nhận" at bounding box center [188, 227] width 177 height 26
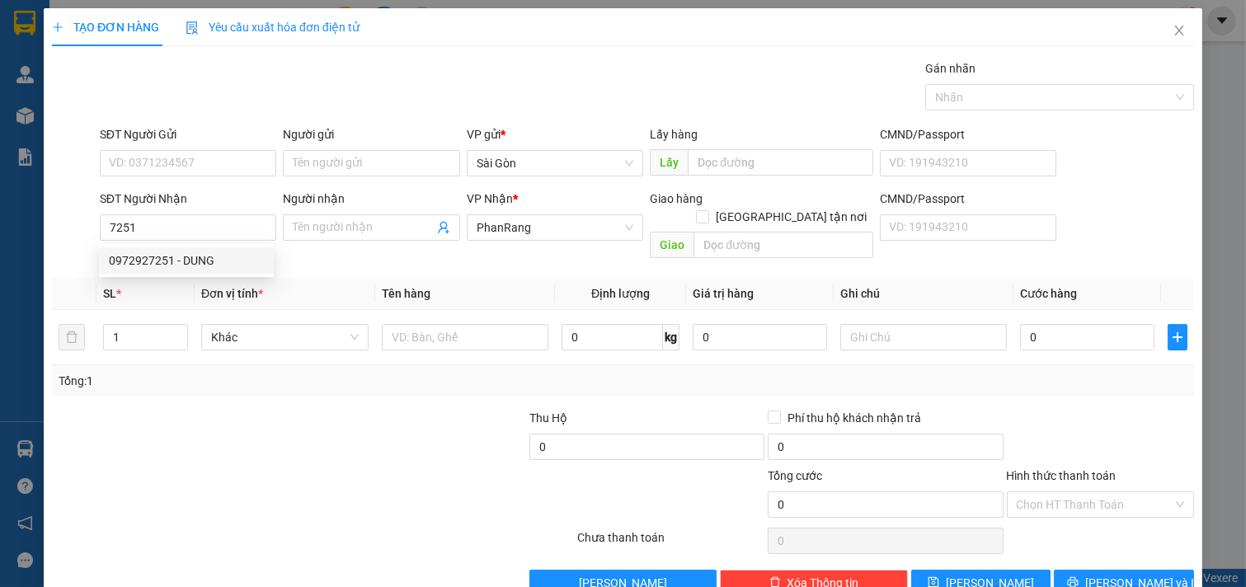
click at [200, 275] on div "0972927251 0972927251 - DUNG" at bounding box center [186, 260] width 175 height 33
click at [200, 278] on th "Đơn vị tính *" at bounding box center [285, 294] width 181 height 32
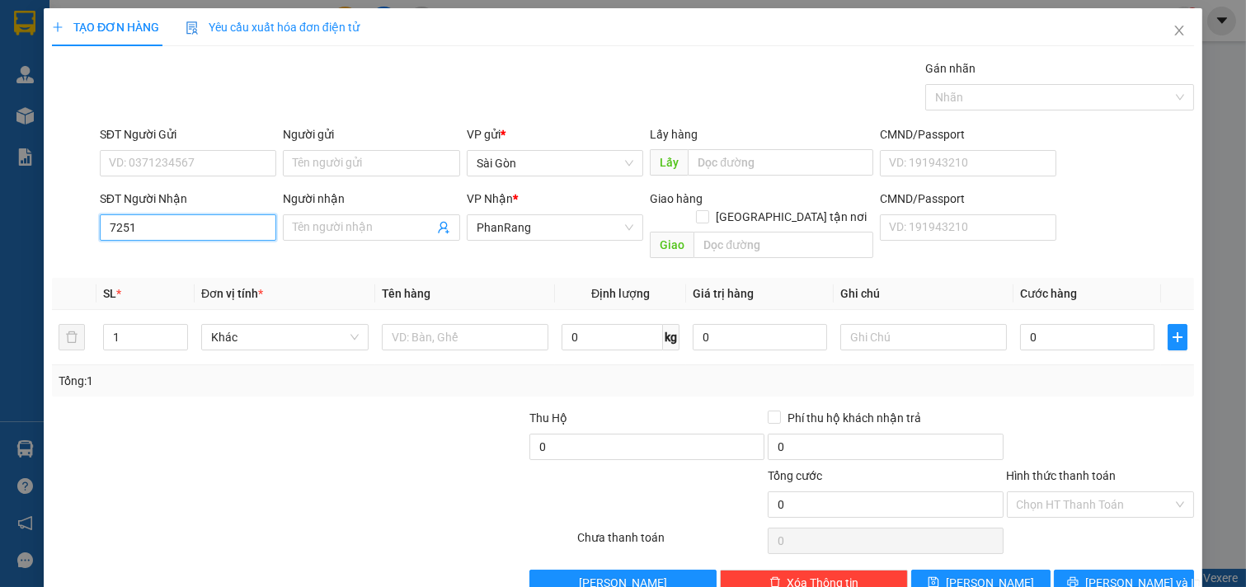
click at [195, 231] on input "7251" at bounding box center [188, 227] width 177 height 26
click at [160, 257] on div "0972927251 - DUNG" at bounding box center [186, 261] width 155 height 18
type input "0972927251"
type input "DUNG"
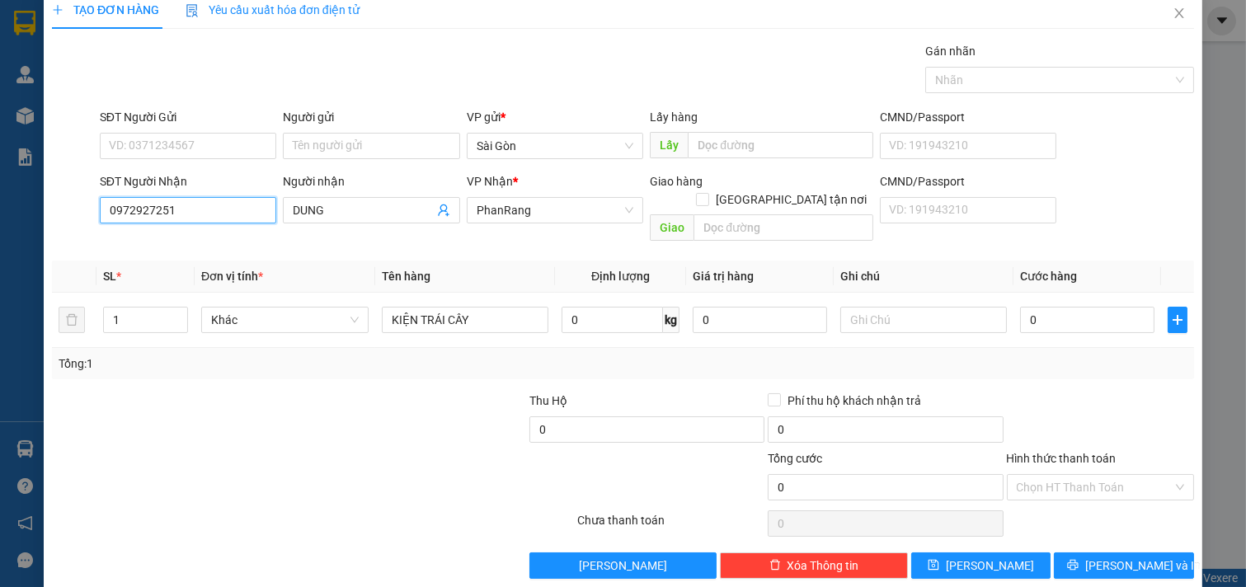
scroll to position [22, 0]
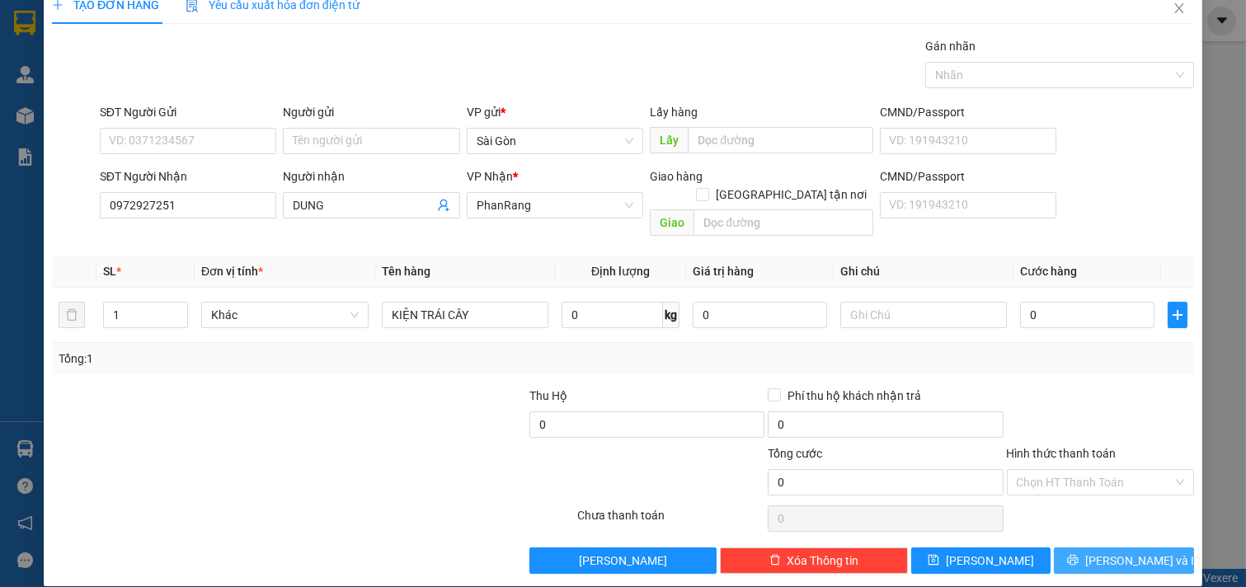
click at [1111, 552] on span "[PERSON_NAME] và In" at bounding box center [1142, 561] width 115 height 18
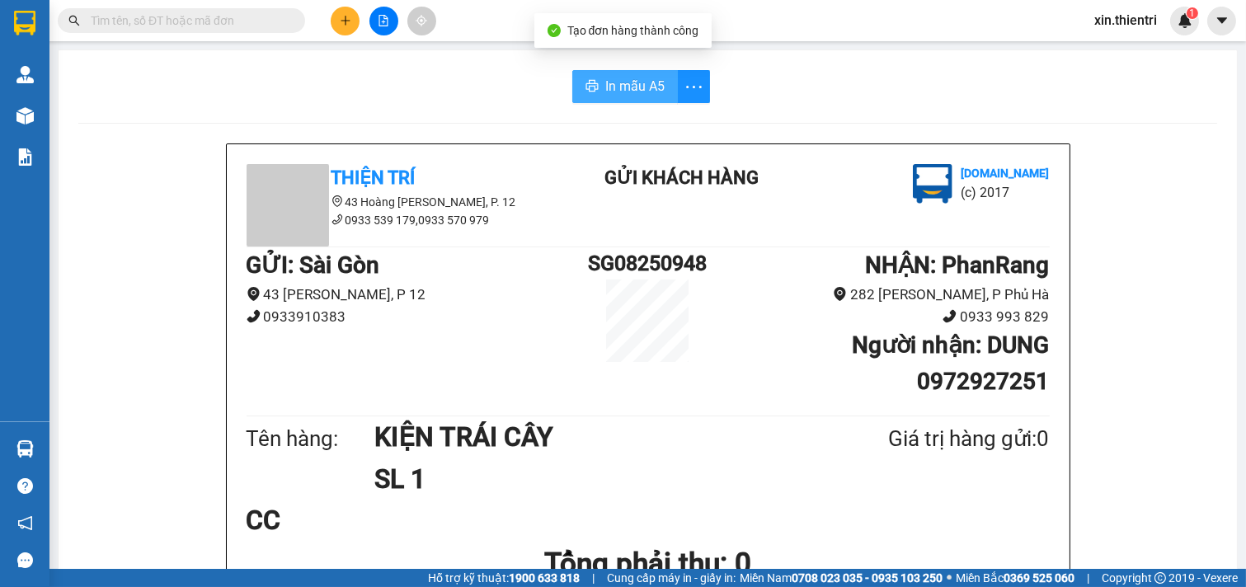
click at [605, 96] on span "In mẫu A5" at bounding box center [634, 86] width 59 height 21
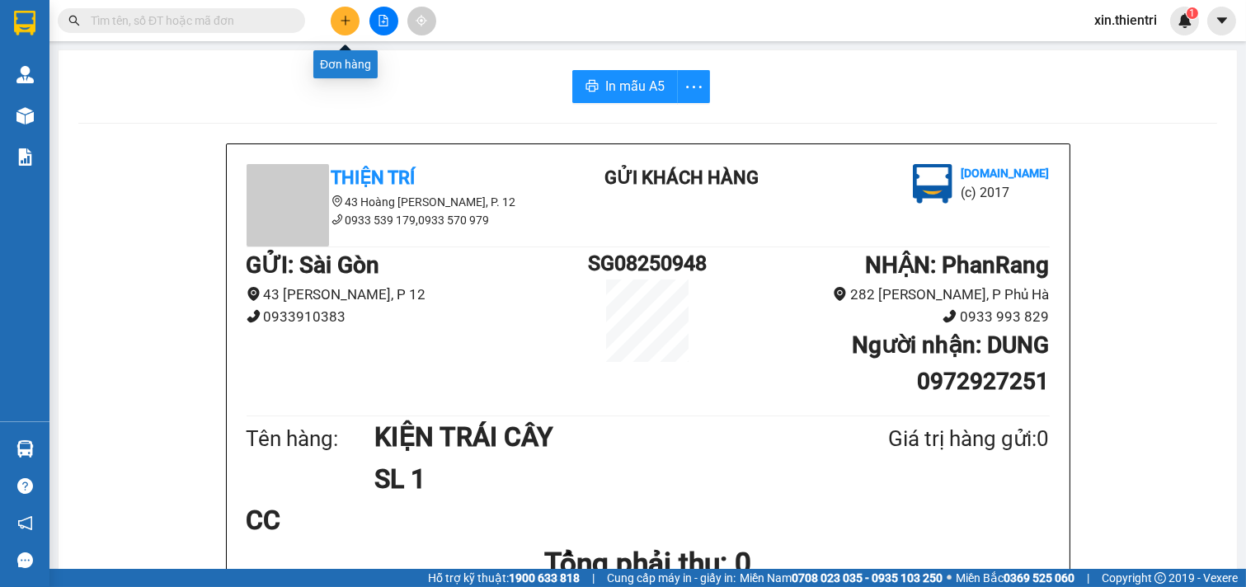
click at [346, 17] on icon "plus" at bounding box center [346, 21] width 12 height 12
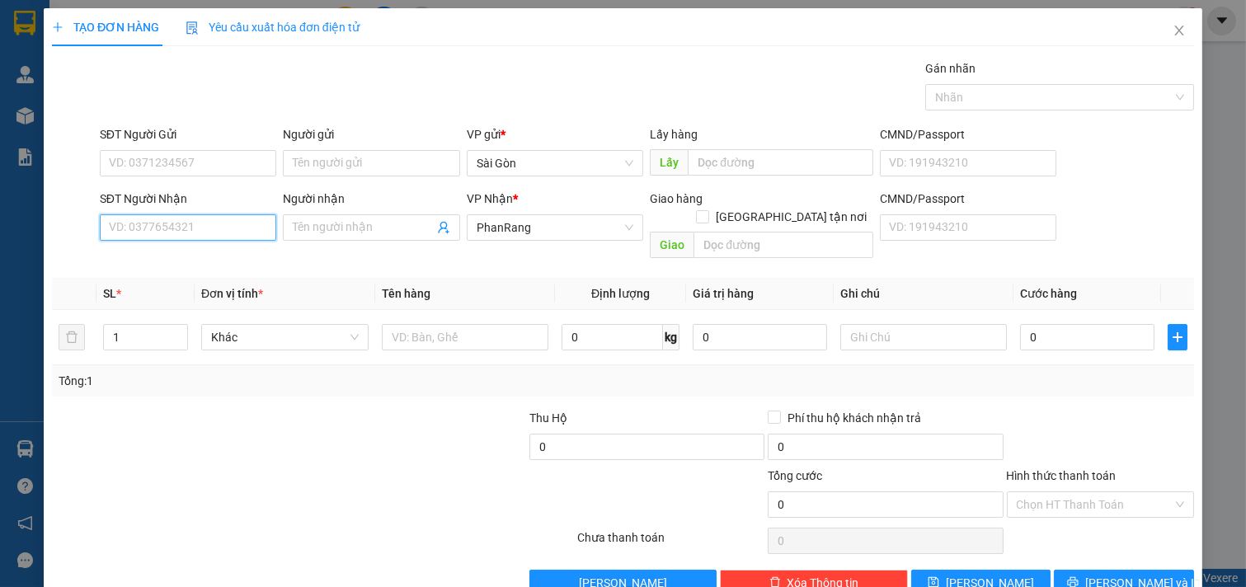
drag, startPoint x: 204, startPoint y: 227, endPoint x: 193, endPoint y: 241, distance: 17.6
click at [200, 229] on input "SĐT Người Nhận" at bounding box center [188, 227] width 177 height 26
click at [193, 241] on input "SĐT Người Nhận" at bounding box center [188, 227] width 177 height 26
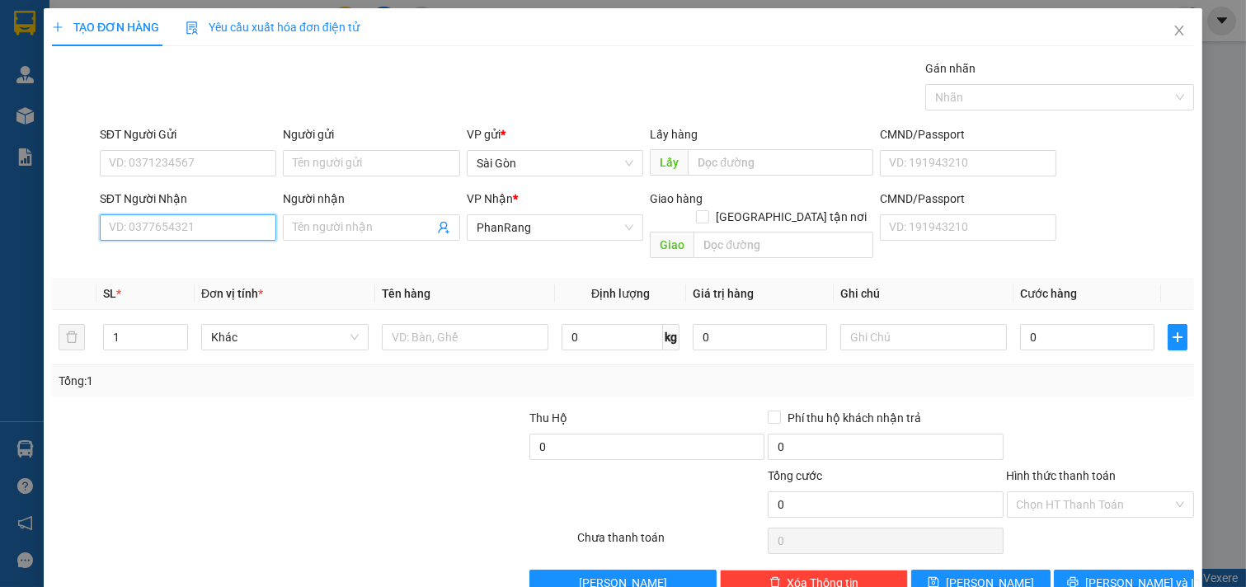
click at [193, 241] on input "SĐT Người Nhận" at bounding box center [188, 227] width 177 height 26
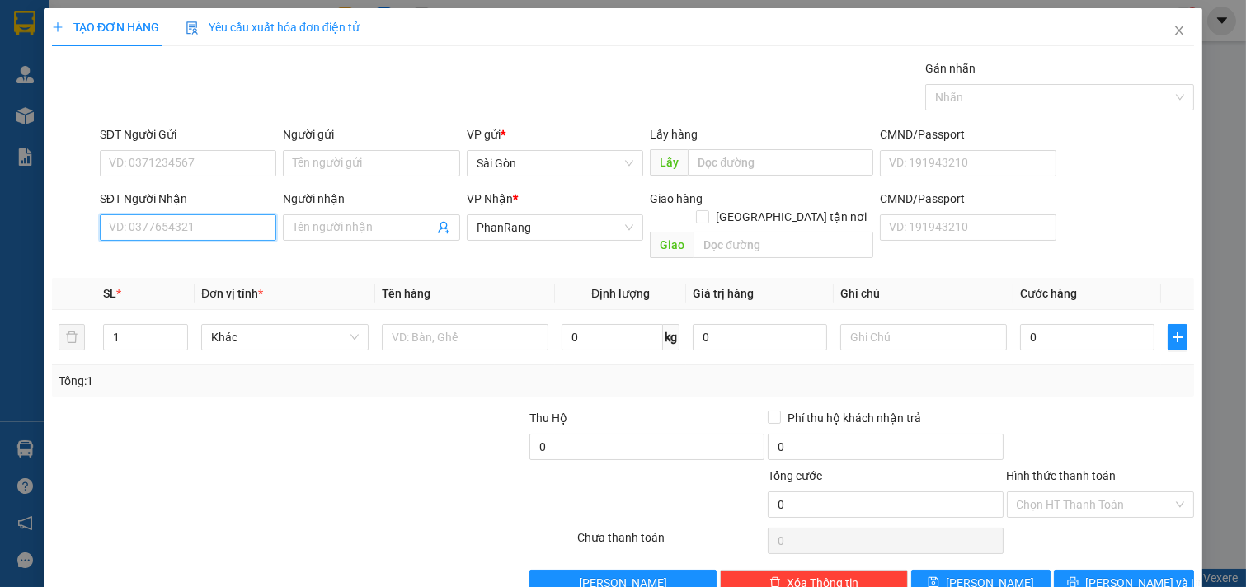
click at [193, 241] on input "SĐT Người Nhận" at bounding box center [188, 227] width 177 height 26
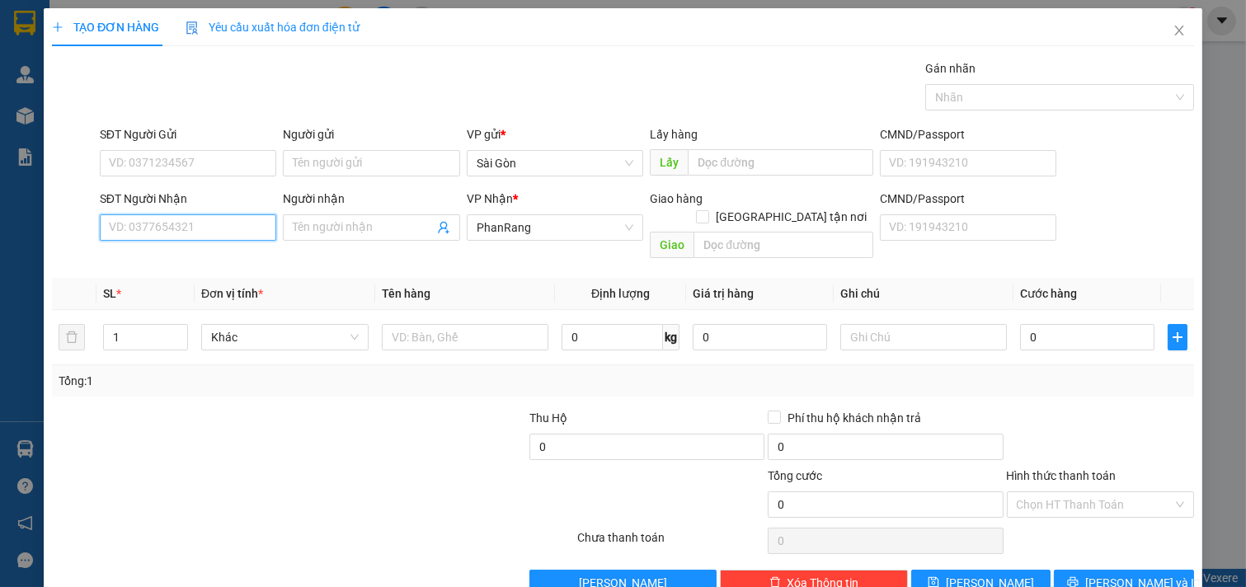
click at [193, 241] on input "SĐT Người Nhận" at bounding box center [188, 227] width 177 height 26
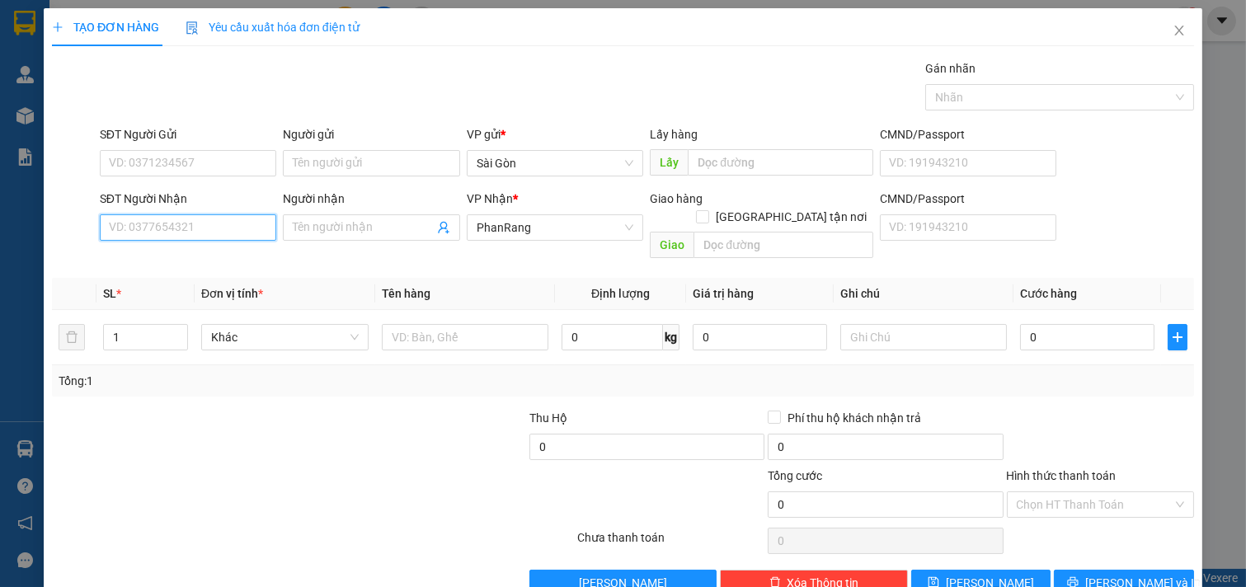
click at [193, 241] on input "SĐT Người Nhận" at bounding box center [188, 227] width 177 height 26
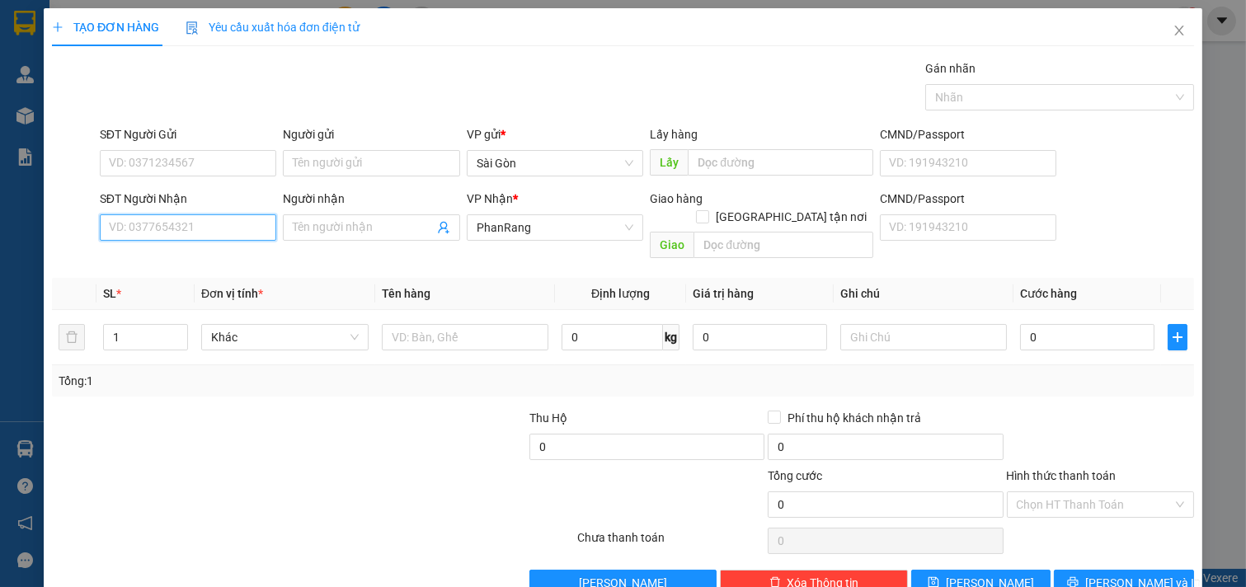
click at [193, 241] on input "SĐT Người Nhận" at bounding box center [188, 227] width 177 height 26
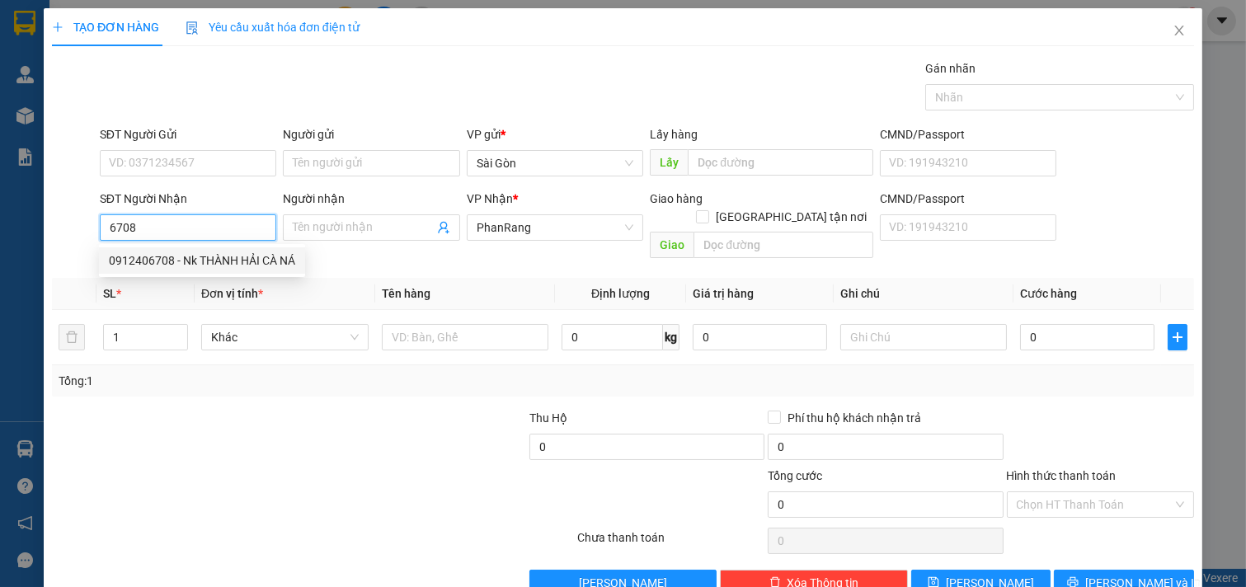
click at [198, 266] on div "0912406708 - Nk THÀNH HẢI CÀ NÁ" at bounding box center [202, 261] width 186 height 18
type input "0912406708"
type input "Nk THÀNH HẢI CÀ NÁ"
type input "20.000"
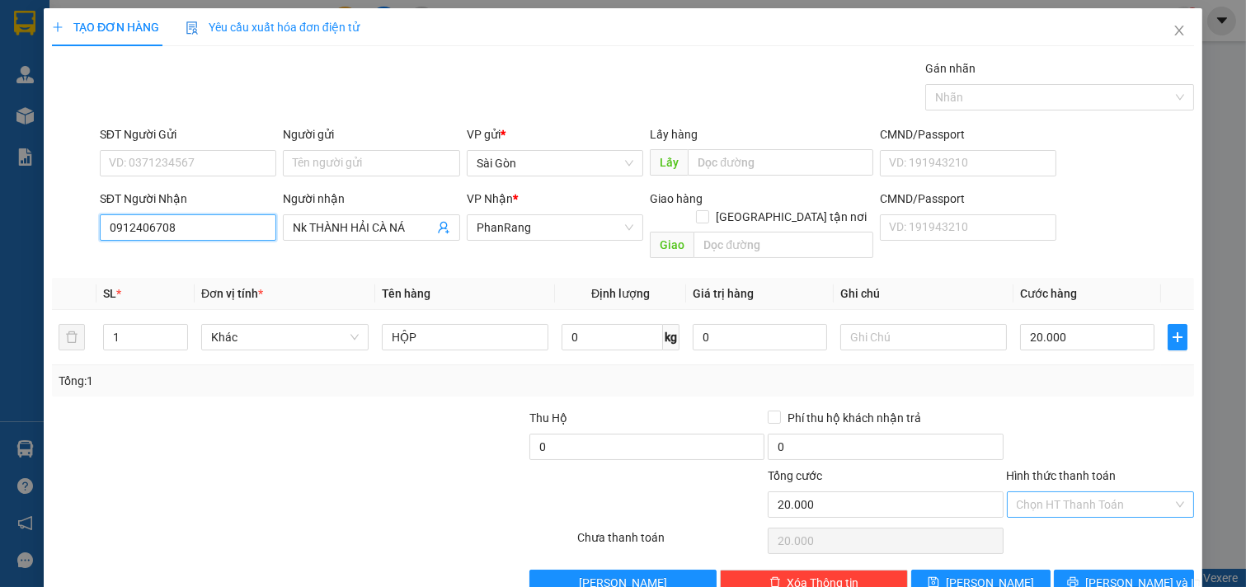
type input "0912406708"
drag, startPoint x: 1103, startPoint y: 482, endPoint x: 1098, endPoint y: 498, distance: 16.4
click at [1102, 492] on input "Hình thức thanh toán" at bounding box center [1095, 504] width 157 height 25
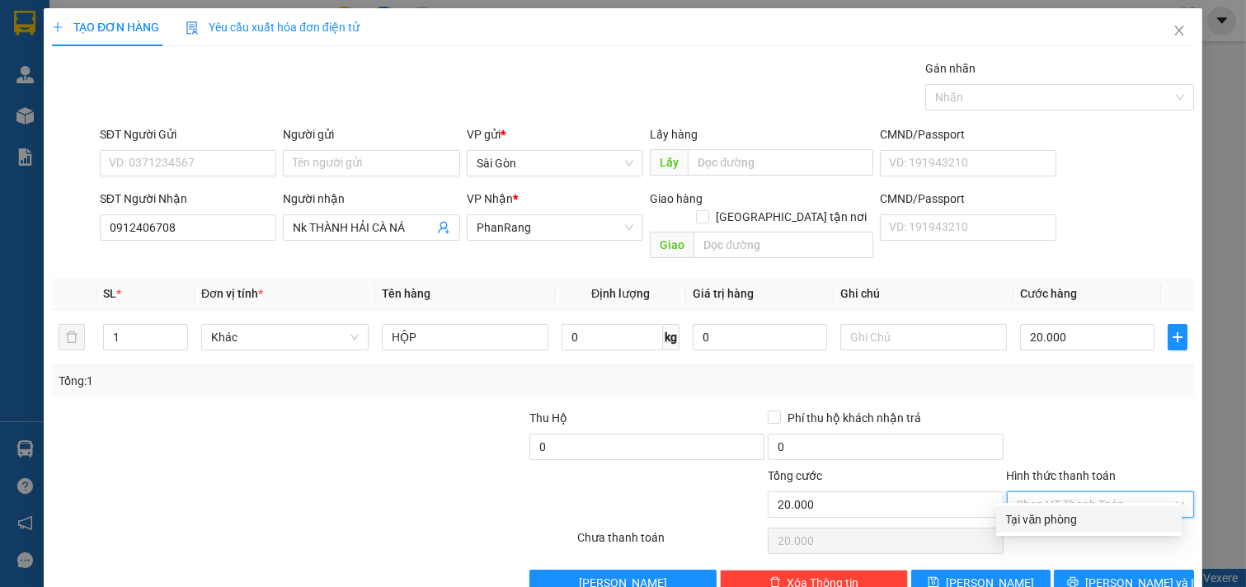
drag, startPoint x: 1078, startPoint y: 515, endPoint x: 1076, endPoint y: 559, distance: 44.6
click at [1078, 521] on div "Tại văn phòng" at bounding box center [1089, 519] width 166 height 18
type input "0"
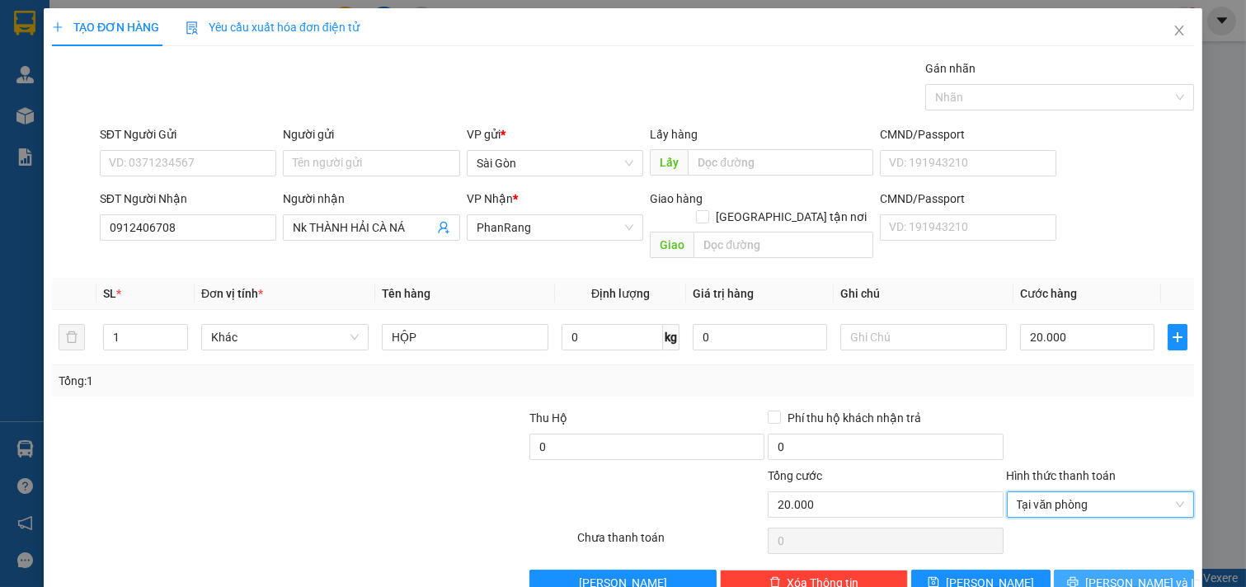
click at [1077, 570] on button "[PERSON_NAME] và In" at bounding box center [1124, 583] width 140 height 26
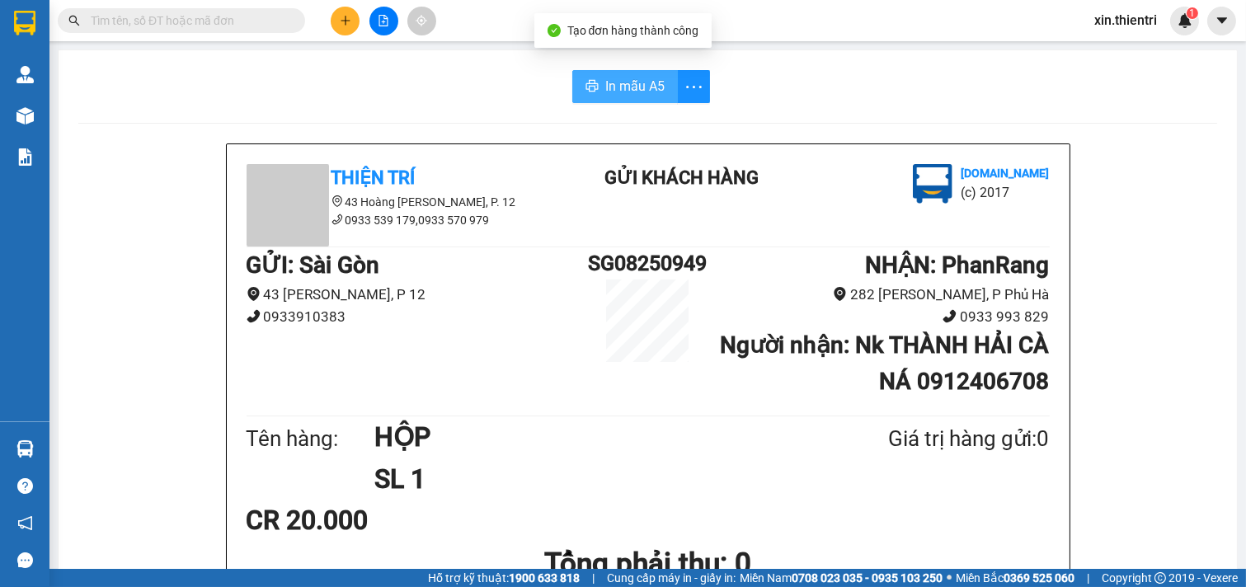
drag, startPoint x: 615, startPoint y: 94, endPoint x: 878, endPoint y: 100, distance: 263.1
click at [615, 95] on span "In mẫu A5" at bounding box center [634, 86] width 59 height 21
click at [662, 501] on div "CR 20.000" at bounding box center [648, 520] width 803 height 41
click at [347, 15] on icon "plus" at bounding box center [346, 21] width 12 height 12
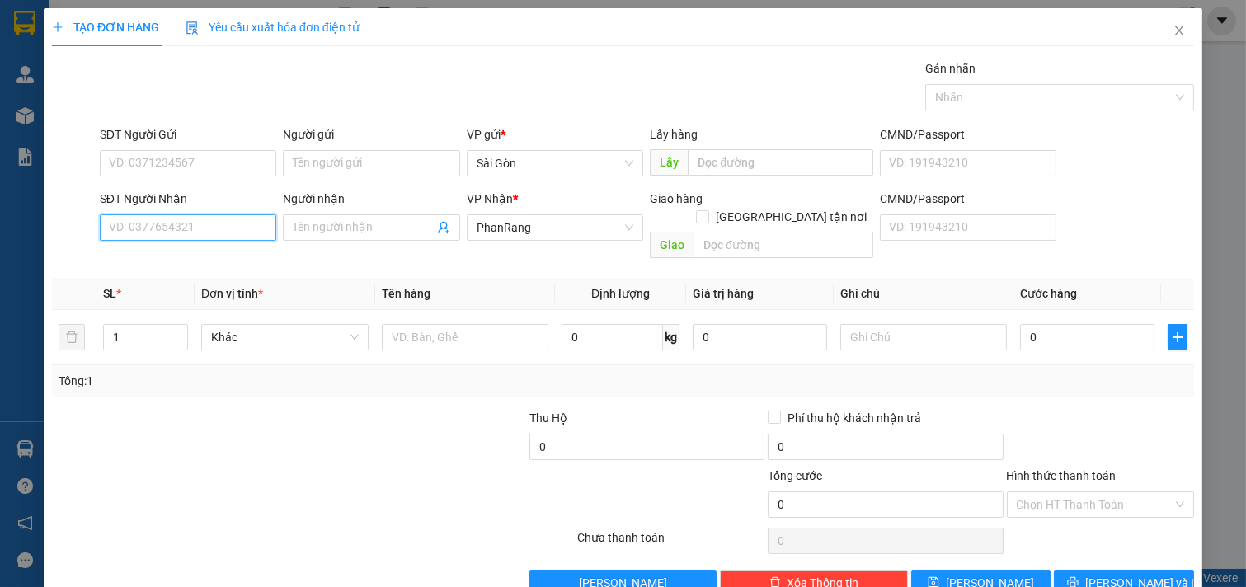
click at [188, 235] on input "SĐT Người Nhận" at bounding box center [188, 227] width 177 height 26
type input "0372826295"
click at [207, 272] on div "0372826295 - [GEOGRAPHIC_DATA]" at bounding box center [201, 260] width 205 height 26
type input "Vạn Thuận"
type input "0372826295"
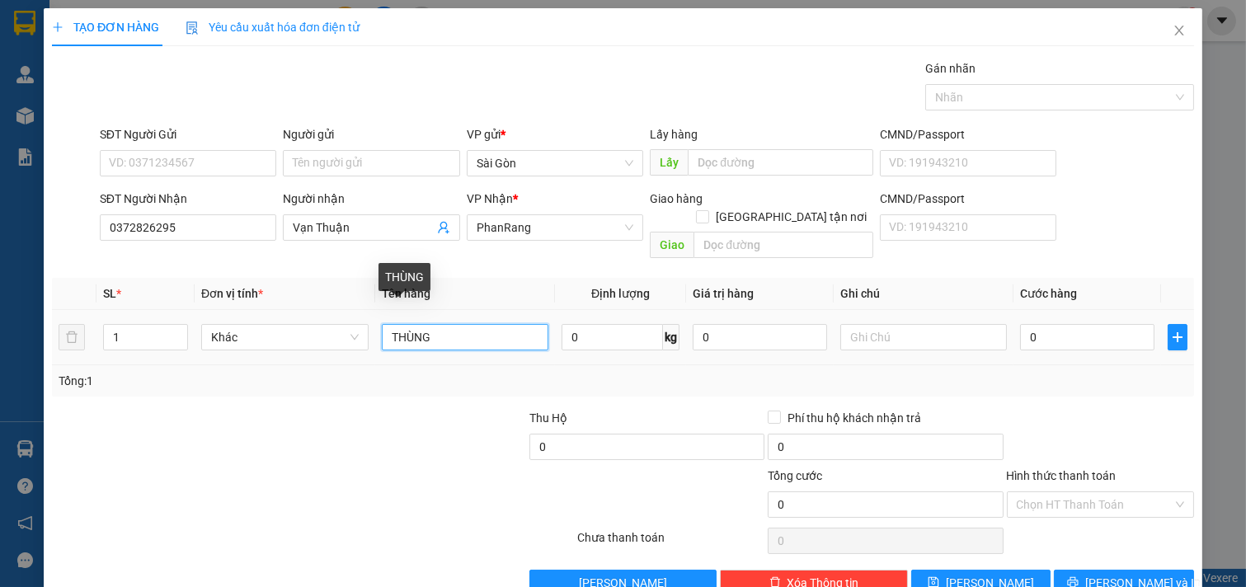
drag, startPoint x: 458, startPoint y: 324, endPoint x: 2, endPoint y: 323, distance: 456.8
click at [0, 325] on div "TẠO ĐƠN HÀNG Yêu cầu xuất hóa đơn điện tử Transit Pickup Surcharge Ids Transit …" at bounding box center [623, 293] width 1246 height 587
type input "HỘP"
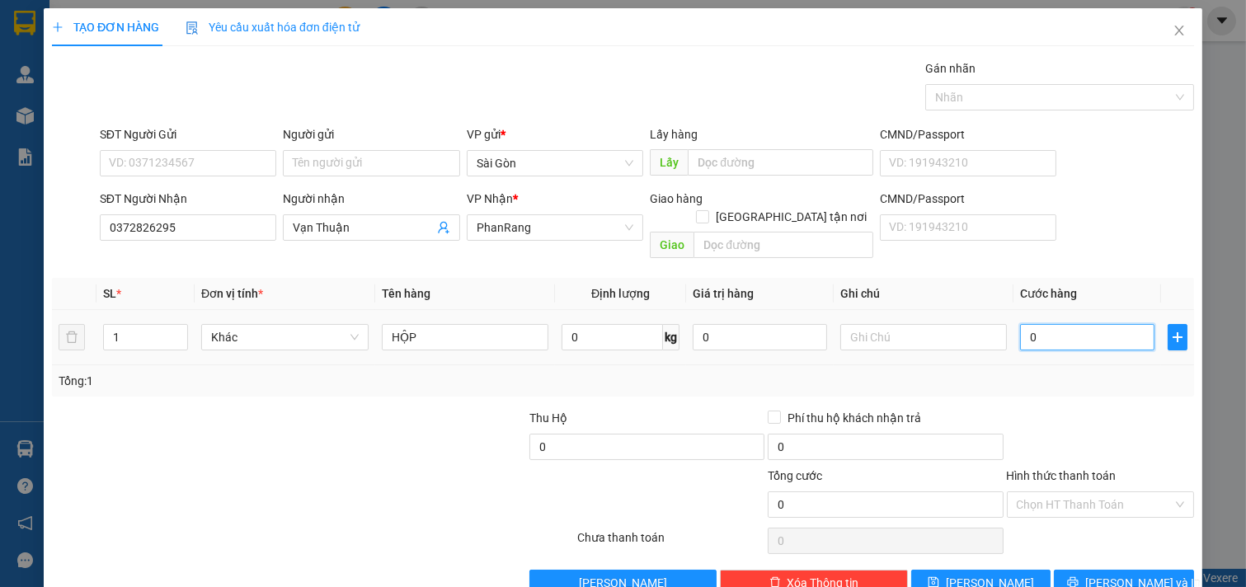
click at [1074, 324] on input "0" at bounding box center [1087, 337] width 134 height 26
type input "3"
type input "30"
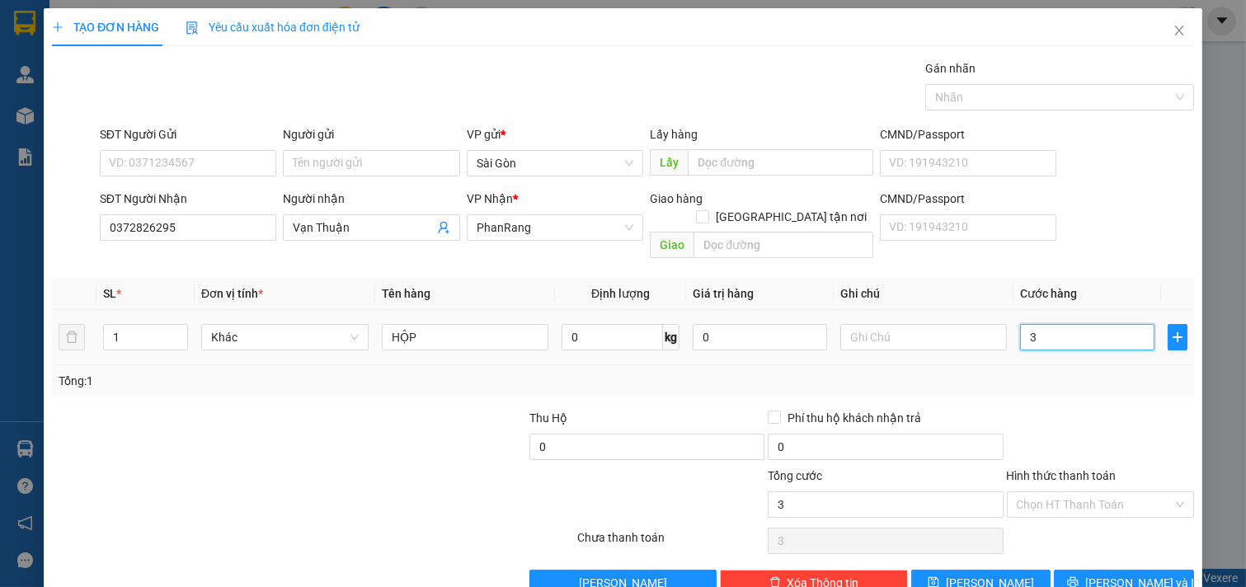
type input "30"
type input "30.000"
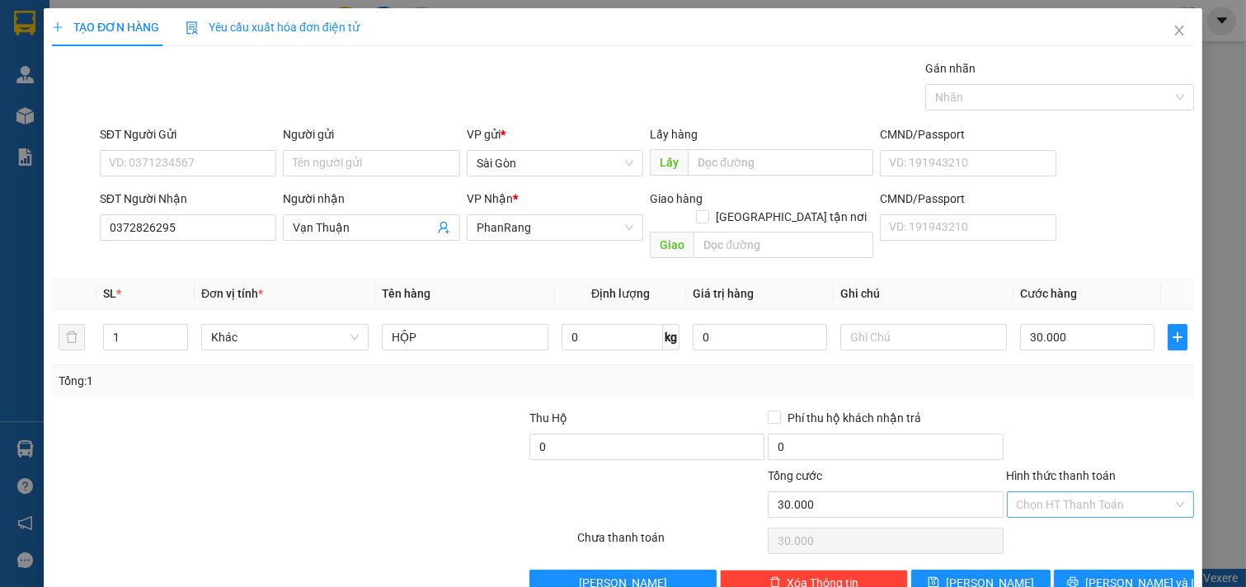
click at [1113, 492] on input "Hình thức thanh toán" at bounding box center [1095, 504] width 157 height 25
click at [1080, 523] on div "Tại văn phòng" at bounding box center [1089, 519] width 166 height 18
type input "0"
click at [1079, 576] on icon "printer" at bounding box center [1073, 582] width 12 height 12
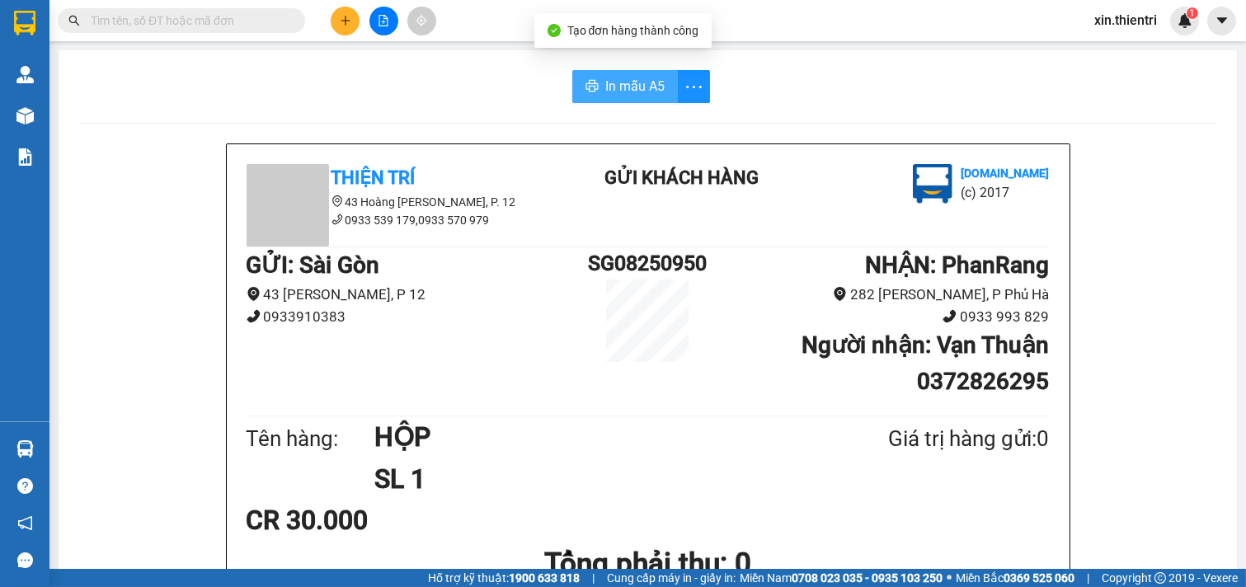
click at [605, 80] on span "In mẫu A5" at bounding box center [634, 86] width 59 height 21
click at [350, 30] on button at bounding box center [345, 21] width 29 height 29
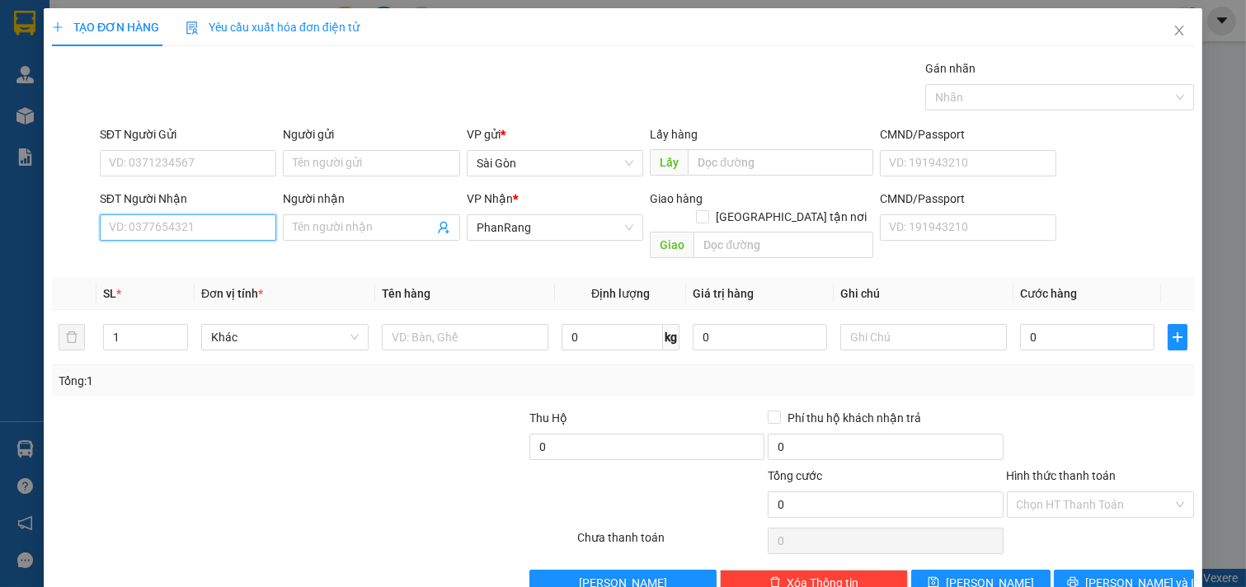
click at [176, 216] on input "SĐT Người Nhận" at bounding box center [188, 227] width 177 height 26
click at [172, 256] on div "0966611117 - NGỌC" at bounding box center [186, 261] width 155 height 18
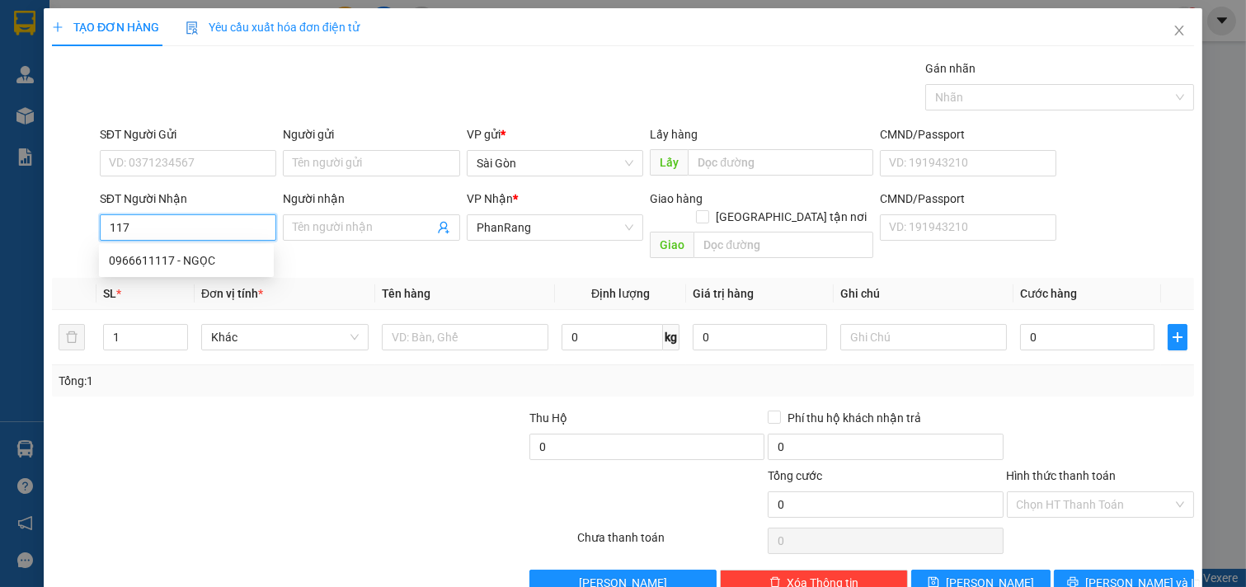
type input "0966611117"
type input "NGỌC"
type input "30.000"
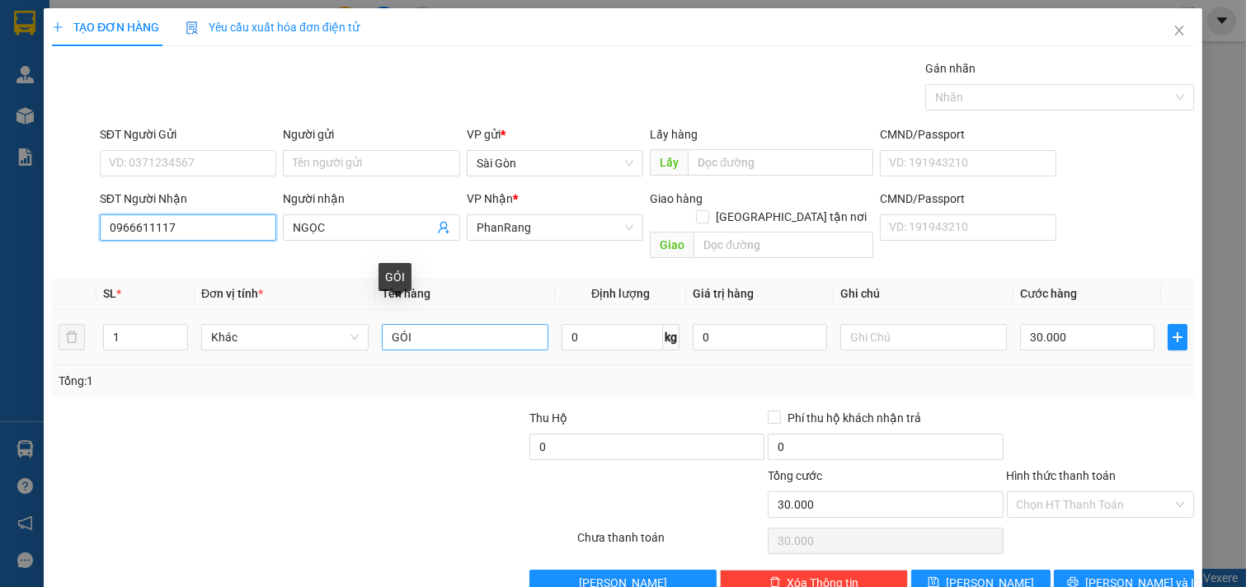
type input "0966611117"
drag, startPoint x: 450, startPoint y: 312, endPoint x: 0, endPoint y: 275, distance: 451.7
click at [0, 275] on div "TẠO ĐƠN HÀNG Yêu cầu xuất hóa đơn điện tử Transit Pickup Surcharge Ids Transit …" at bounding box center [623, 293] width 1246 height 587
type input "THÙNG"
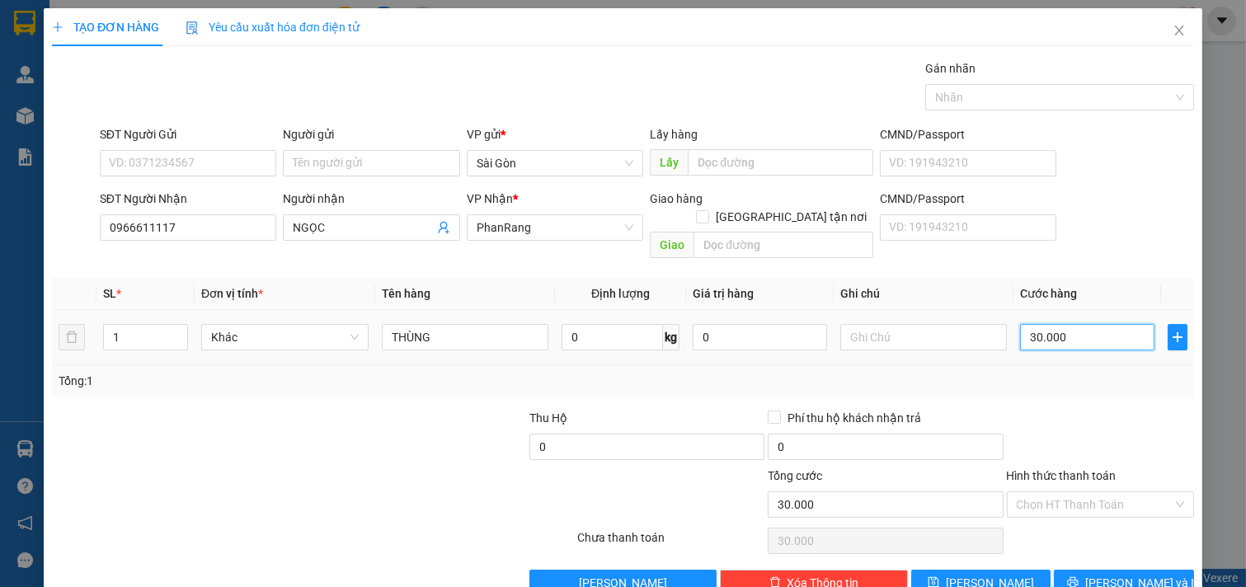
drag, startPoint x: 1083, startPoint y: 324, endPoint x: 1064, endPoint y: 336, distance: 22.2
click at [1080, 326] on input "30.000" at bounding box center [1087, 337] width 134 height 26
type input "4"
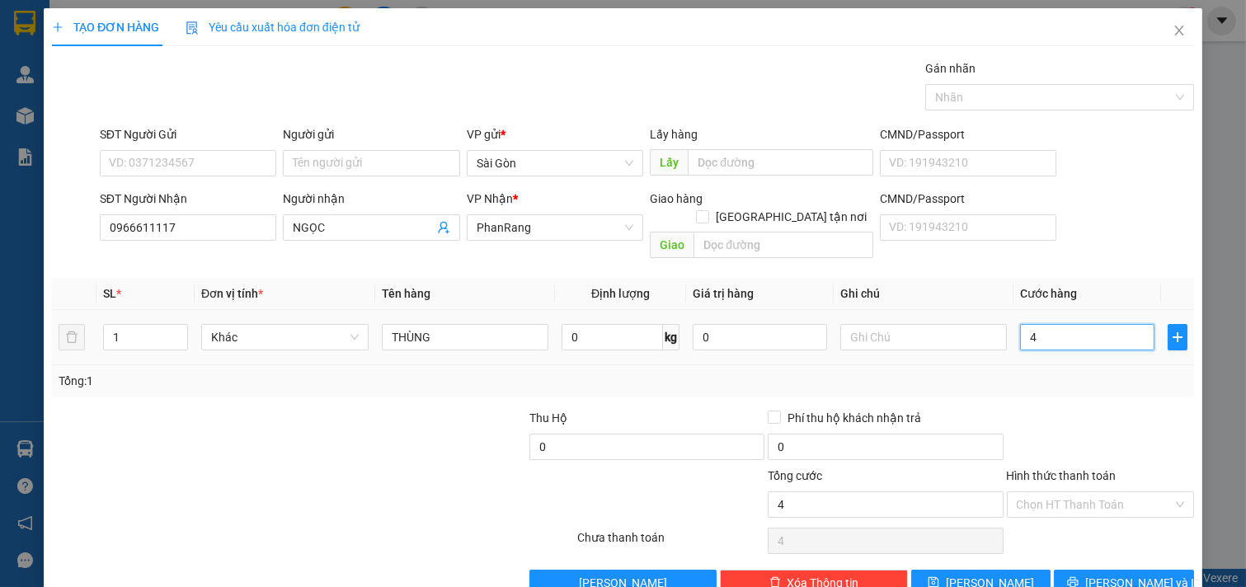
type input "40"
type input "40.000"
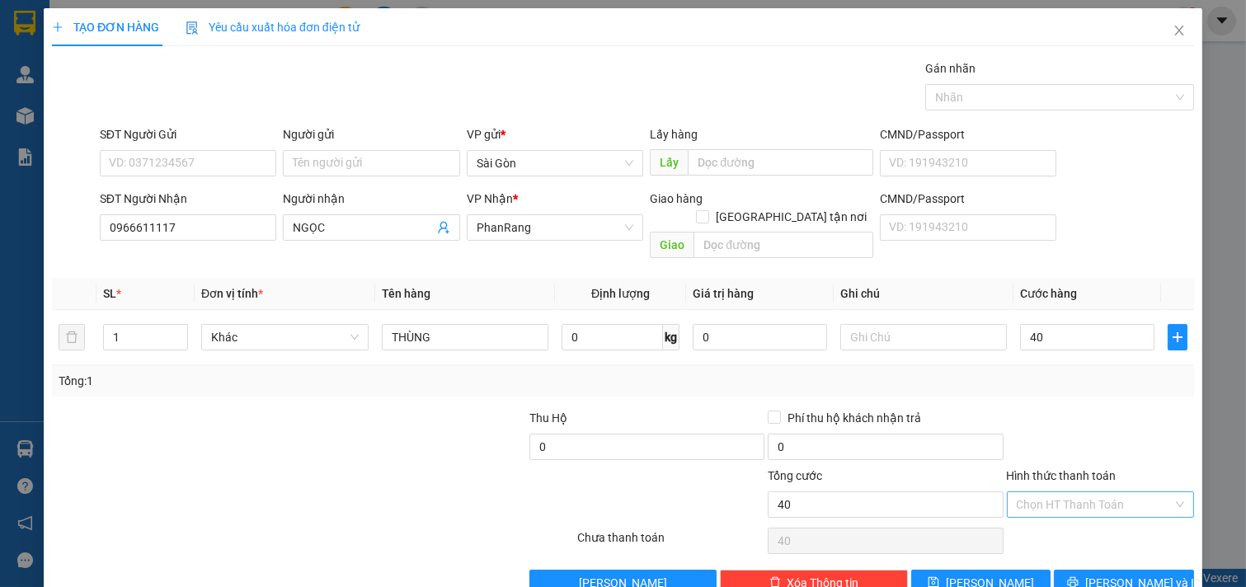
type input "40.000"
click at [1074, 492] on input "Hình thức thanh toán" at bounding box center [1095, 504] width 157 height 25
click at [1067, 511] on div "Tại văn phòng" at bounding box center [1089, 519] width 166 height 18
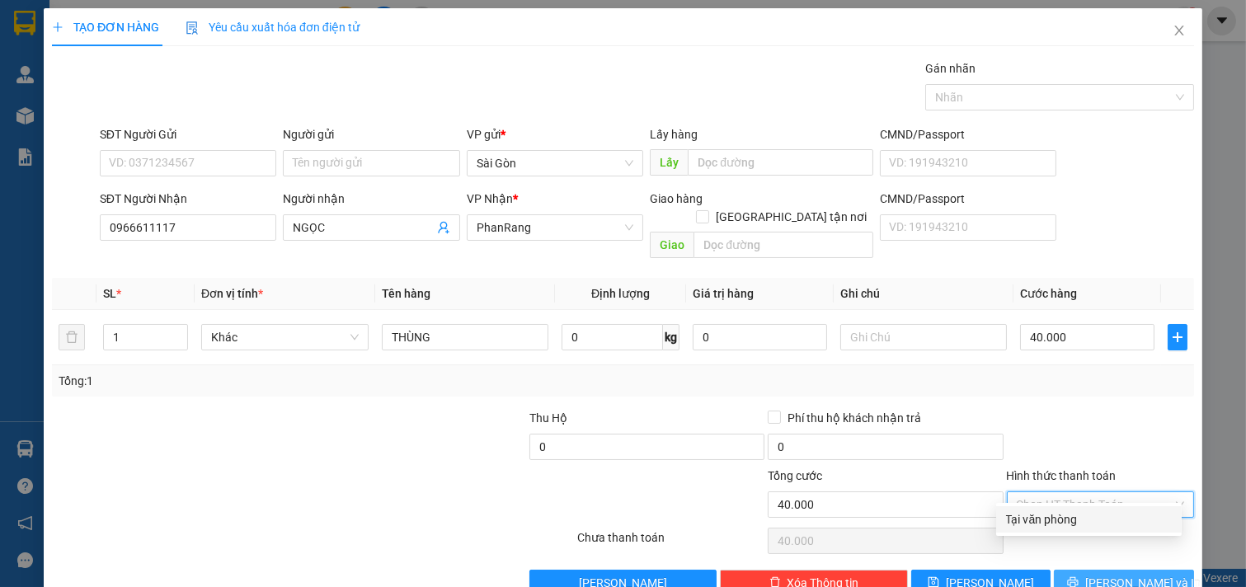
type input "0"
click at [1072, 570] on button "[PERSON_NAME] và In" at bounding box center [1124, 583] width 140 height 26
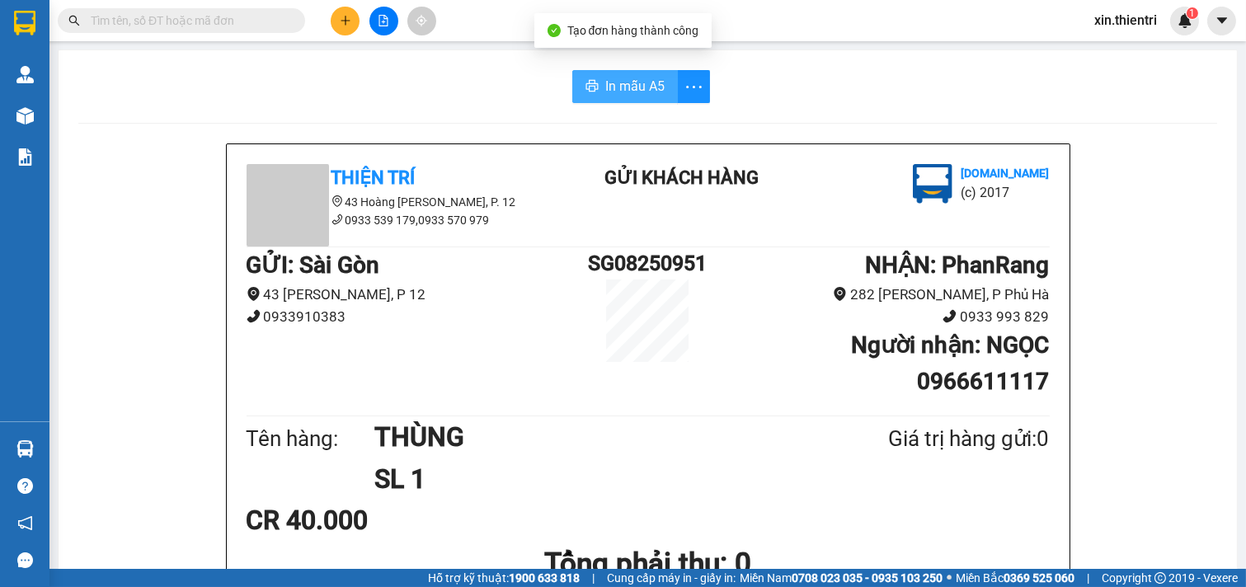
click at [621, 91] on span "In mẫu A5" at bounding box center [634, 86] width 59 height 21
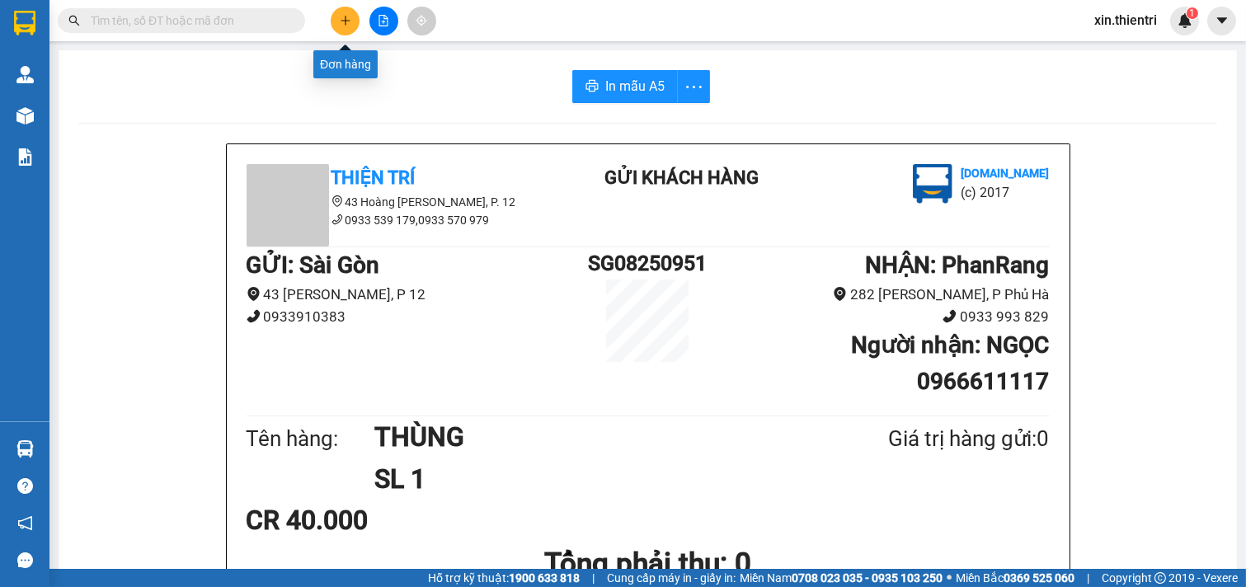
click at [347, 25] on icon "plus" at bounding box center [346, 21] width 12 height 12
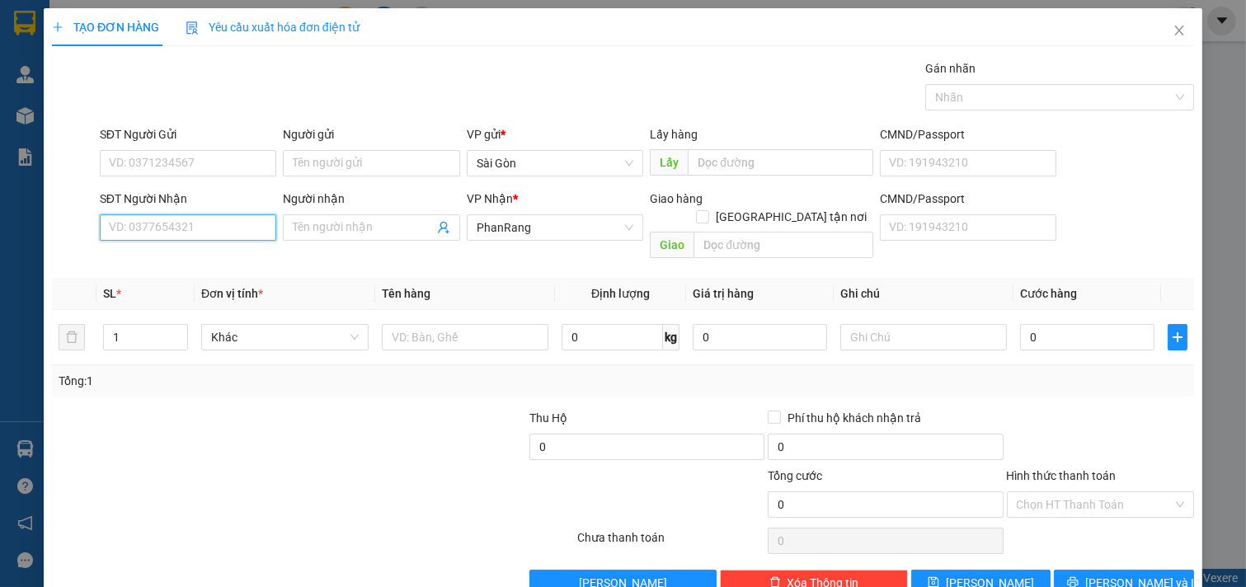
click at [174, 228] on input "SĐT Người Nhận" at bounding box center [188, 227] width 177 height 26
click at [190, 256] on div "0966611117 - NGỌC" at bounding box center [186, 261] width 155 height 18
type input "0966611117"
type input "NGỌC"
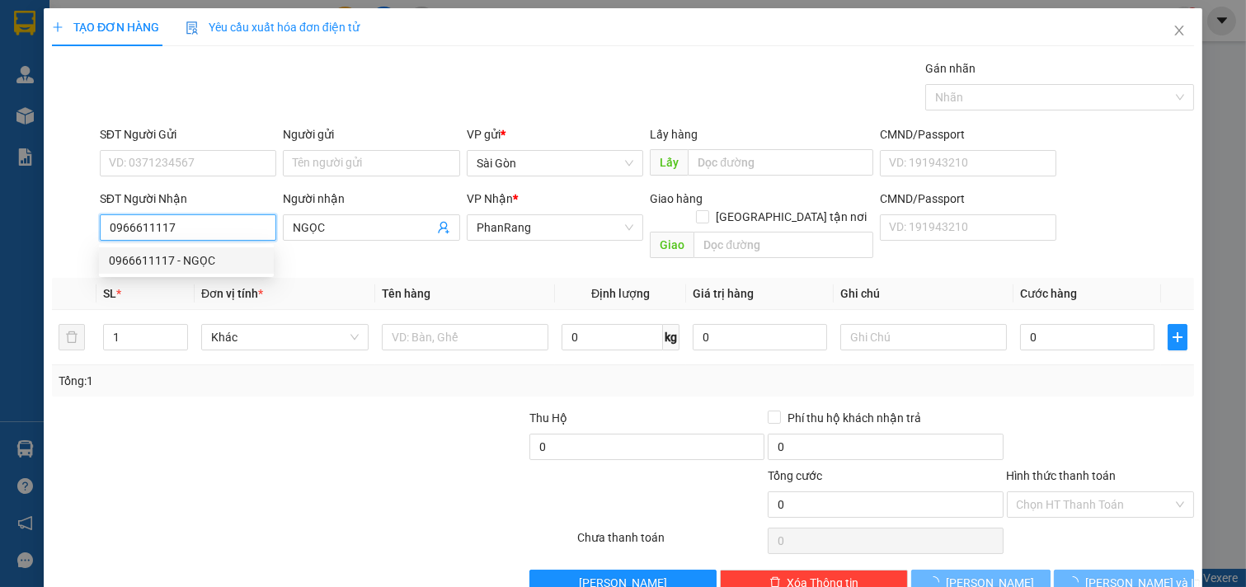
type input "40.000"
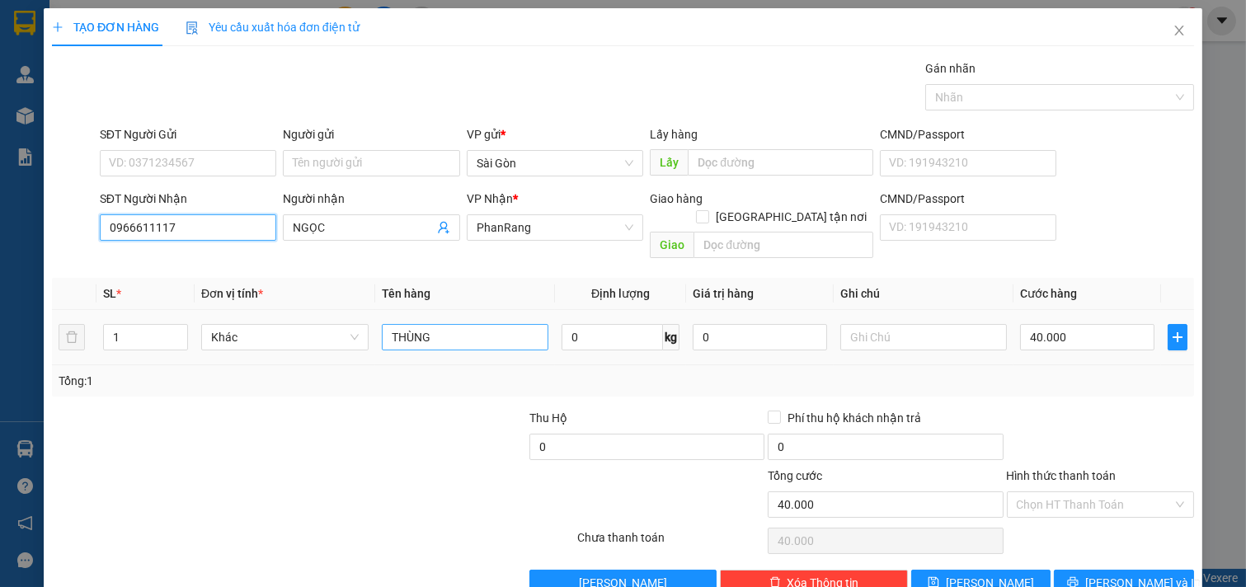
type input "0966611117"
drag, startPoint x: 465, startPoint y: 320, endPoint x: 42, endPoint y: 352, distance: 424.3
click at [42, 352] on div "TẠO ĐƠN HÀNG Yêu cầu xuất hóa đơn điện tử Transit Pickup Surcharge Ids Transit …" at bounding box center [623, 293] width 1246 height 587
type input "GÓI TRẮNG"
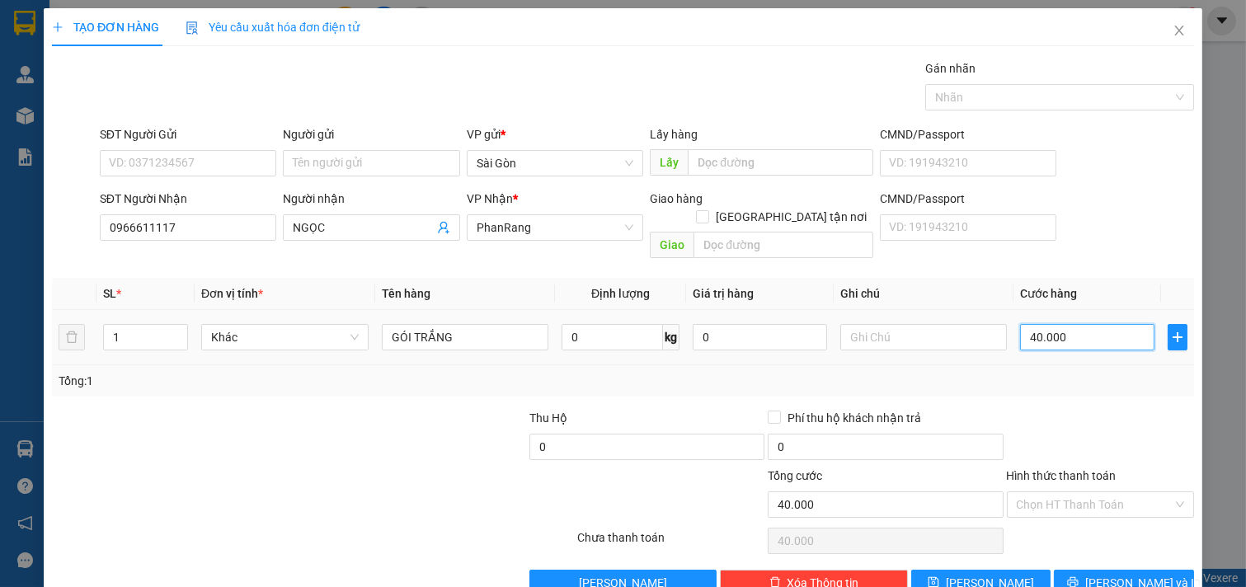
click at [1086, 324] on input "40.000" at bounding box center [1087, 337] width 134 height 26
type input "3"
type input "30"
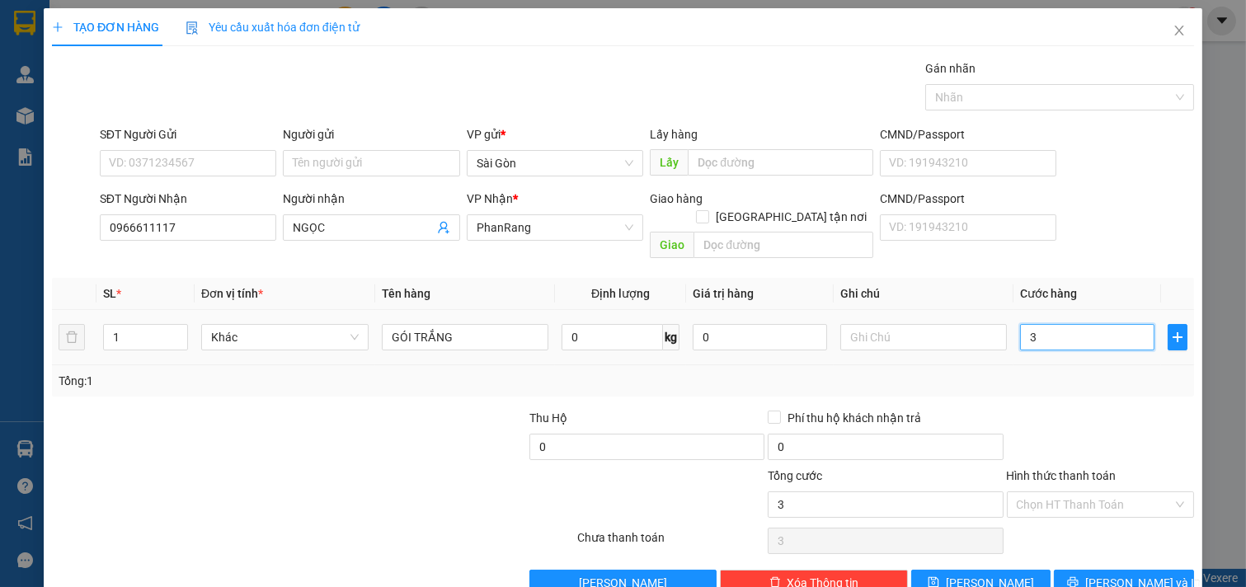
type input "30"
click at [1093, 492] on input "Hình thức thanh toán" at bounding box center [1095, 504] width 157 height 25
type input "30.000"
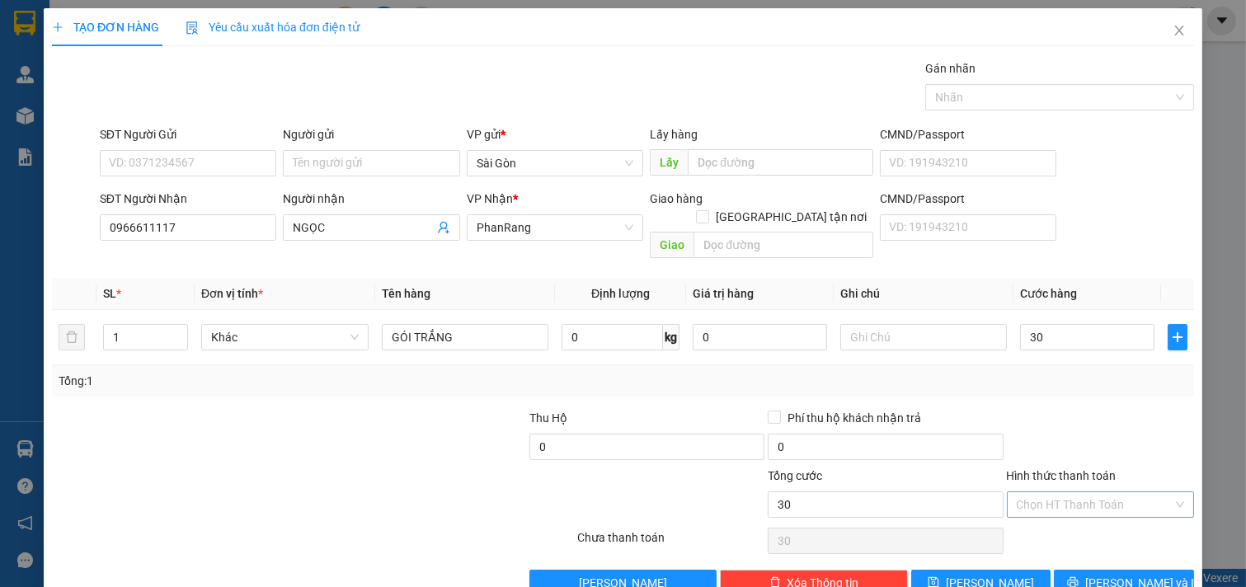
type input "30.000"
click at [1074, 506] on div "Tại văn phòng" at bounding box center [1089, 519] width 186 height 26
type input "0"
click at [1060, 570] on button "[PERSON_NAME] và In" at bounding box center [1124, 583] width 140 height 26
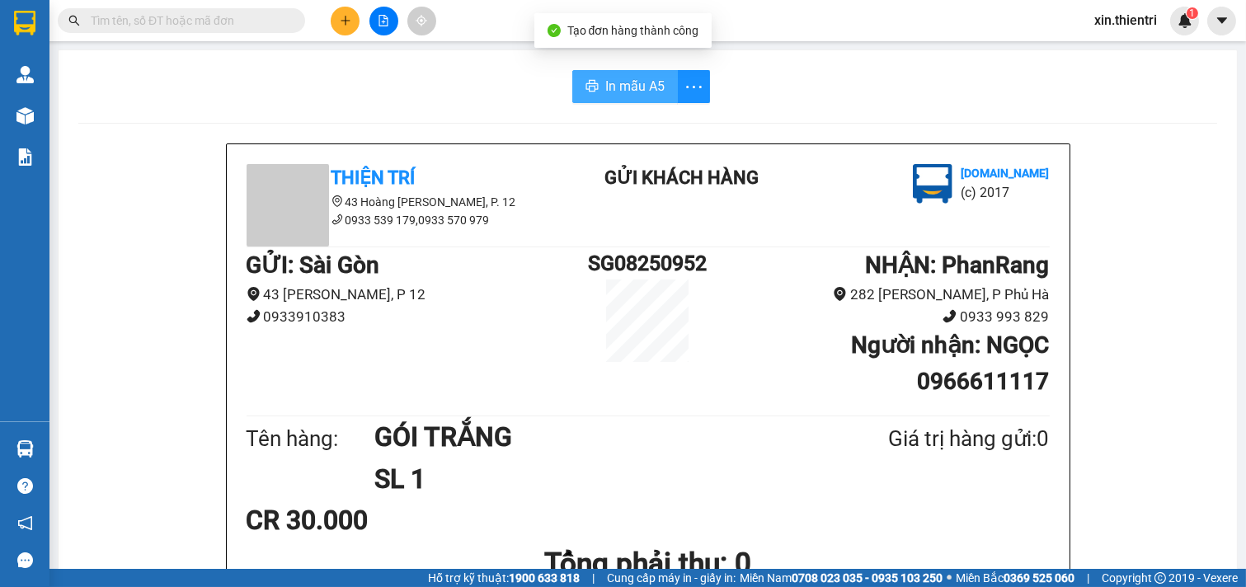
click at [597, 83] on button "In mẫu A5" at bounding box center [625, 86] width 106 height 33
